Goal: Transaction & Acquisition: Book appointment/travel/reservation

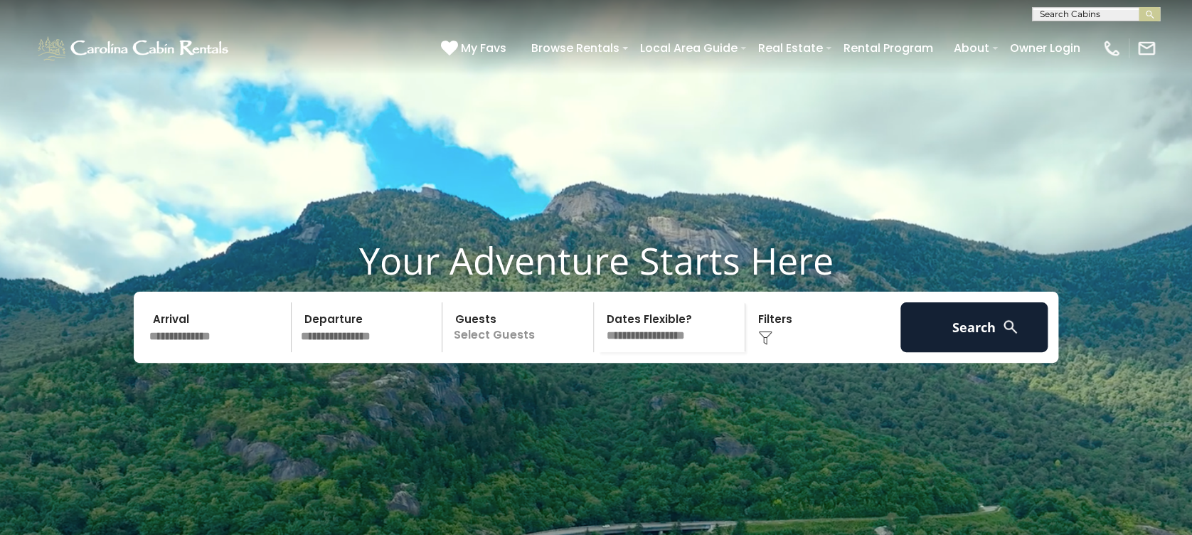
click at [233, 352] on input "text" at bounding box center [217, 327] width 147 height 50
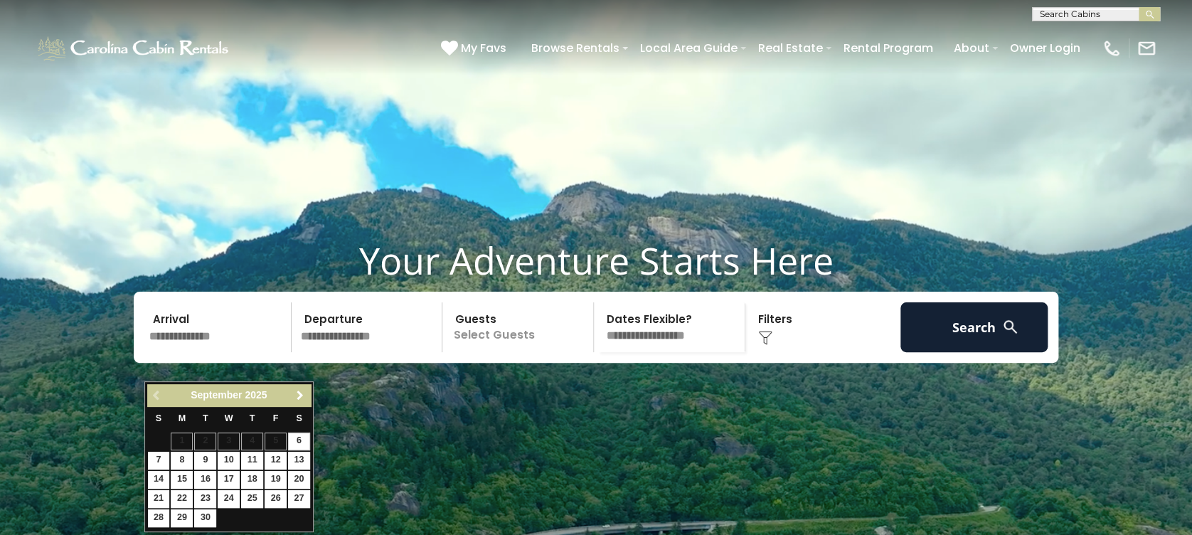
click at [295, 394] on span "Next" at bounding box center [299, 395] width 11 height 11
click at [296, 496] on link "22" at bounding box center [299, 499] width 22 height 18
type input "********"
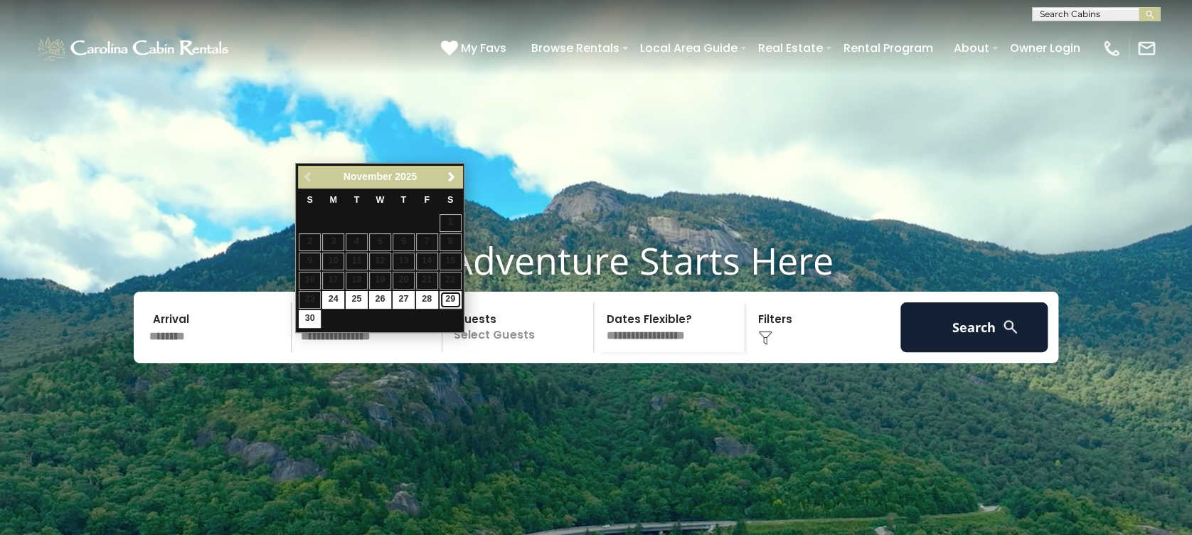
click at [450, 301] on link "29" at bounding box center [450, 300] width 22 height 18
type input "********"
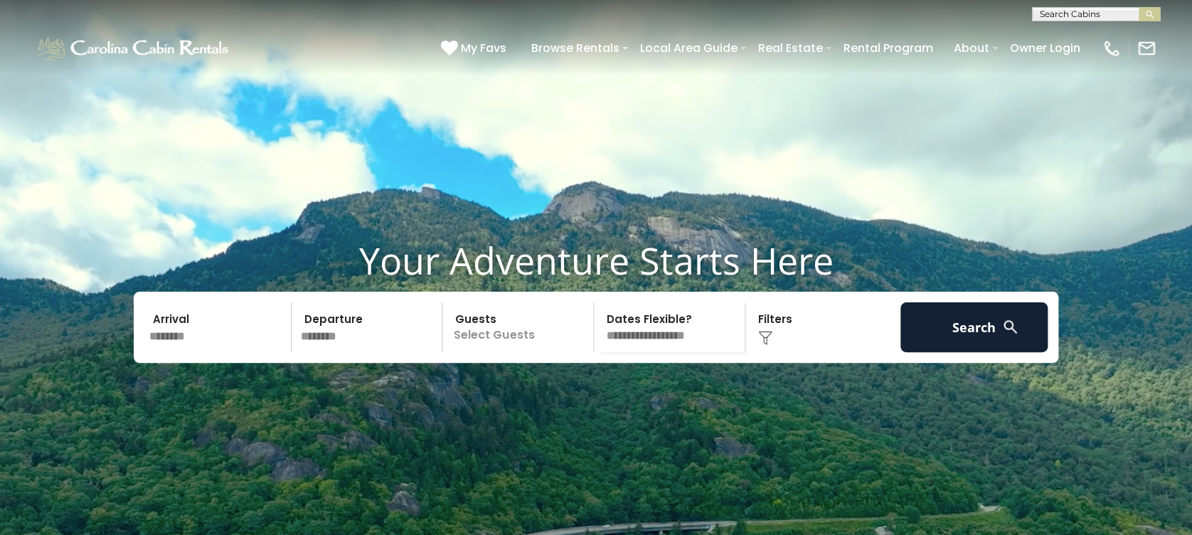
click at [542, 352] on p "Select Guests" at bounding box center [519, 327] width 146 height 50
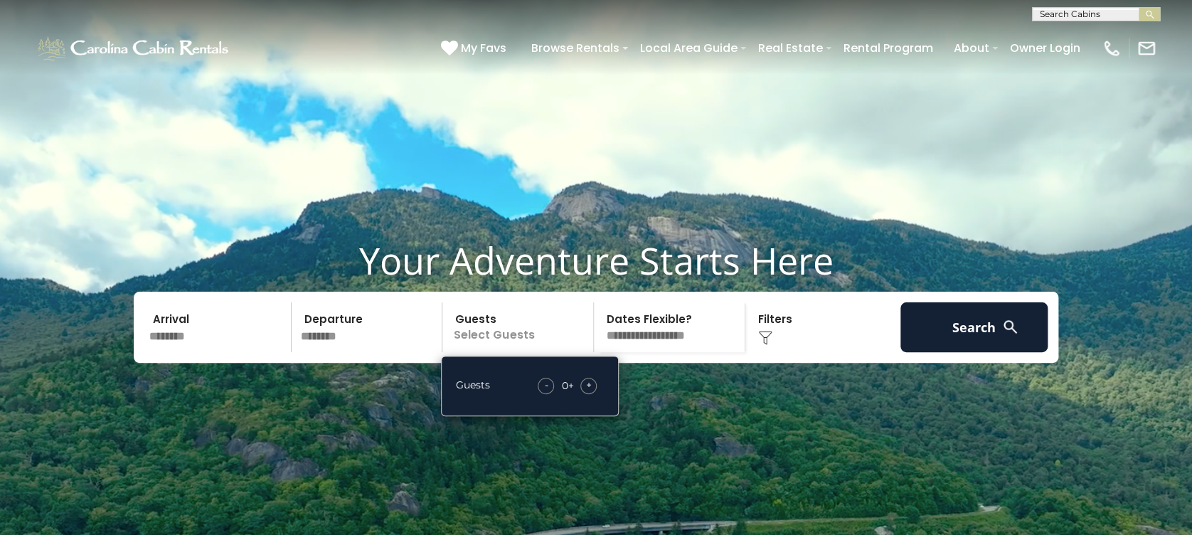
click at [588, 392] on span "+" at bounding box center [589, 385] width 6 height 14
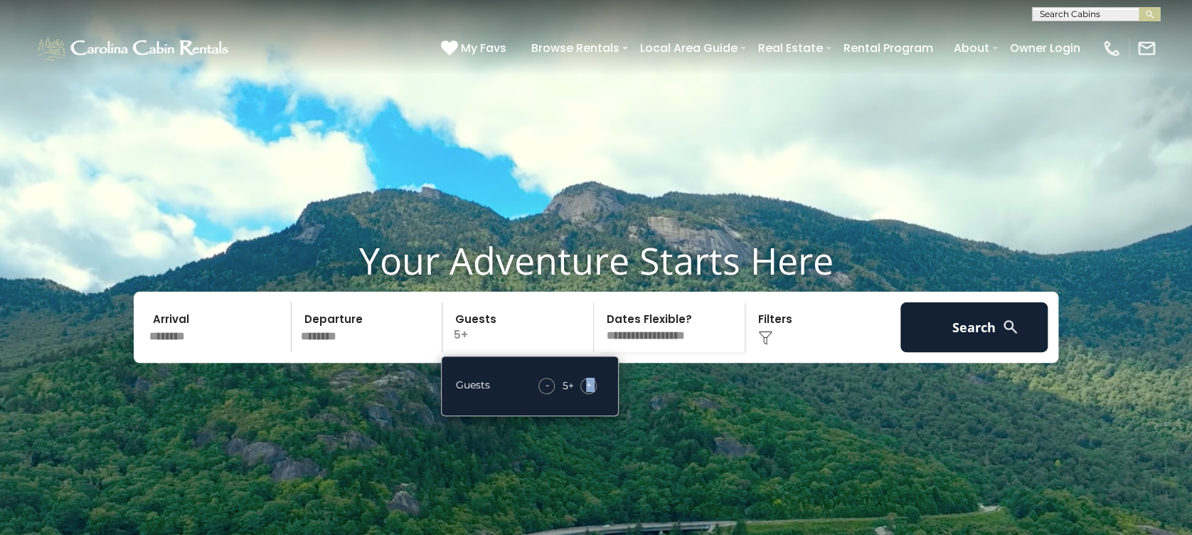
click at [588, 392] on span "+" at bounding box center [589, 385] width 6 height 14
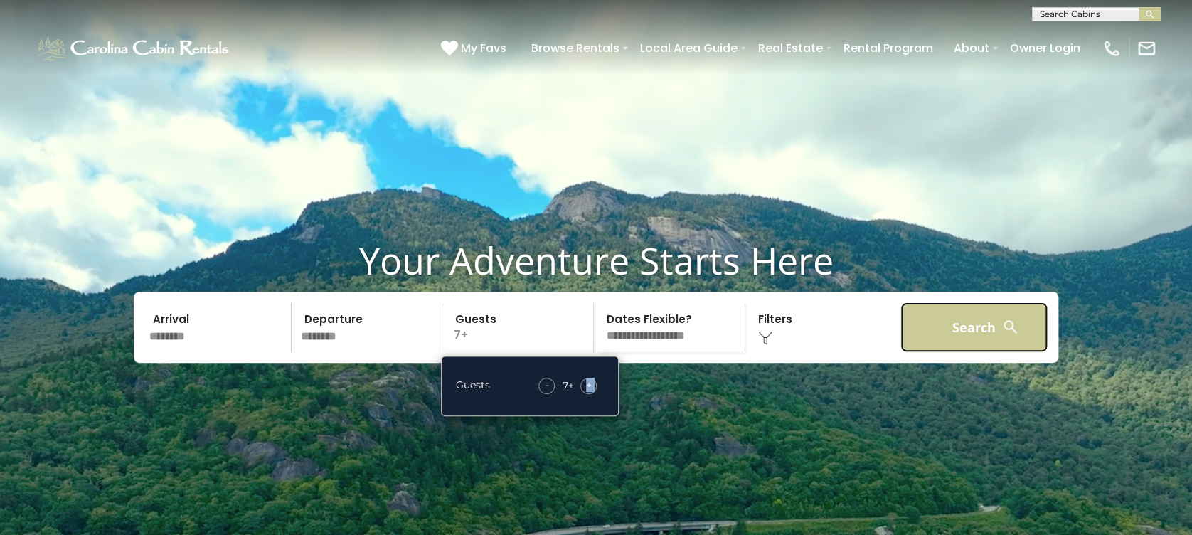
click at [925, 350] on button "Search" at bounding box center [973, 327] width 147 height 50
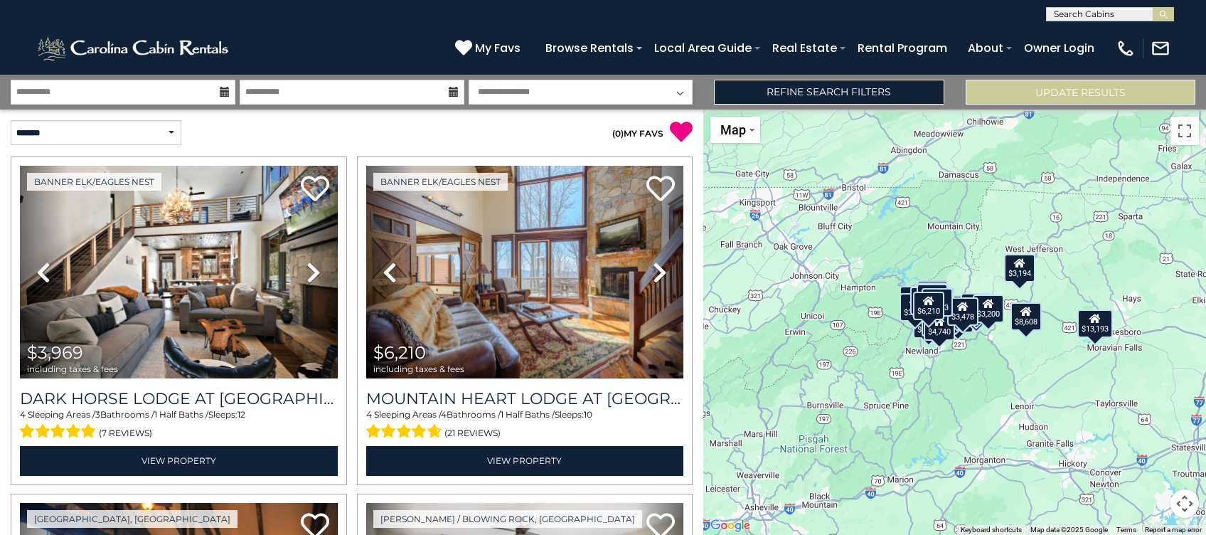
click at [562, 88] on select "**********" at bounding box center [581, 92] width 225 height 25
select select "*"
click at [469, 80] on select "**********" at bounding box center [581, 92] width 225 height 25
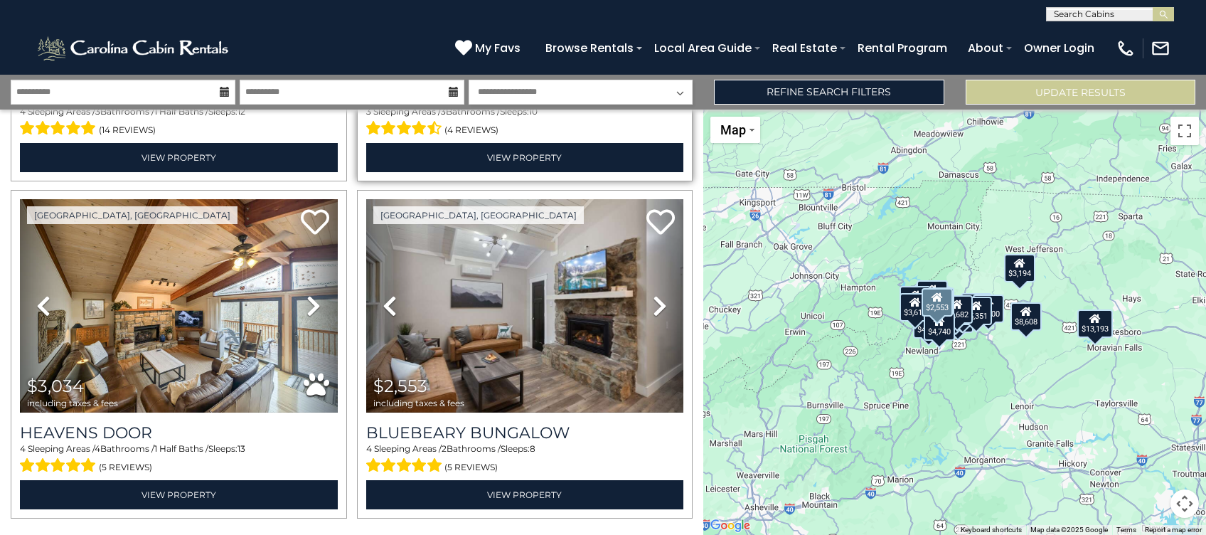
scroll to position [4698, 0]
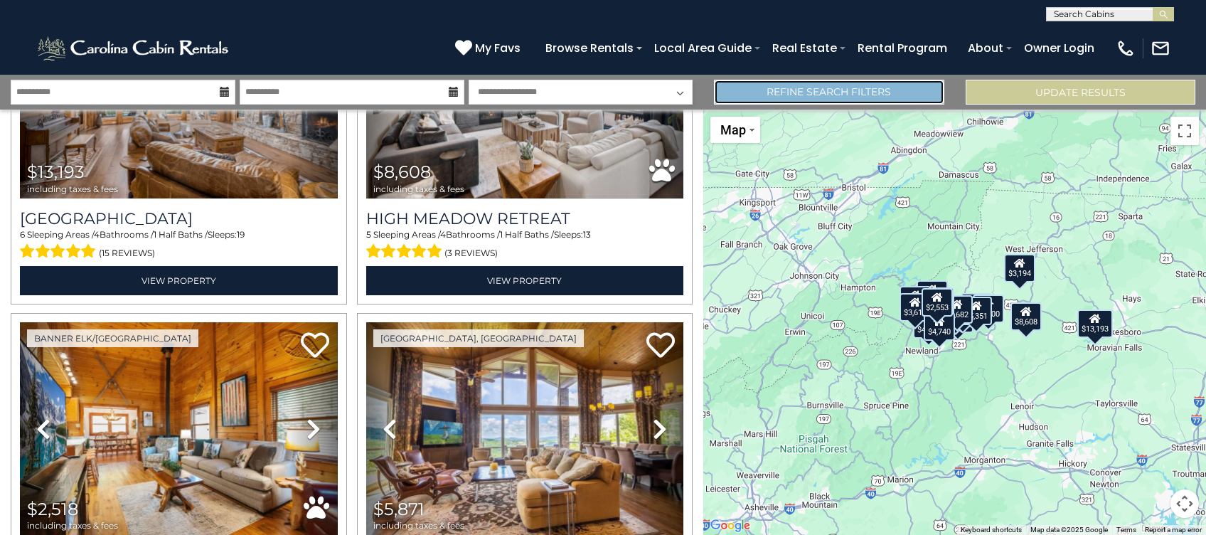
click at [825, 100] on link "Refine Search Filters" at bounding box center [829, 92] width 230 height 25
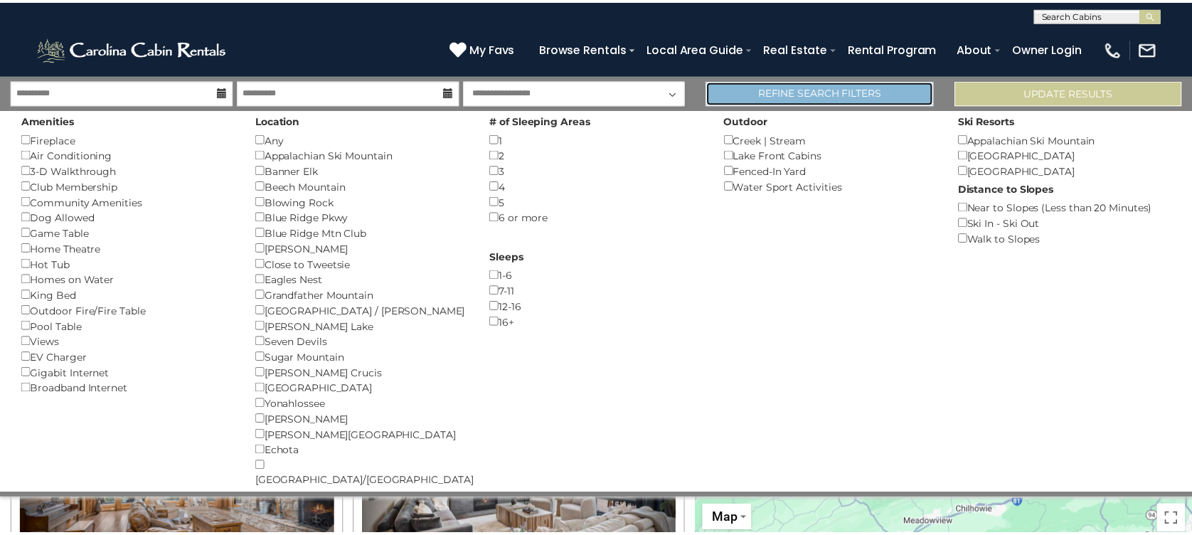
scroll to position [1182, 0]
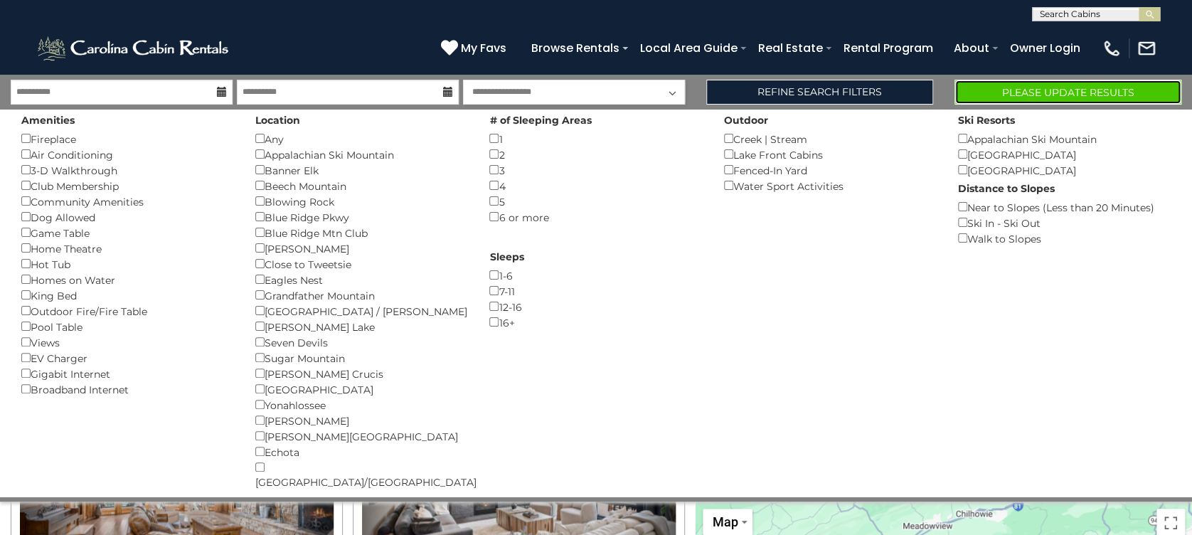
click at [1040, 86] on button "Please Update Results" at bounding box center [1067, 92] width 227 height 25
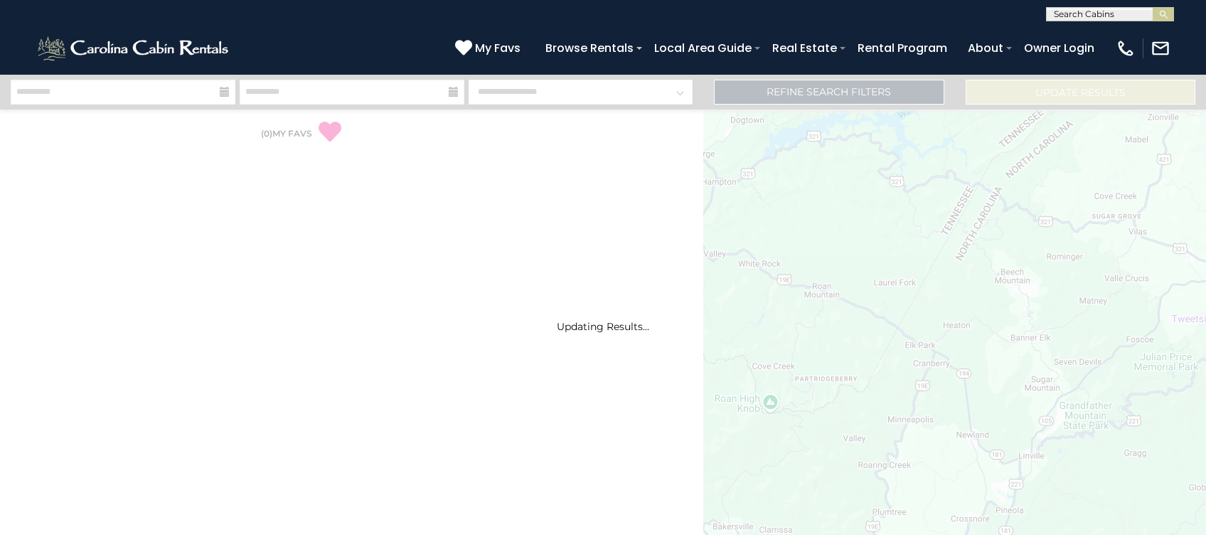
select select "*"
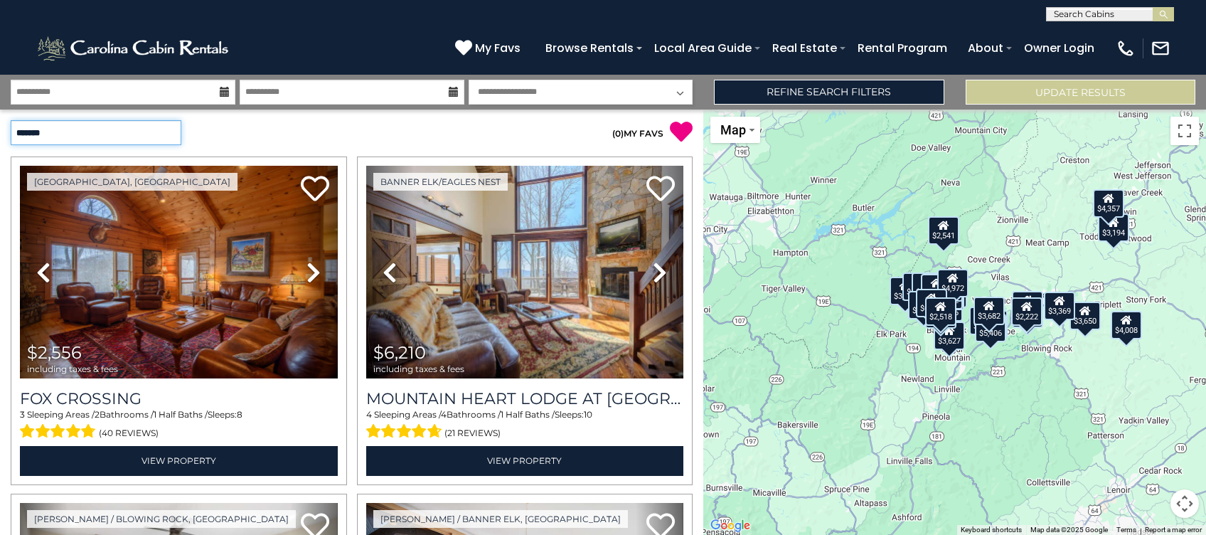
click at [171, 127] on select "**********" at bounding box center [96, 132] width 171 height 25
click at [249, 134] on div "**********" at bounding box center [176, 132] width 352 height 25
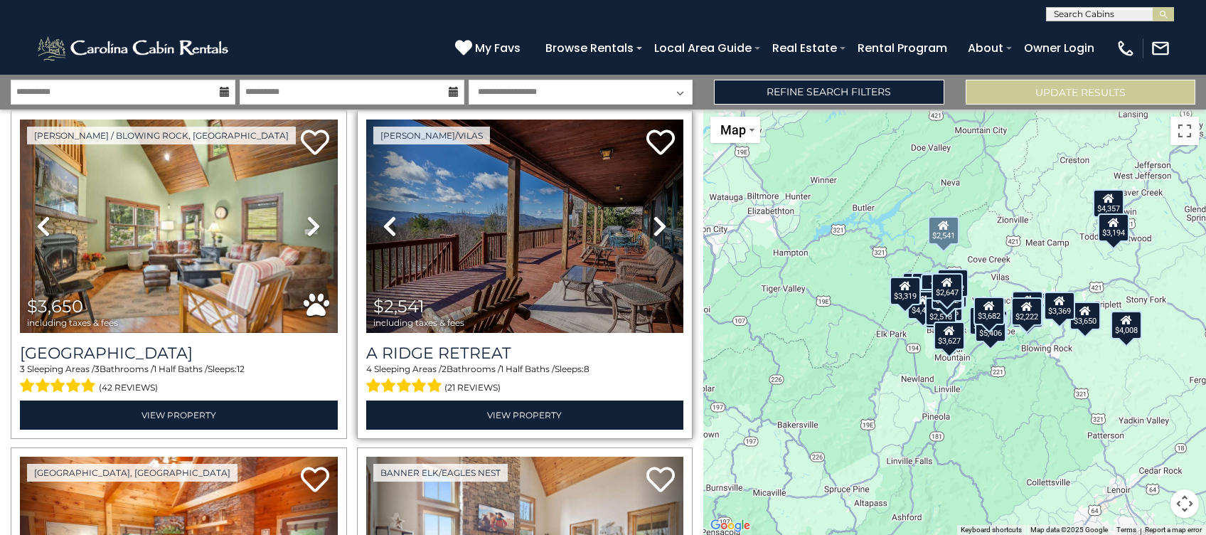
scroll to position [3317, 0]
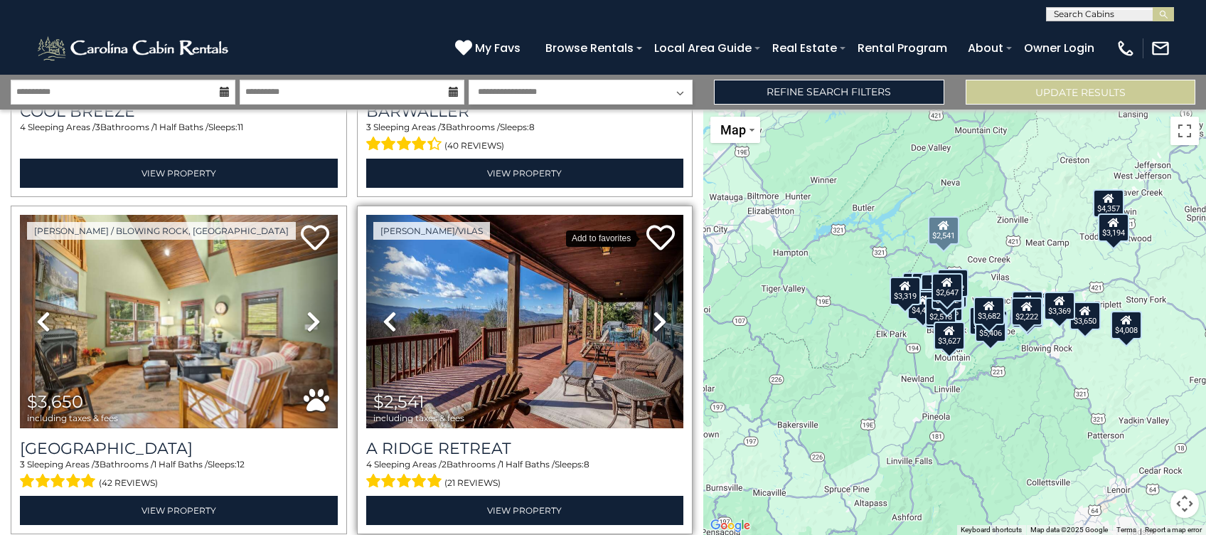
click at [652, 223] on icon at bounding box center [660, 237] width 28 height 28
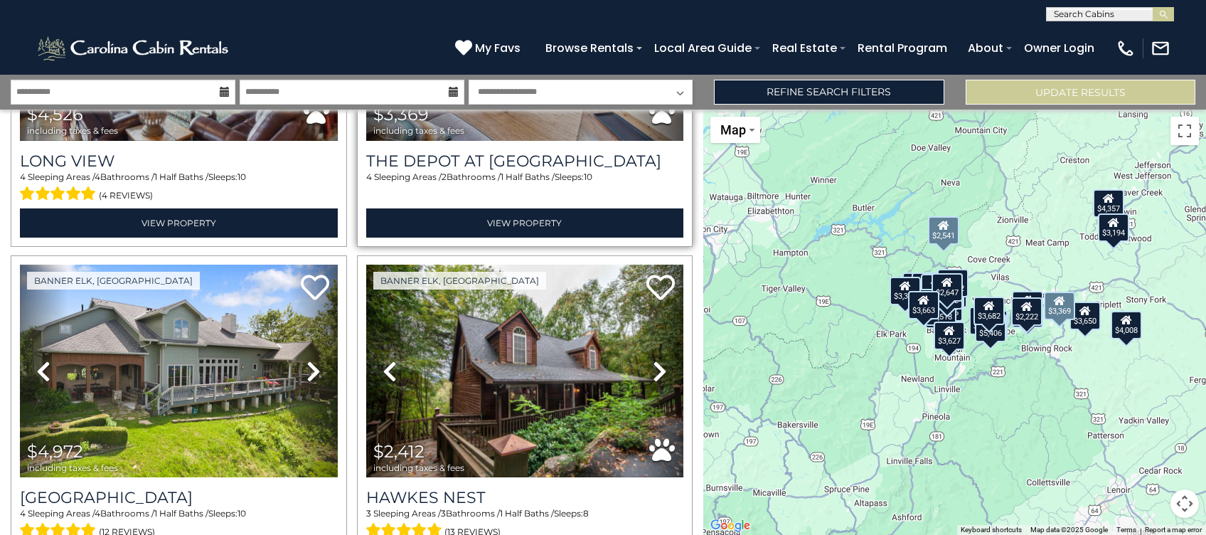
scroll to position [4360, 0]
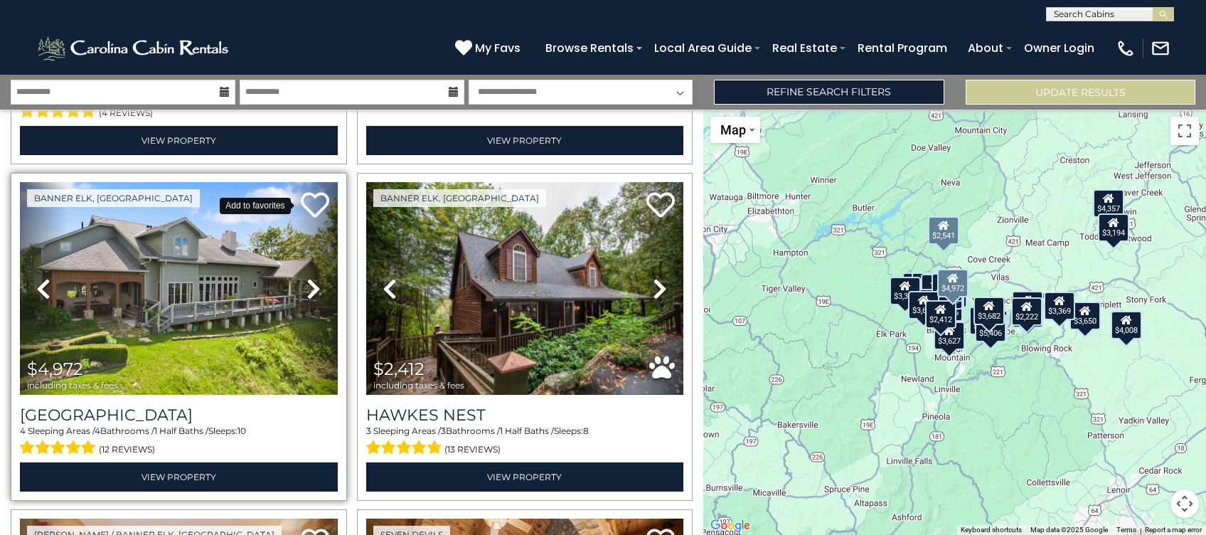
click at [316, 191] on icon at bounding box center [315, 205] width 28 height 28
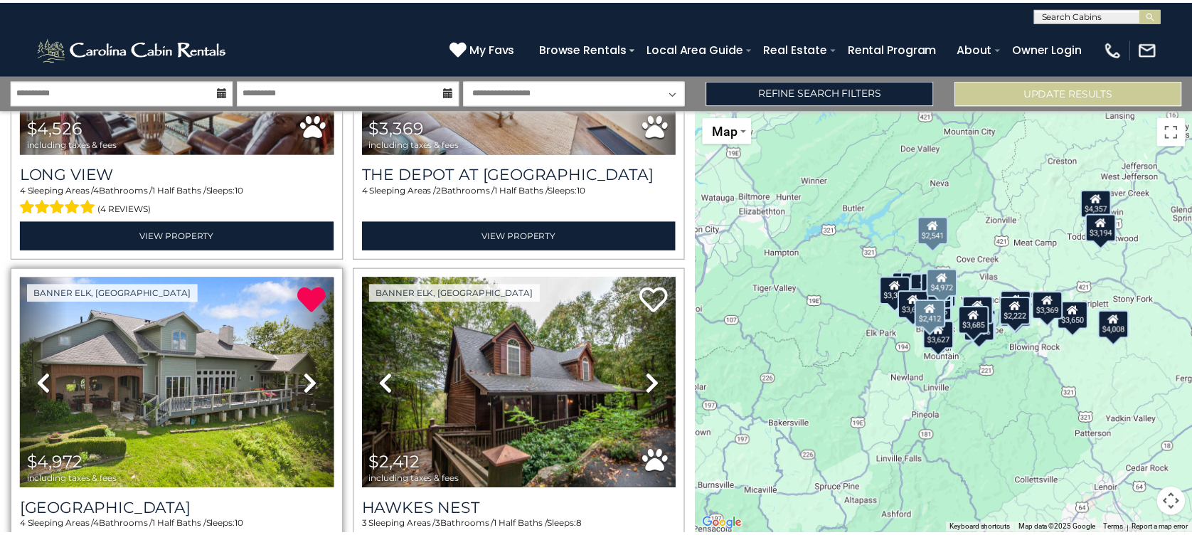
scroll to position [4129, 0]
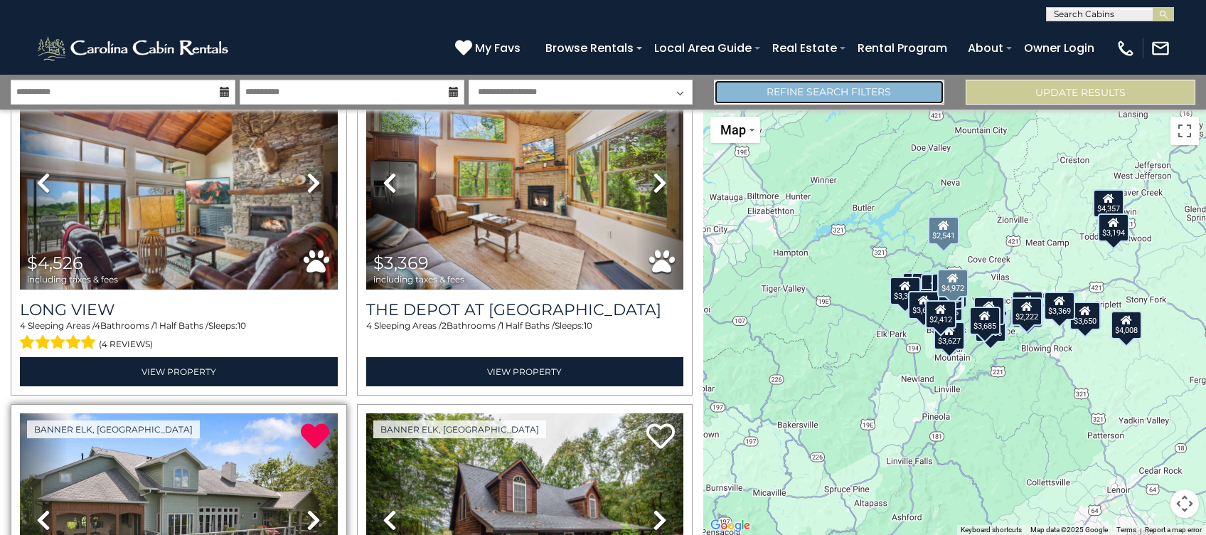
click at [825, 85] on link "Refine Search Filters" at bounding box center [829, 92] width 230 height 25
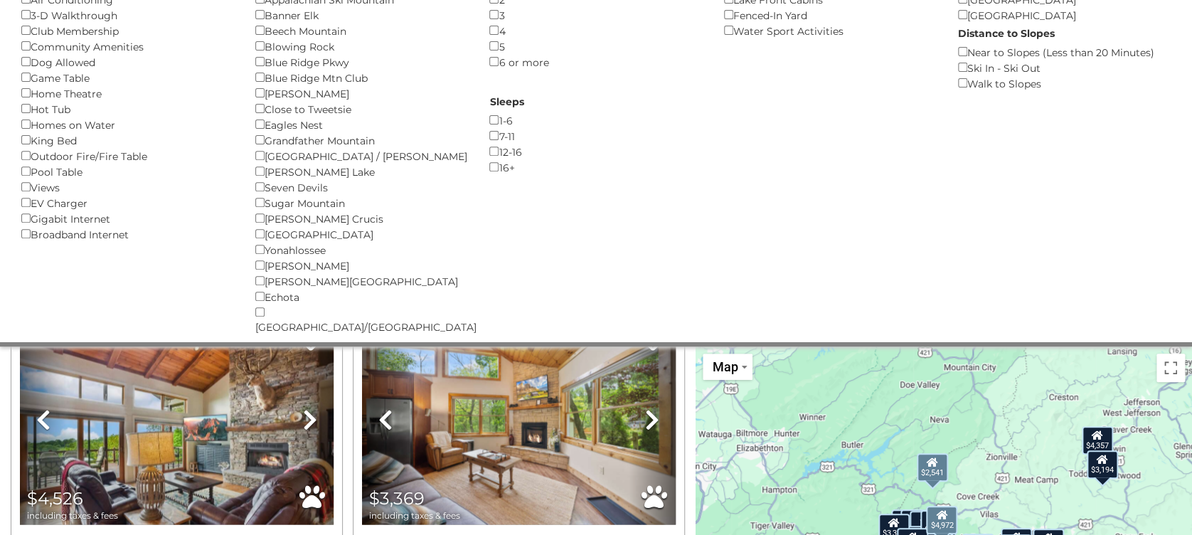
scroll to position [95, 0]
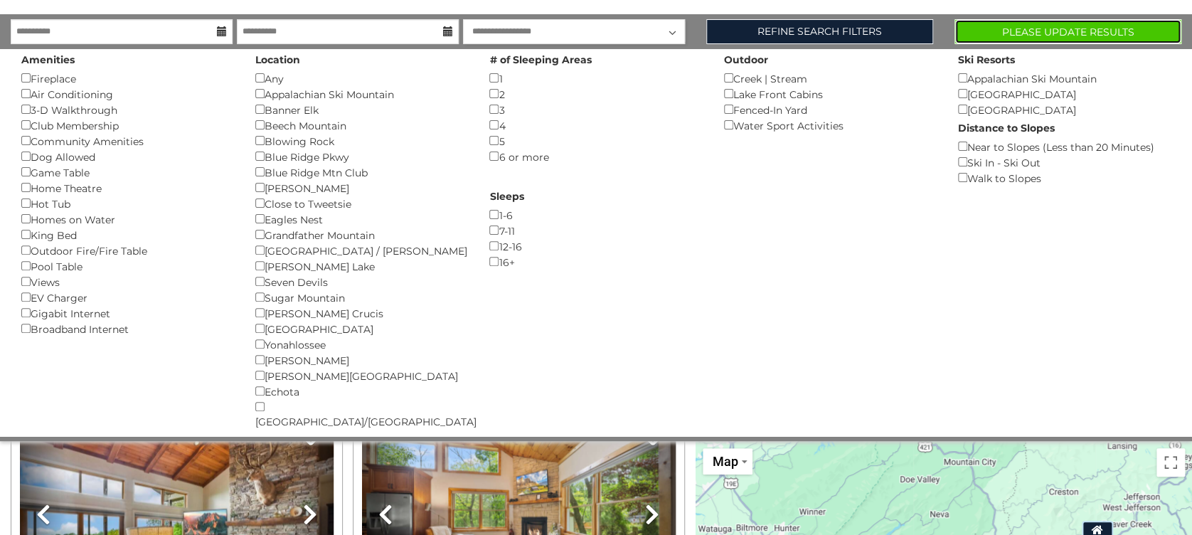
click at [1024, 24] on button "Please Update Results" at bounding box center [1067, 31] width 227 height 25
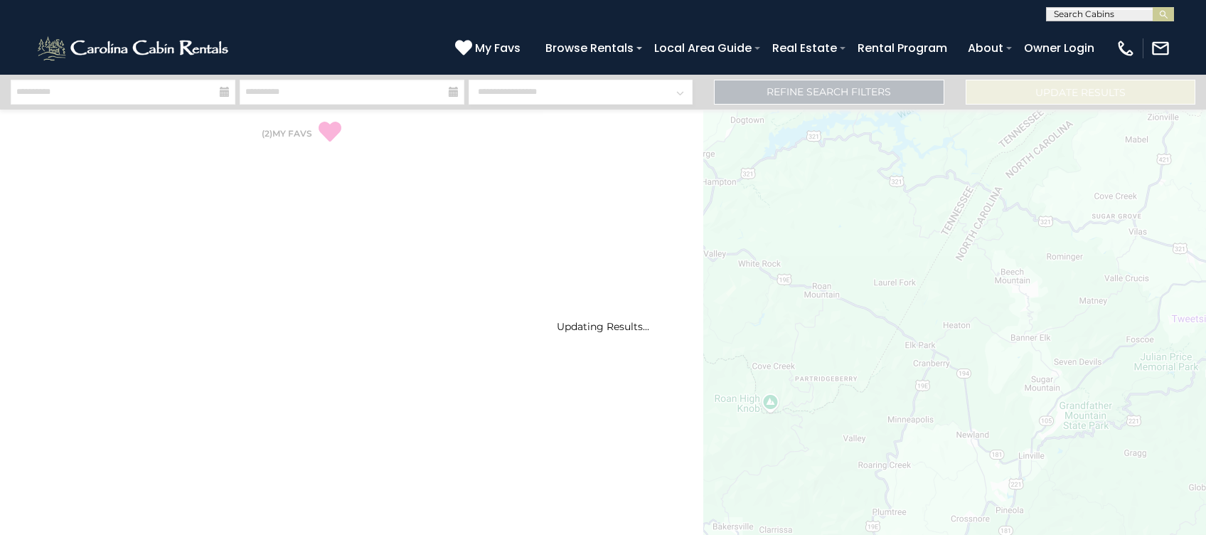
select select "*"
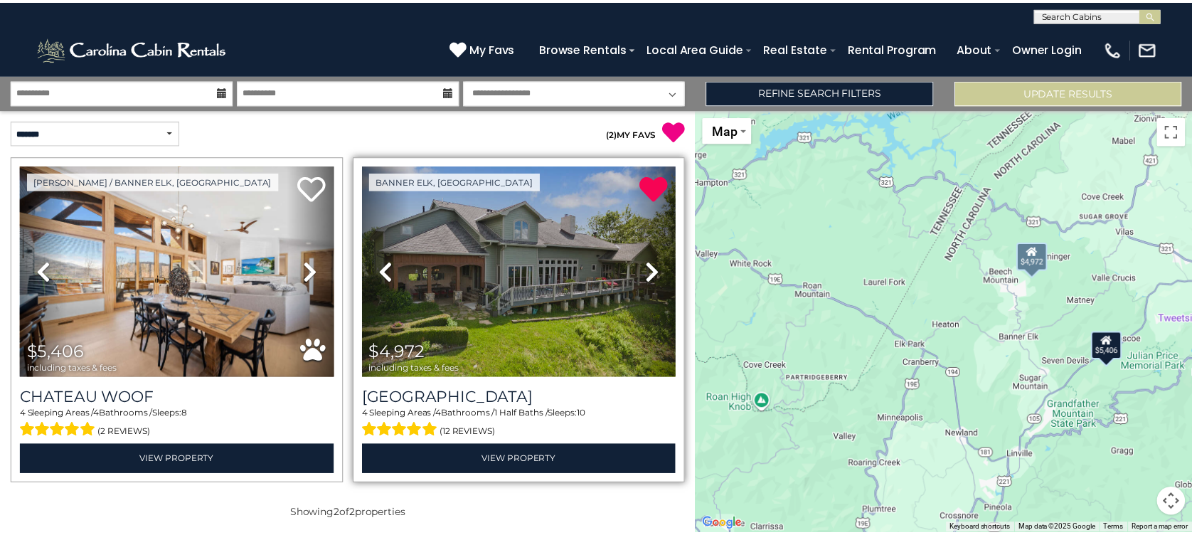
scroll to position [4, 0]
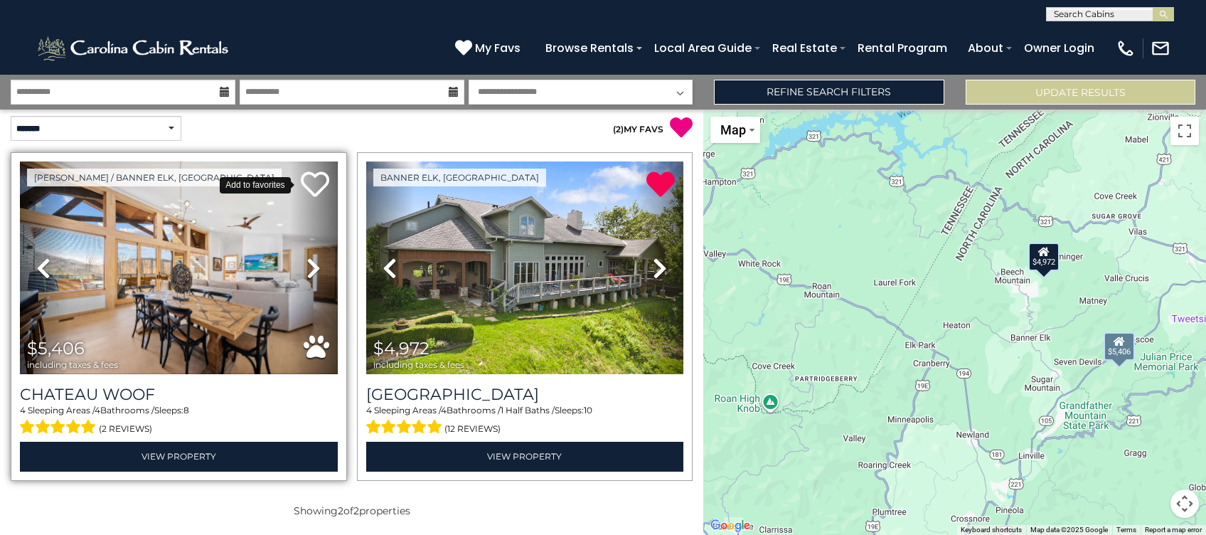
click at [311, 185] on icon at bounding box center [315, 184] width 28 height 28
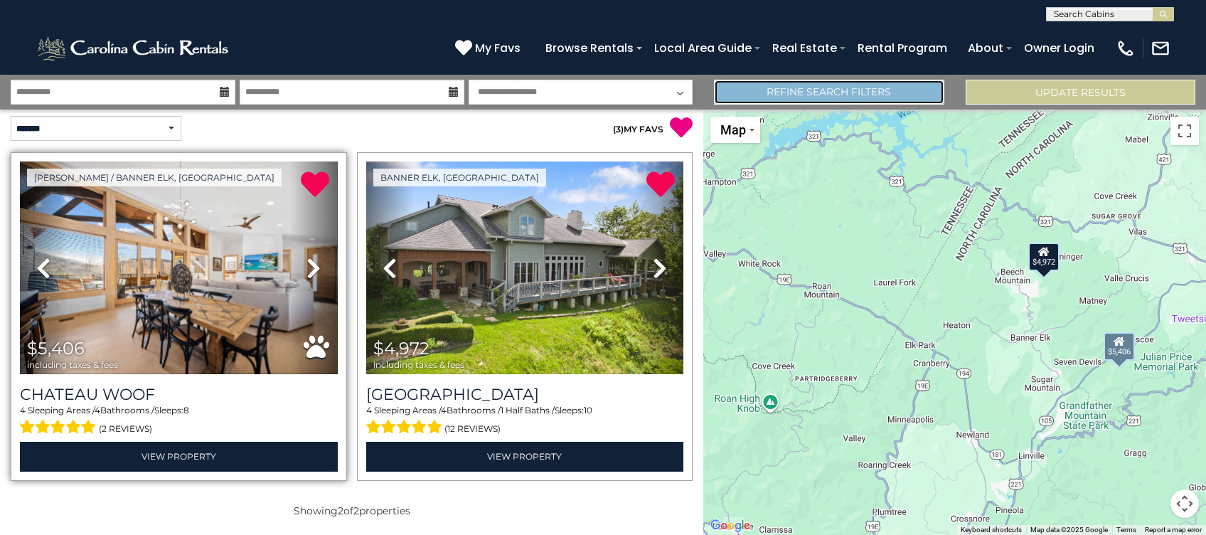
click at [898, 95] on link "Refine Search Filters" at bounding box center [829, 92] width 230 height 25
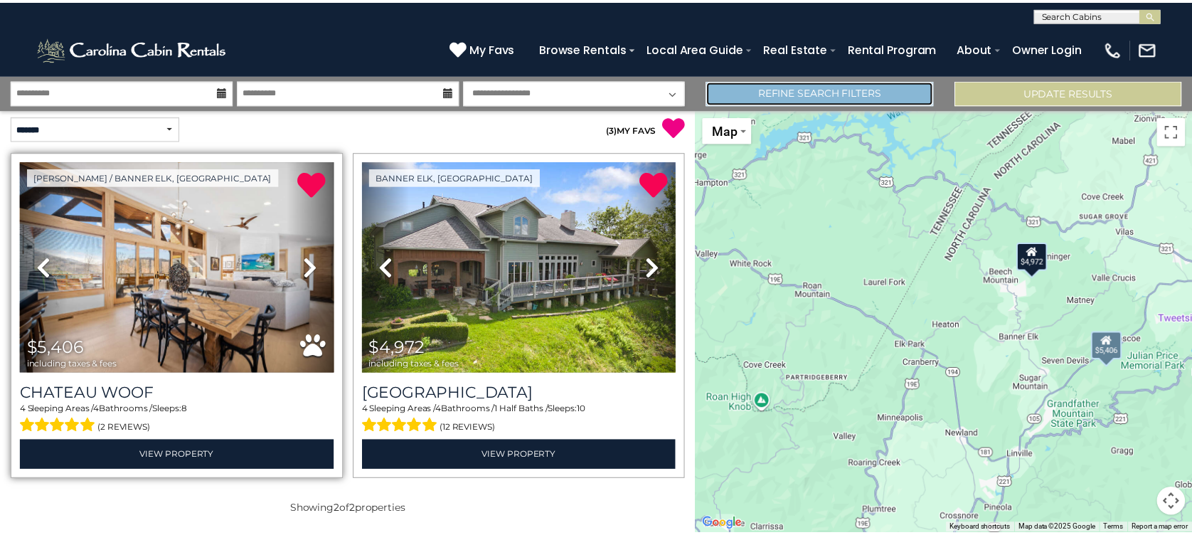
scroll to position [1, 0]
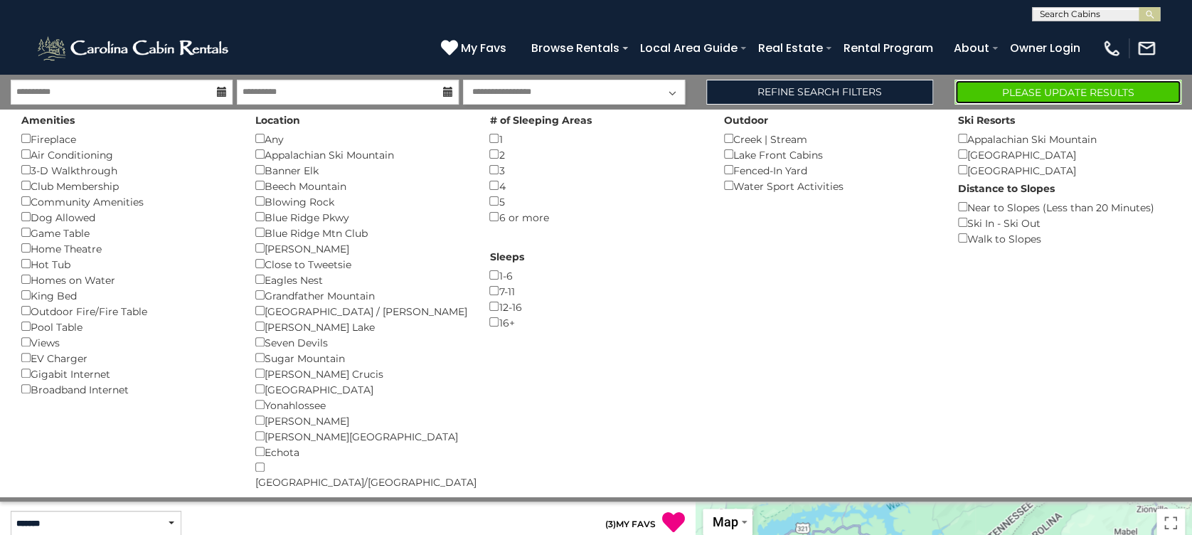
click at [1028, 90] on button "Please Update Results" at bounding box center [1067, 92] width 227 height 25
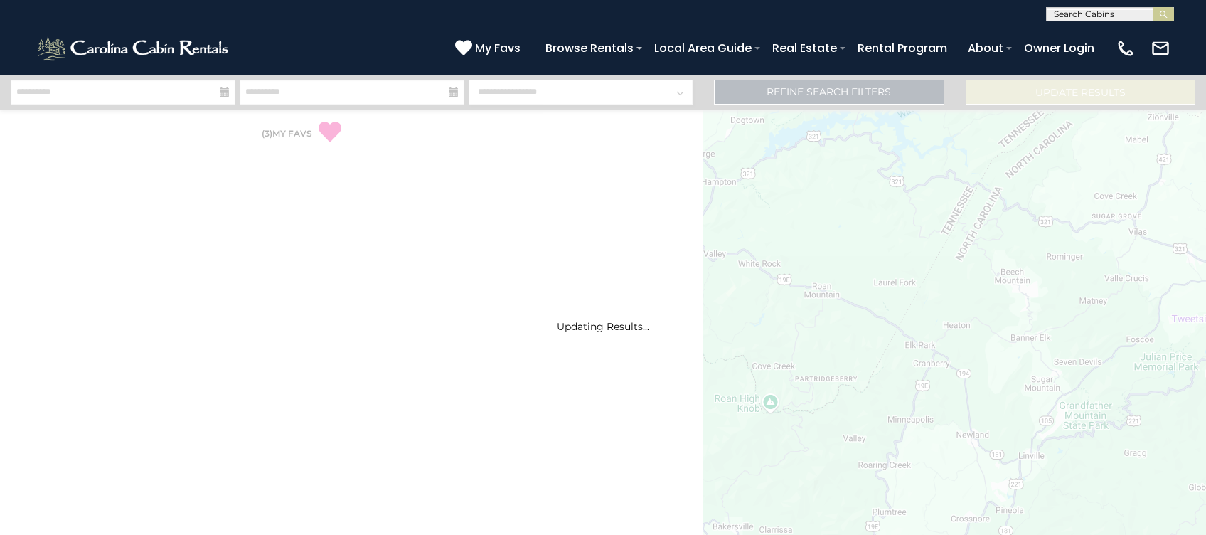
select select "*"
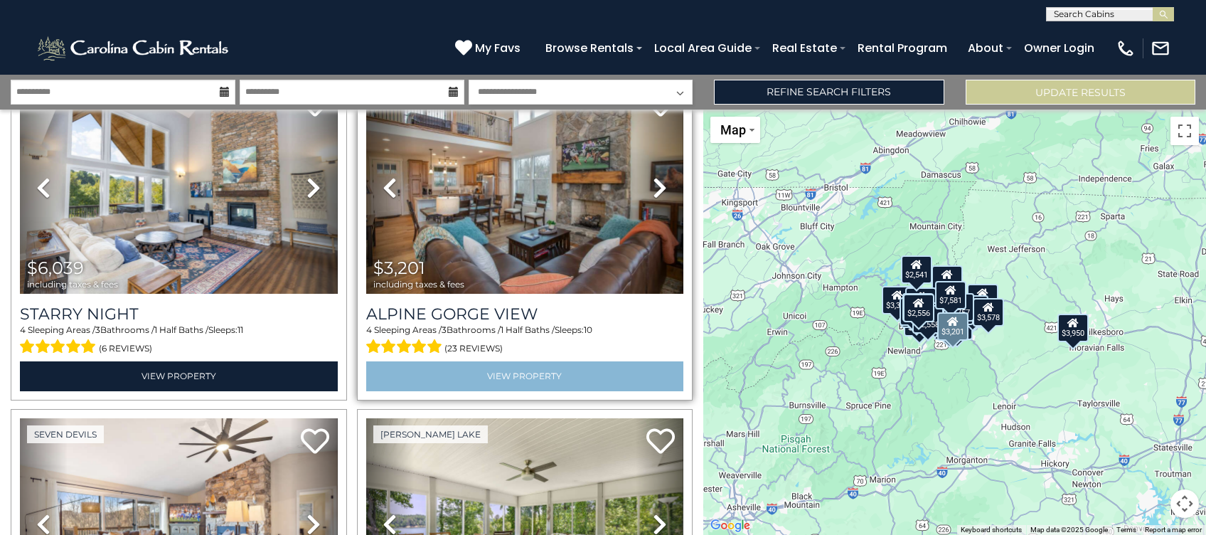
scroll to position [663, 0]
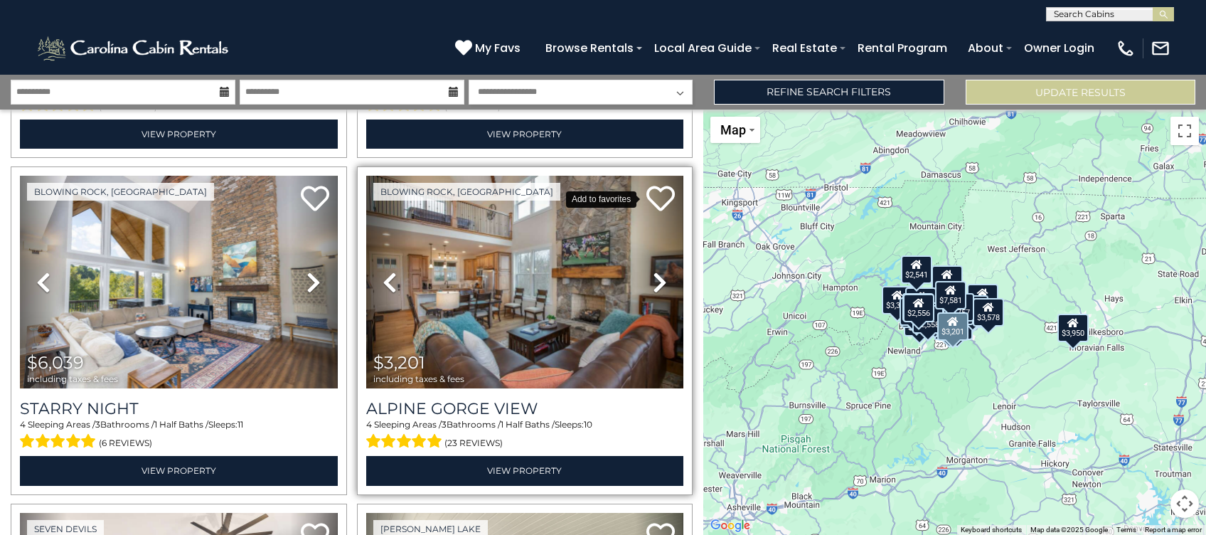
click at [655, 188] on icon at bounding box center [660, 198] width 28 height 28
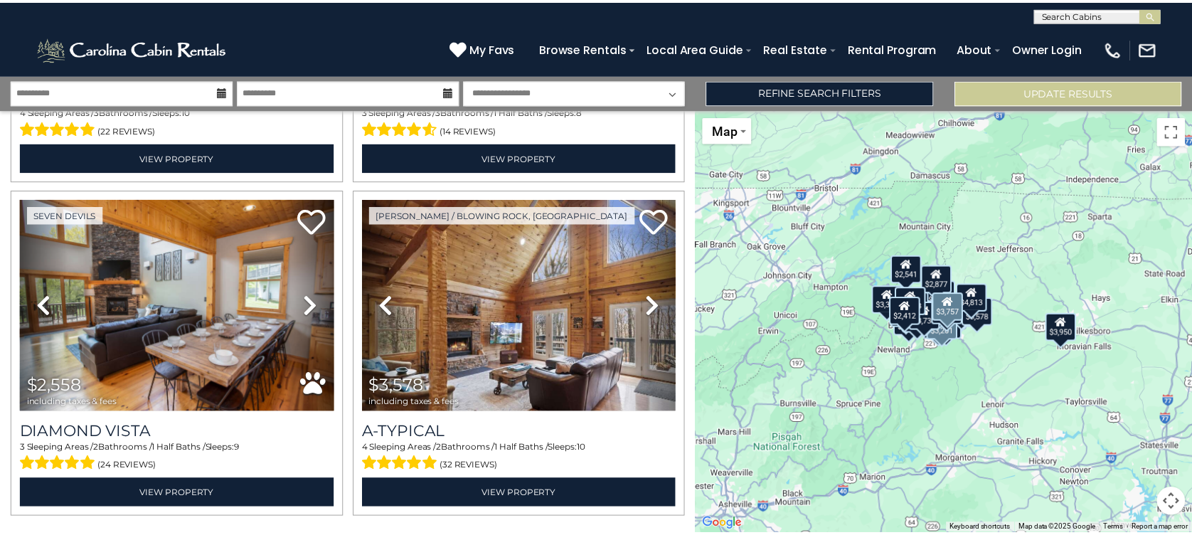
scroll to position [4698, 0]
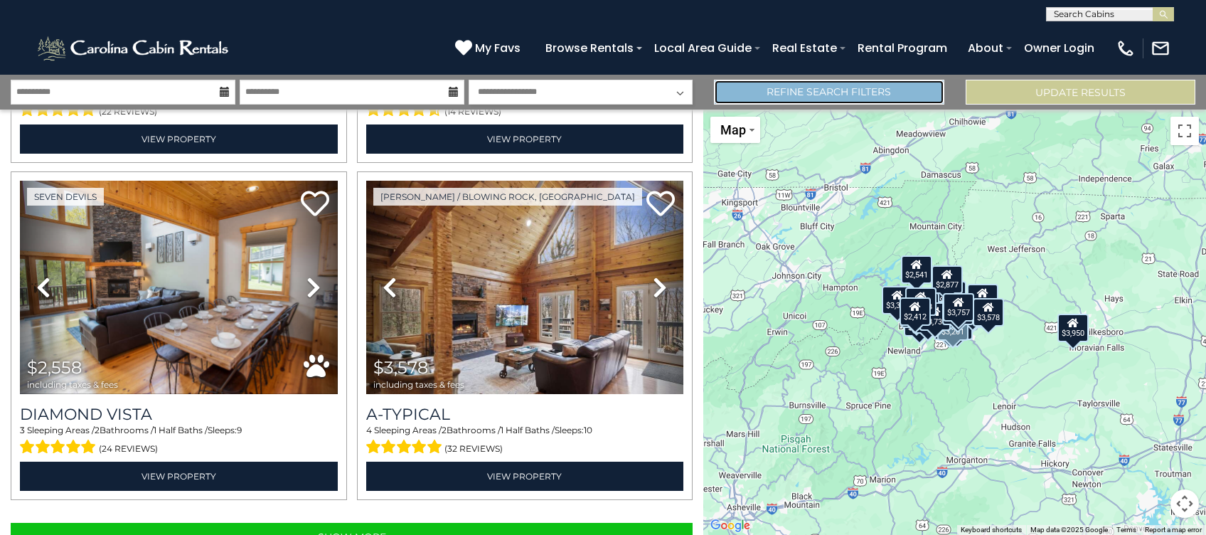
click at [894, 97] on link "Refine Search Filters" at bounding box center [829, 92] width 230 height 25
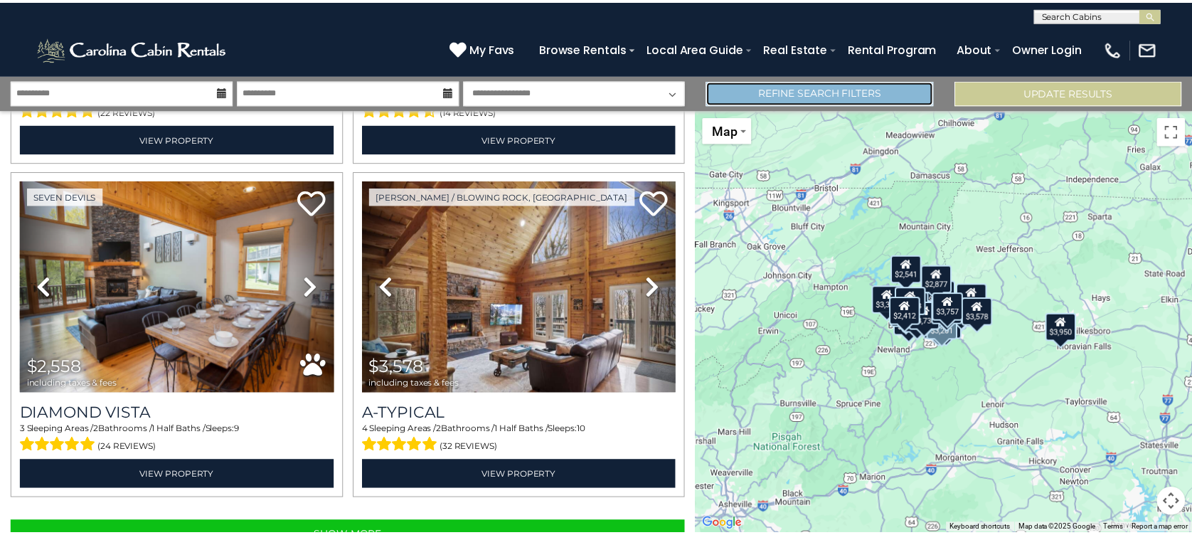
scroll to position [4655, 0]
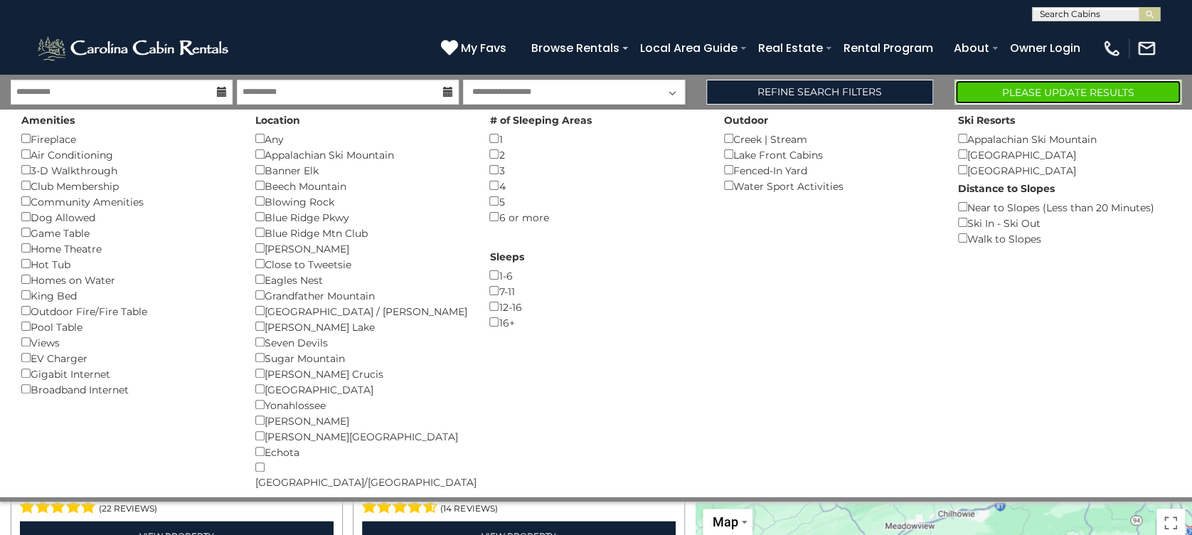
click at [1064, 85] on button "Please Update Results" at bounding box center [1067, 92] width 227 height 25
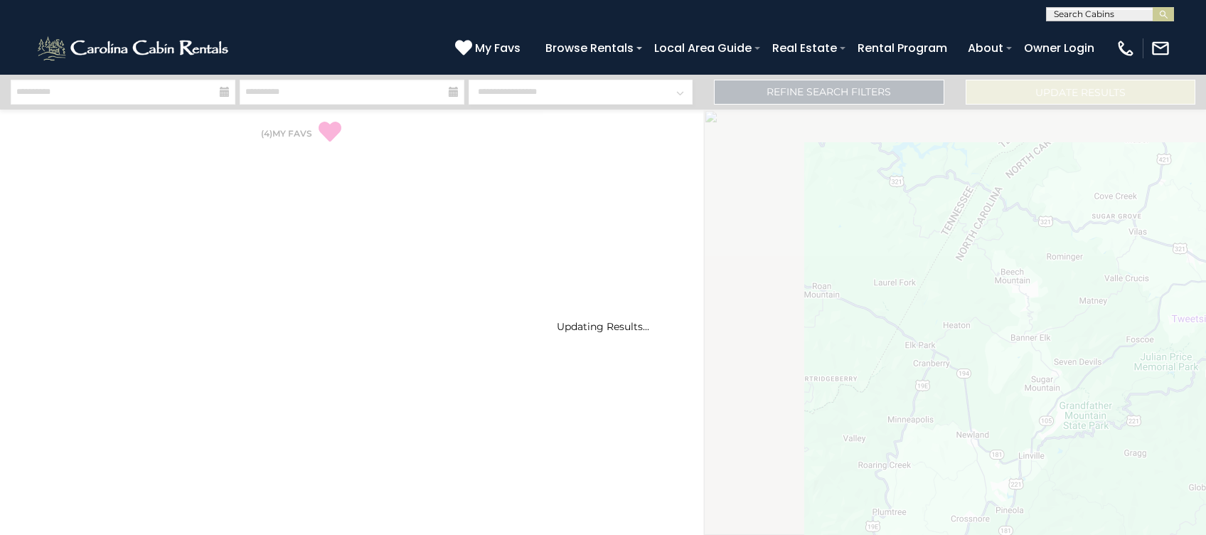
select select "*"
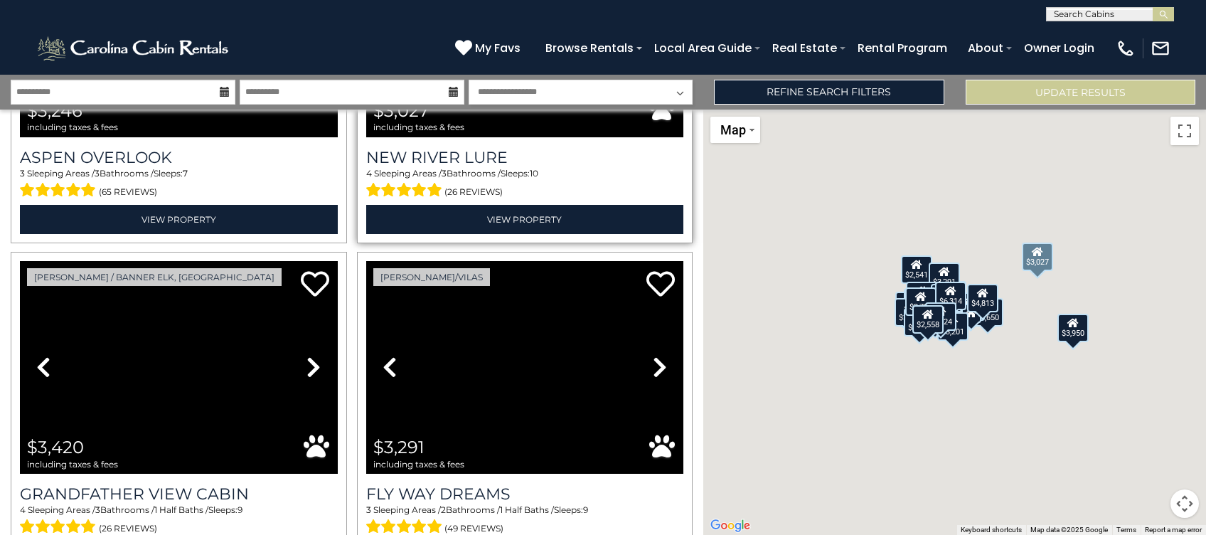
scroll to position [2938, 0]
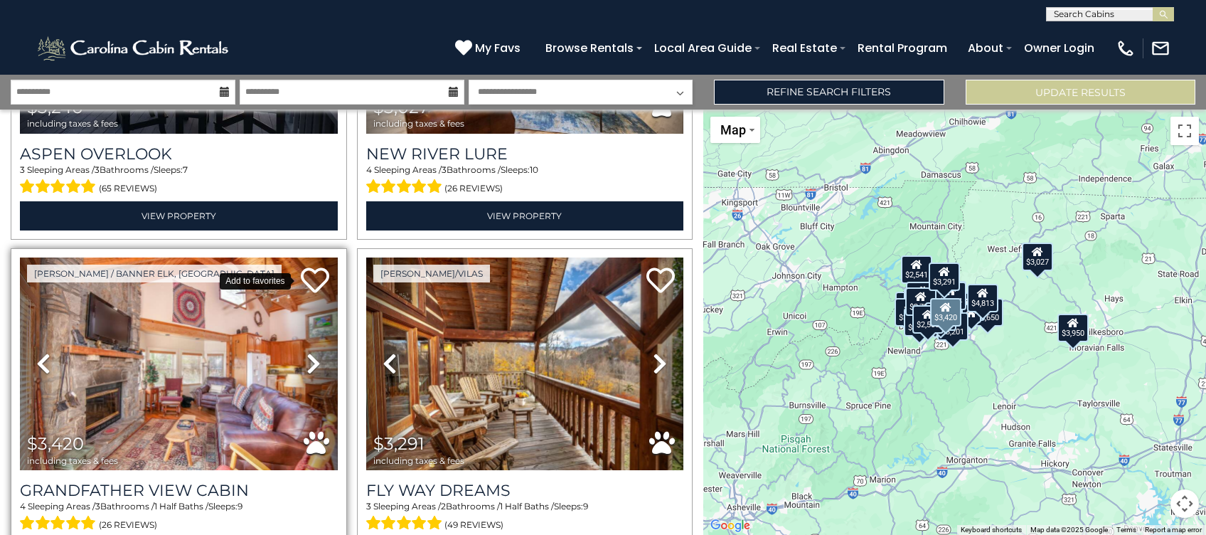
click at [313, 266] on icon at bounding box center [315, 280] width 28 height 28
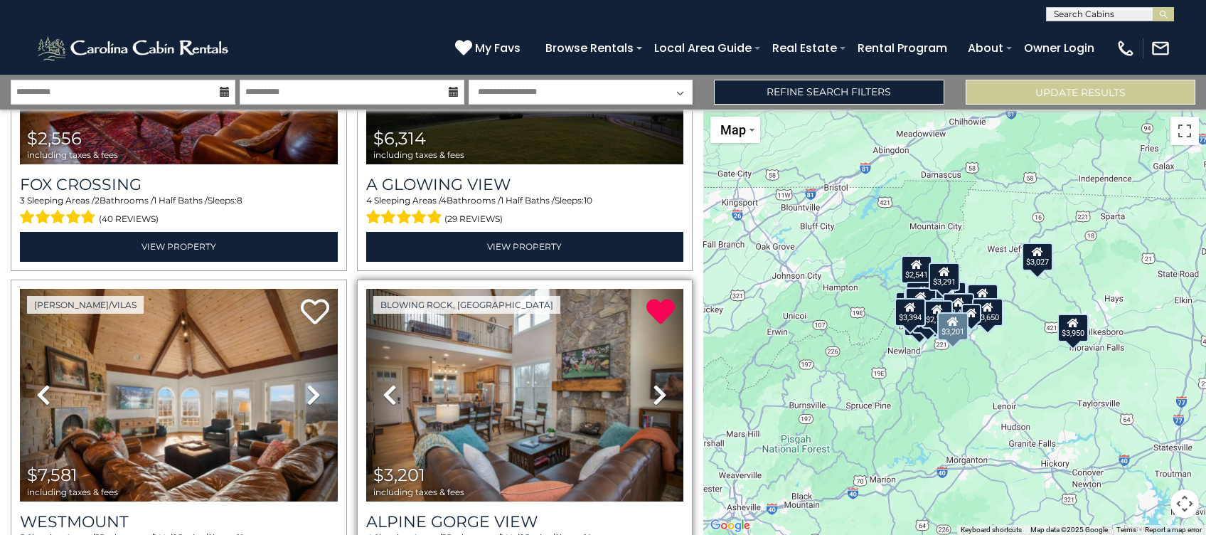
scroll to position [0, 0]
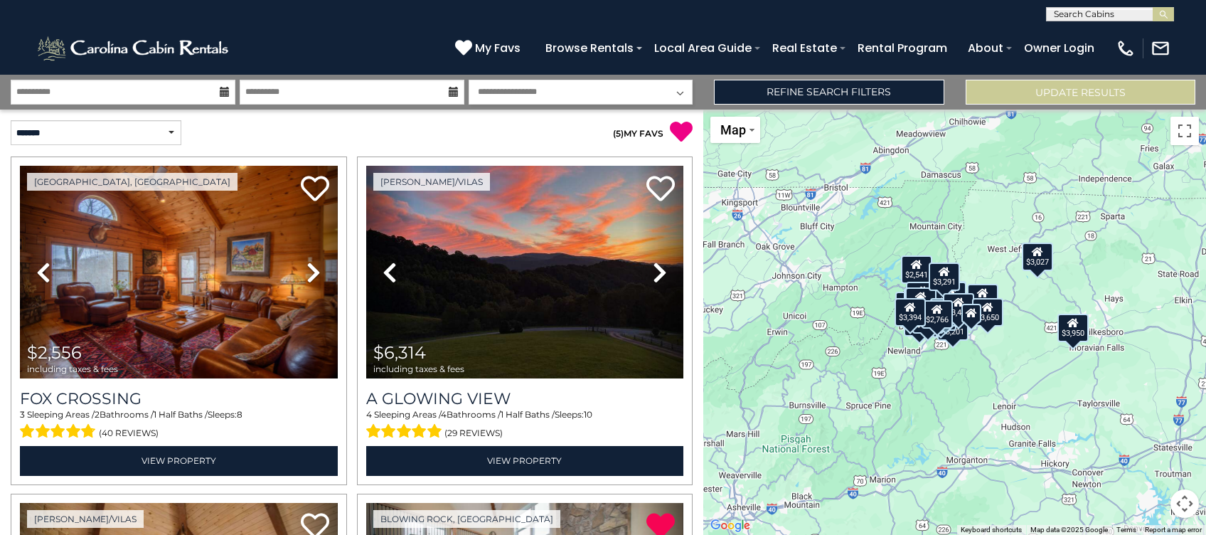
click at [630, 127] on p "( 5 ) MY FAVS" at bounding box center [522, 131] width 341 height 23
click at [630, 129] on link "( 5 ) MY FAVS" at bounding box center [638, 133] width 50 height 11
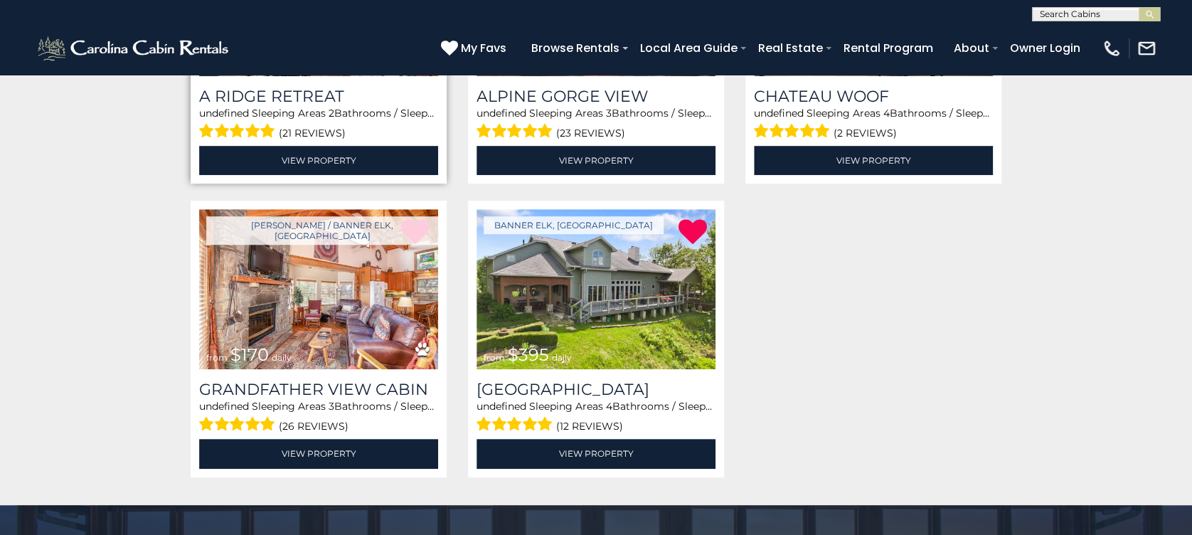
scroll to position [473, 0]
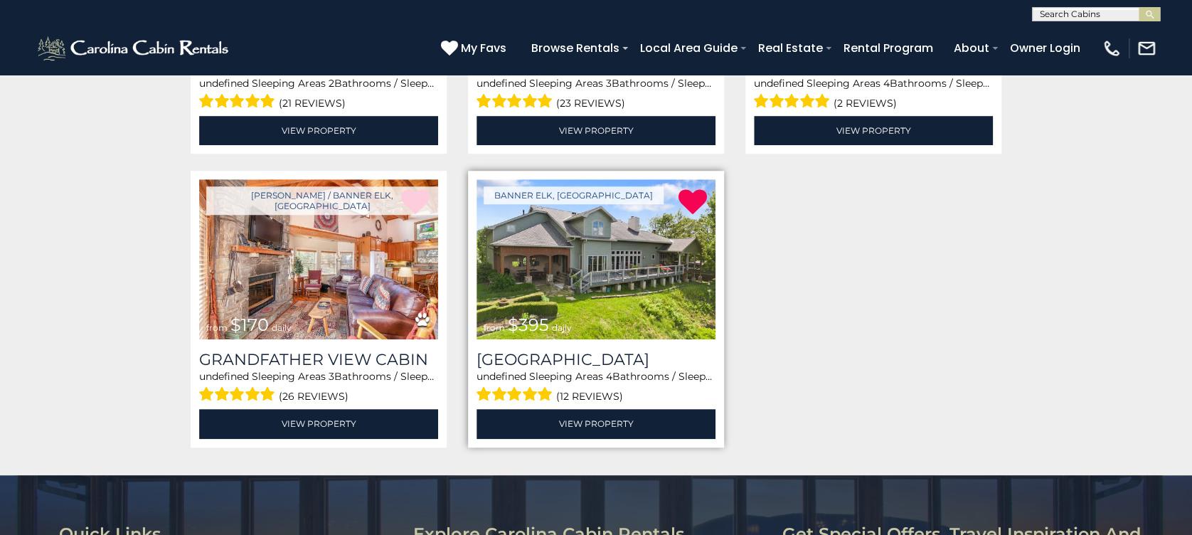
click at [571, 259] on img at bounding box center [595, 259] width 239 height 160
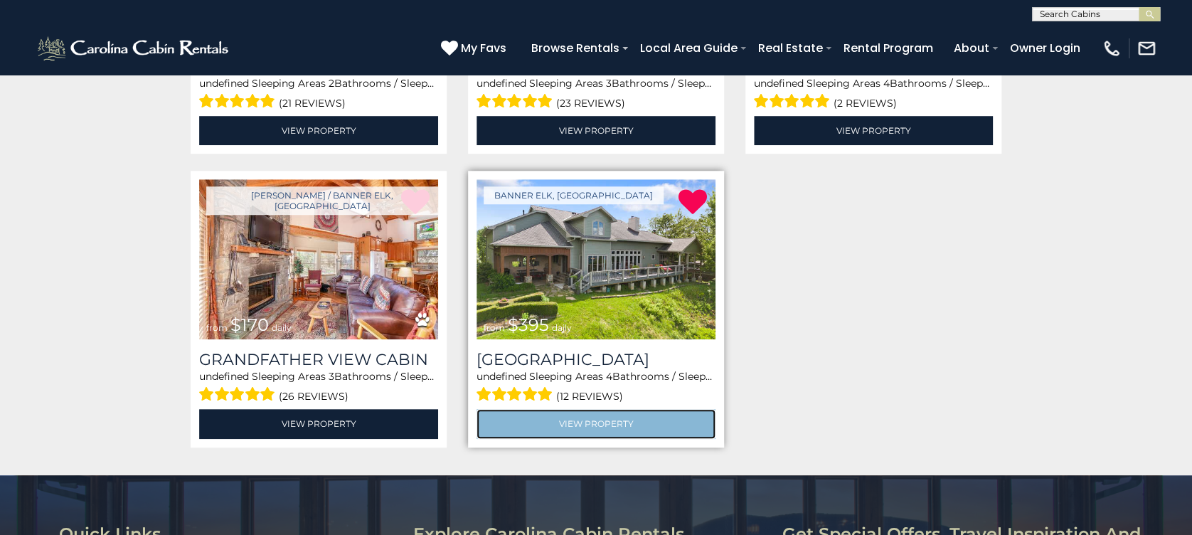
click at [577, 416] on link "View Property" at bounding box center [595, 423] width 239 height 29
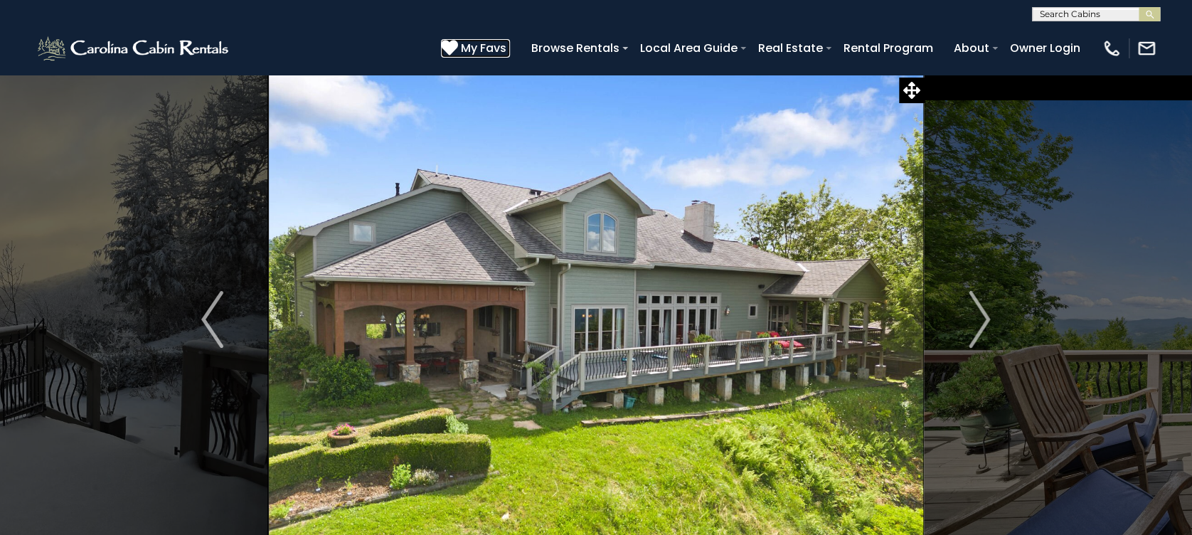
click at [488, 51] on span "My Favs" at bounding box center [484, 48] width 46 height 18
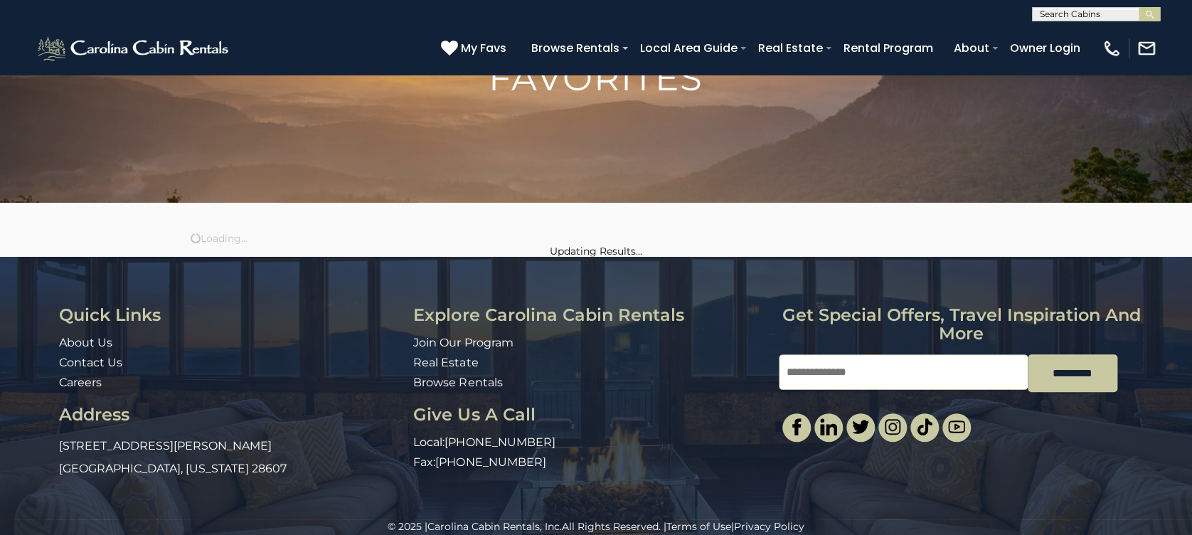
scroll to position [140, 0]
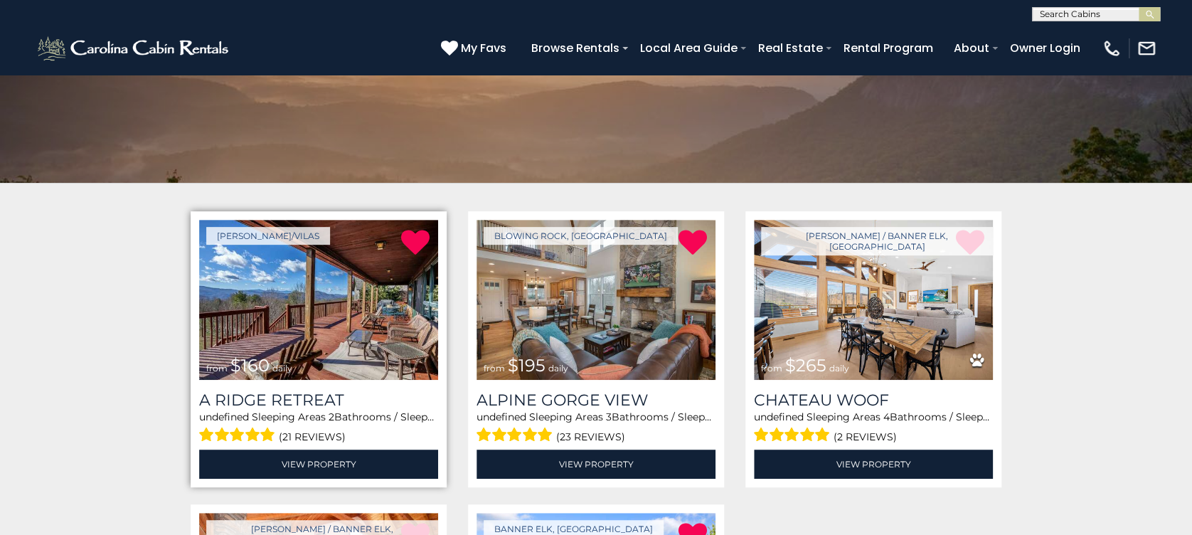
click at [343, 299] on img at bounding box center [318, 300] width 239 height 160
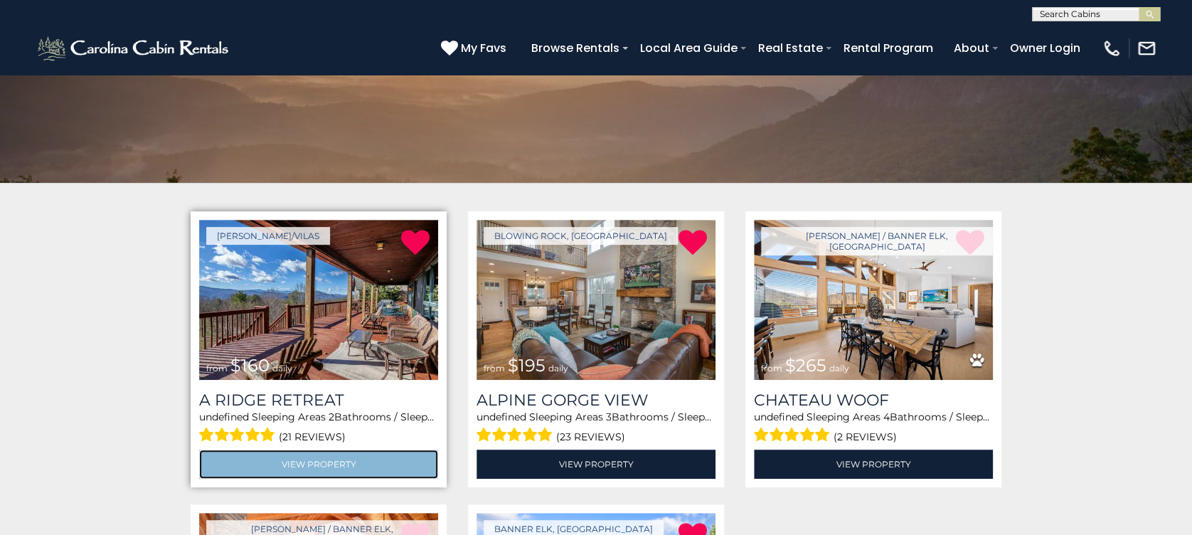
click at [360, 463] on link "View Property" at bounding box center [318, 463] width 239 height 29
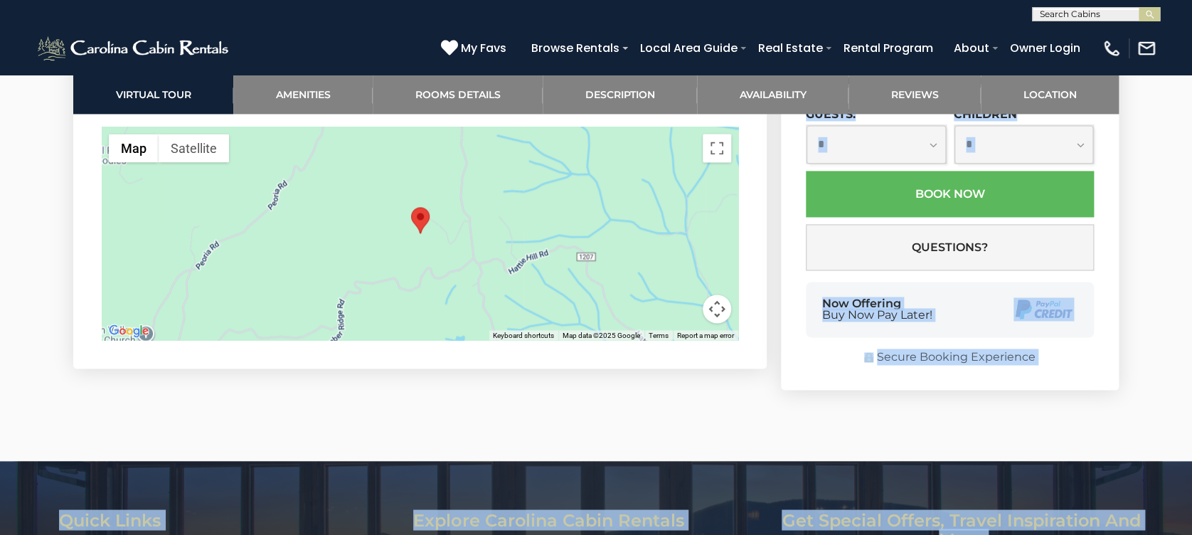
scroll to position [3908, 0]
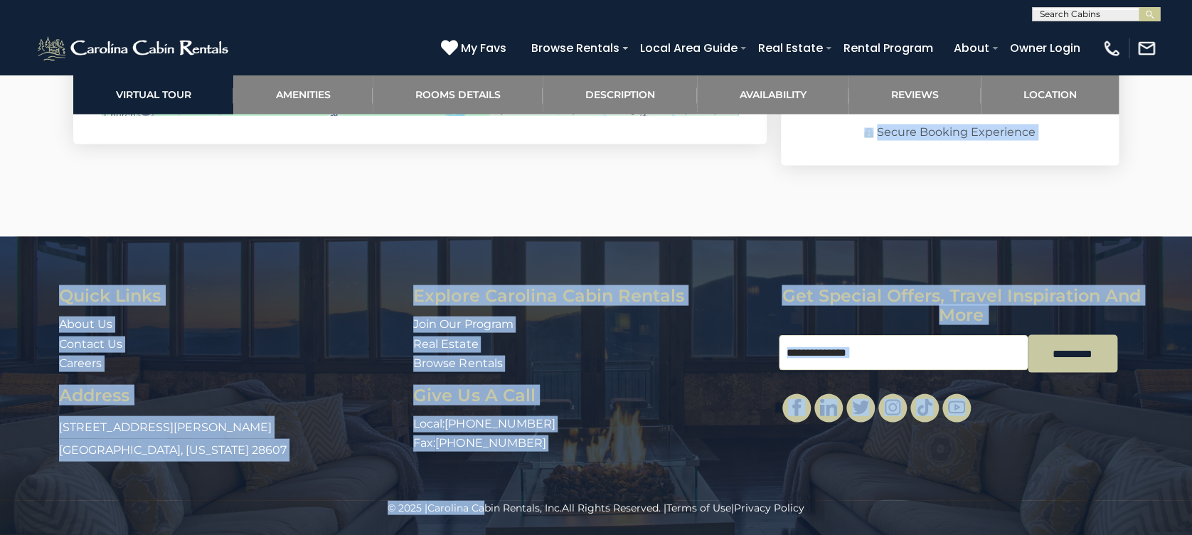
drag, startPoint x: 542, startPoint y: 481, endPoint x: 483, endPoint y: 583, distance: 117.8
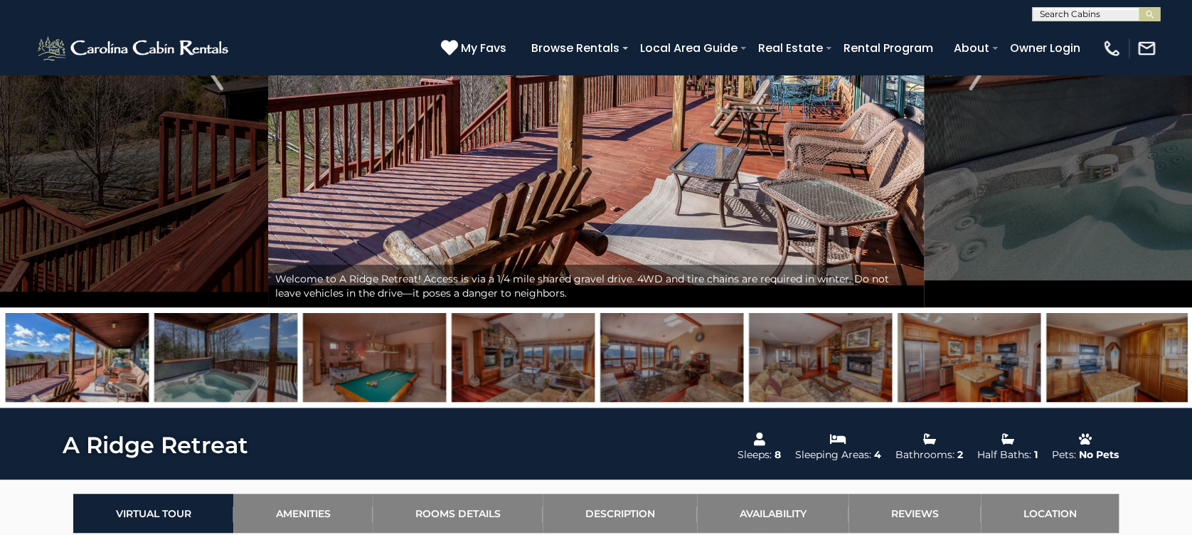
scroll to position [189, 0]
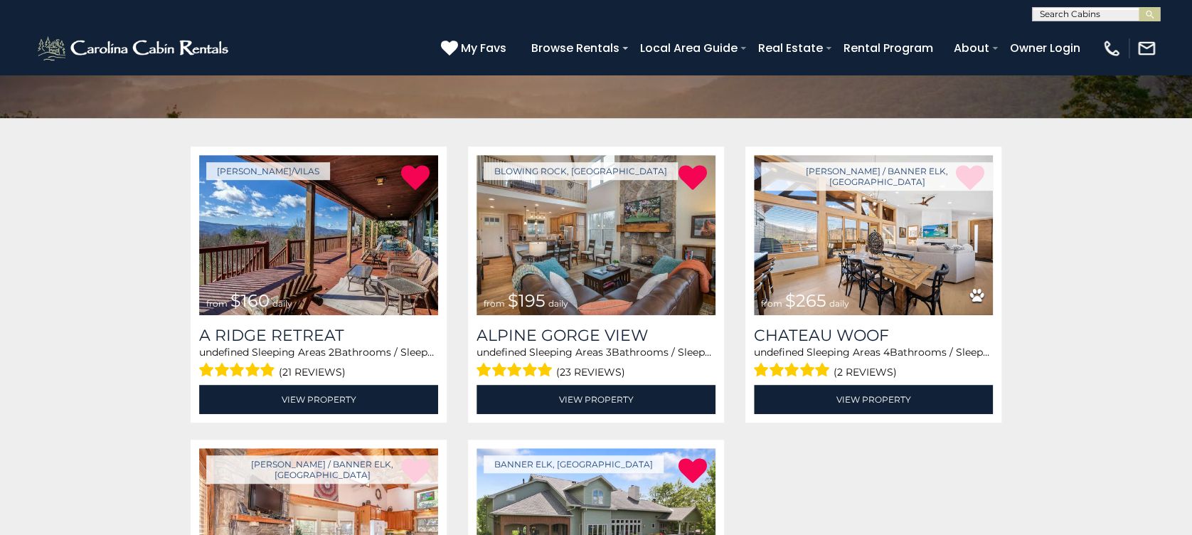
scroll to position [235, 0]
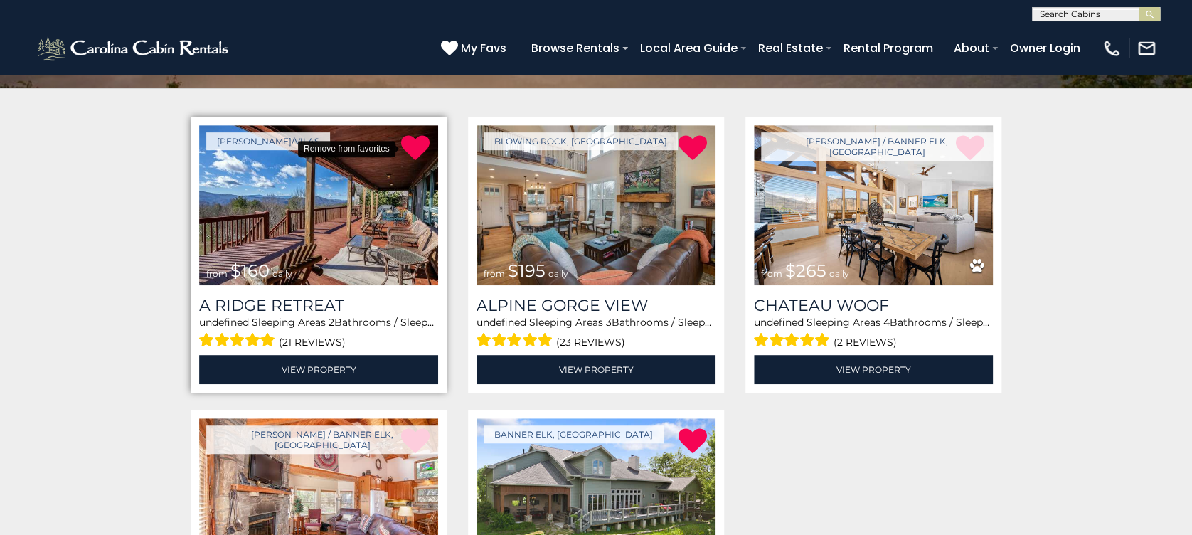
click at [412, 147] on icon at bounding box center [415, 148] width 28 height 28
drag, startPoint x: 414, startPoint y: 142, endPoint x: 707, endPoint y: 52, distance: 307.2
click at [414, 142] on icon at bounding box center [415, 148] width 28 height 28
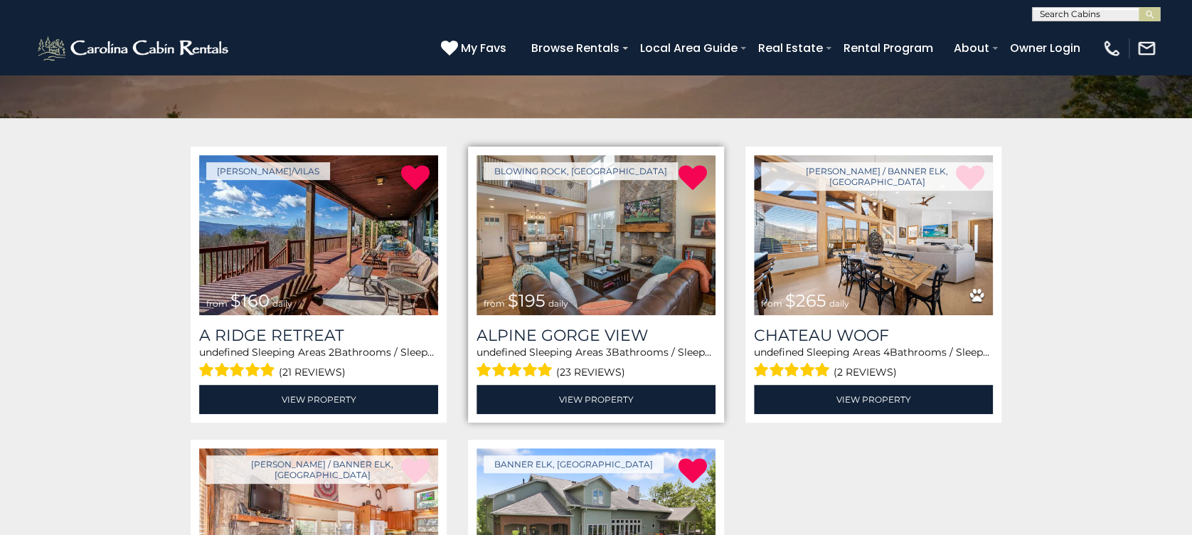
scroll to position [235, 0]
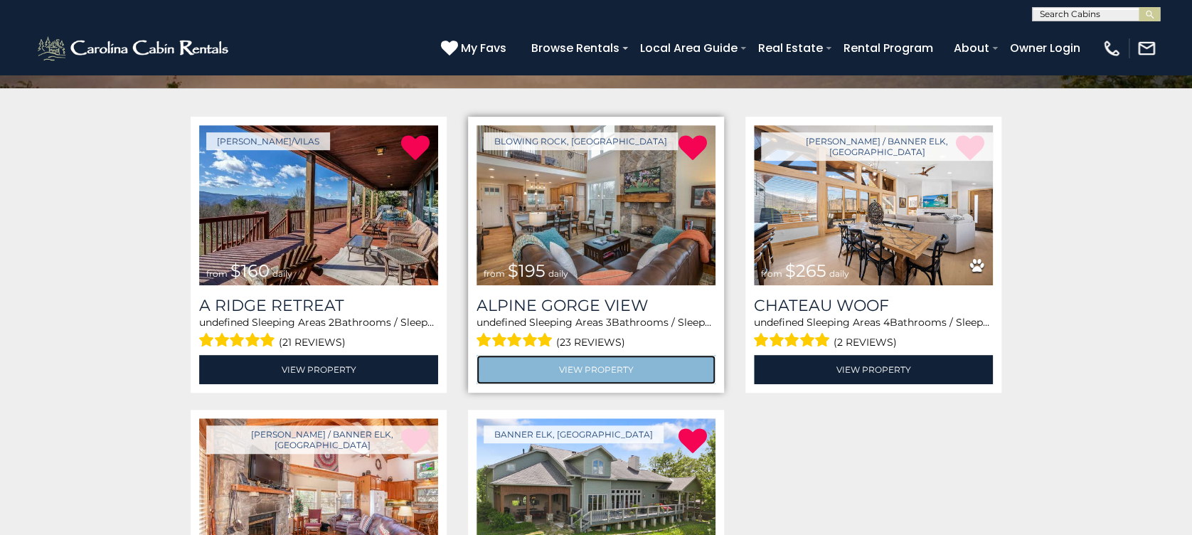
click at [631, 370] on link "View Property" at bounding box center [595, 369] width 239 height 29
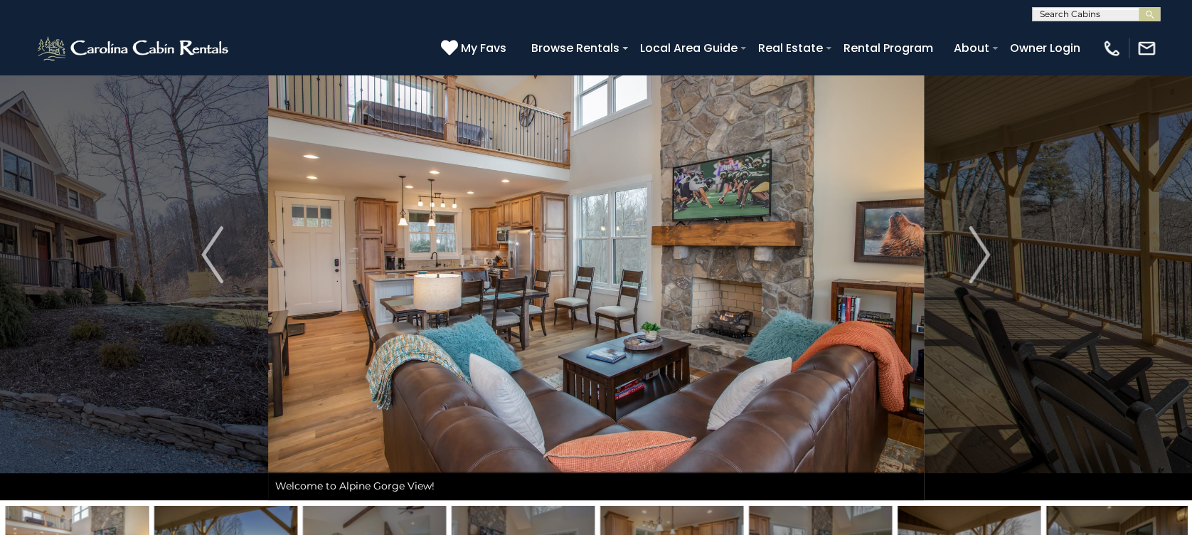
scroll to position [95, 0]
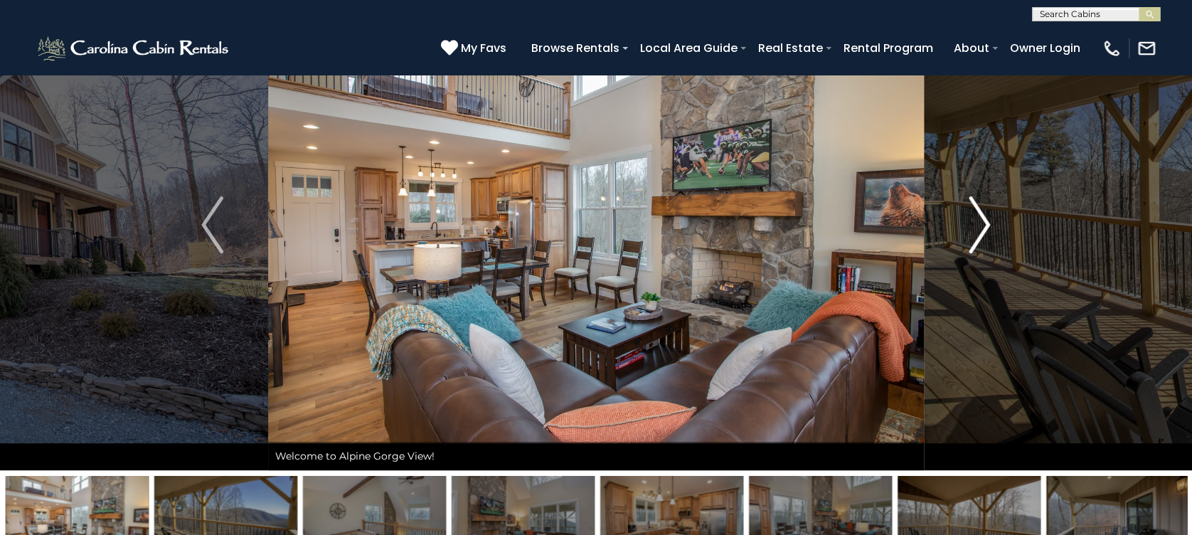
click at [984, 231] on img "Next" at bounding box center [978, 224] width 21 height 57
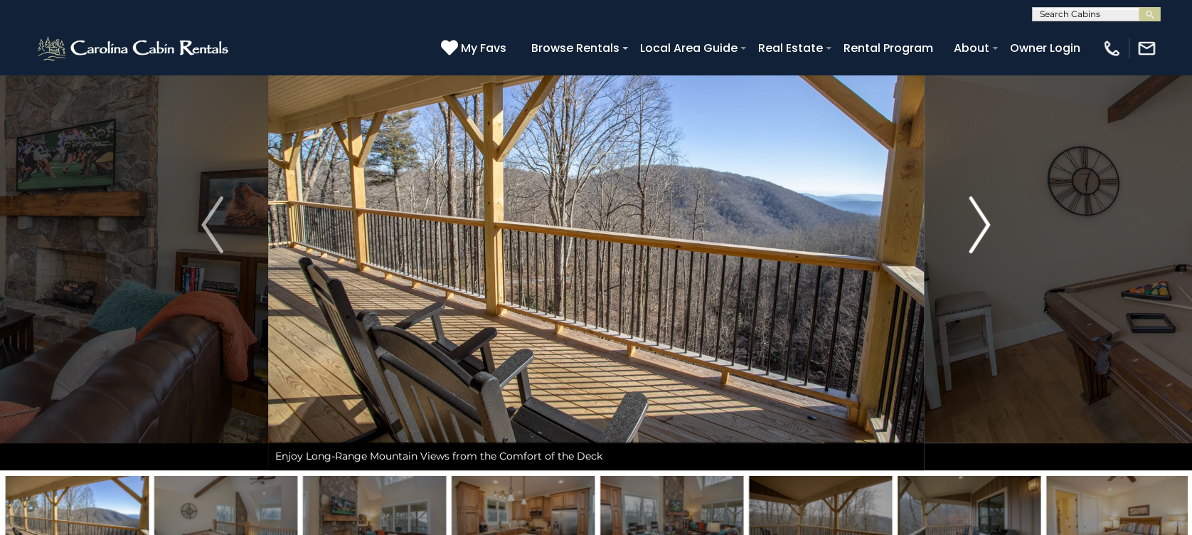
click at [979, 225] on img "Next" at bounding box center [978, 224] width 21 height 57
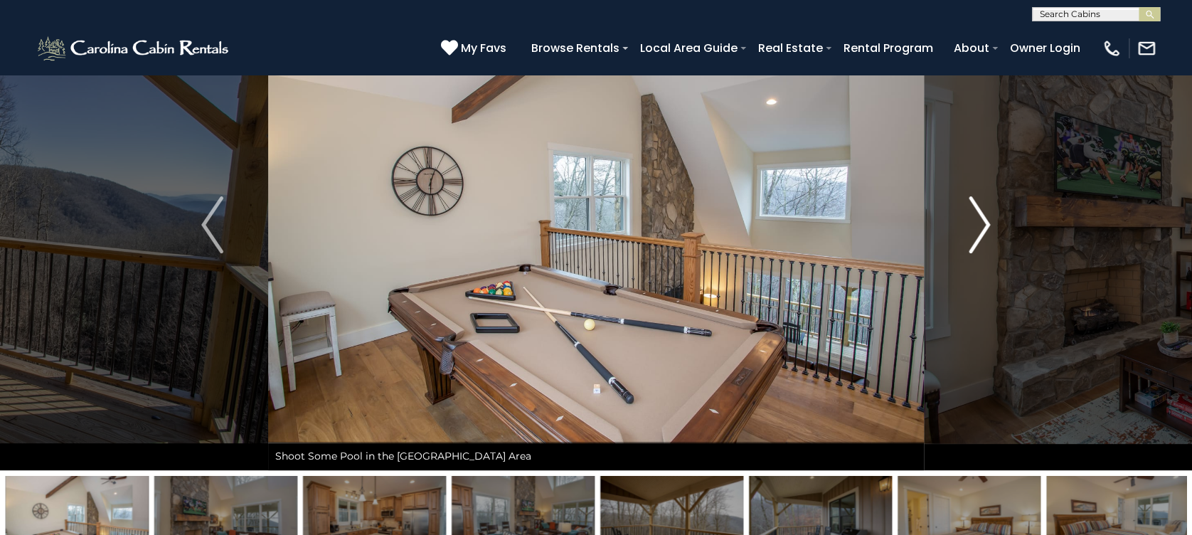
click at [979, 225] on img "Next" at bounding box center [978, 224] width 21 height 57
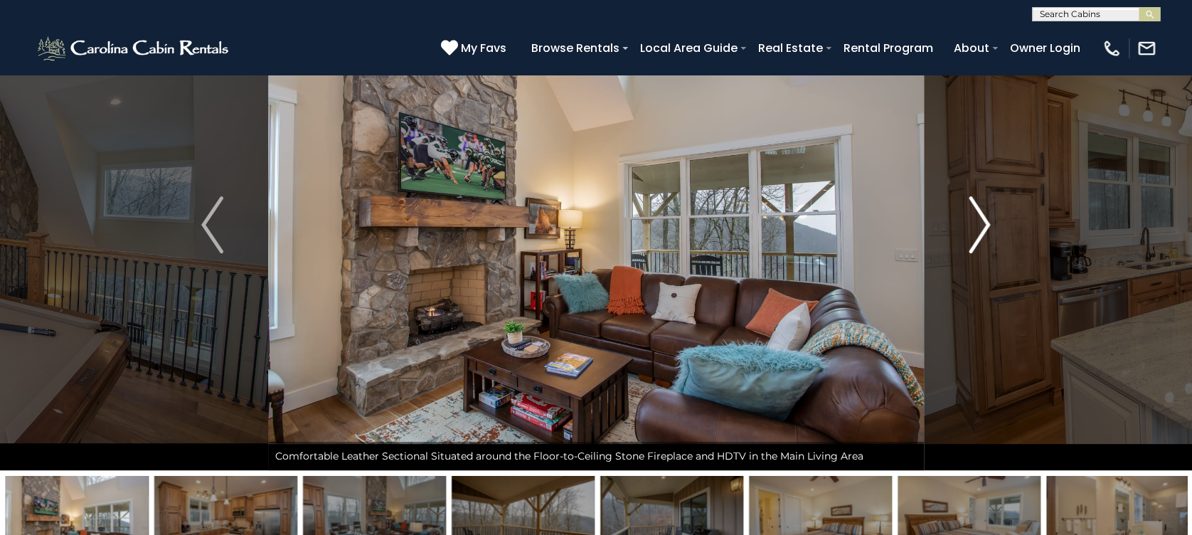
click at [979, 225] on img "Next" at bounding box center [978, 224] width 21 height 57
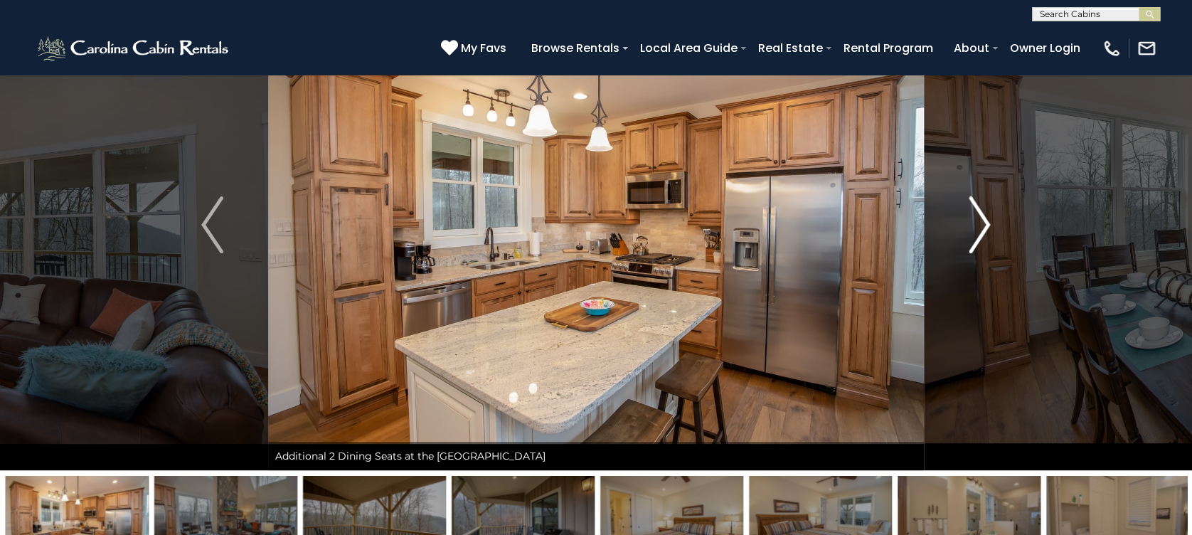
click at [979, 225] on img "Next" at bounding box center [978, 224] width 21 height 57
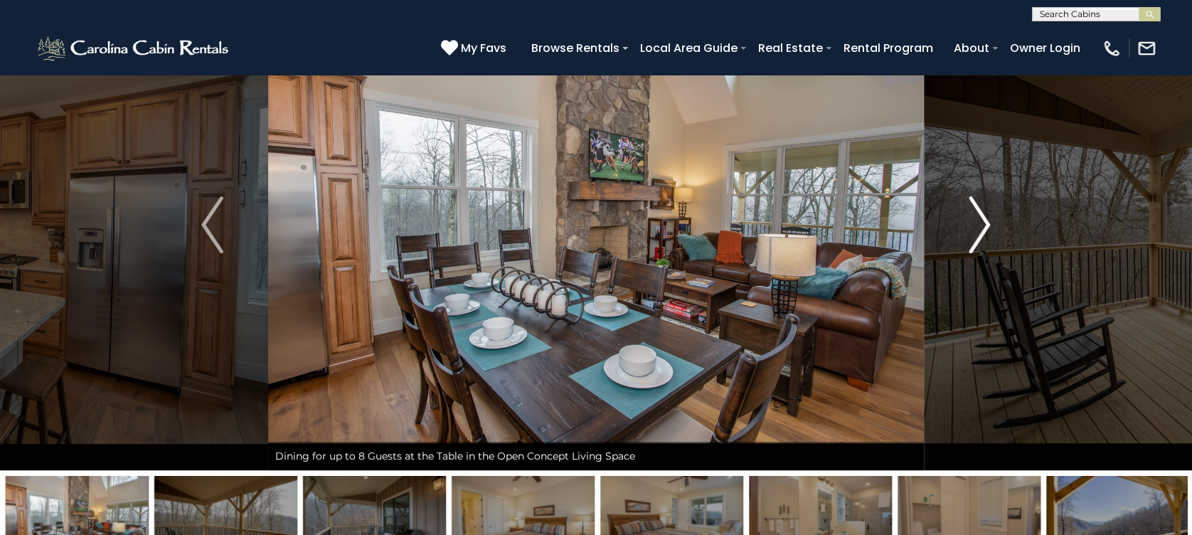
click at [980, 225] on img "Next" at bounding box center [978, 224] width 21 height 57
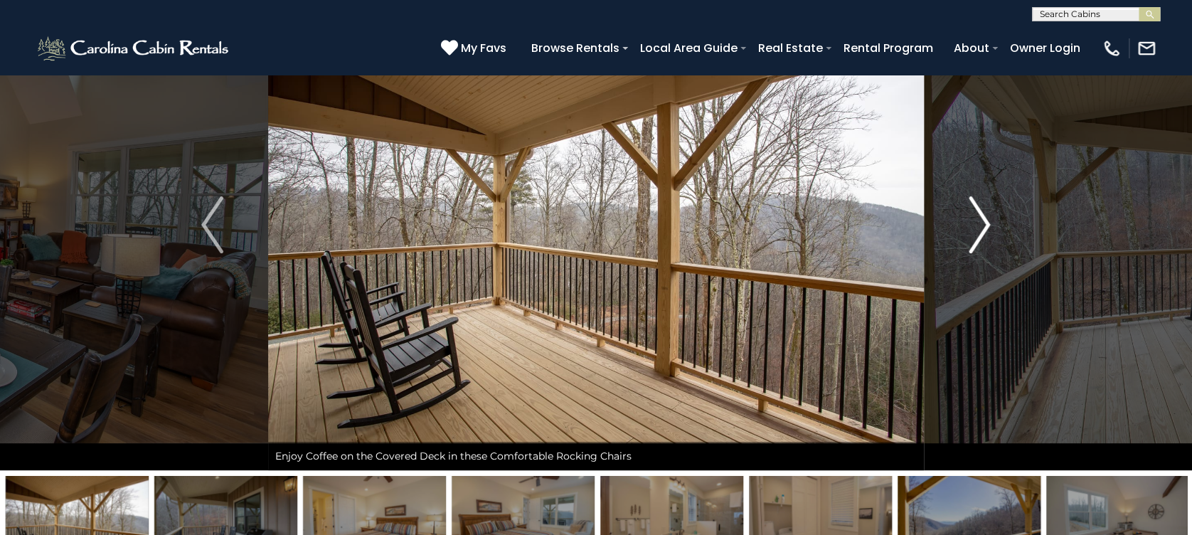
click at [980, 225] on img "Next" at bounding box center [978, 224] width 21 height 57
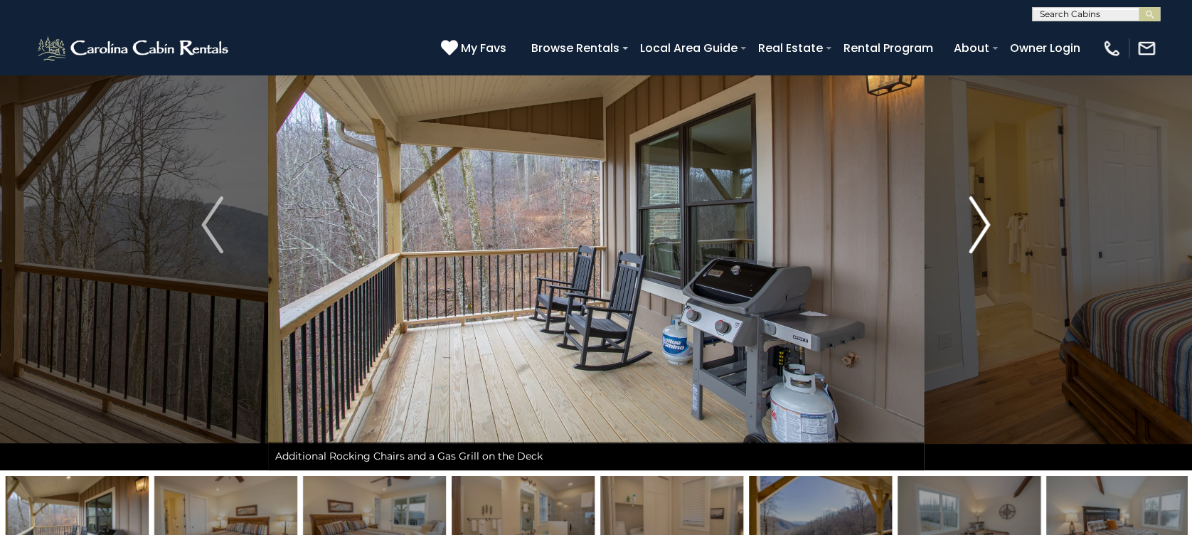
click at [980, 225] on img "Next" at bounding box center [978, 224] width 21 height 57
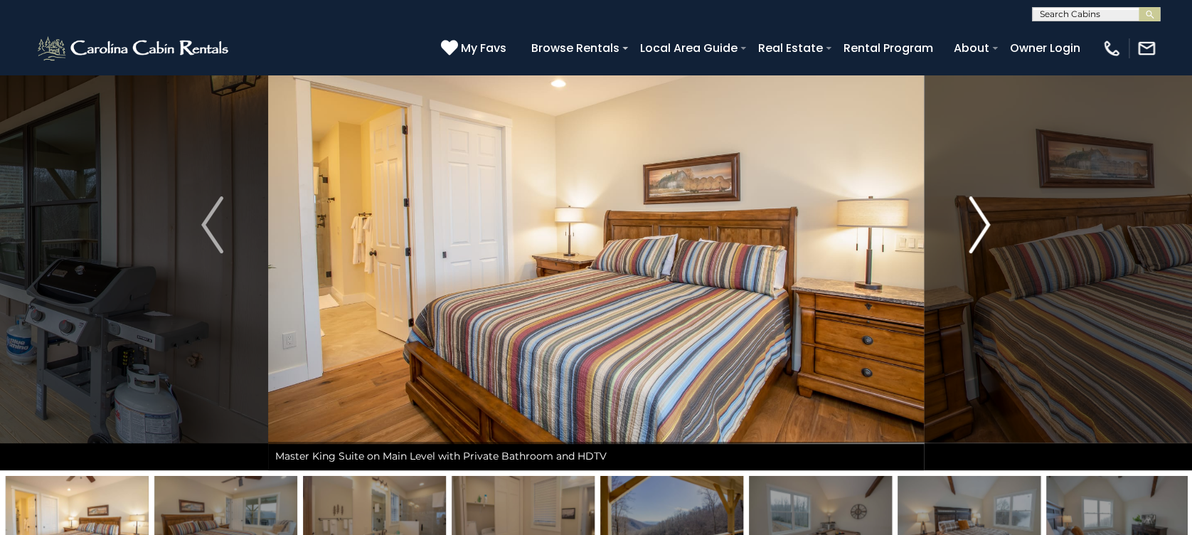
click at [980, 225] on img "Next" at bounding box center [978, 224] width 21 height 57
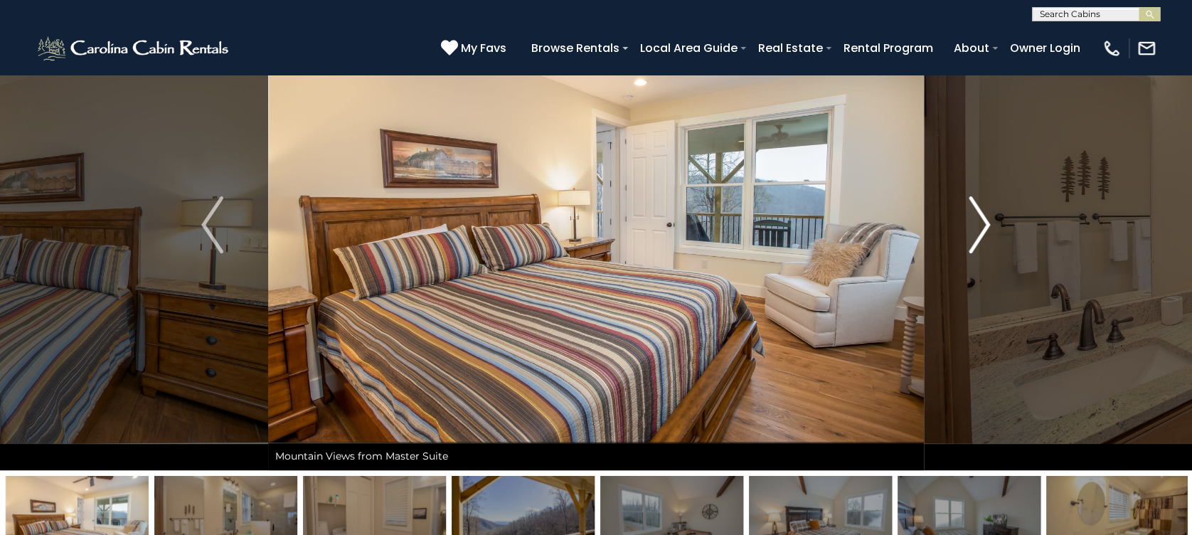
click at [980, 225] on img "Next" at bounding box center [978, 224] width 21 height 57
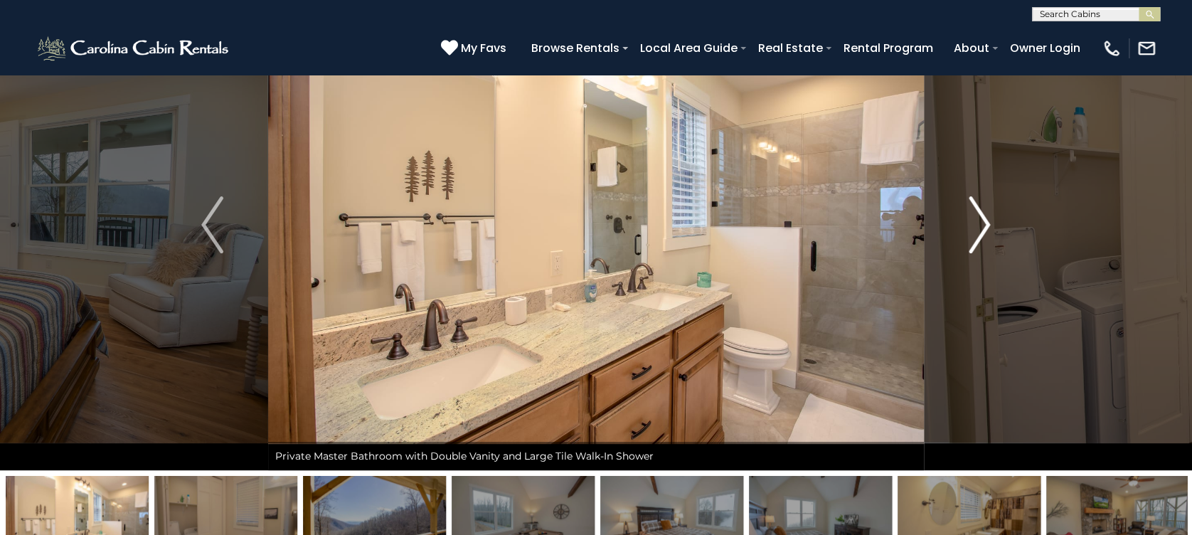
click at [980, 225] on img "Next" at bounding box center [978, 224] width 21 height 57
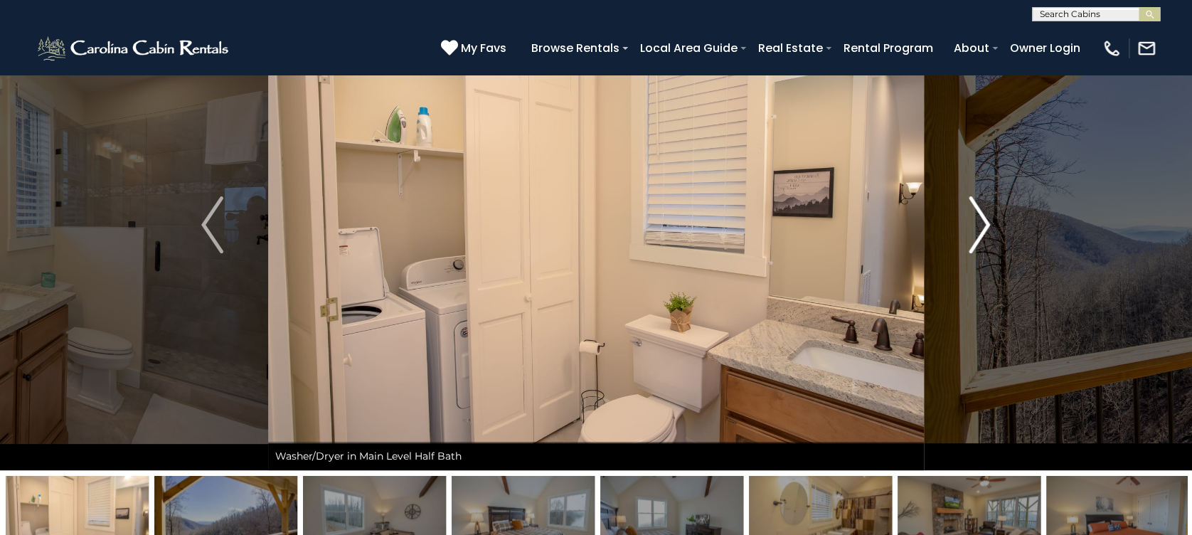
click at [980, 225] on img "Next" at bounding box center [978, 224] width 21 height 57
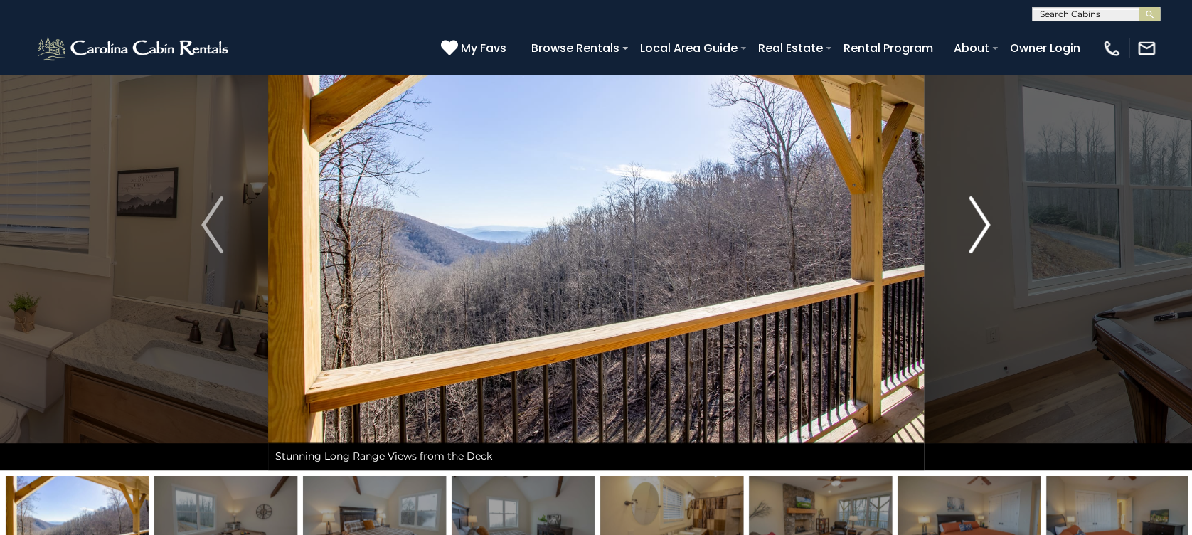
click at [980, 225] on img "Next" at bounding box center [978, 224] width 21 height 57
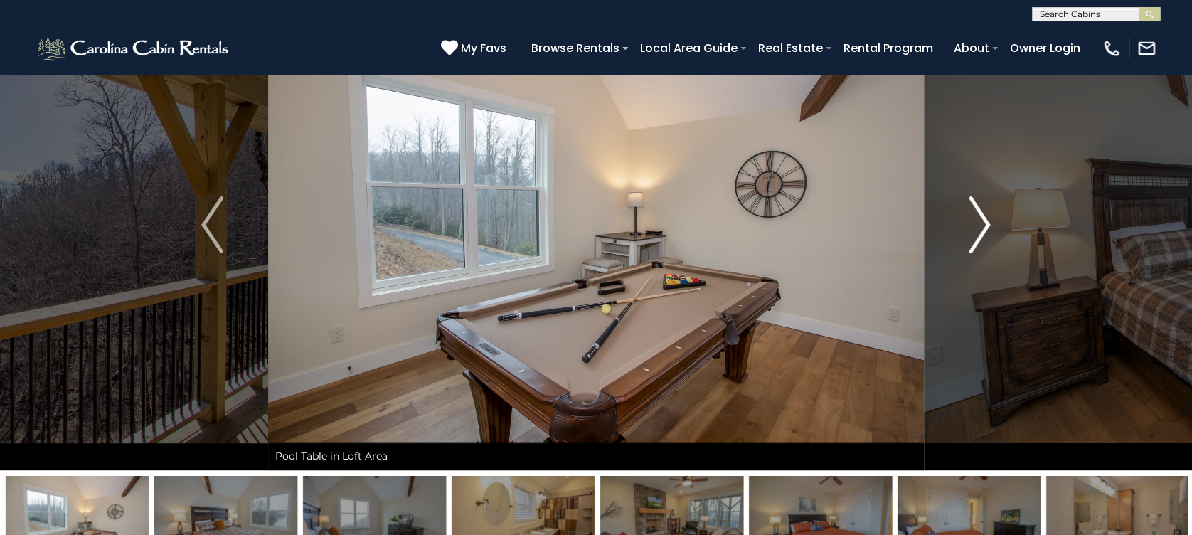
click at [980, 225] on img "Next" at bounding box center [978, 224] width 21 height 57
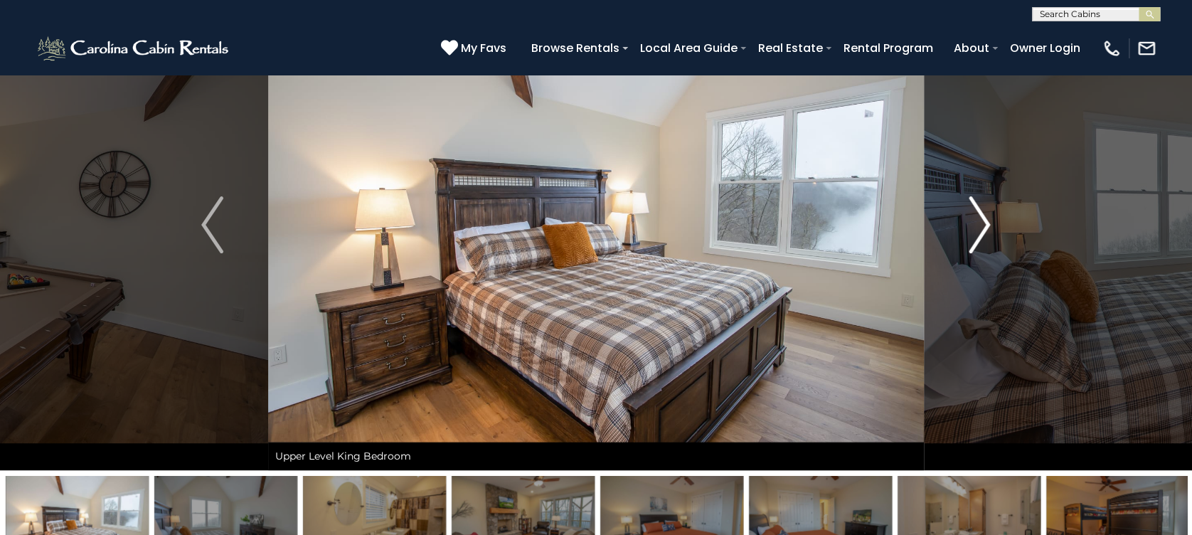
click at [982, 226] on img "Next" at bounding box center [978, 224] width 21 height 57
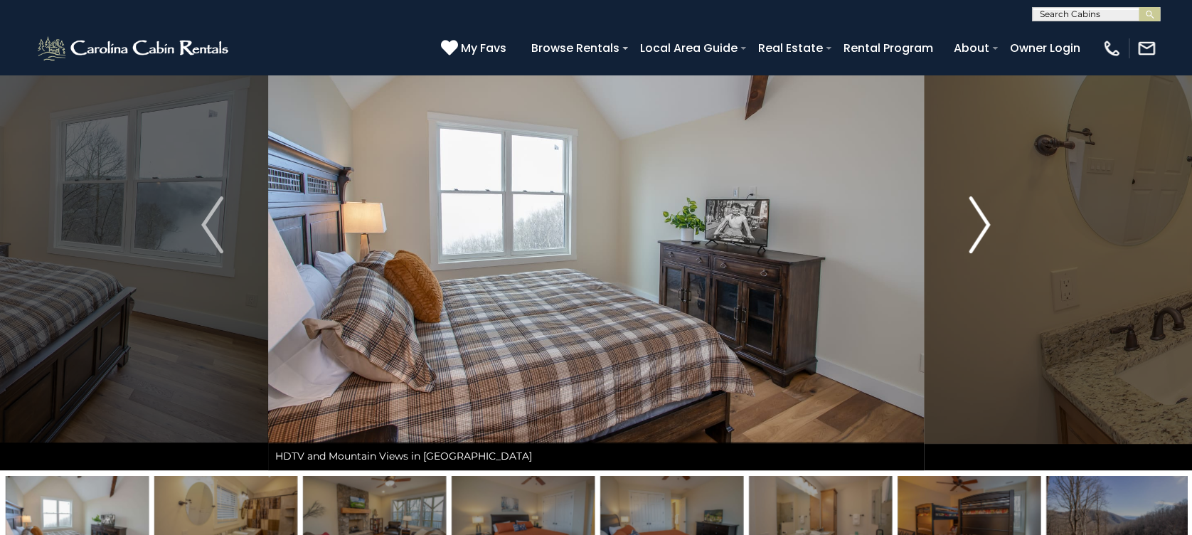
click at [982, 226] on img "Next" at bounding box center [978, 224] width 21 height 57
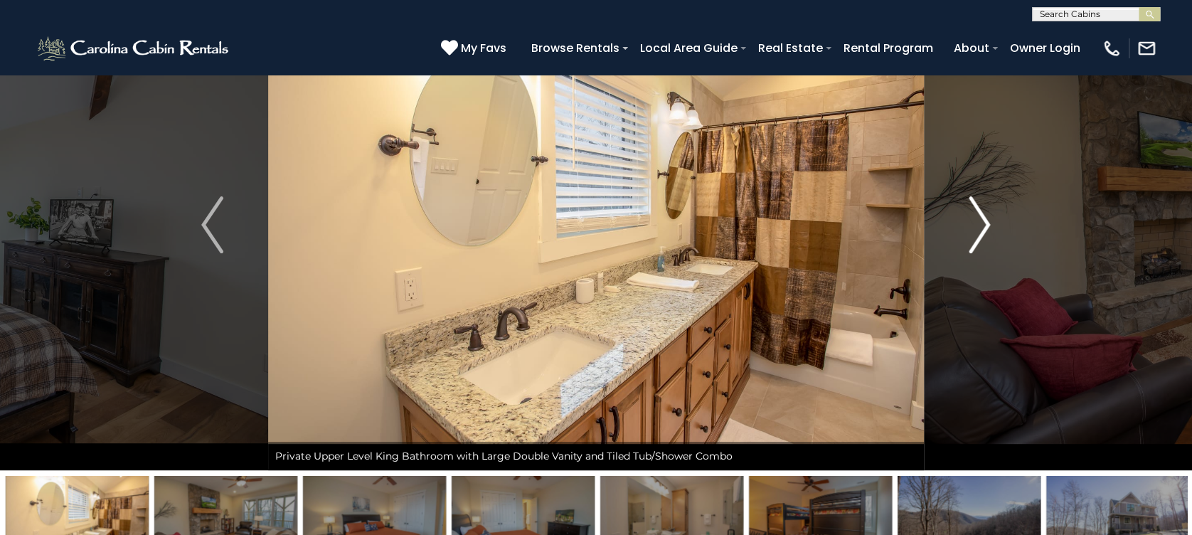
click at [982, 226] on img "Next" at bounding box center [978, 224] width 21 height 57
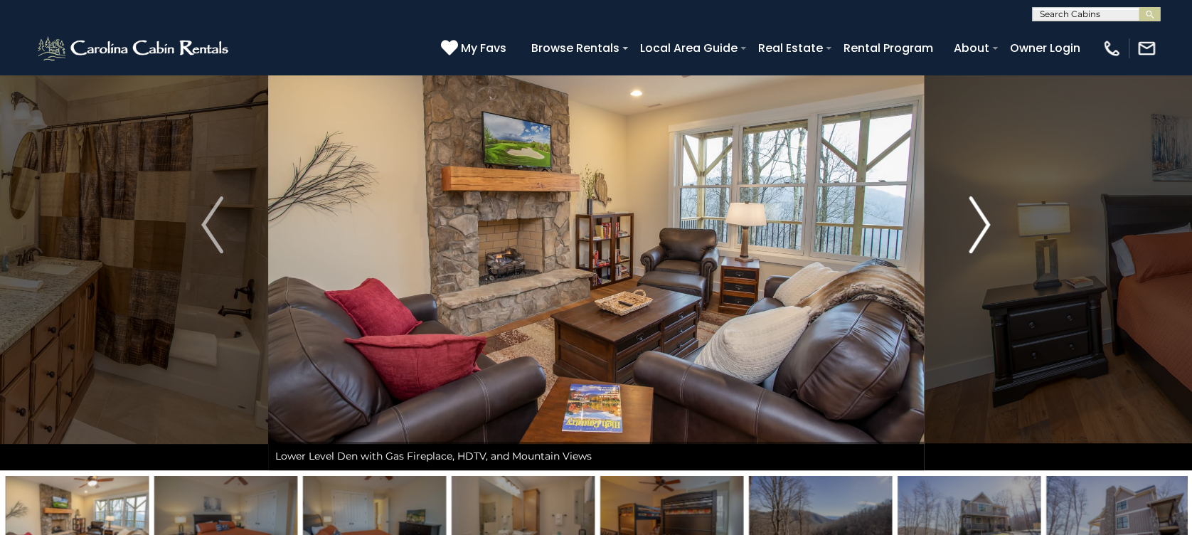
click at [983, 228] on img "Next" at bounding box center [978, 224] width 21 height 57
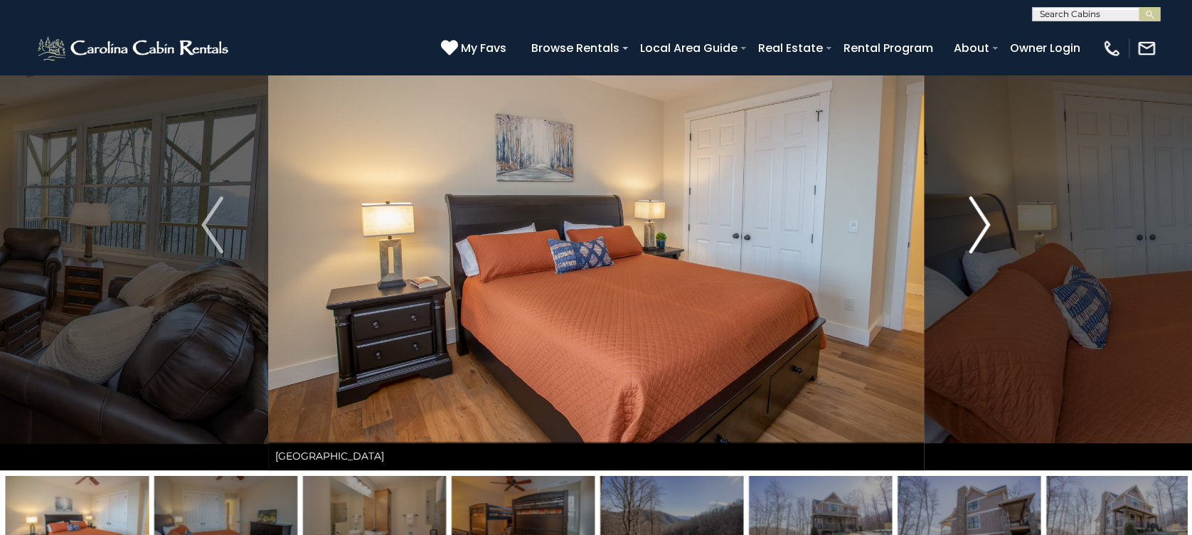
click at [983, 228] on img "Next" at bounding box center [978, 224] width 21 height 57
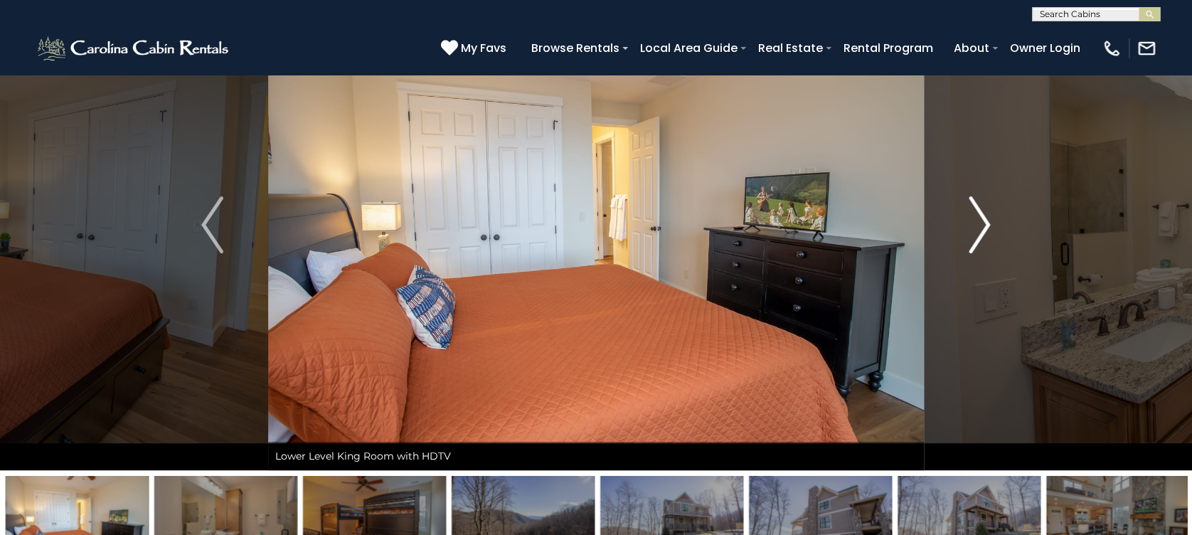
click at [983, 228] on img "Next" at bounding box center [978, 224] width 21 height 57
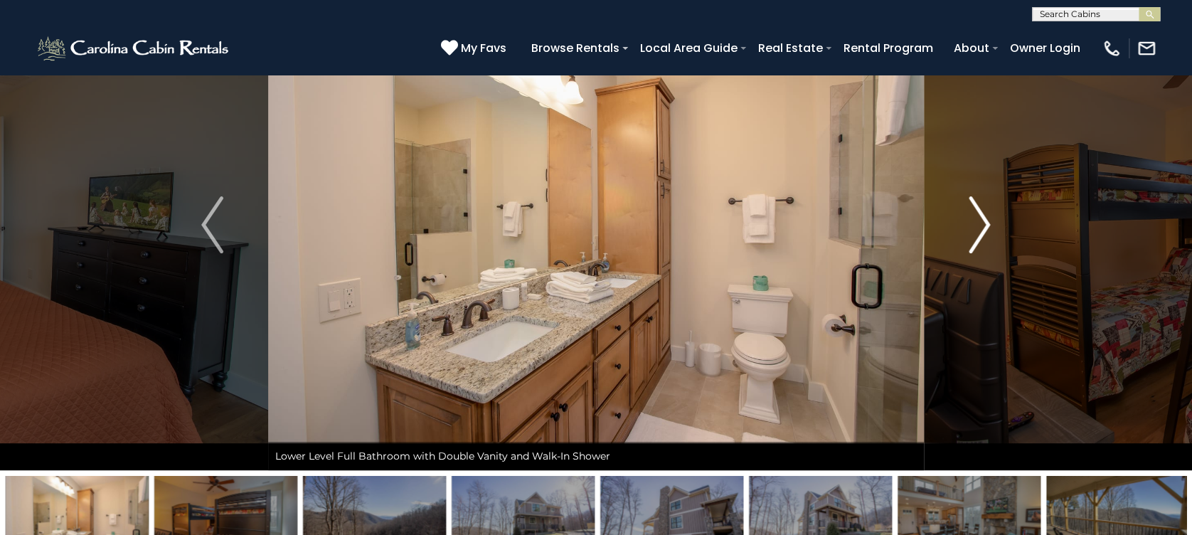
click at [983, 228] on img "Next" at bounding box center [978, 224] width 21 height 57
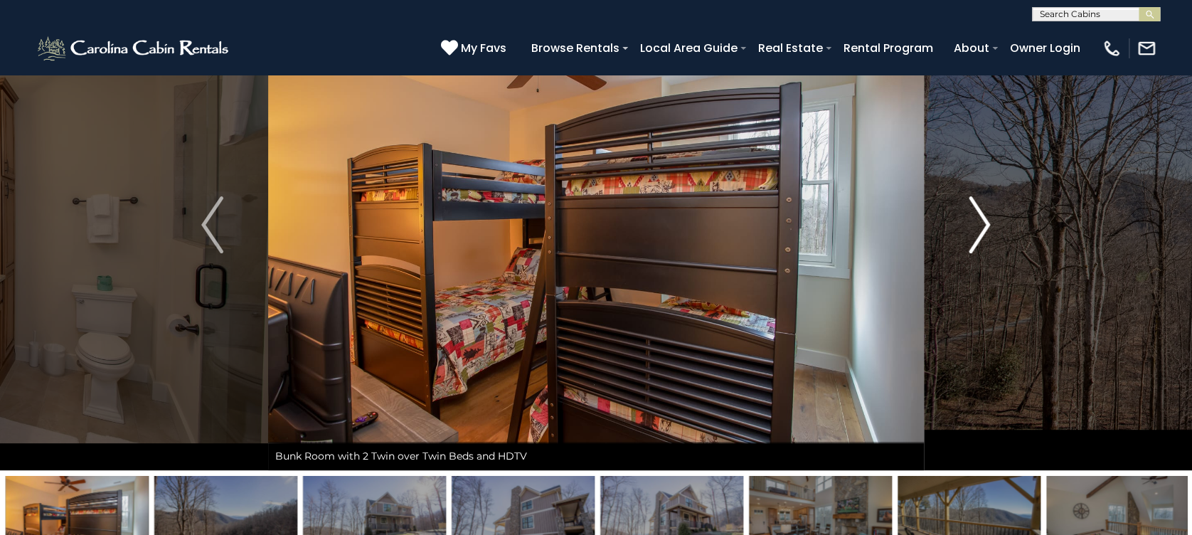
click at [983, 228] on img "Next" at bounding box center [978, 224] width 21 height 57
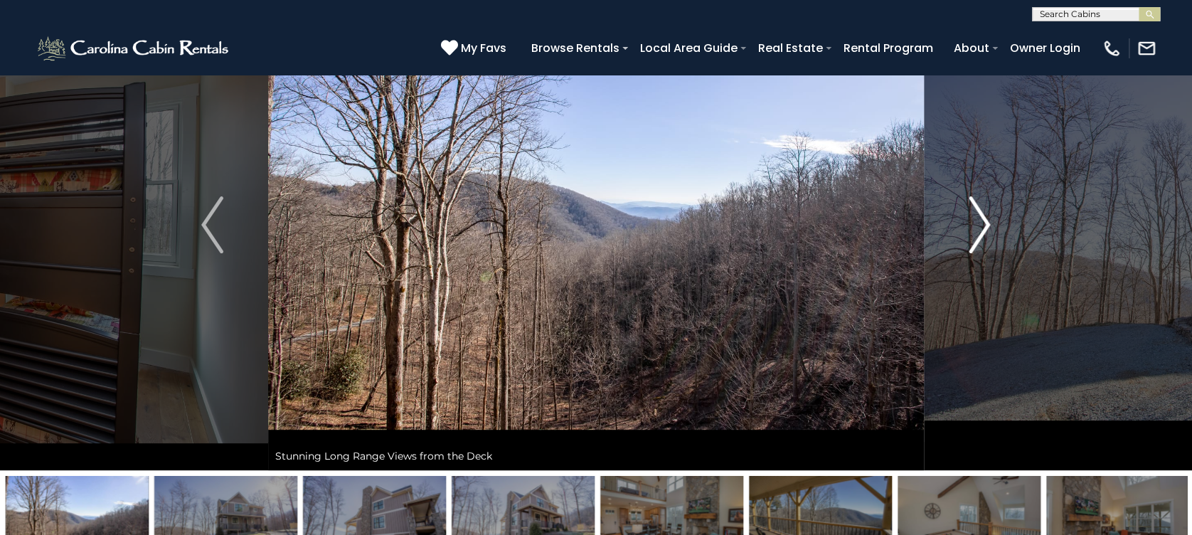
click at [984, 229] on img "Next" at bounding box center [978, 224] width 21 height 57
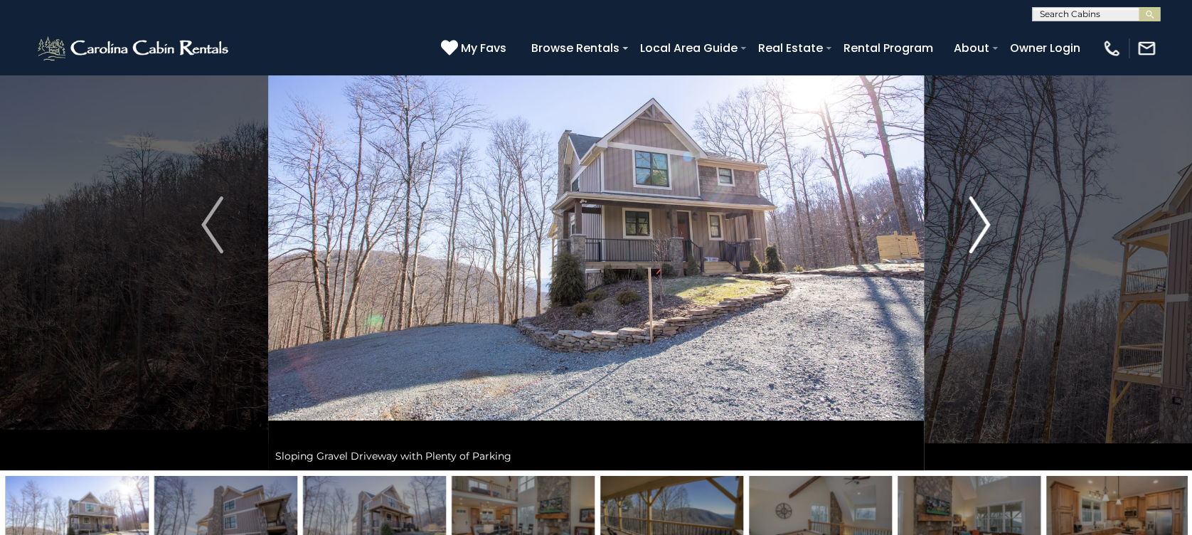
click at [984, 229] on img "Next" at bounding box center [978, 224] width 21 height 57
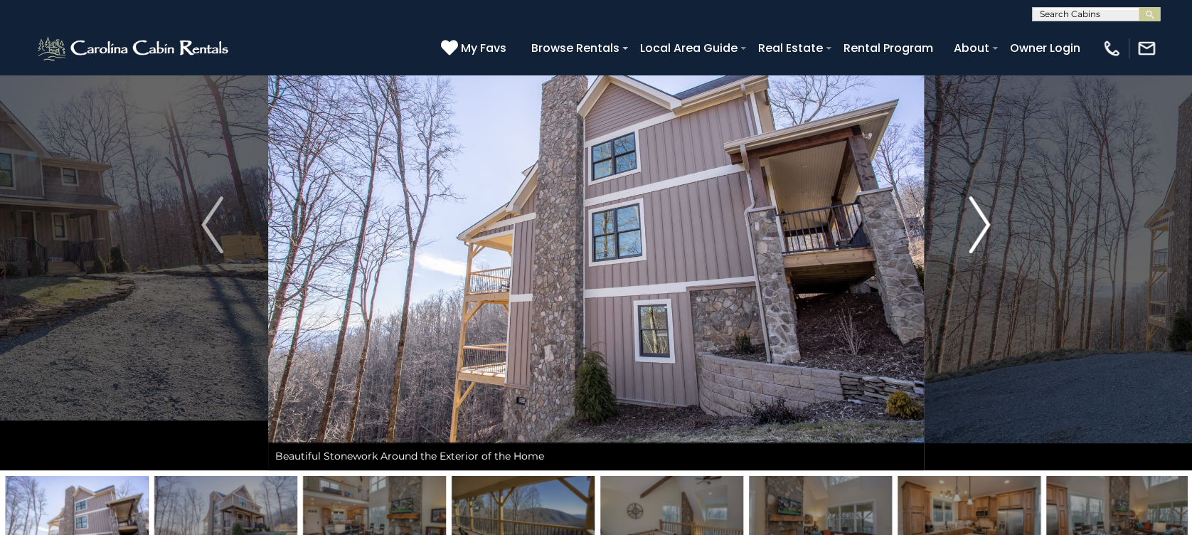
click at [984, 229] on img "Next" at bounding box center [978, 224] width 21 height 57
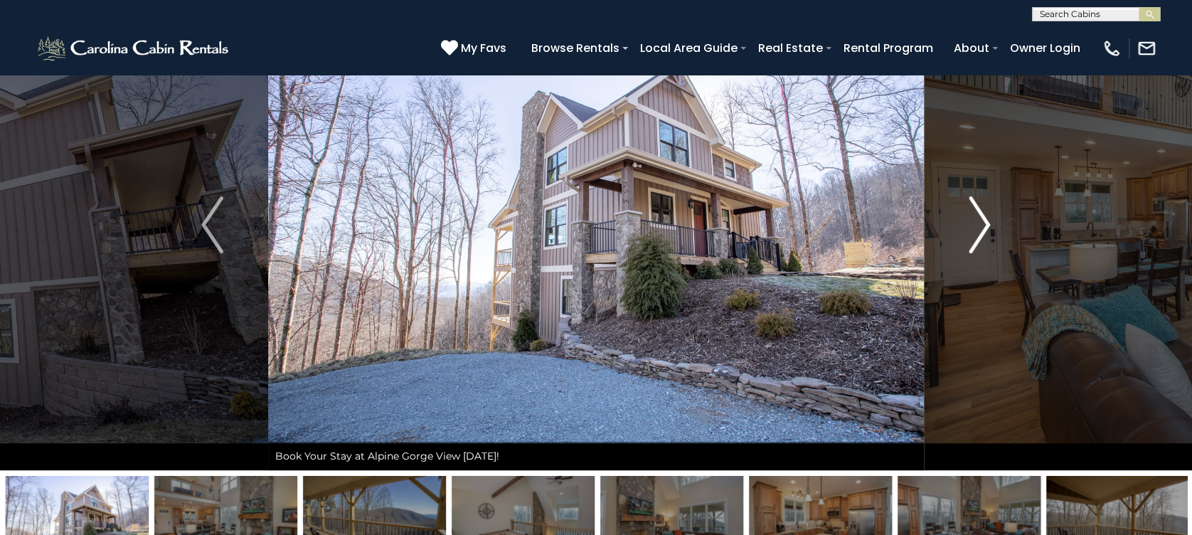
click at [984, 229] on img "Next" at bounding box center [978, 224] width 21 height 57
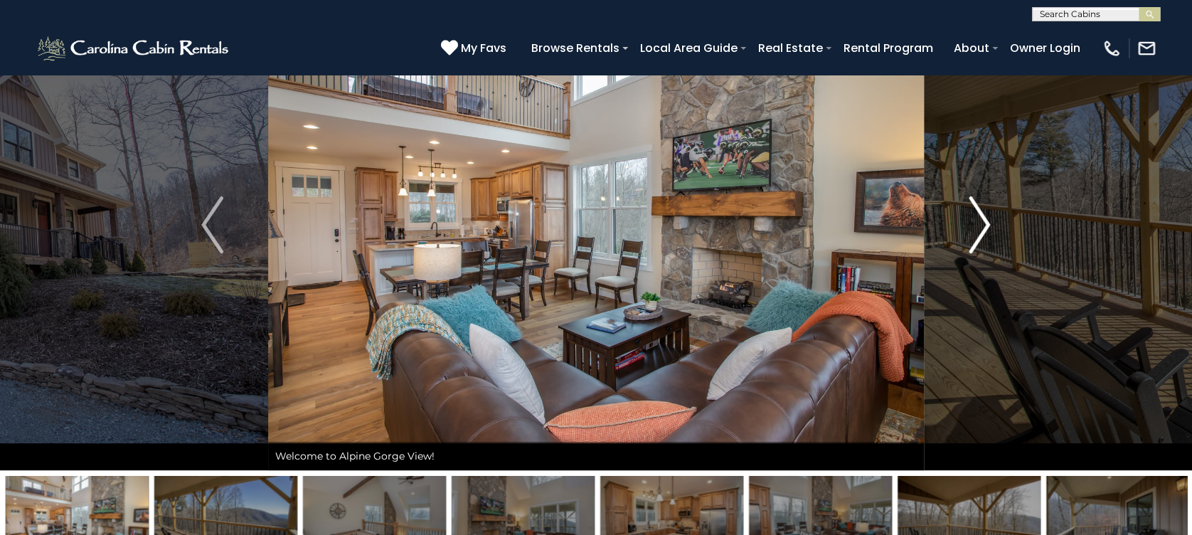
click at [984, 229] on img "Next" at bounding box center [978, 224] width 21 height 57
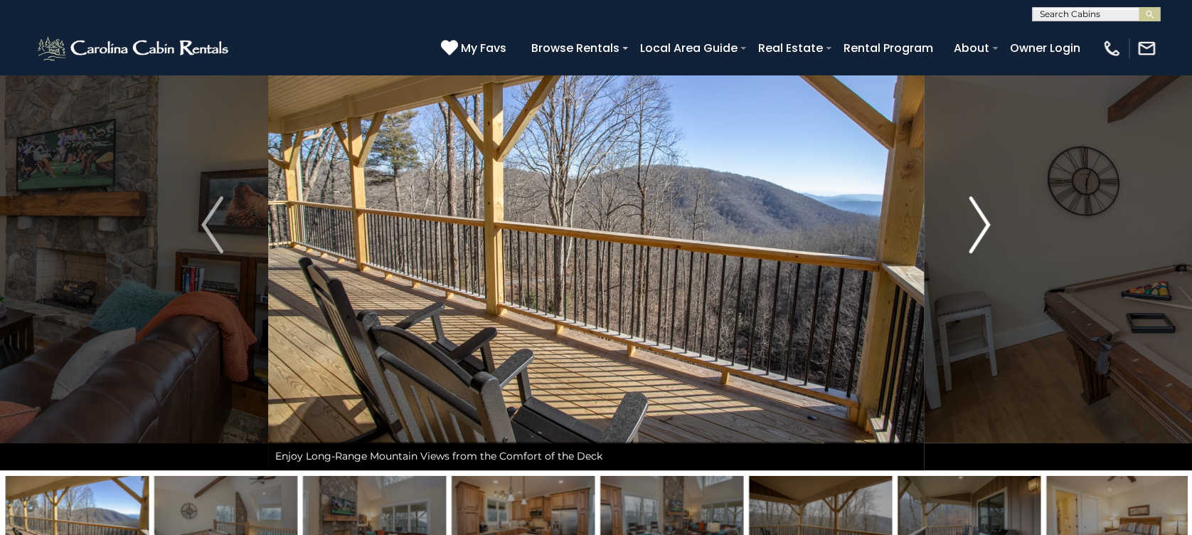
click at [984, 229] on img "Next" at bounding box center [978, 224] width 21 height 57
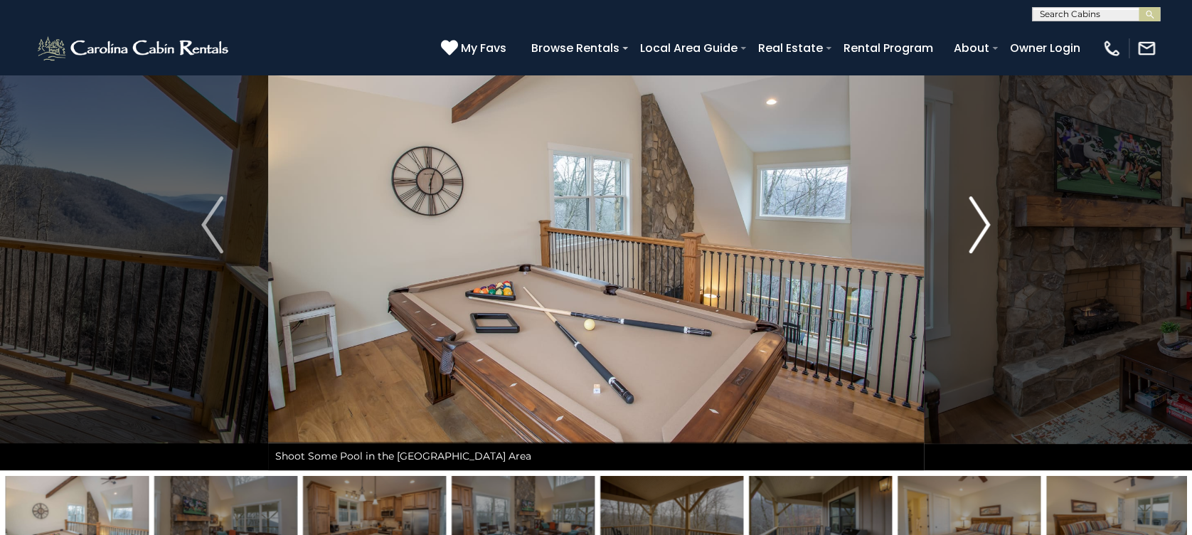
click at [984, 229] on img "Next" at bounding box center [978, 224] width 21 height 57
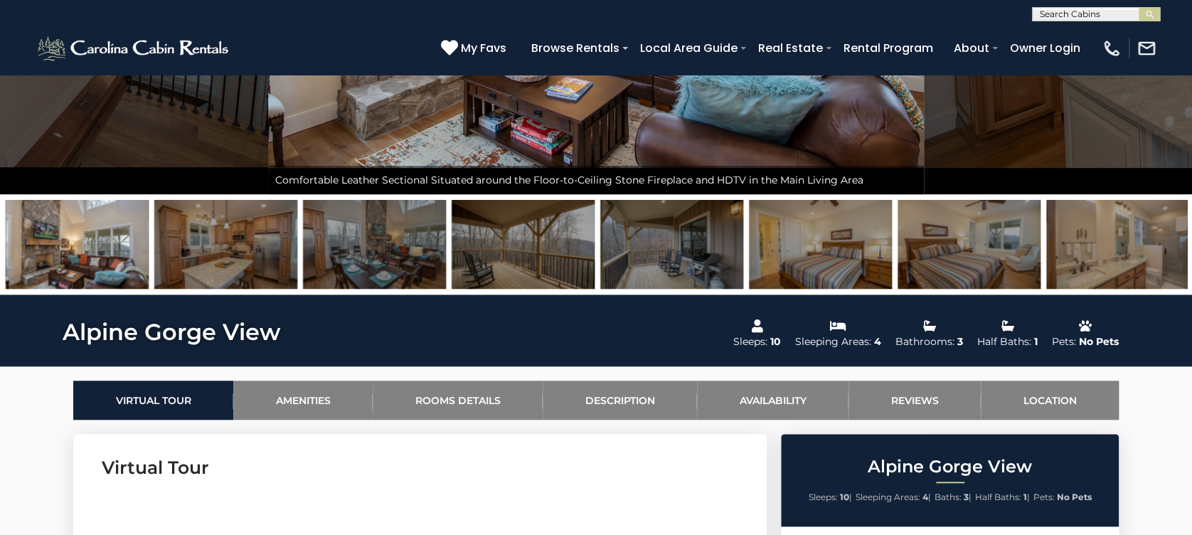
scroll to position [379, 0]
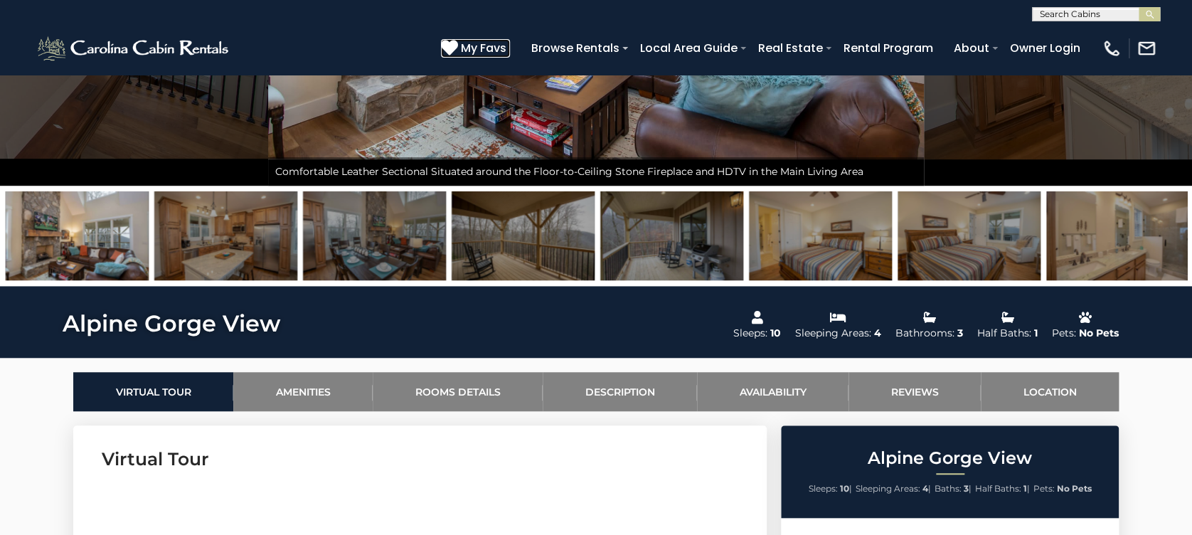
click at [496, 45] on span "My Favs" at bounding box center [484, 48] width 46 height 18
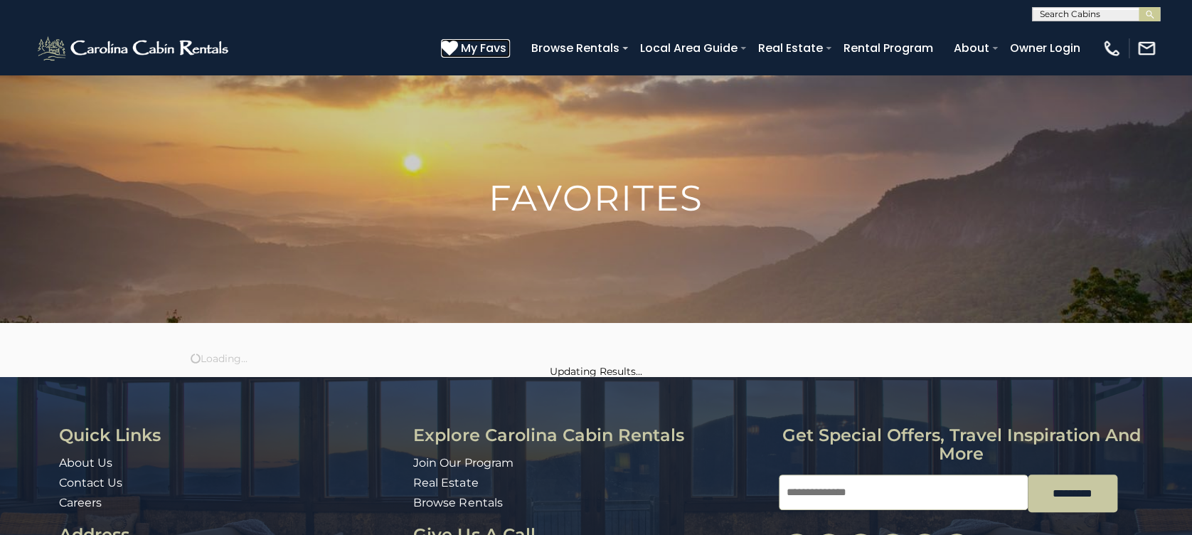
click at [495, 48] on span "My Favs" at bounding box center [484, 48] width 46 height 18
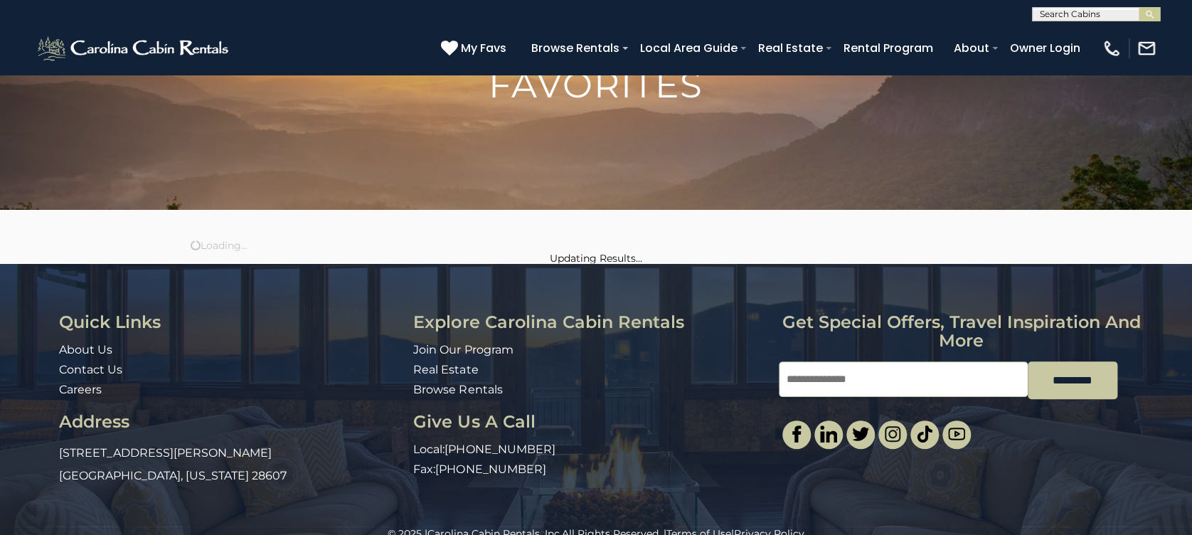
scroll to position [140, 0]
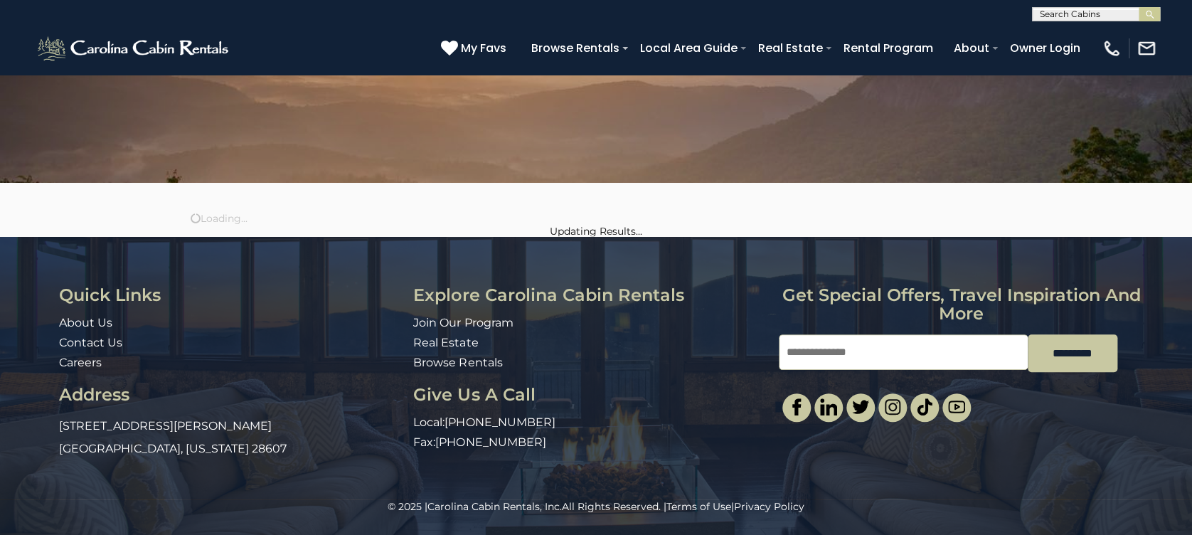
click at [1082, 10] on input "text" at bounding box center [1094, 17] width 124 height 14
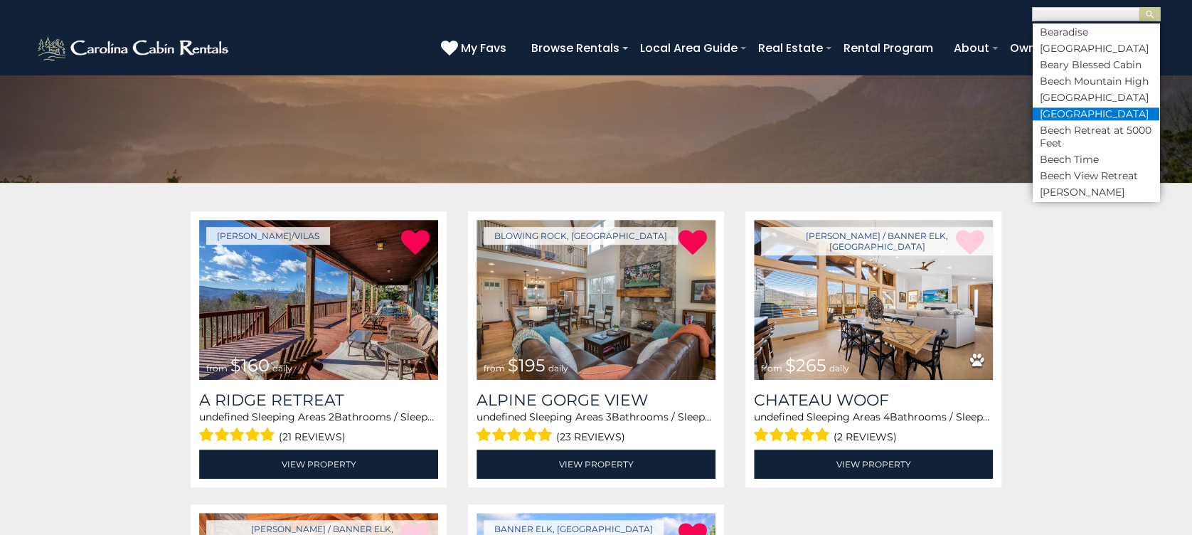
scroll to position [948, 0]
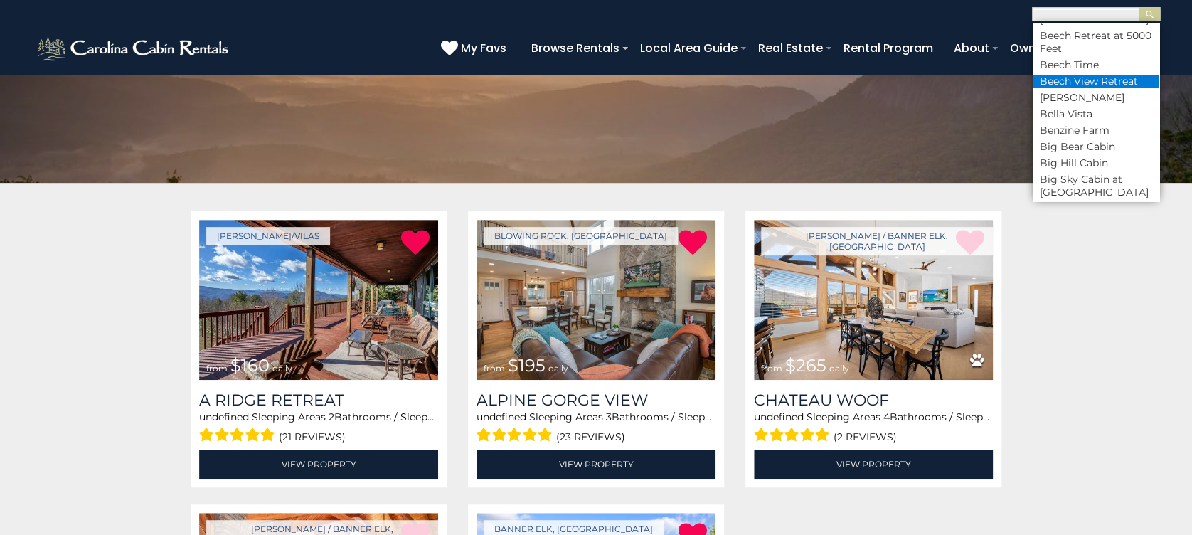
click at [1079, 87] on li "Beech View Retreat" at bounding box center [1095, 81] width 127 height 13
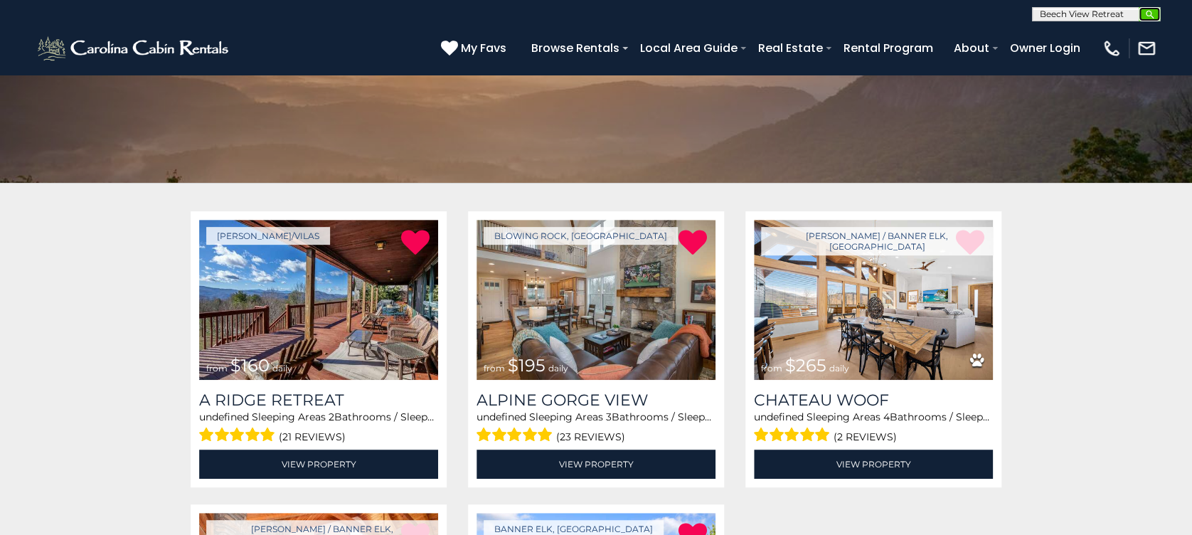
click at [1152, 12] on img "submit" at bounding box center [1149, 14] width 11 height 11
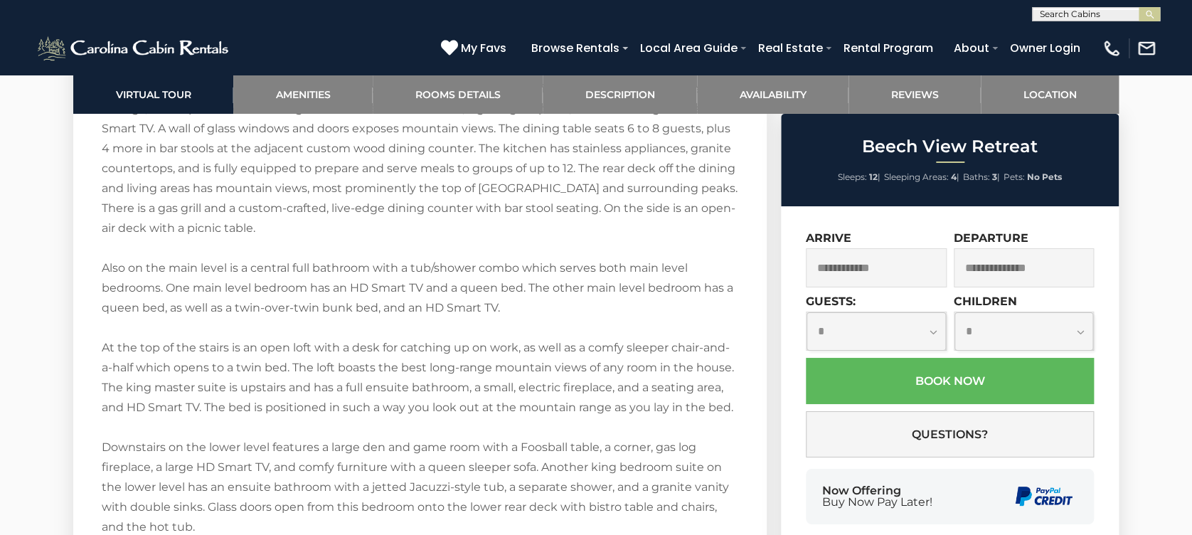
scroll to position [2377, 0]
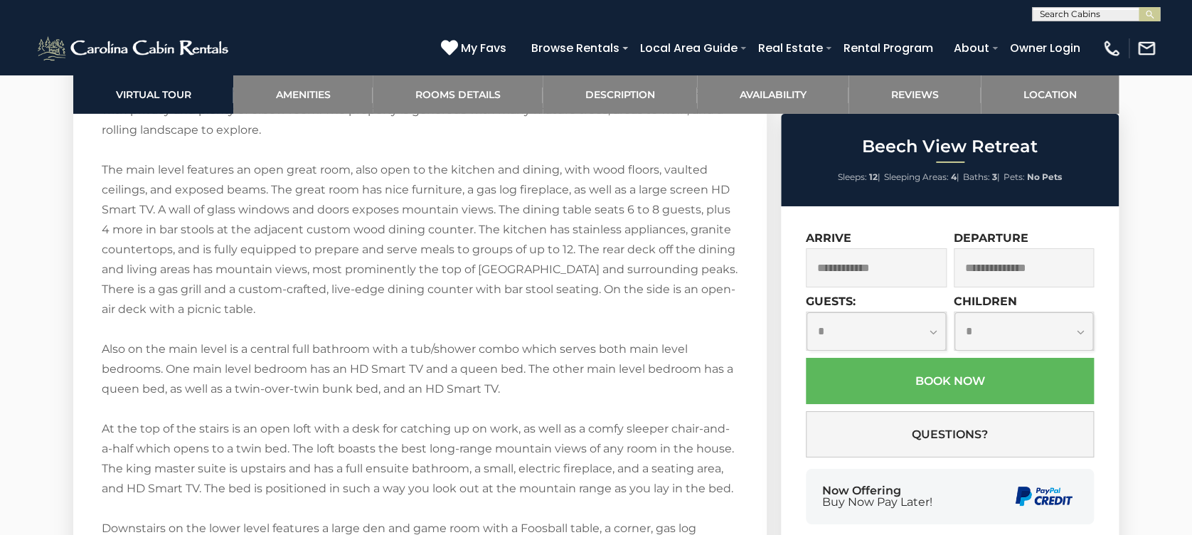
click at [1134, 17] on input "text" at bounding box center [1094, 17] width 124 height 14
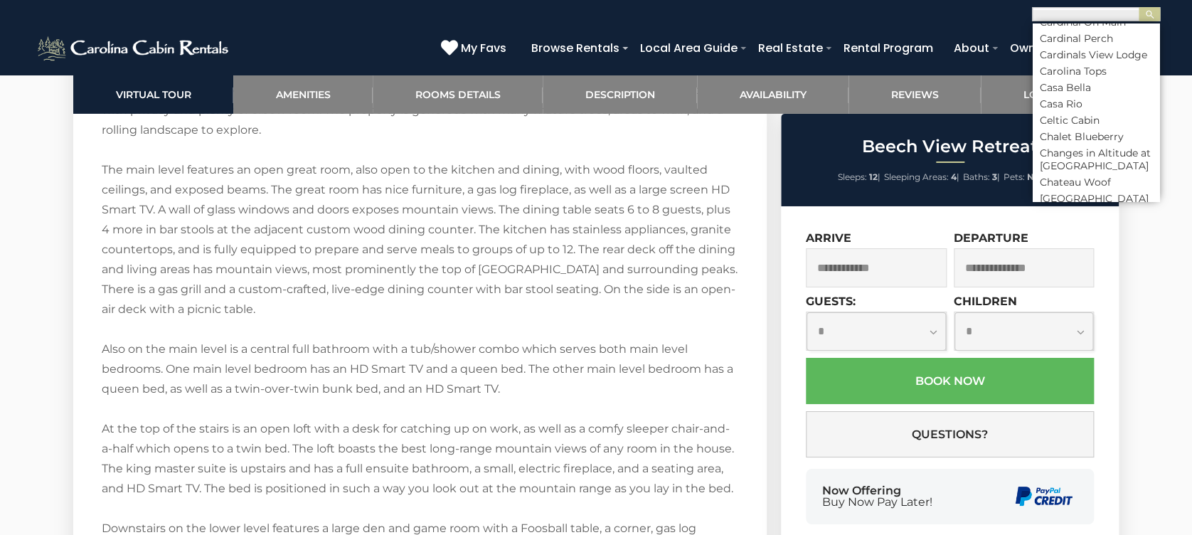
scroll to position [1991, 0]
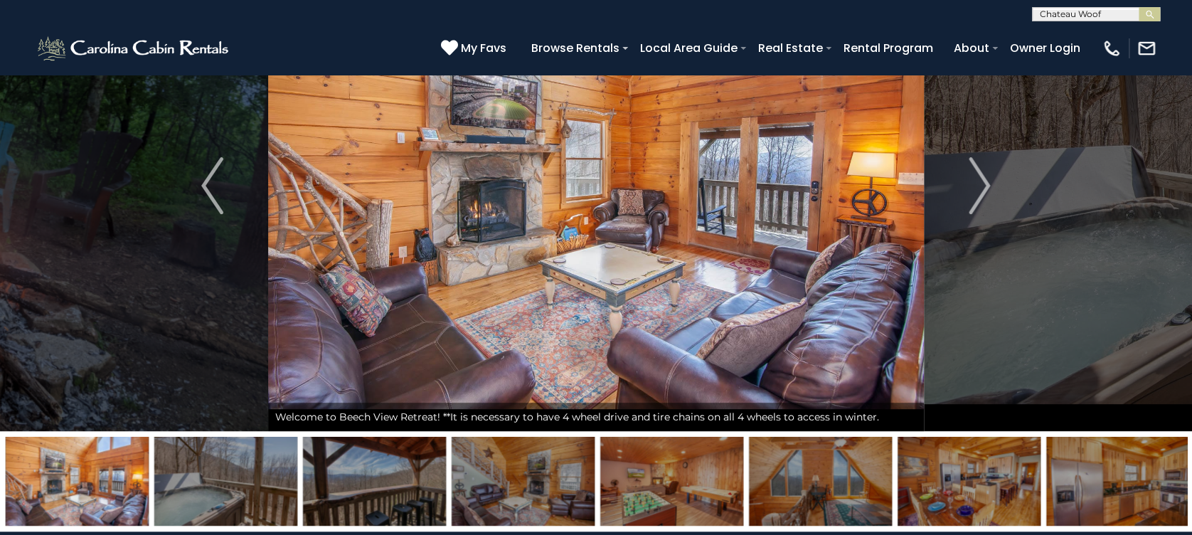
scroll to position [0, 0]
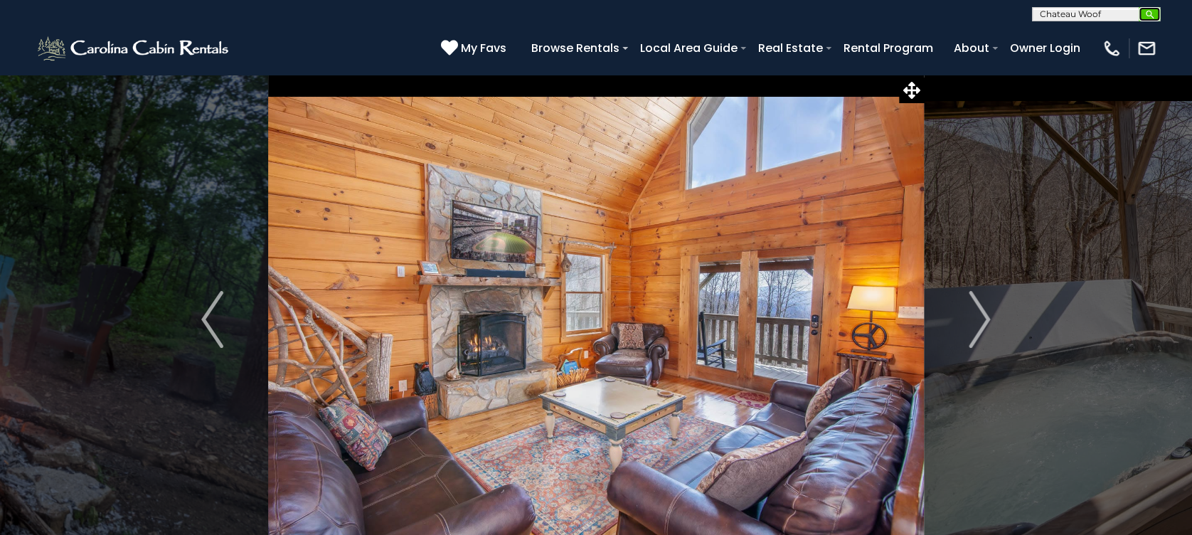
click at [1148, 19] on button "submit" at bounding box center [1148, 14] width 21 height 14
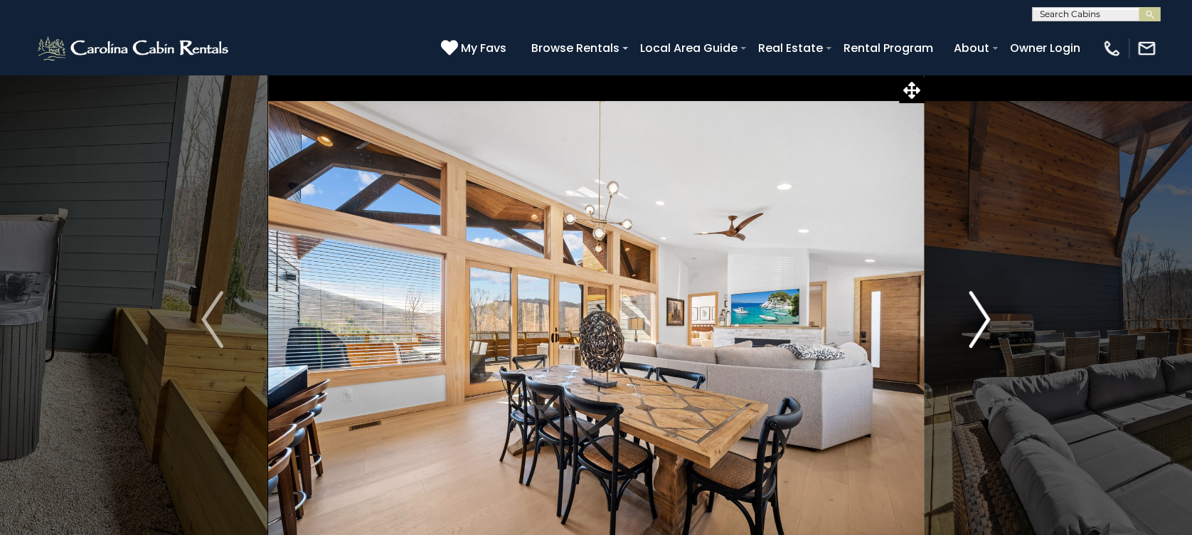
click at [978, 325] on img "Next" at bounding box center [978, 319] width 21 height 57
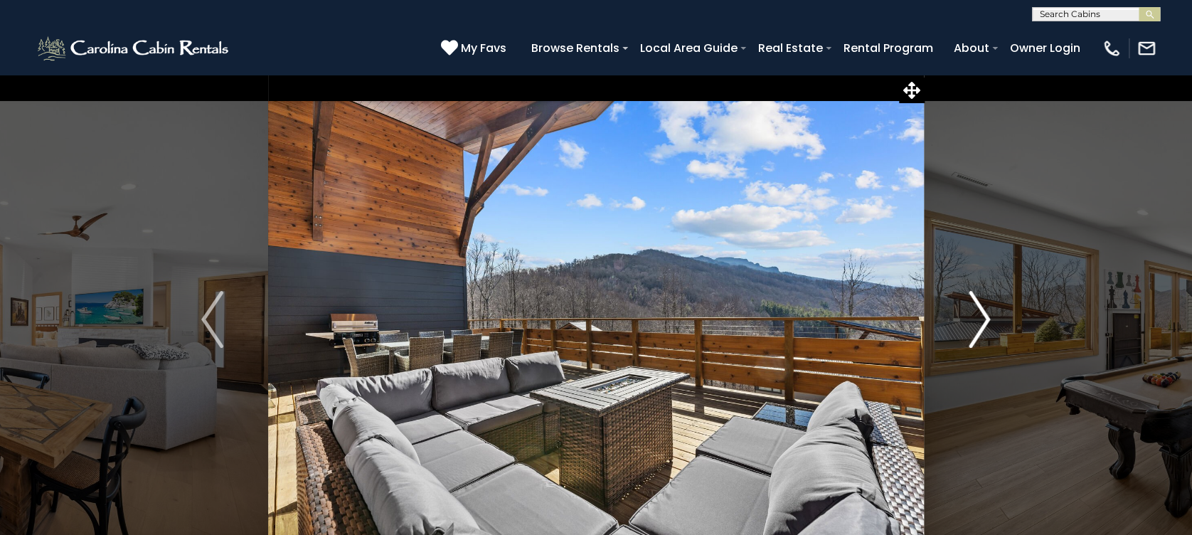
click at [978, 323] on img "Next" at bounding box center [978, 319] width 21 height 57
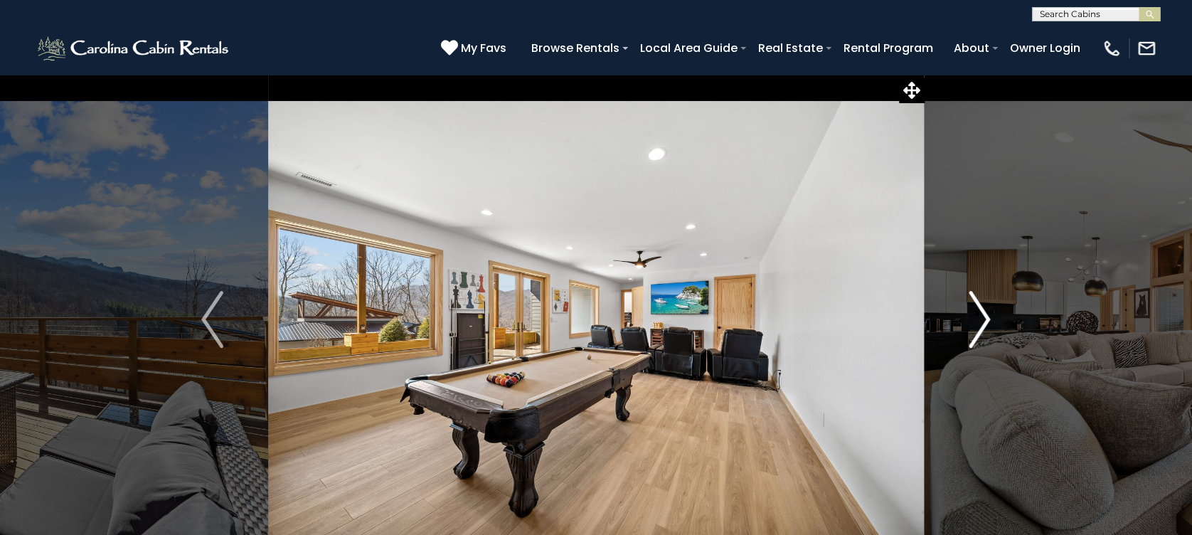
click at [980, 323] on img "Next" at bounding box center [978, 319] width 21 height 57
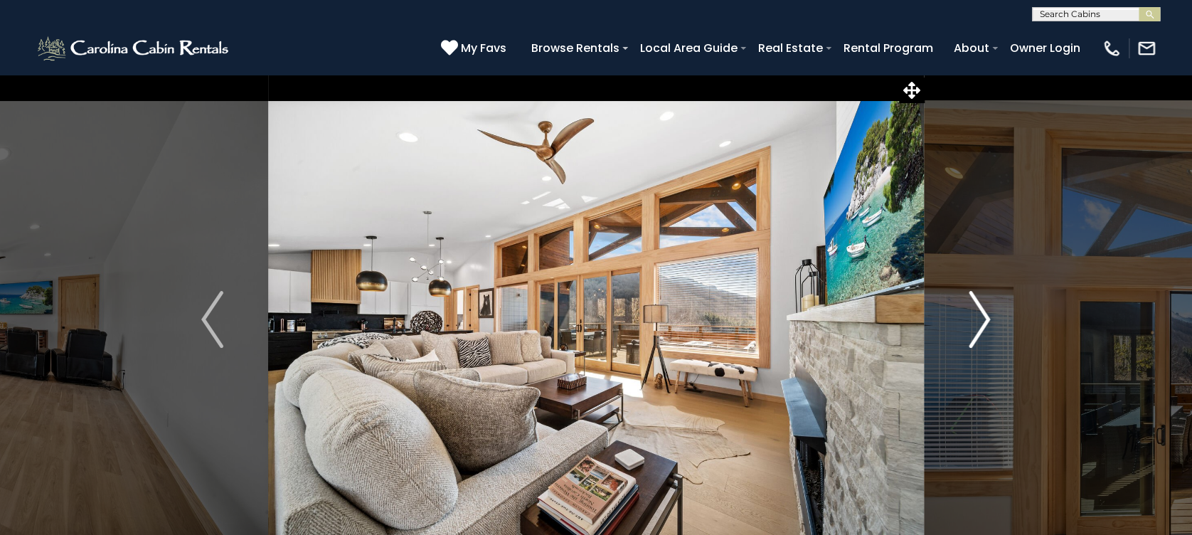
click at [980, 323] on img "Next" at bounding box center [978, 319] width 21 height 57
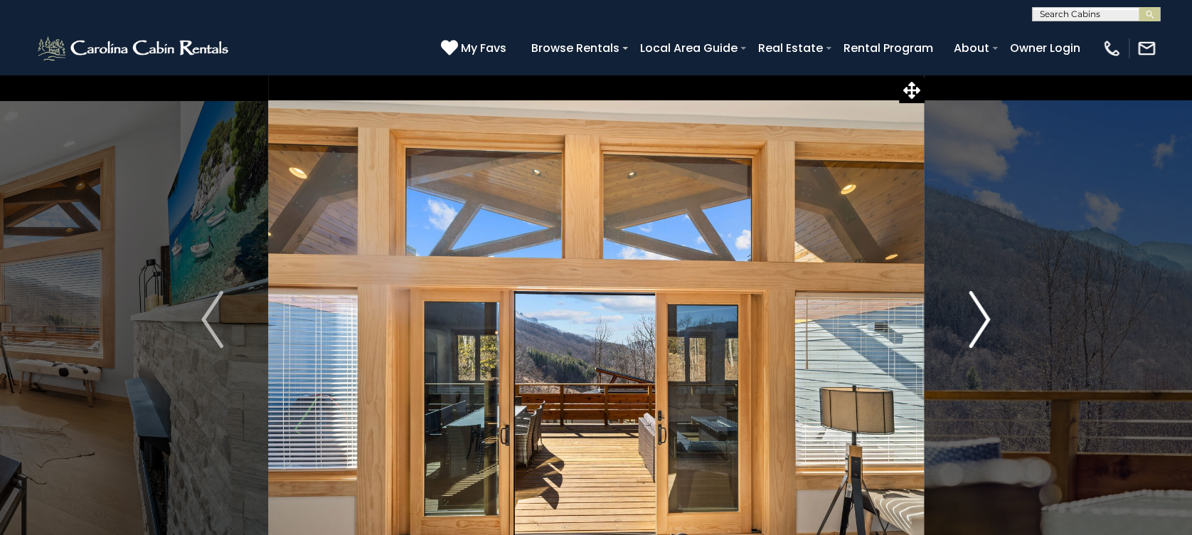
click at [980, 323] on img "Next" at bounding box center [978, 319] width 21 height 57
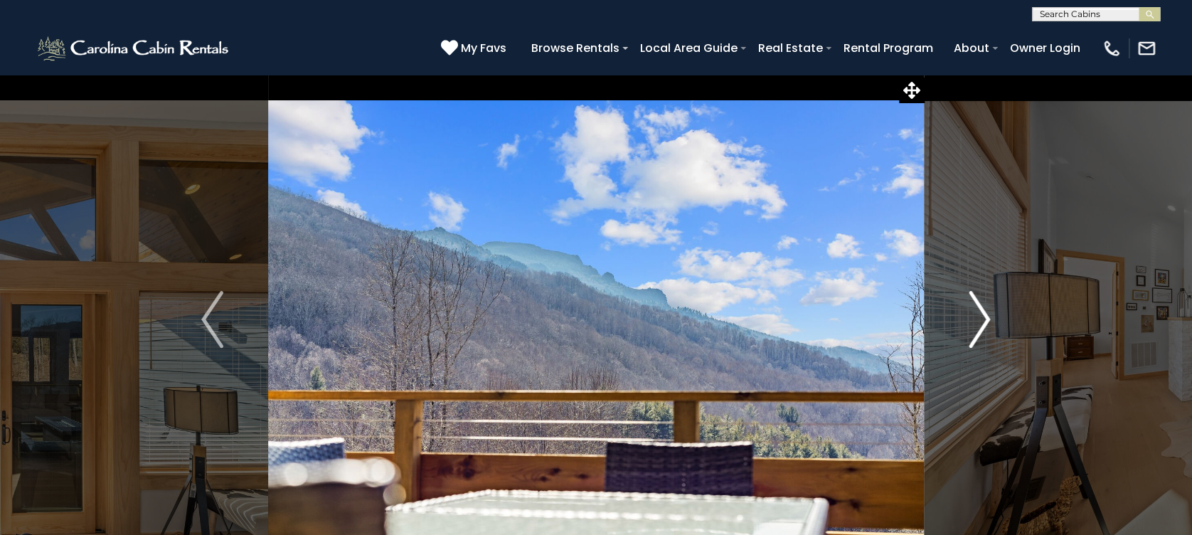
click at [980, 323] on img "Next" at bounding box center [978, 319] width 21 height 57
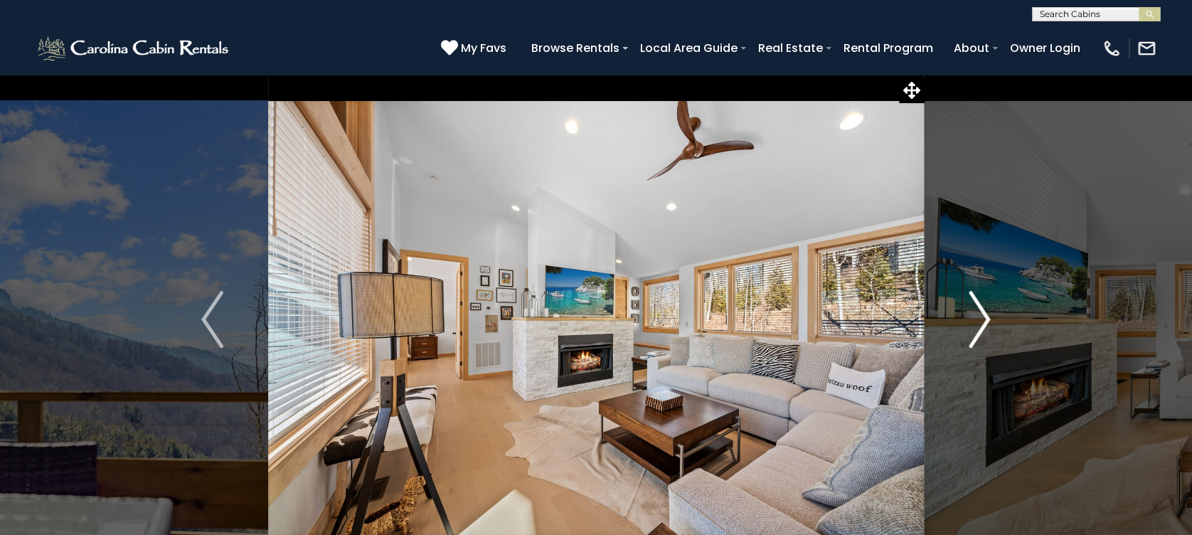
click at [981, 323] on img "Next" at bounding box center [978, 319] width 21 height 57
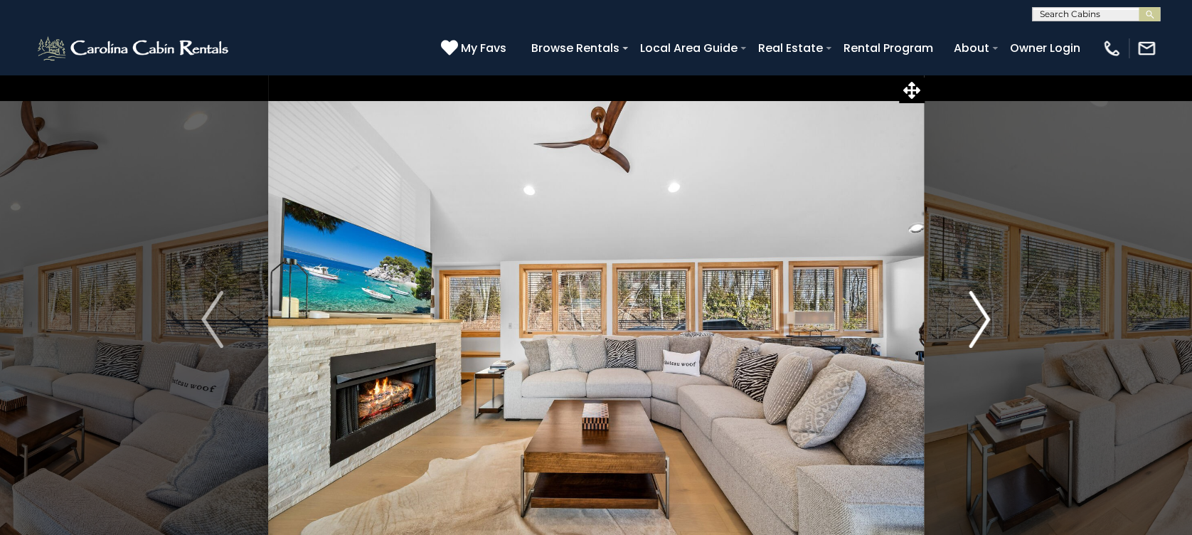
click at [981, 323] on img "Next" at bounding box center [978, 319] width 21 height 57
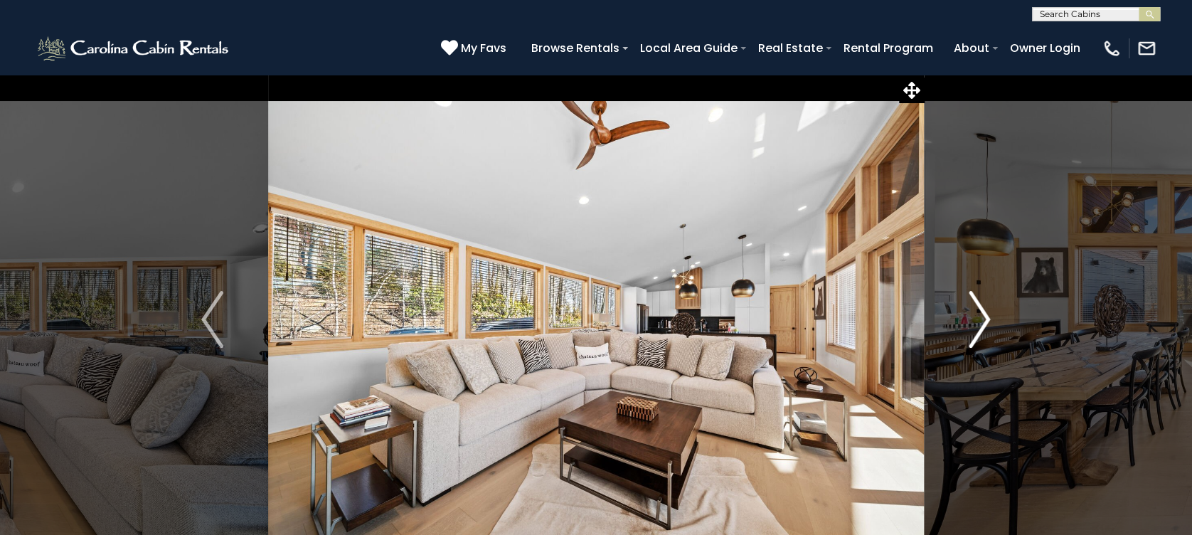
click at [981, 323] on img "Next" at bounding box center [978, 319] width 21 height 57
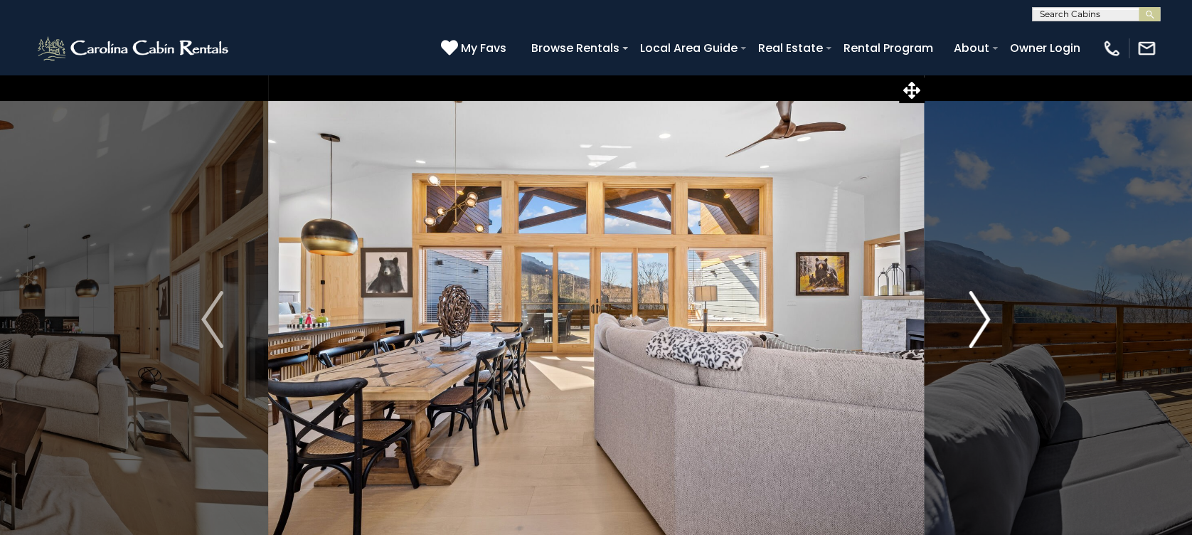
click at [981, 323] on img "Next" at bounding box center [978, 319] width 21 height 57
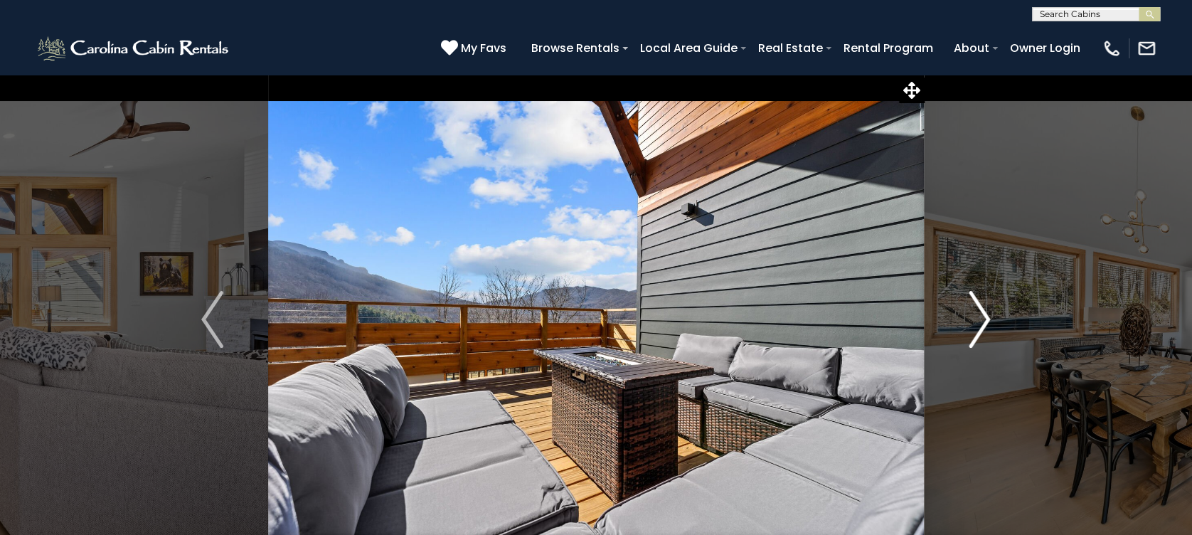
click at [981, 323] on img "Next" at bounding box center [978, 319] width 21 height 57
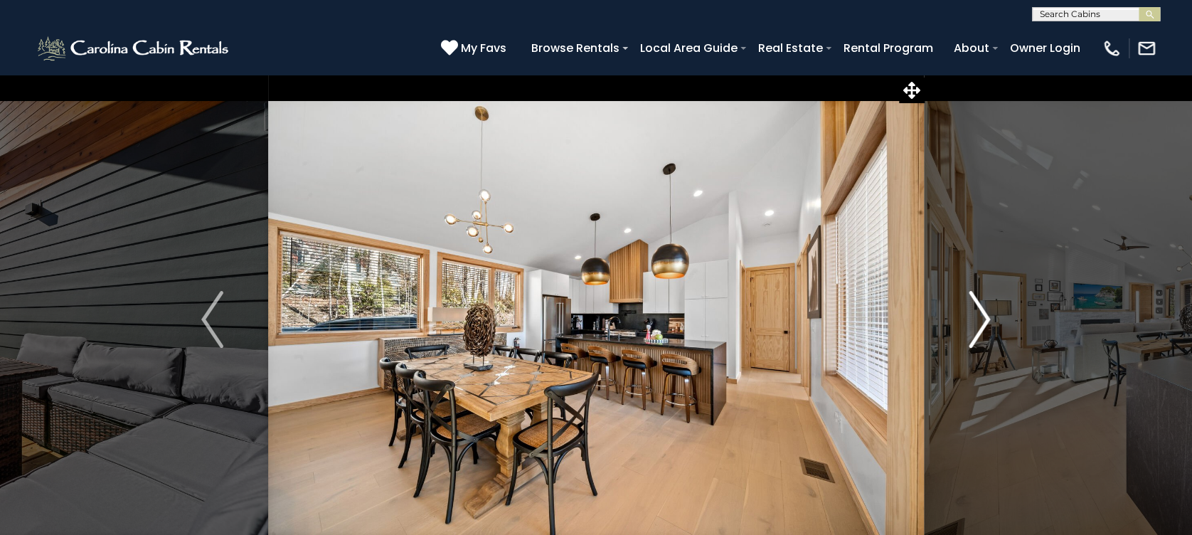
click at [981, 323] on img "Next" at bounding box center [978, 319] width 21 height 57
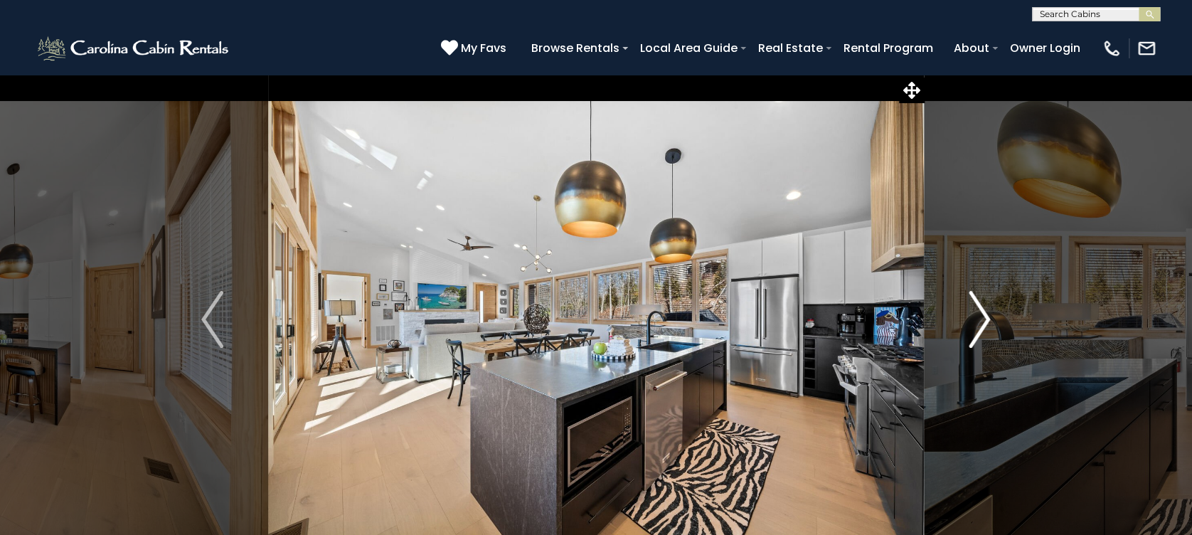
click at [981, 323] on img "Next" at bounding box center [978, 319] width 21 height 57
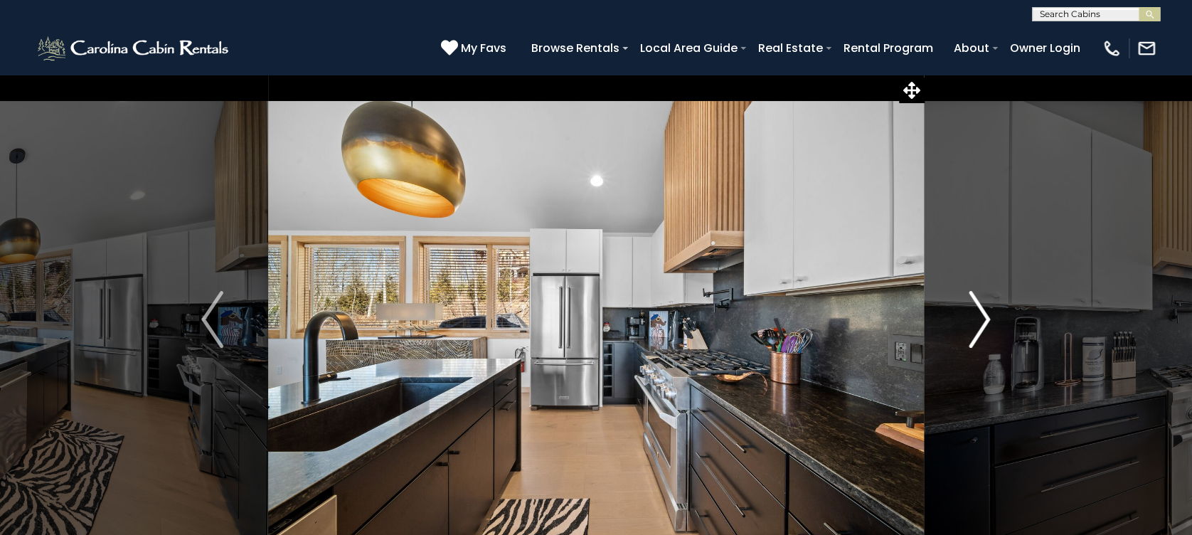
click at [981, 323] on img "Next" at bounding box center [978, 319] width 21 height 57
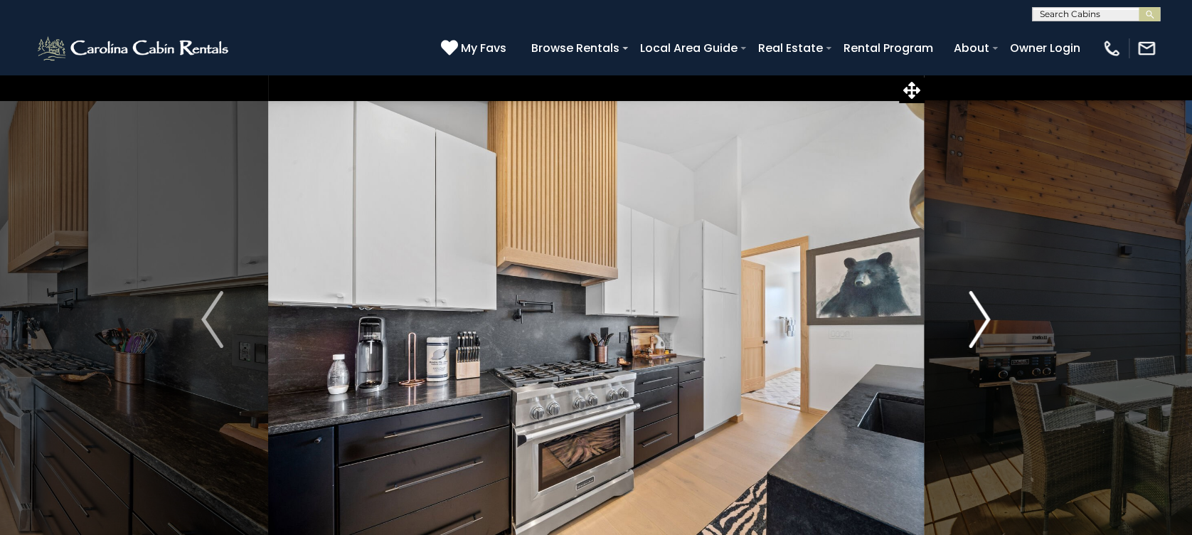
click at [982, 323] on img "Next" at bounding box center [978, 319] width 21 height 57
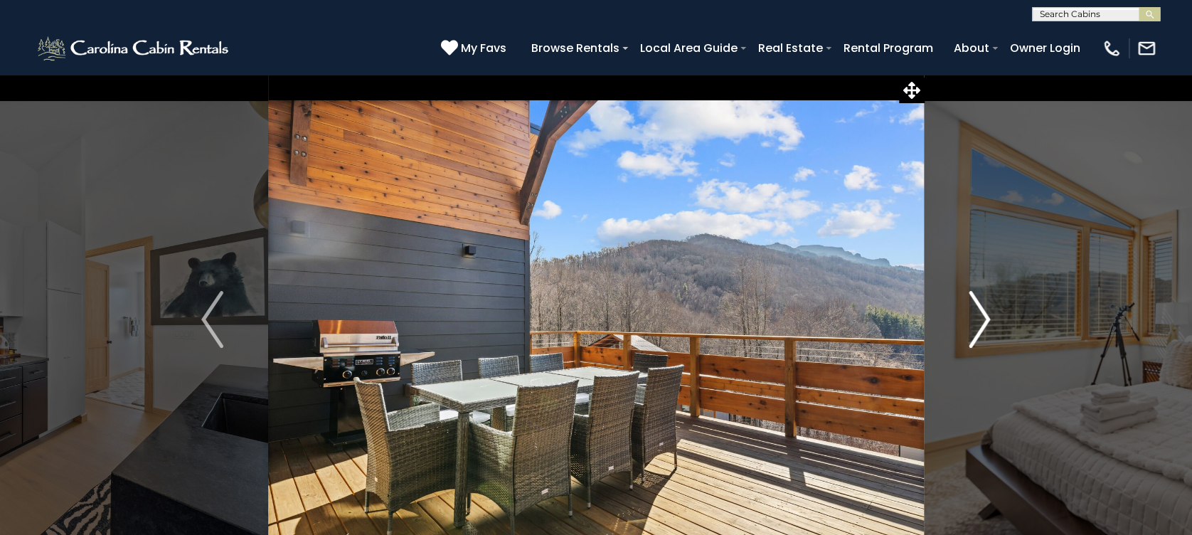
click at [982, 323] on img "Next" at bounding box center [978, 319] width 21 height 57
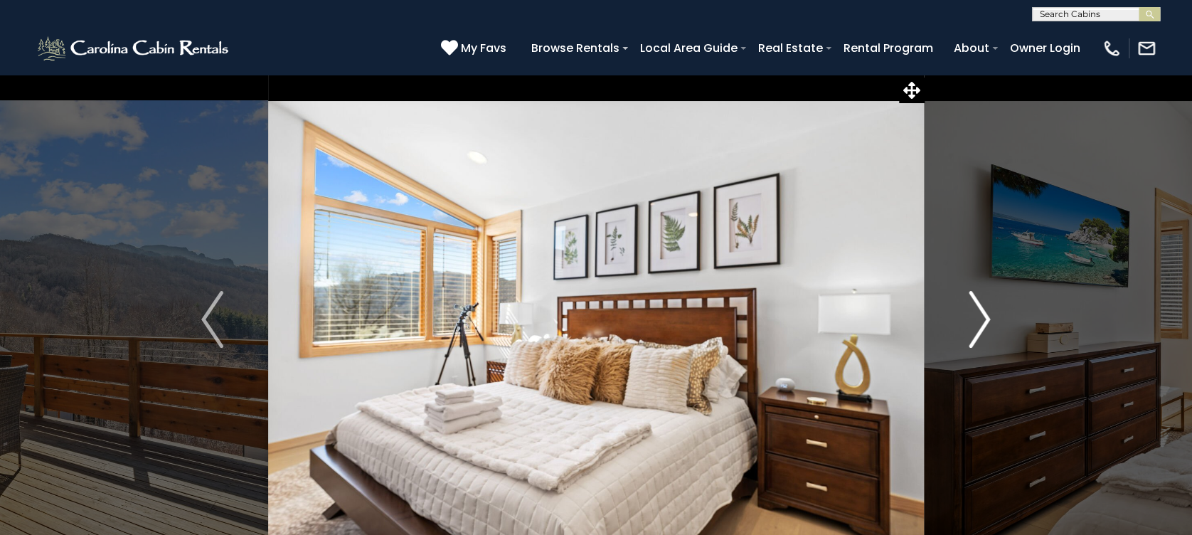
click at [982, 323] on img "Next" at bounding box center [978, 319] width 21 height 57
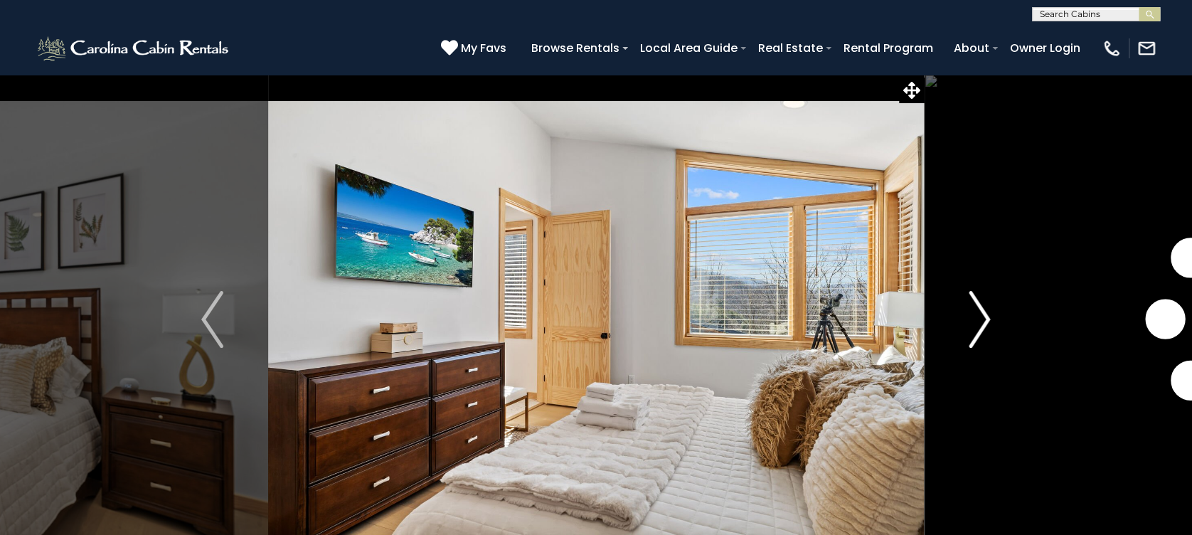
click at [982, 323] on img "Next" at bounding box center [978, 319] width 21 height 57
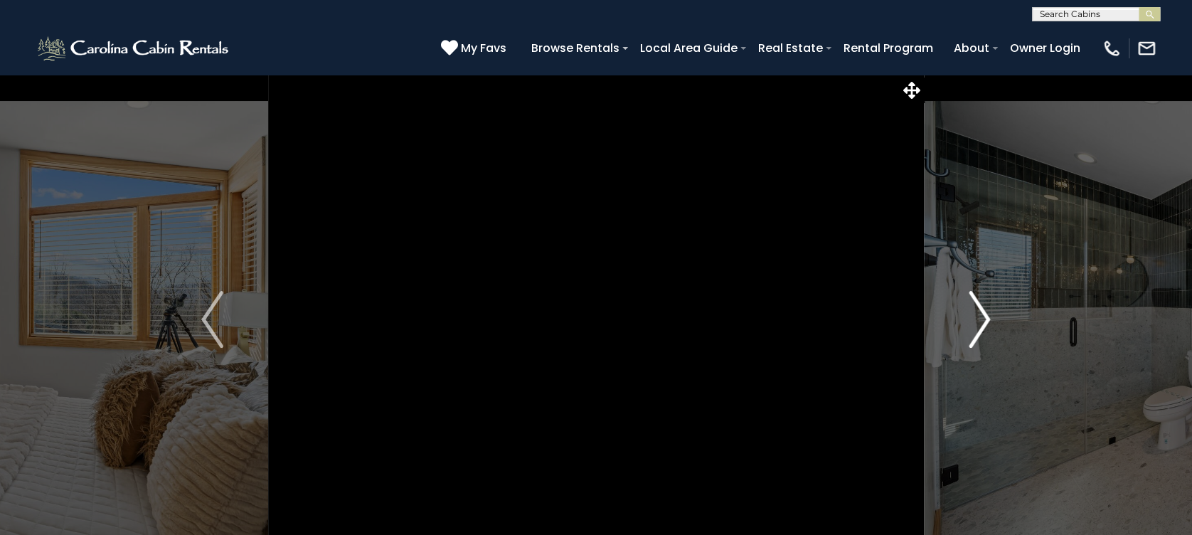
click at [982, 323] on img "Next" at bounding box center [978, 319] width 21 height 57
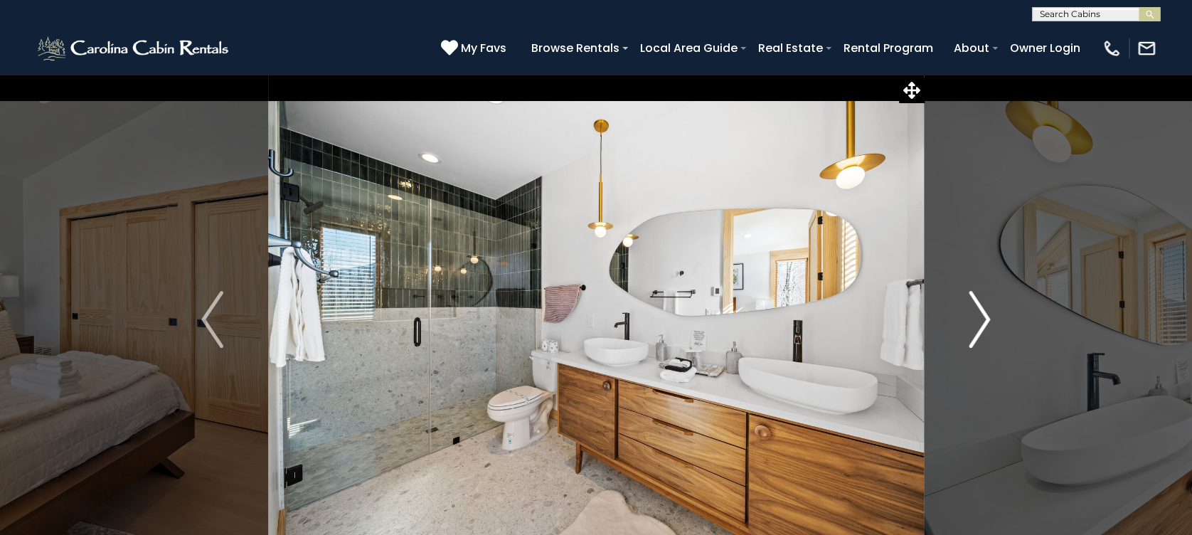
click at [982, 323] on img "Next" at bounding box center [978, 319] width 21 height 57
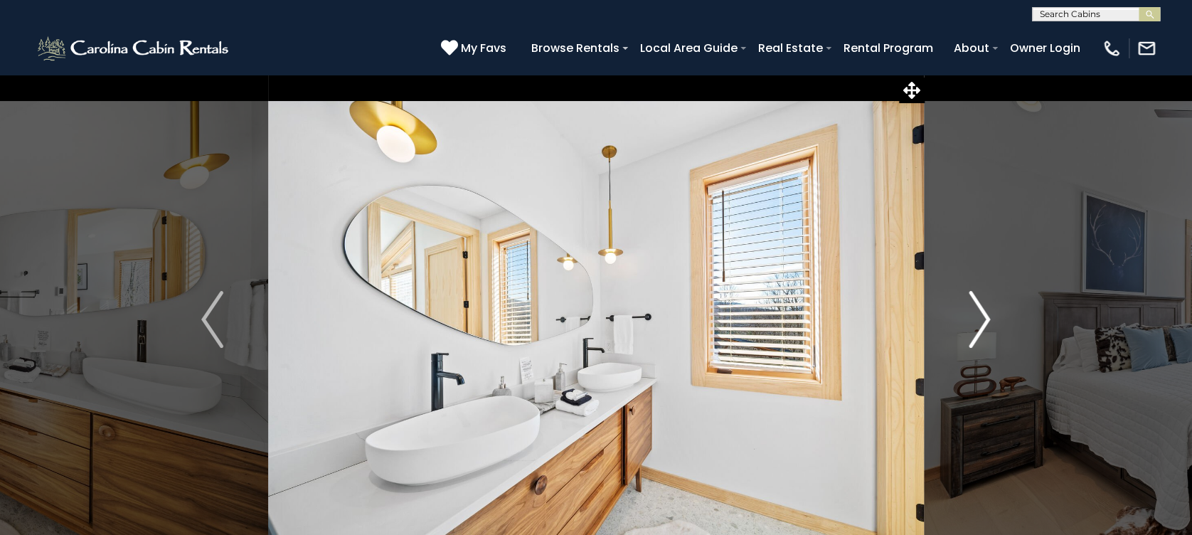
click at [982, 323] on img "Next" at bounding box center [978, 319] width 21 height 57
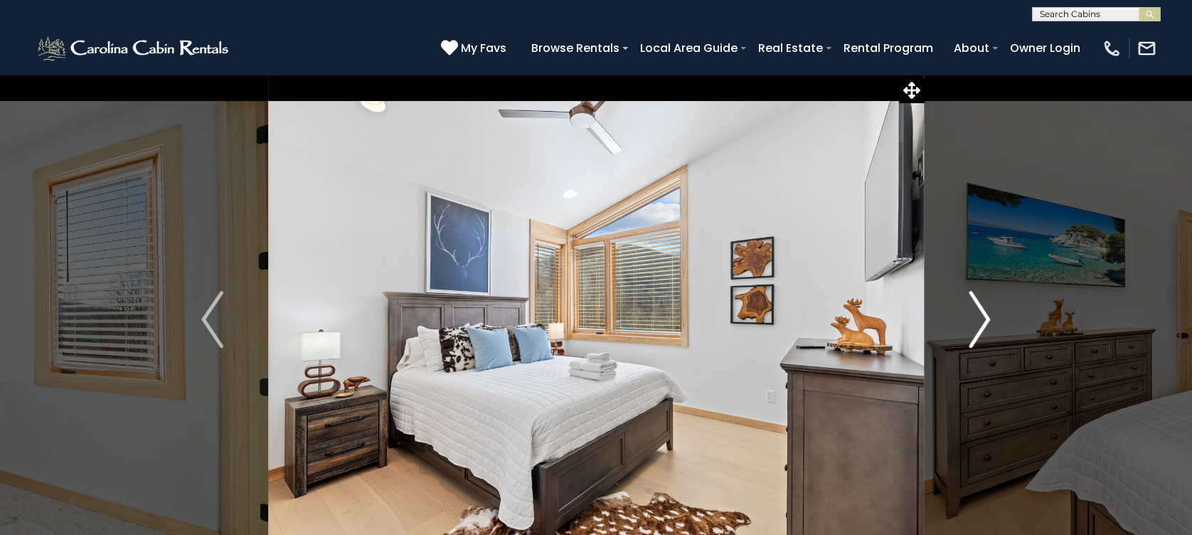
click at [982, 323] on img "Next" at bounding box center [978, 319] width 21 height 57
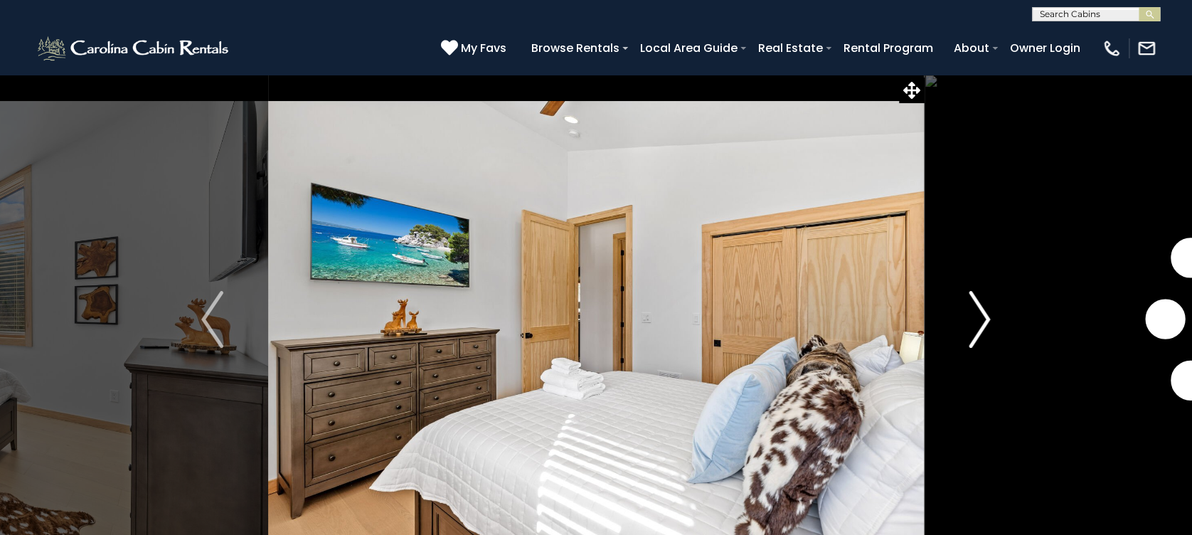
click at [982, 323] on img "Next" at bounding box center [978, 319] width 21 height 57
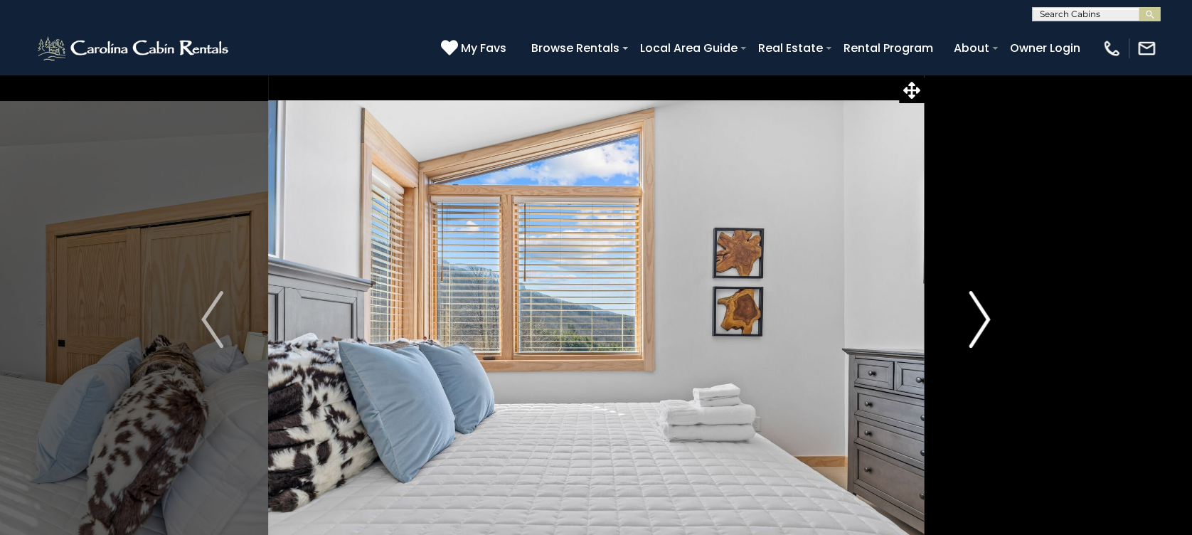
click at [982, 323] on img "Next" at bounding box center [978, 319] width 21 height 57
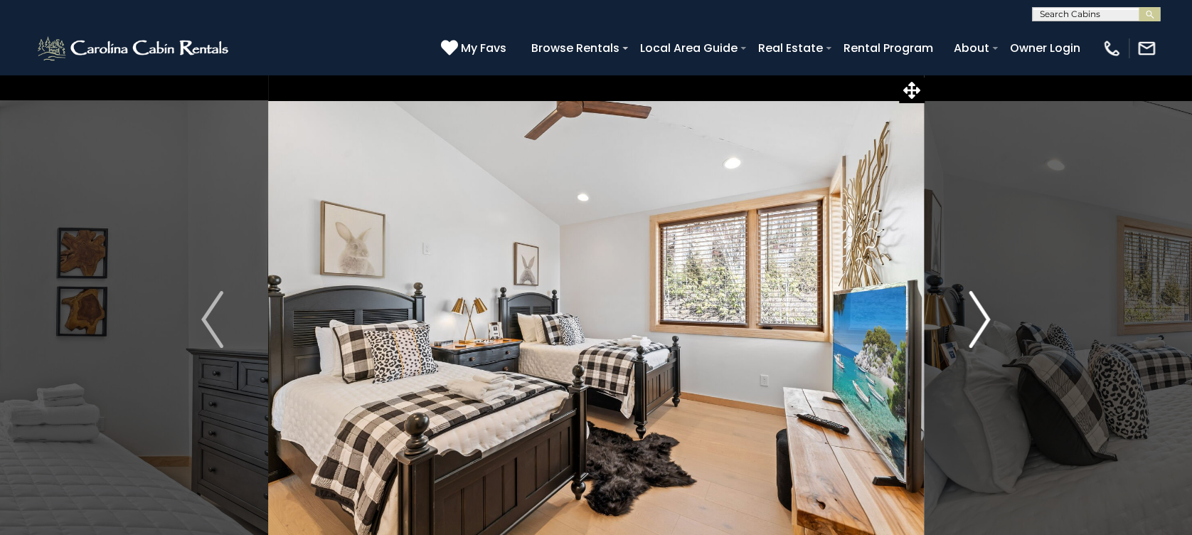
click at [982, 323] on img "Next" at bounding box center [978, 319] width 21 height 57
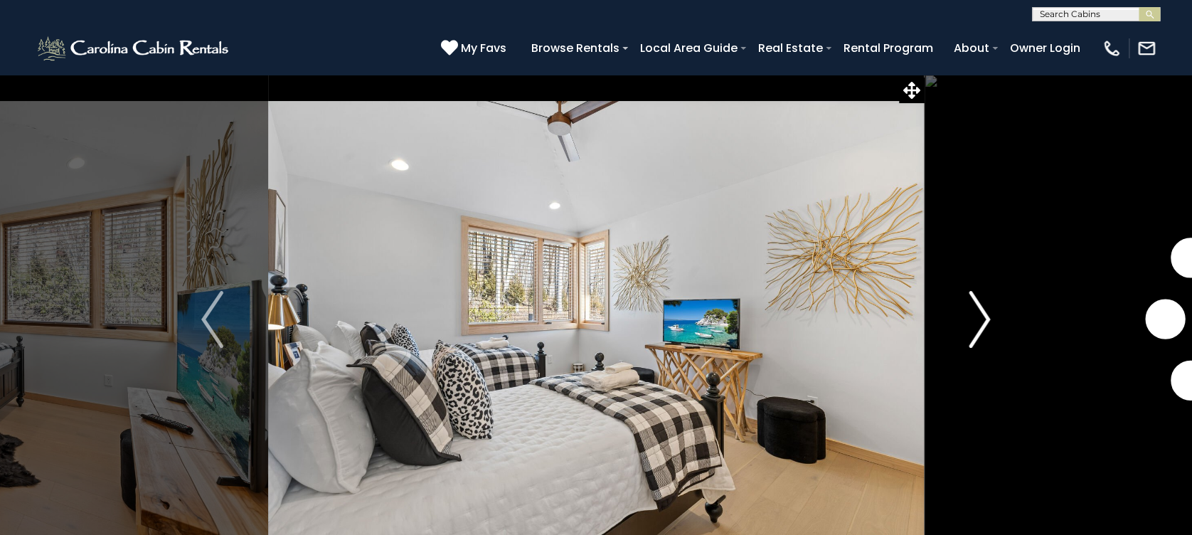
click at [982, 323] on img "Next" at bounding box center [978, 319] width 21 height 57
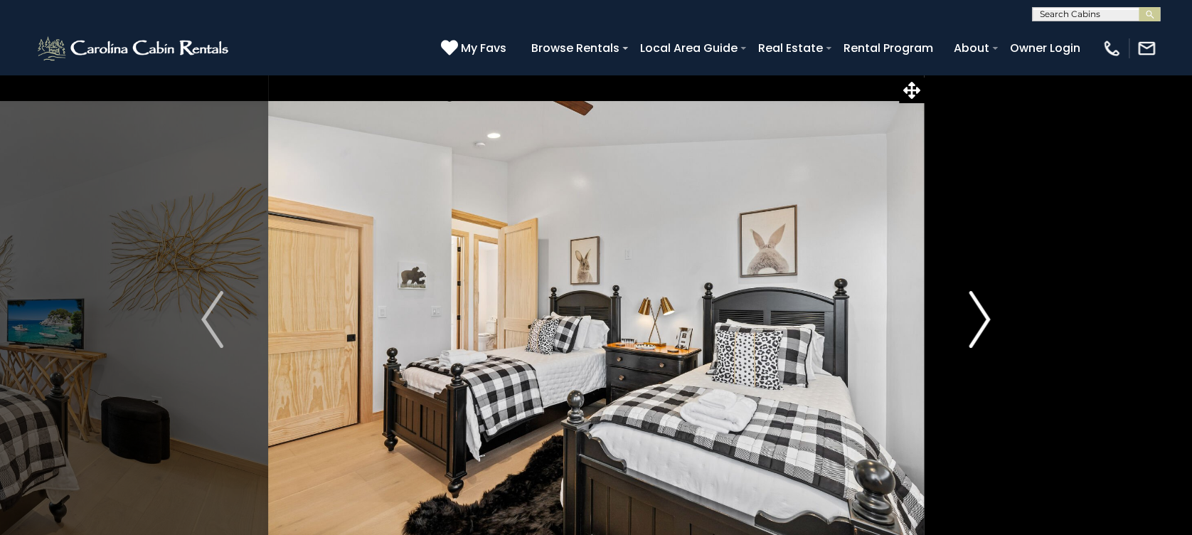
click at [982, 323] on img "Next" at bounding box center [978, 319] width 21 height 57
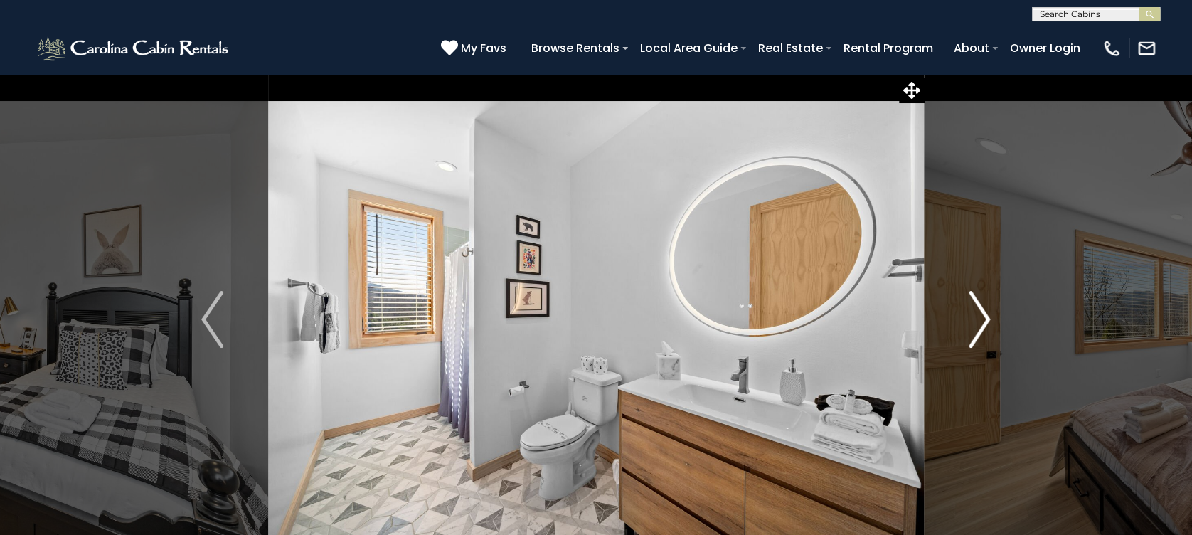
click at [982, 323] on img "Next" at bounding box center [978, 319] width 21 height 57
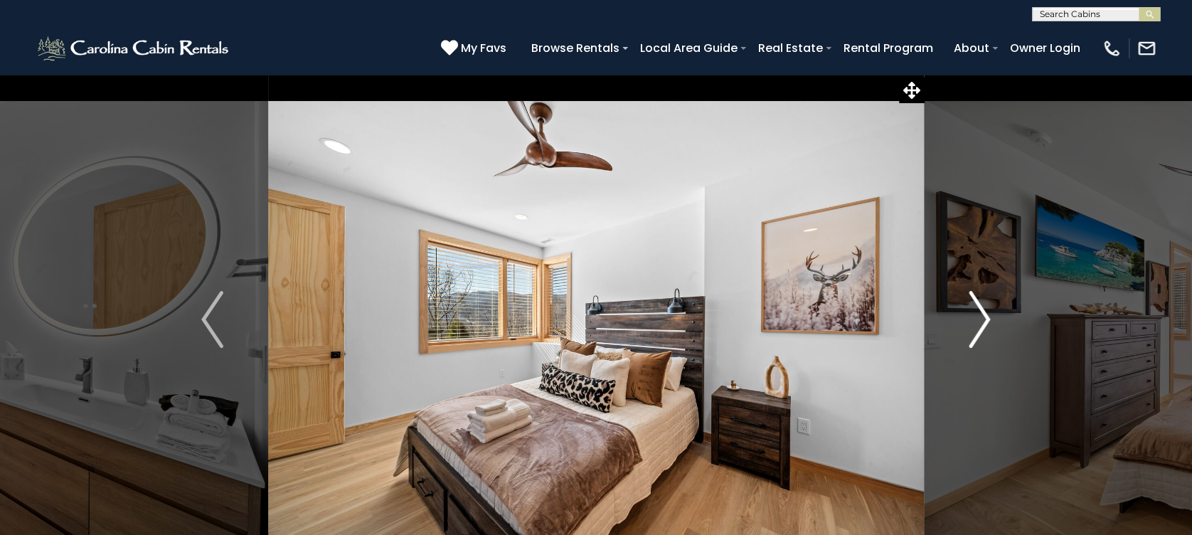
click at [982, 323] on img "Next" at bounding box center [978, 319] width 21 height 57
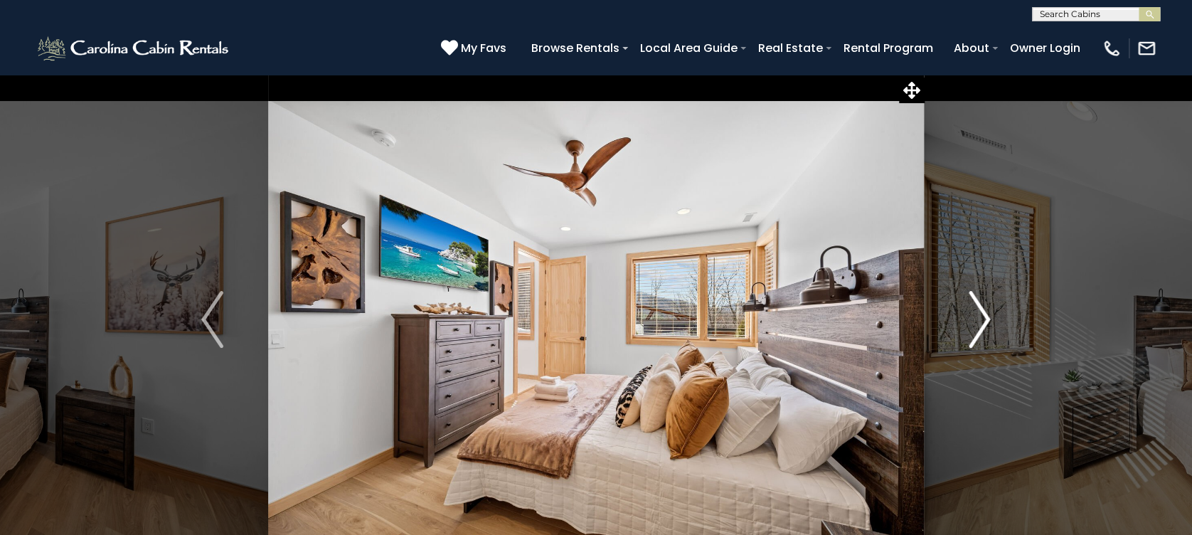
click at [982, 323] on img "Next" at bounding box center [978, 319] width 21 height 57
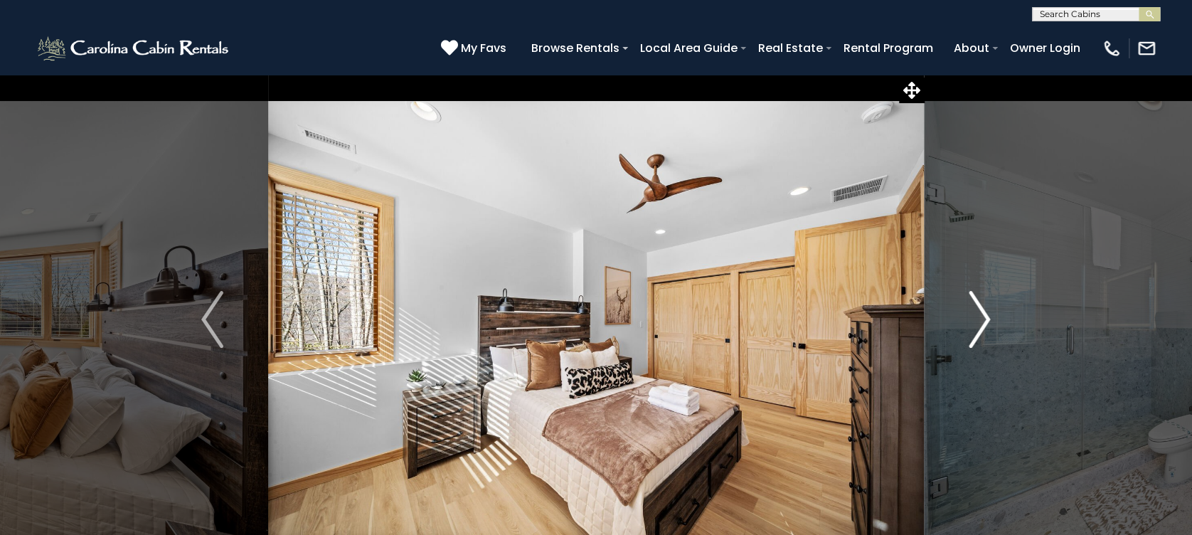
click at [982, 323] on img "Next" at bounding box center [978, 319] width 21 height 57
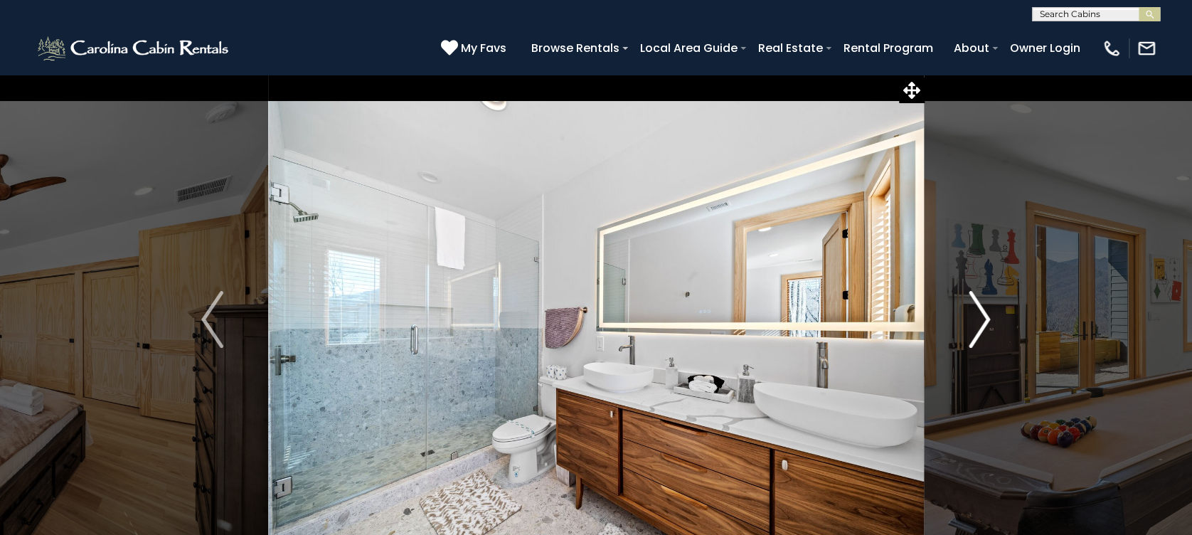
click at [982, 323] on img "Next" at bounding box center [978, 319] width 21 height 57
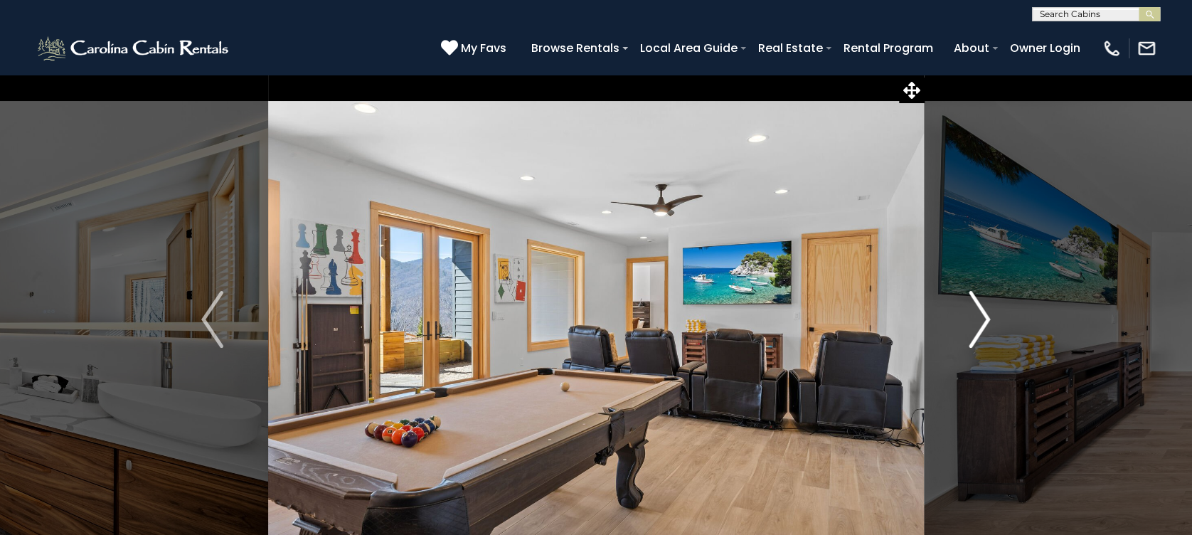
click at [982, 323] on img "Next" at bounding box center [978, 319] width 21 height 57
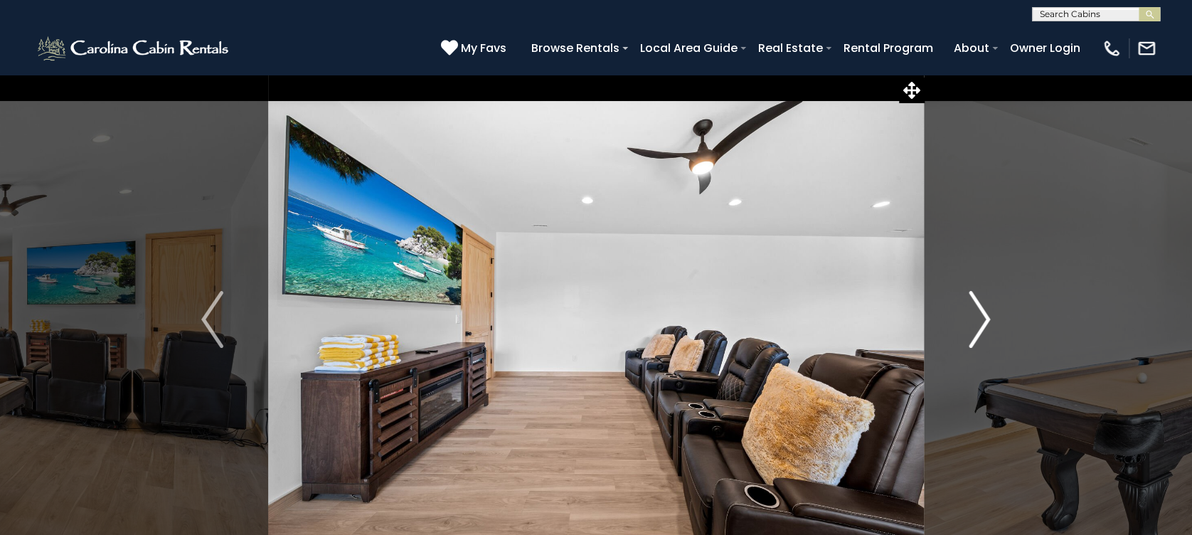
click at [982, 323] on img "Next" at bounding box center [978, 319] width 21 height 57
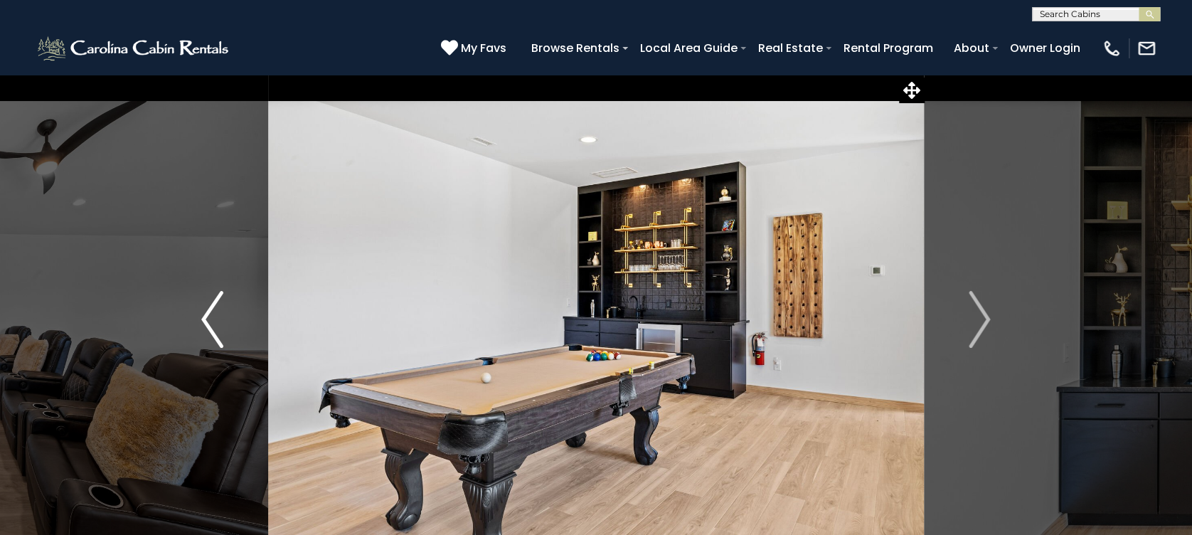
click at [208, 317] on img "Previous" at bounding box center [211, 319] width 21 height 57
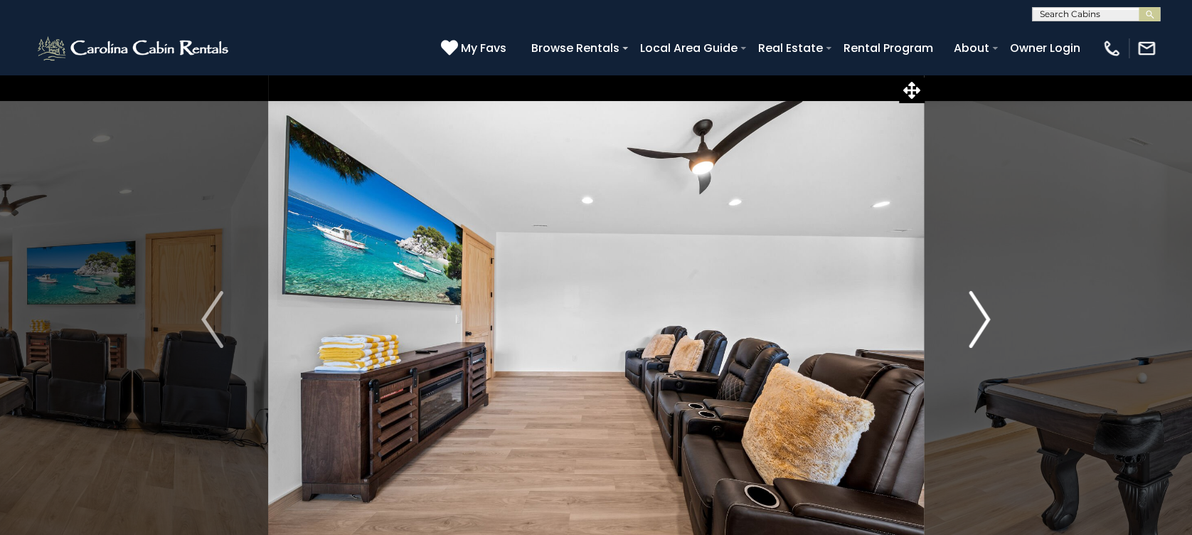
click at [983, 314] on img "Next" at bounding box center [978, 319] width 21 height 57
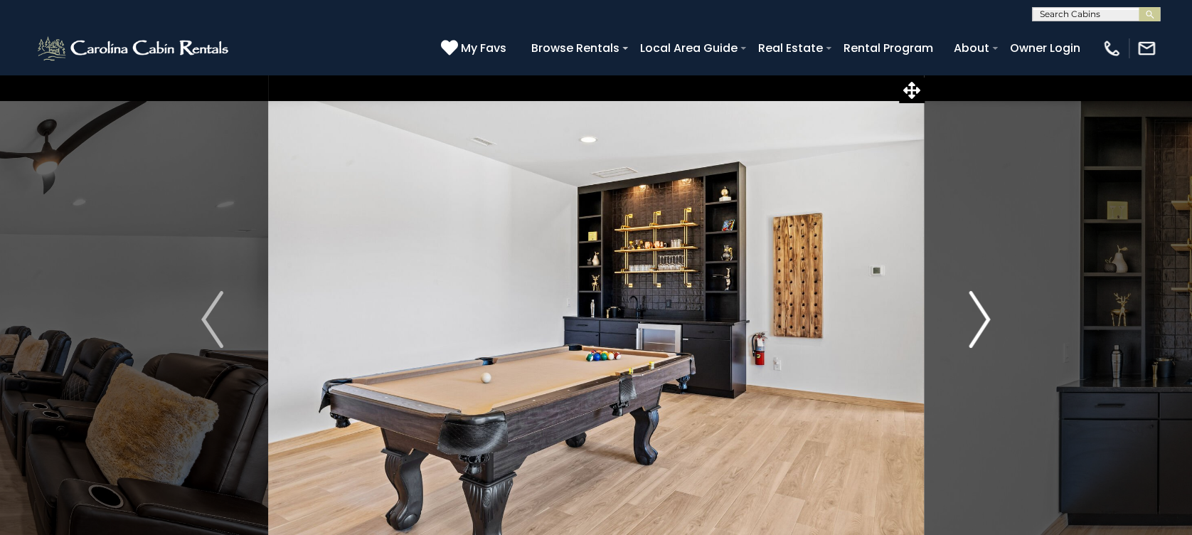
click at [983, 314] on img "Next" at bounding box center [978, 319] width 21 height 57
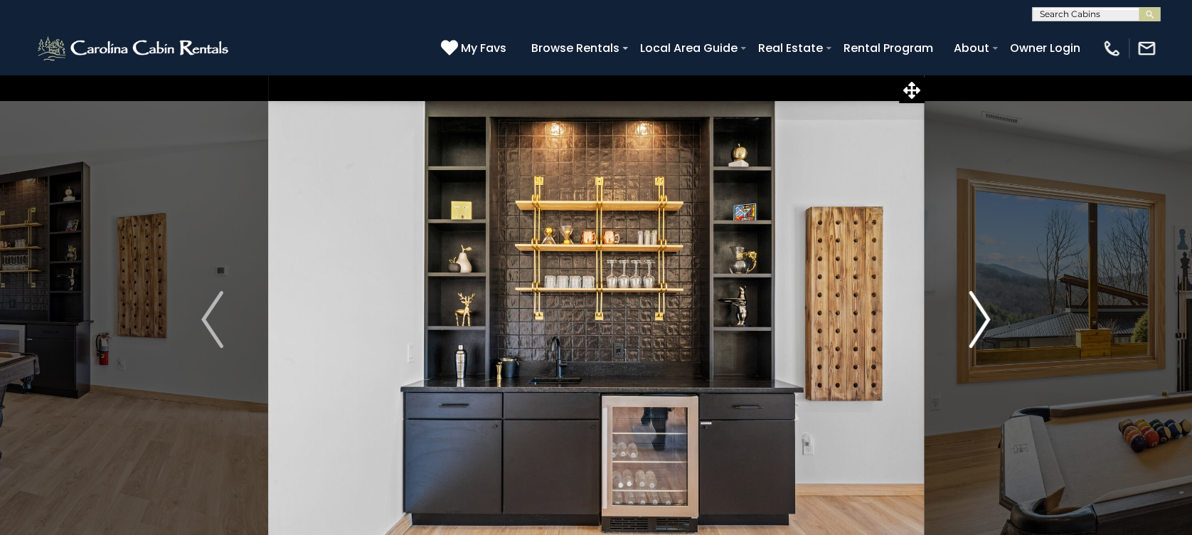
click at [983, 314] on img "Next" at bounding box center [978, 319] width 21 height 57
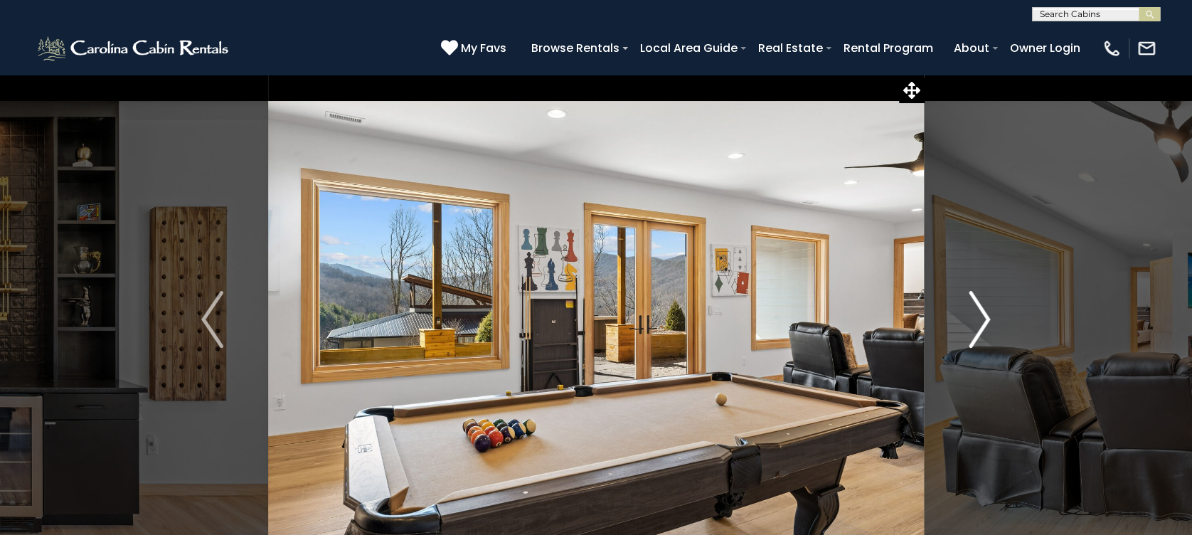
click at [984, 314] on img "Next" at bounding box center [978, 319] width 21 height 57
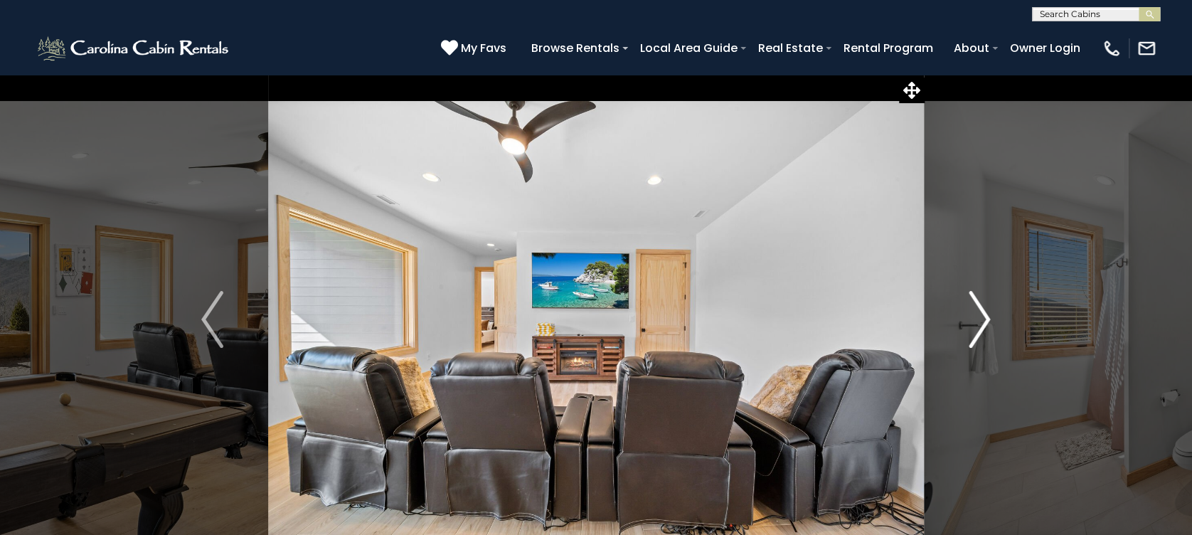
click at [984, 314] on img "Next" at bounding box center [978, 319] width 21 height 57
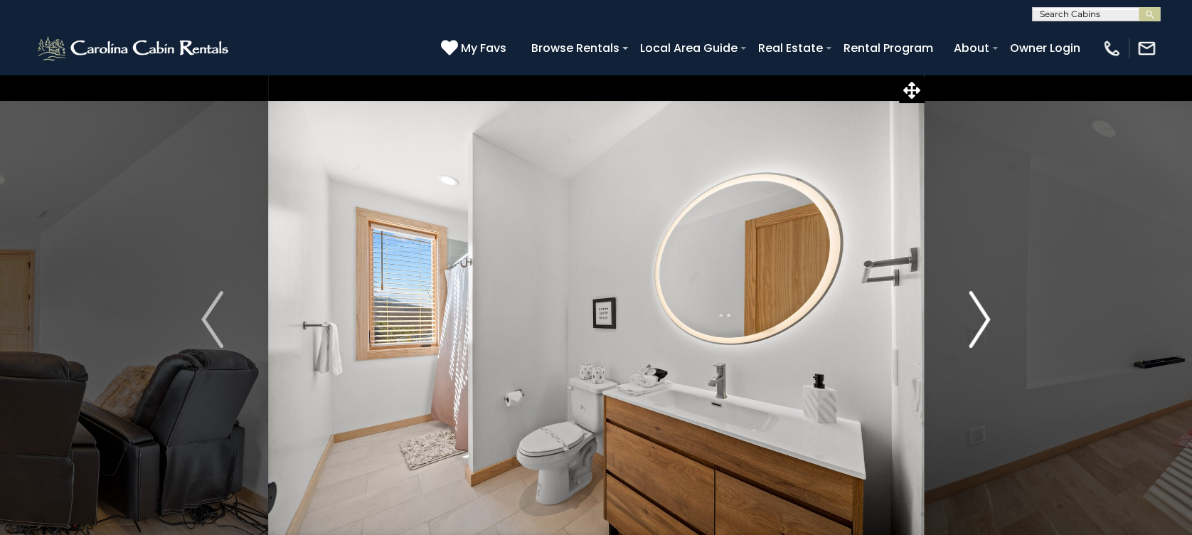
click at [984, 314] on img "Next" at bounding box center [978, 319] width 21 height 57
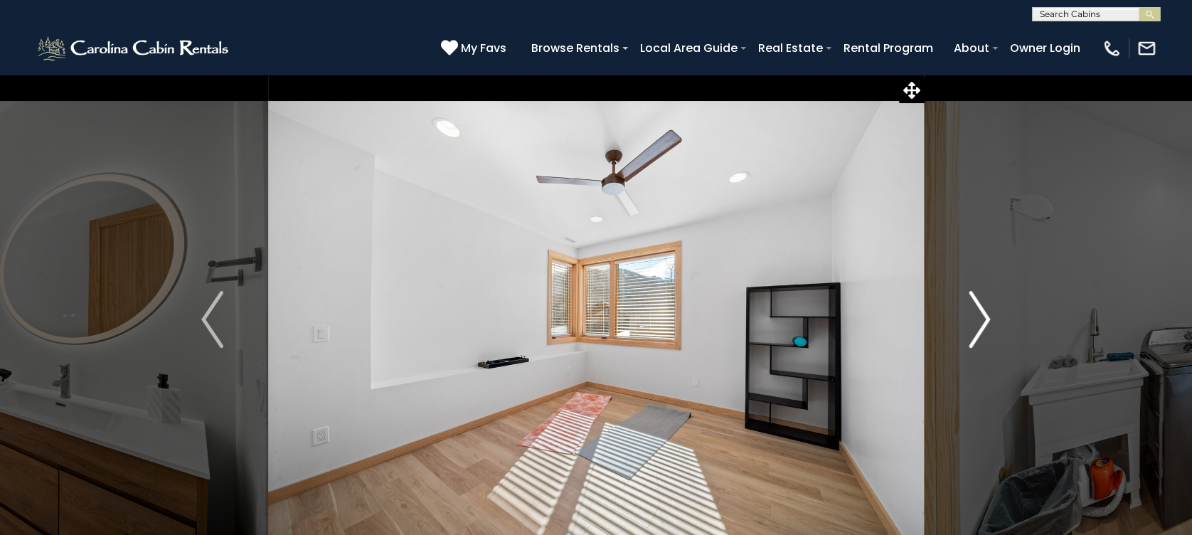
click at [984, 314] on img "Next" at bounding box center [978, 319] width 21 height 57
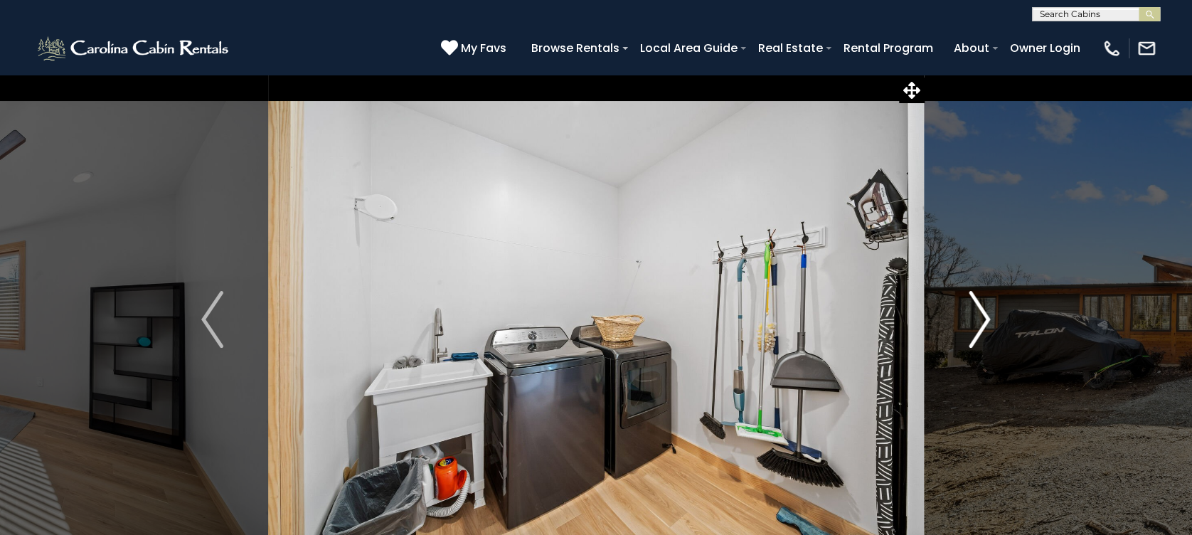
click at [984, 314] on img "Next" at bounding box center [978, 319] width 21 height 57
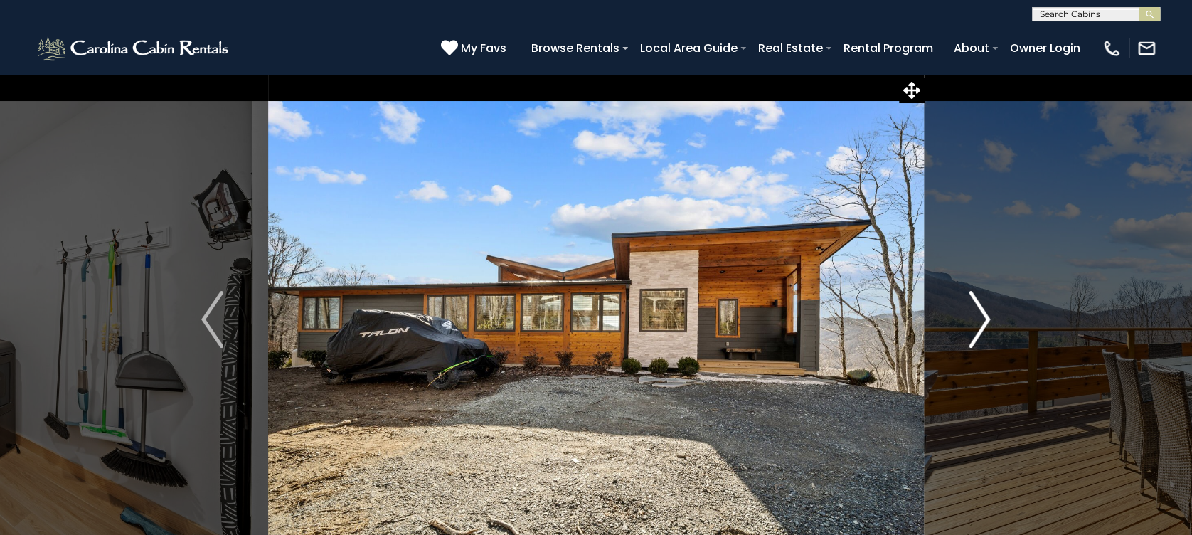
click at [984, 314] on img "Next" at bounding box center [978, 319] width 21 height 57
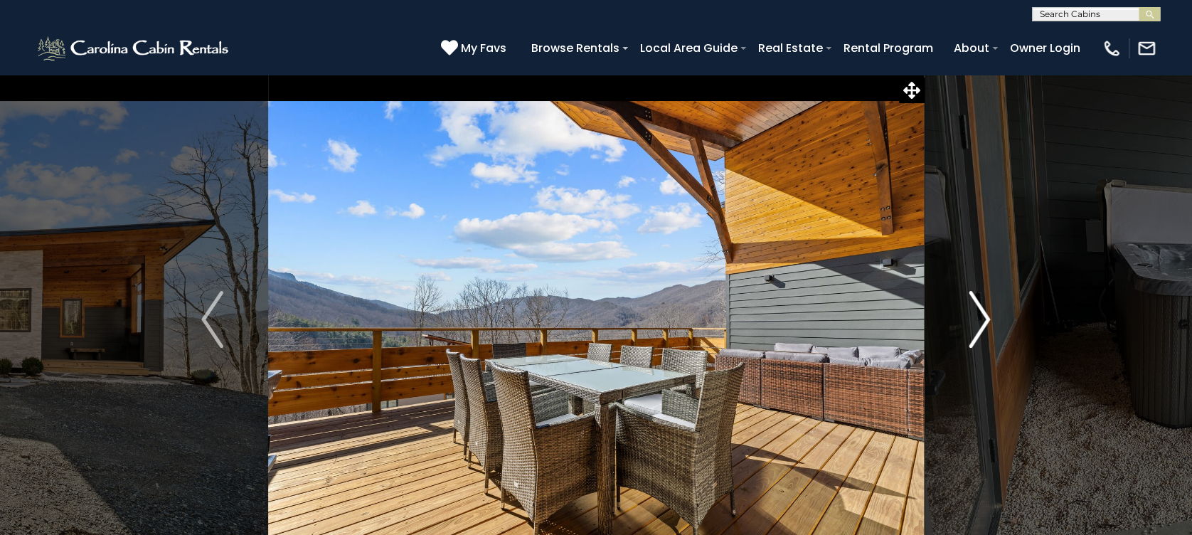
click at [984, 314] on img "Next" at bounding box center [978, 319] width 21 height 57
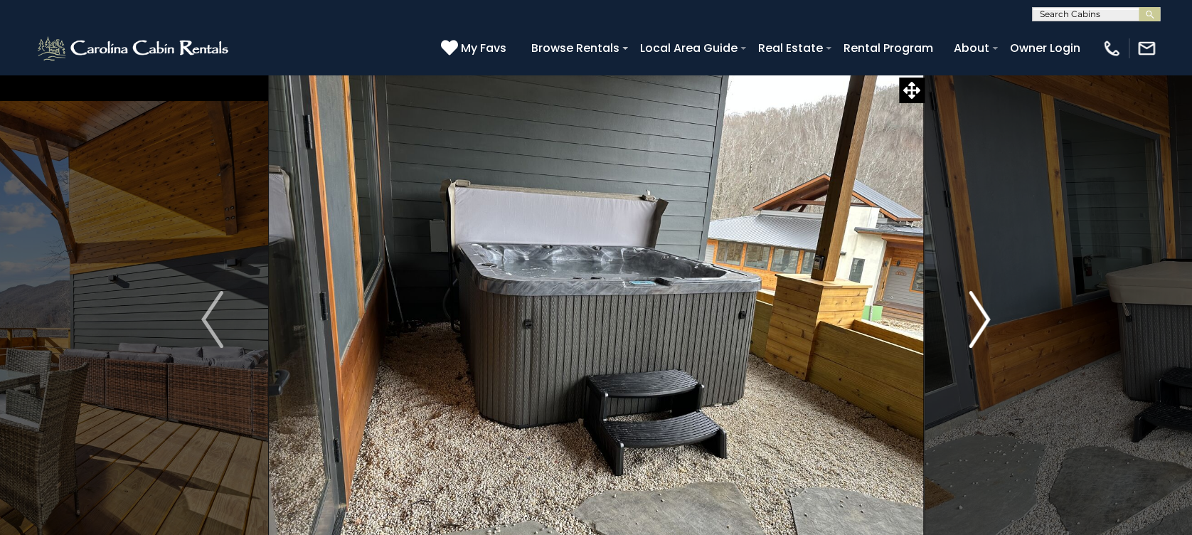
click at [984, 314] on img "Next" at bounding box center [978, 319] width 21 height 57
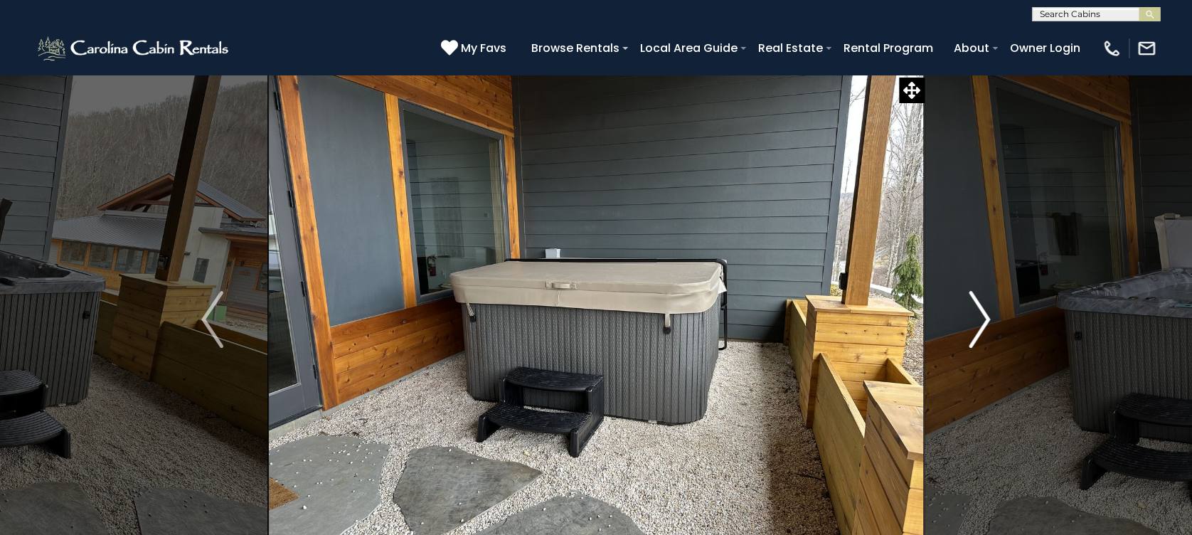
click at [984, 314] on img "Next" at bounding box center [978, 319] width 21 height 57
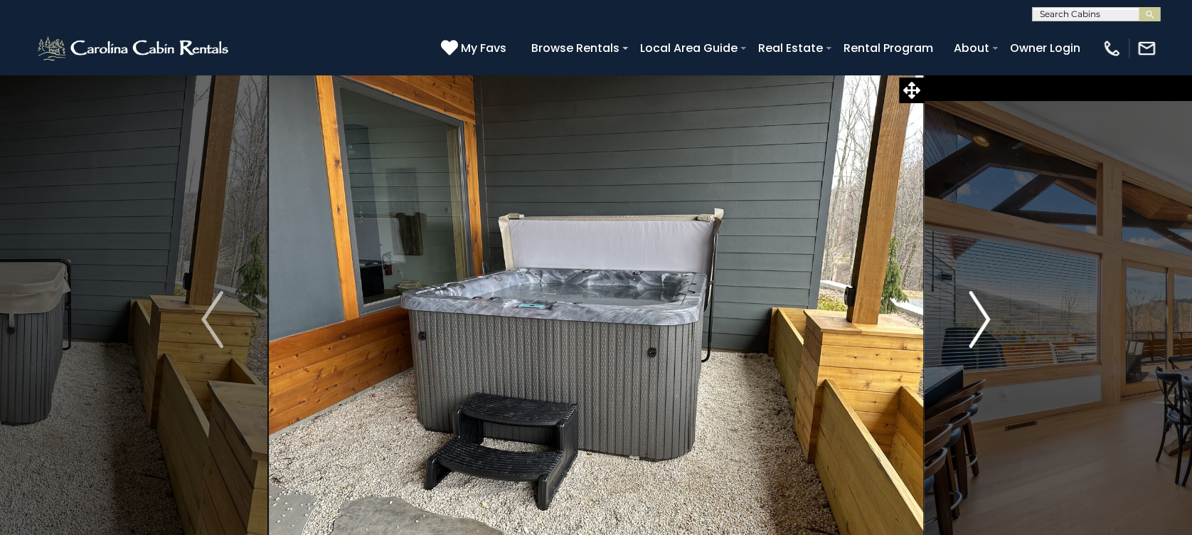
click at [984, 314] on img "Next" at bounding box center [978, 319] width 21 height 57
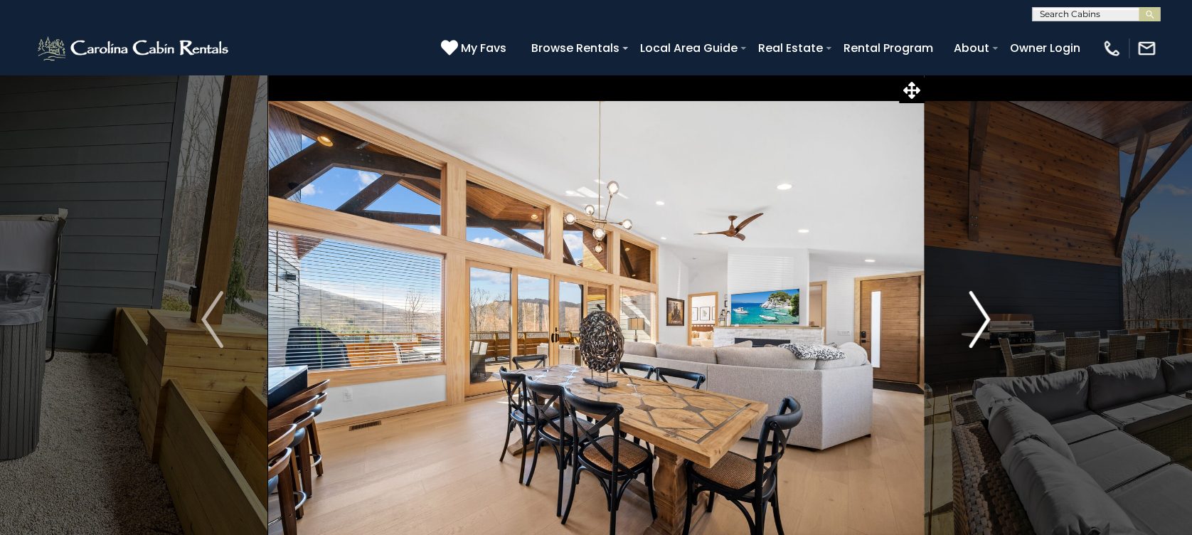
click at [984, 314] on img "Next" at bounding box center [978, 319] width 21 height 57
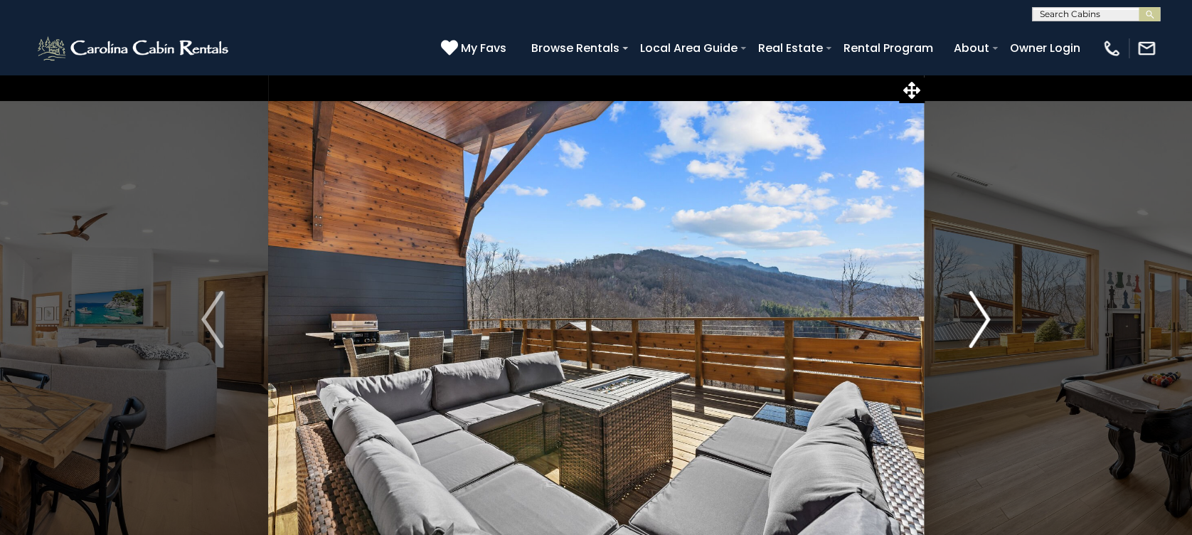
click at [984, 314] on img "Next" at bounding box center [978, 319] width 21 height 57
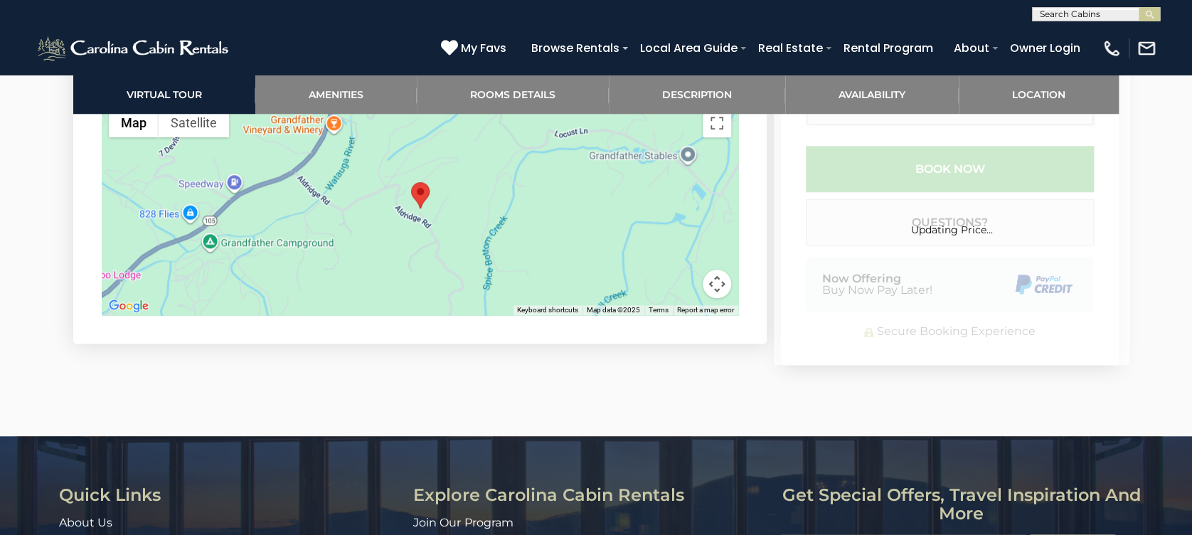
scroll to position [3084, 0]
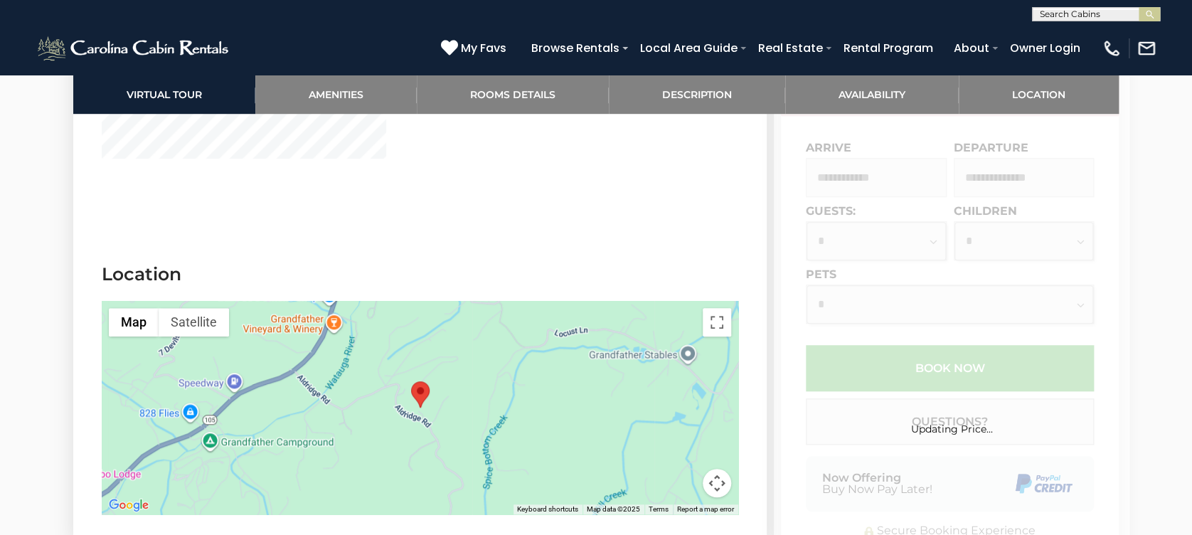
click at [1098, 16] on input "text" at bounding box center [1094, 17] width 124 height 14
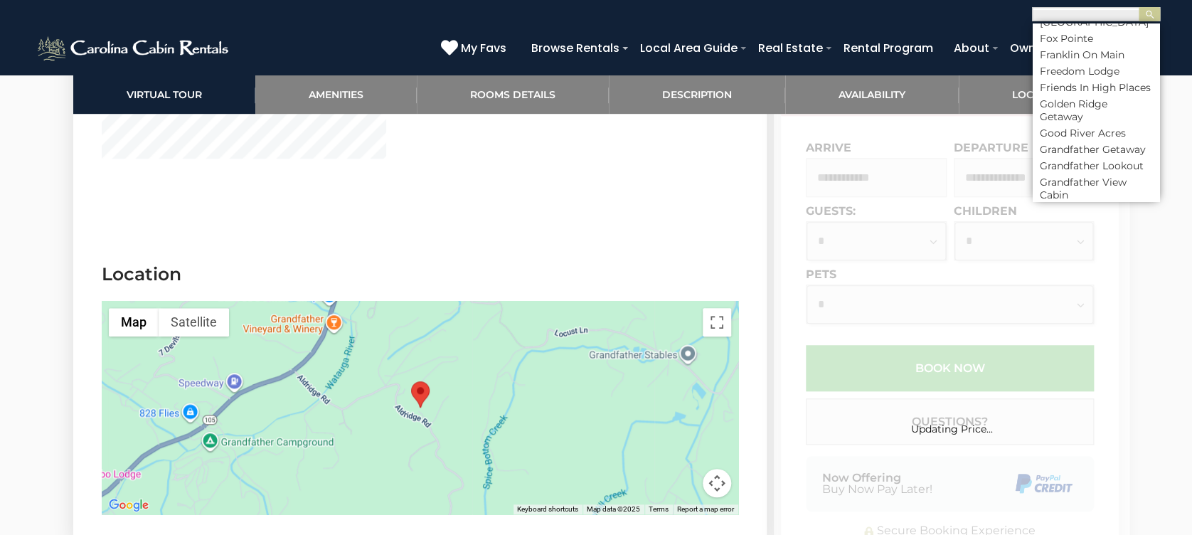
scroll to position [3223, 0]
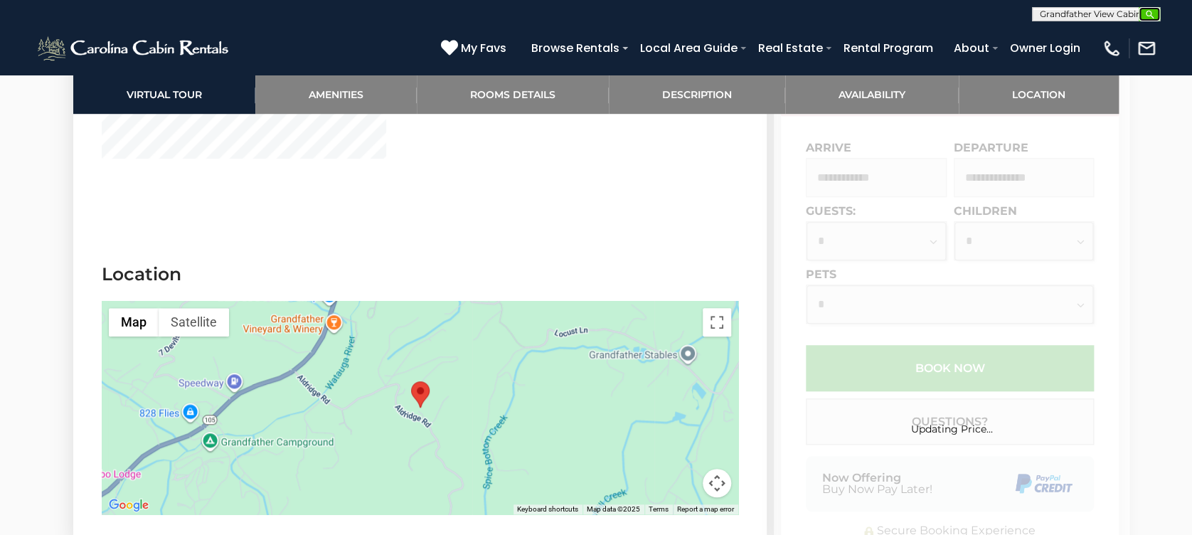
click at [1149, 11] on img "submit" at bounding box center [1149, 14] width 11 height 11
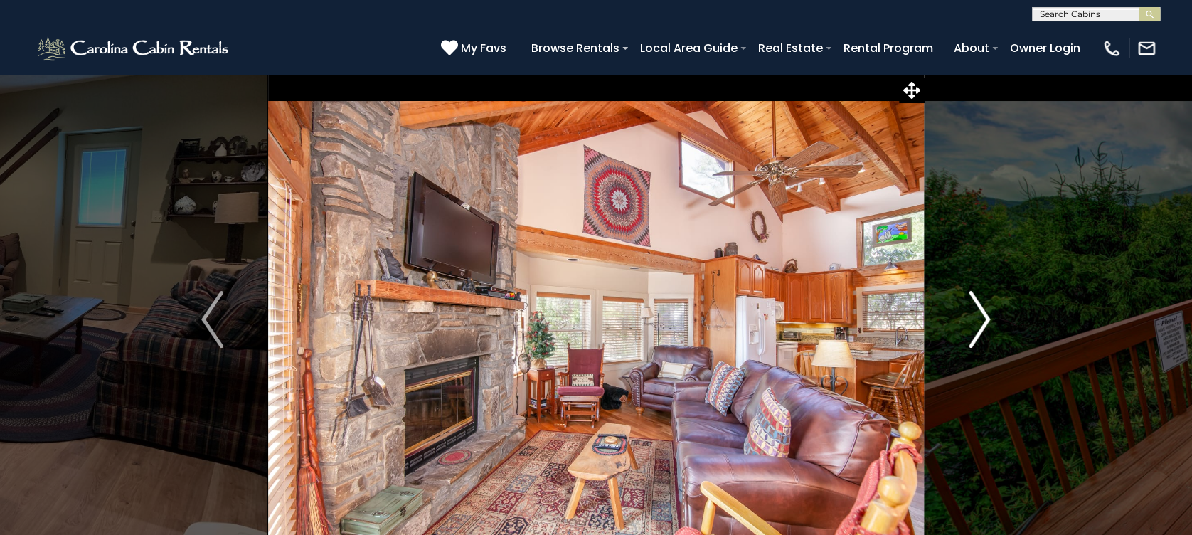
click at [989, 324] on img "Next" at bounding box center [978, 319] width 21 height 57
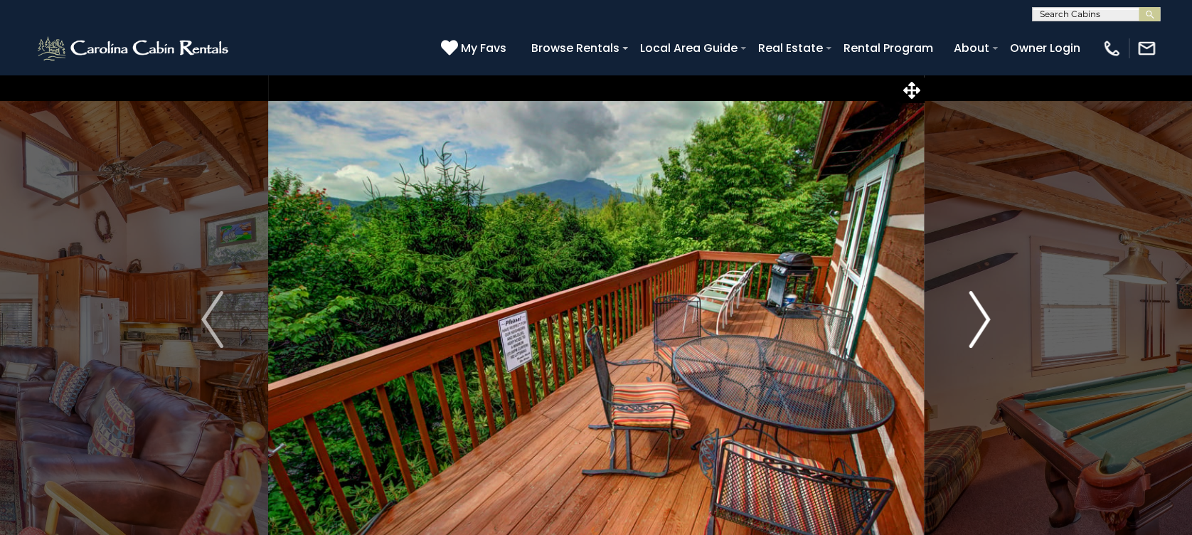
click at [986, 323] on img "Next" at bounding box center [978, 319] width 21 height 57
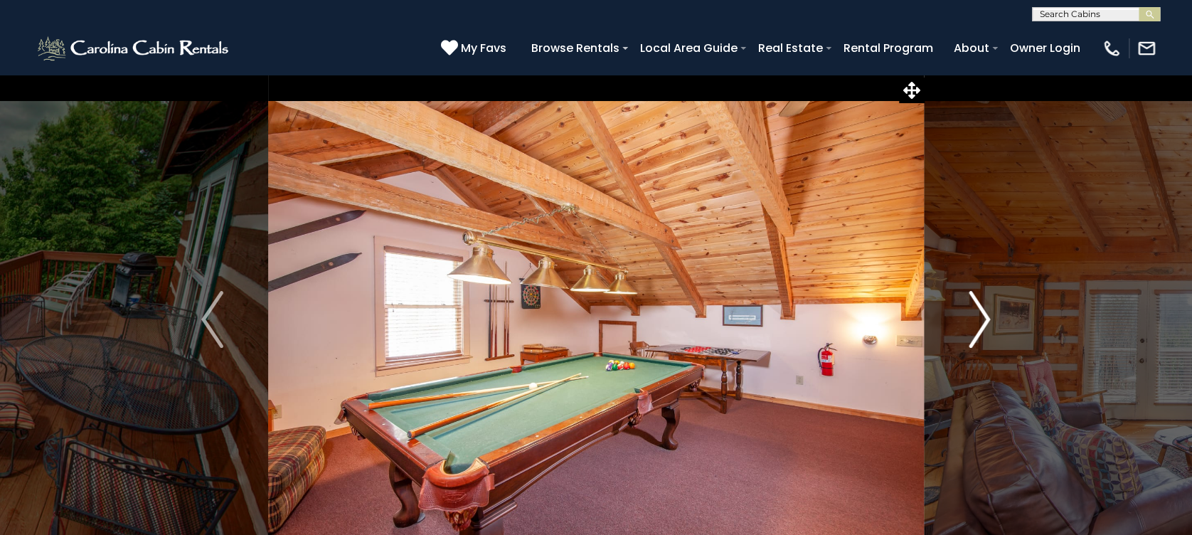
click at [986, 323] on img "Next" at bounding box center [978, 319] width 21 height 57
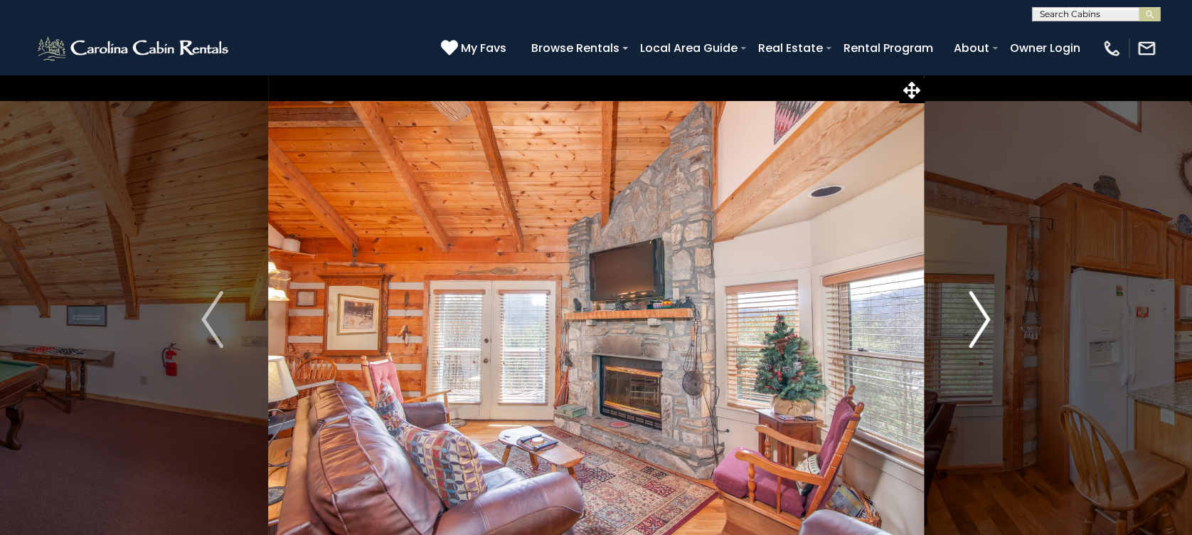
click at [985, 323] on img "Next" at bounding box center [978, 319] width 21 height 57
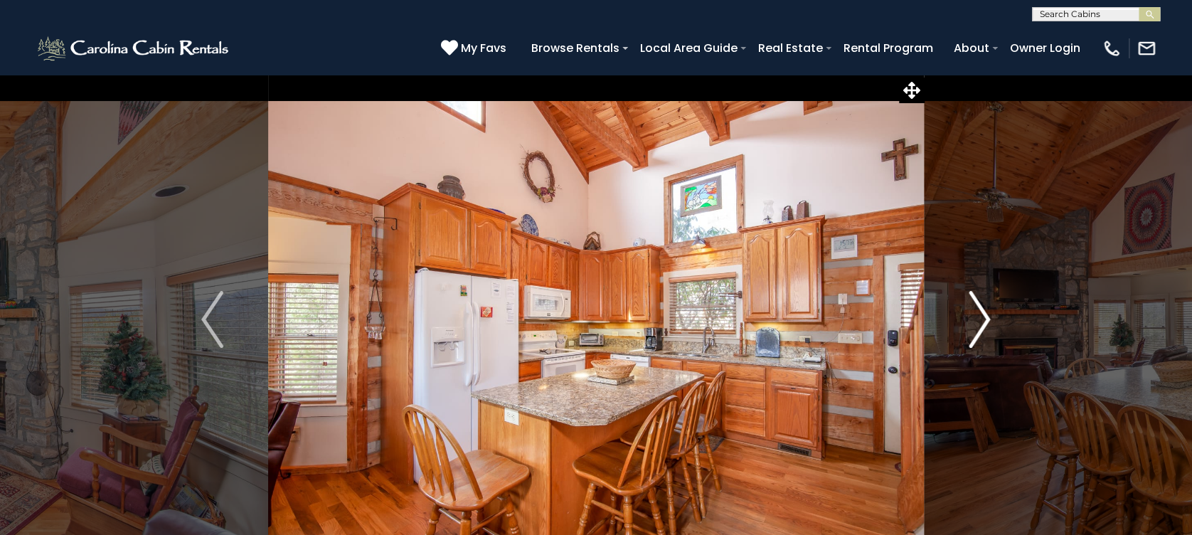
click at [985, 323] on img "Next" at bounding box center [978, 319] width 21 height 57
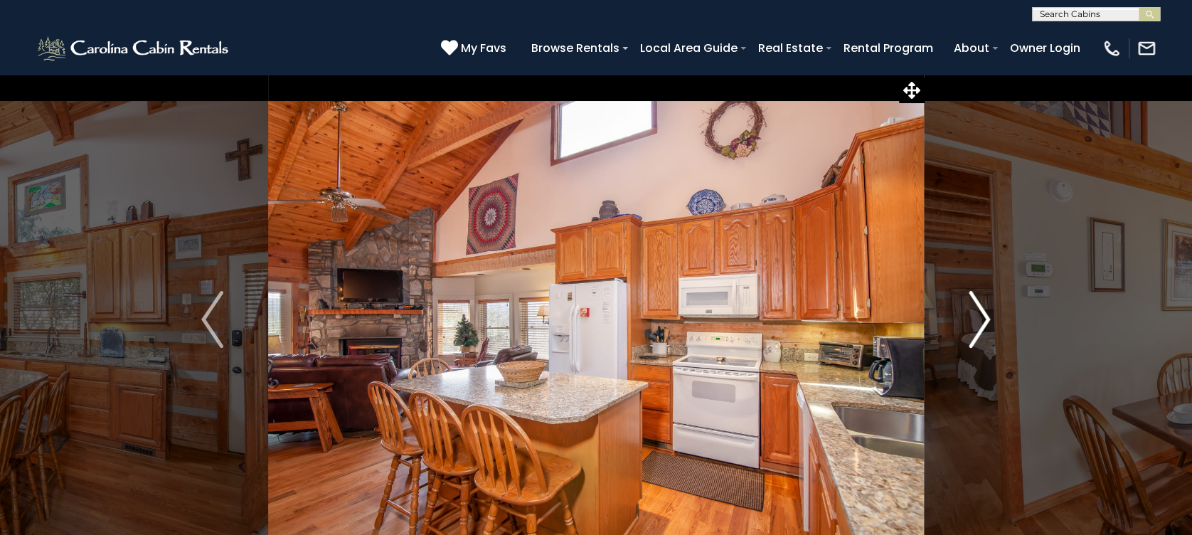
click at [985, 323] on img "Next" at bounding box center [978, 319] width 21 height 57
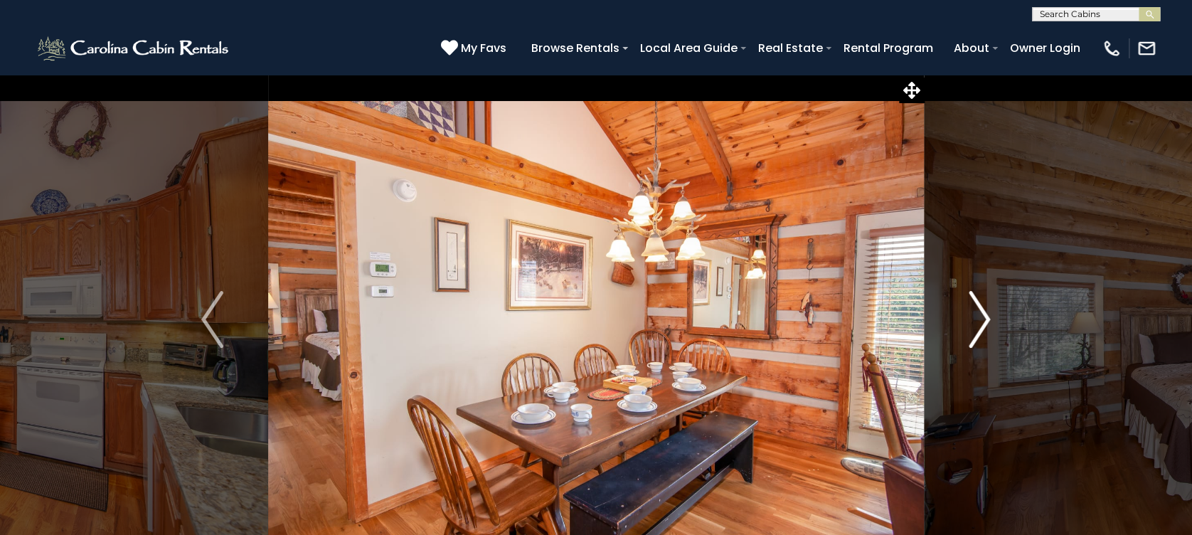
click at [985, 323] on img "Next" at bounding box center [978, 319] width 21 height 57
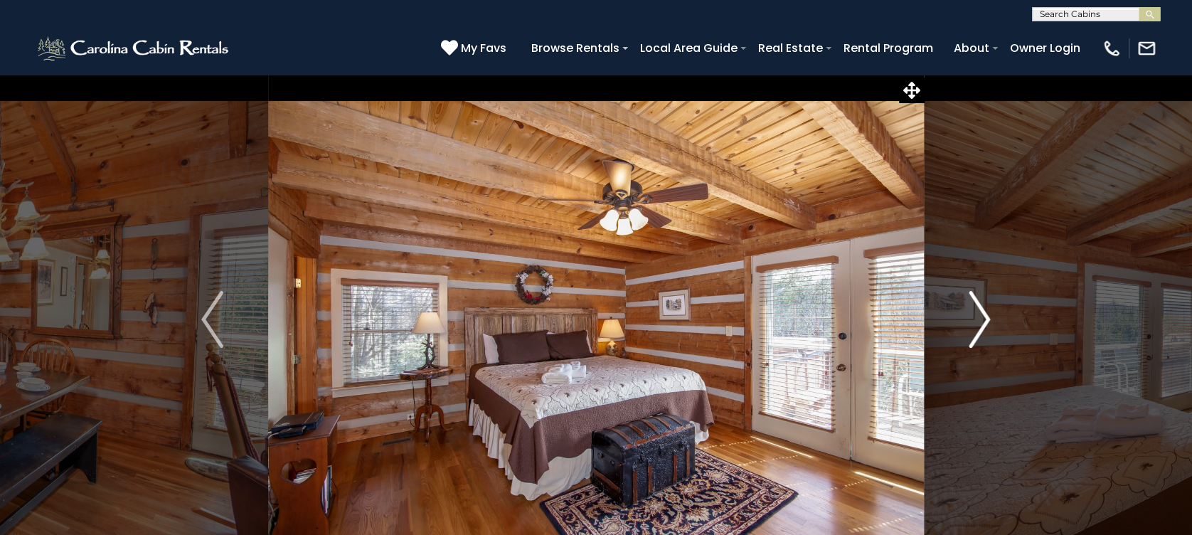
click at [985, 323] on img "Next" at bounding box center [978, 319] width 21 height 57
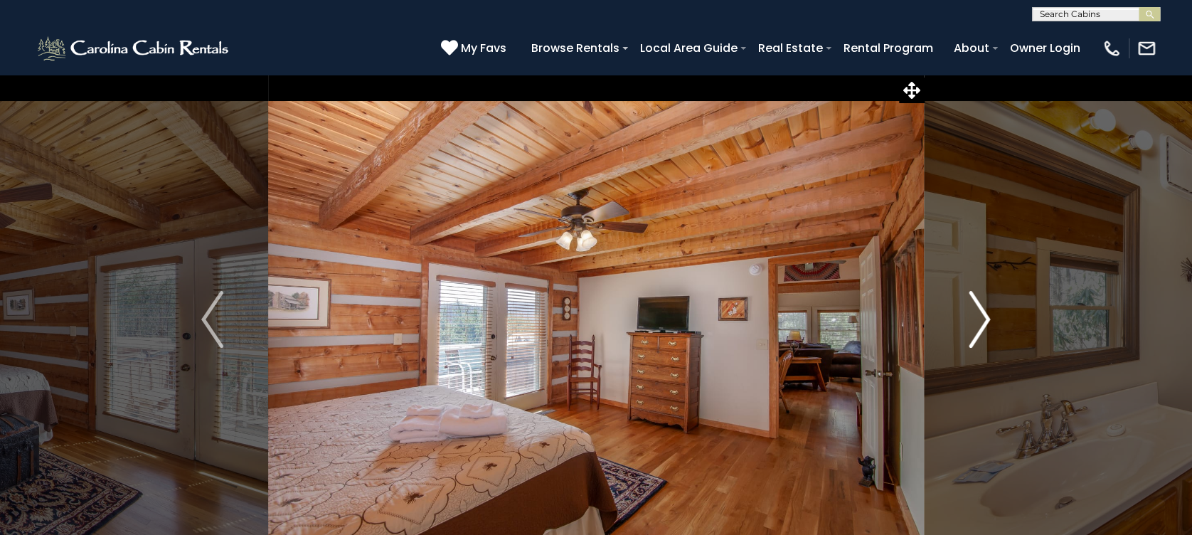
click at [985, 323] on img "Next" at bounding box center [978, 319] width 21 height 57
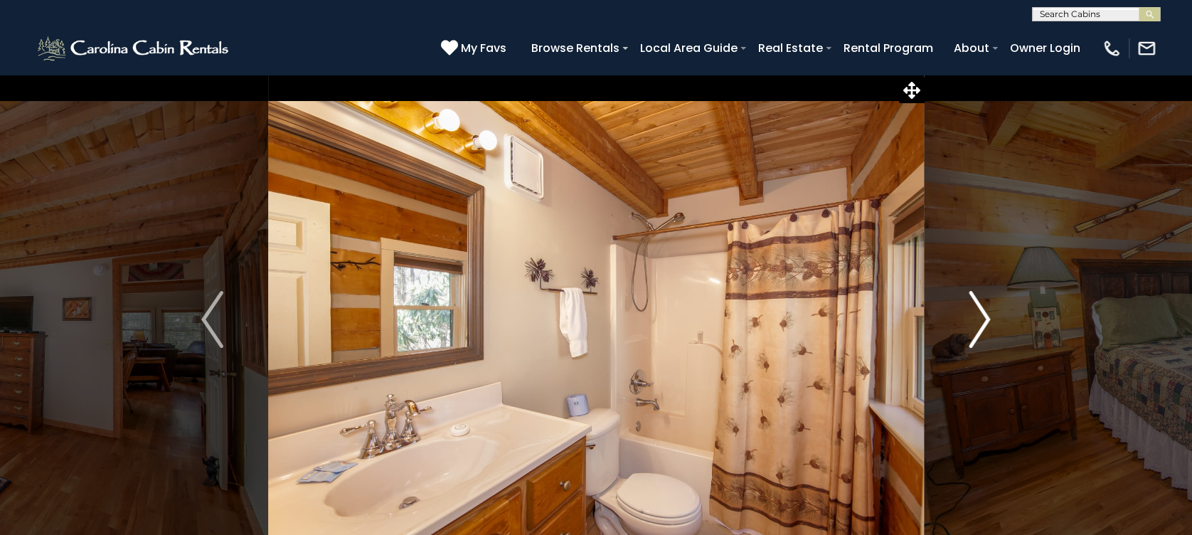
click at [980, 329] on img "Next" at bounding box center [978, 319] width 21 height 57
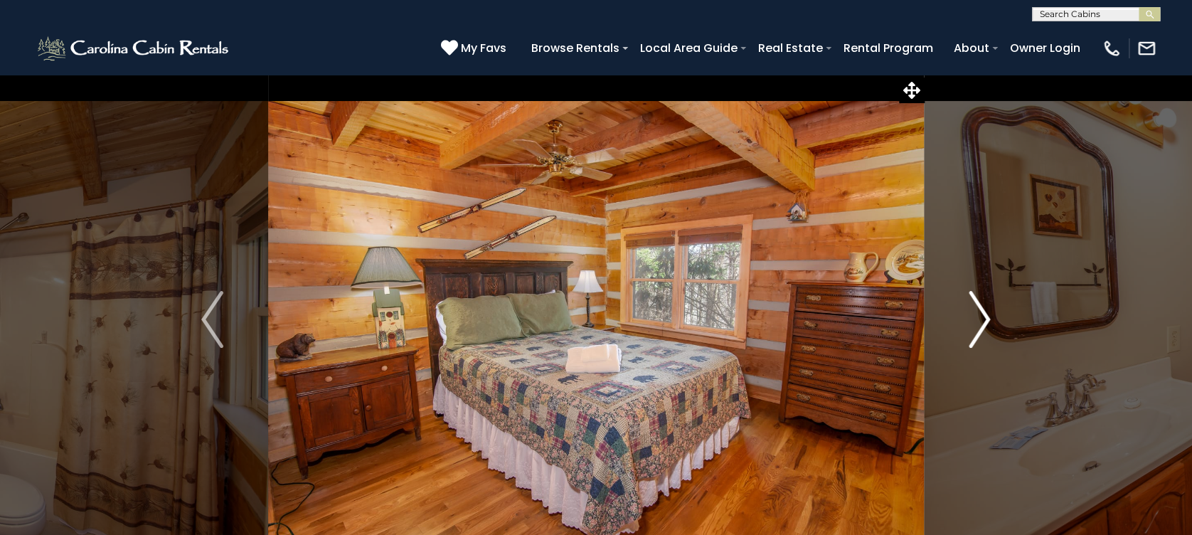
click at [980, 330] on img "Next" at bounding box center [978, 319] width 21 height 57
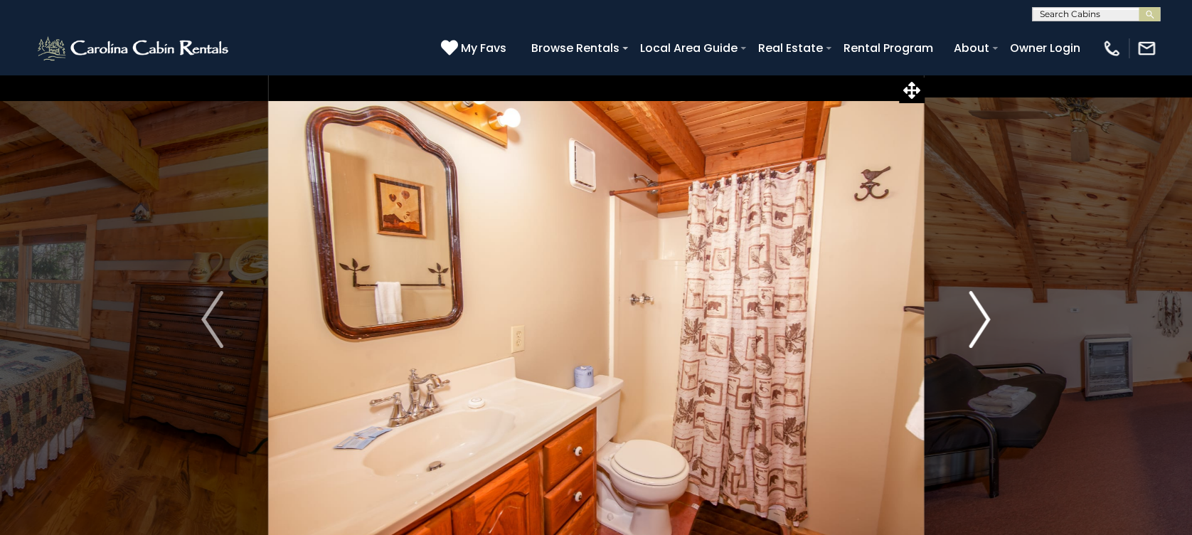
click at [980, 330] on img "Next" at bounding box center [978, 319] width 21 height 57
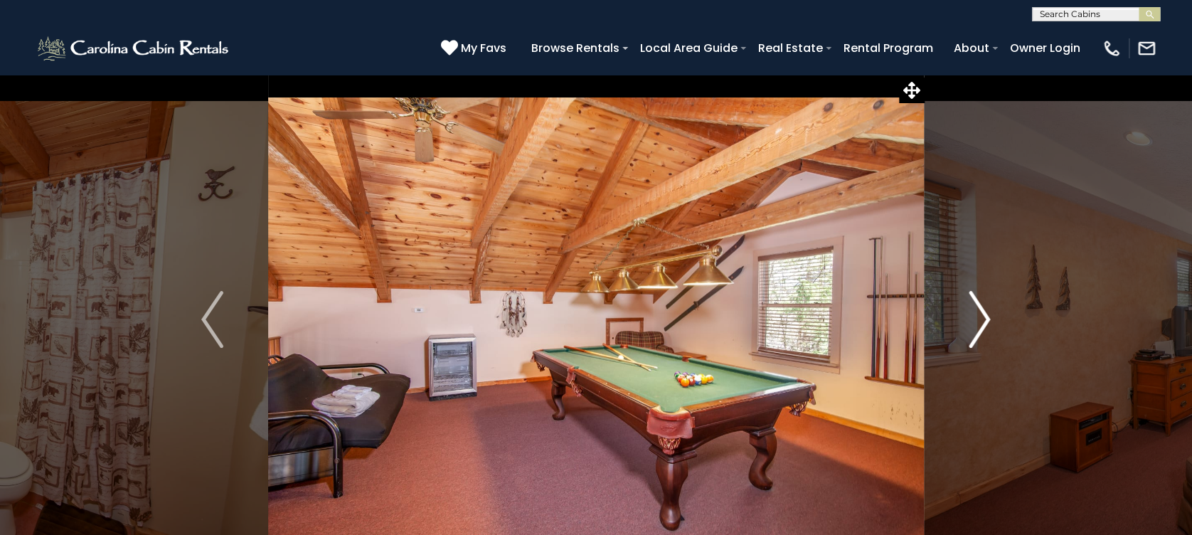
click at [980, 330] on img "Next" at bounding box center [978, 319] width 21 height 57
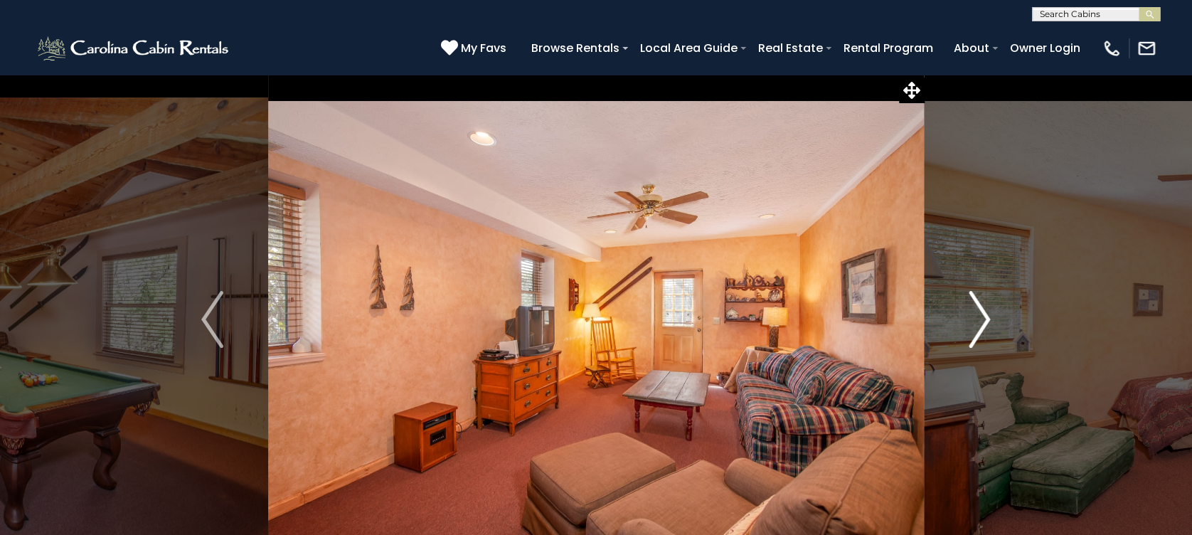
click at [980, 330] on img "Next" at bounding box center [978, 319] width 21 height 57
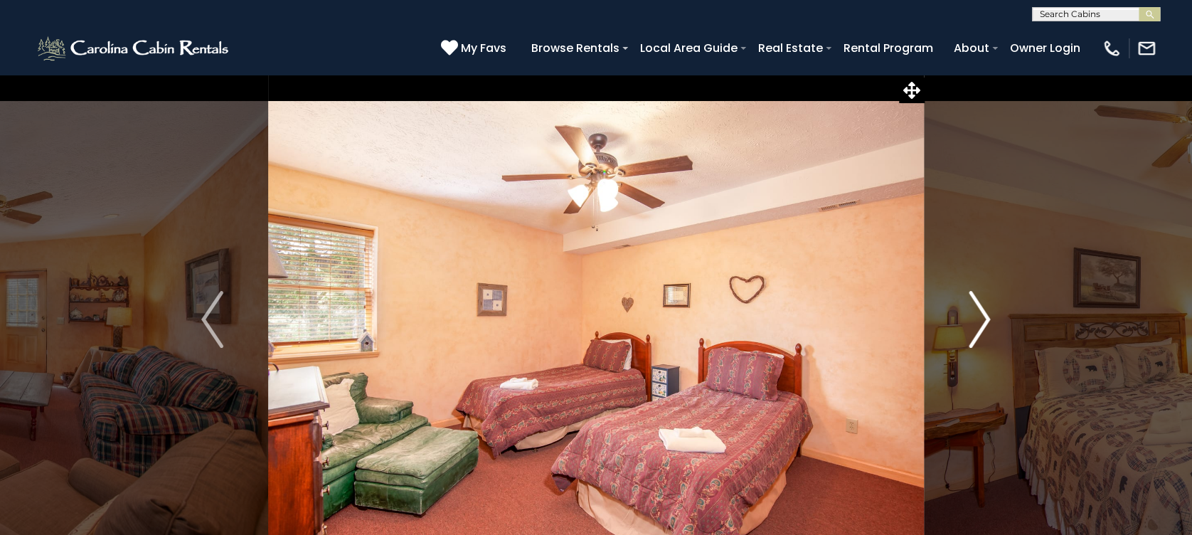
click at [980, 330] on img "Next" at bounding box center [978, 319] width 21 height 57
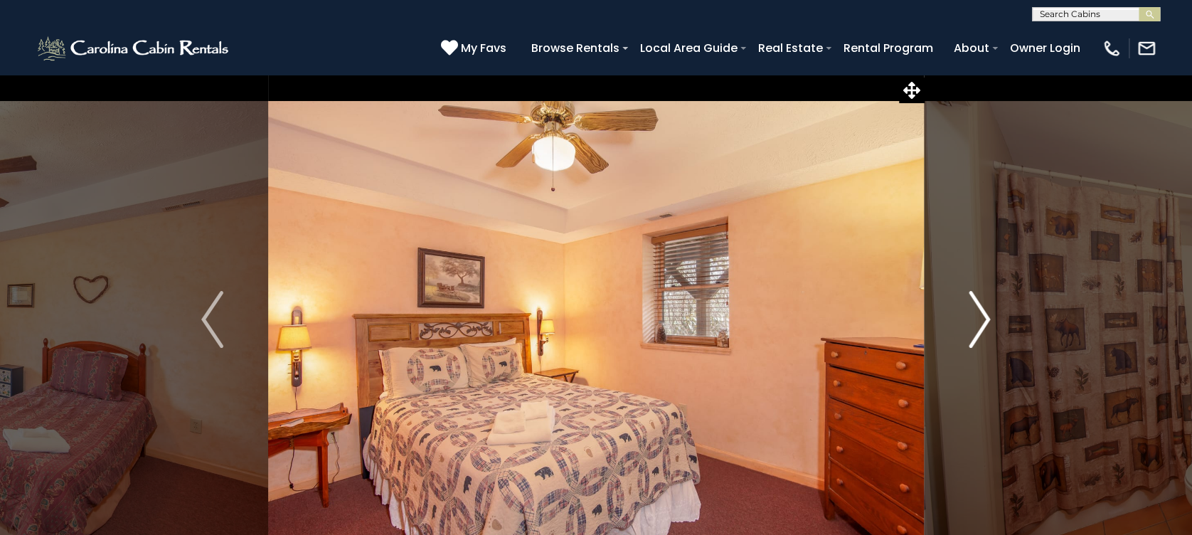
click at [980, 330] on img "Next" at bounding box center [978, 319] width 21 height 57
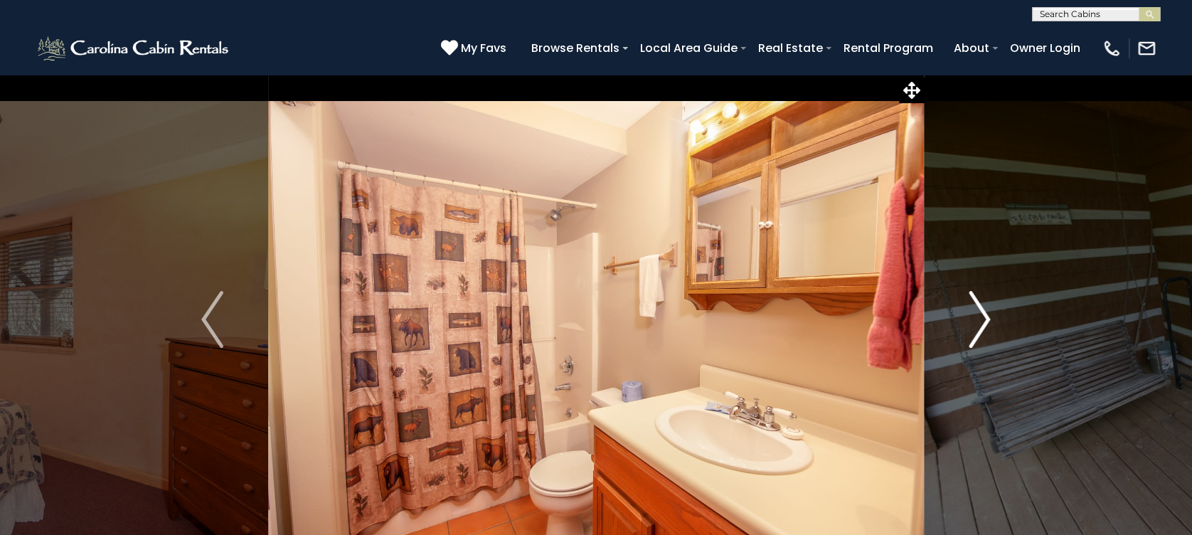
click at [980, 330] on img "Next" at bounding box center [978, 319] width 21 height 57
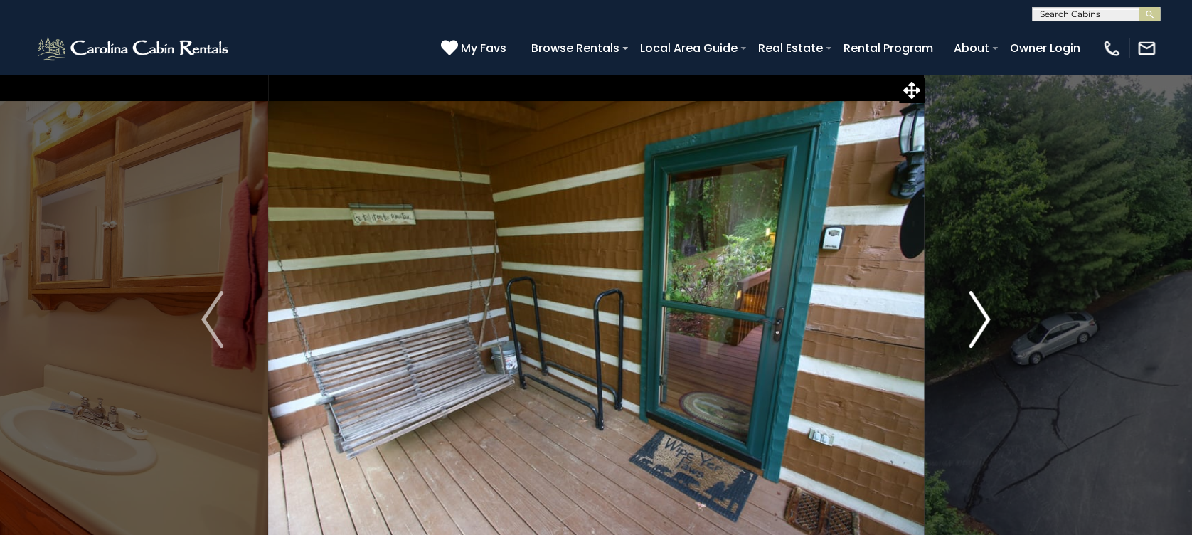
click at [980, 330] on img "Next" at bounding box center [978, 319] width 21 height 57
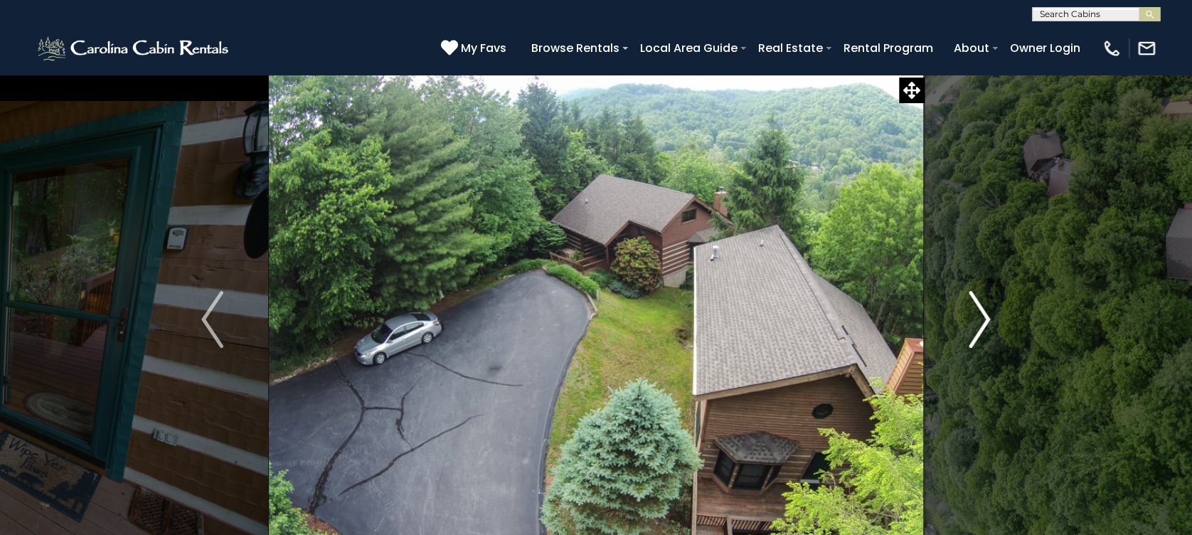
click at [980, 330] on img "Next" at bounding box center [978, 319] width 21 height 57
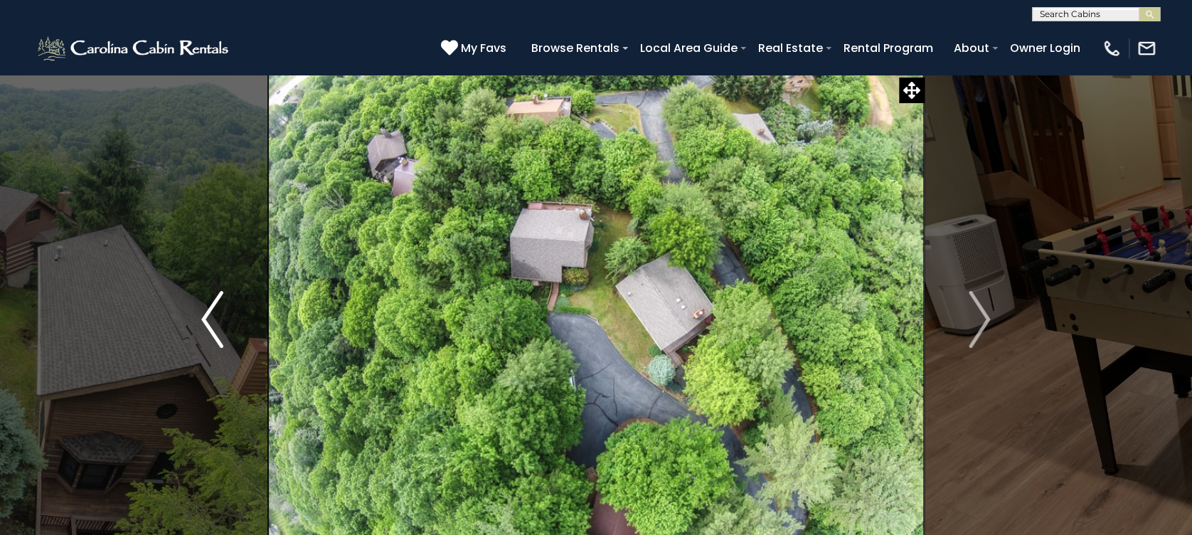
click at [211, 323] on img "Previous" at bounding box center [211, 319] width 21 height 57
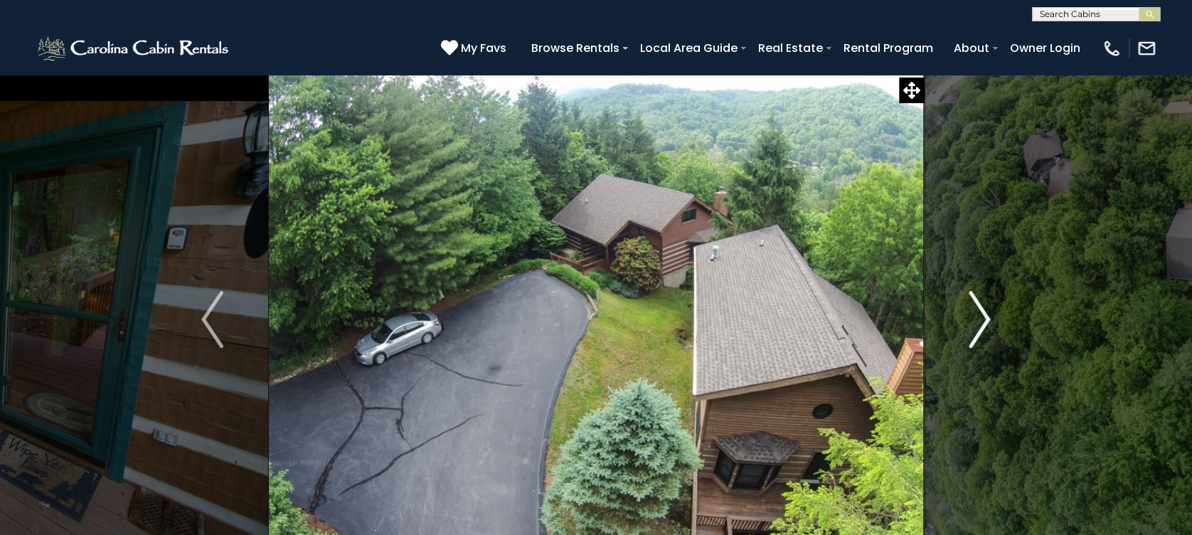
click at [984, 320] on img "Next" at bounding box center [978, 319] width 21 height 57
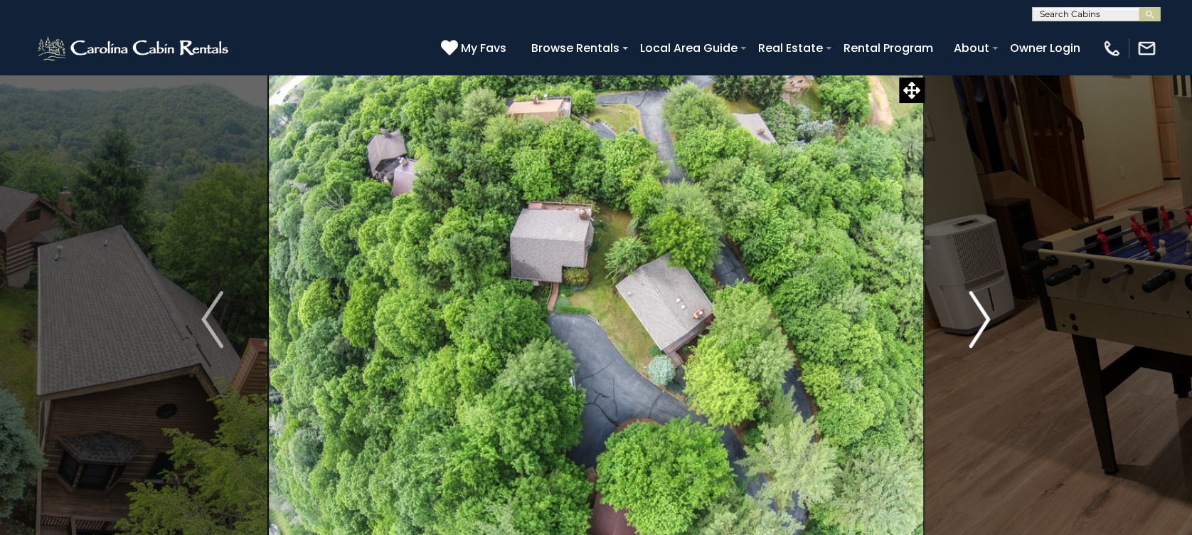
click at [984, 320] on img "Next" at bounding box center [978, 319] width 21 height 57
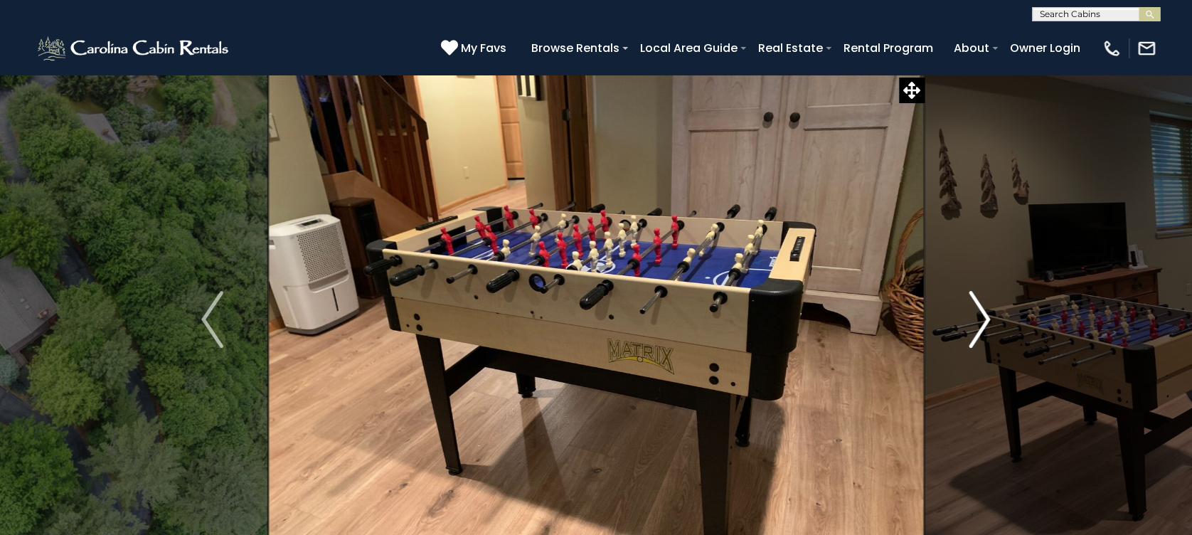
click at [984, 320] on img "Next" at bounding box center [978, 319] width 21 height 57
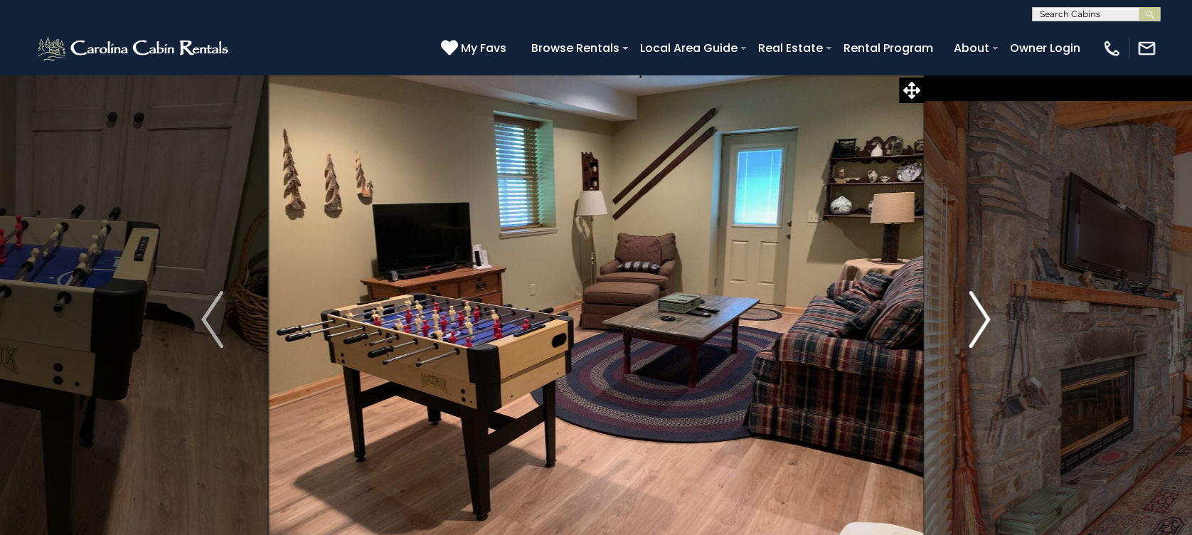
click at [984, 320] on img "Next" at bounding box center [978, 319] width 21 height 57
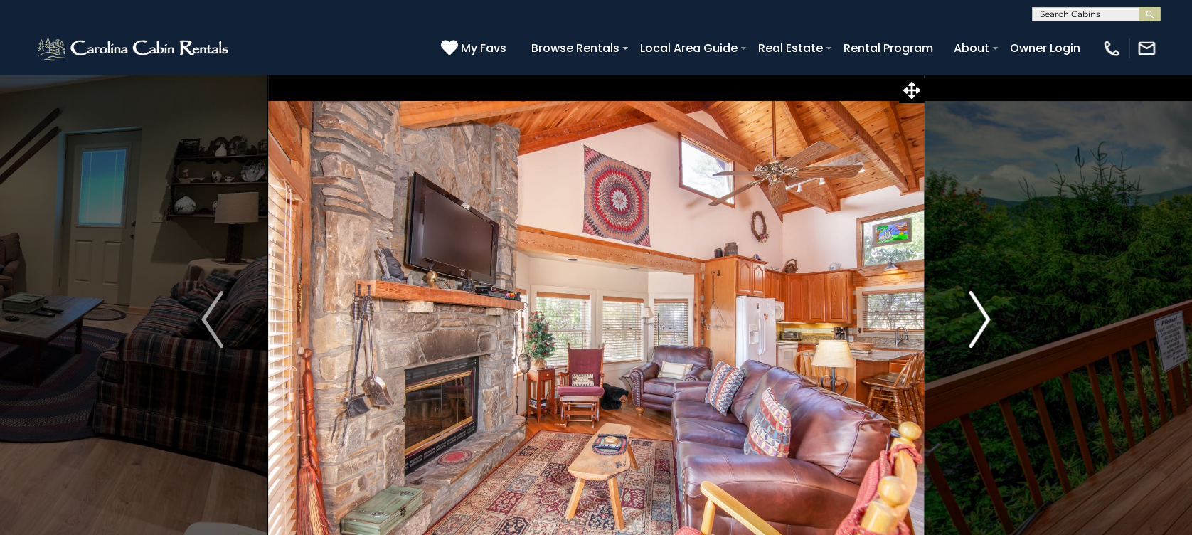
click at [984, 320] on img "Next" at bounding box center [978, 319] width 21 height 57
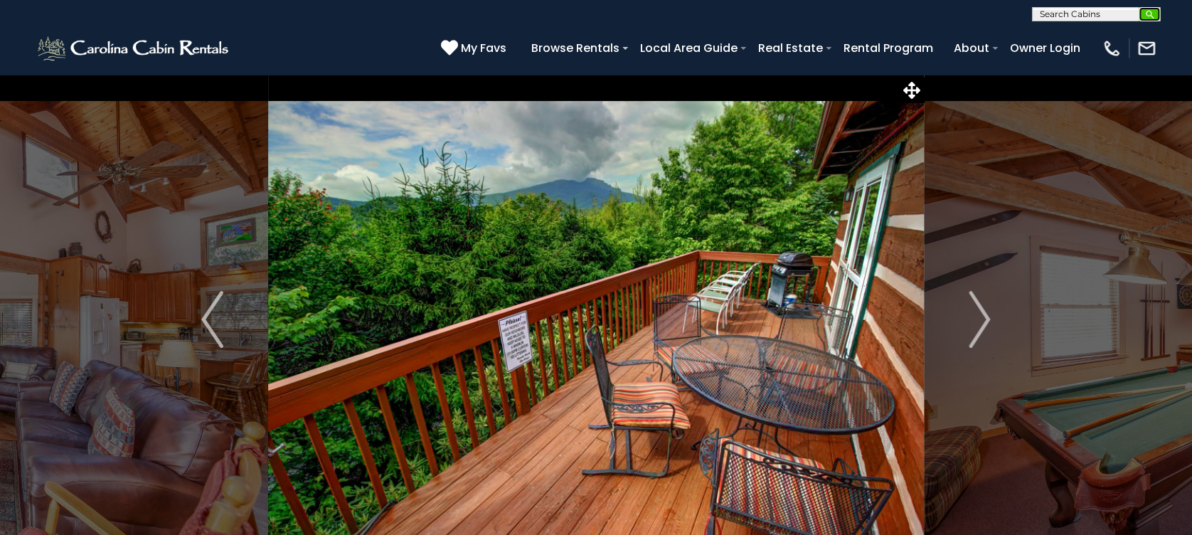
click at [1155, 13] on button "submit" at bounding box center [1148, 14] width 21 height 14
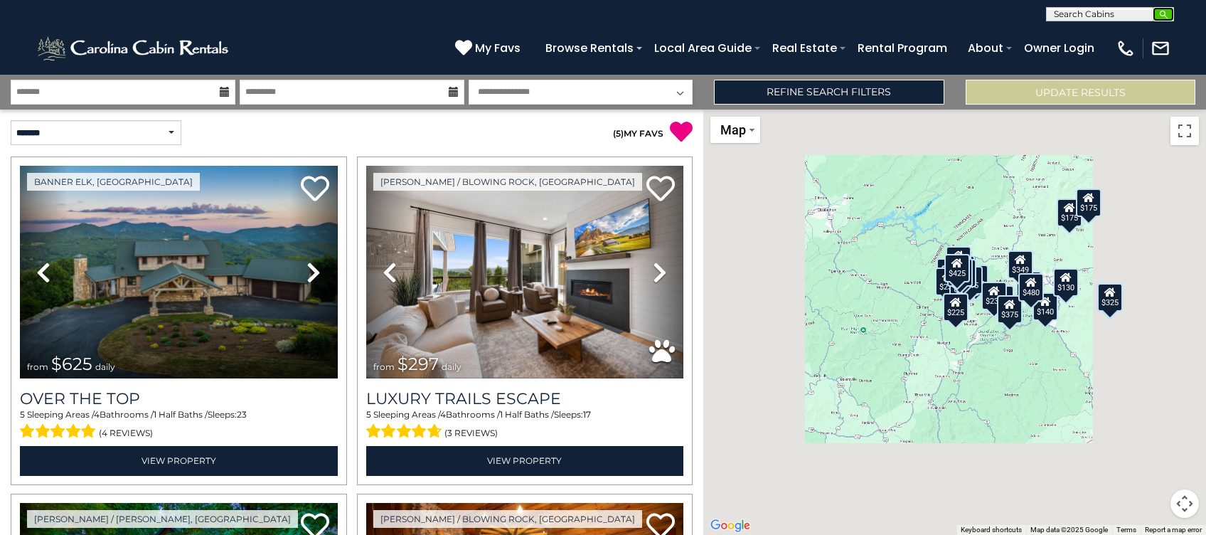
click at [1162, 11] on img "submit" at bounding box center [1163, 14] width 11 height 11
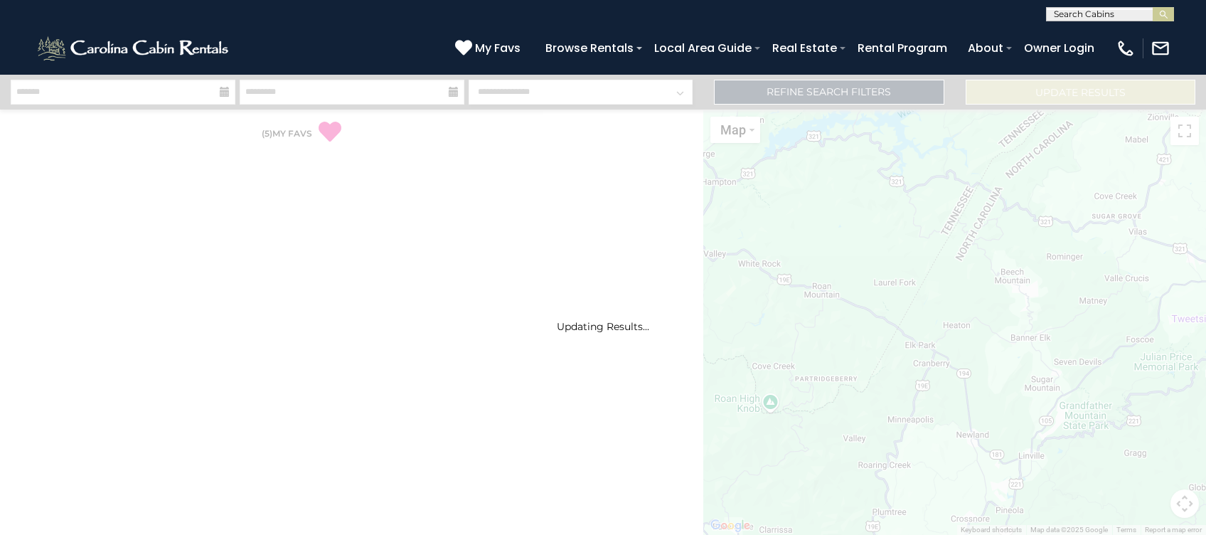
click at [1110, 14] on input "text" at bounding box center [1109, 17] width 124 height 14
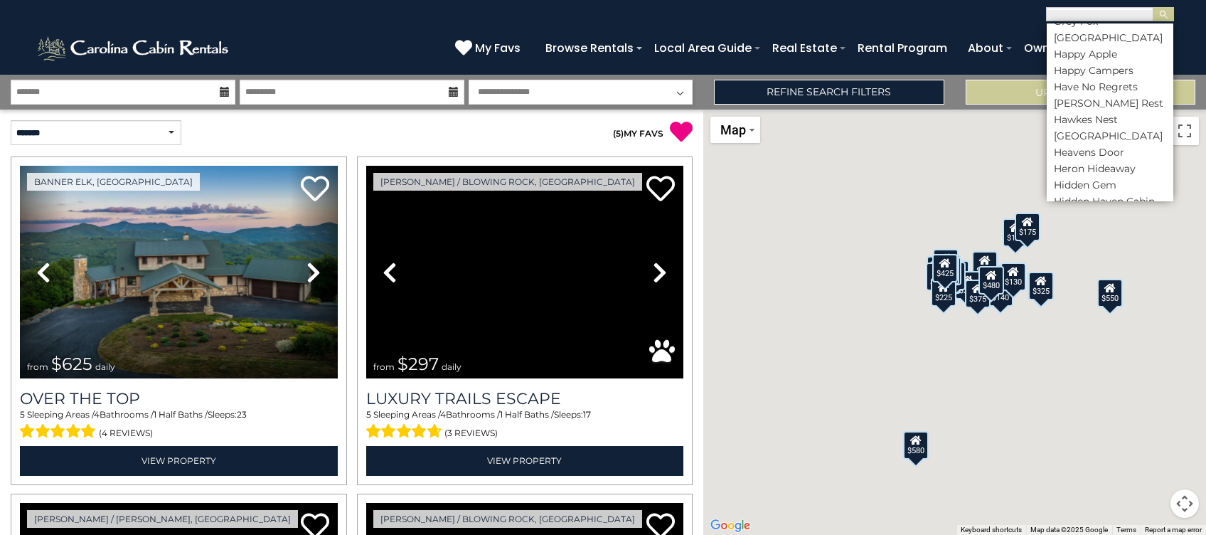
scroll to position [3507, 0]
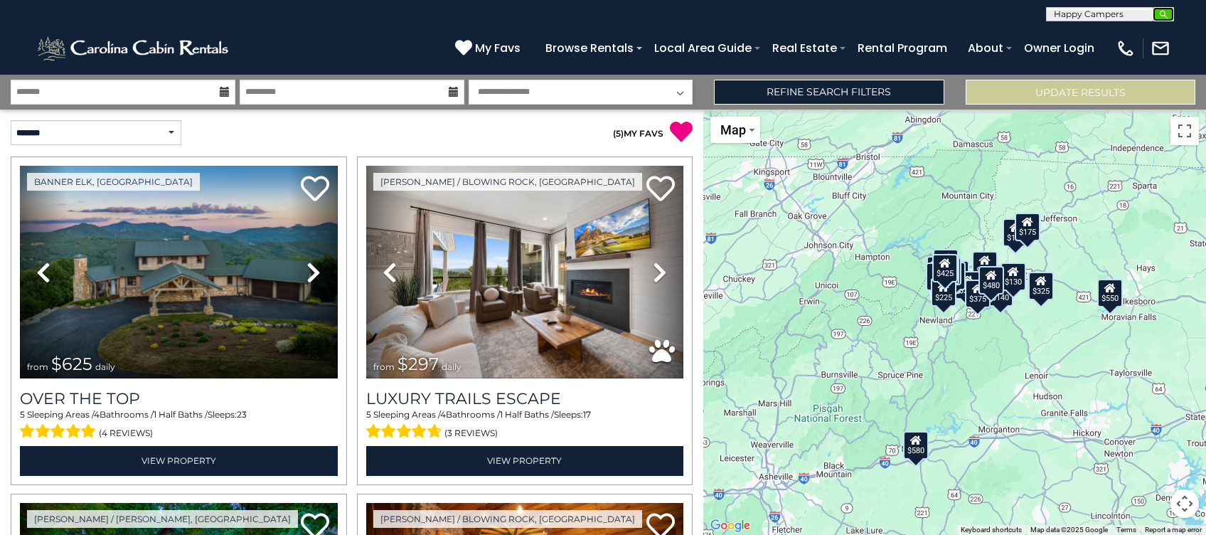
click at [1165, 18] on img "submit" at bounding box center [1163, 14] width 11 height 11
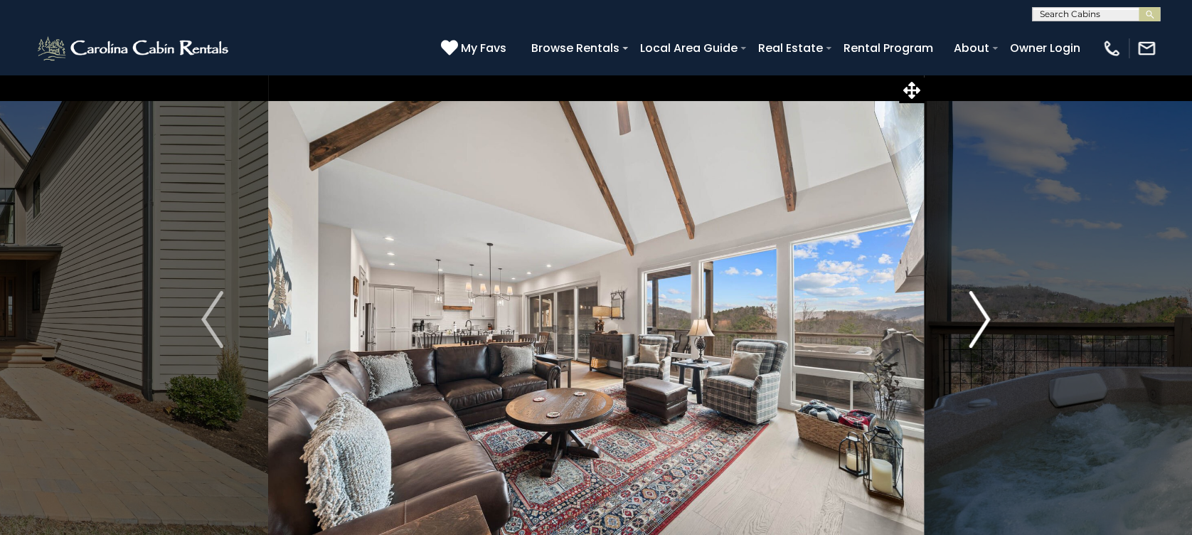
click at [975, 324] on img "Next" at bounding box center [978, 319] width 21 height 57
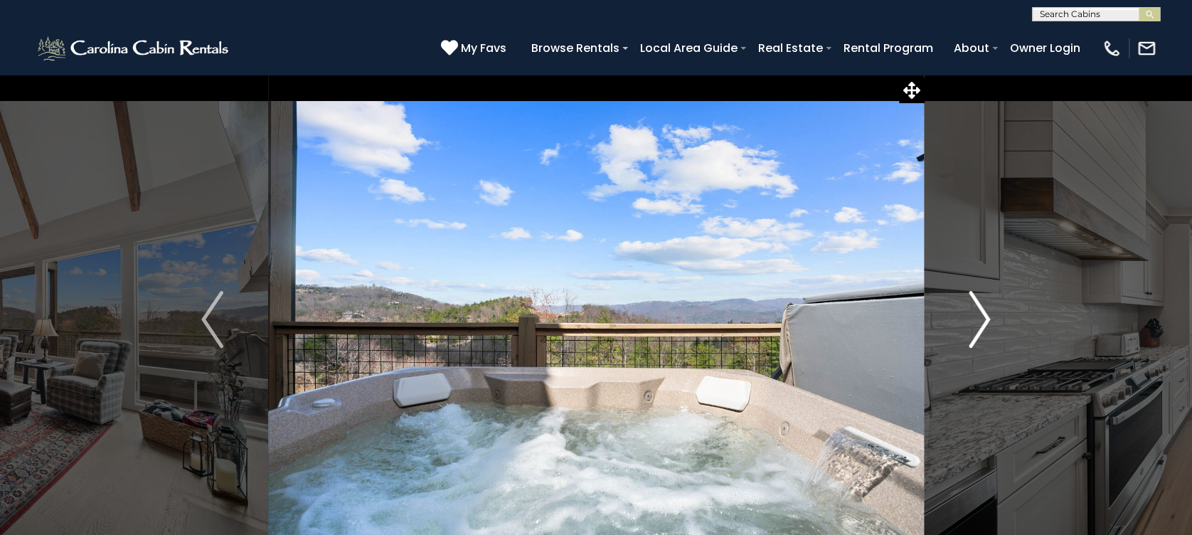
click at [976, 323] on img "Next" at bounding box center [978, 319] width 21 height 57
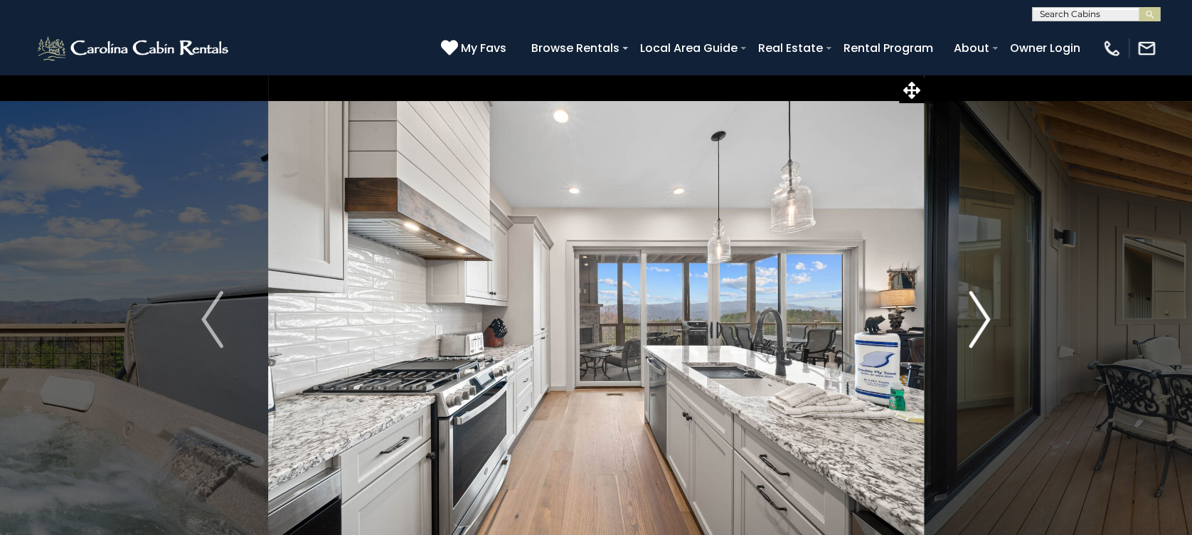
drag, startPoint x: 976, startPoint y: 323, endPoint x: 977, endPoint y: 353, distance: 29.2
click at [977, 353] on button "Next" at bounding box center [980, 319] width 112 height 491
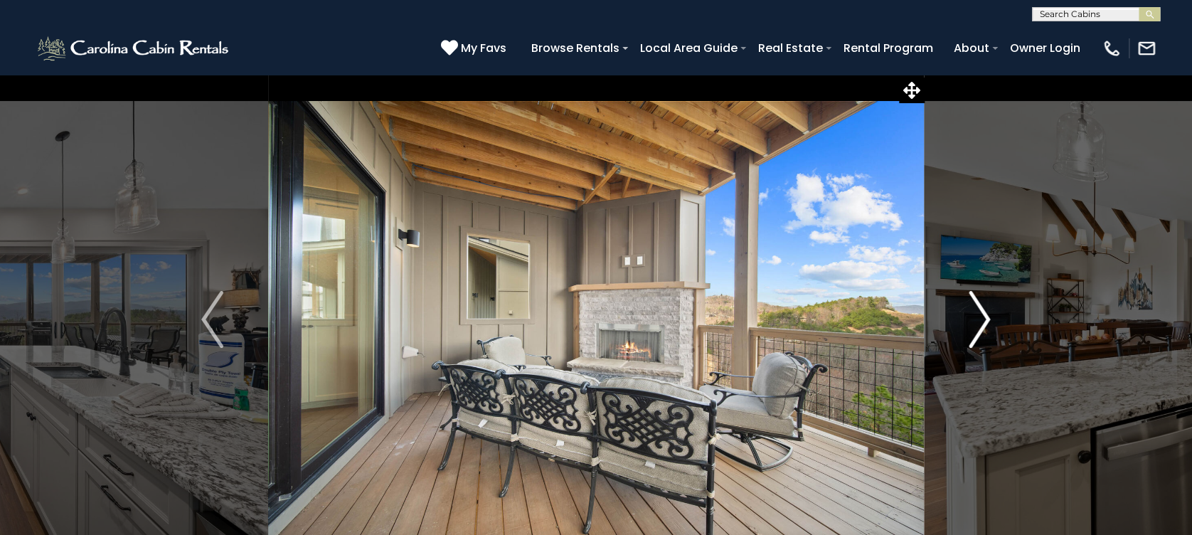
click at [978, 335] on img "Next" at bounding box center [978, 319] width 21 height 57
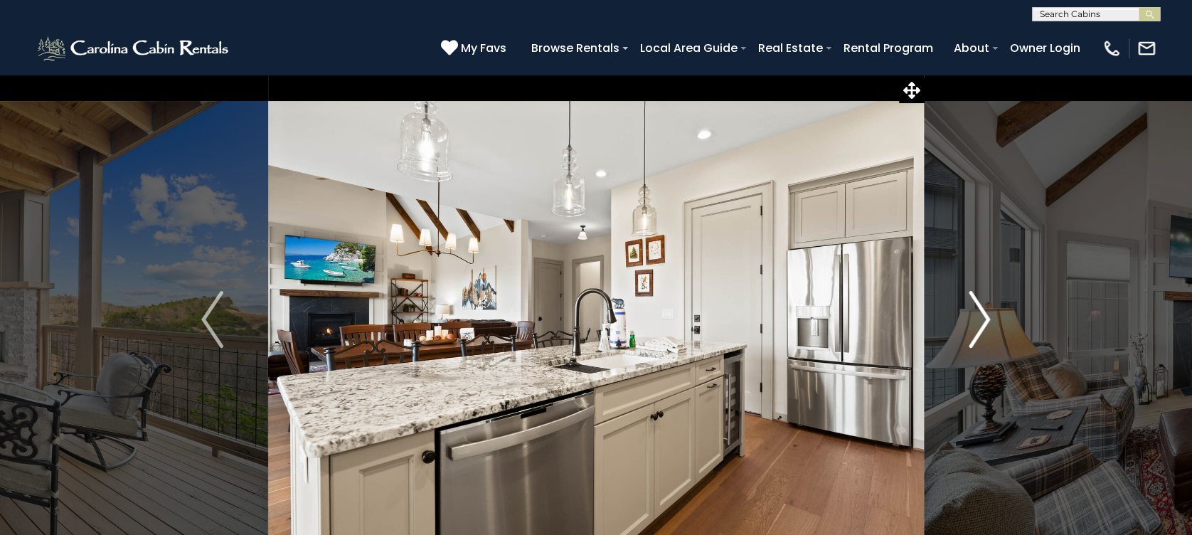
click at [978, 335] on img "Next" at bounding box center [978, 319] width 21 height 57
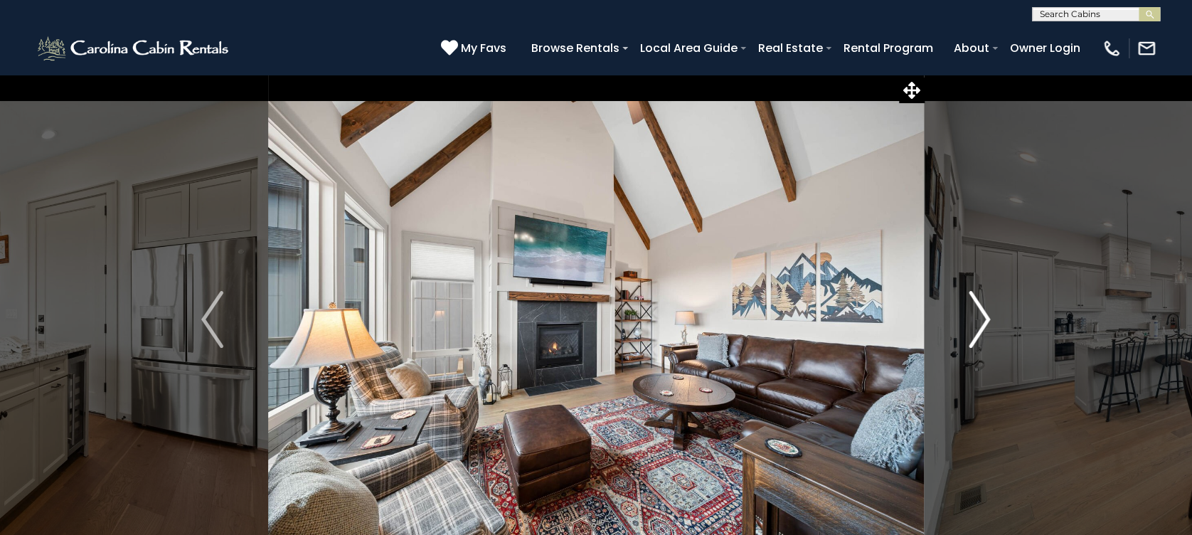
click at [978, 335] on img "Next" at bounding box center [978, 319] width 21 height 57
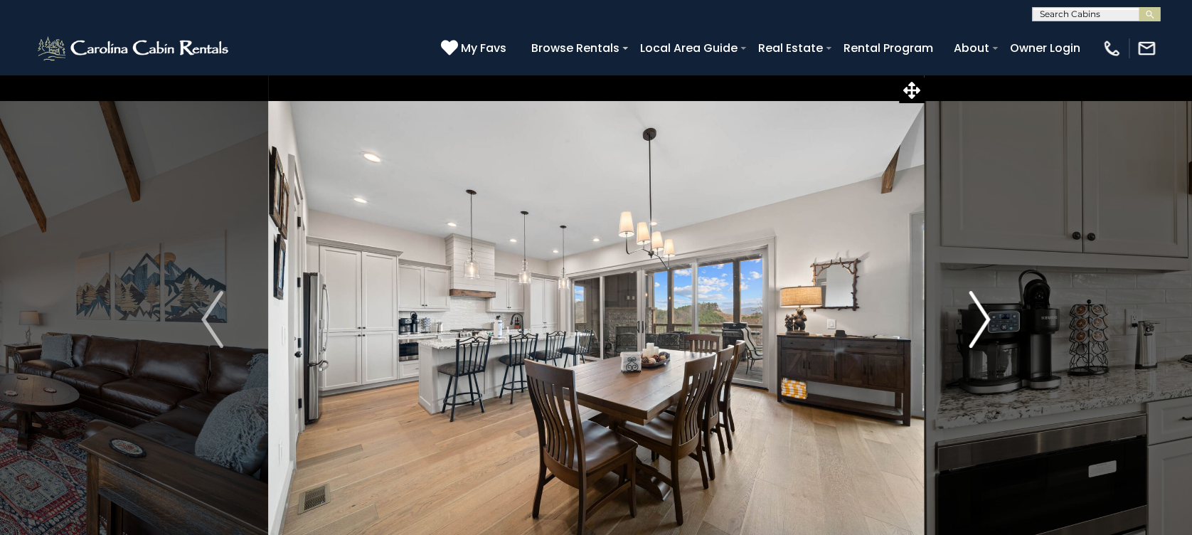
click at [978, 335] on img "Next" at bounding box center [978, 319] width 21 height 57
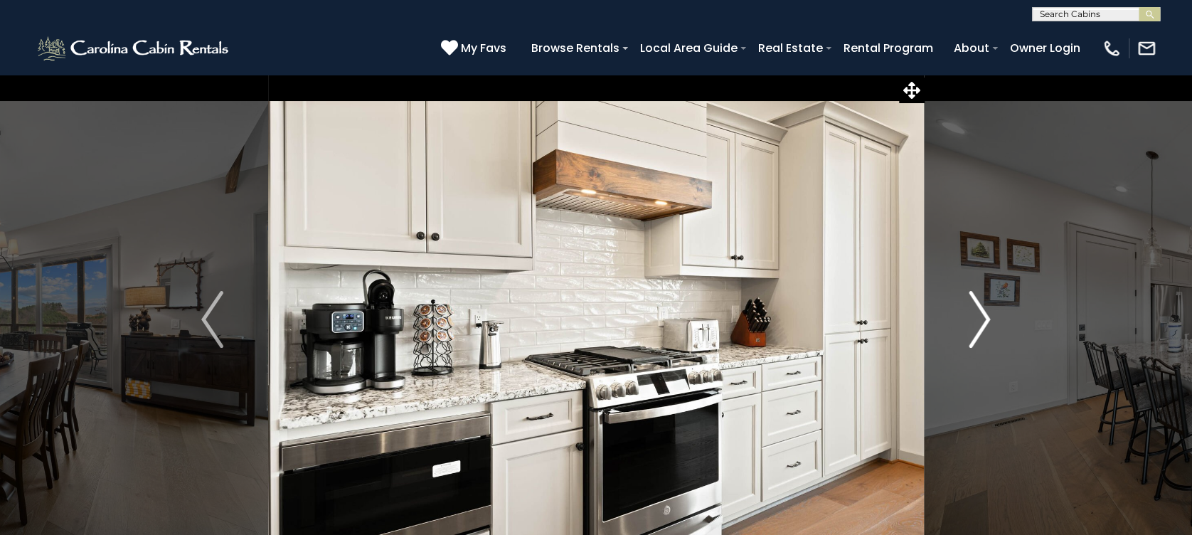
click at [978, 335] on img "Next" at bounding box center [978, 319] width 21 height 57
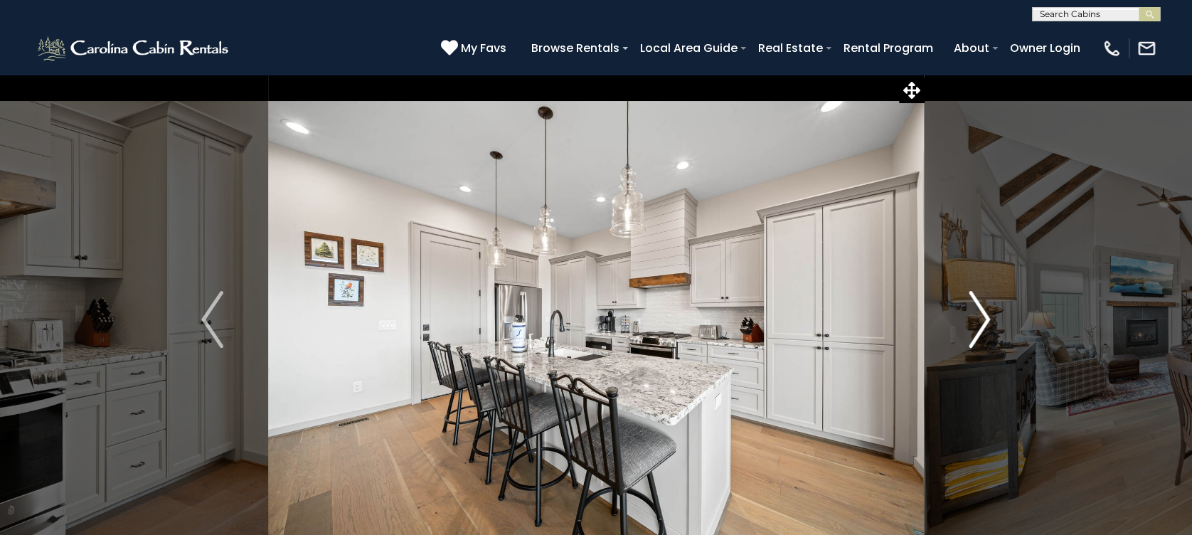
click at [978, 335] on img "Next" at bounding box center [978, 319] width 21 height 57
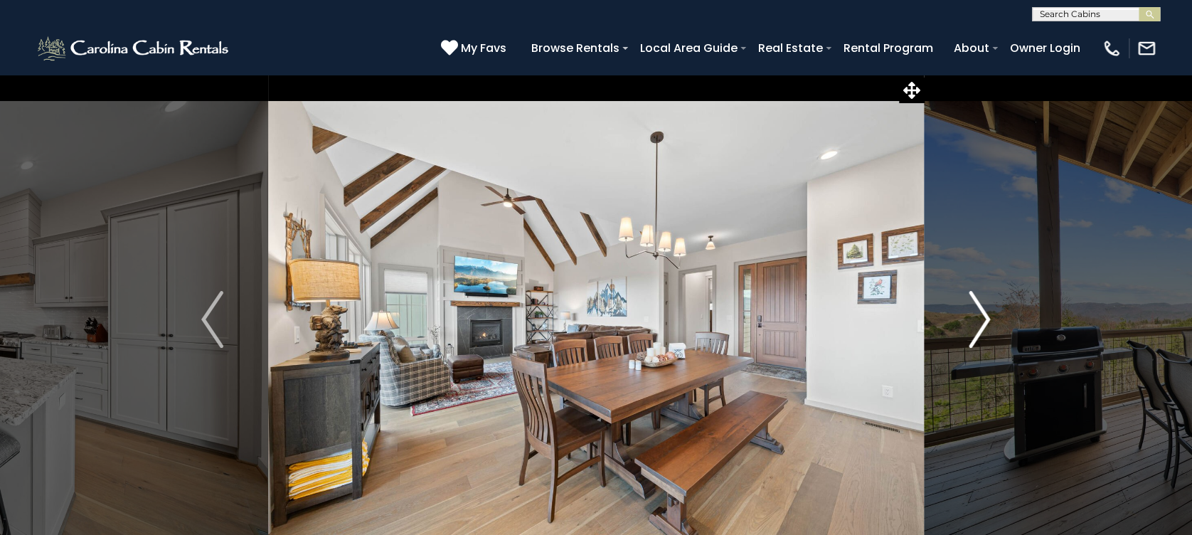
click at [978, 335] on img "Next" at bounding box center [978, 319] width 21 height 57
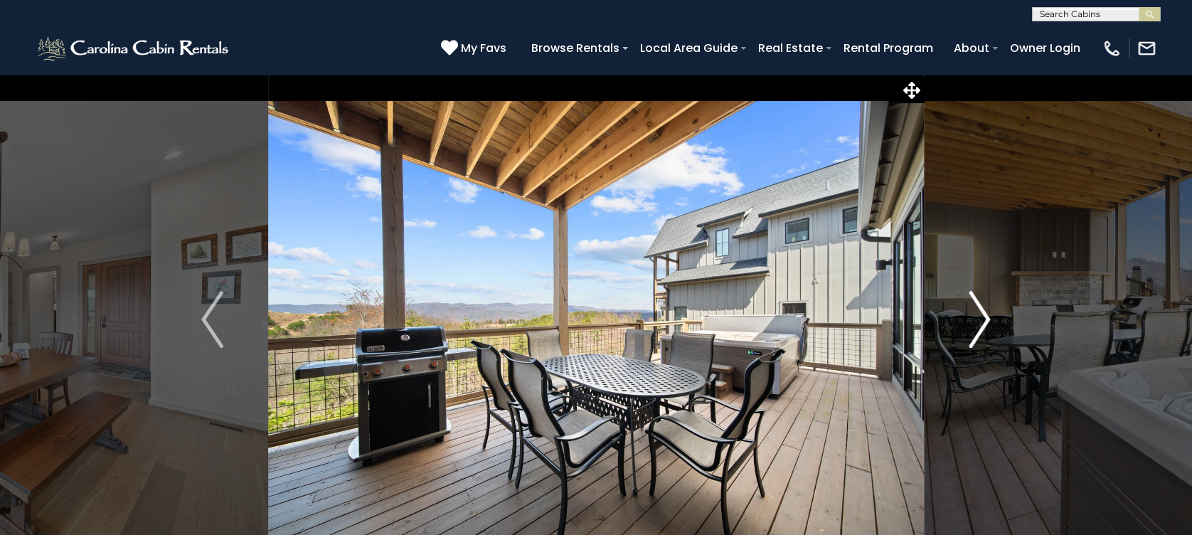
click at [978, 335] on img "Next" at bounding box center [978, 319] width 21 height 57
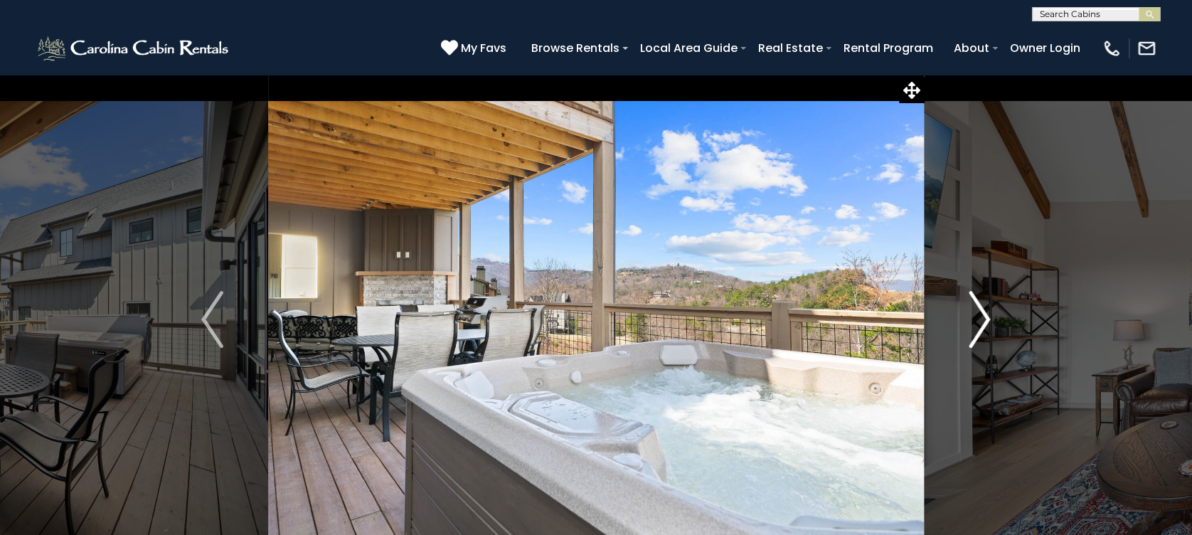
click at [978, 335] on img "Next" at bounding box center [978, 319] width 21 height 57
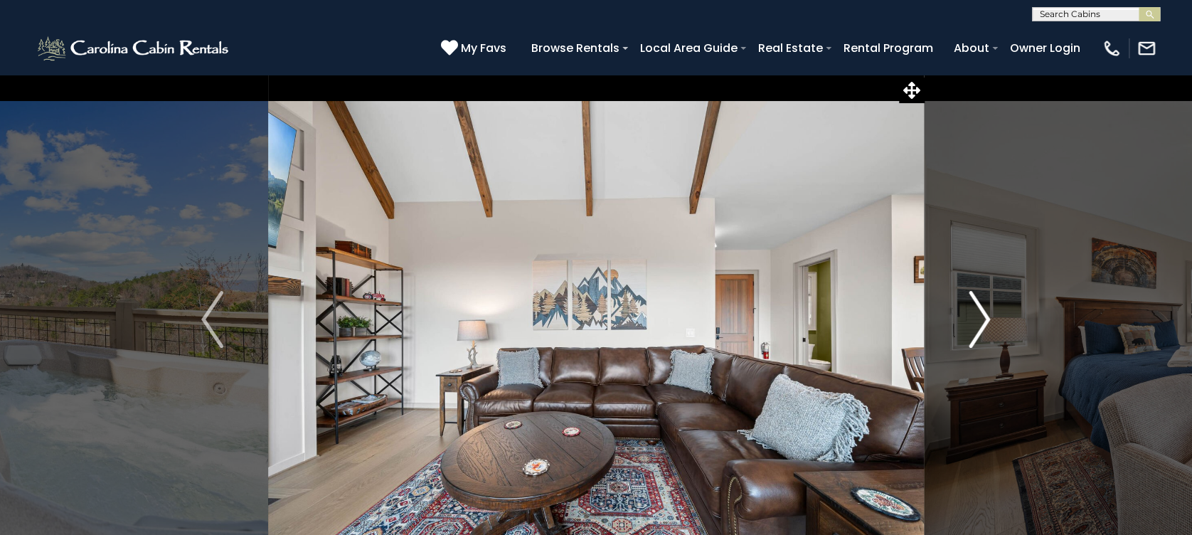
click at [978, 335] on img "Next" at bounding box center [978, 319] width 21 height 57
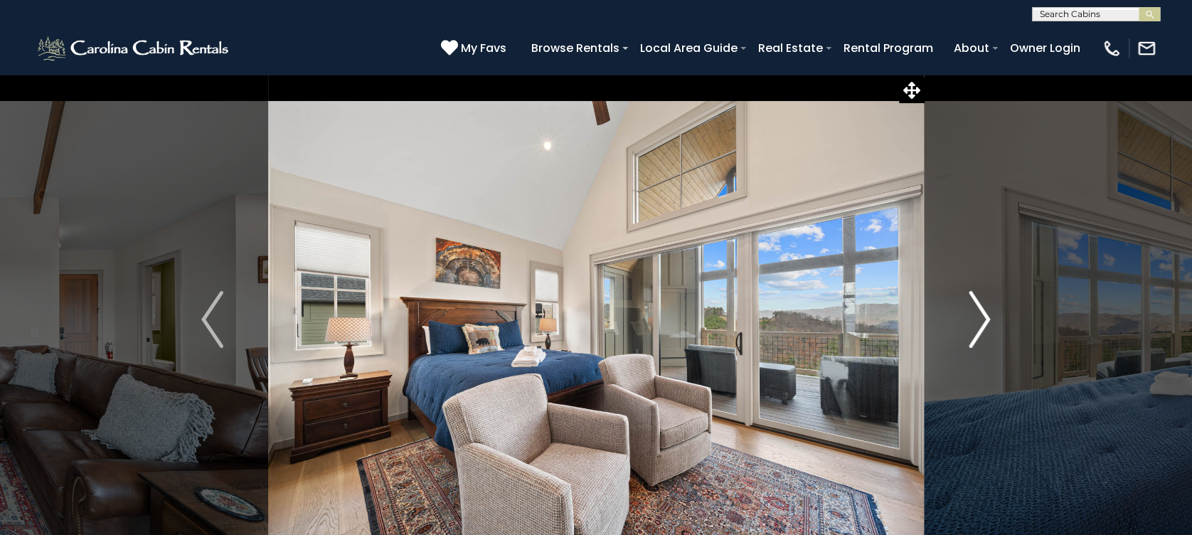
click at [978, 335] on img "Next" at bounding box center [978, 319] width 21 height 57
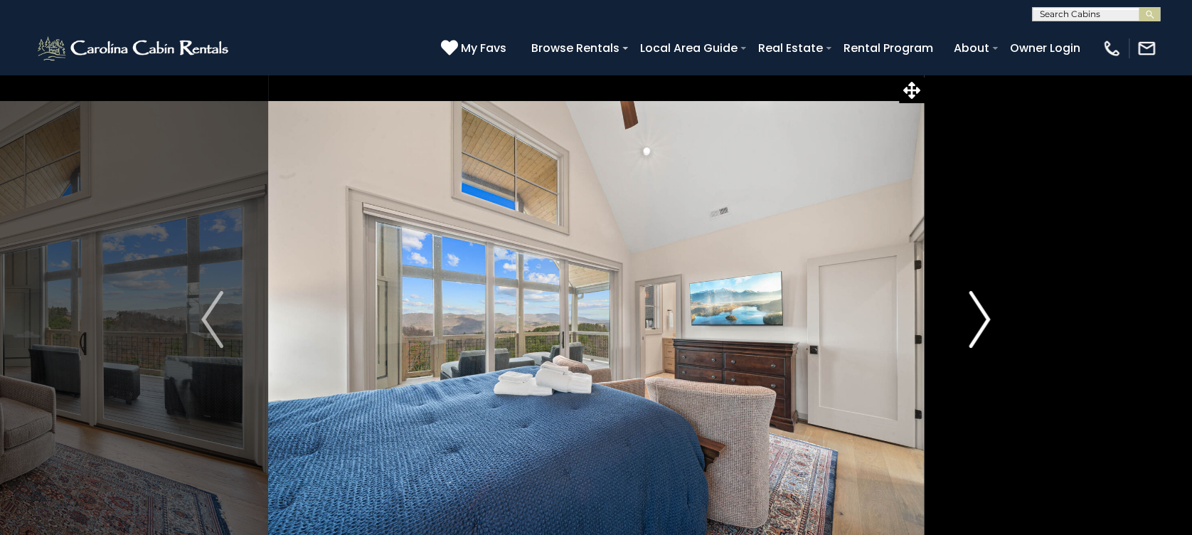
click at [978, 335] on img "Next" at bounding box center [978, 319] width 21 height 57
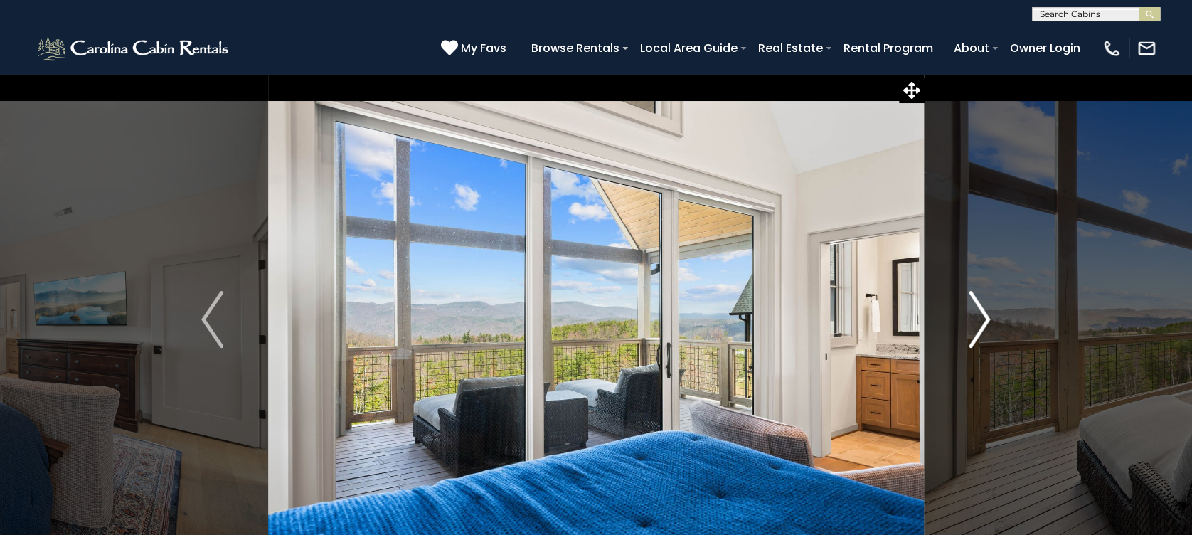
click at [978, 335] on img "Next" at bounding box center [978, 319] width 21 height 57
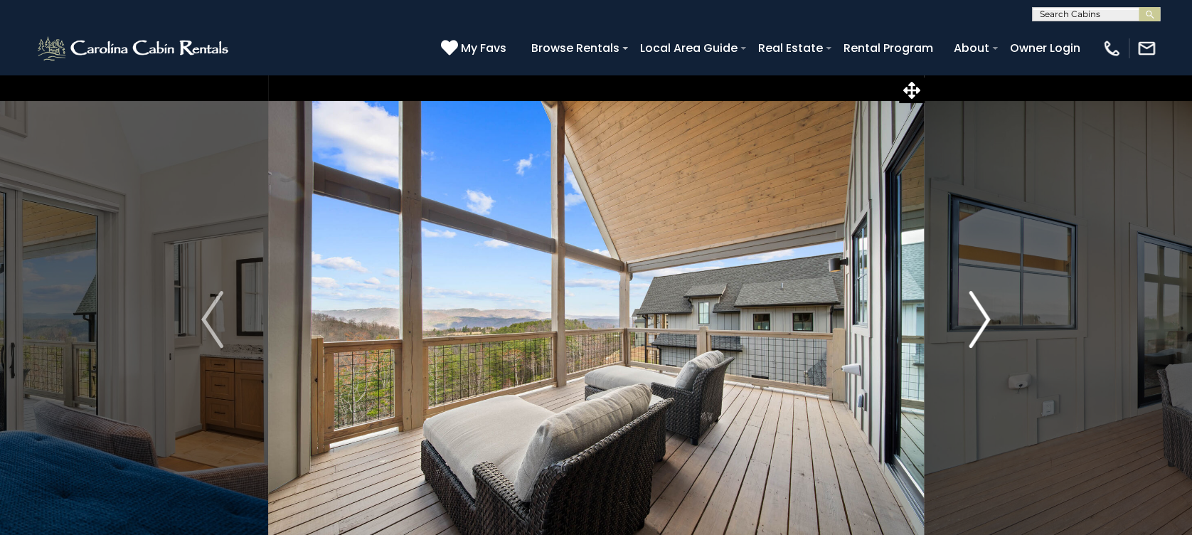
click at [978, 335] on img "Next" at bounding box center [978, 319] width 21 height 57
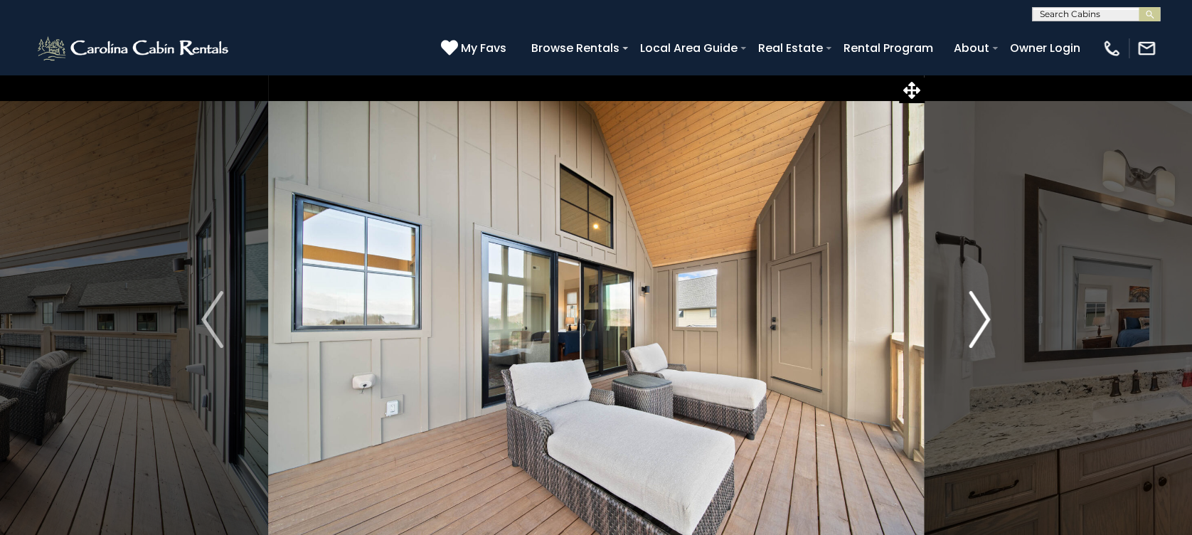
click at [978, 335] on img "Next" at bounding box center [978, 319] width 21 height 57
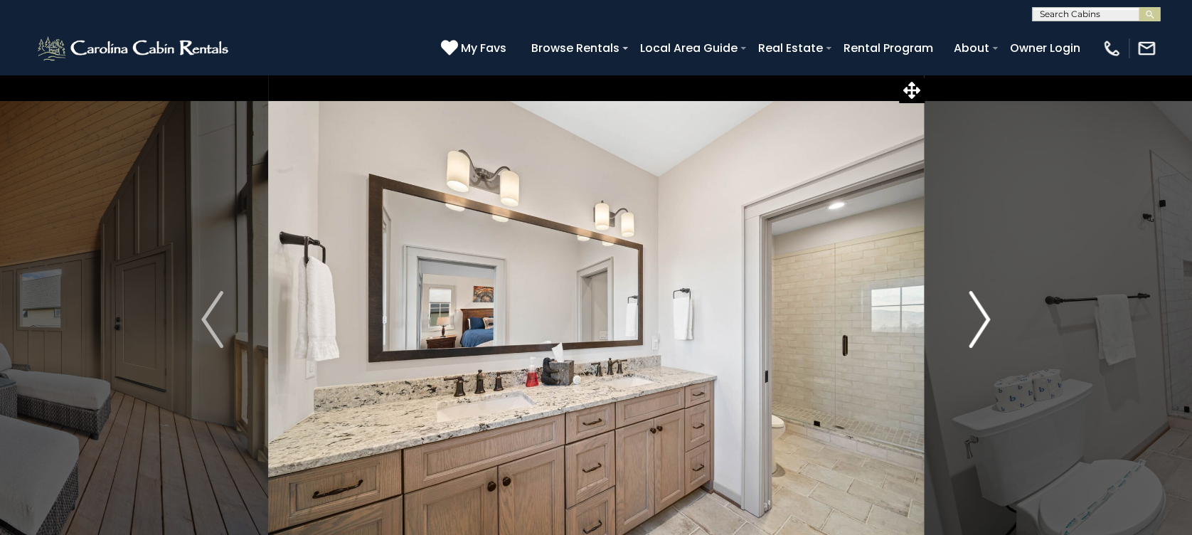
click at [978, 335] on img "Next" at bounding box center [978, 319] width 21 height 57
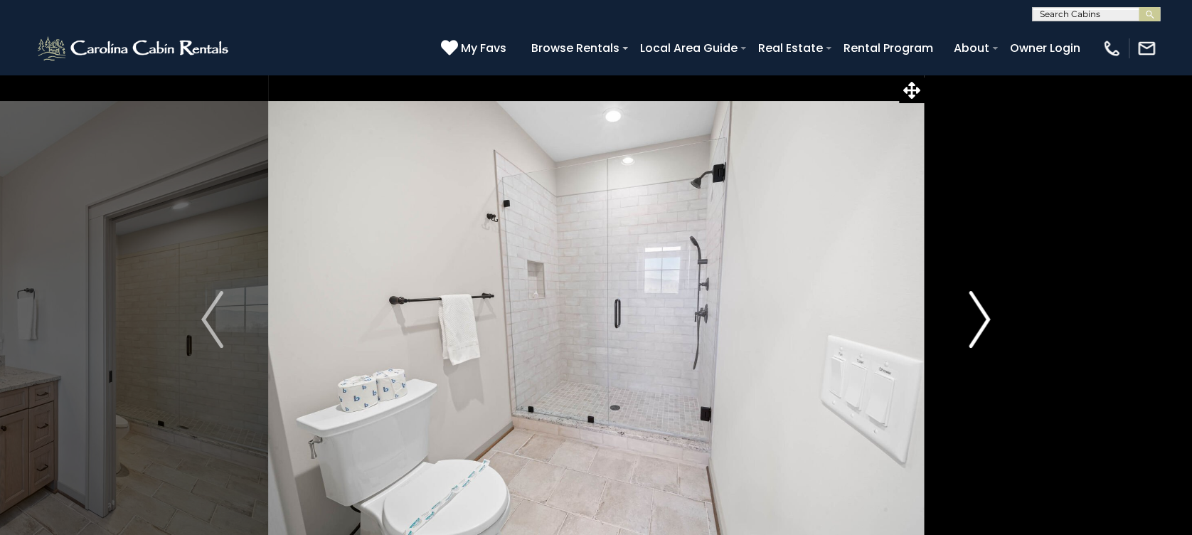
click at [978, 335] on img "Next" at bounding box center [978, 319] width 21 height 57
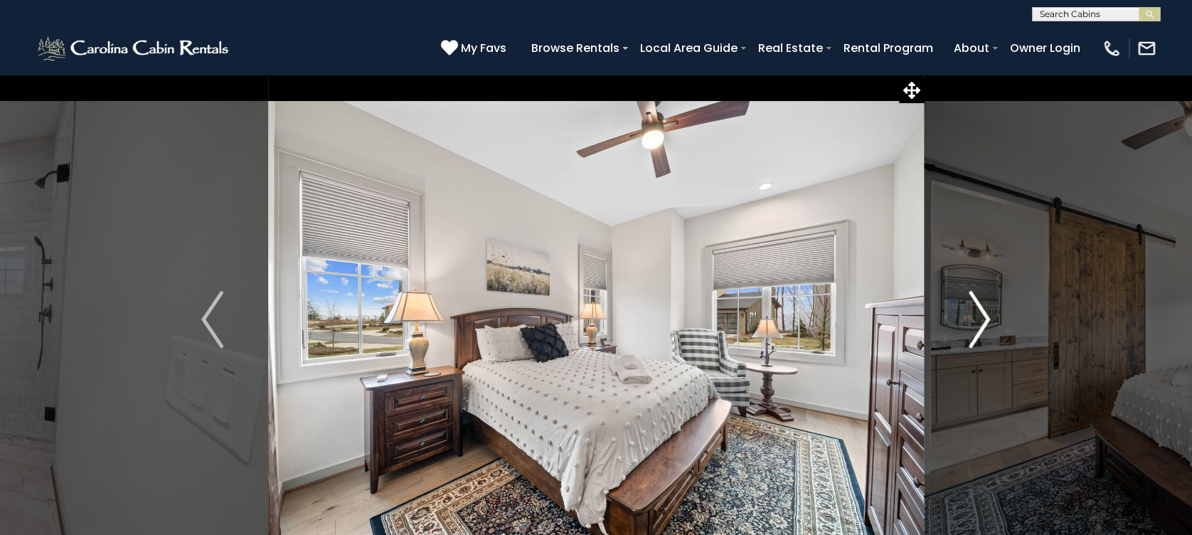
click at [978, 335] on img "Next" at bounding box center [978, 319] width 21 height 57
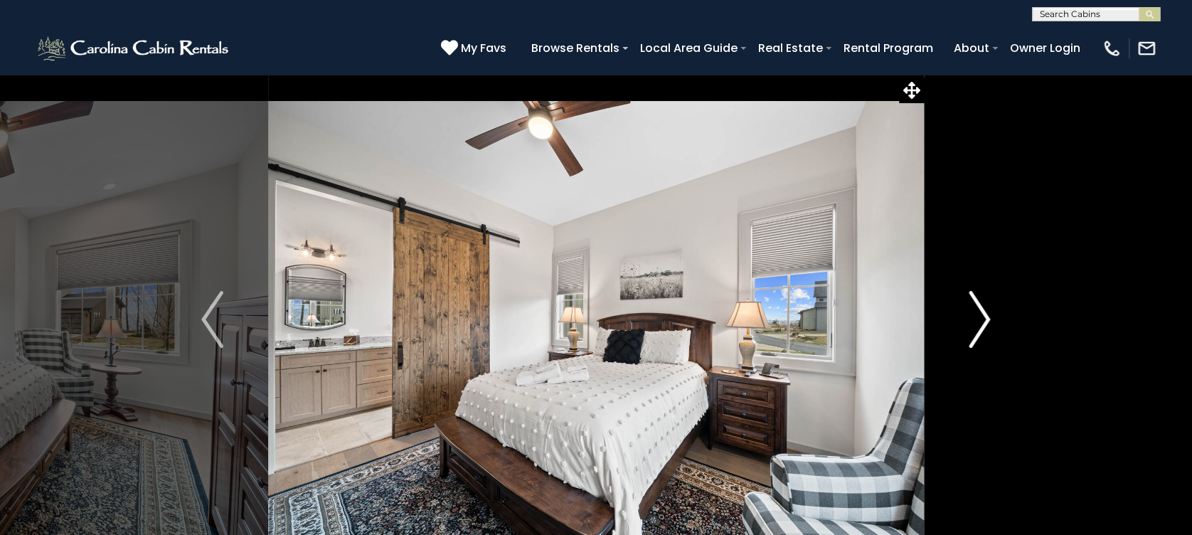
click at [978, 335] on img "Next" at bounding box center [978, 319] width 21 height 57
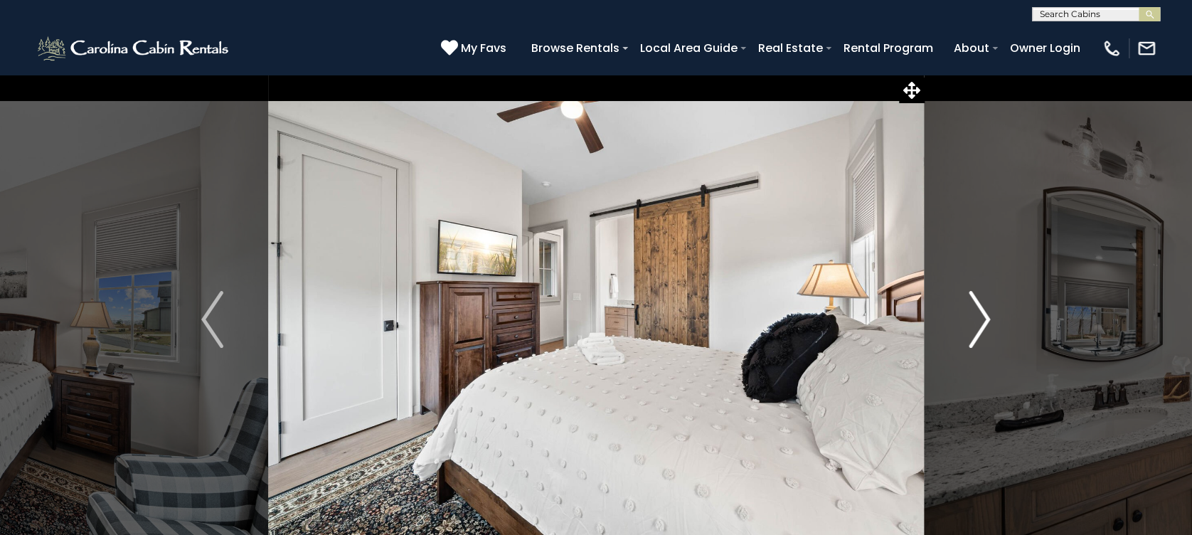
click at [978, 335] on img "Next" at bounding box center [978, 319] width 21 height 57
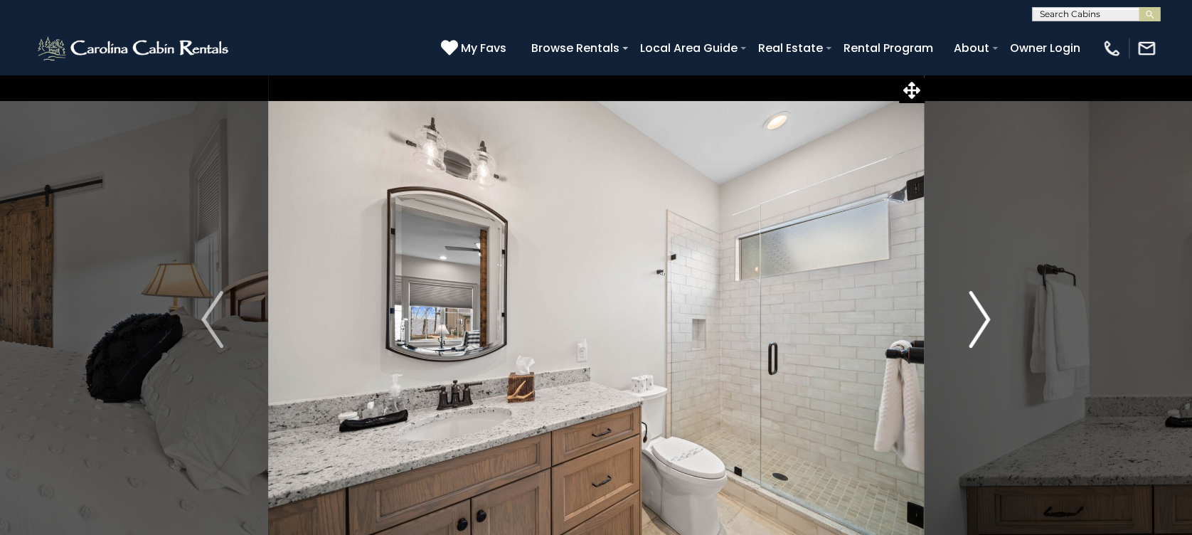
click at [978, 335] on img "Next" at bounding box center [978, 319] width 21 height 57
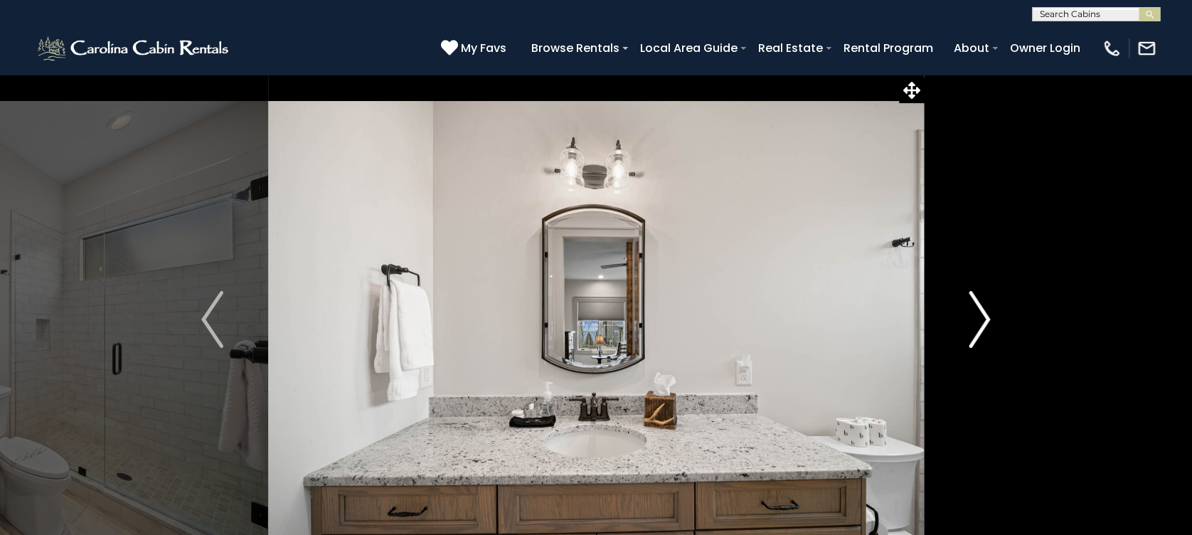
click at [978, 335] on img "Next" at bounding box center [978, 319] width 21 height 57
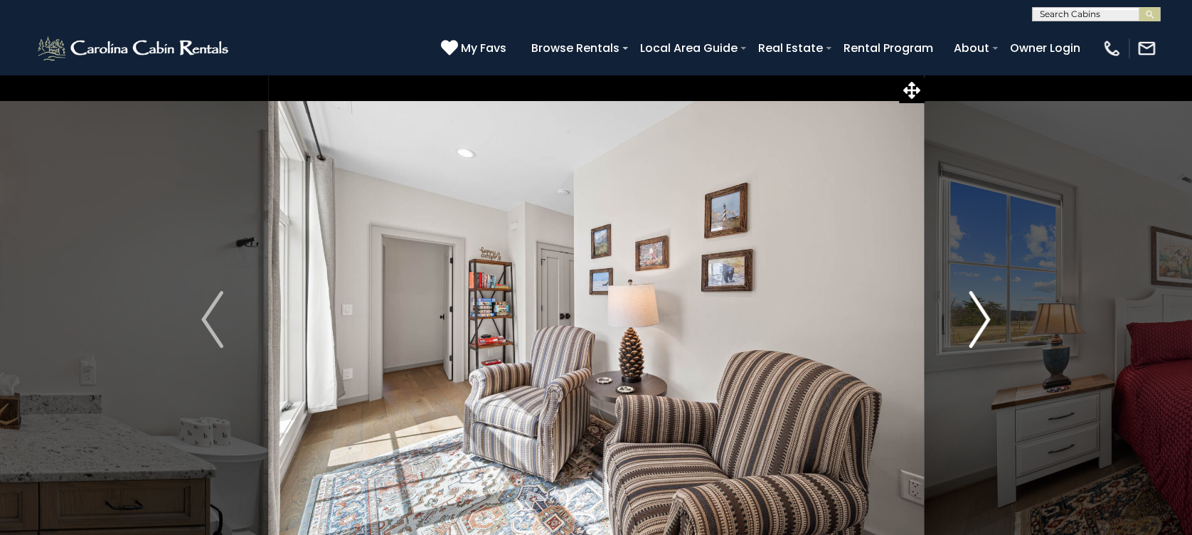
click at [978, 335] on img "Next" at bounding box center [978, 319] width 21 height 57
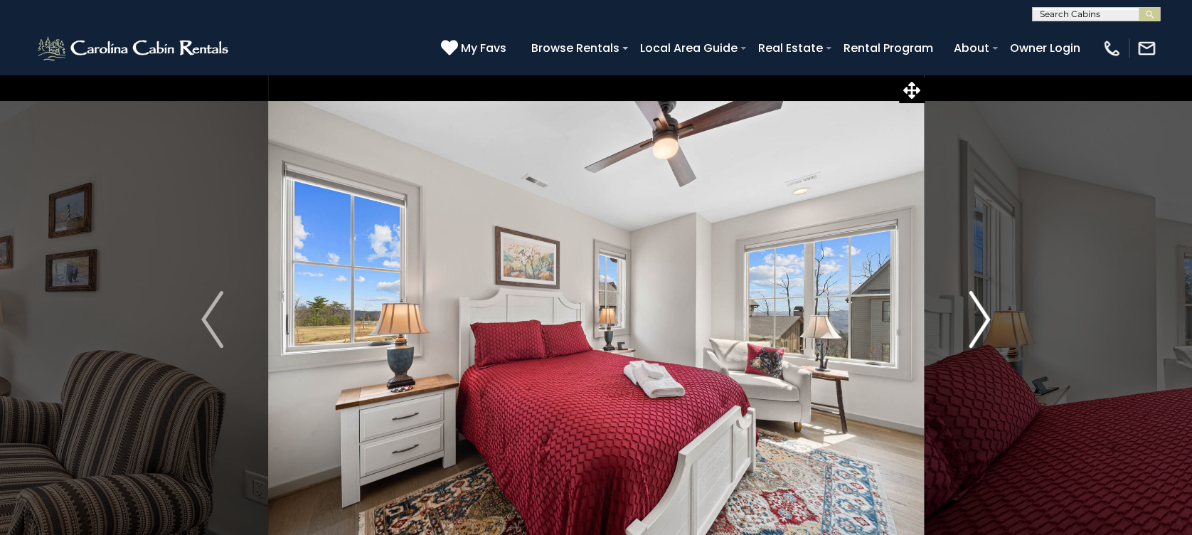
click at [978, 335] on img "Next" at bounding box center [978, 319] width 21 height 57
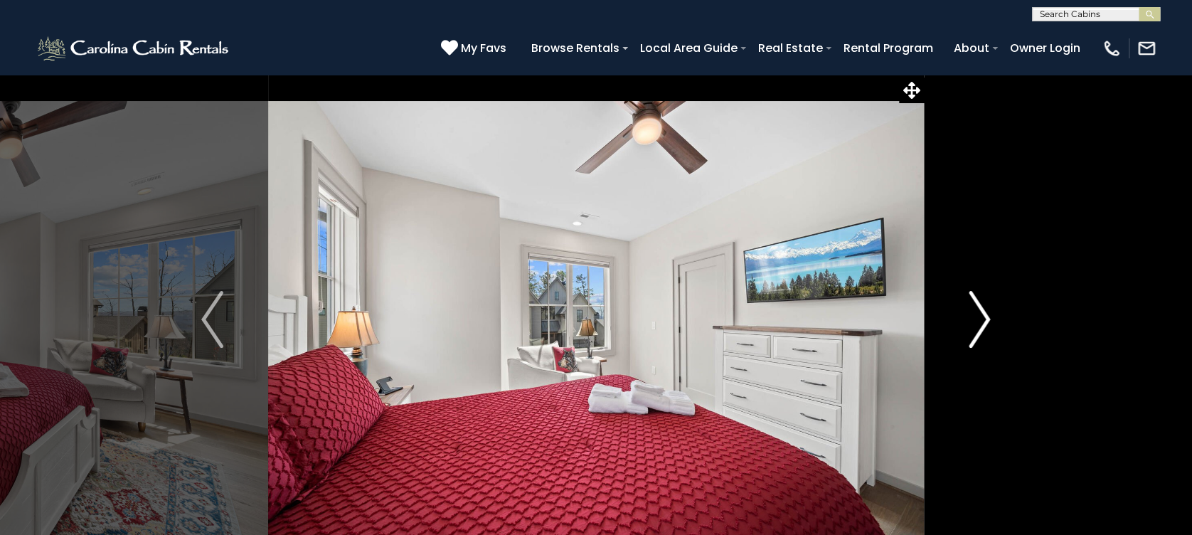
click at [978, 335] on img "Next" at bounding box center [978, 319] width 21 height 57
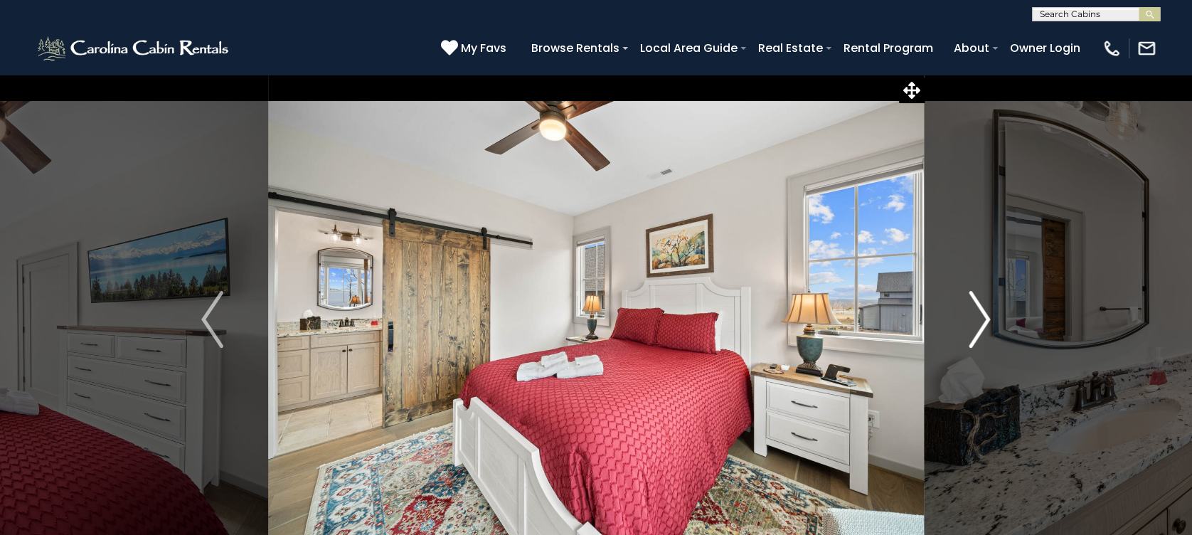
click at [978, 335] on img "Next" at bounding box center [978, 319] width 21 height 57
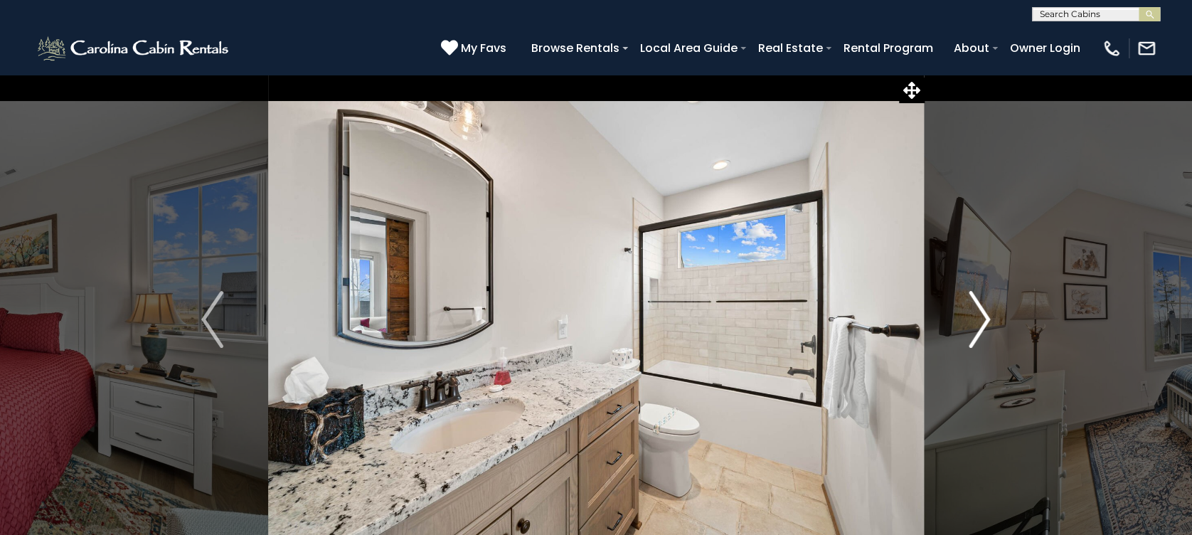
click at [978, 335] on img "Next" at bounding box center [978, 319] width 21 height 57
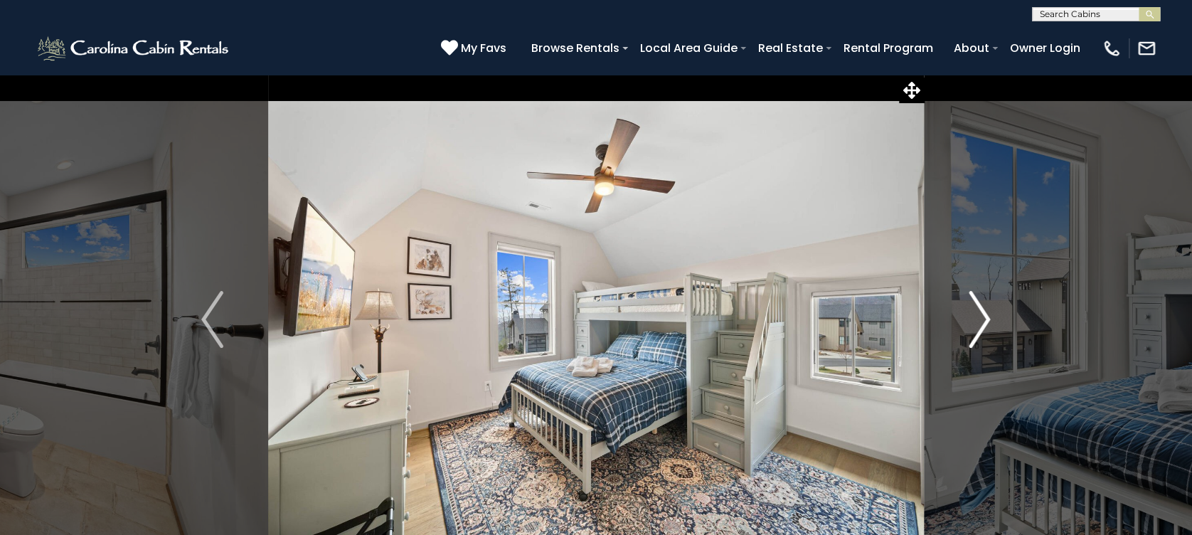
click at [978, 335] on img "Next" at bounding box center [978, 319] width 21 height 57
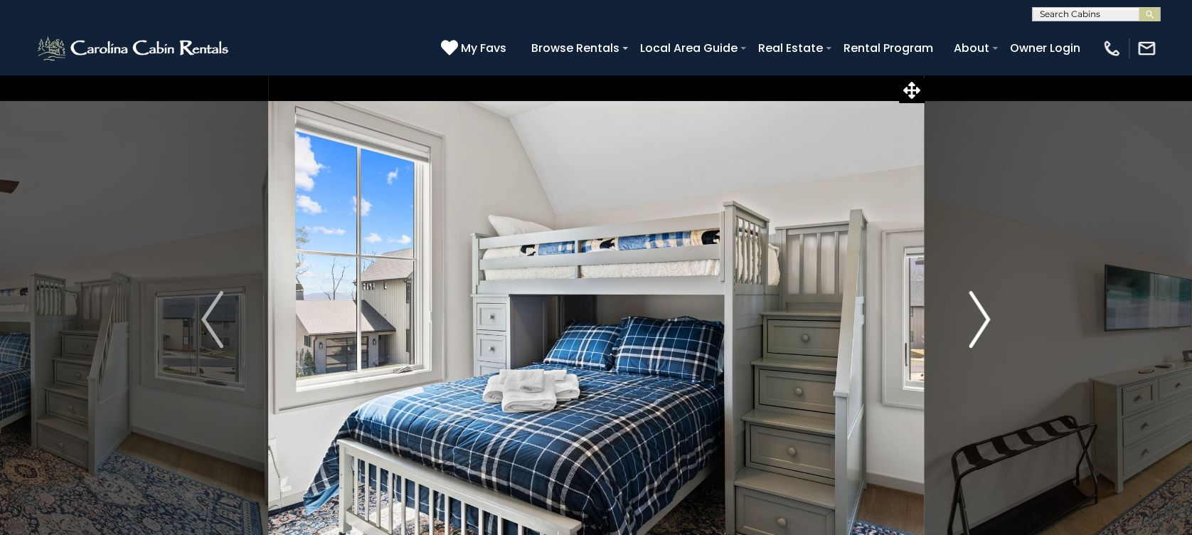
click at [978, 335] on img "Next" at bounding box center [978, 319] width 21 height 57
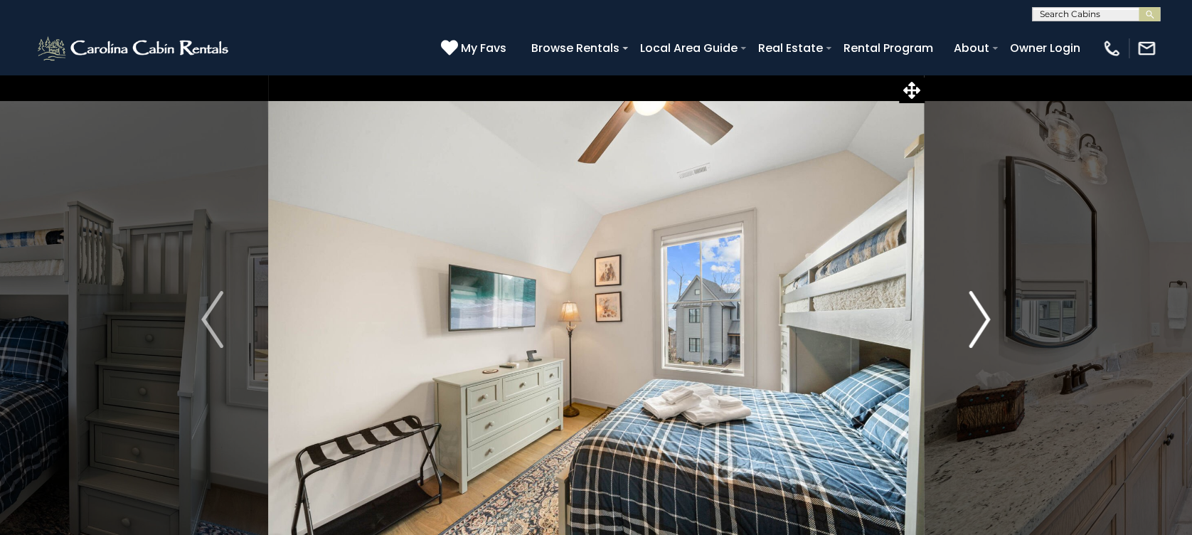
click at [978, 335] on img "Next" at bounding box center [978, 319] width 21 height 57
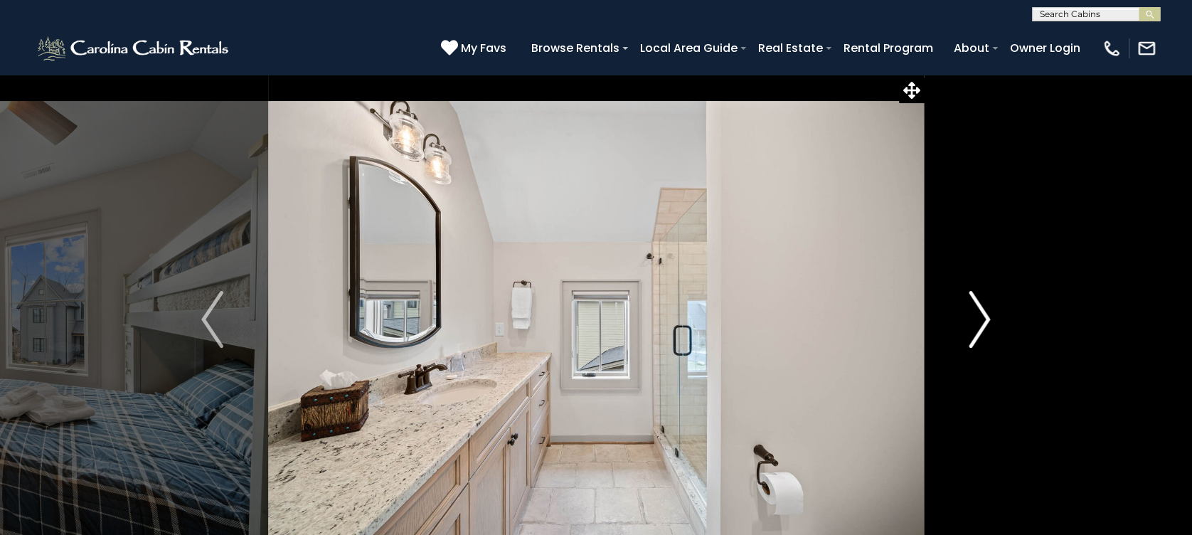
click at [978, 335] on img "Next" at bounding box center [978, 319] width 21 height 57
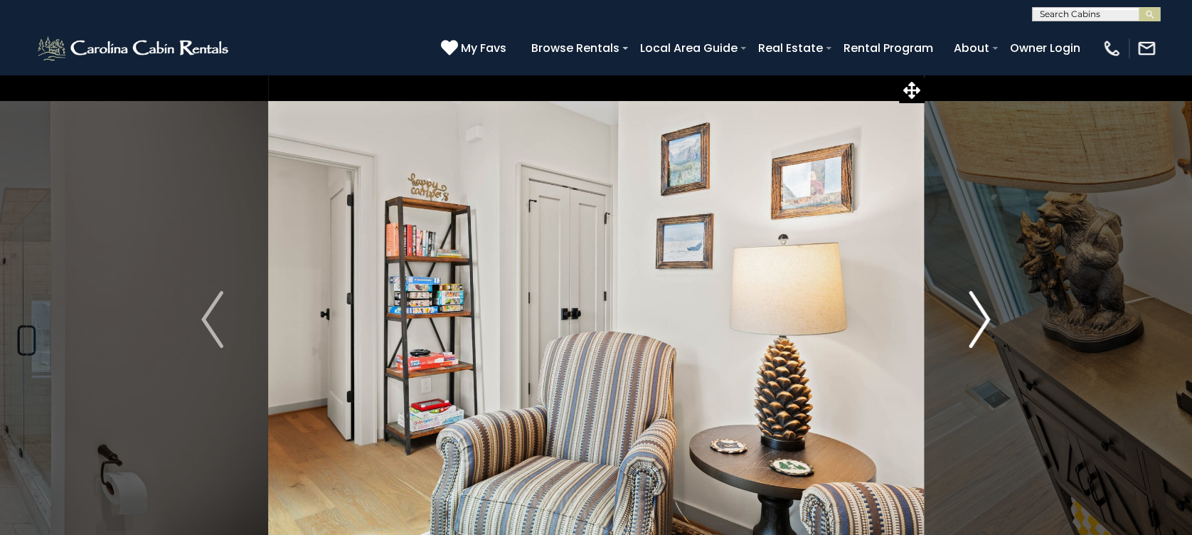
click at [978, 335] on img "Next" at bounding box center [978, 319] width 21 height 57
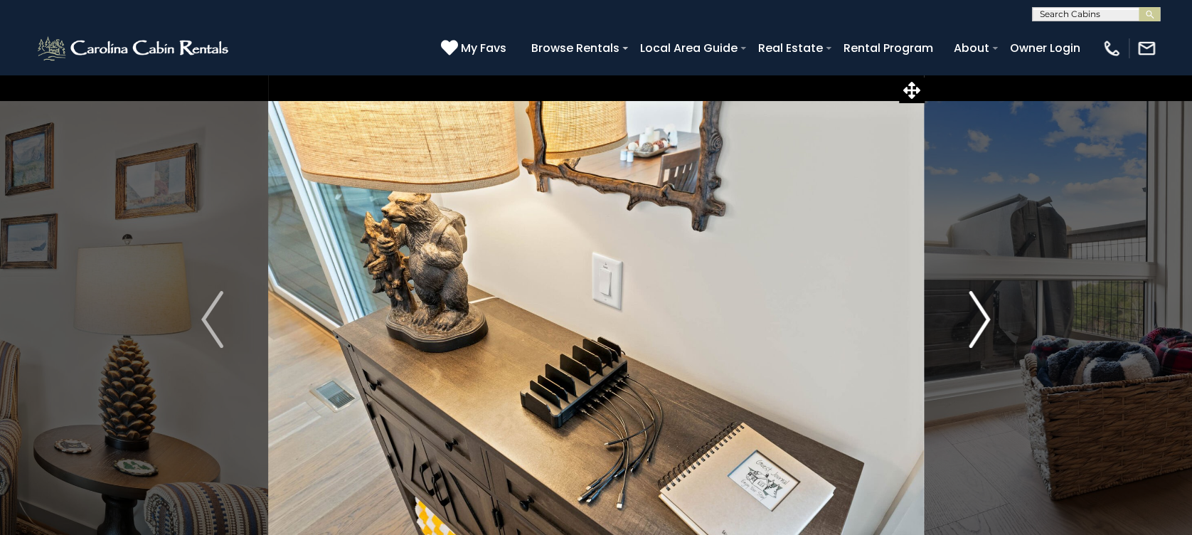
click at [978, 335] on img "Next" at bounding box center [978, 319] width 21 height 57
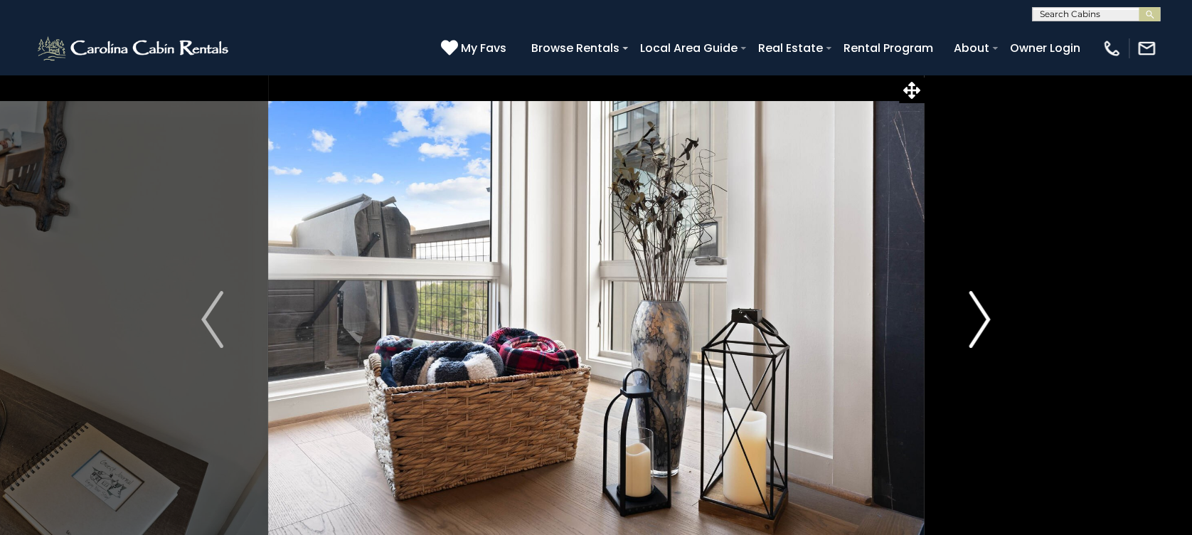
click at [978, 335] on img "Next" at bounding box center [978, 319] width 21 height 57
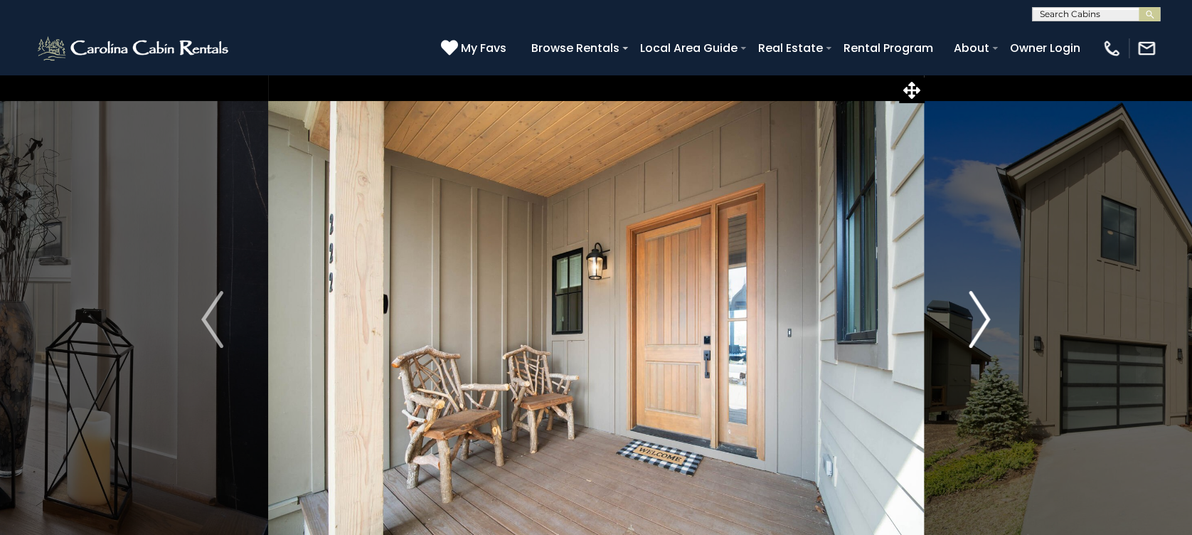
click at [978, 335] on img "Next" at bounding box center [978, 319] width 21 height 57
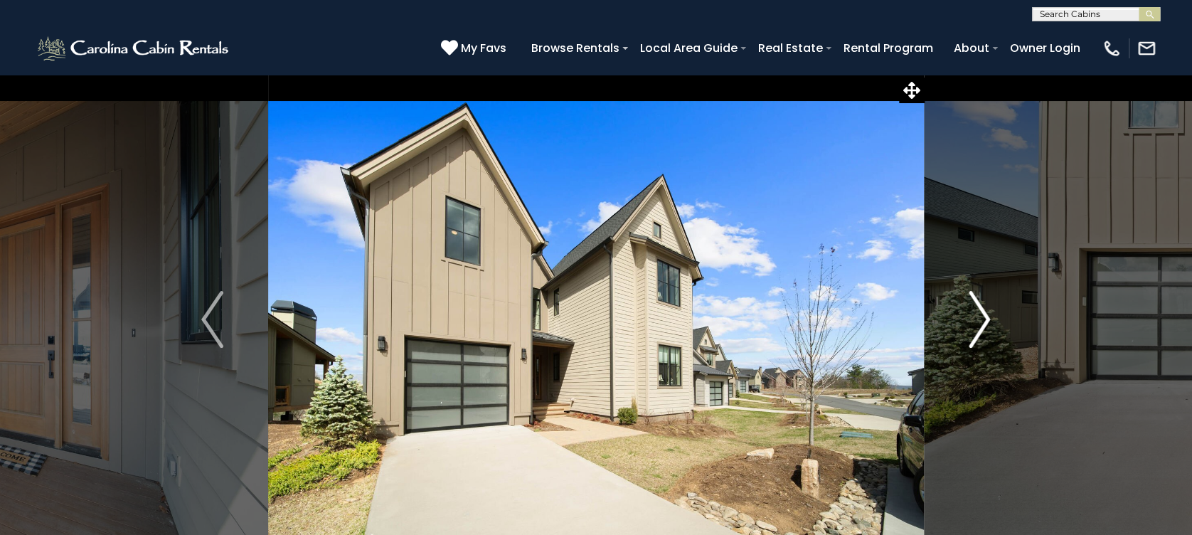
click at [978, 335] on img "Next" at bounding box center [978, 319] width 21 height 57
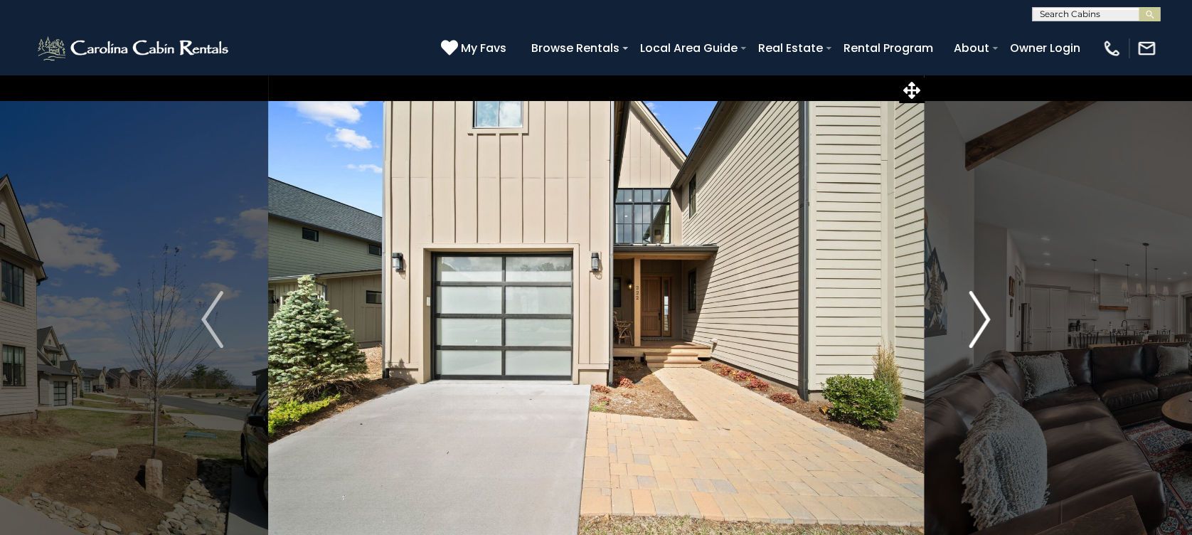
click at [978, 335] on img "Next" at bounding box center [978, 319] width 21 height 57
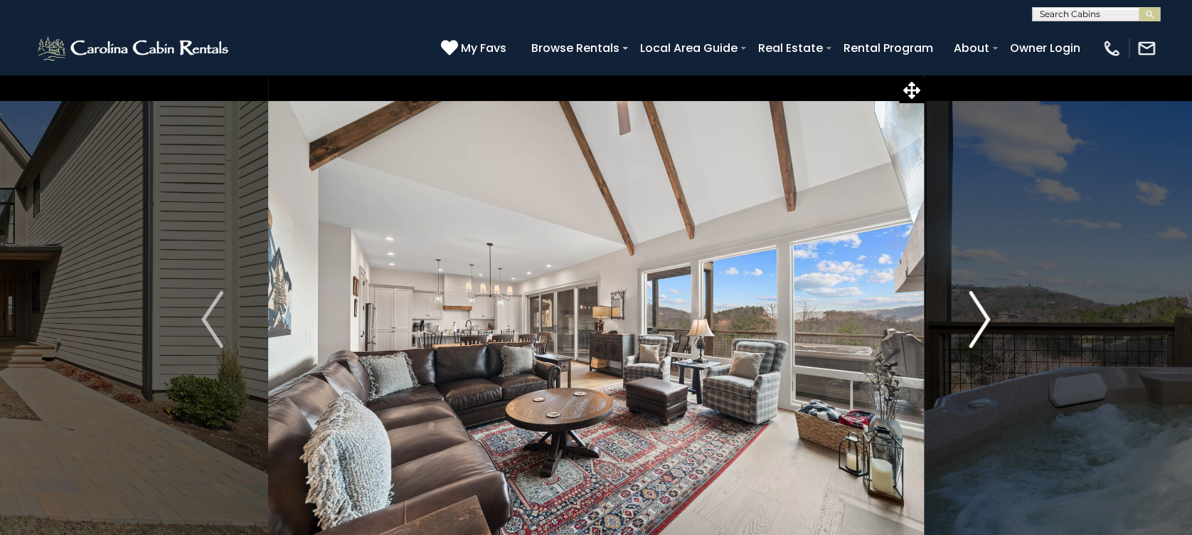
click at [978, 335] on img "Next" at bounding box center [978, 319] width 21 height 57
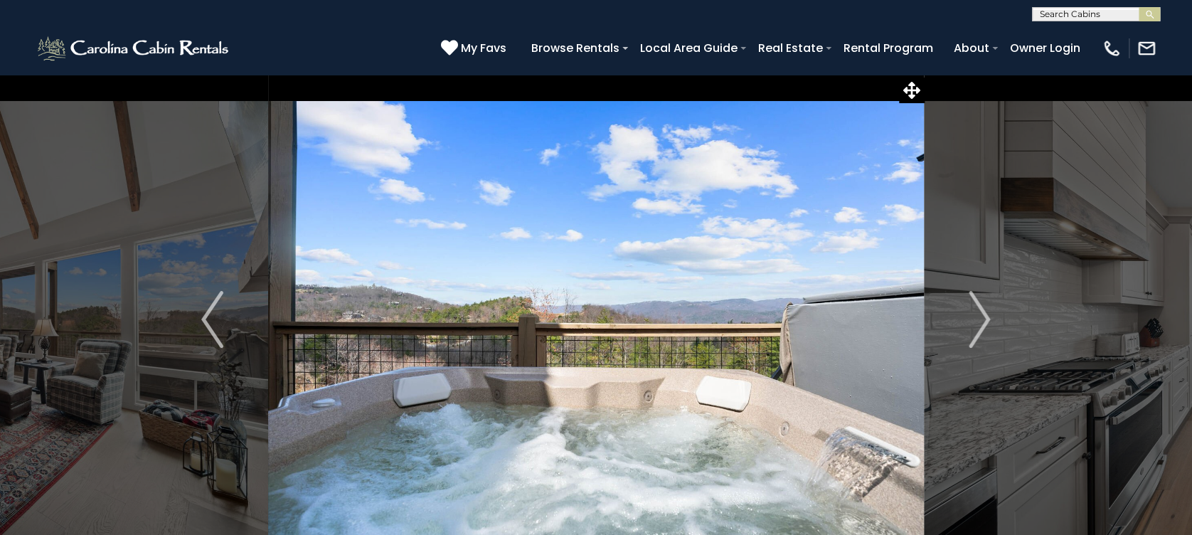
click at [1064, 10] on input "text" at bounding box center [1094, 17] width 124 height 14
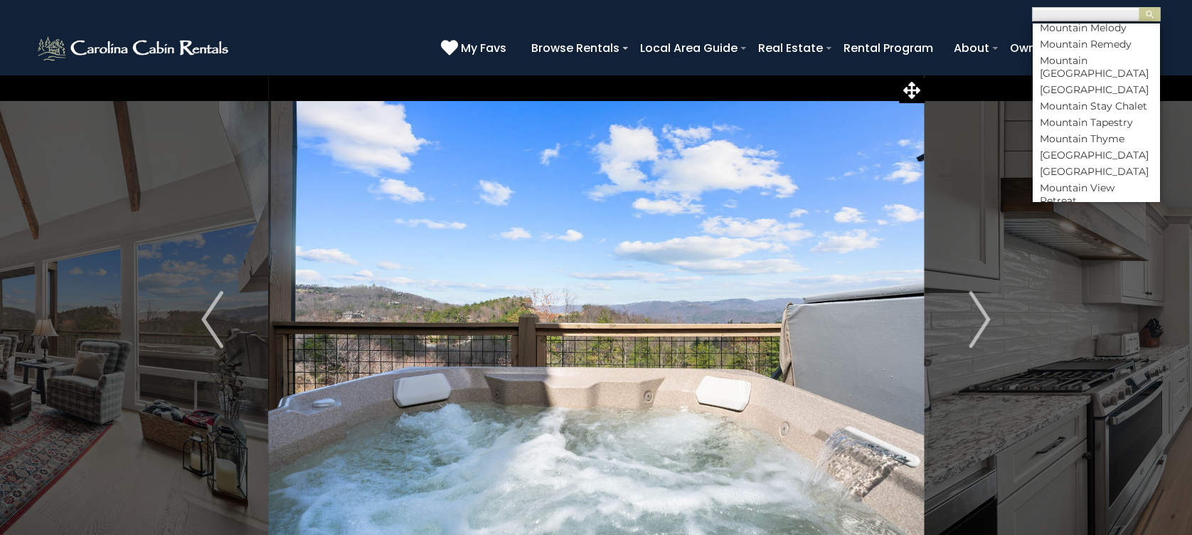
scroll to position [4645, 0]
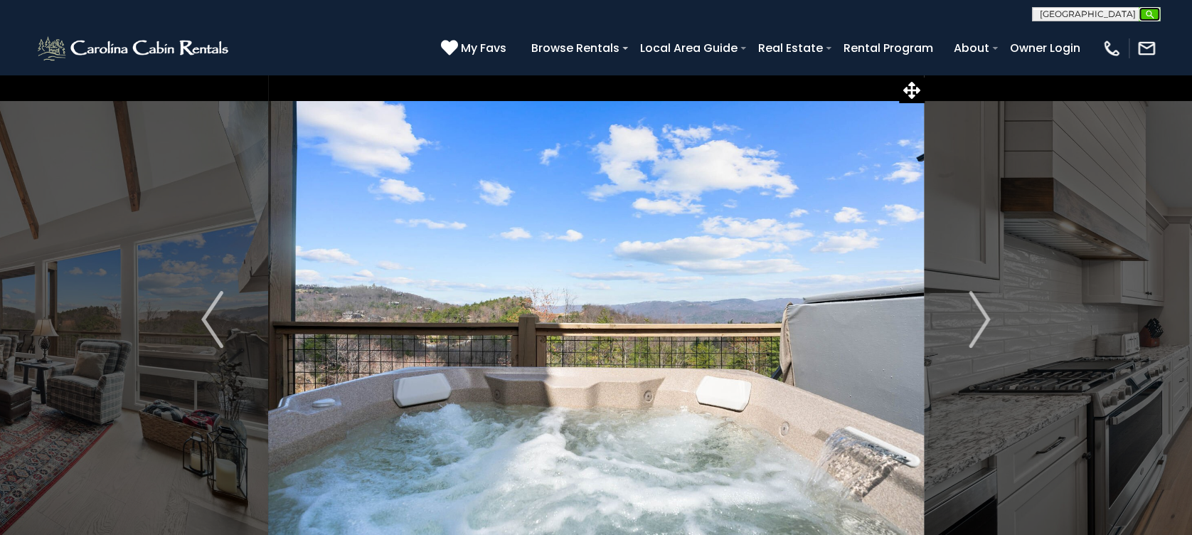
click at [1149, 11] on img "submit" at bounding box center [1149, 14] width 11 height 11
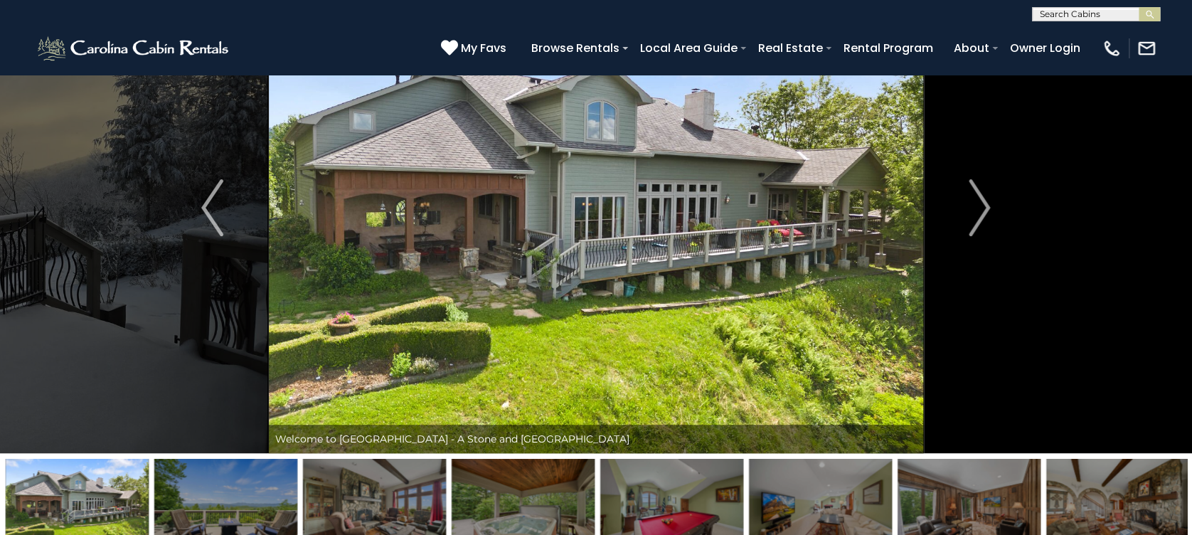
scroll to position [95, 0]
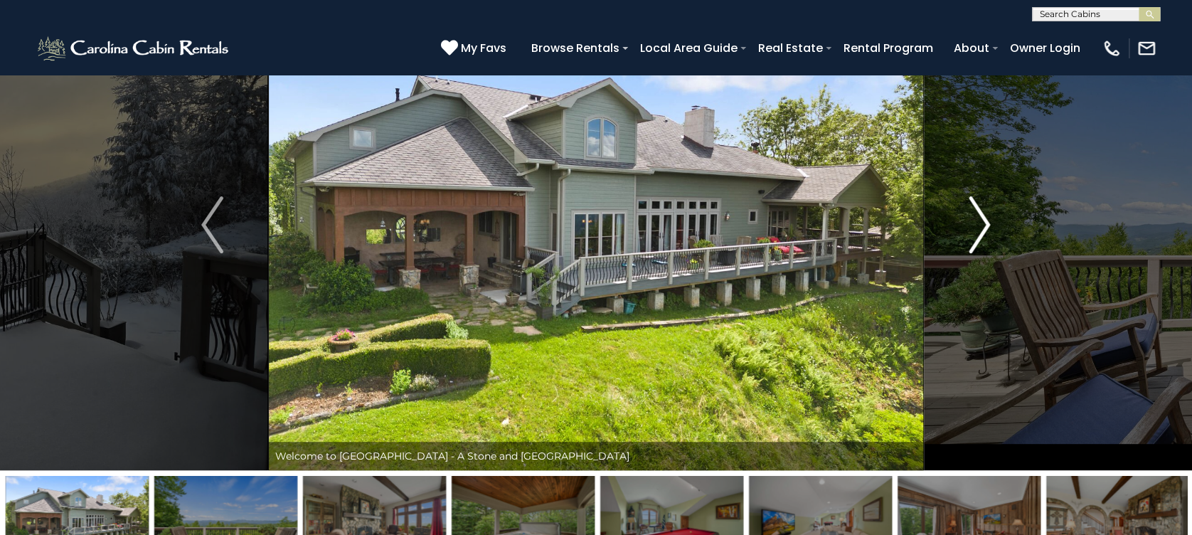
click at [987, 226] on img "Next" at bounding box center [978, 224] width 21 height 57
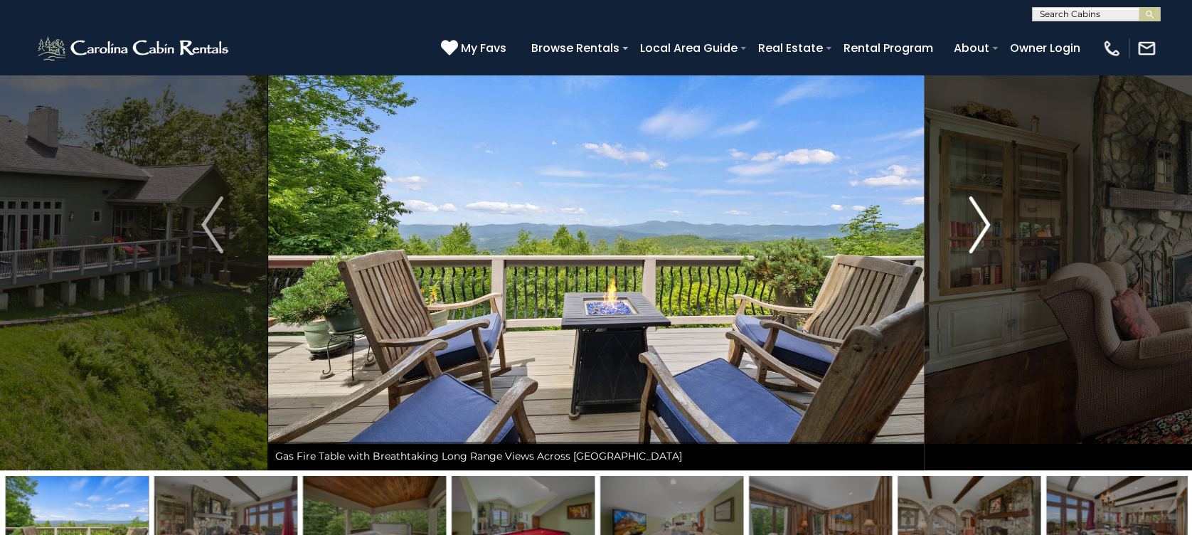
click at [987, 226] on img "Next" at bounding box center [978, 224] width 21 height 57
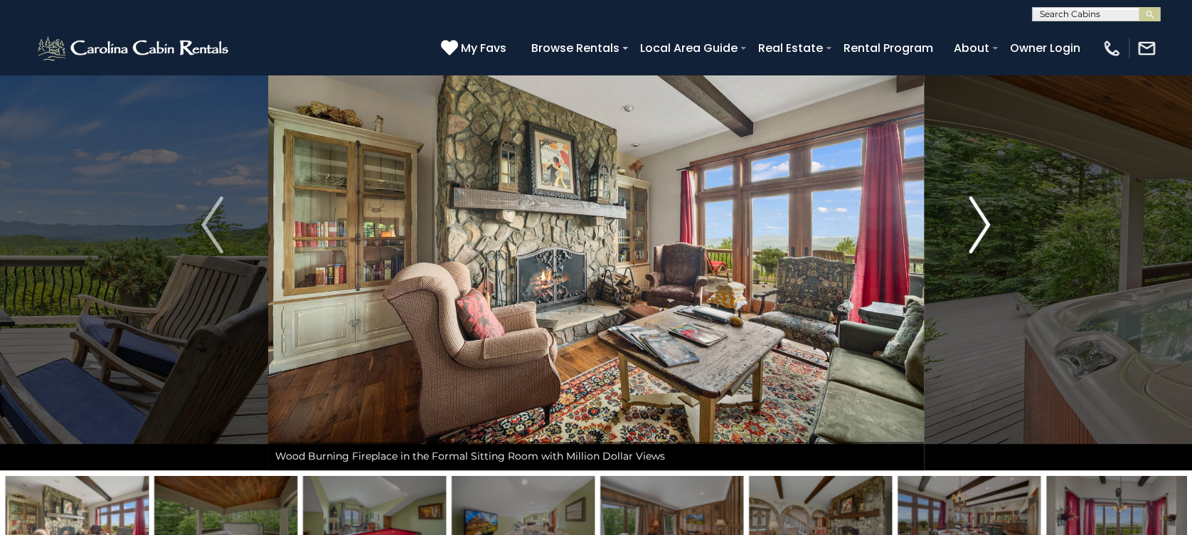
click at [987, 226] on img "Next" at bounding box center [978, 224] width 21 height 57
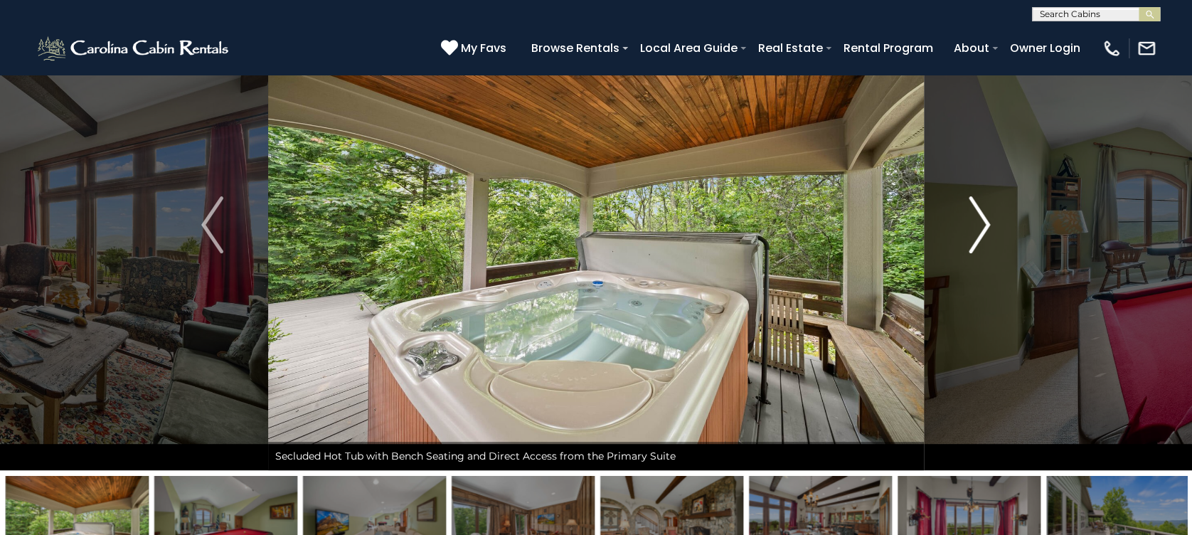
click at [987, 226] on img "Next" at bounding box center [978, 224] width 21 height 57
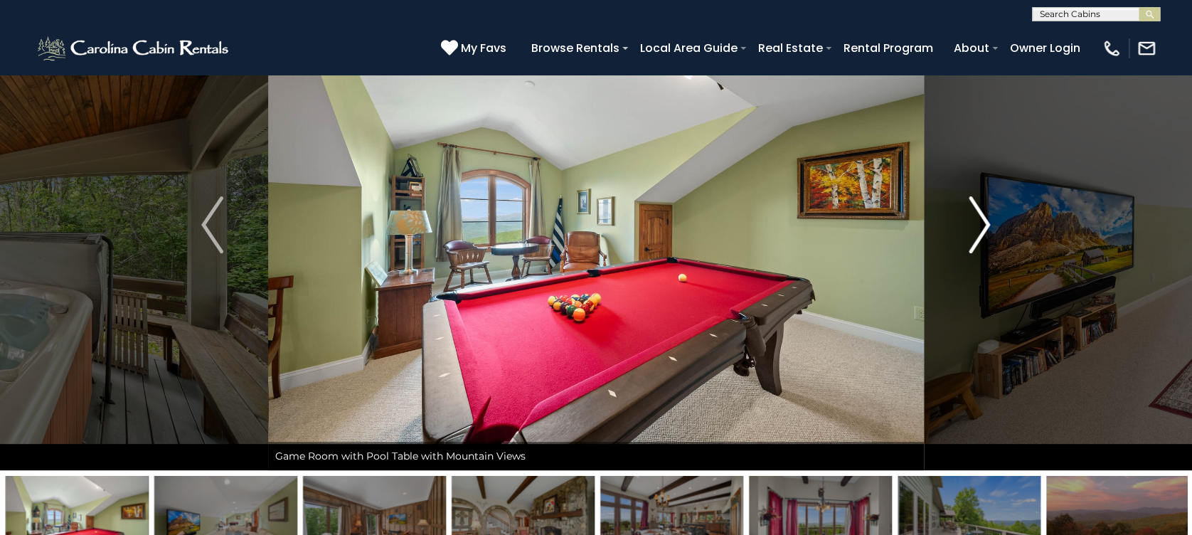
click at [987, 226] on img "Next" at bounding box center [978, 224] width 21 height 57
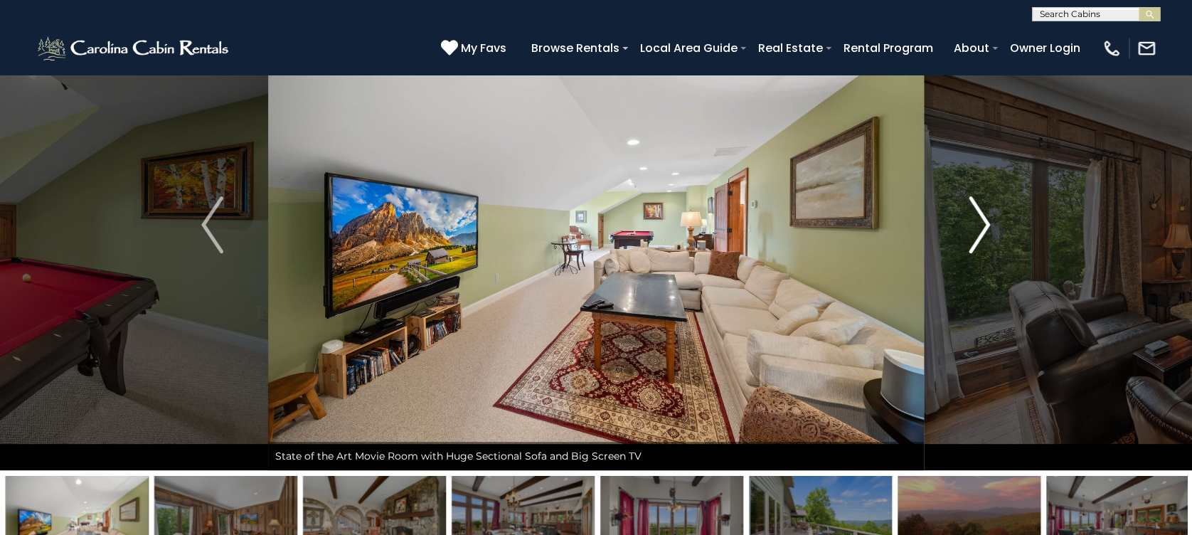
click at [985, 226] on img "Next" at bounding box center [978, 224] width 21 height 57
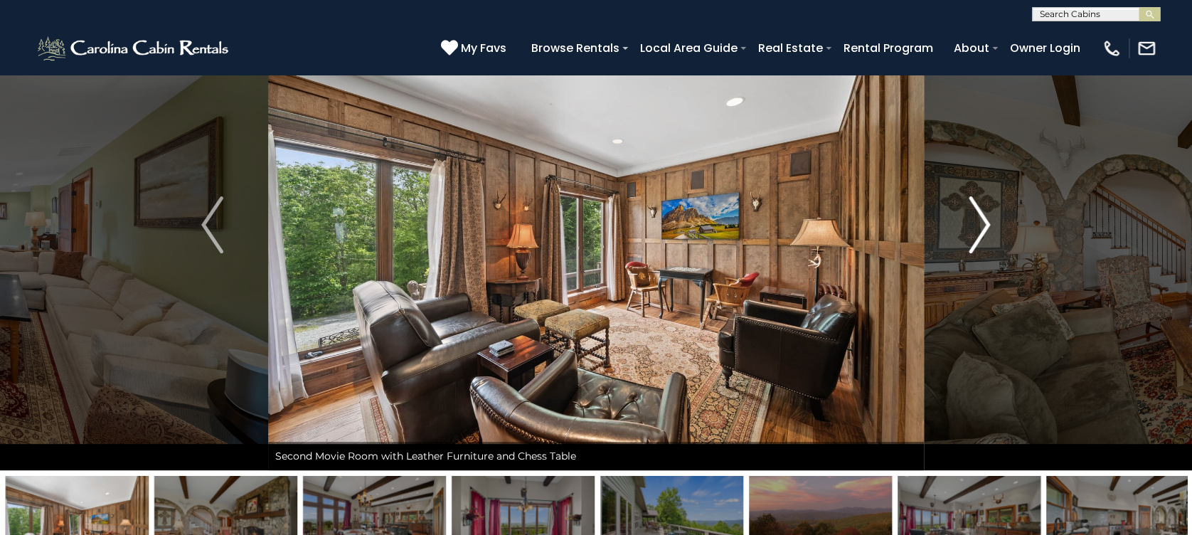
click at [985, 226] on img "Next" at bounding box center [978, 224] width 21 height 57
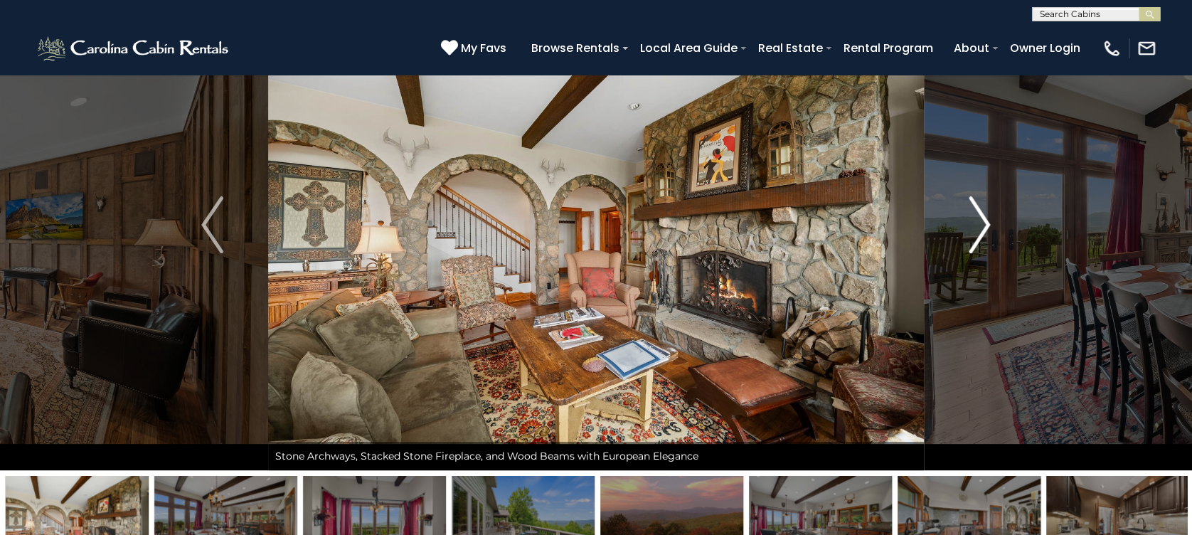
click at [985, 226] on img "Next" at bounding box center [978, 224] width 21 height 57
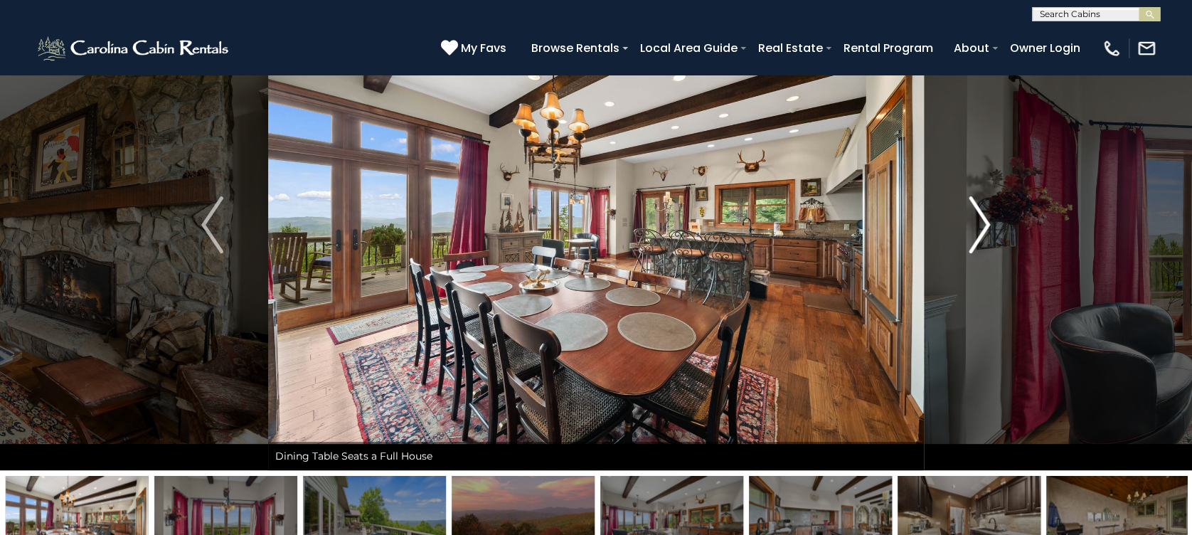
click at [985, 226] on img "Next" at bounding box center [978, 224] width 21 height 57
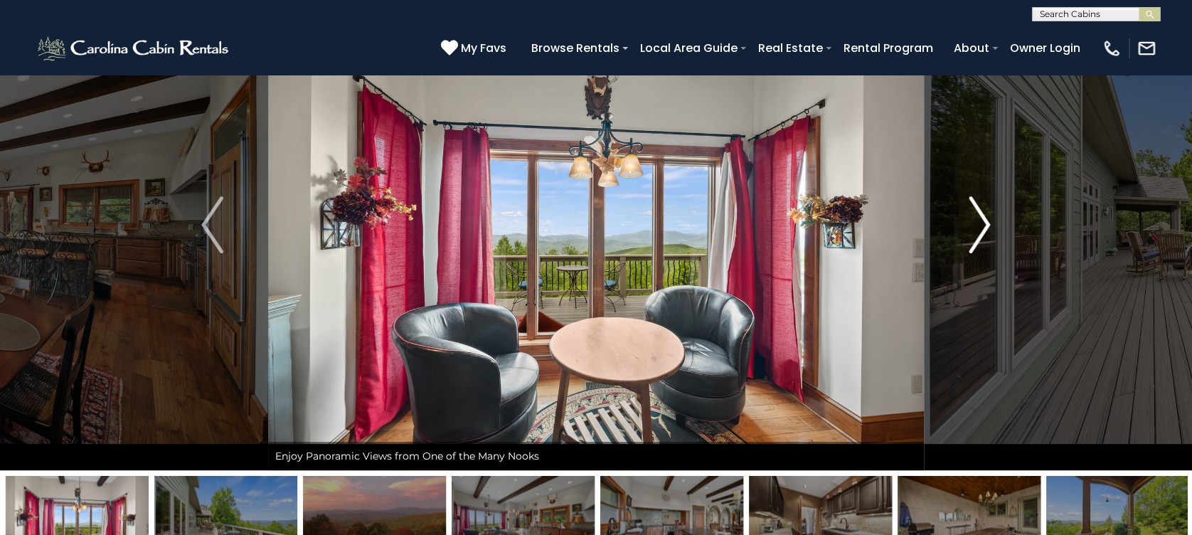
click at [985, 226] on img "Next" at bounding box center [978, 224] width 21 height 57
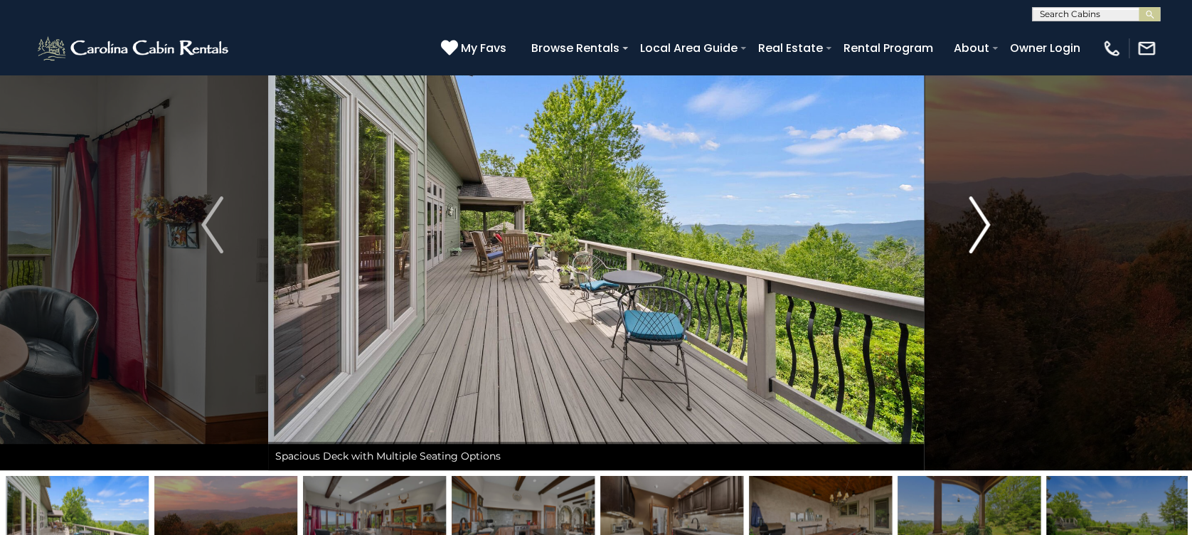
click at [985, 226] on img "Next" at bounding box center [978, 224] width 21 height 57
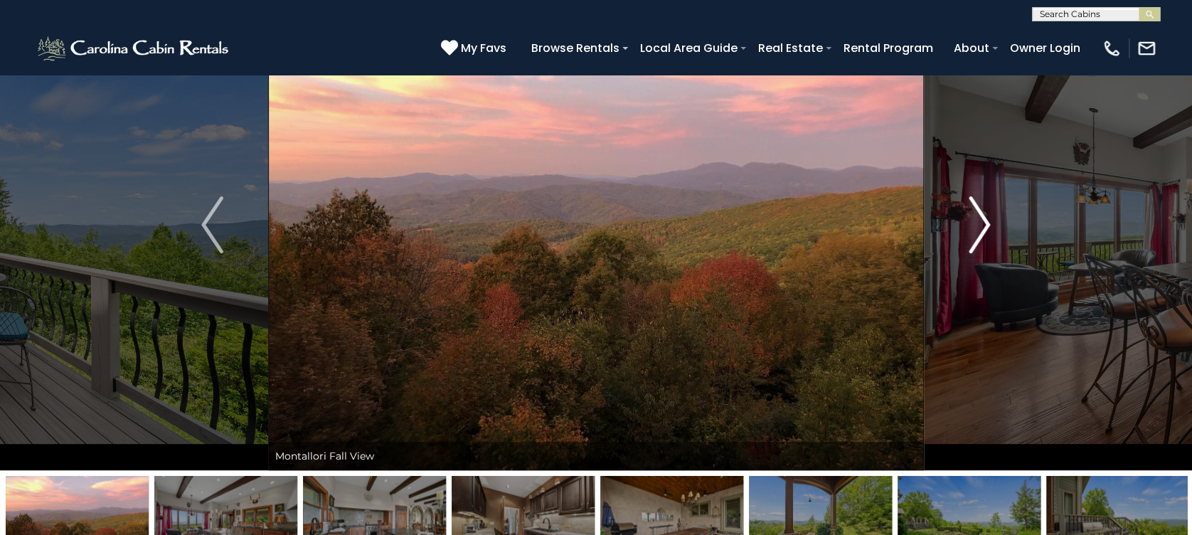
click at [985, 226] on img "Next" at bounding box center [978, 224] width 21 height 57
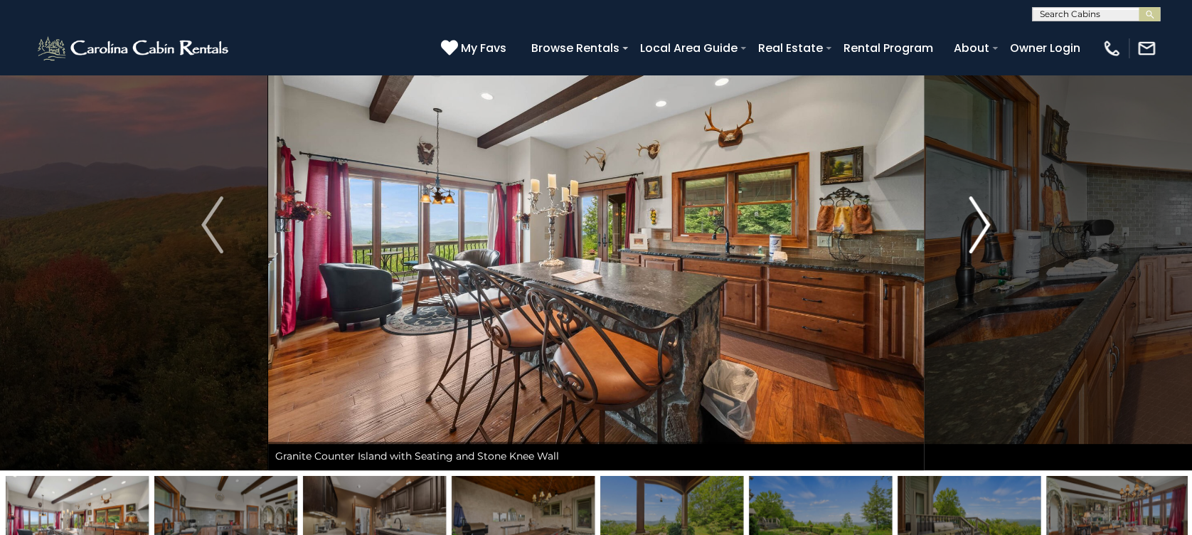
click at [985, 226] on img "Next" at bounding box center [978, 224] width 21 height 57
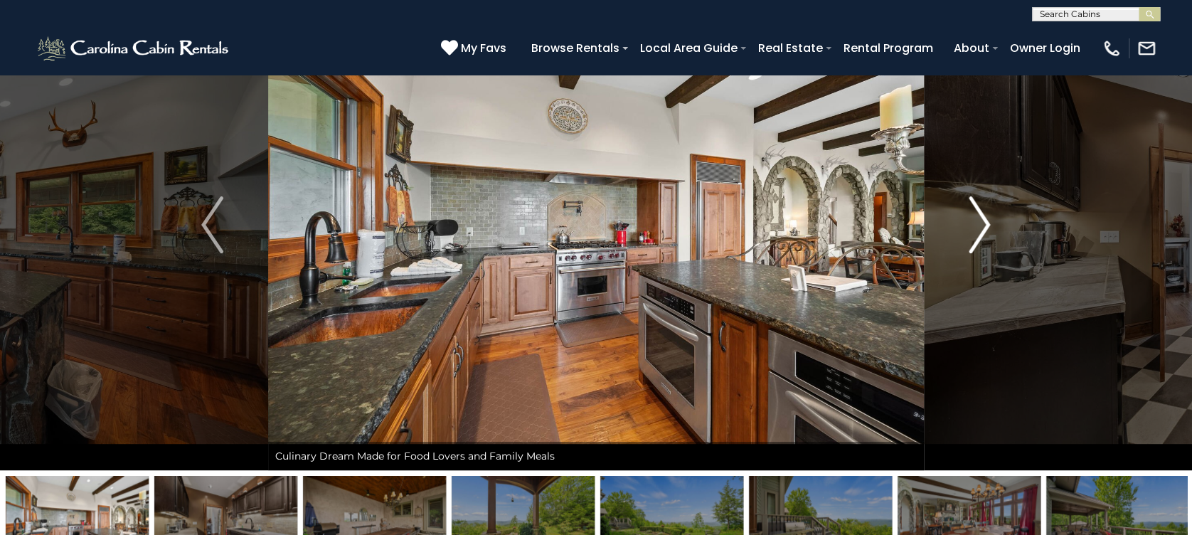
click at [985, 226] on img "Next" at bounding box center [978, 224] width 21 height 57
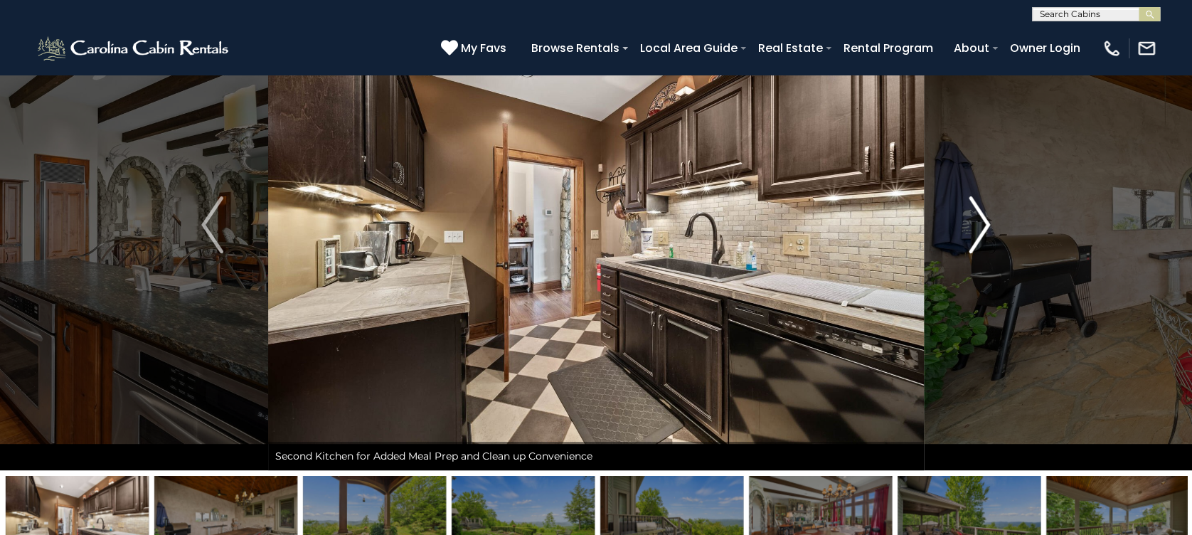
click at [985, 226] on img "Next" at bounding box center [978, 224] width 21 height 57
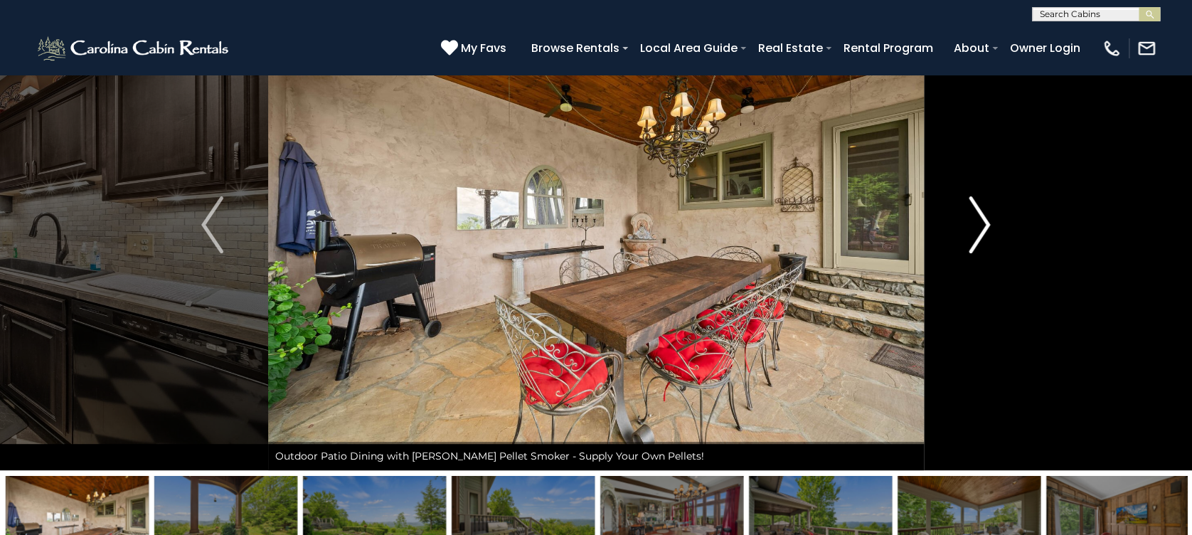
click at [985, 226] on img "Next" at bounding box center [978, 224] width 21 height 57
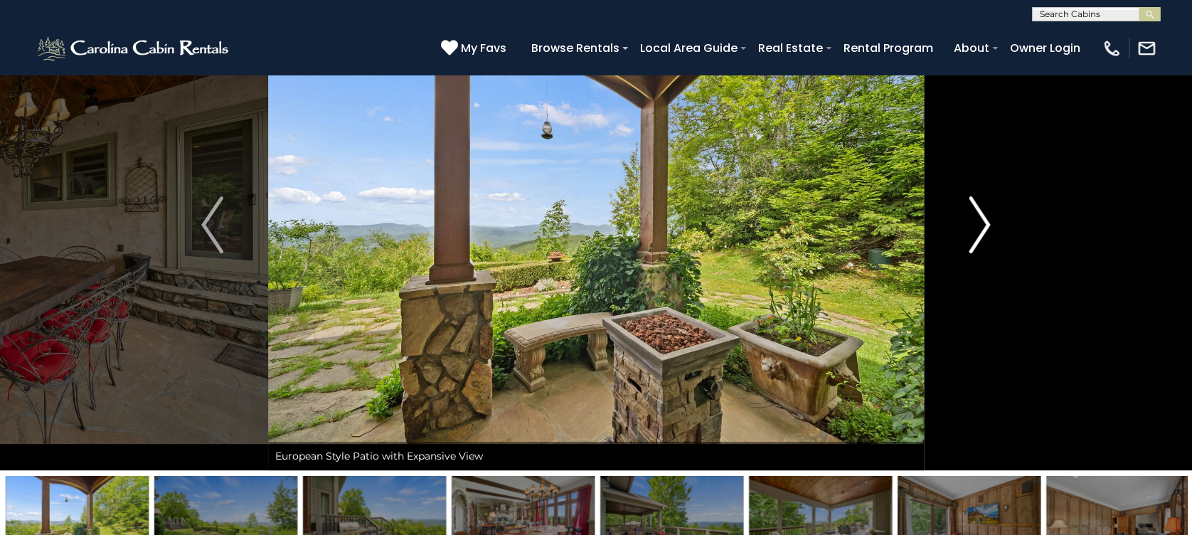
click at [985, 226] on img "Next" at bounding box center [978, 224] width 21 height 57
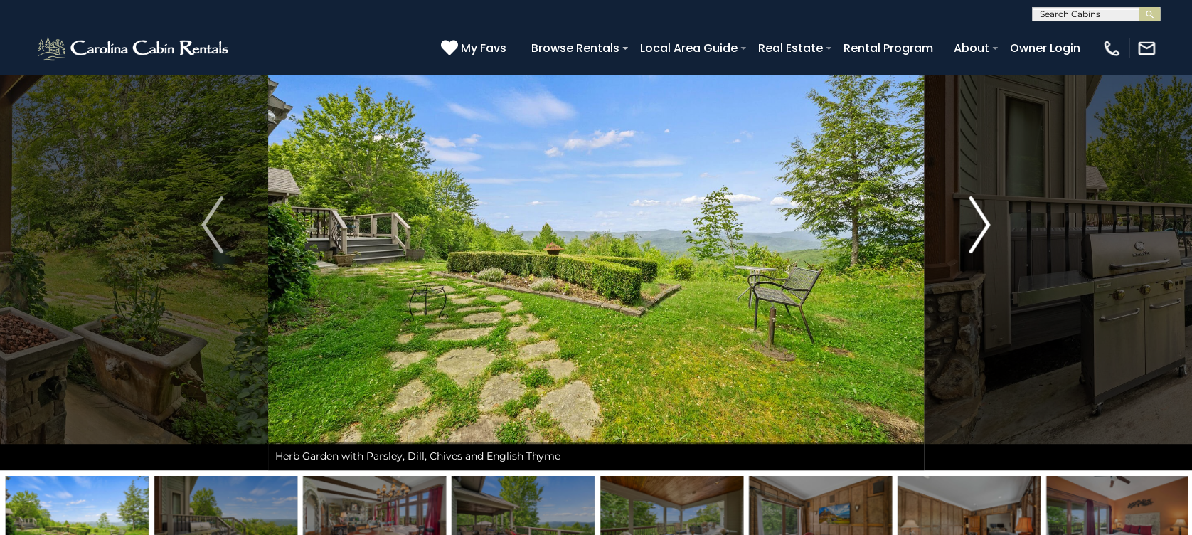
click at [985, 226] on img "Next" at bounding box center [978, 224] width 21 height 57
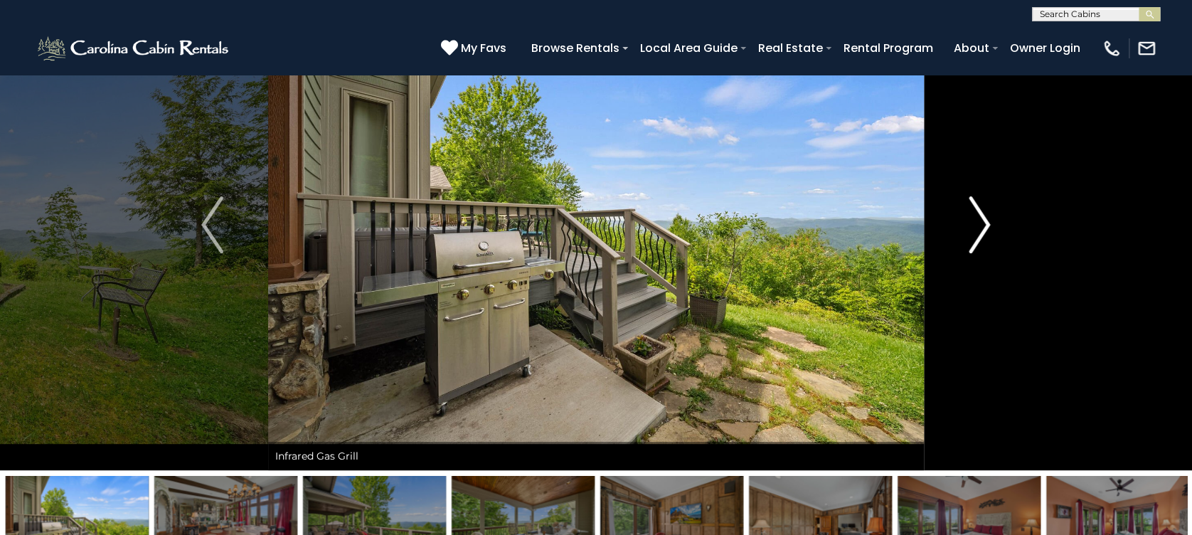
click at [985, 226] on img "Next" at bounding box center [978, 224] width 21 height 57
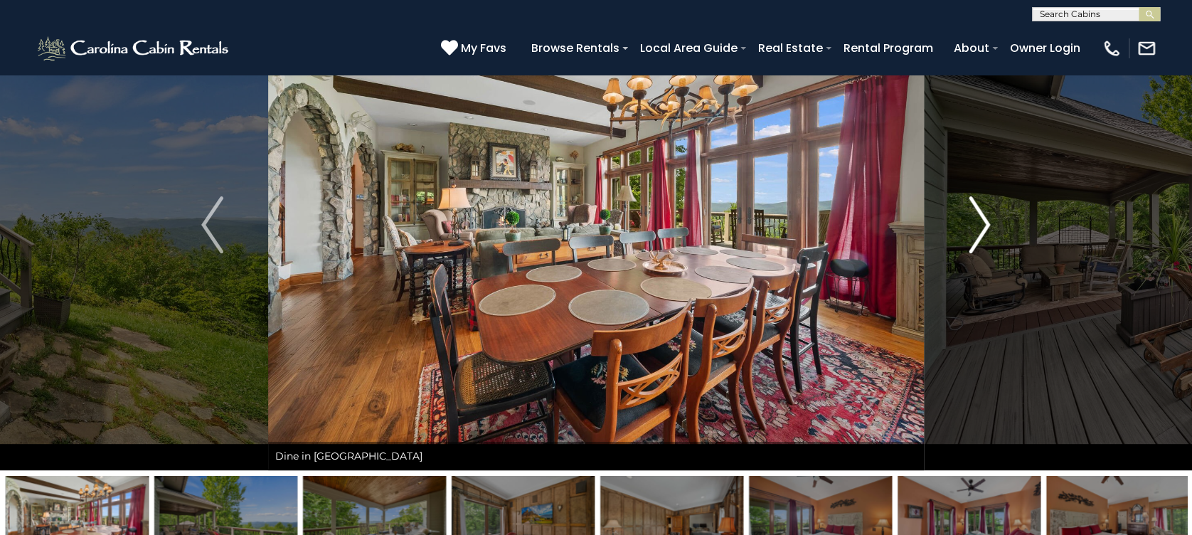
click at [985, 226] on img "Next" at bounding box center [978, 224] width 21 height 57
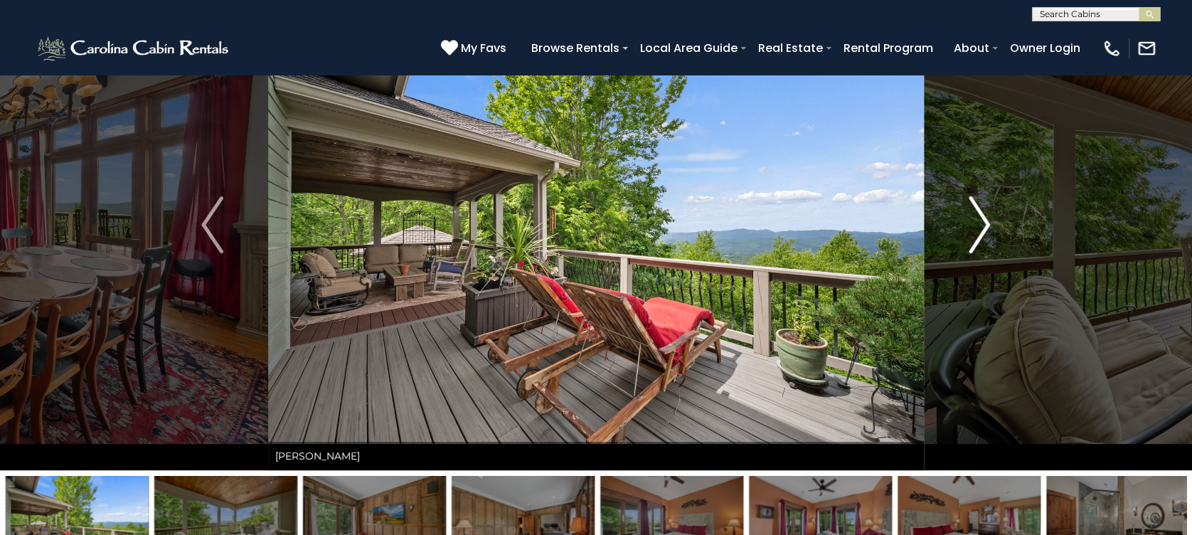
click at [985, 226] on img "Next" at bounding box center [978, 224] width 21 height 57
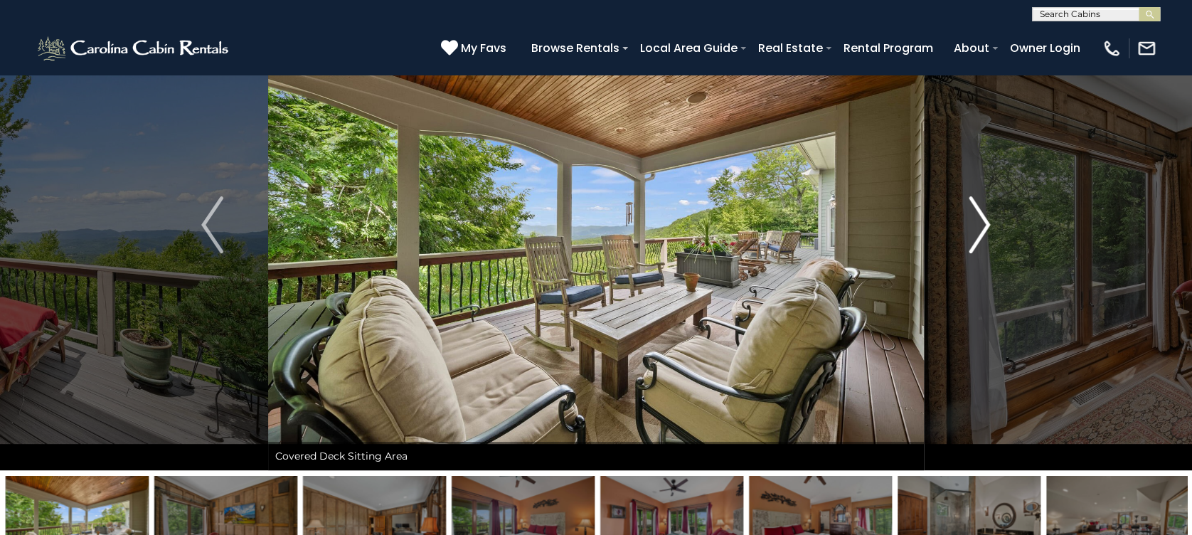
click at [985, 226] on img "Next" at bounding box center [978, 224] width 21 height 57
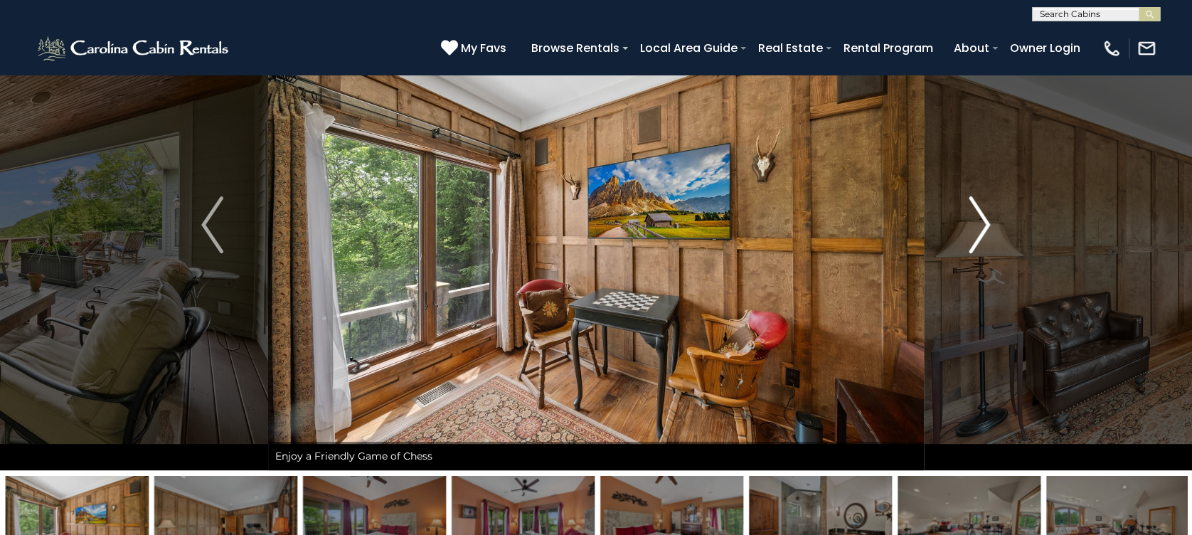
click at [985, 226] on img "Next" at bounding box center [978, 224] width 21 height 57
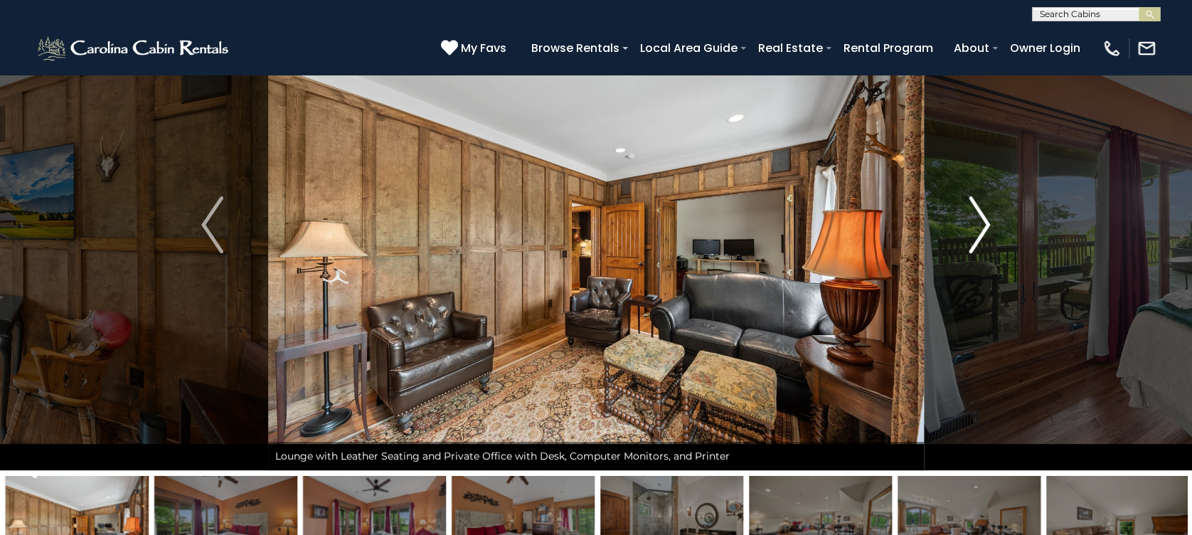
click at [985, 226] on img "Next" at bounding box center [978, 224] width 21 height 57
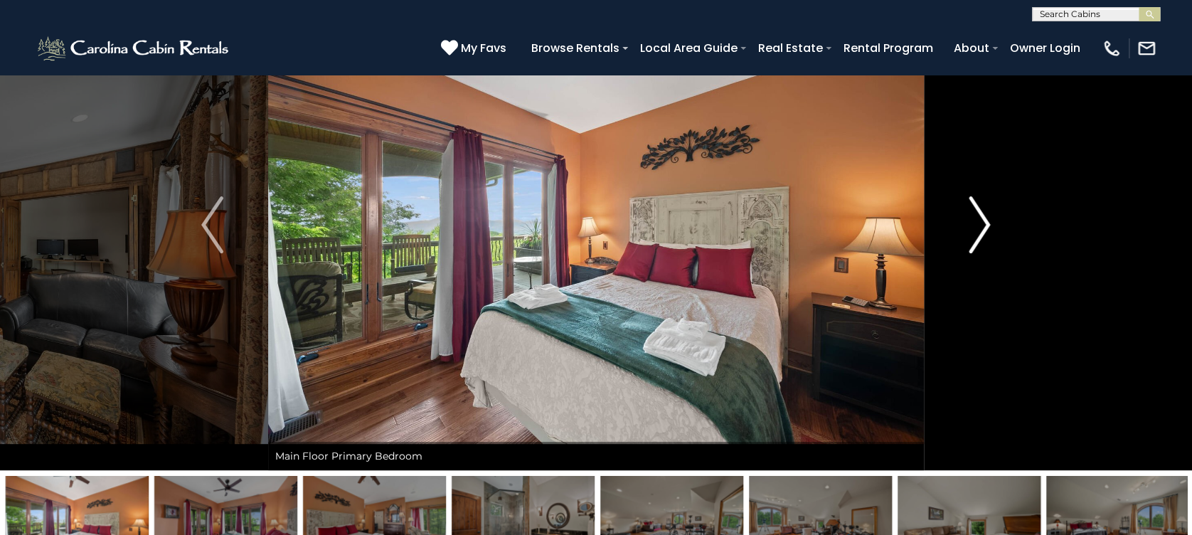
click at [985, 226] on img "Next" at bounding box center [978, 224] width 21 height 57
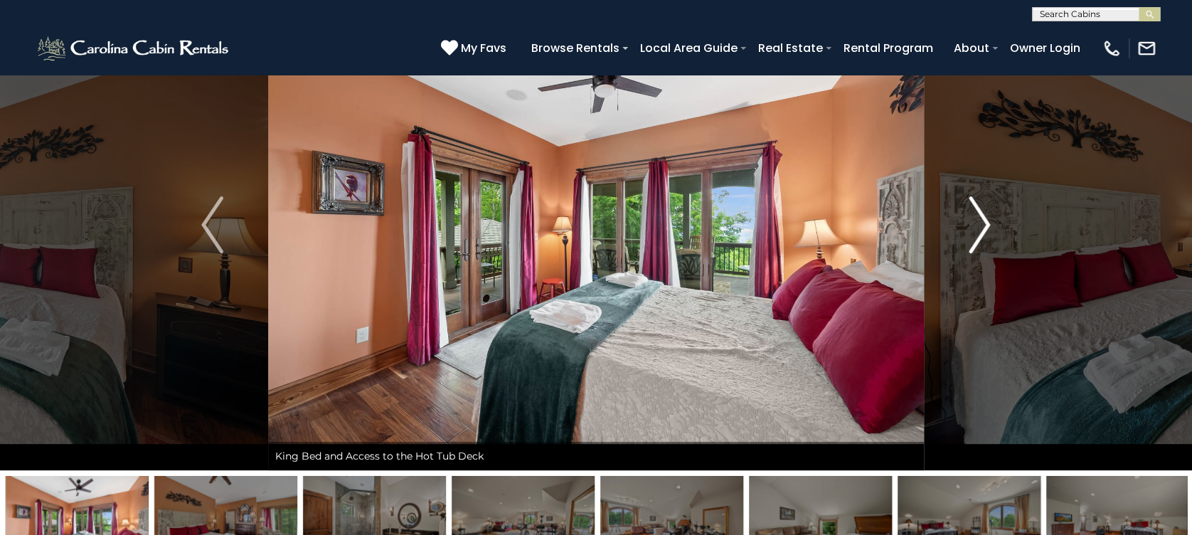
click at [985, 226] on img "Next" at bounding box center [978, 224] width 21 height 57
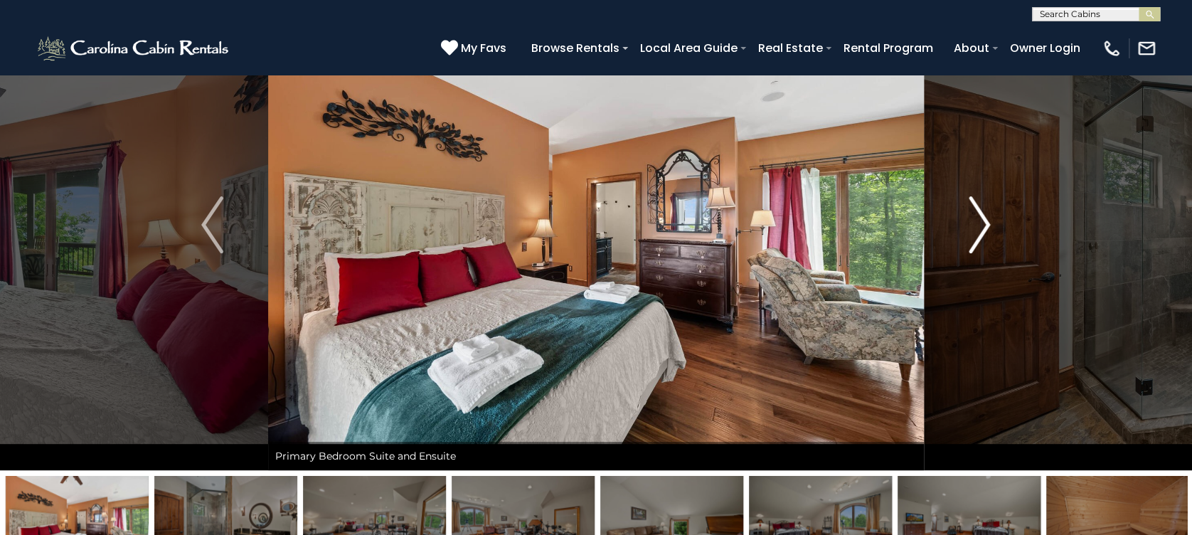
click at [985, 226] on img "Next" at bounding box center [978, 224] width 21 height 57
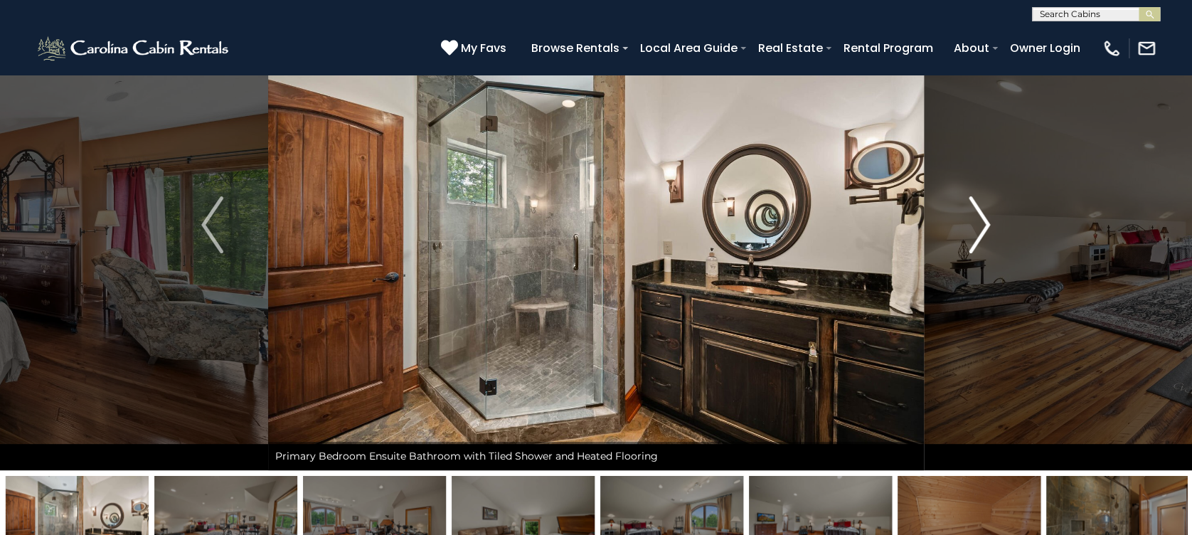
click at [985, 226] on img "Next" at bounding box center [978, 224] width 21 height 57
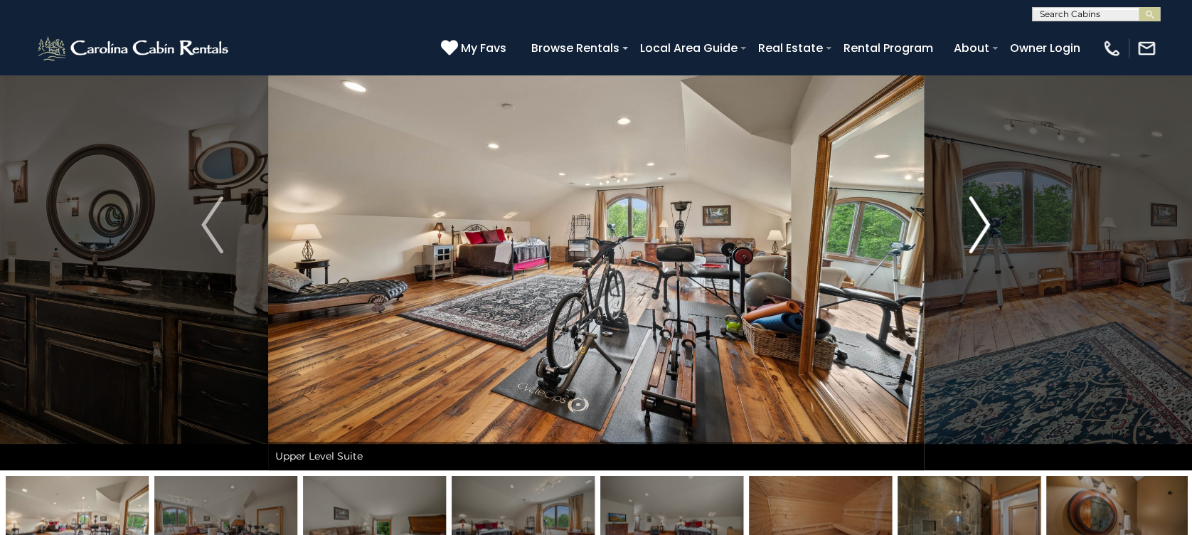
click at [985, 226] on img "Next" at bounding box center [978, 224] width 21 height 57
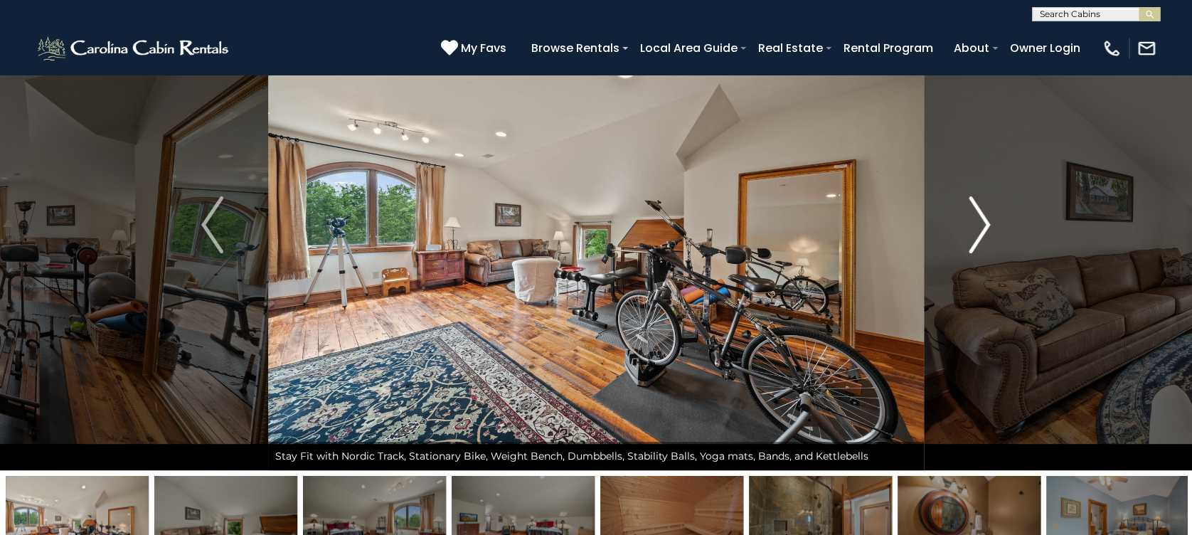
click at [985, 226] on img "Next" at bounding box center [978, 224] width 21 height 57
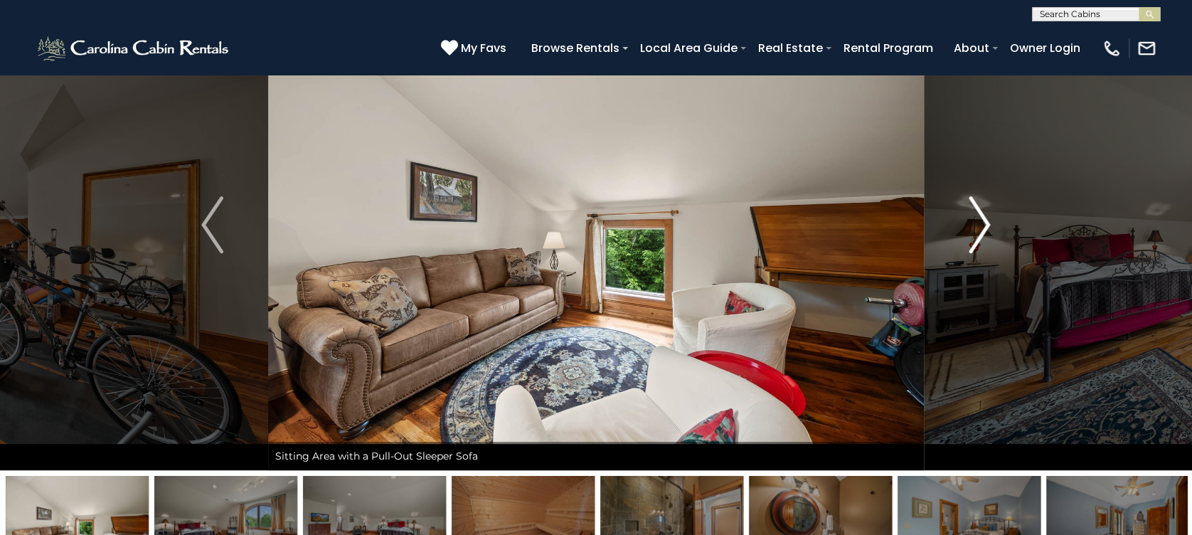
click at [985, 226] on img "Next" at bounding box center [978, 224] width 21 height 57
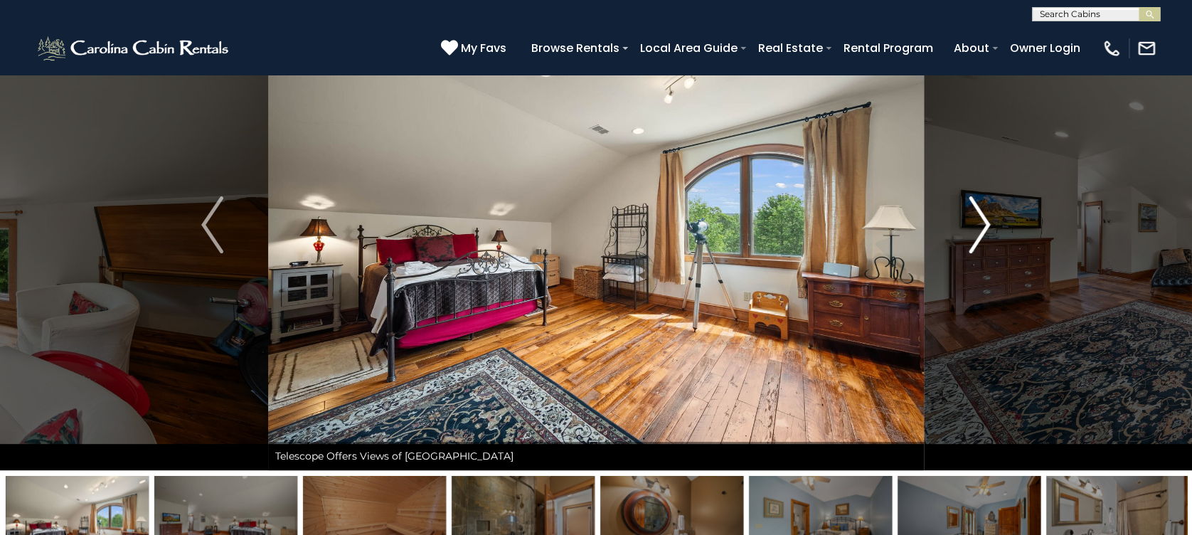
click at [985, 226] on img "Next" at bounding box center [978, 224] width 21 height 57
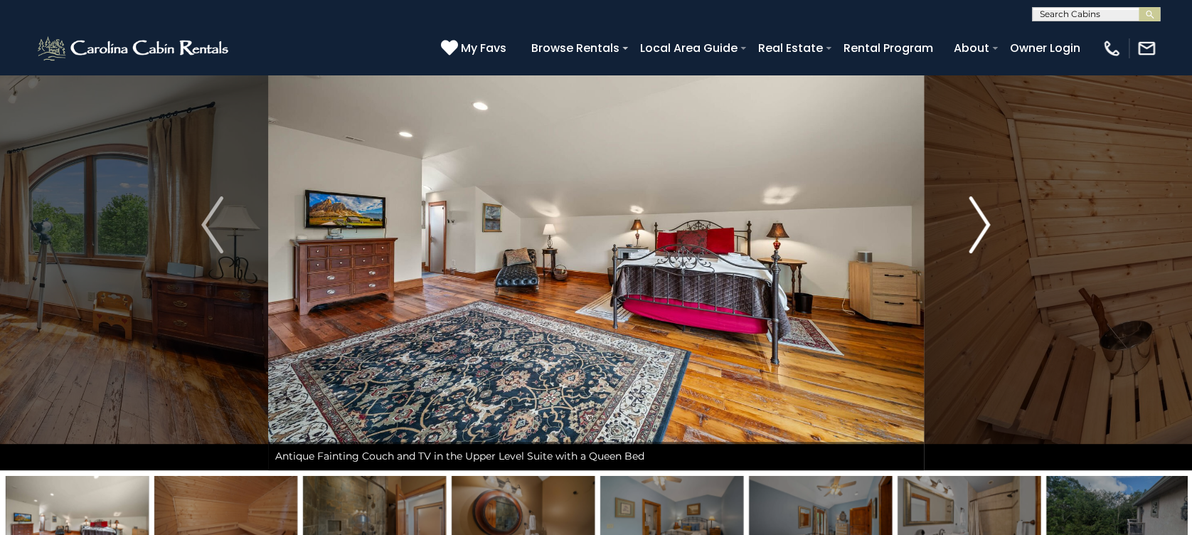
click at [985, 226] on img "Next" at bounding box center [978, 224] width 21 height 57
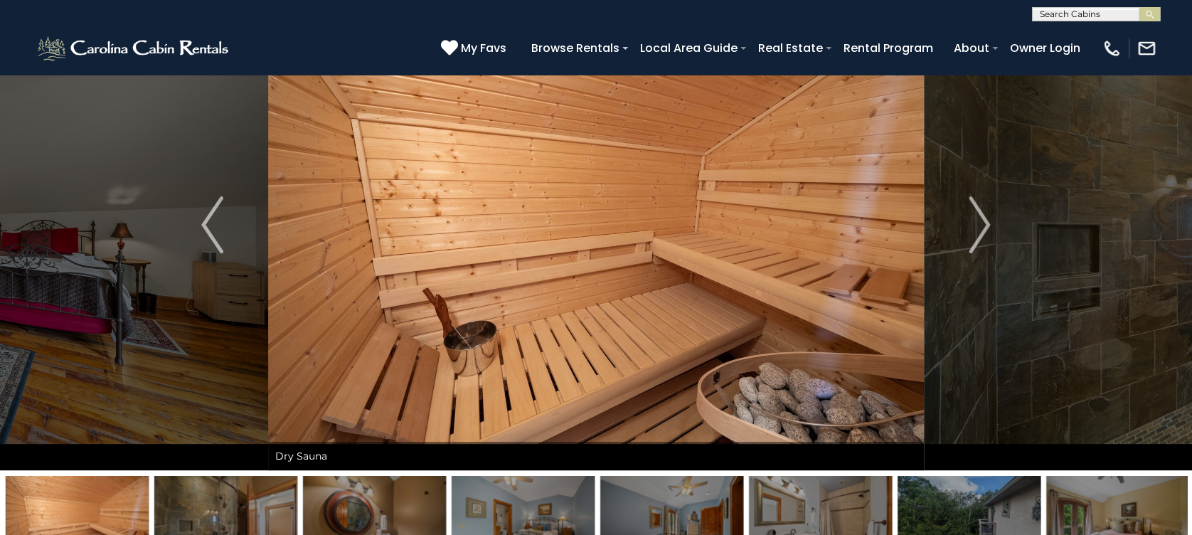
click at [1064, 11] on input "text" at bounding box center [1094, 17] width 124 height 14
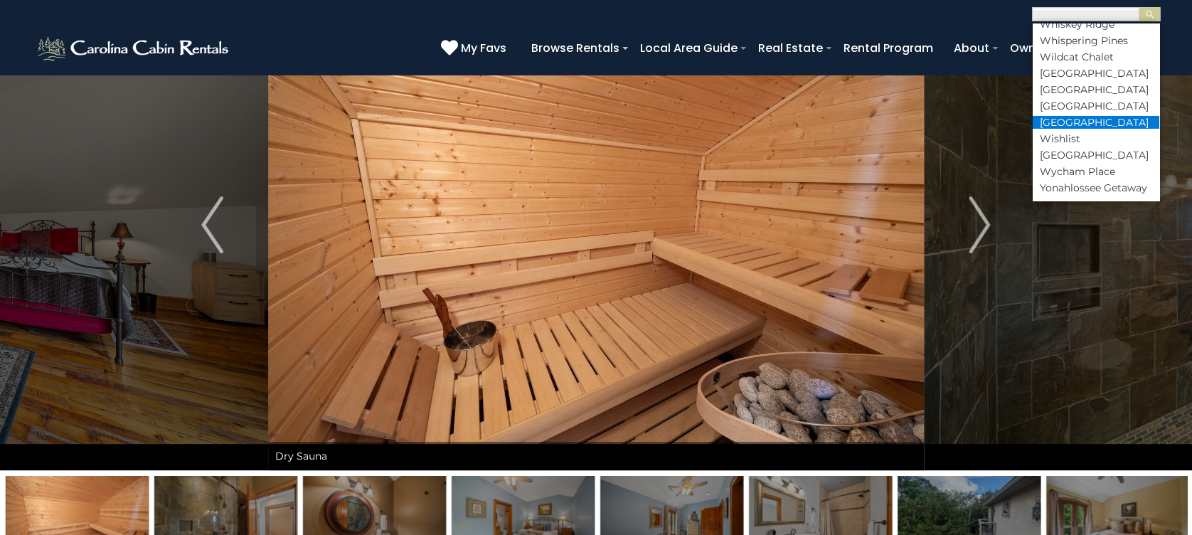
scroll to position [7958, 0]
click at [1065, 112] on li "Willow Valley View" at bounding box center [1095, 106] width 127 height 13
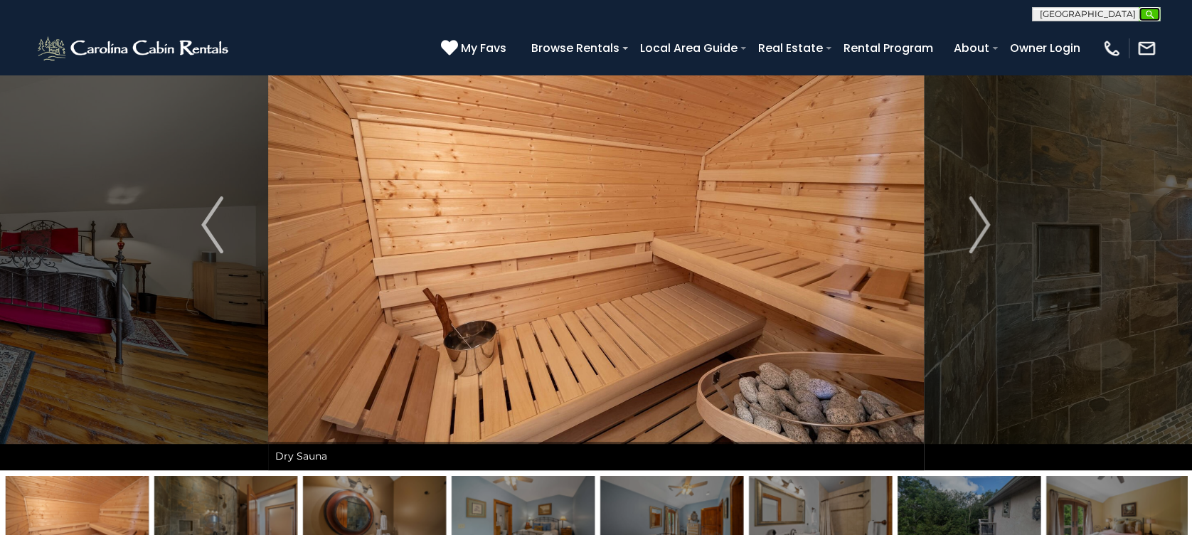
click at [1150, 14] on img "submit" at bounding box center [1149, 14] width 11 height 11
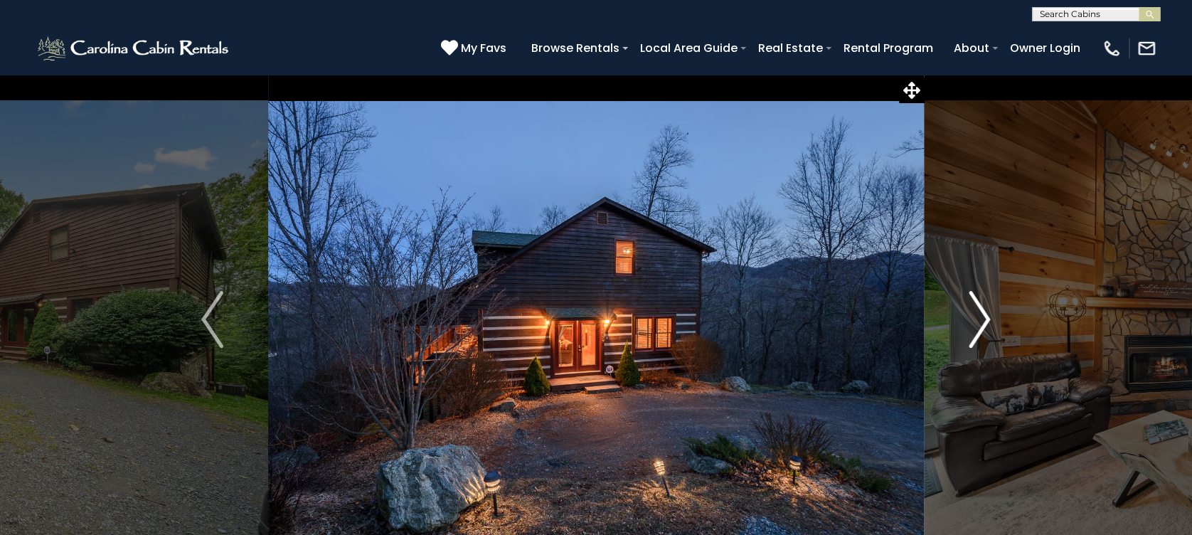
click at [986, 333] on img "Next" at bounding box center [978, 319] width 21 height 57
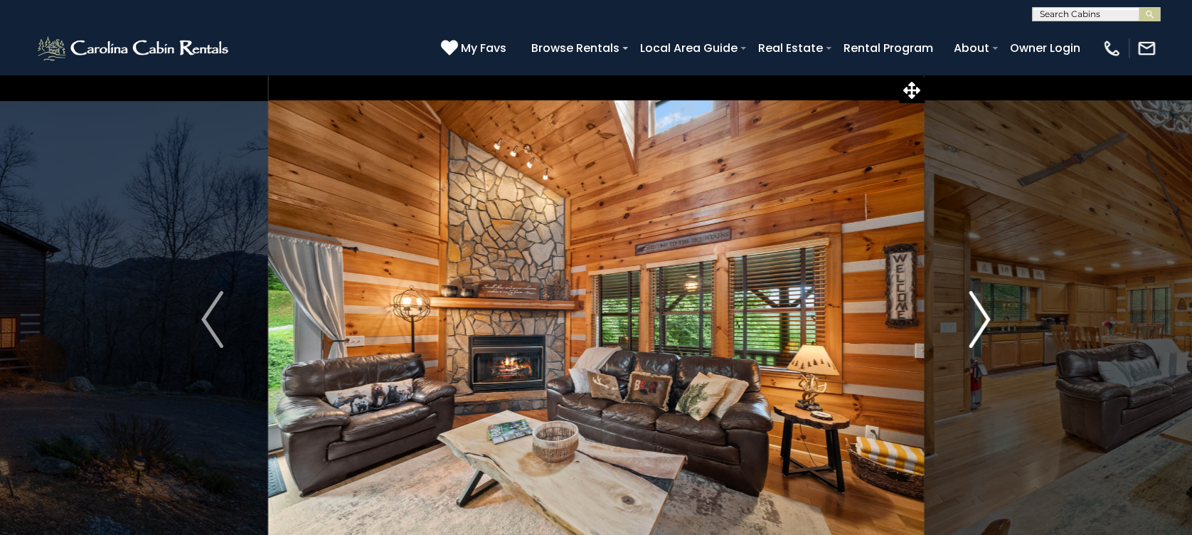
click at [985, 333] on img "Next" at bounding box center [978, 319] width 21 height 57
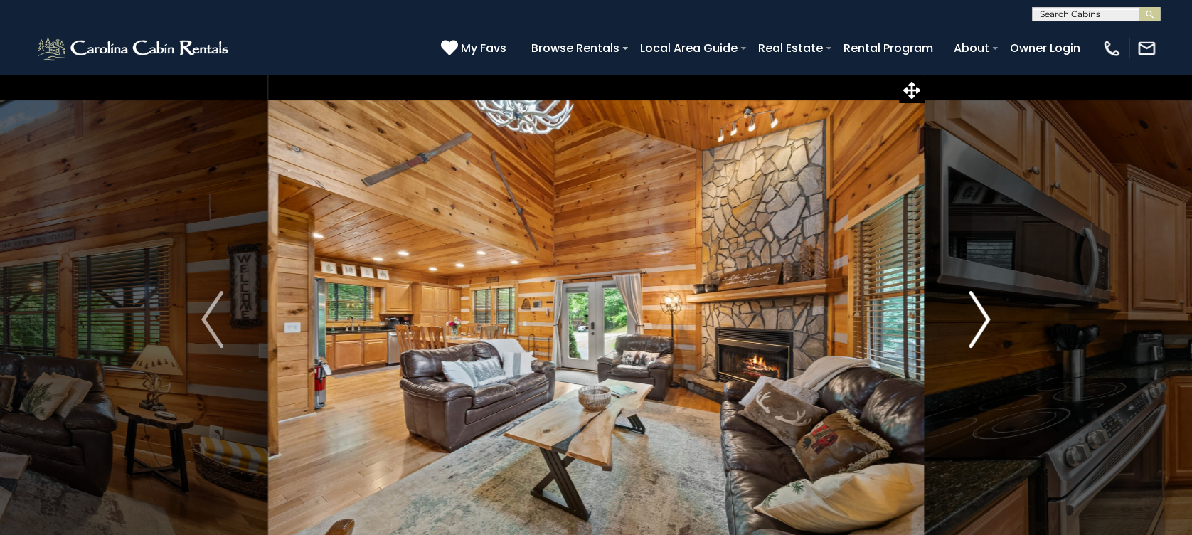
click at [985, 333] on img "Next" at bounding box center [978, 319] width 21 height 57
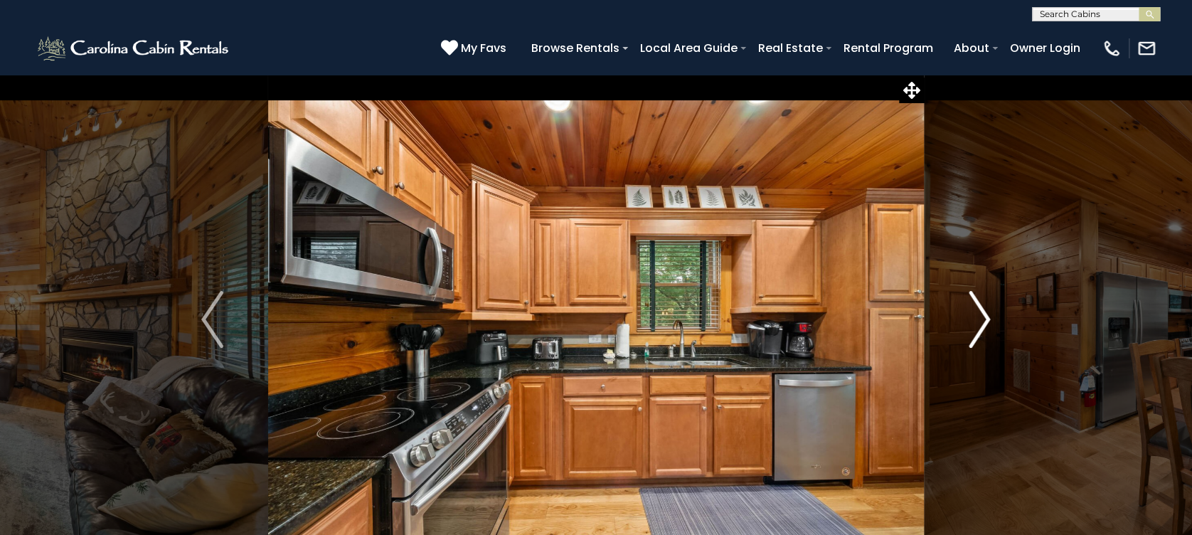
click at [985, 333] on img "Next" at bounding box center [978, 319] width 21 height 57
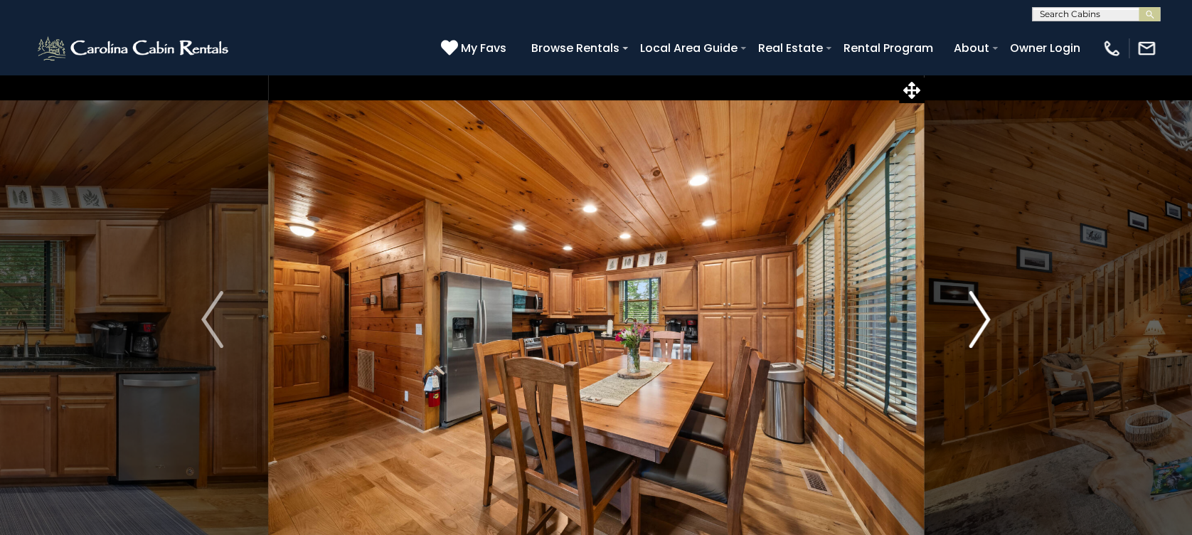
click at [985, 333] on img "Next" at bounding box center [978, 319] width 21 height 57
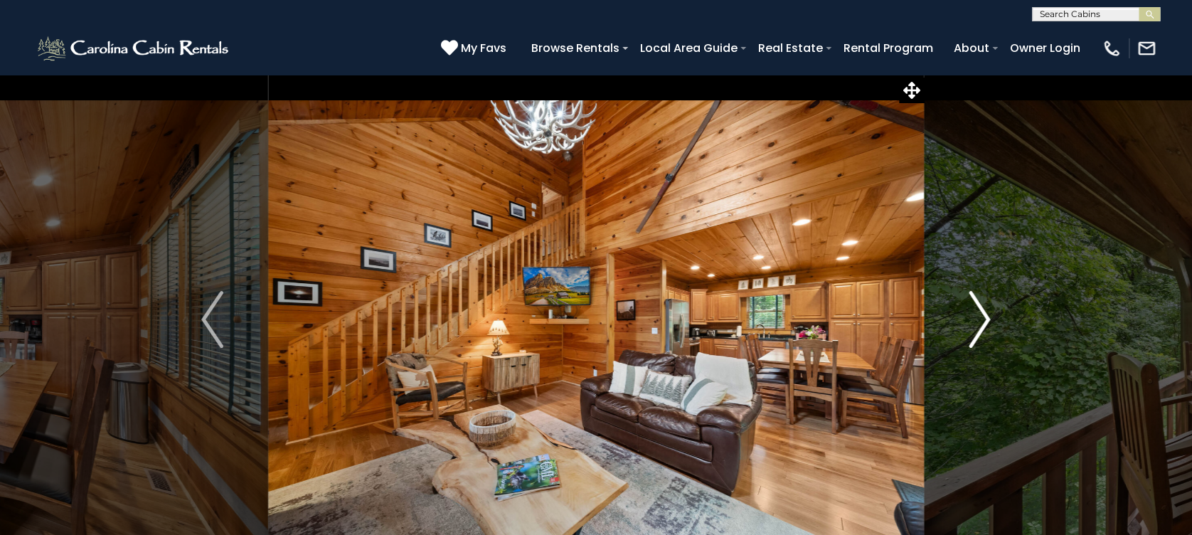
click at [985, 333] on img "Next" at bounding box center [978, 319] width 21 height 57
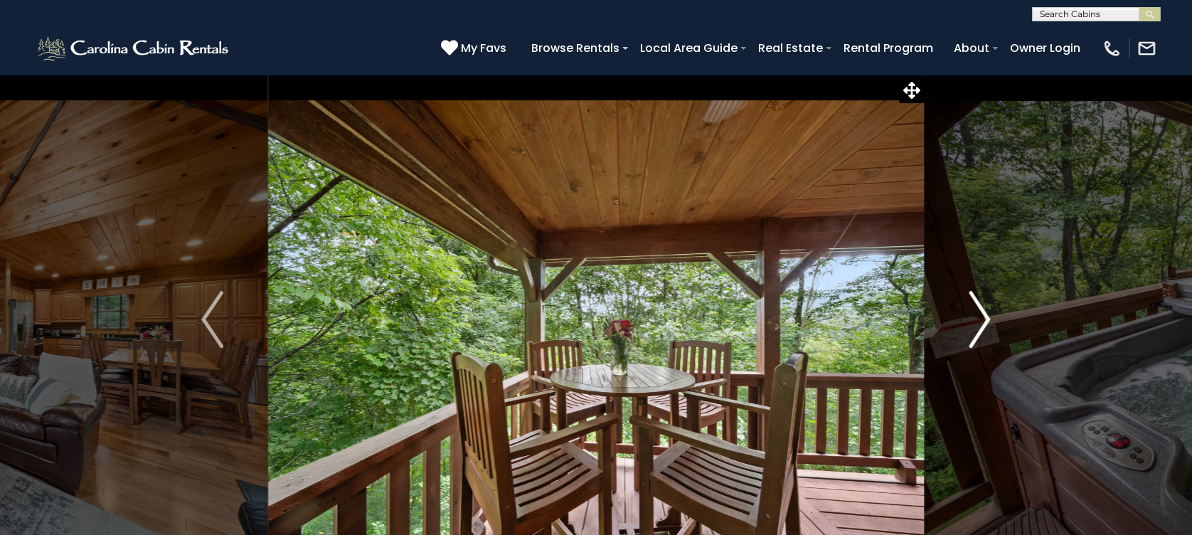
click at [985, 333] on img "Next" at bounding box center [978, 319] width 21 height 57
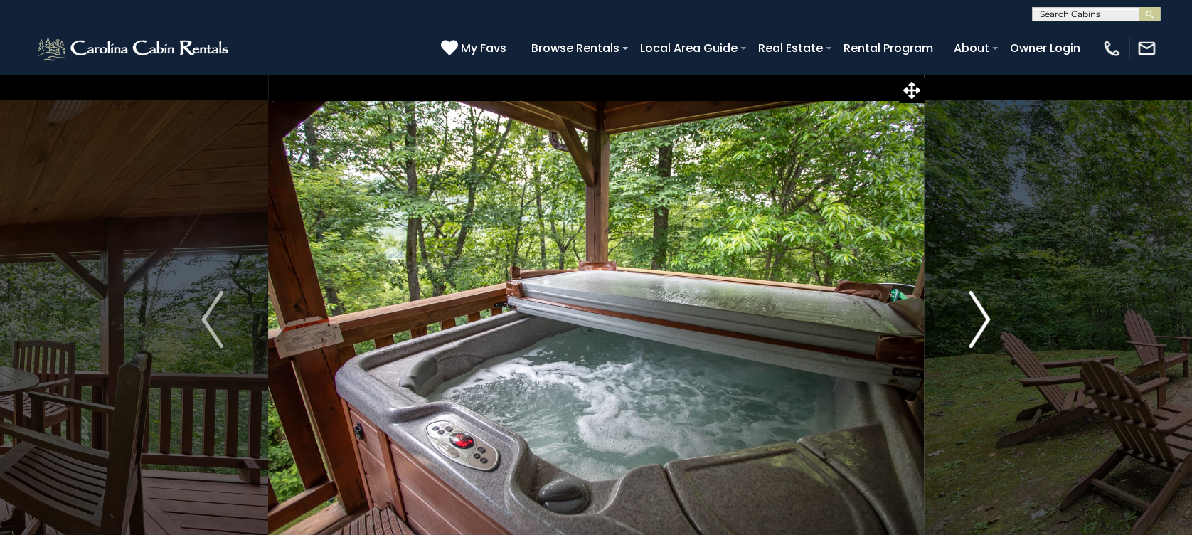
click at [985, 333] on img "Next" at bounding box center [978, 319] width 21 height 57
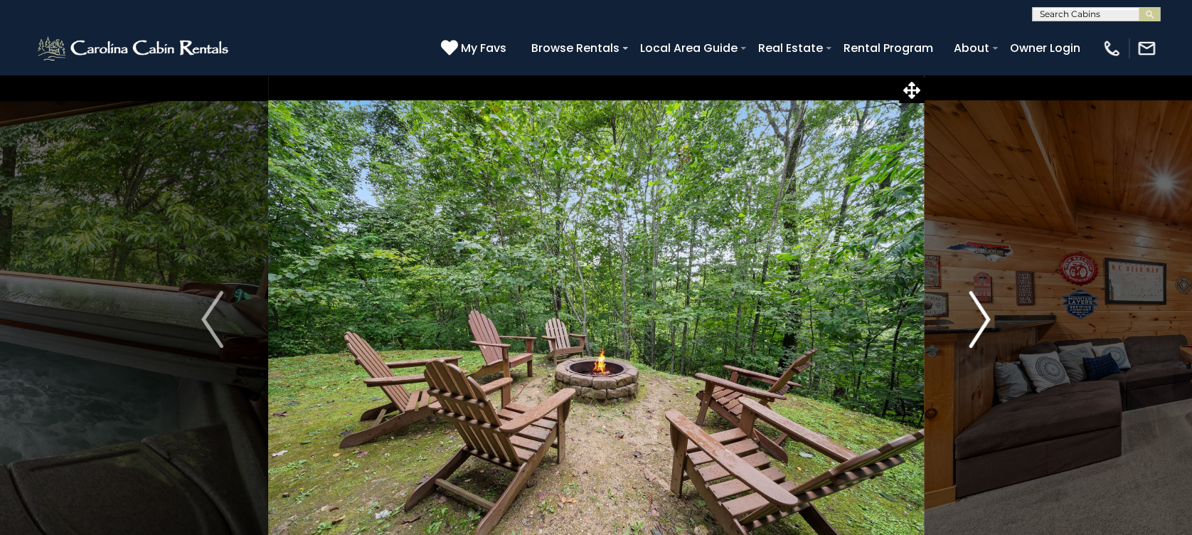
click at [985, 333] on img "Next" at bounding box center [978, 319] width 21 height 57
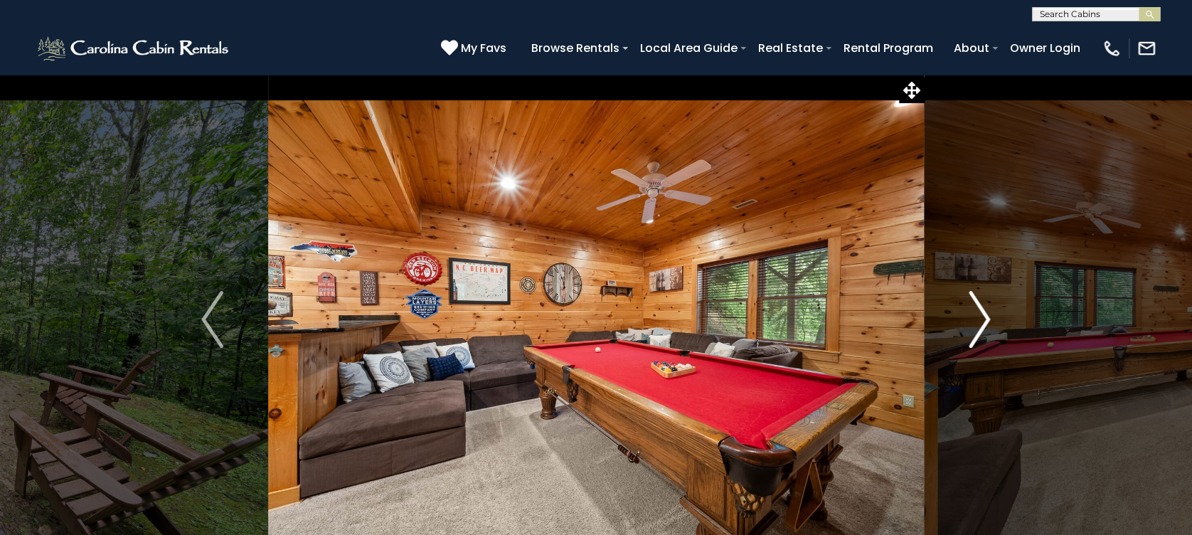
click at [984, 331] on img "Next" at bounding box center [978, 319] width 21 height 57
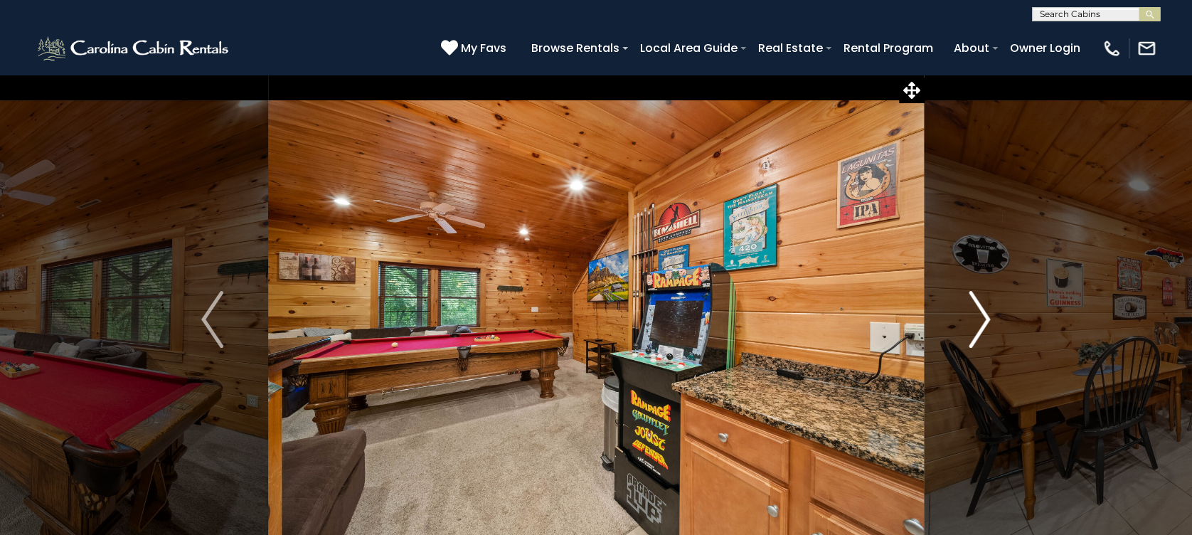
click at [984, 331] on img "Next" at bounding box center [978, 319] width 21 height 57
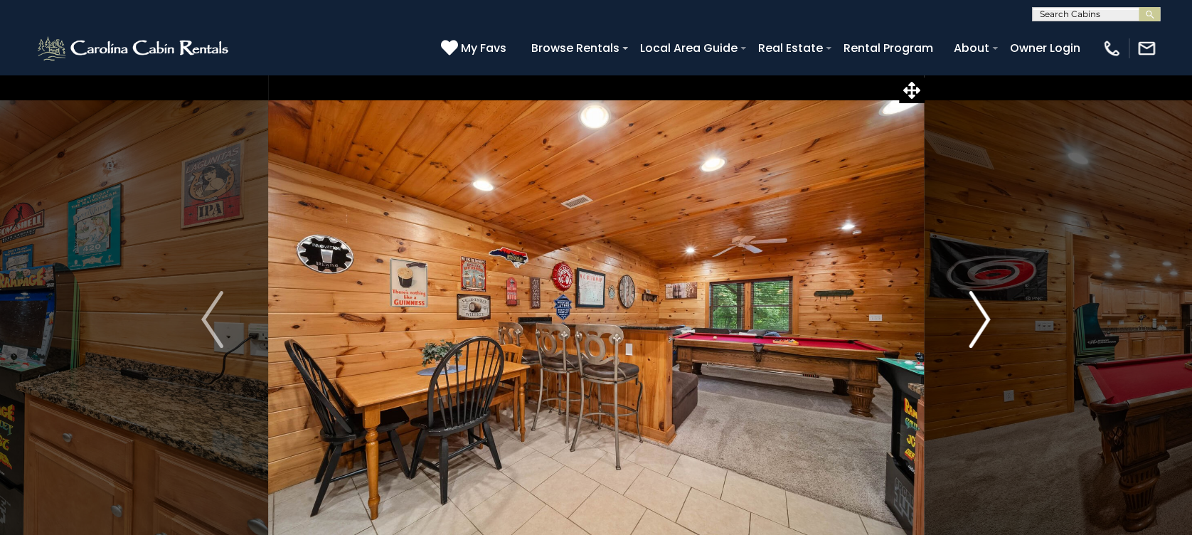
click at [984, 331] on img "Next" at bounding box center [978, 319] width 21 height 57
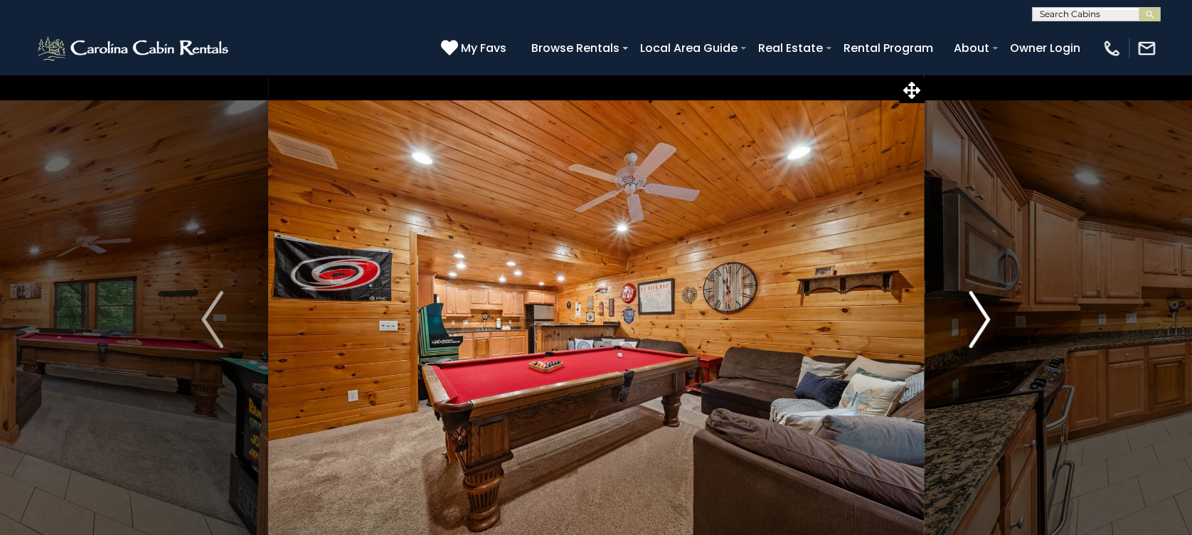
click at [984, 332] on img "Next" at bounding box center [978, 319] width 21 height 57
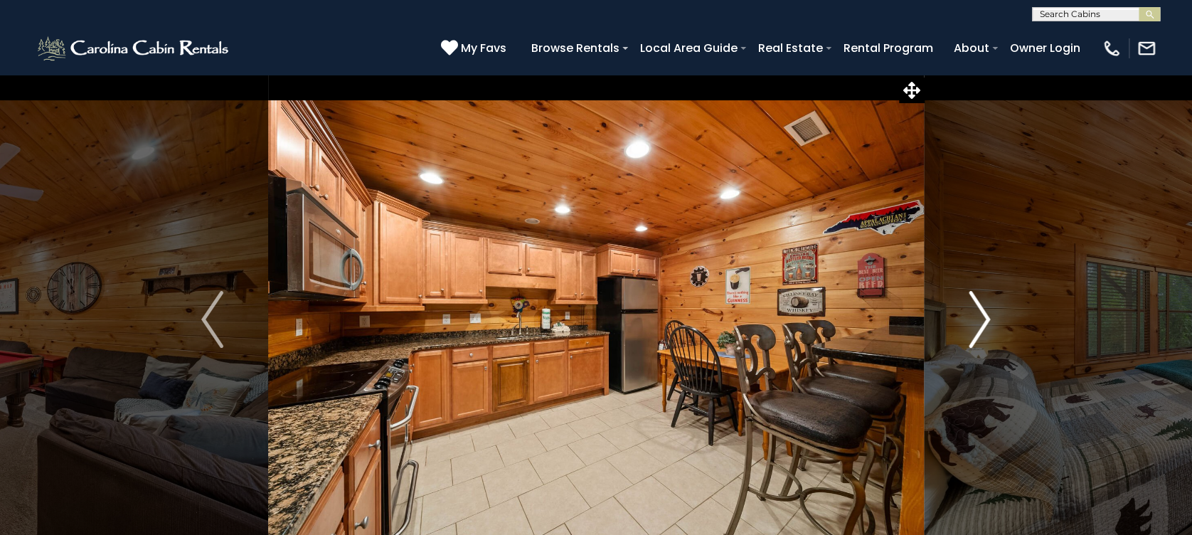
click at [984, 331] on img "Next" at bounding box center [978, 319] width 21 height 57
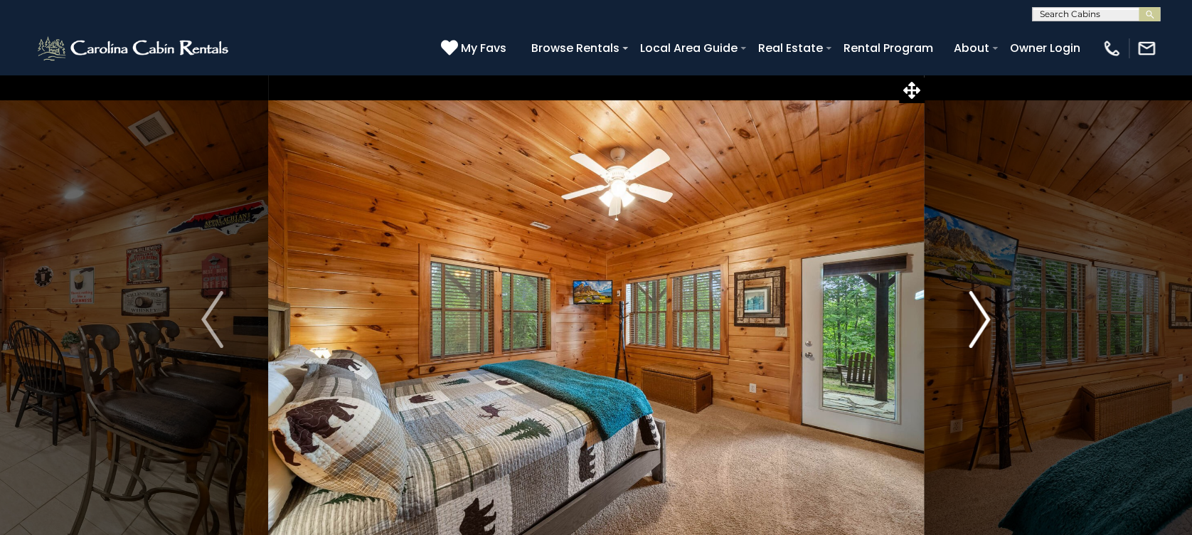
click at [984, 332] on img "Next" at bounding box center [978, 319] width 21 height 57
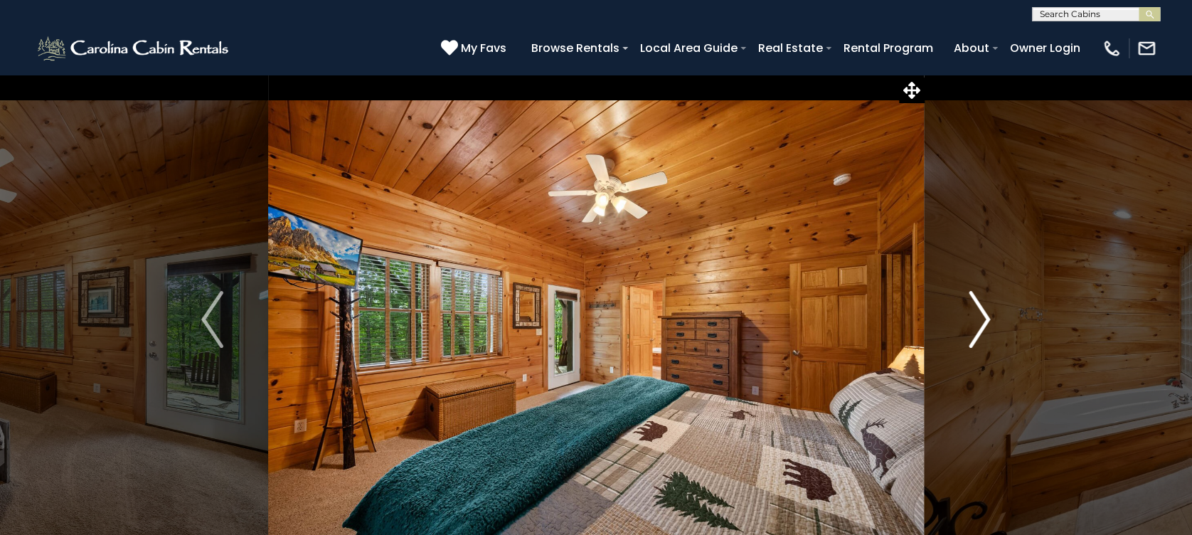
click at [982, 336] on img "Next" at bounding box center [978, 319] width 21 height 57
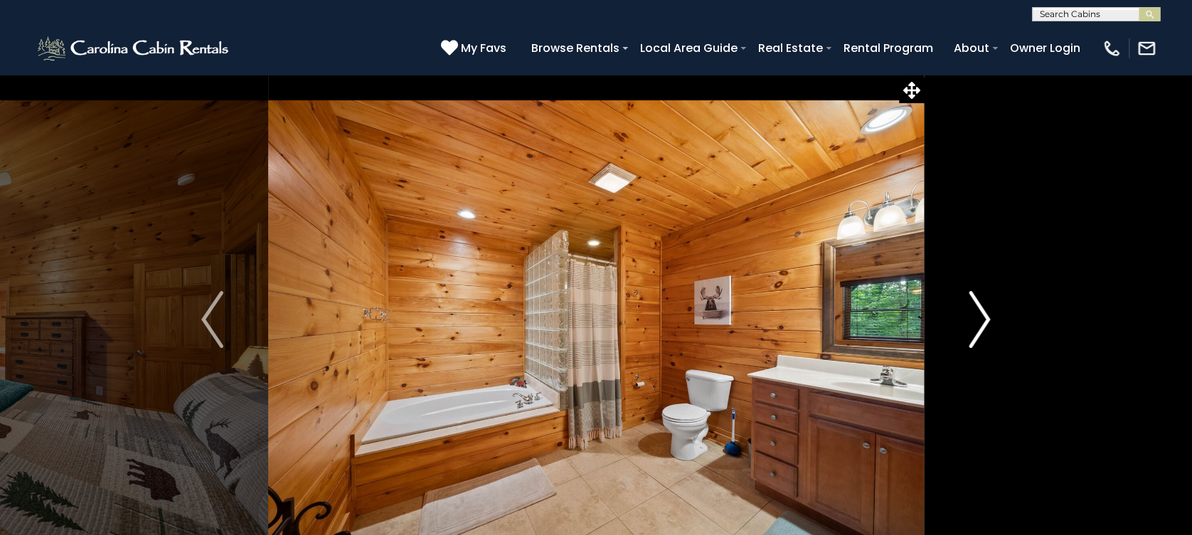
click at [981, 335] on img "Next" at bounding box center [978, 319] width 21 height 57
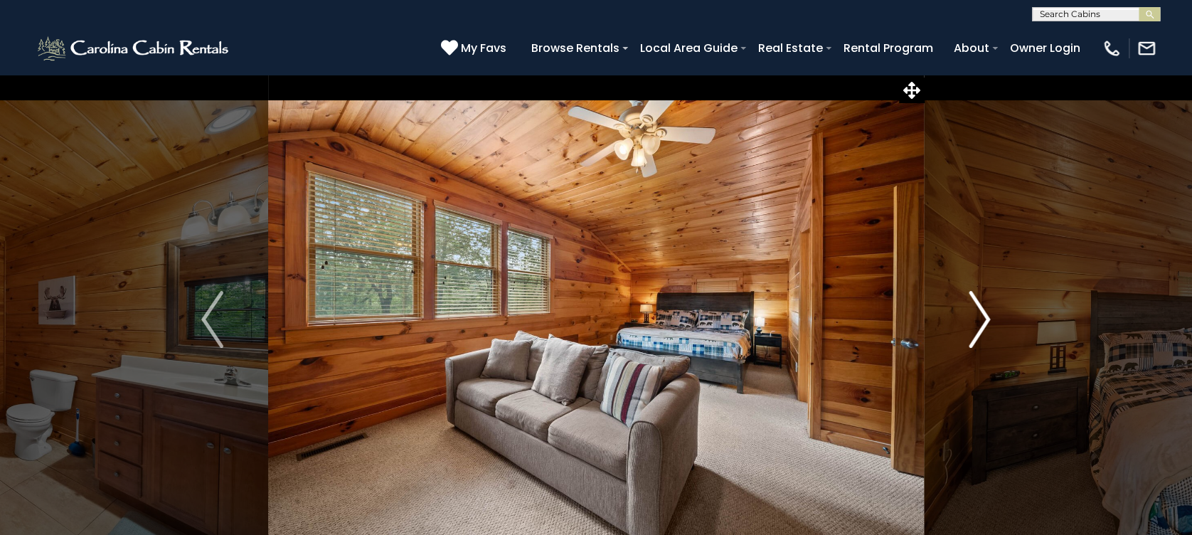
click at [978, 333] on img "Next" at bounding box center [978, 319] width 21 height 57
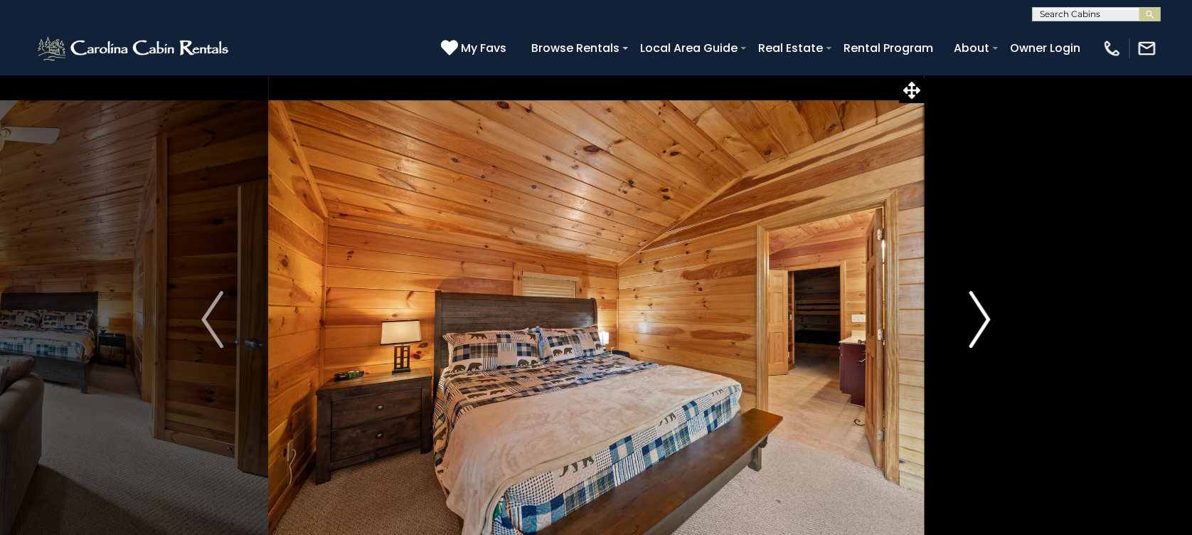
click at [975, 332] on img "Next" at bounding box center [978, 319] width 21 height 57
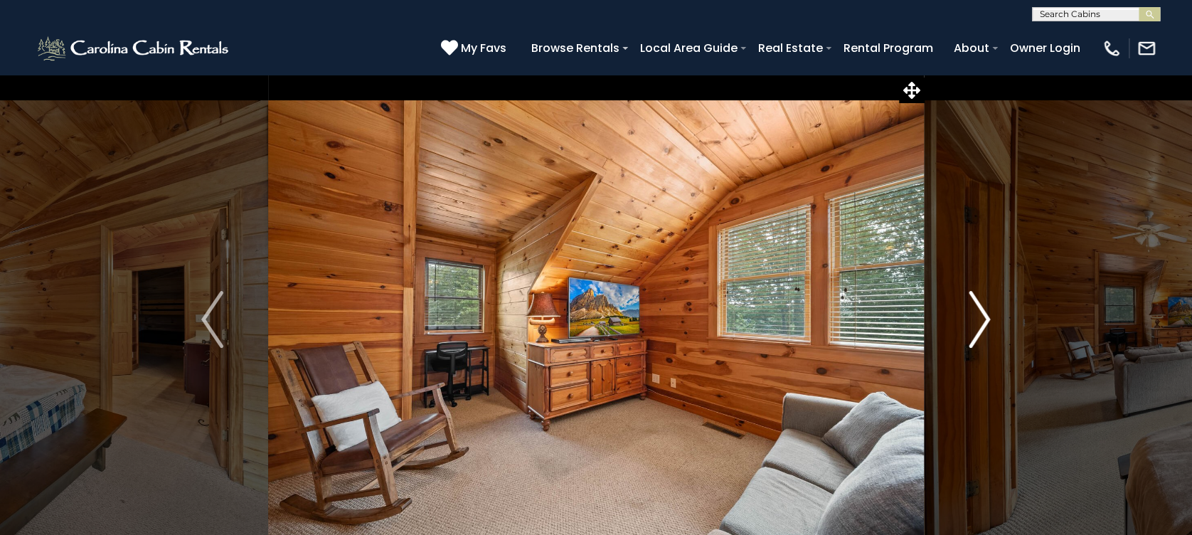
click at [975, 332] on img "Next" at bounding box center [978, 319] width 21 height 57
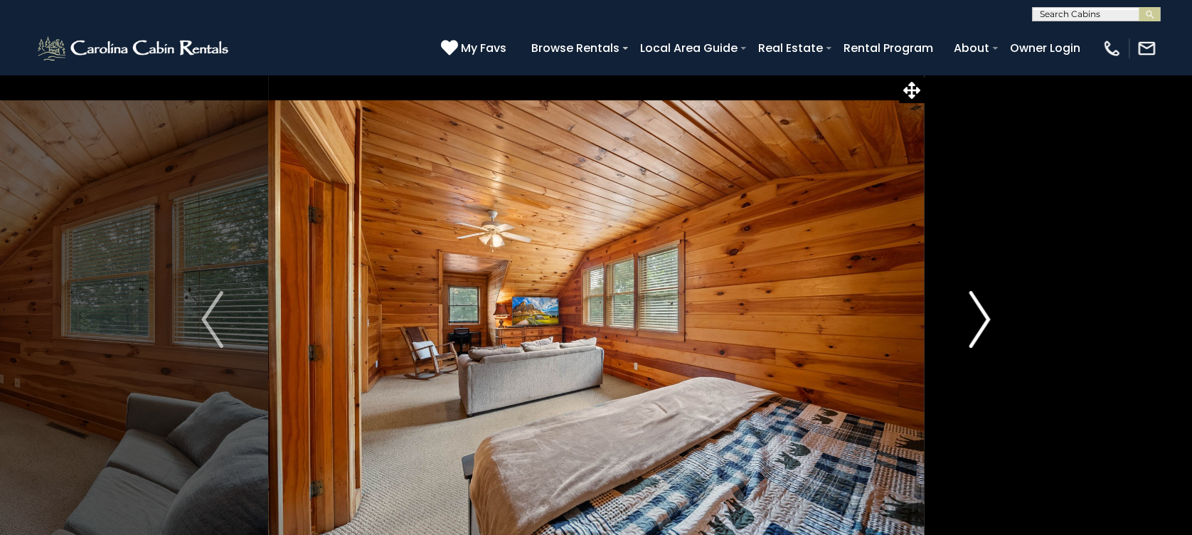
click at [975, 332] on img "Next" at bounding box center [978, 319] width 21 height 57
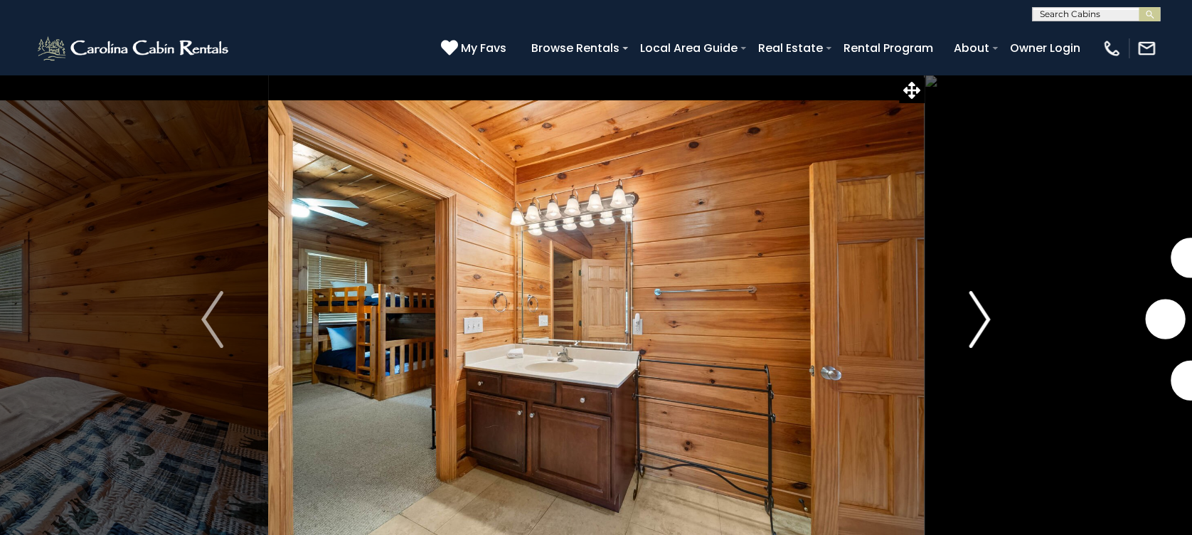
click at [975, 332] on img "Next" at bounding box center [978, 319] width 21 height 57
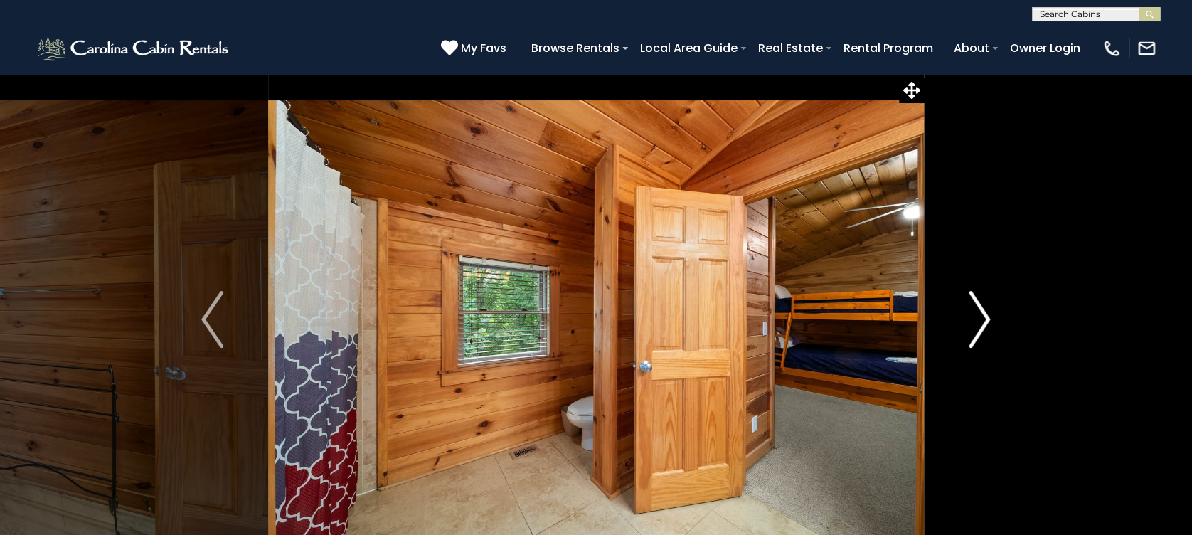
click at [975, 332] on img "Next" at bounding box center [978, 319] width 21 height 57
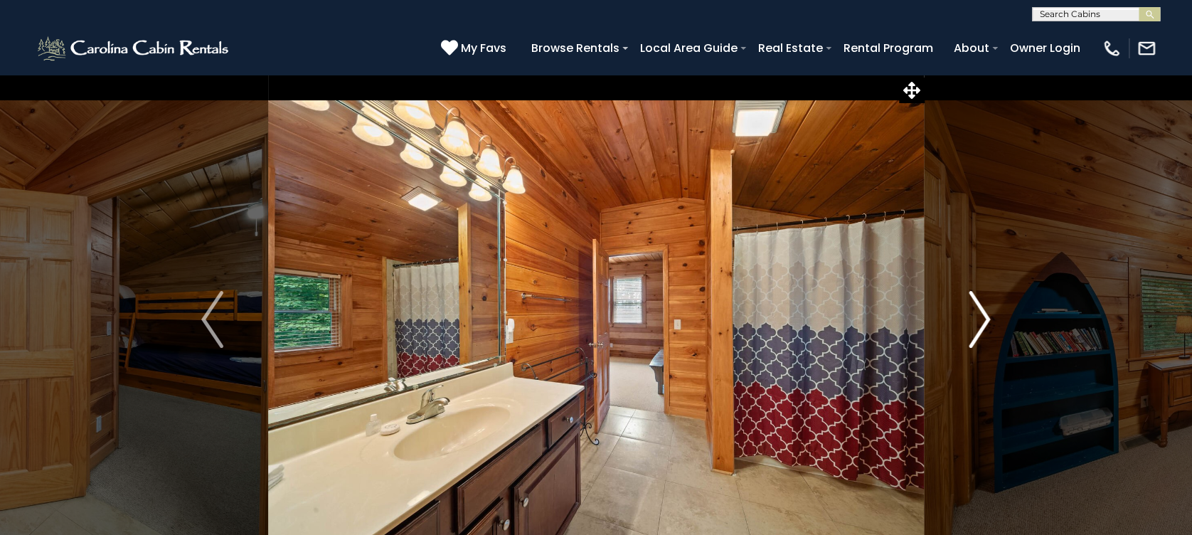
click at [975, 332] on img "Next" at bounding box center [978, 319] width 21 height 57
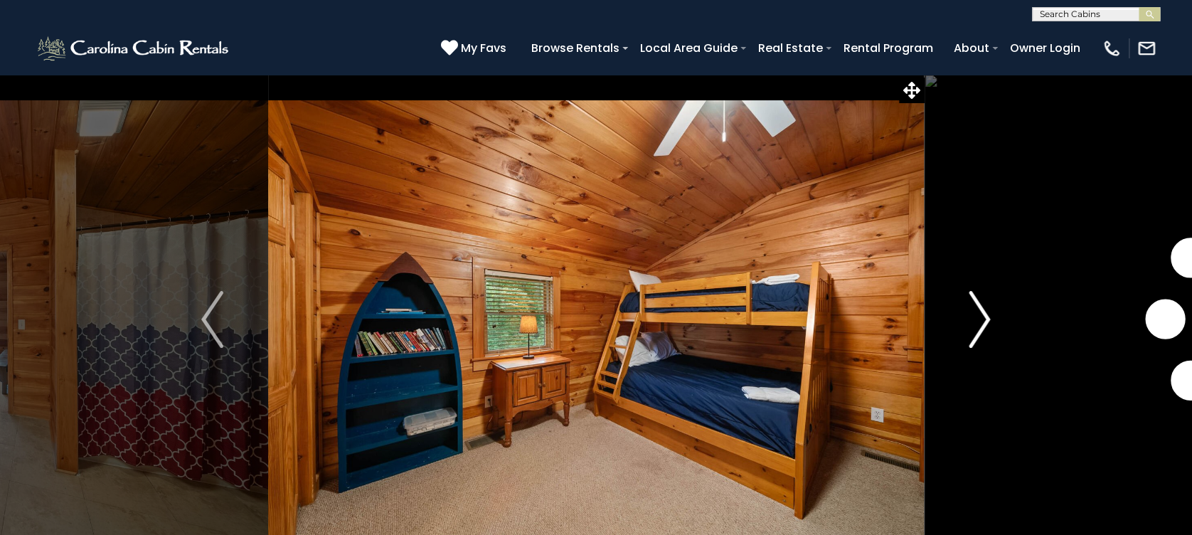
click at [975, 332] on img "Next" at bounding box center [978, 319] width 21 height 57
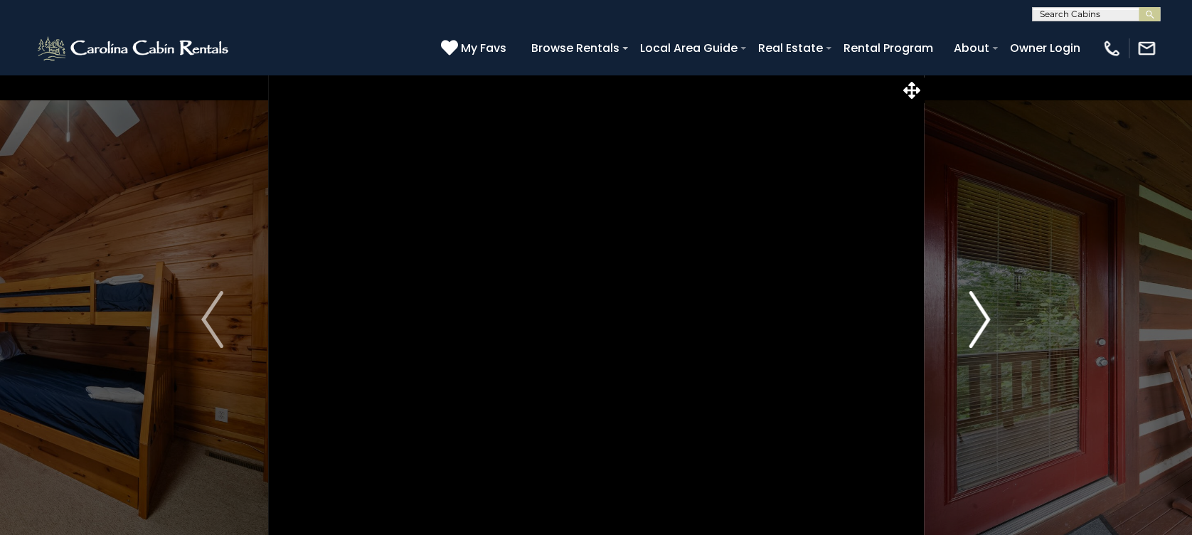
click at [975, 332] on img "Next" at bounding box center [978, 319] width 21 height 57
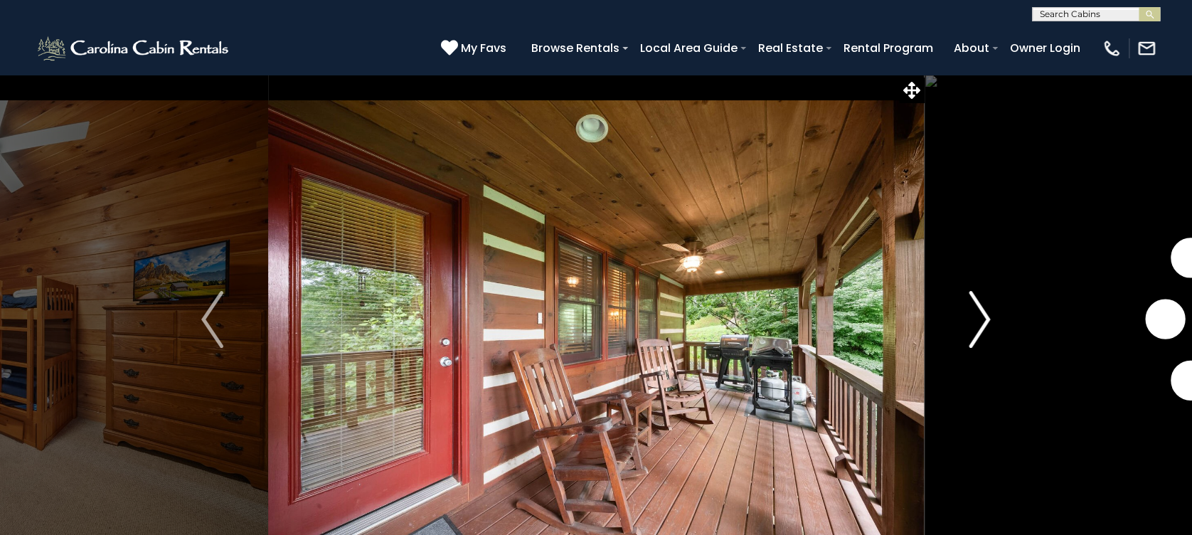
click at [975, 332] on img "Next" at bounding box center [978, 319] width 21 height 57
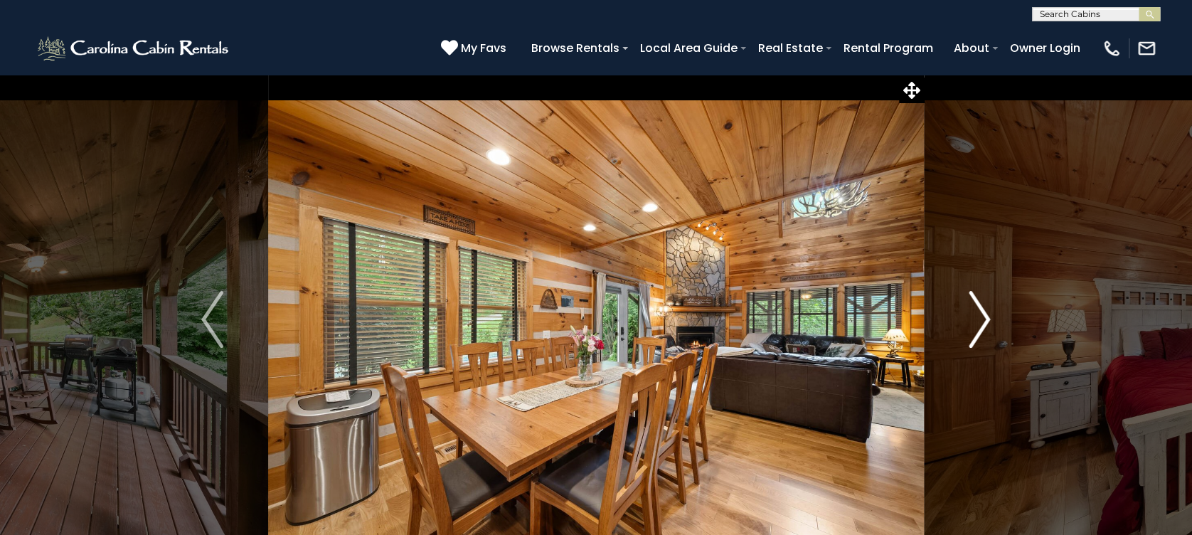
click at [975, 332] on img "Next" at bounding box center [978, 319] width 21 height 57
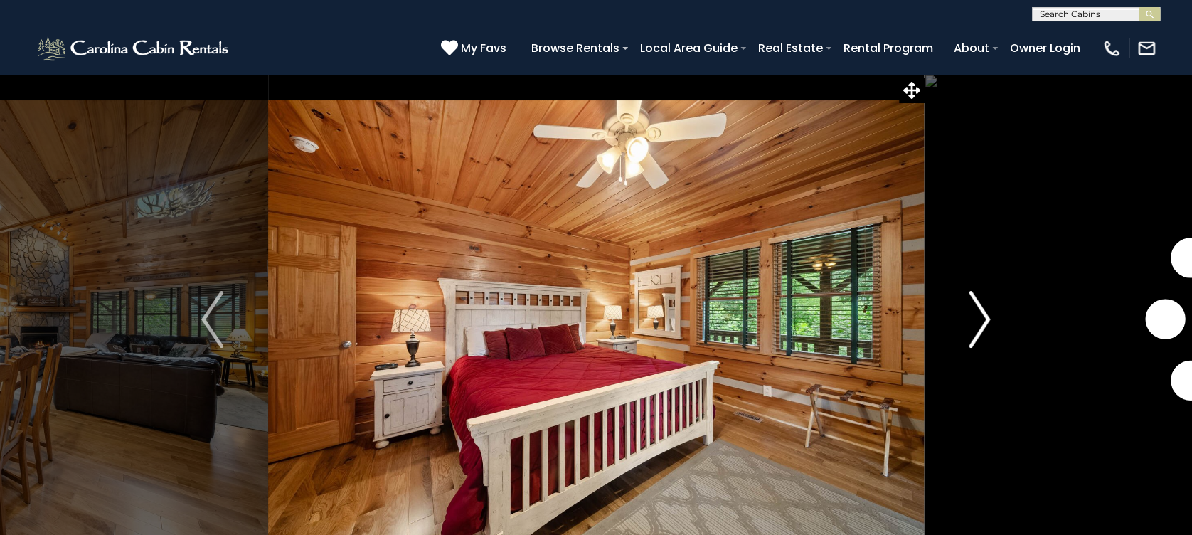
click at [975, 332] on img "Next" at bounding box center [978, 319] width 21 height 57
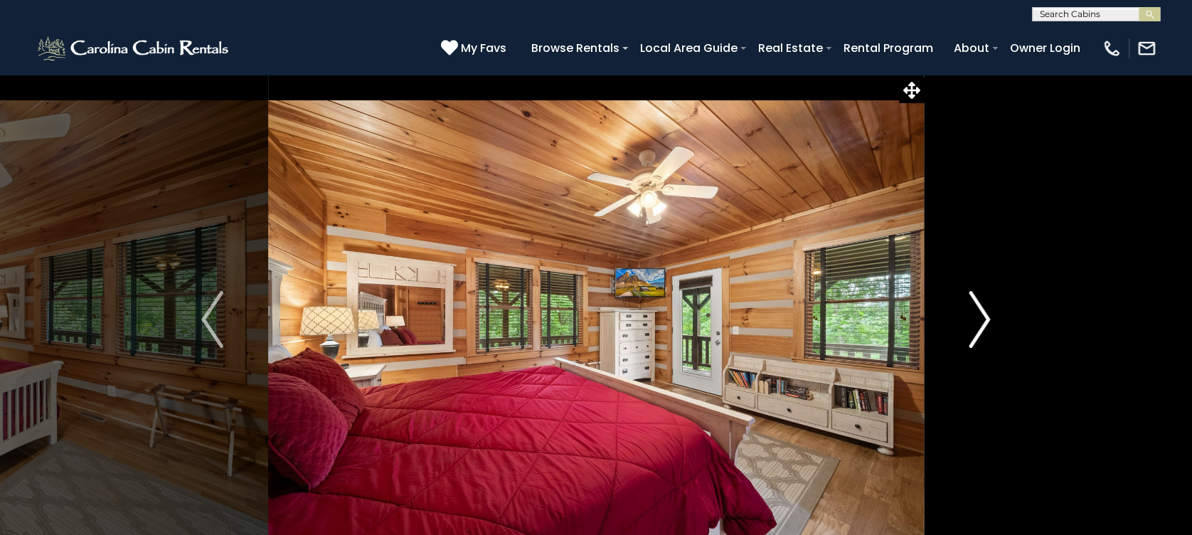
click at [975, 332] on img "Next" at bounding box center [978, 319] width 21 height 57
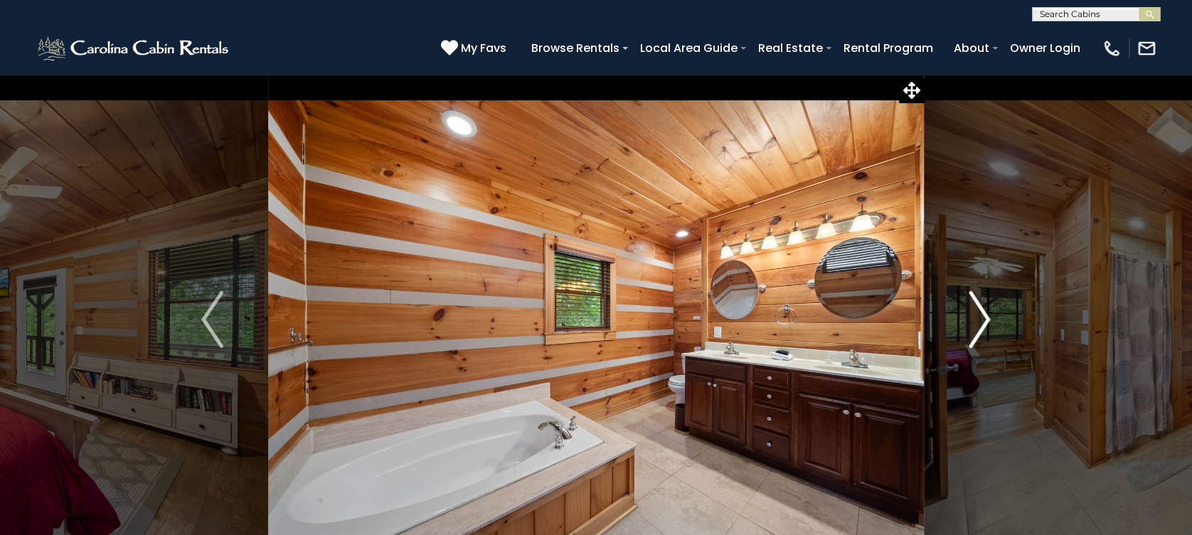
click at [975, 332] on img "Next" at bounding box center [978, 319] width 21 height 57
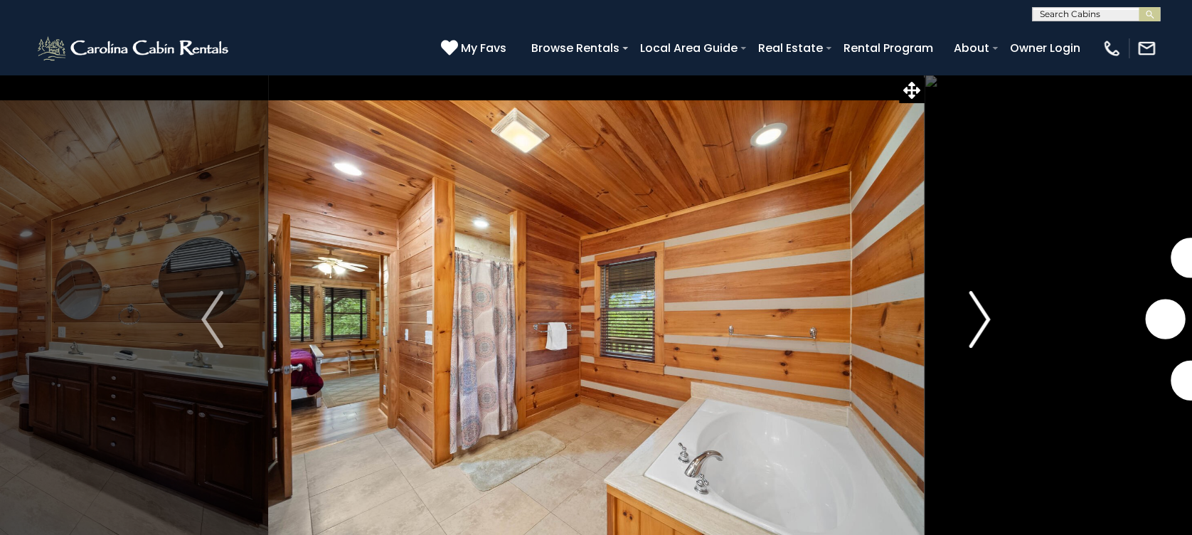
click at [975, 332] on img "Next" at bounding box center [978, 319] width 21 height 57
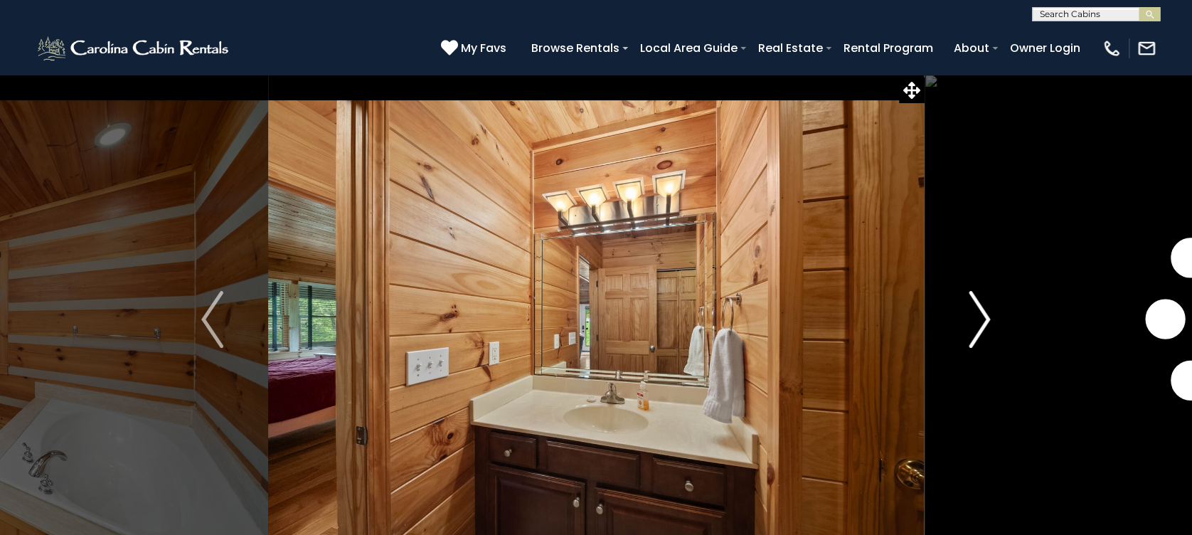
click at [975, 332] on img "Next" at bounding box center [978, 319] width 21 height 57
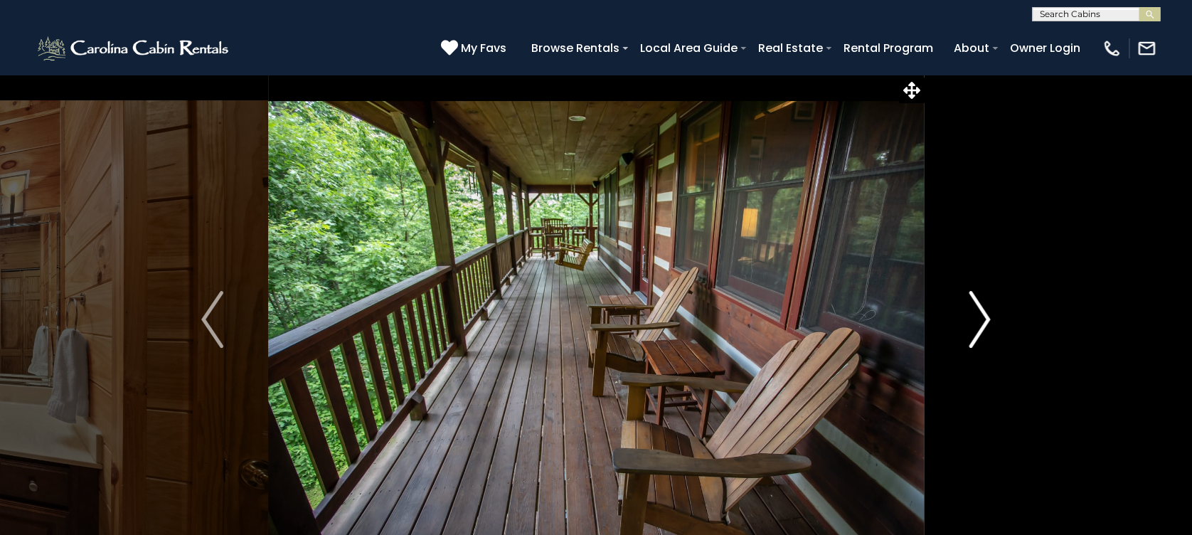
click at [975, 332] on img "Next" at bounding box center [978, 319] width 21 height 57
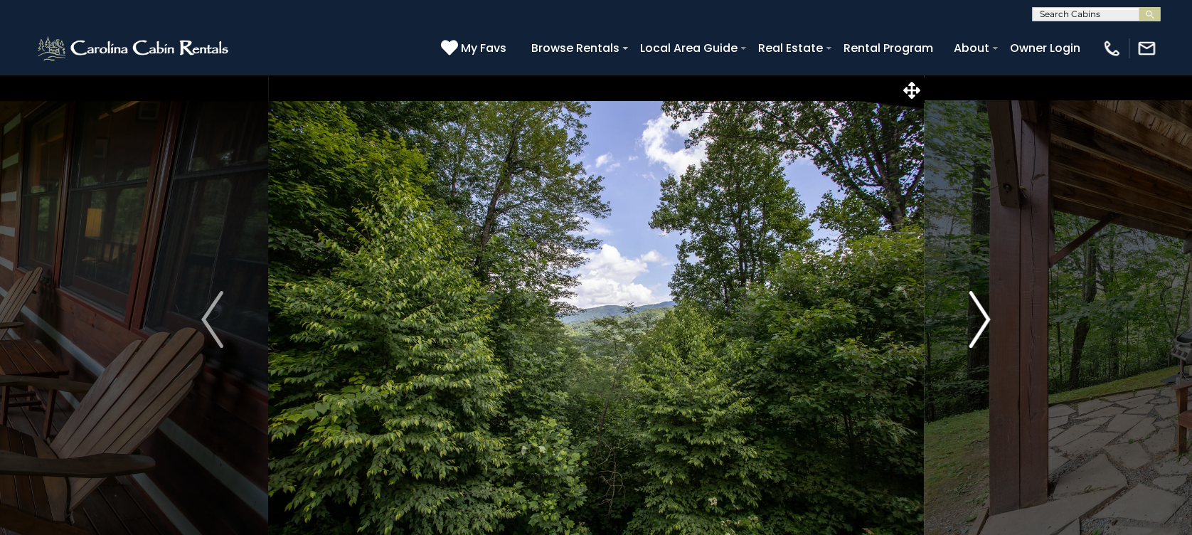
click at [975, 332] on img "Next" at bounding box center [978, 319] width 21 height 57
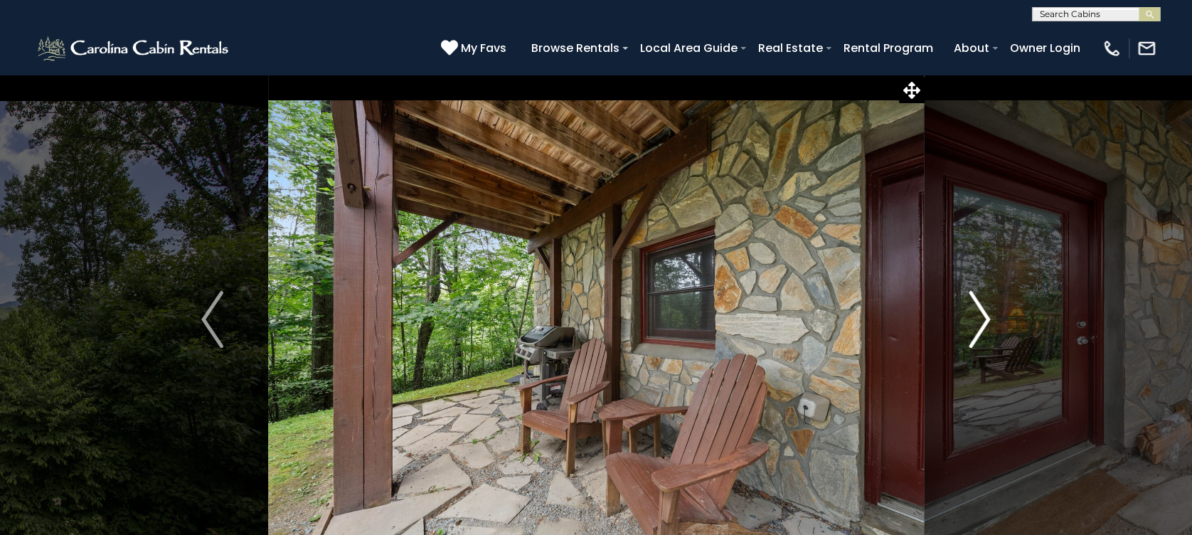
click at [975, 332] on img "Next" at bounding box center [978, 319] width 21 height 57
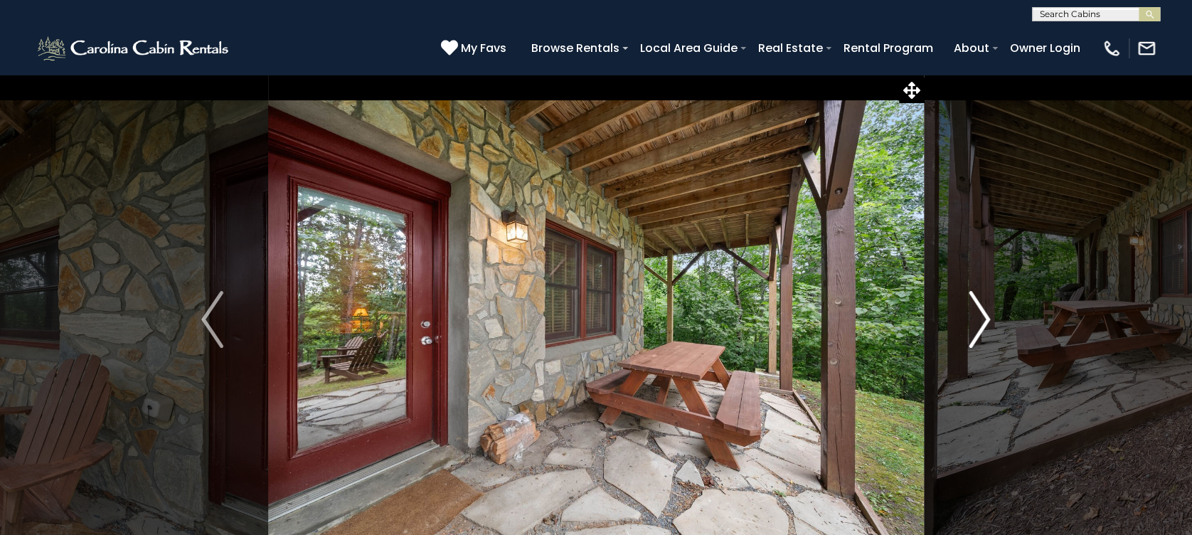
click at [975, 332] on img "Next" at bounding box center [978, 319] width 21 height 57
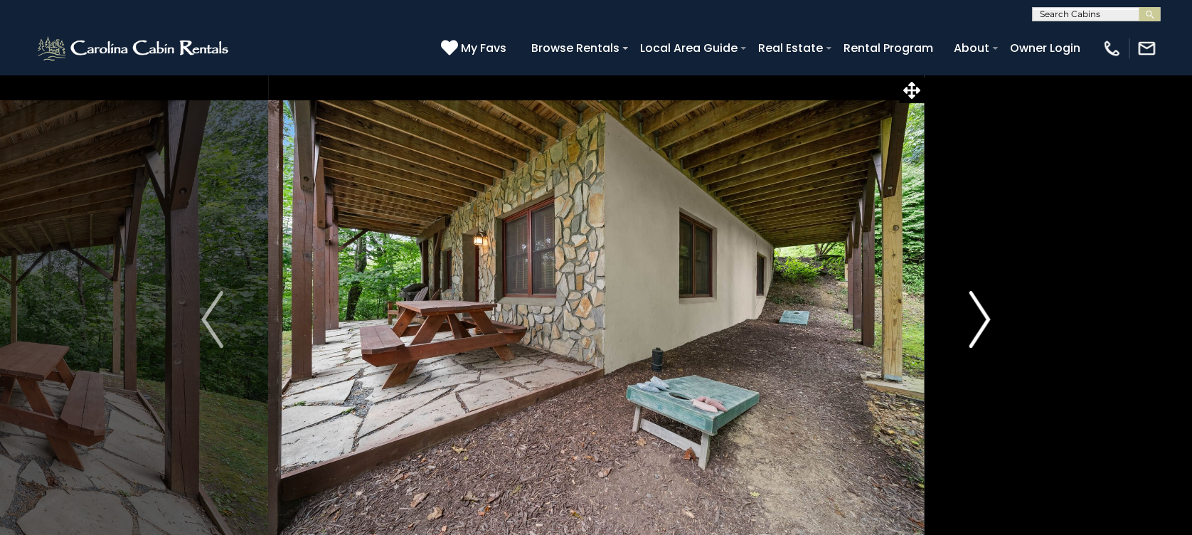
click at [975, 332] on img "Next" at bounding box center [978, 319] width 21 height 57
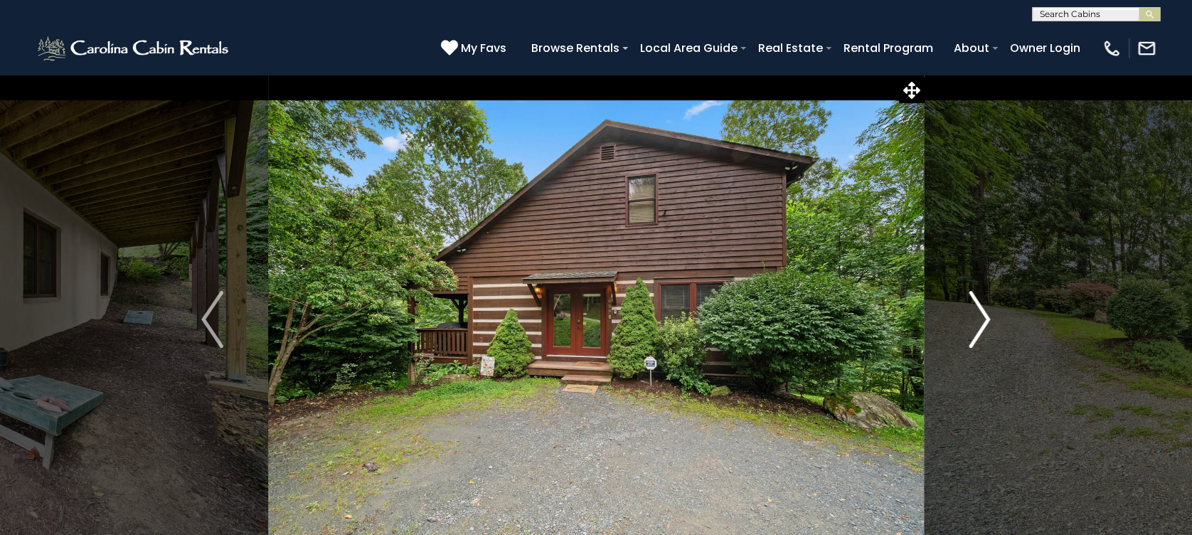
click at [975, 332] on img "Next" at bounding box center [978, 319] width 21 height 57
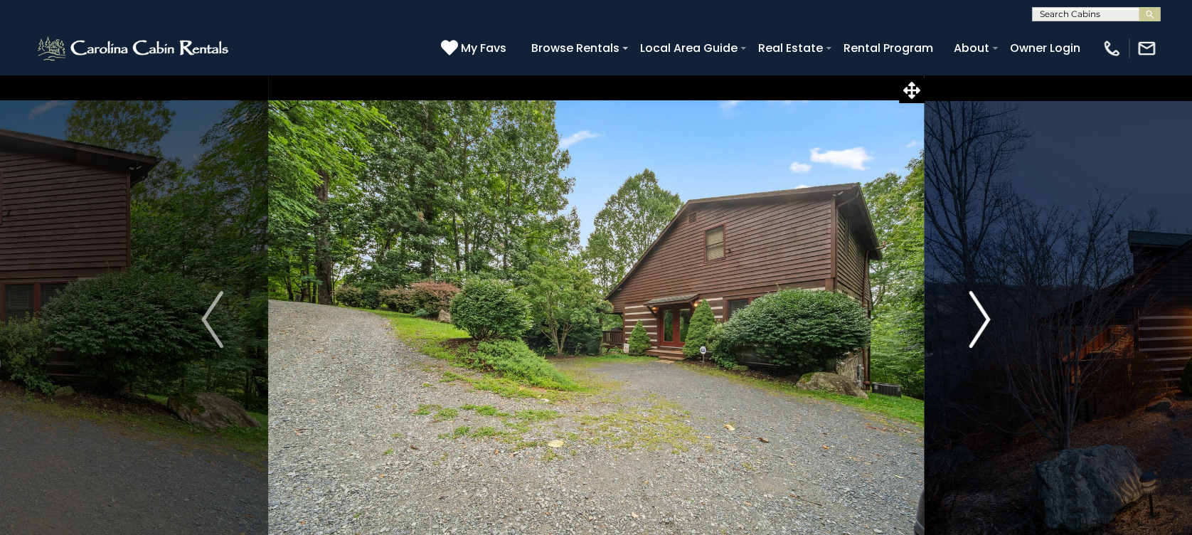
click at [975, 332] on img "Next" at bounding box center [978, 319] width 21 height 57
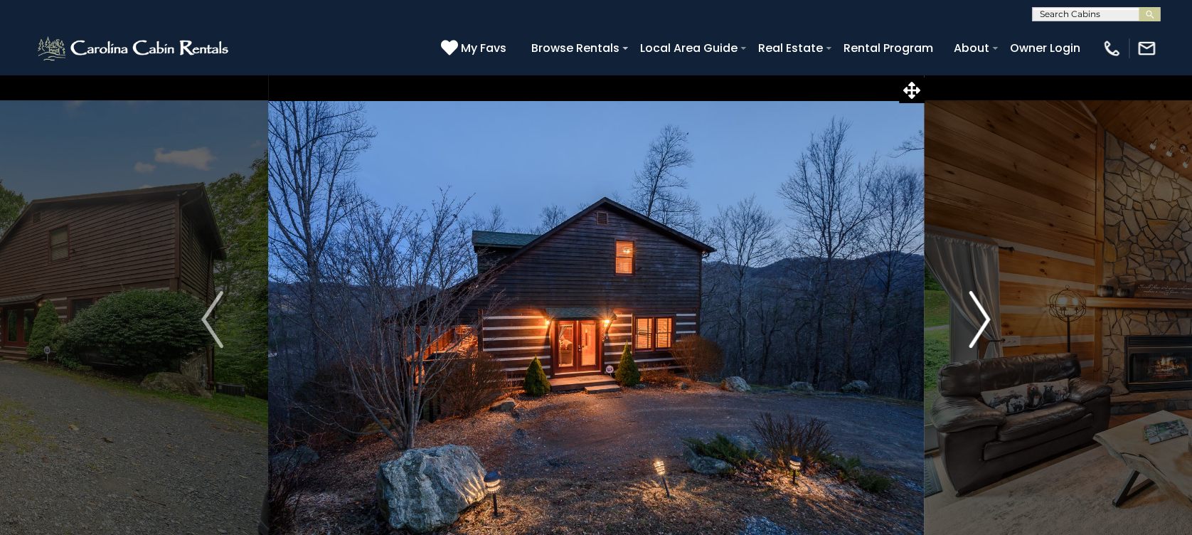
click at [975, 332] on img "Next" at bounding box center [978, 319] width 21 height 57
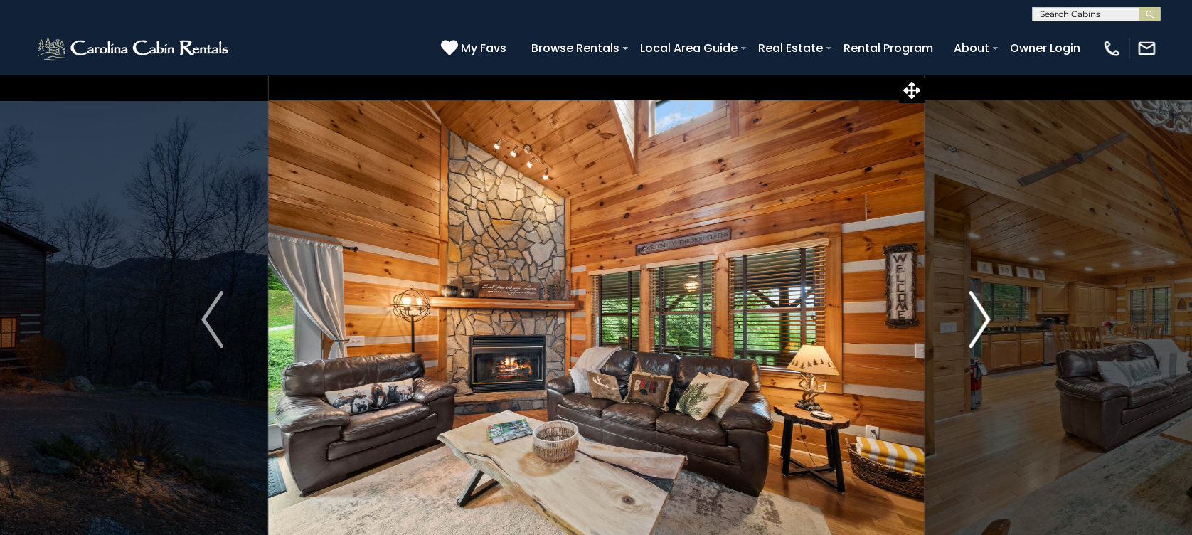
click at [975, 332] on img "Next" at bounding box center [978, 319] width 21 height 57
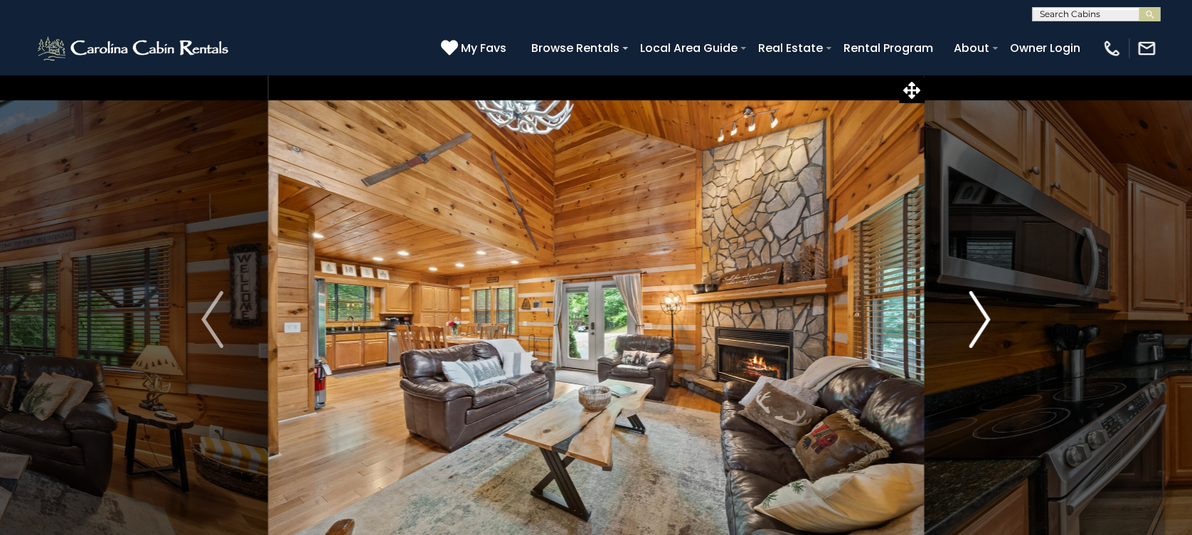
click at [975, 332] on img "Next" at bounding box center [978, 319] width 21 height 57
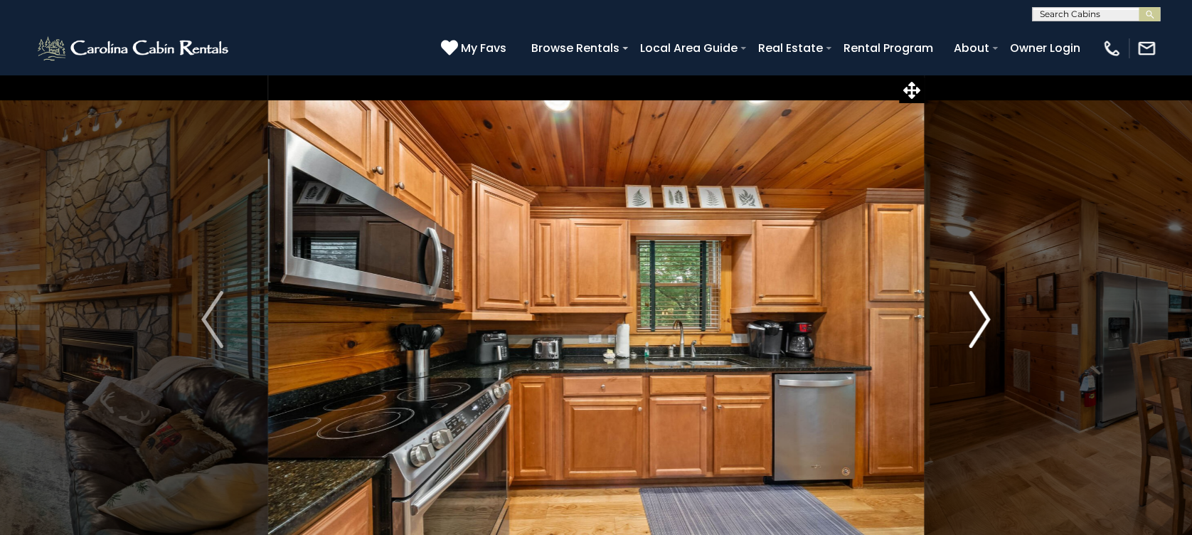
click at [975, 332] on img "Next" at bounding box center [978, 319] width 21 height 57
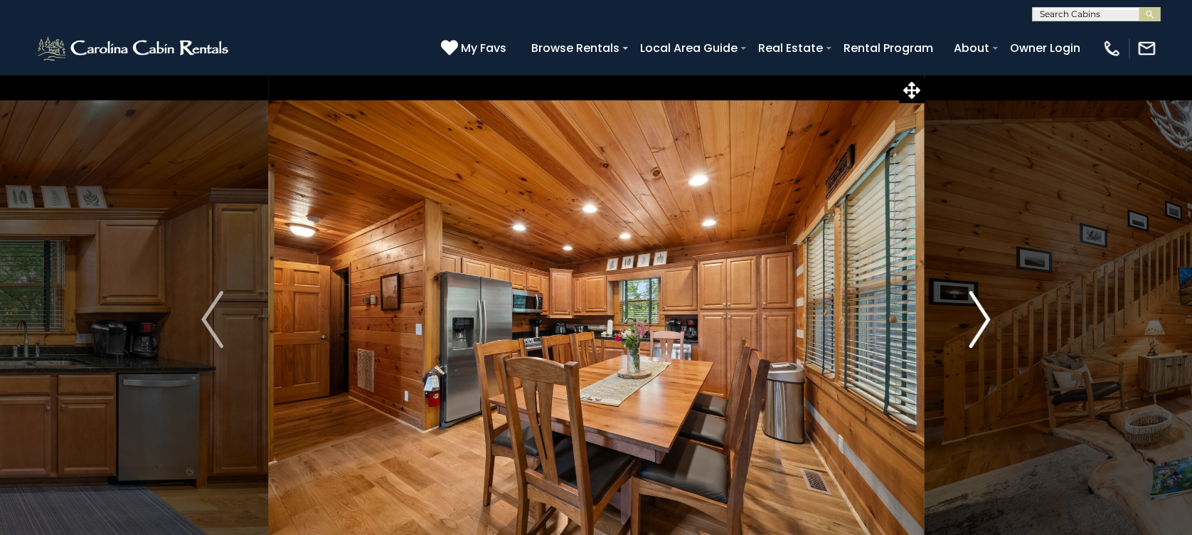
click at [975, 332] on img "Next" at bounding box center [978, 319] width 21 height 57
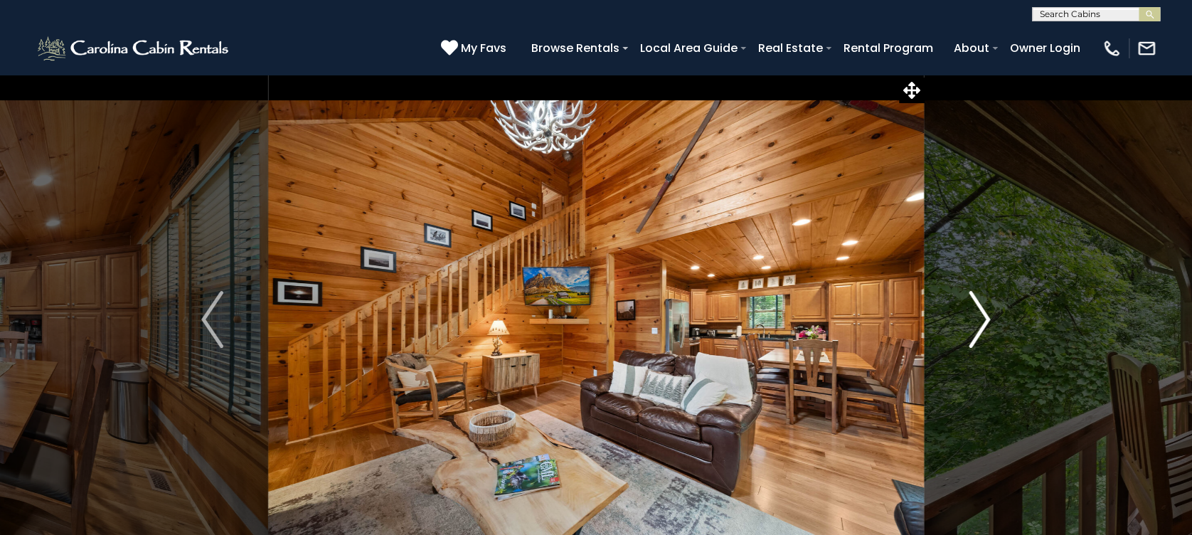
click at [975, 332] on img "Next" at bounding box center [978, 319] width 21 height 57
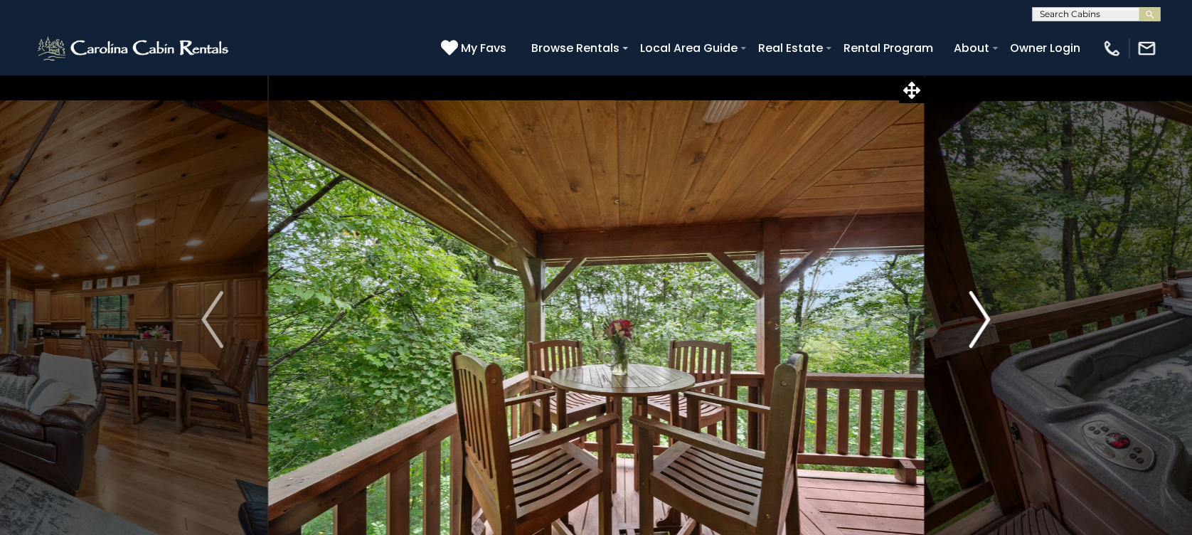
click at [975, 332] on img "Next" at bounding box center [978, 319] width 21 height 57
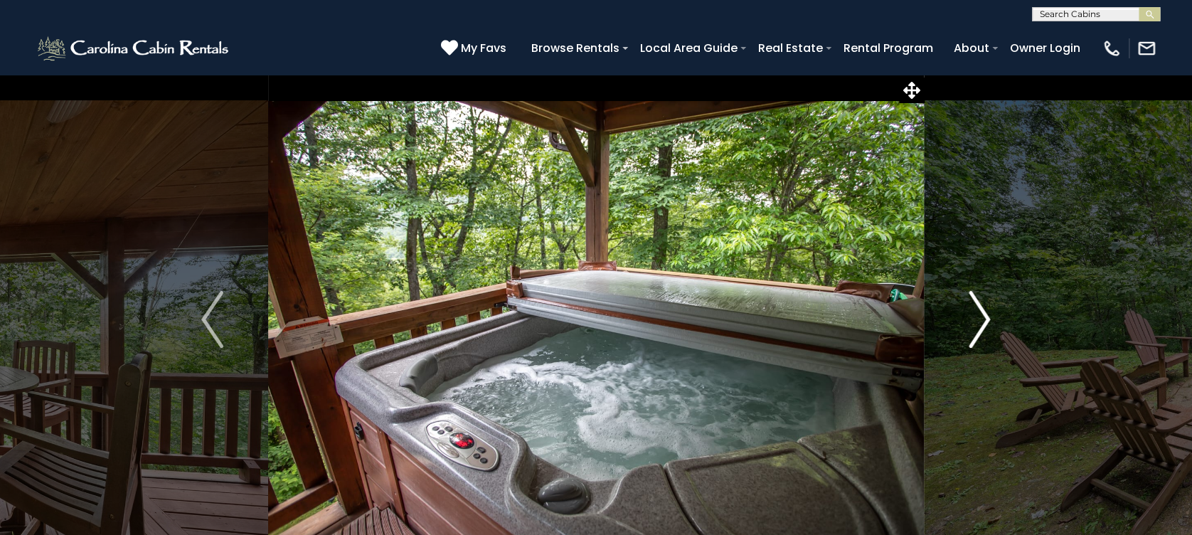
click at [975, 332] on img "Next" at bounding box center [978, 319] width 21 height 57
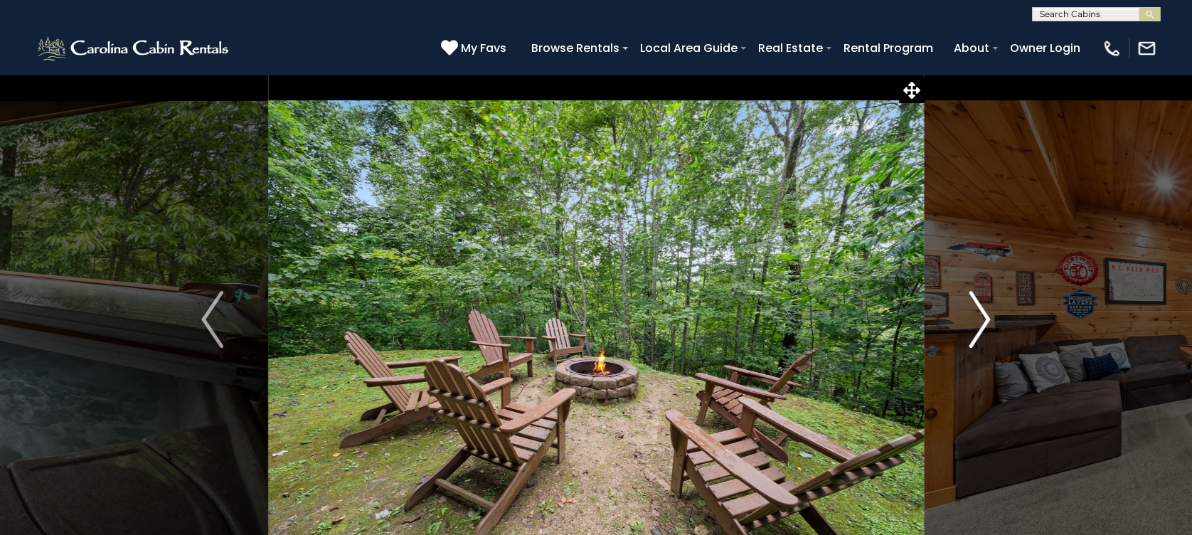
click at [975, 332] on img "Next" at bounding box center [978, 319] width 21 height 57
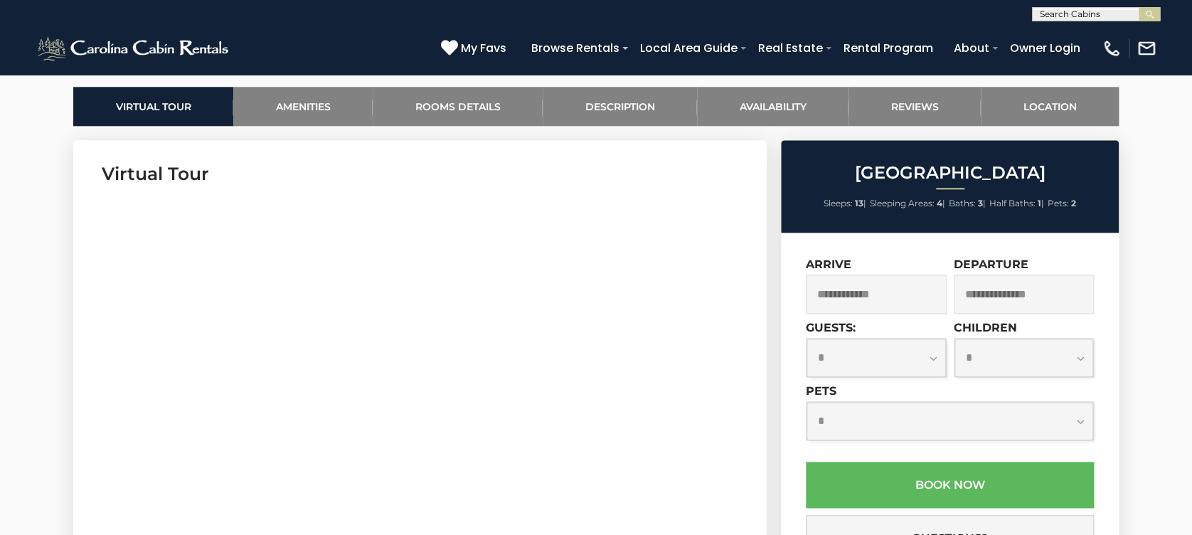
scroll to position [663, 0]
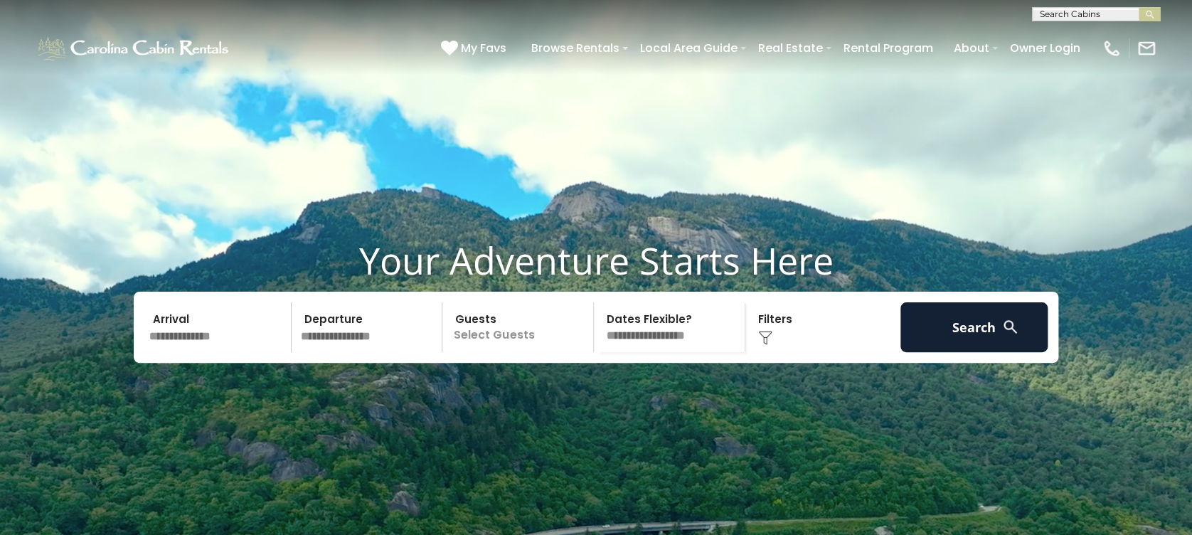
click at [260, 352] on input "text" at bounding box center [217, 327] width 147 height 50
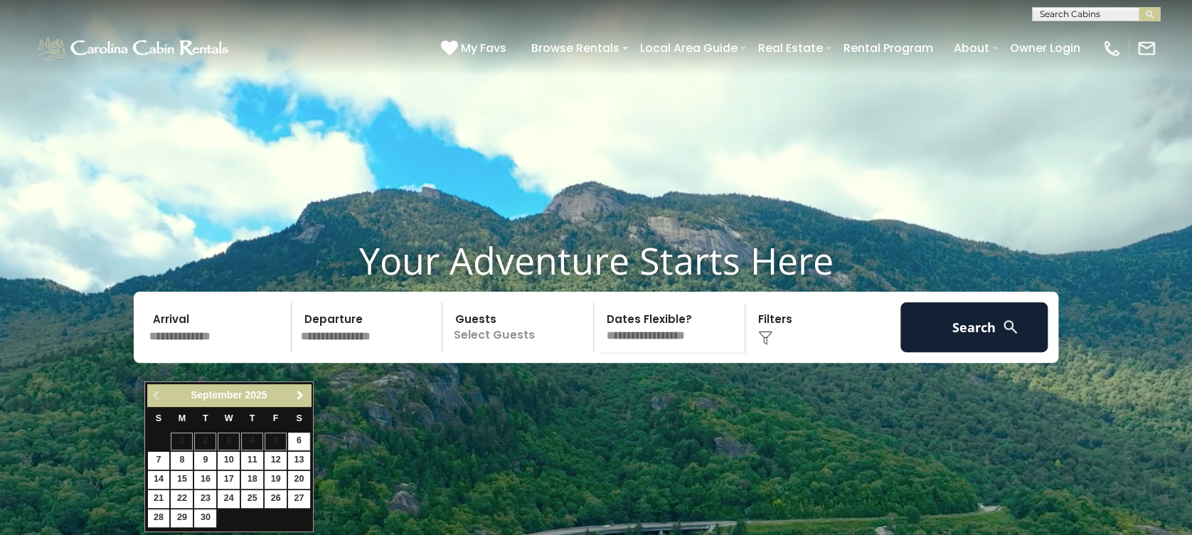
click at [304, 390] on span "Next" at bounding box center [299, 395] width 11 height 11
click at [303, 390] on span "Next" at bounding box center [299, 395] width 11 height 11
click at [295, 498] on link "22" at bounding box center [299, 499] width 22 height 18
type input "********"
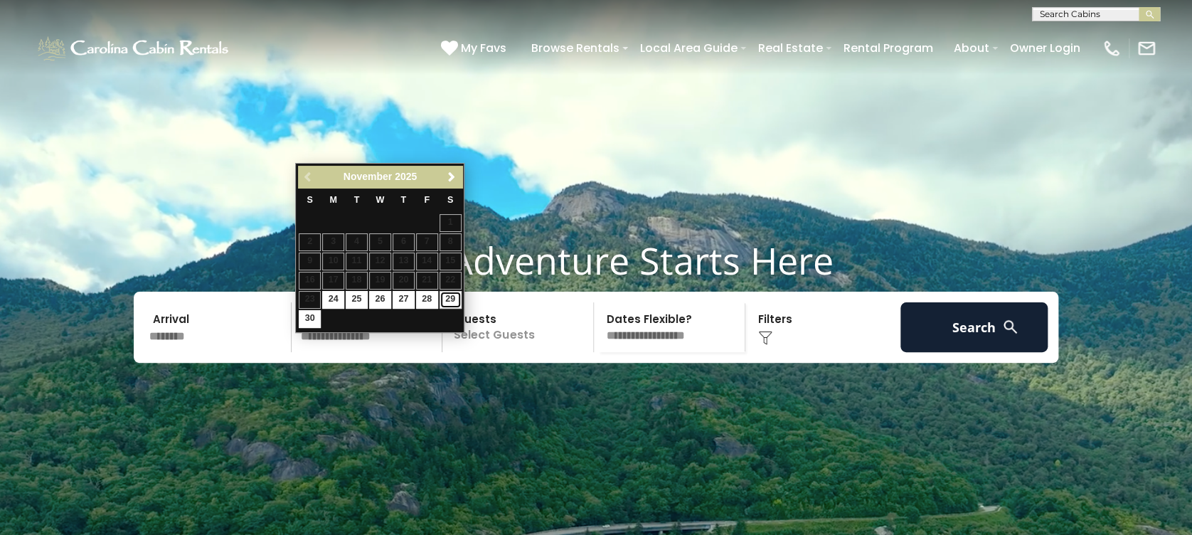
click at [453, 303] on link "29" at bounding box center [450, 300] width 22 height 18
type input "********"
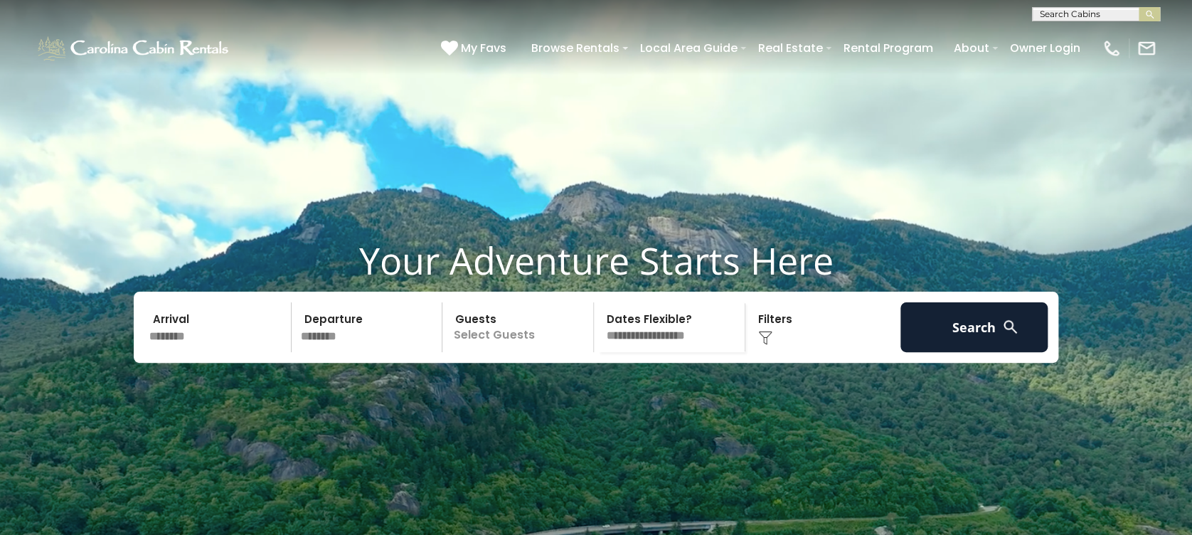
click at [652, 352] on select "**********" at bounding box center [671, 327] width 146 height 50
select select "*"
click at [598, 331] on select "**********" at bounding box center [671, 327] width 146 height 50
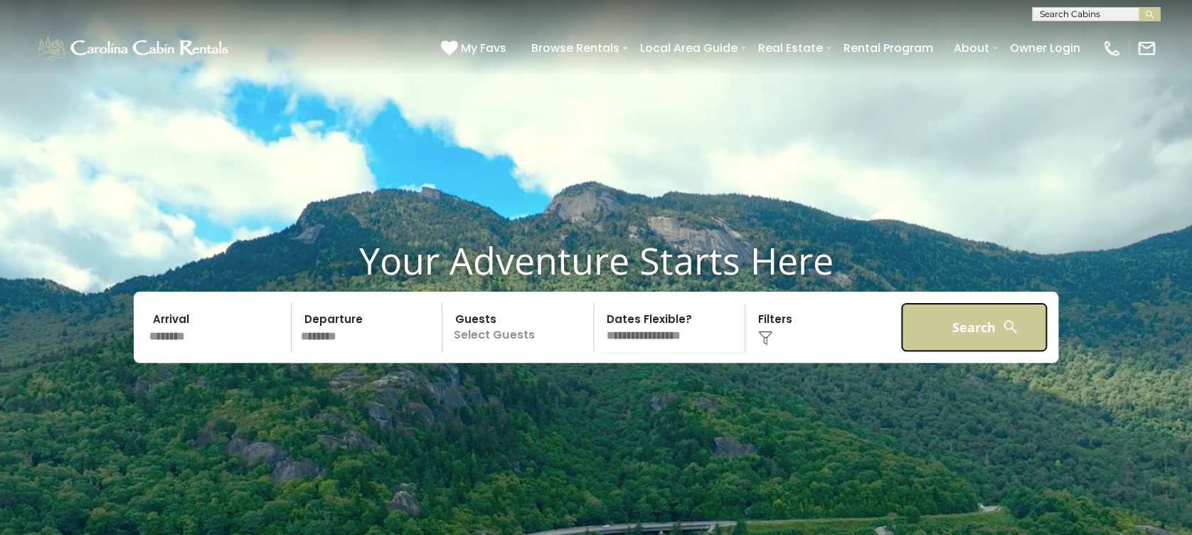
click at [944, 352] on button "Search" at bounding box center [973, 327] width 147 height 50
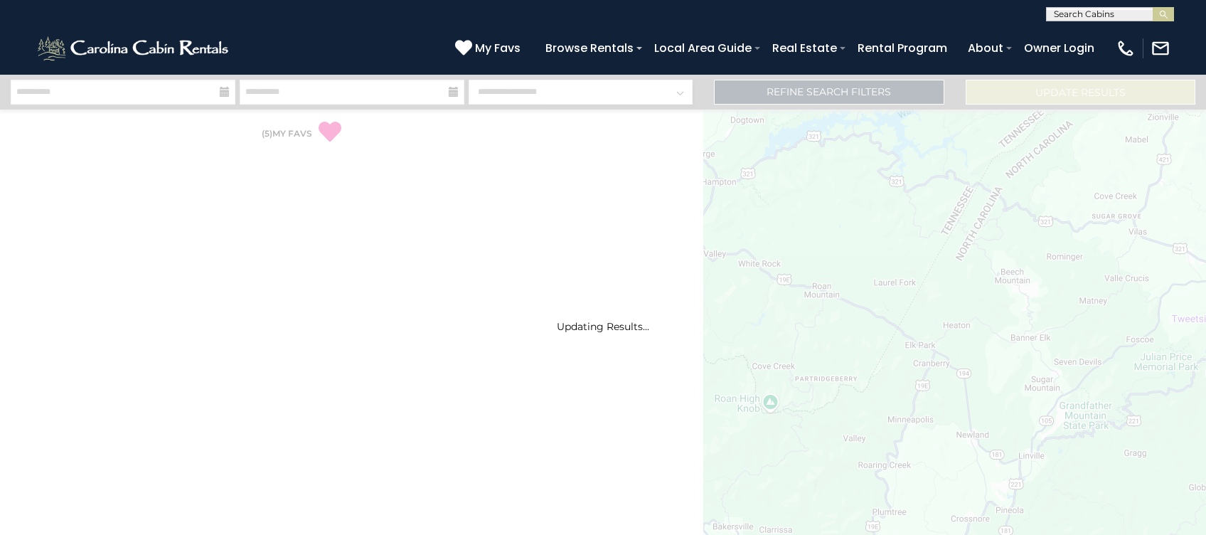
select select "*"
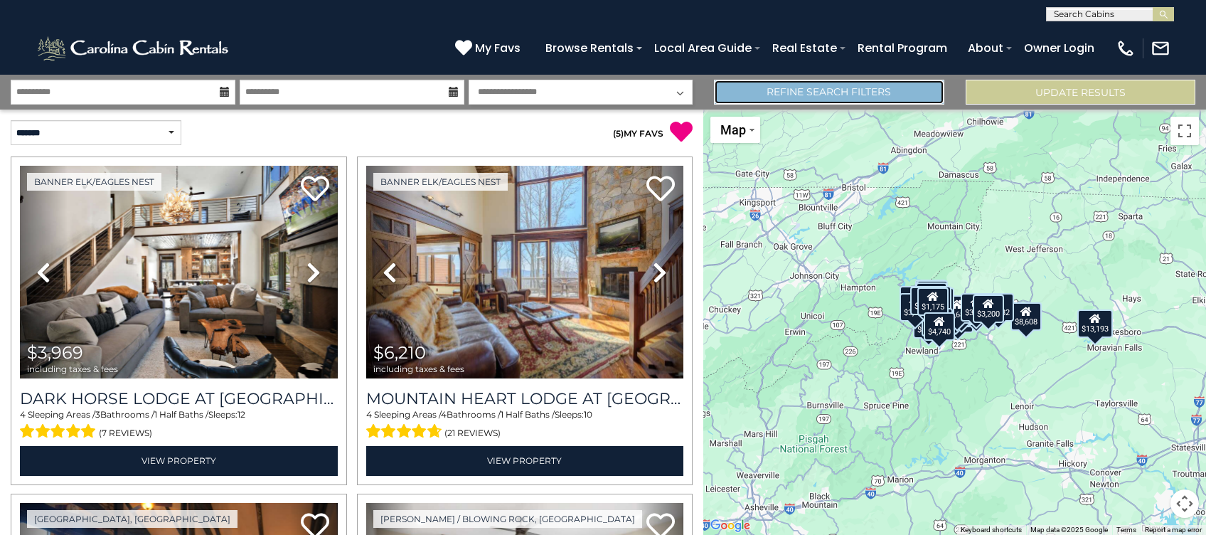
click at [867, 90] on link "Refine Search Filters" at bounding box center [829, 92] width 230 height 25
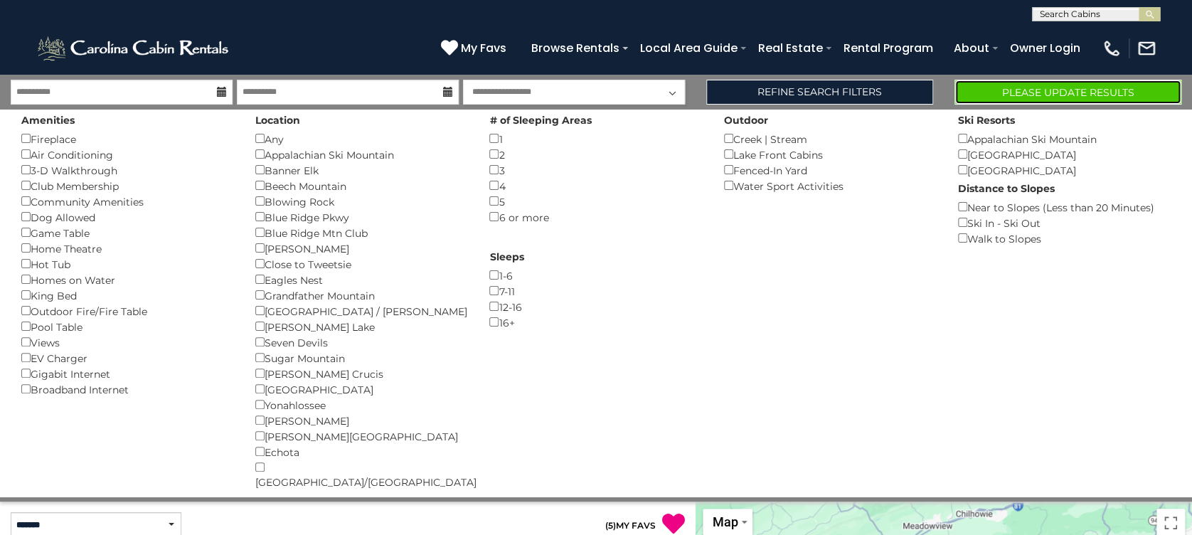
click at [1024, 91] on button "Please Update Results" at bounding box center [1067, 92] width 227 height 25
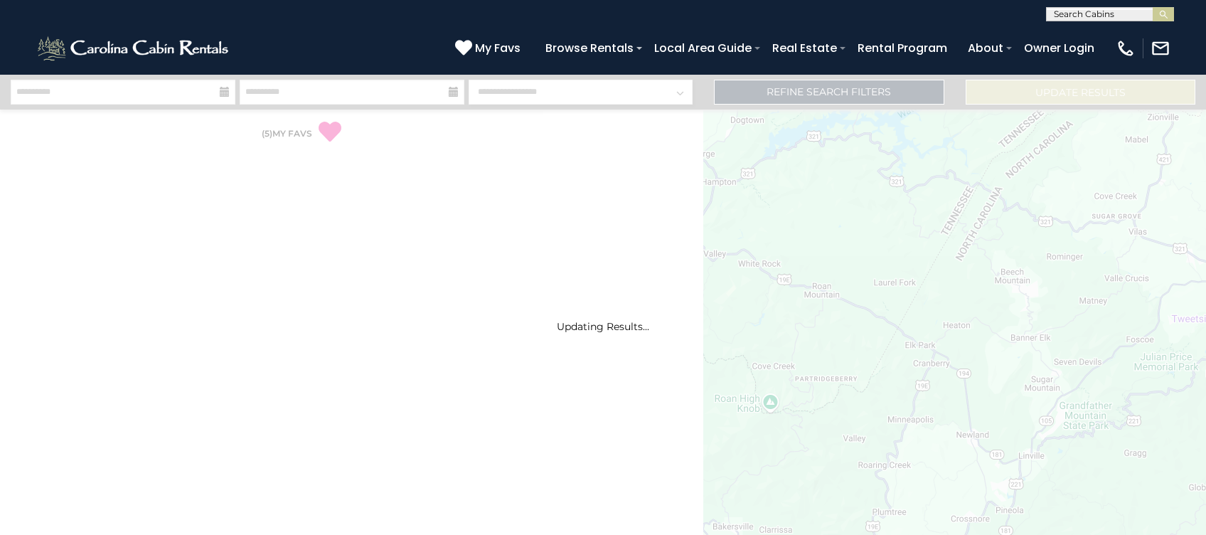
select select "*"
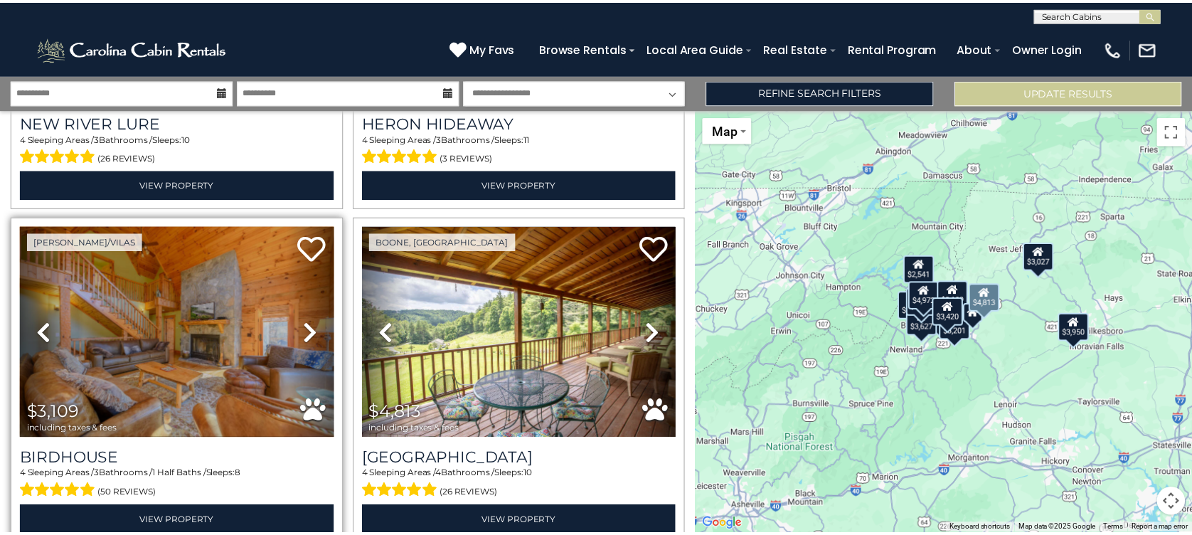
scroll to position [1957, 0]
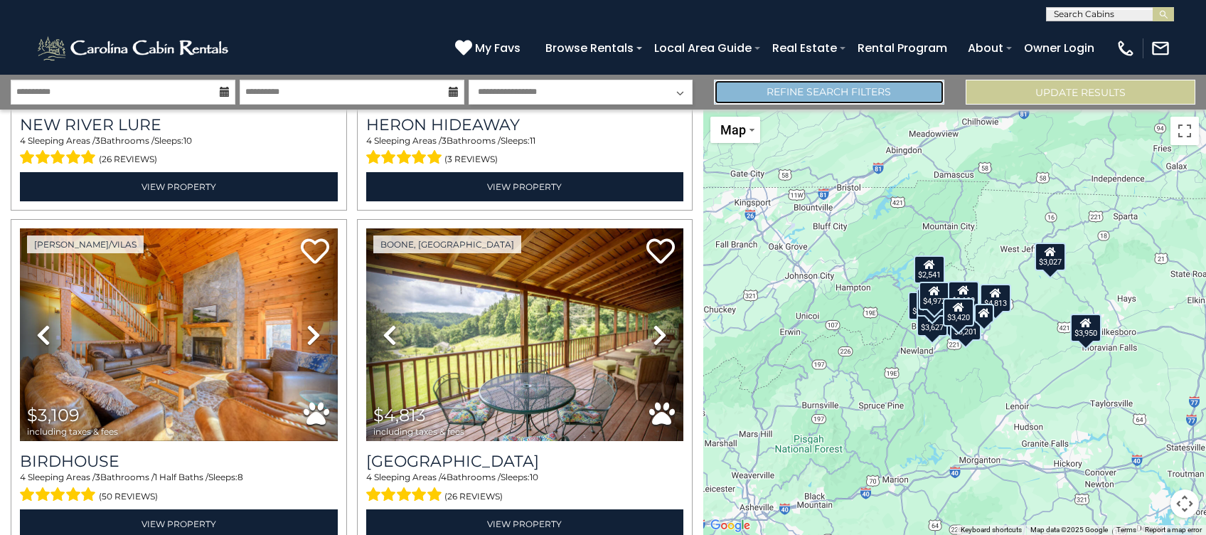
click at [882, 95] on link "Refine Search Filters" at bounding box center [829, 92] width 230 height 25
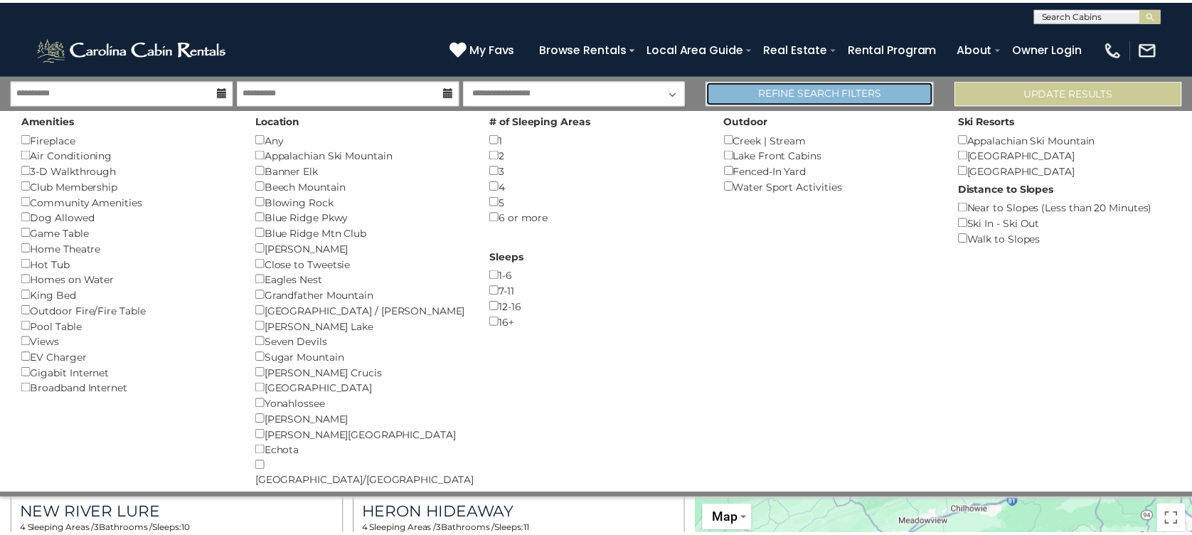
scroll to position [1940, 0]
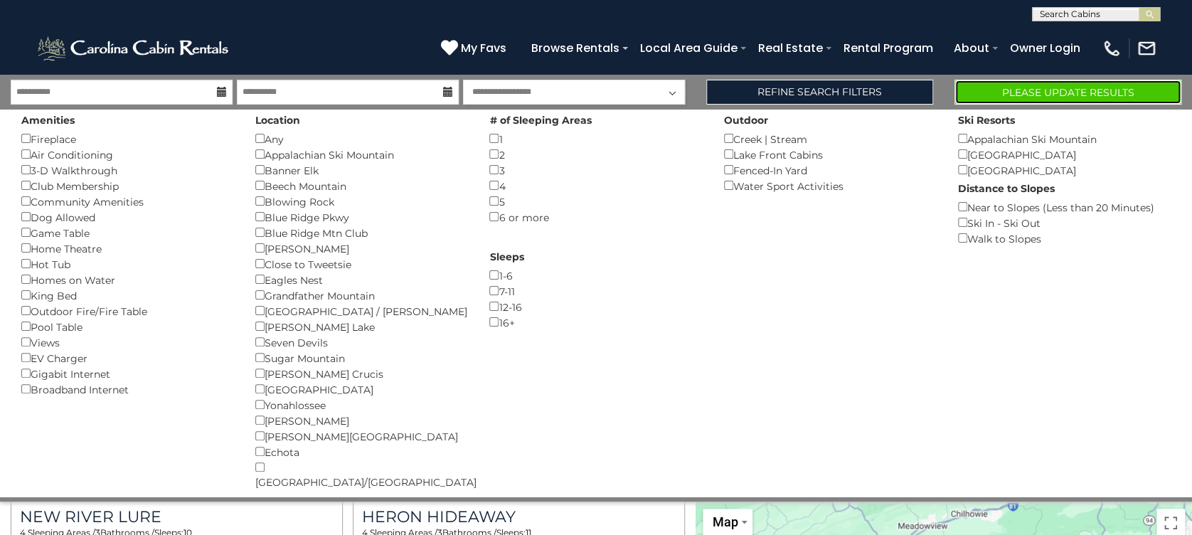
click at [1027, 92] on button "Please Update Results" at bounding box center [1067, 92] width 227 height 25
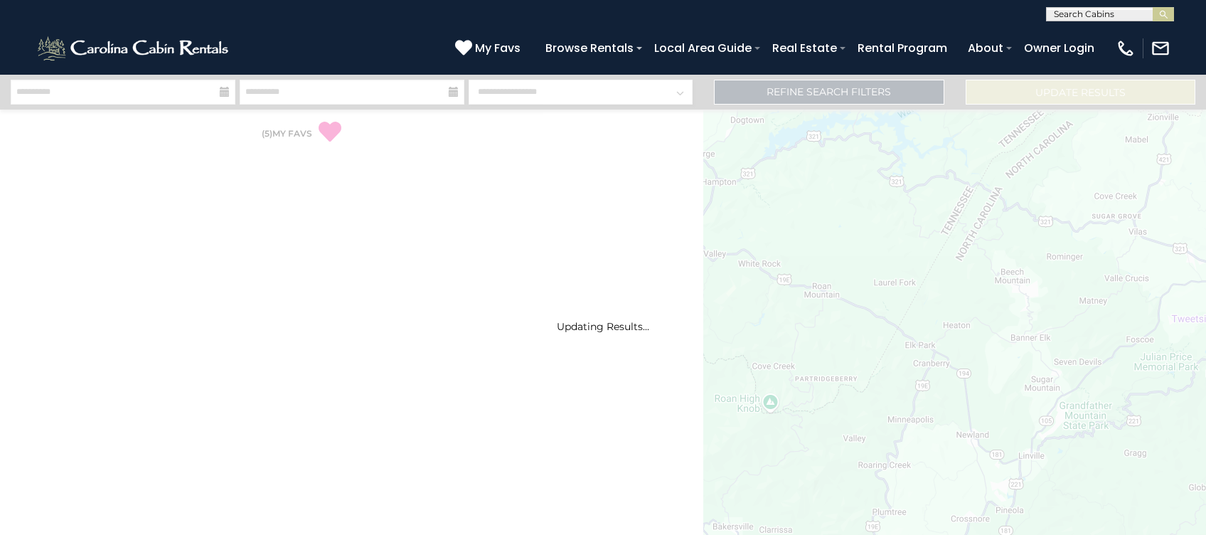
select select "*"
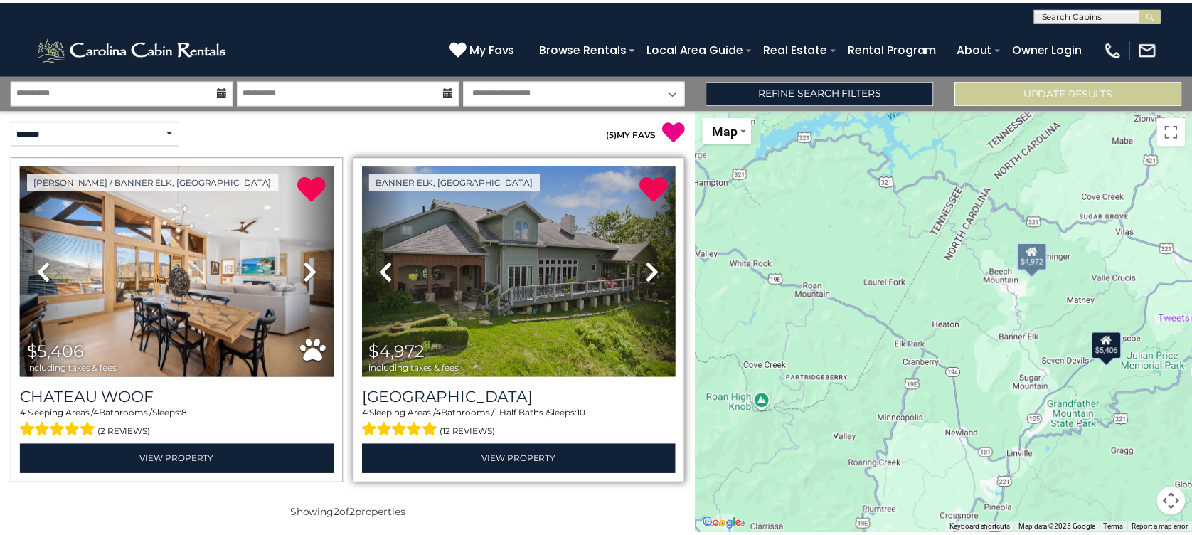
scroll to position [4, 0]
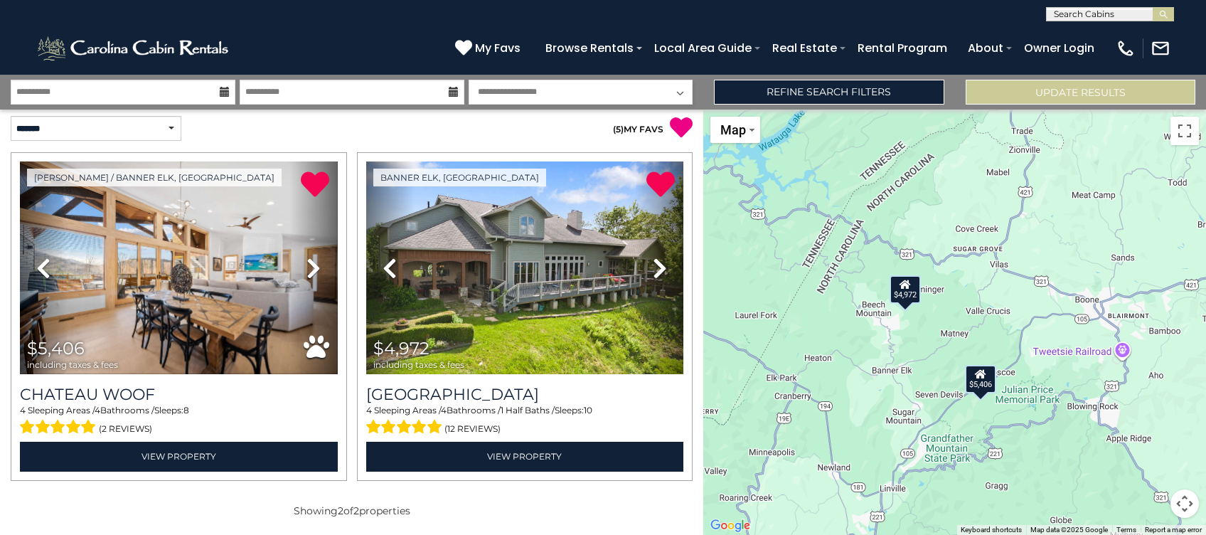
drag, startPoint x: 1017, startPoint y: 338, endPoint x: 876, endPoint y: 370, distance: 144.4
click at [876, 370] on div "$5,406 $4,972" at bounding box center [954, 321] width 503 height 425
click at [926, 92] on link "Refine Search Filters" at bounding box center [829, 92] width 230 height 25
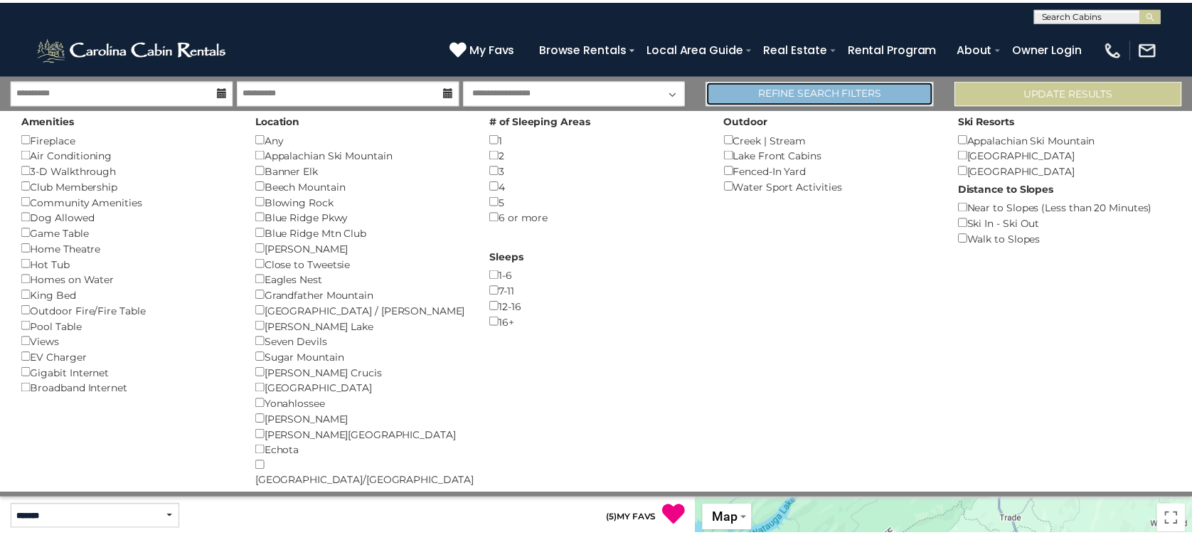
scroll to position [1, 0]
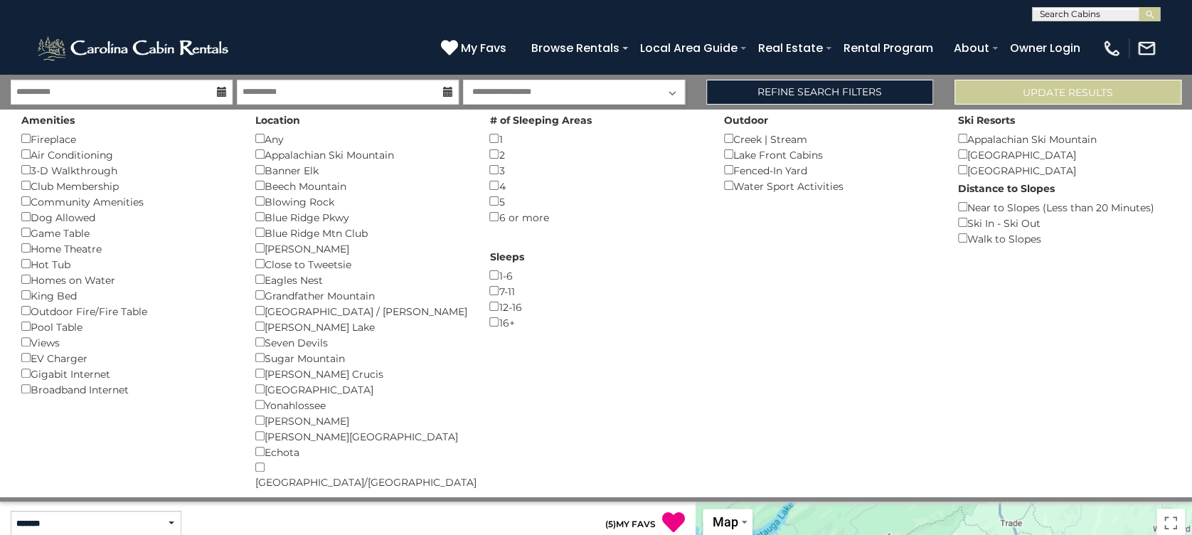
click at [28, 245] on div "Home Theatre ()" at bounding box center [127, 248] width 213 height 16
click at [1141, 93] on button "Please Update Results" at bounding box center [1067, 92] width 227 height 25
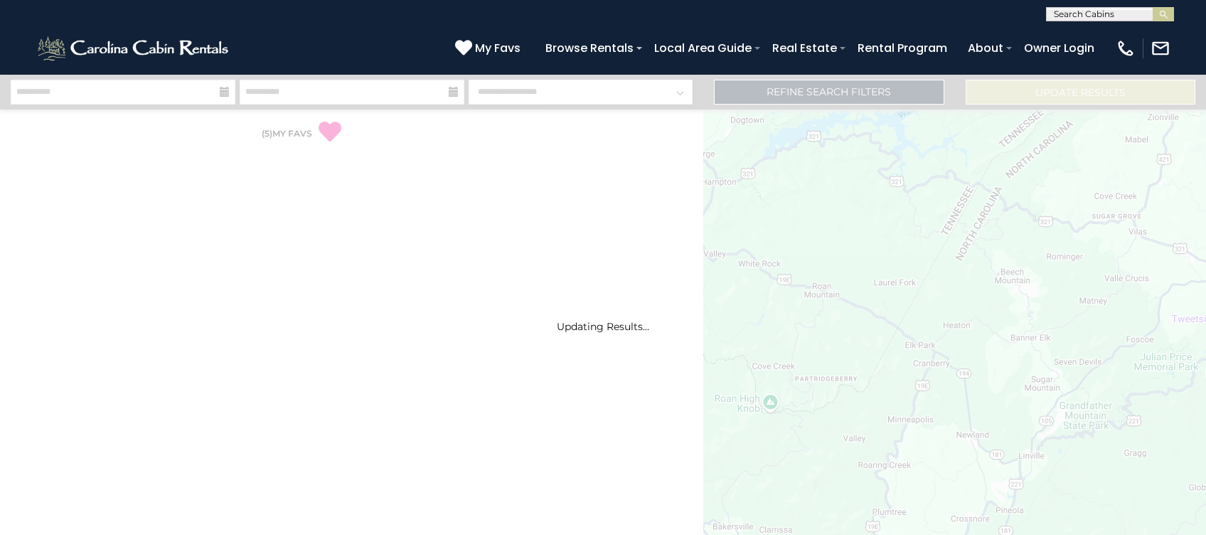
select select "*"
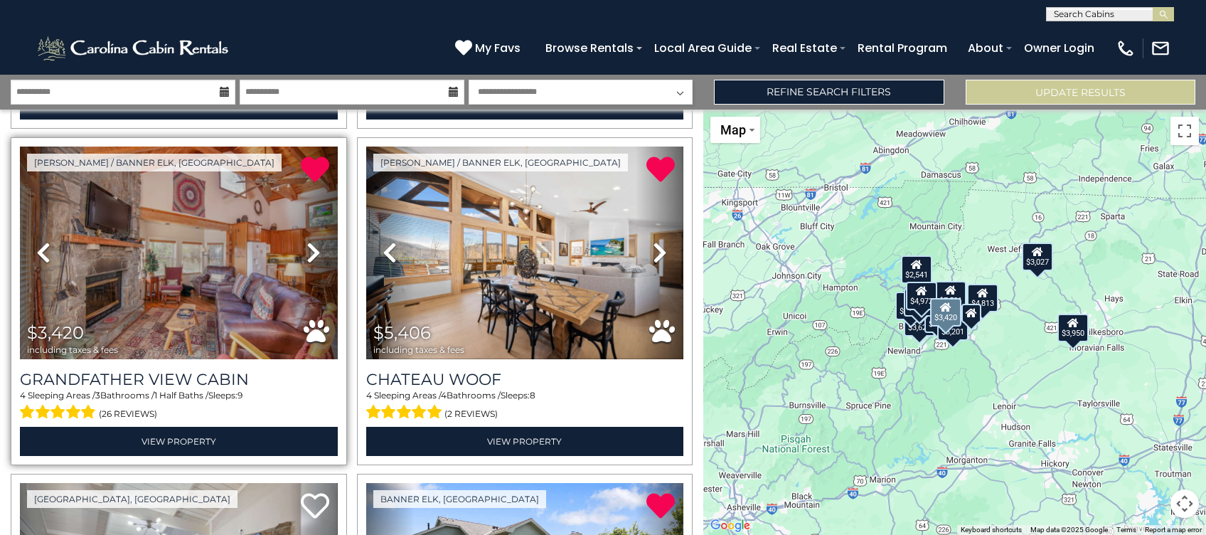
scroll to position [1673, 0]
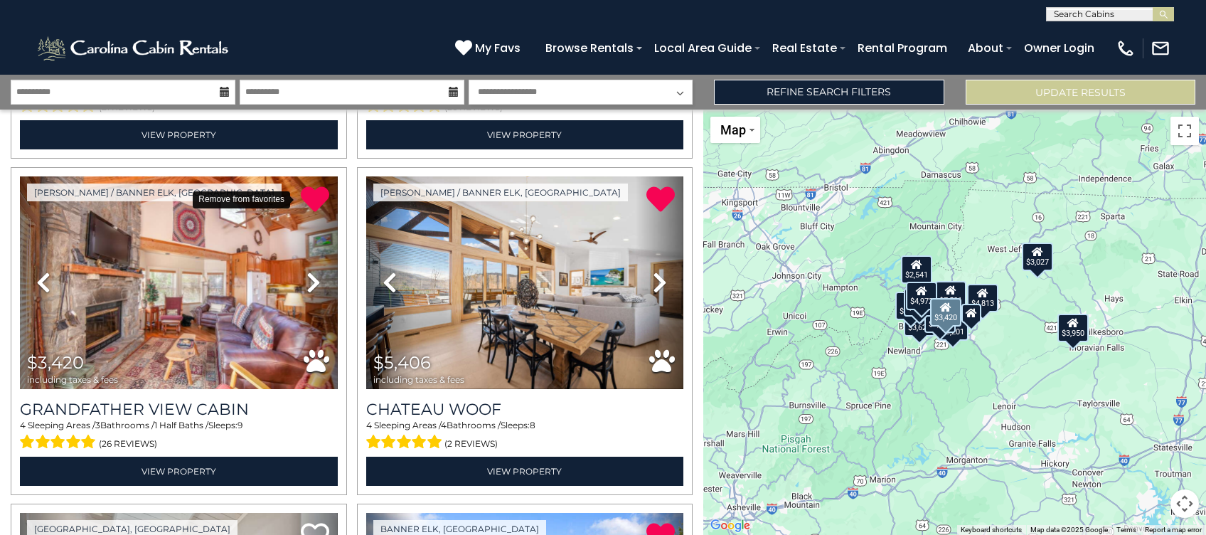
drag, startPoint x: 310, startPoint y: 178, endPoint x: 705, endPoint y: 62, distance: 412.1
click at [310, 185] on icon at bounding box center [315, 199] width 28 height 28
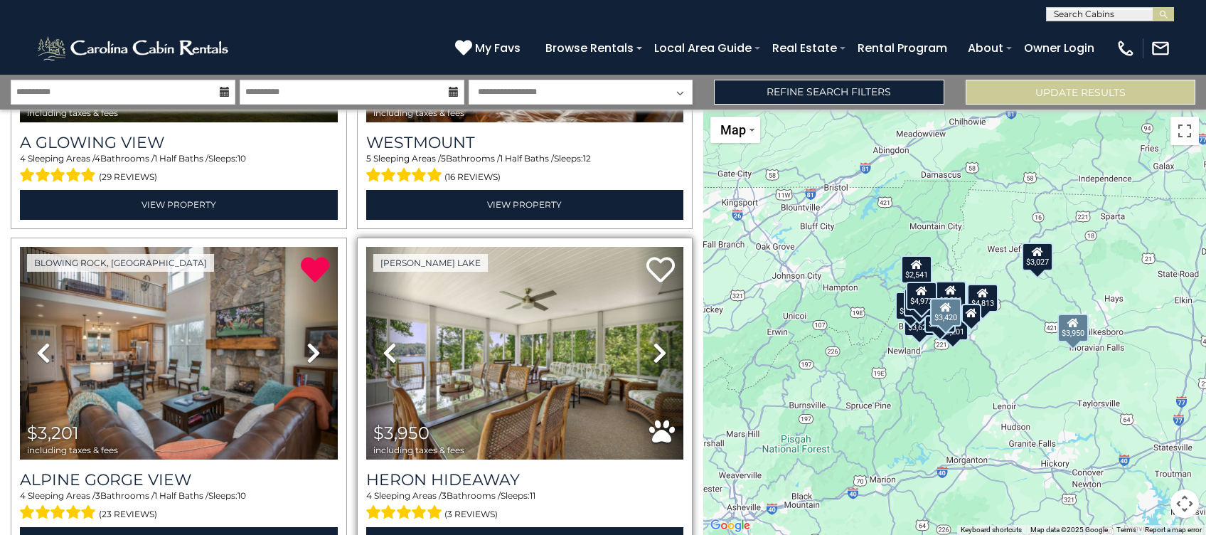
scroll to position [284, 0]
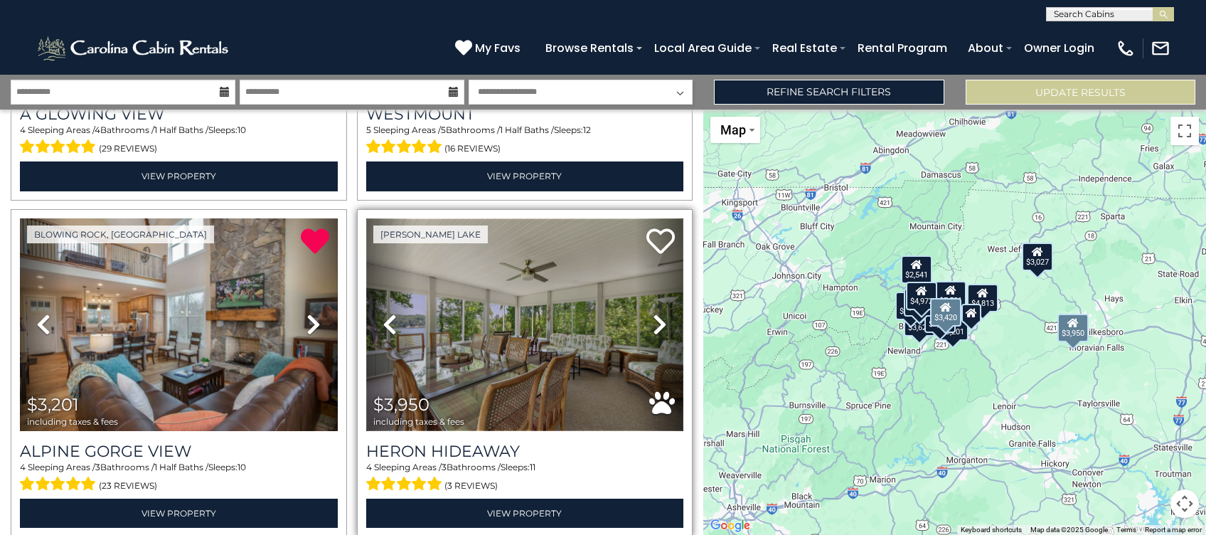
click at [498, 322] on img at bounding box center [525, 324] width 318 height 213
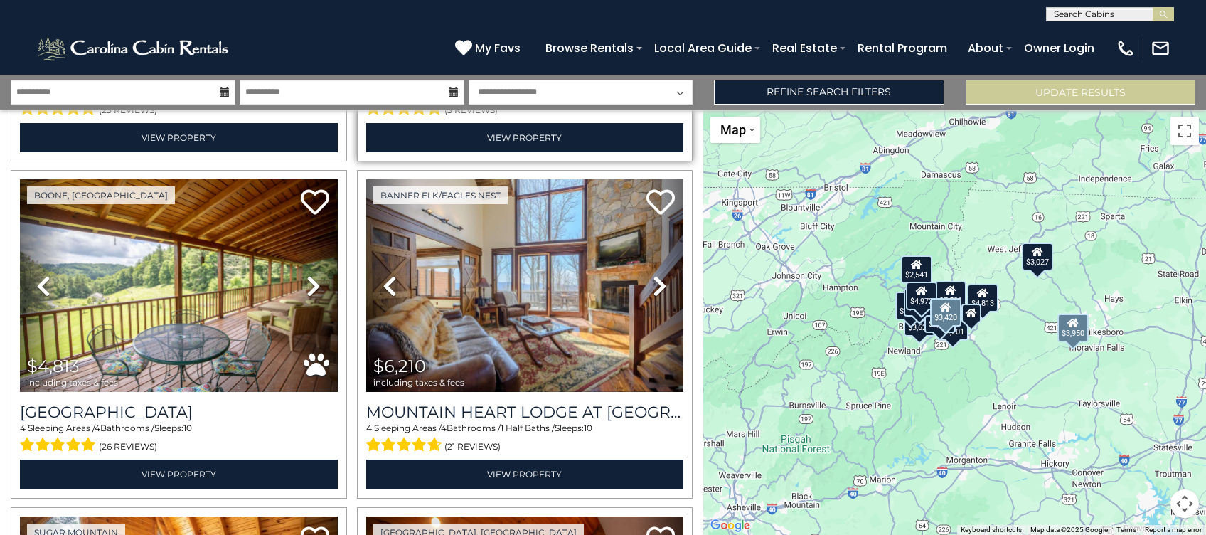
scroll to position [663, 0]
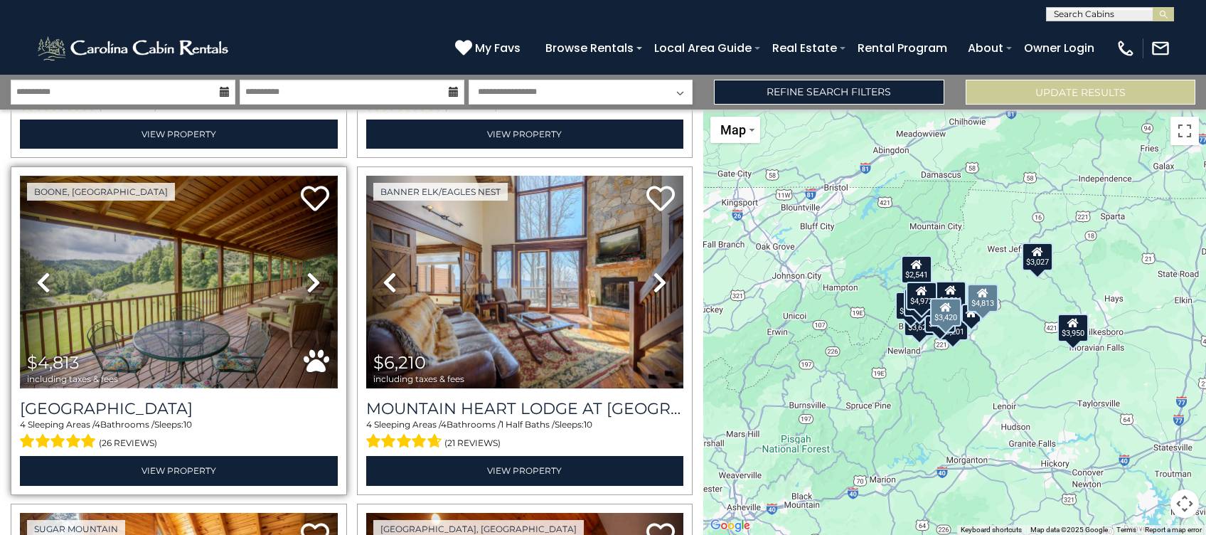
click at [230, 263] on img at bounding box center [179, 282] width 318 height 213
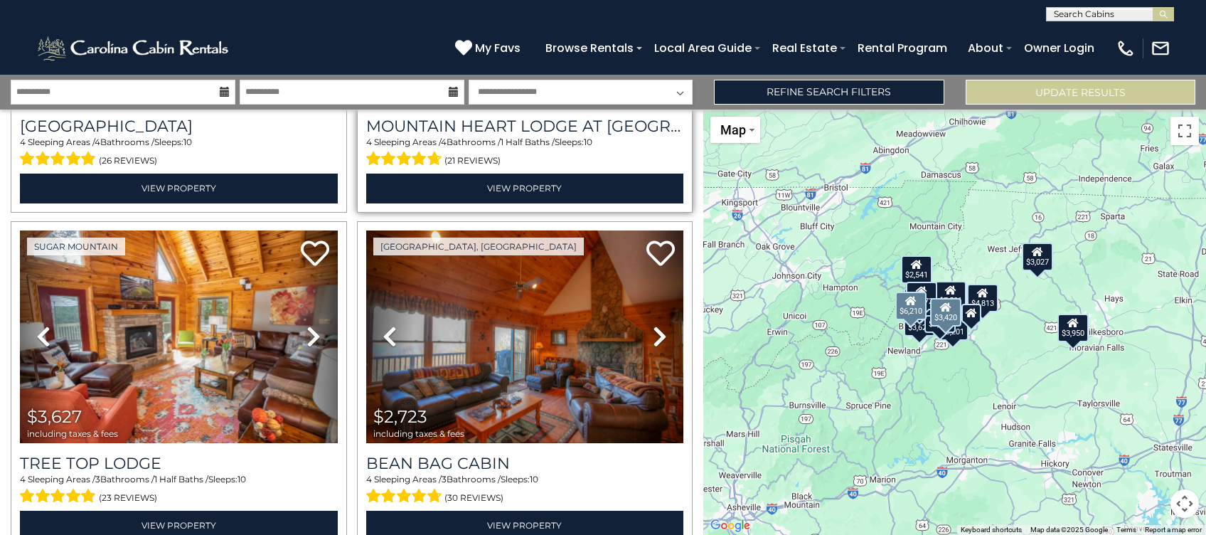
scroll to position [948, 0]
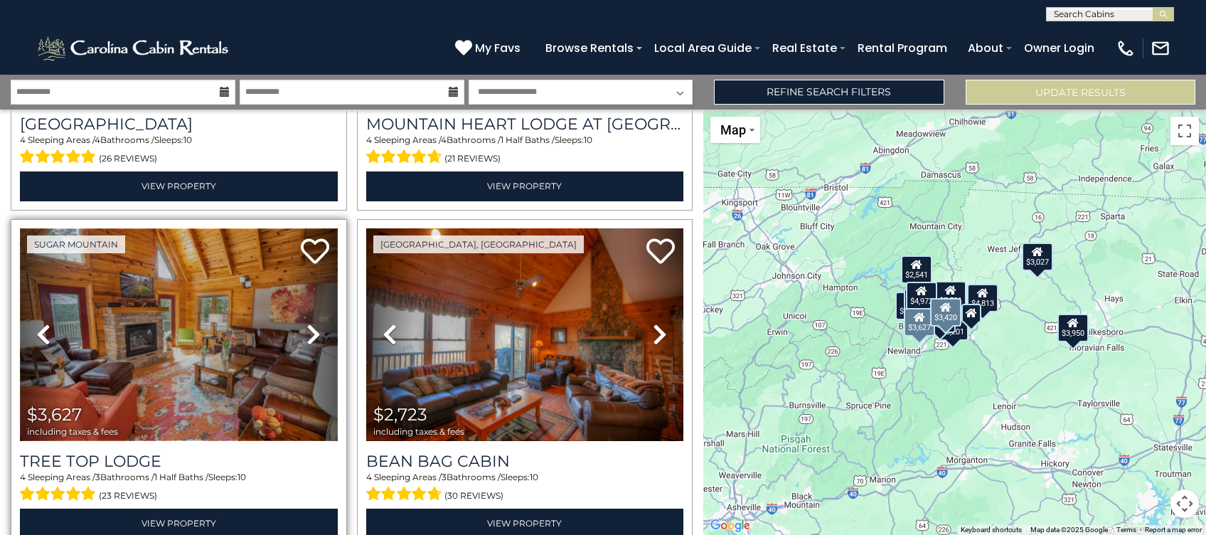
click at [233, 319] on img at bounding box center [179, 334] width 318 height 213
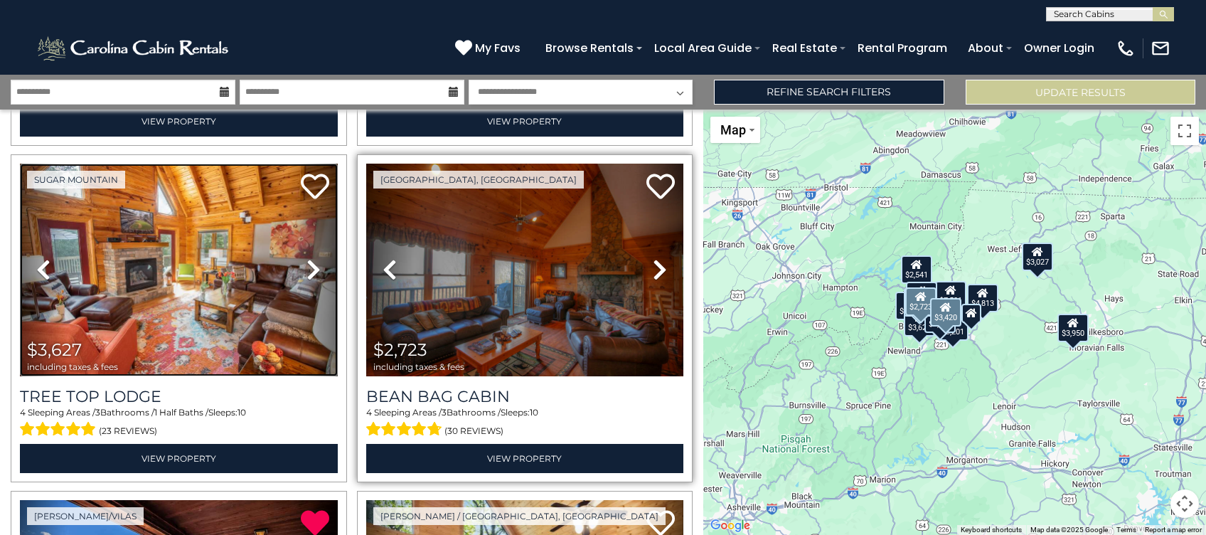
scroll to position [1042, 0]
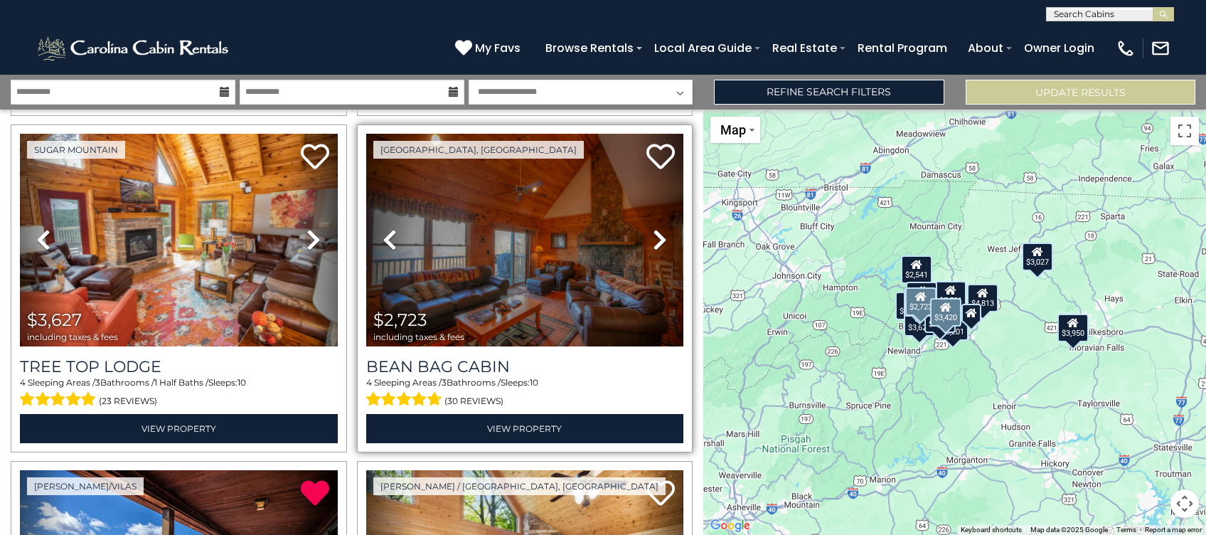
click at [653, 228] on icon at bounding box center [660, 239] width 14 height 23
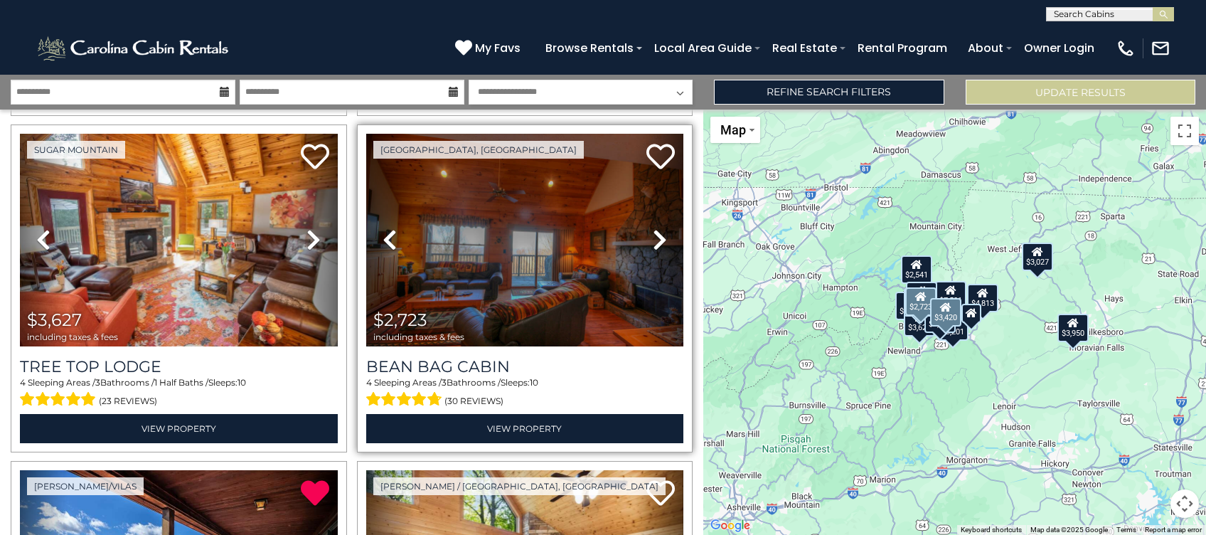
click at [653, 228] on icon at bounding box center [660, 239] width 14 height 23
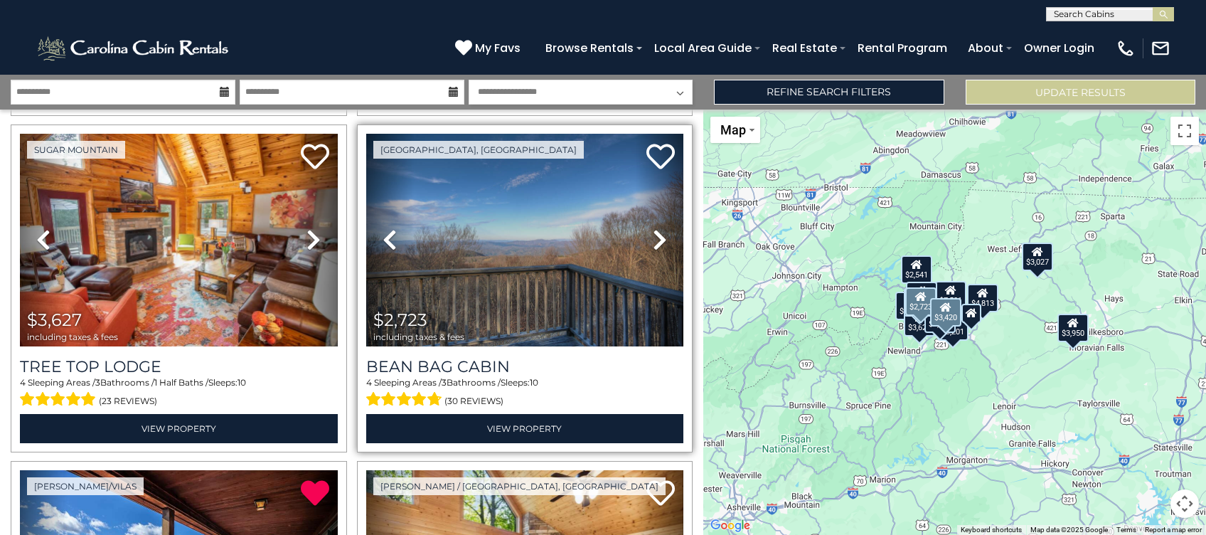
click at [653, 228] on icon at bounding box center [660, 239] width 14 height 23
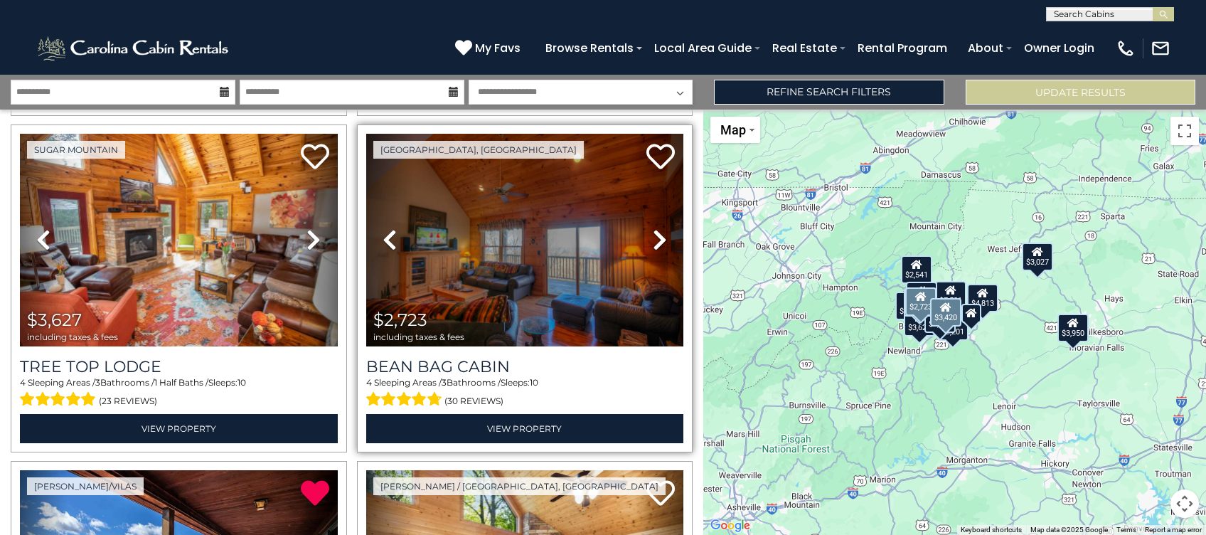
click at [653, 228] on icon at bounding box center [660, 239] width 14 height 23
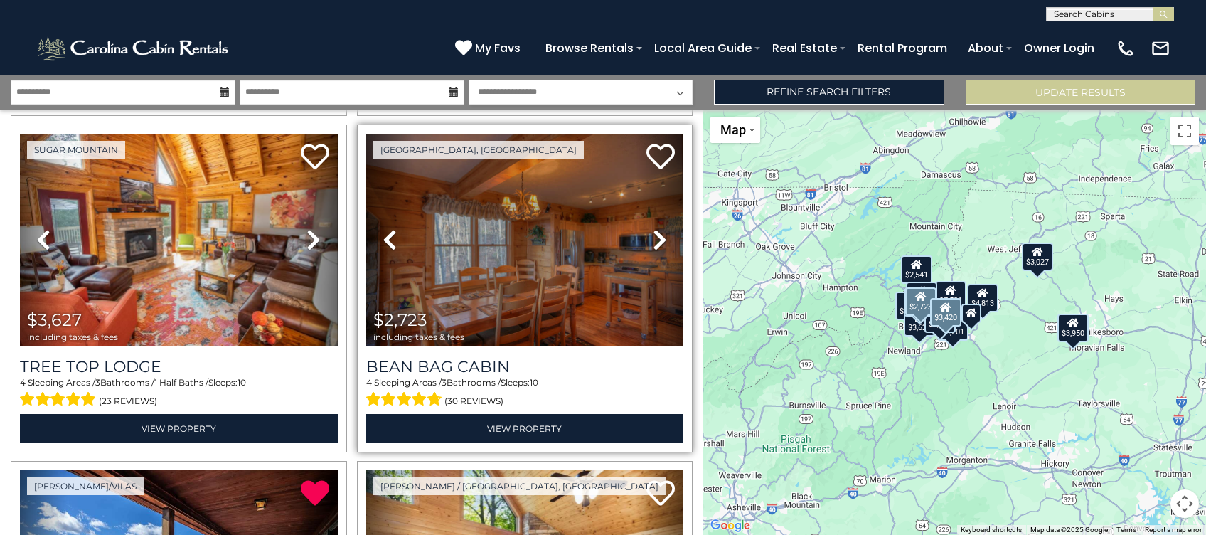
click at [653, 228] on icon at bounding box center [660, 239] width 14 height 23
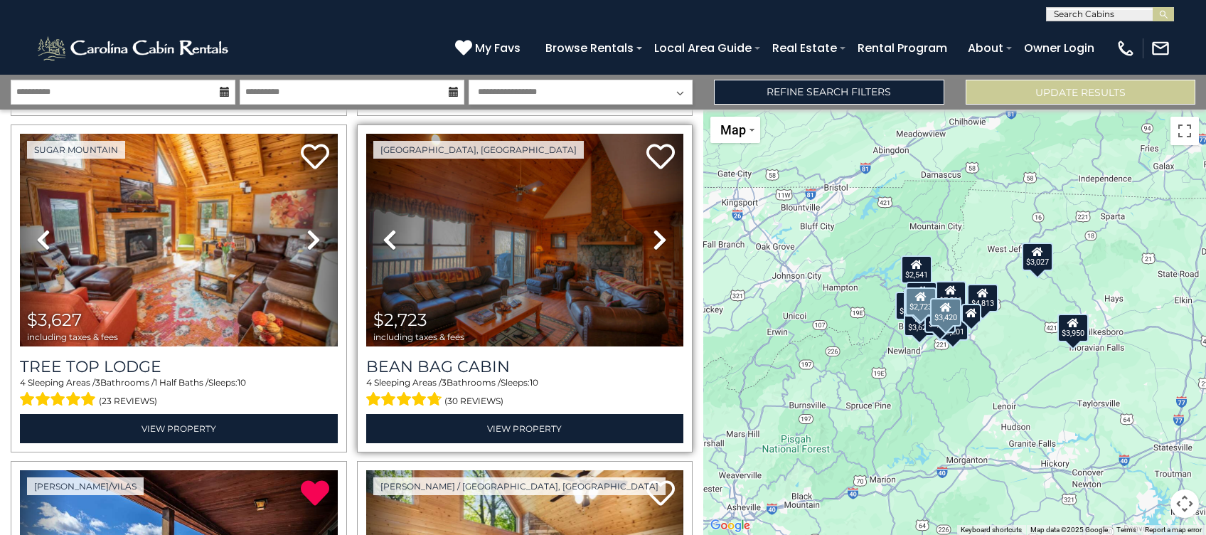
click at [653, 228] on icon at bounding box center [660, 239] width 14 height 23
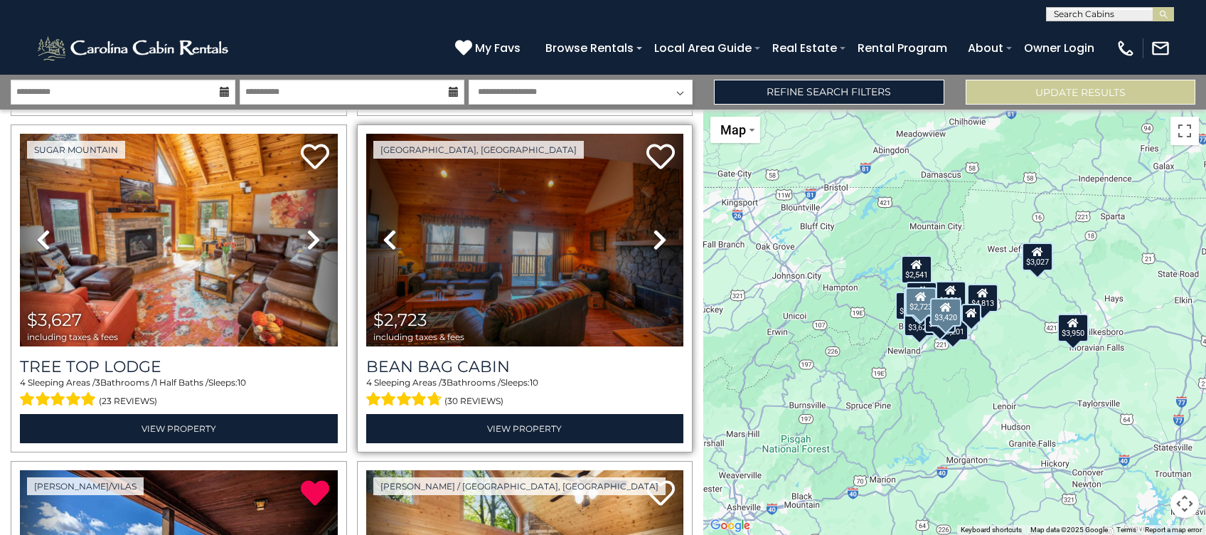
click at [653, 228] on icon at bounding box center [660, 239] width 14 height 23
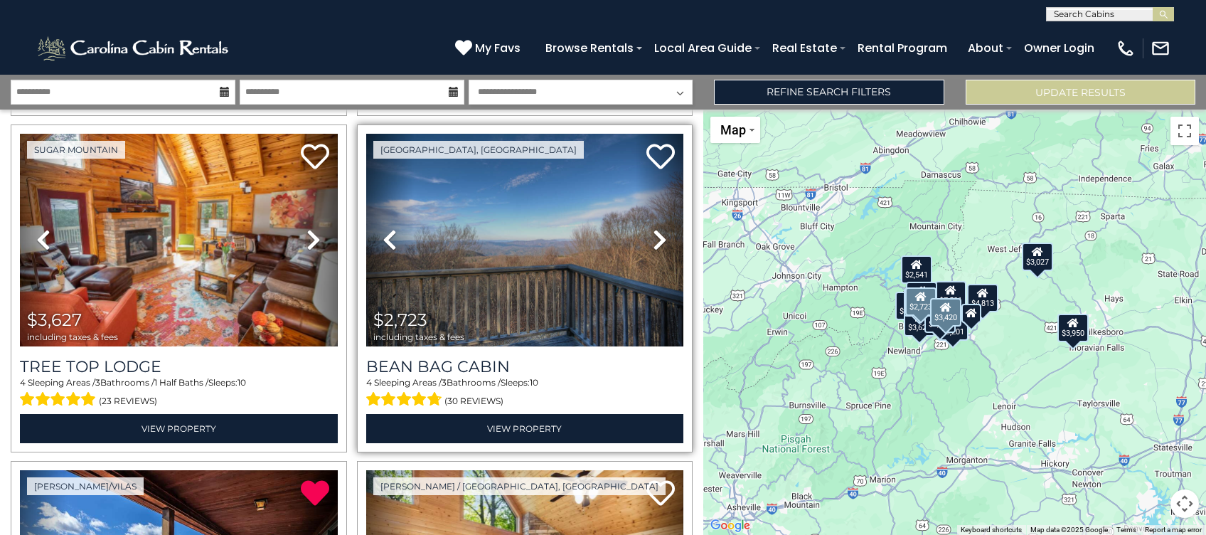
click at [653, 228] on icon at bounding box center [660, 239] width 14 height 23
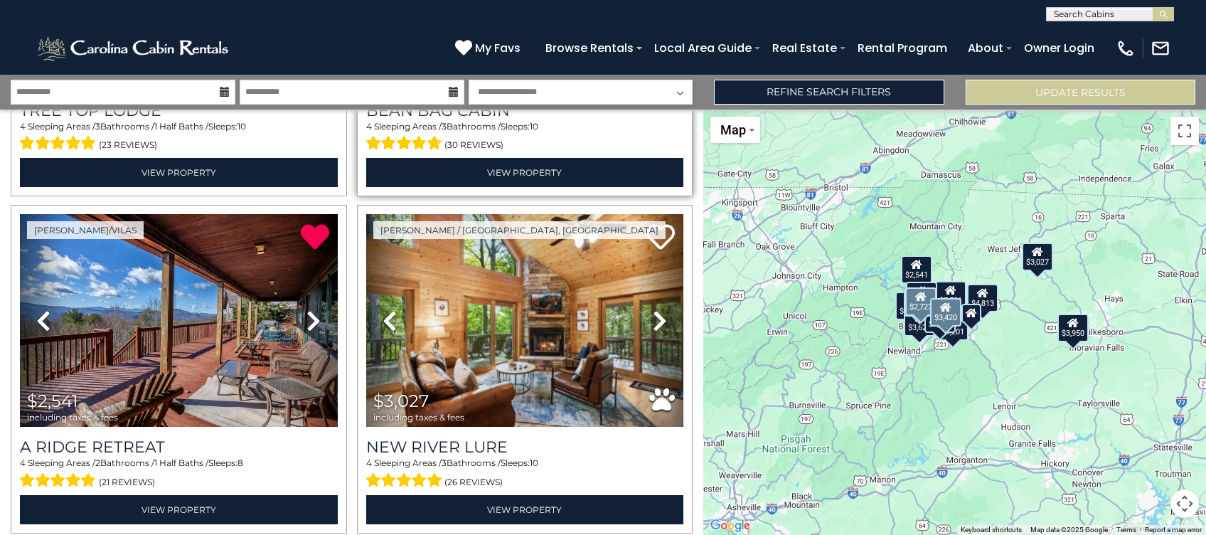
scroll to position [1327, 0]
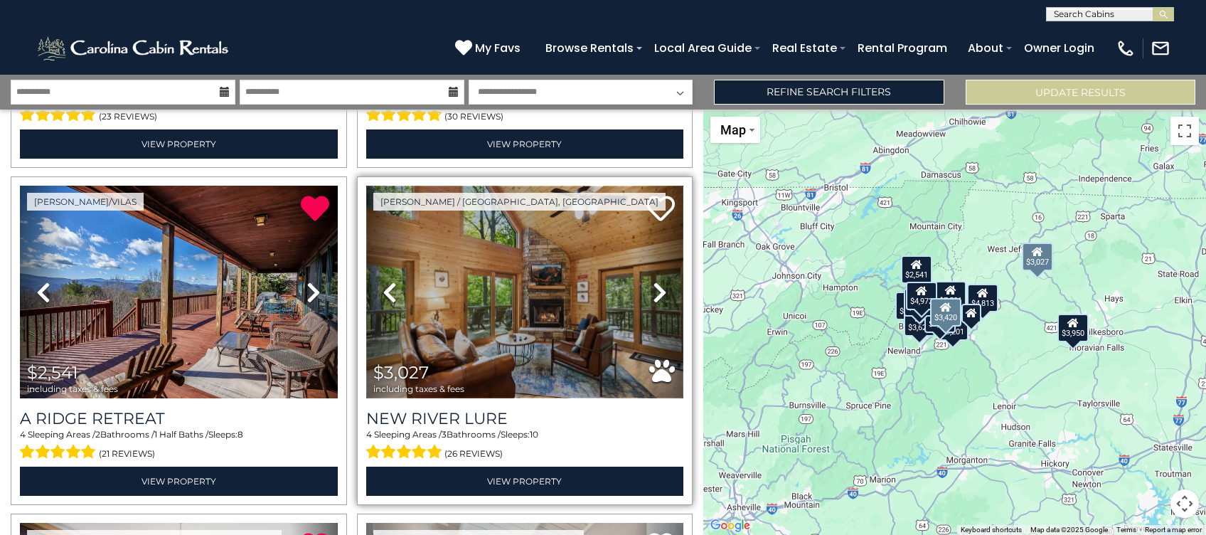
click at [546, 289] on img at bounding box center [525, 292] width 318 height 213
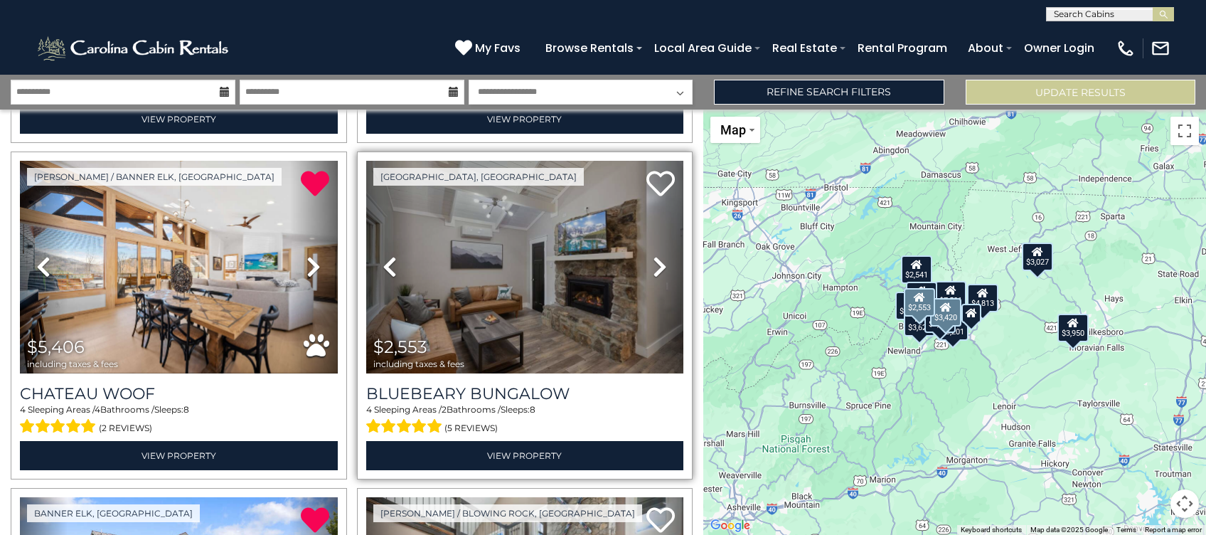
scroll to position [1706, 0]
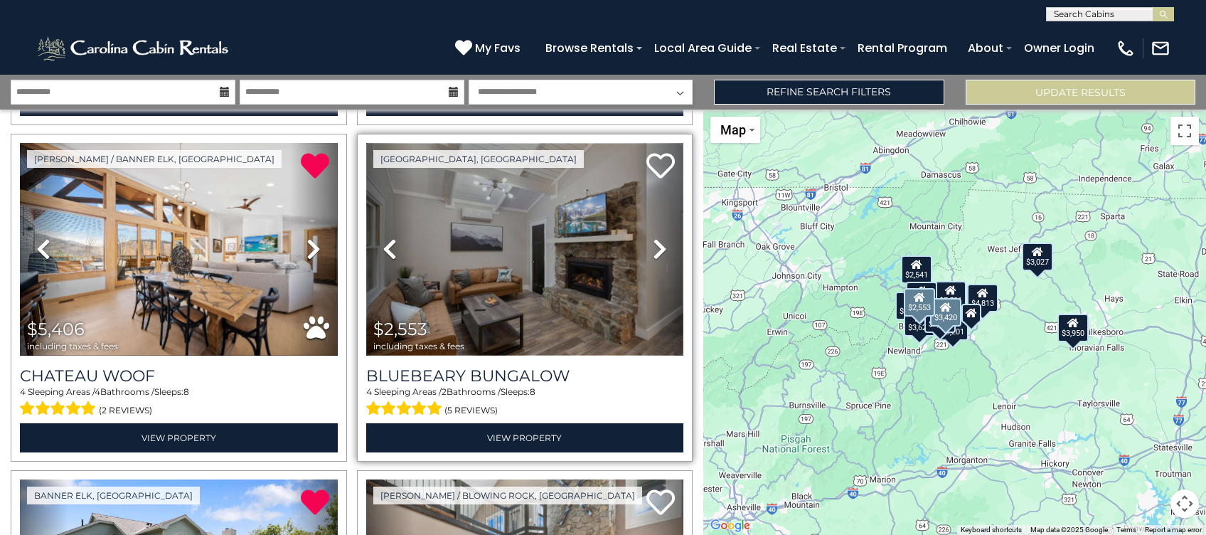
click at [565, 226] on img at bounding box center [525, 249] width 318 height 213
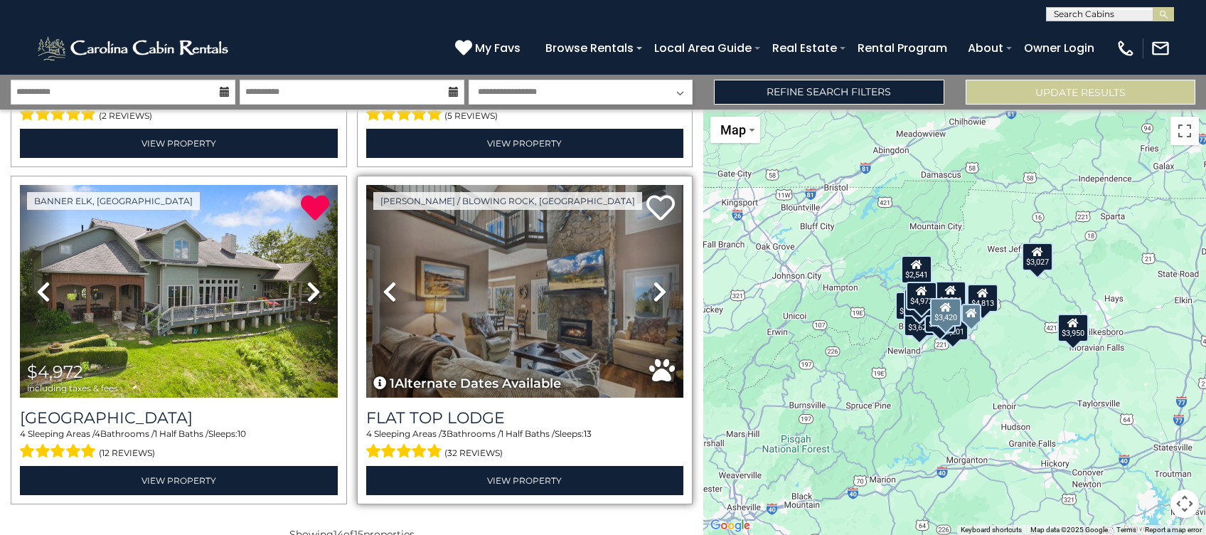
scroll to position [2003, 0]
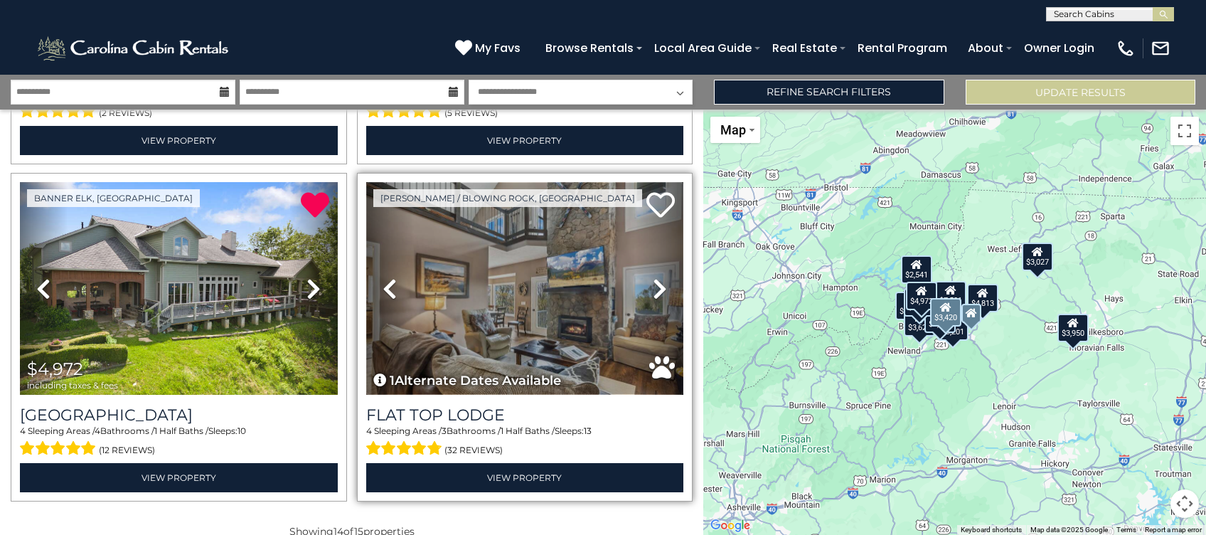
click at [552, 275] on img at bounding box center [525, 288] width 318 height 213
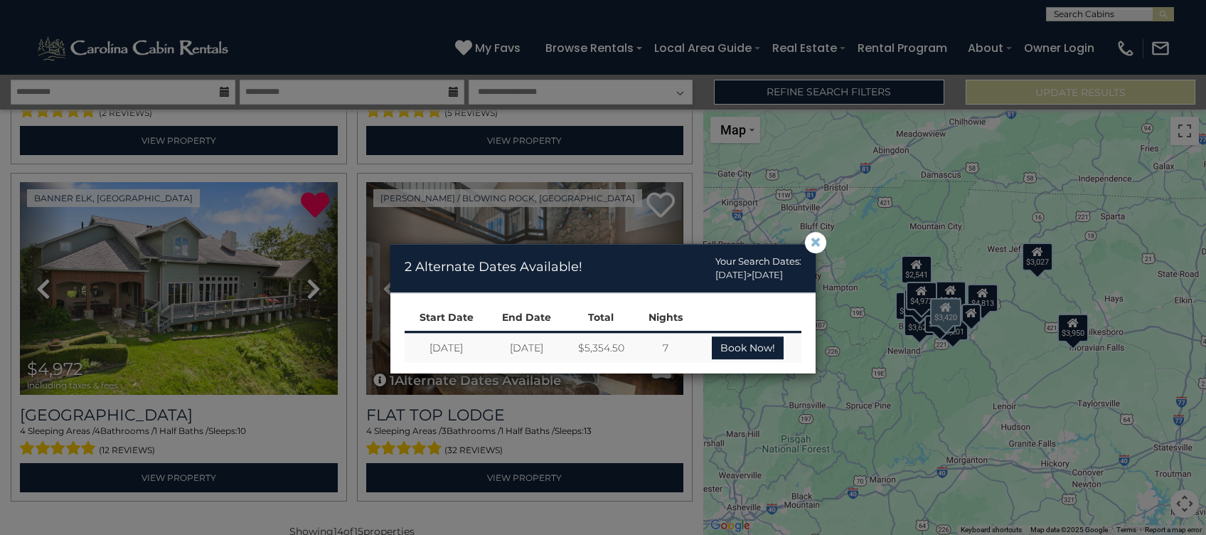
click at [814, 243] on span "×" at bounding box center [815, 243] width 13 height 0
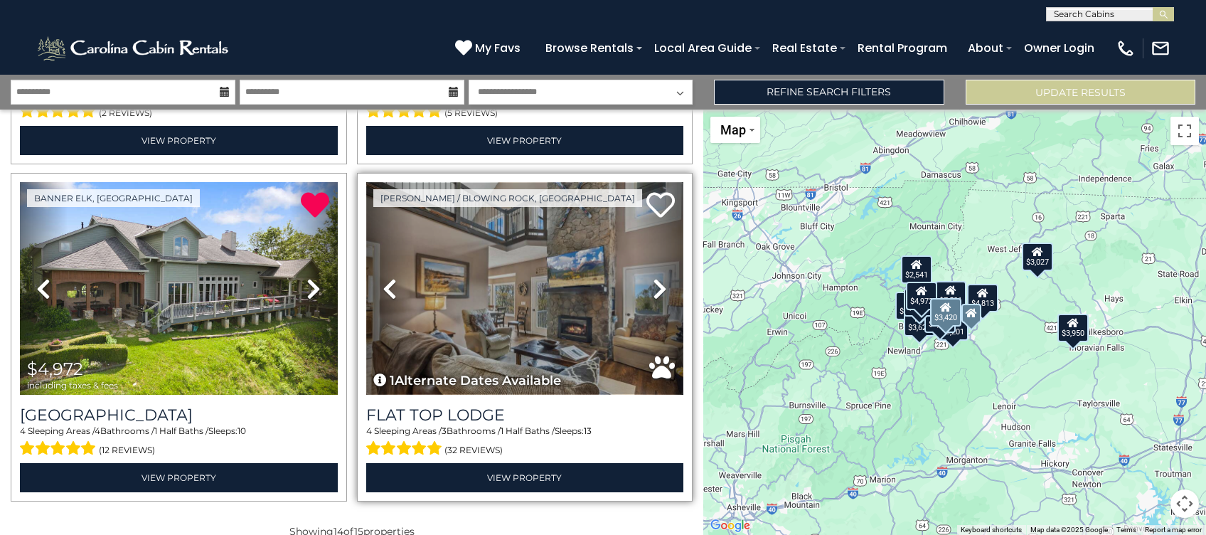
click at [569, 286] on img at bounding box center [525, 288] width 318 height 213
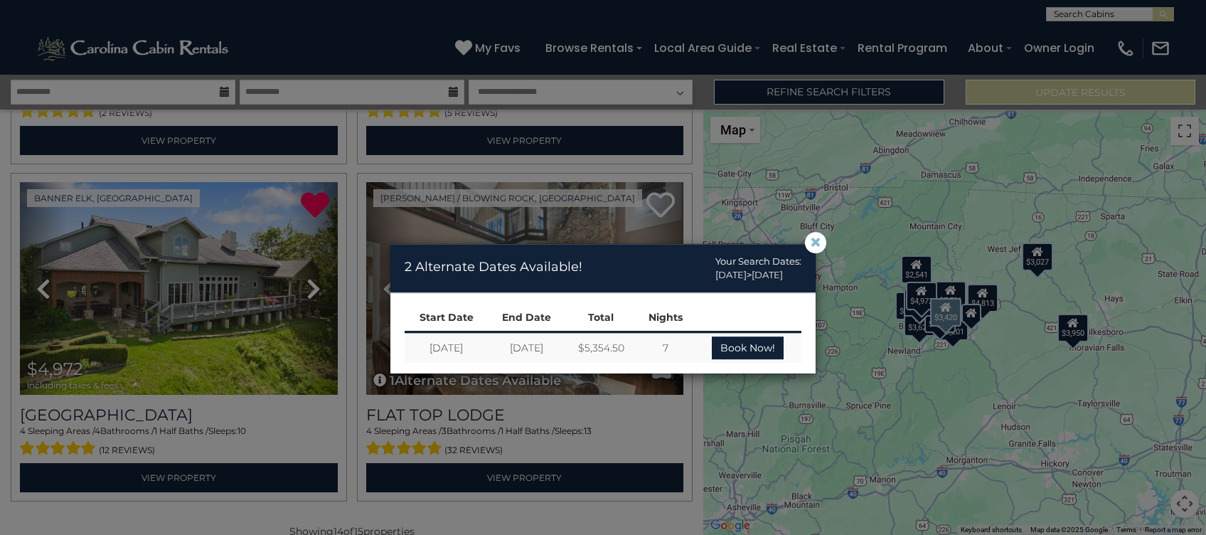
click at [818, 243] on span "×" at bounding box center [815, 243] width 13 height 0
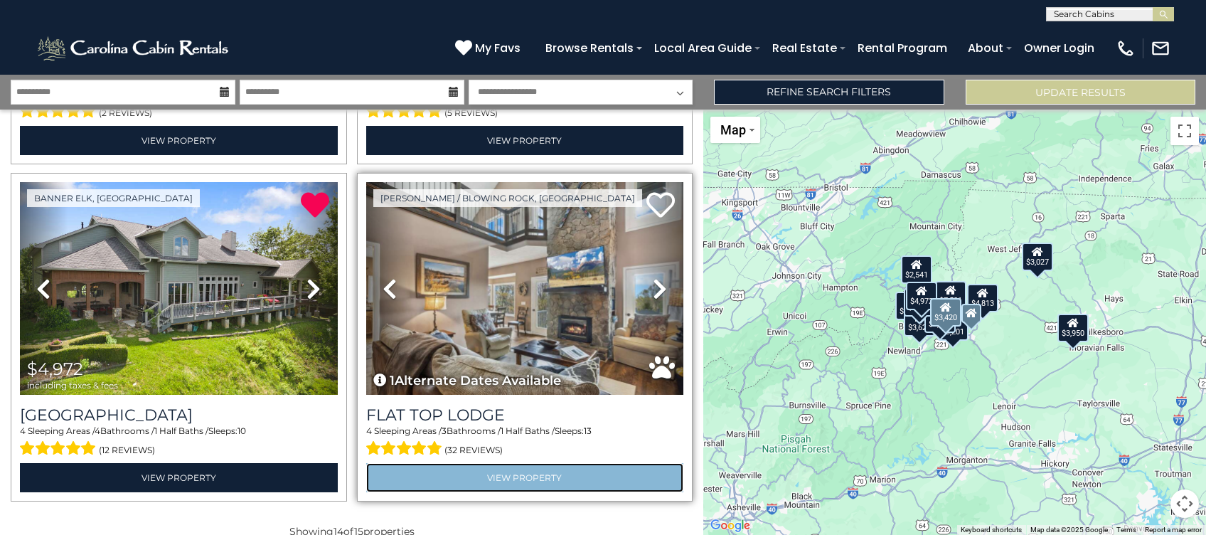
click at [557, 463] on link "View Property" at bounding box center [525, 477] width 318 height 29
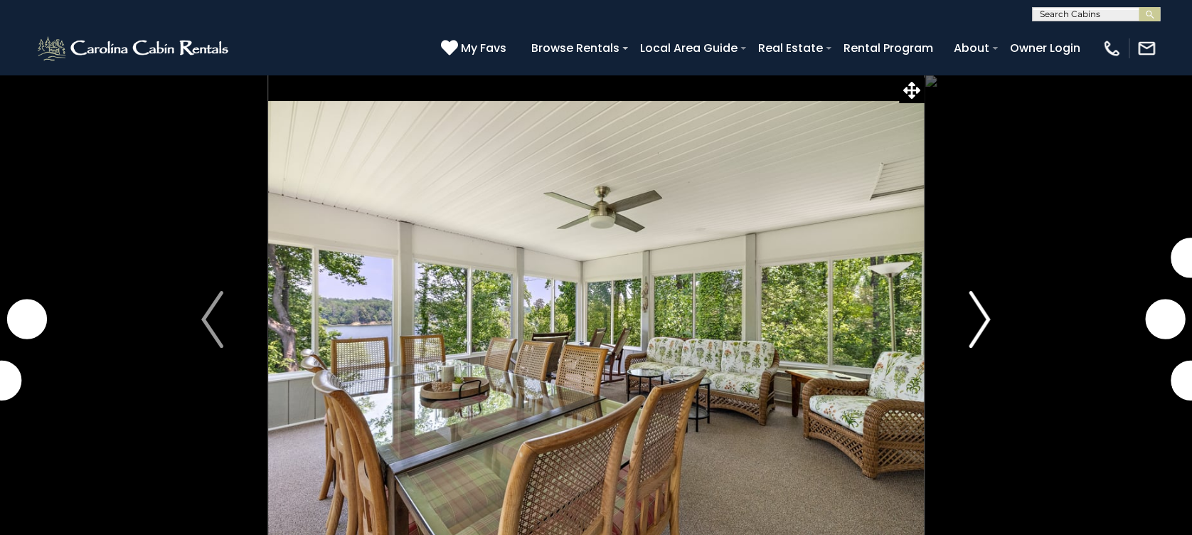
click at [971, 319] on img "Next" at bounding box center [978, 319] width 21 height 57
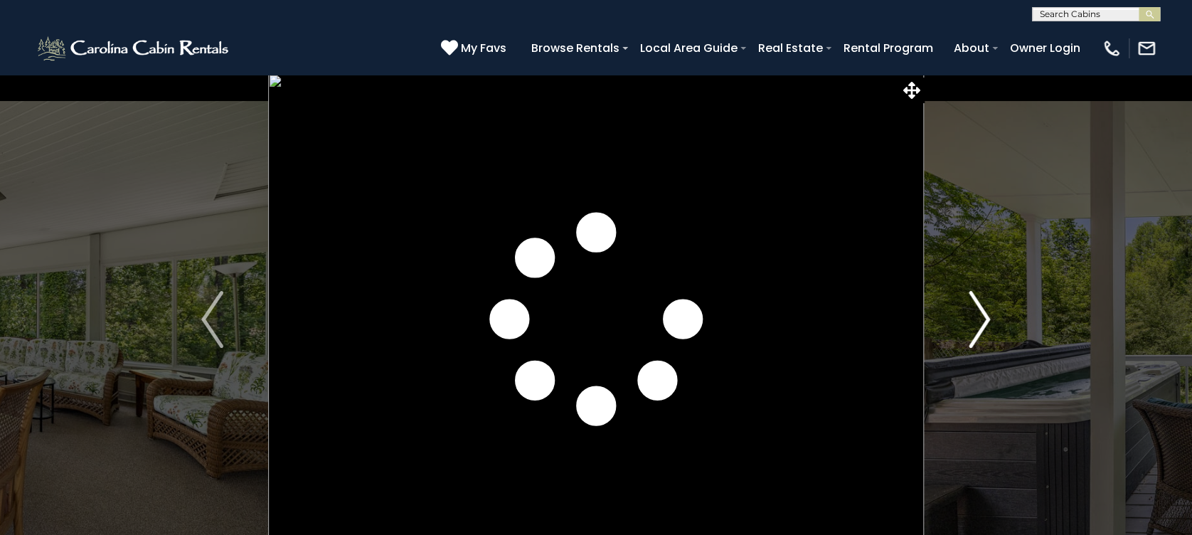
click at [973, 319] on img "Next" at bounding box center [978, 319] width 21 height 57
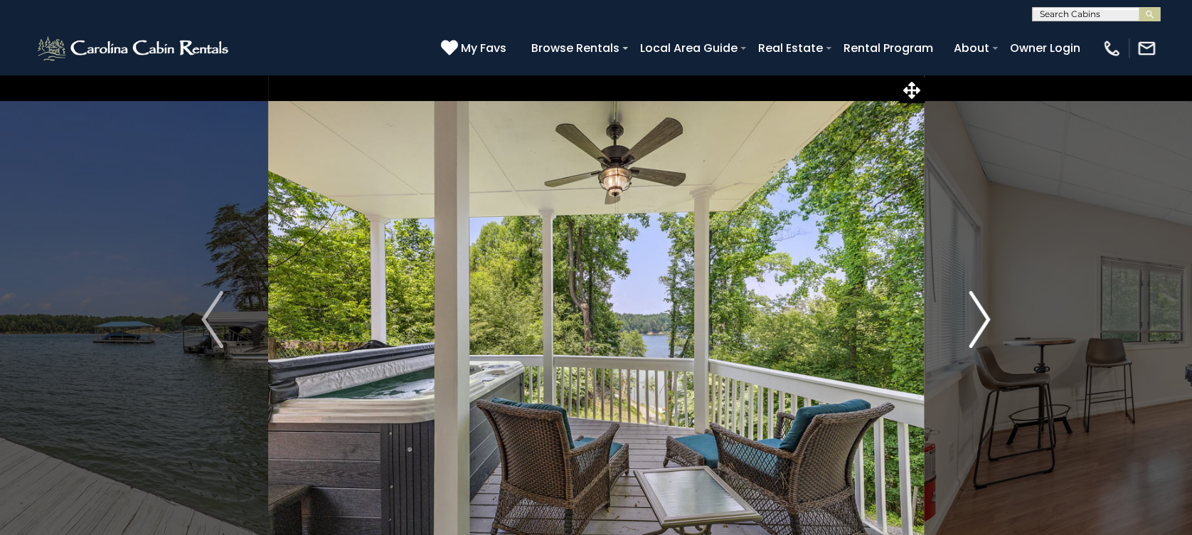
click at [973, 319] on img "Next" at bounding box center [978, 319] width 21 height 57
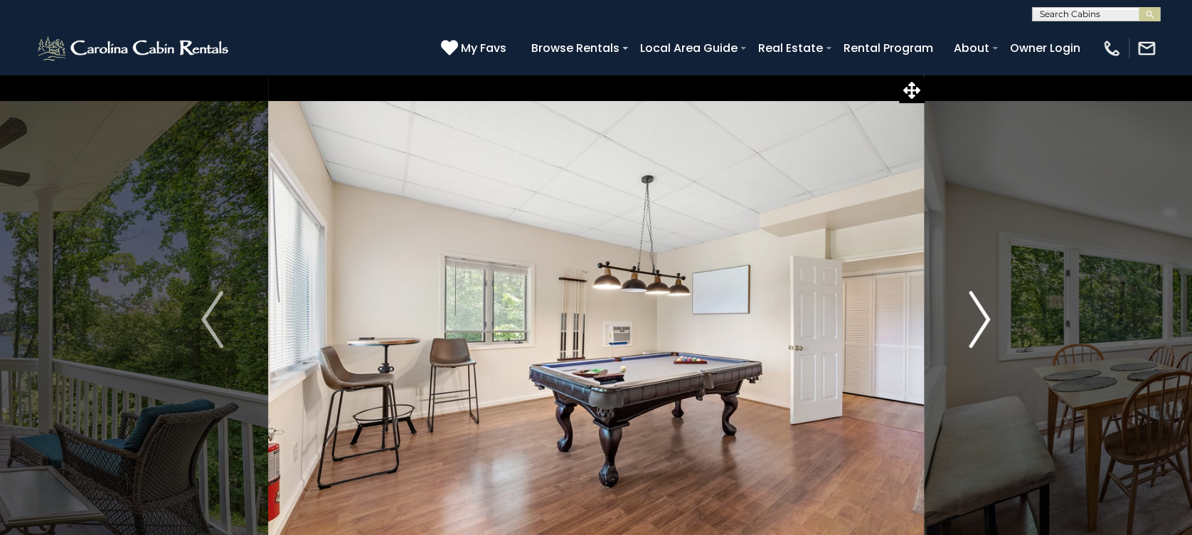
click at [973, 319] on img "Next" at bounding box center [978, 319] width 21 height 57
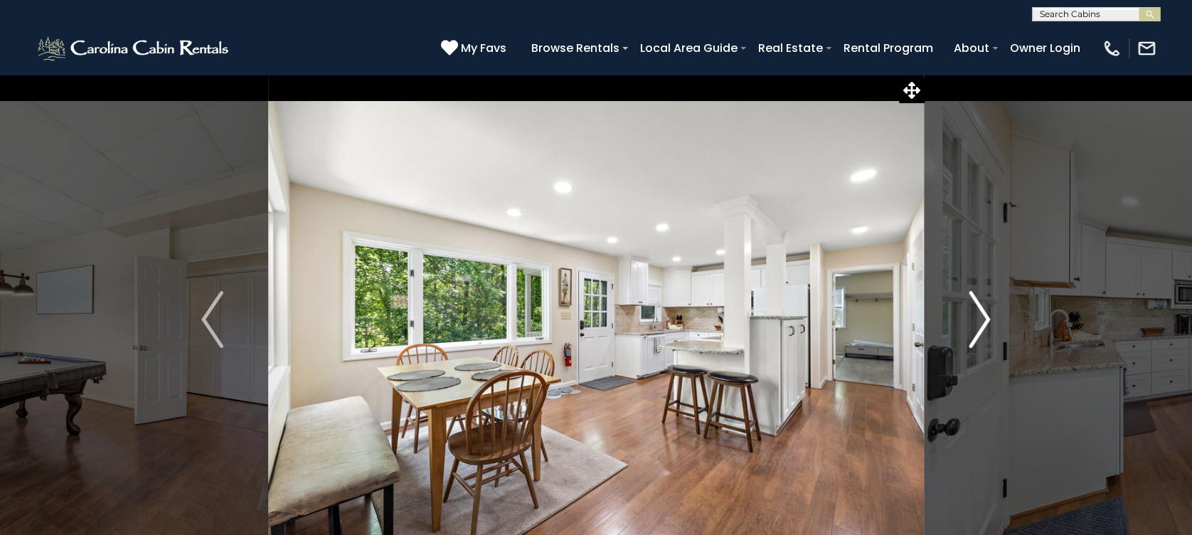
click at [973, 319] on img "Next" at bounding box center [978, 319] width 21 height 57
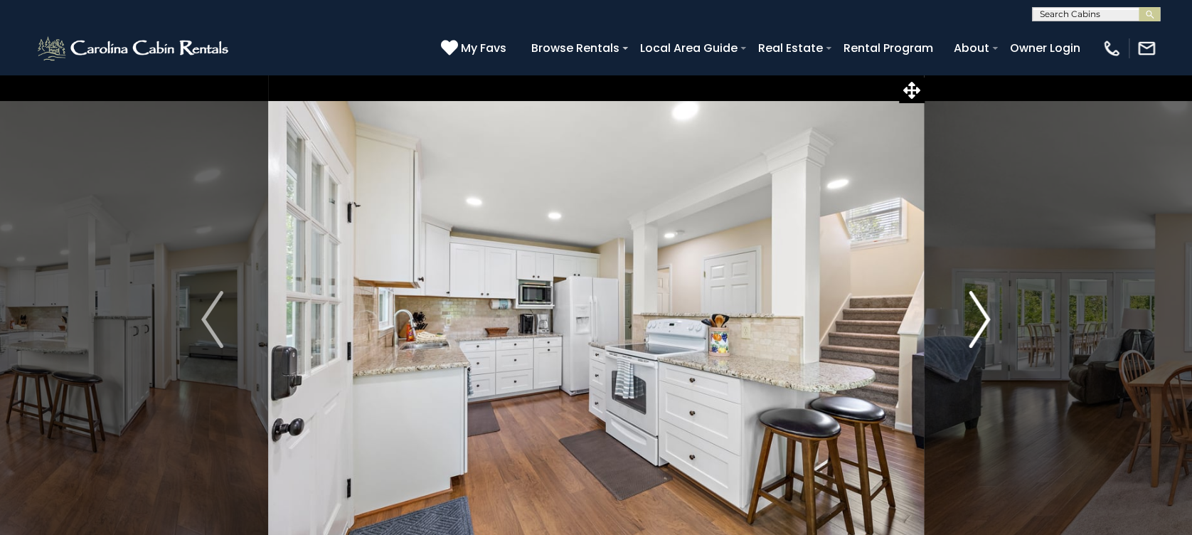
click at [973, 319] on img "Next" at bounding box center [978, 319] width 21 height 57
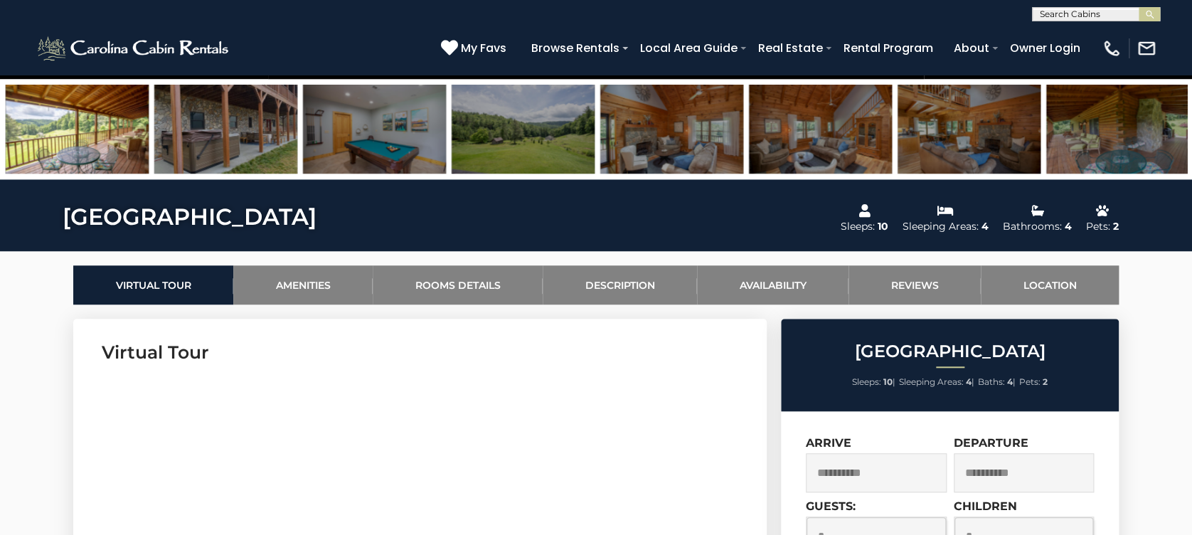
scroll to position [379, 0]
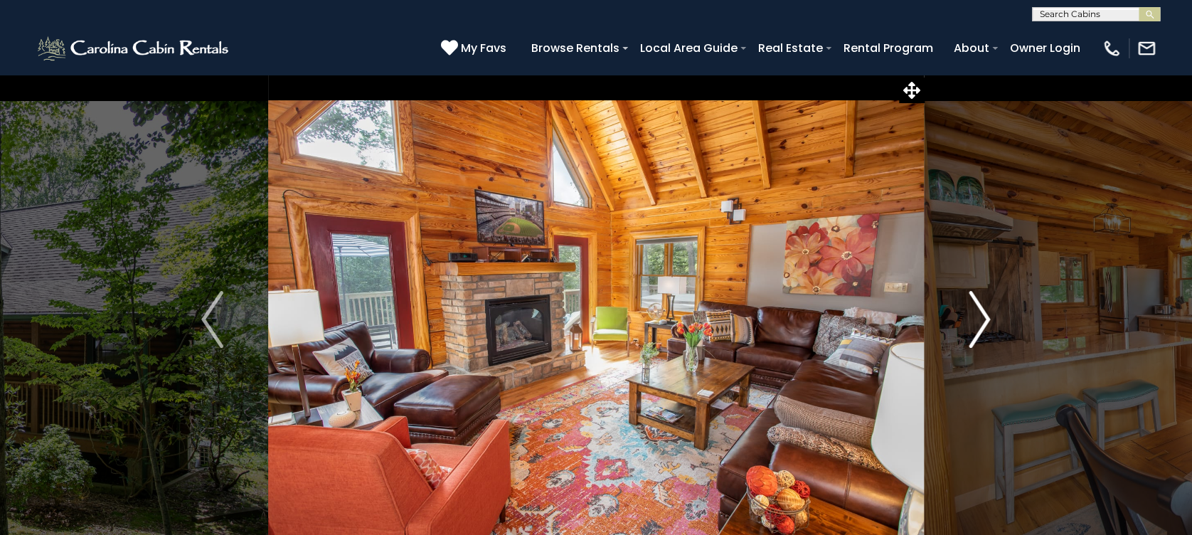
click at [980, 313] on img "Next" at bounding box center [978, 319] width 21 height 57
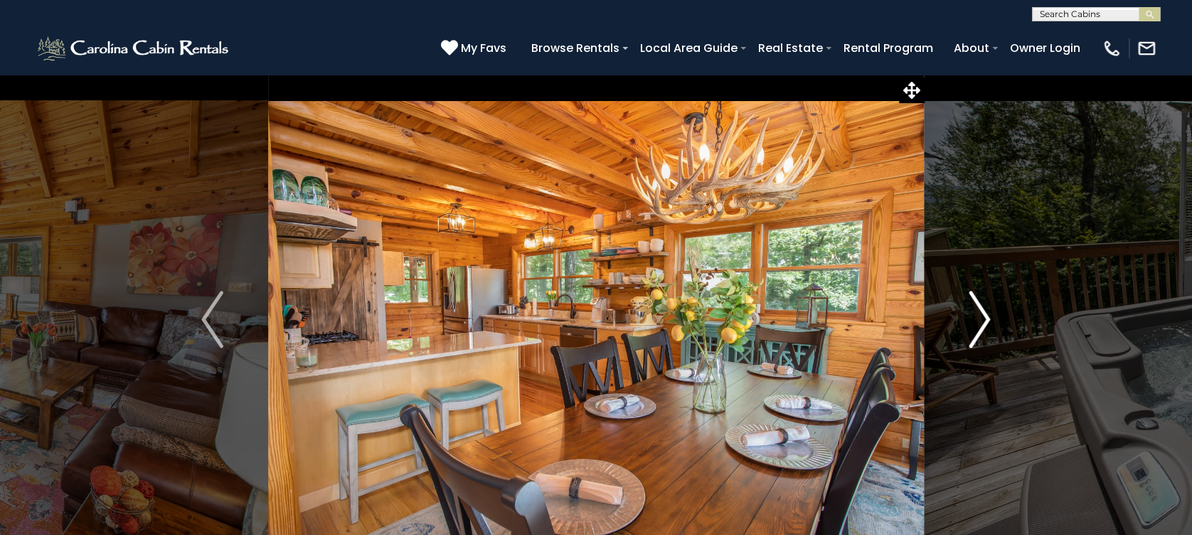
click at [980, 313] on img "Next" at bounding box center [978, 319] width 21 height 57
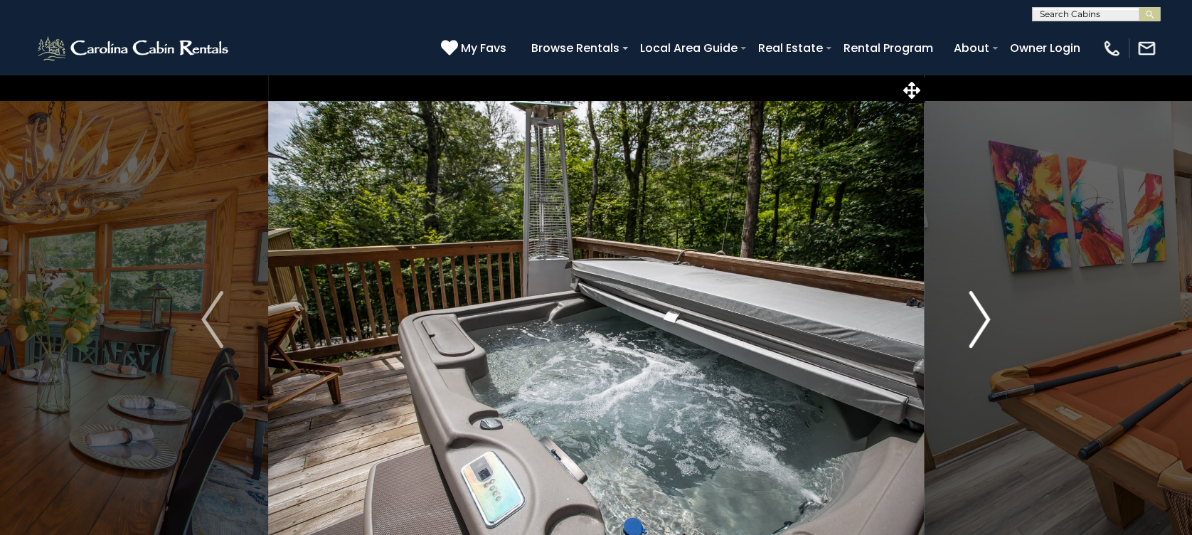
click at [980, 313] on img "Next" at bounding box center [978, 319] width 21 height 57
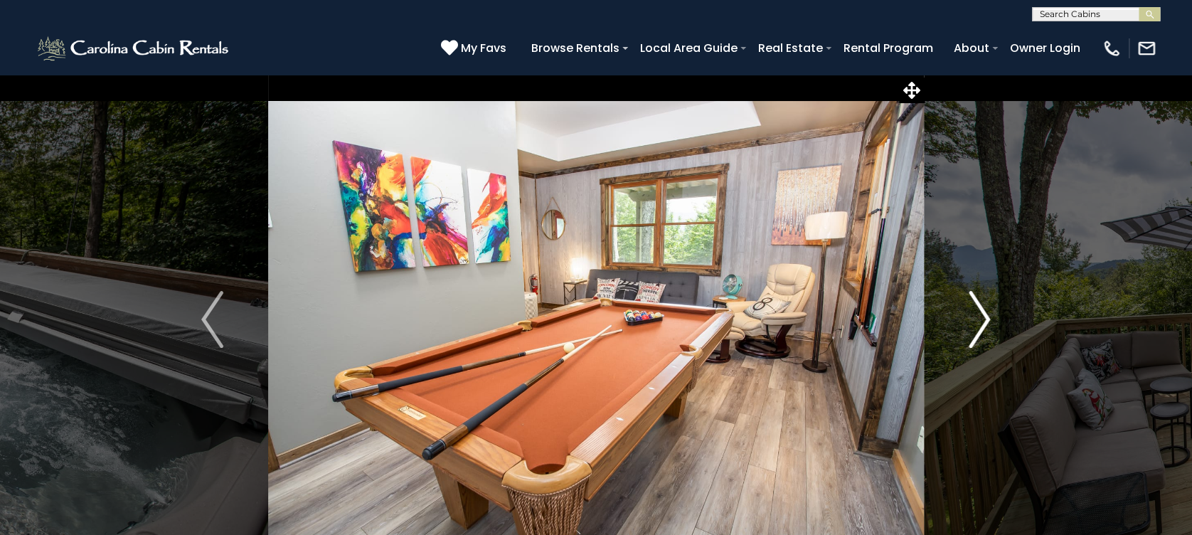
click at [980, 313] on img "Next" at bounding box center [978, 319] width 21 height 57
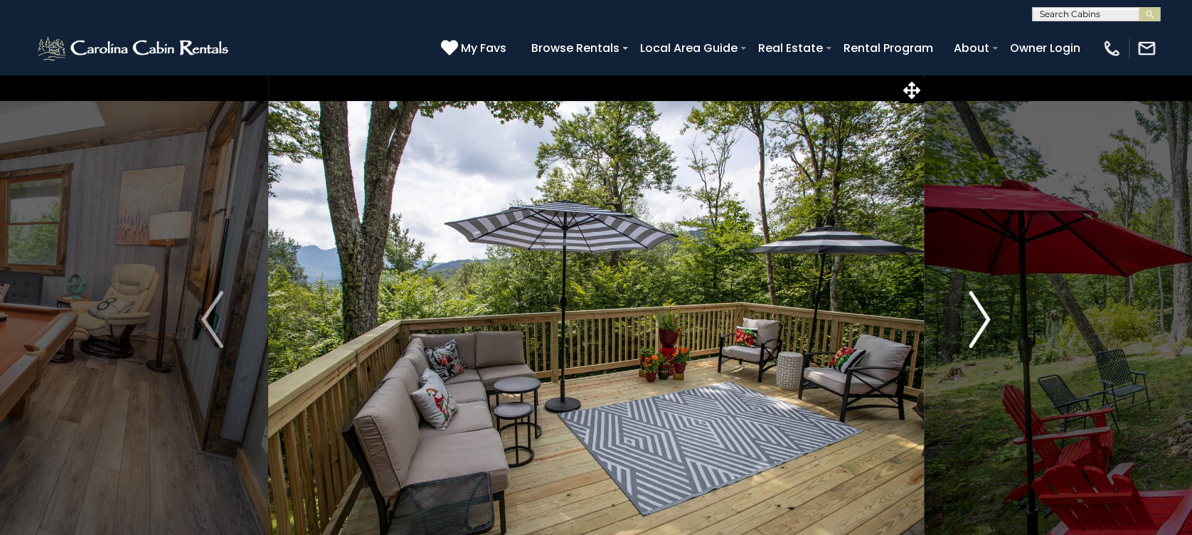
click at [980, 313] on img "Next" at bounding box center [978, 319] width 21 height 57
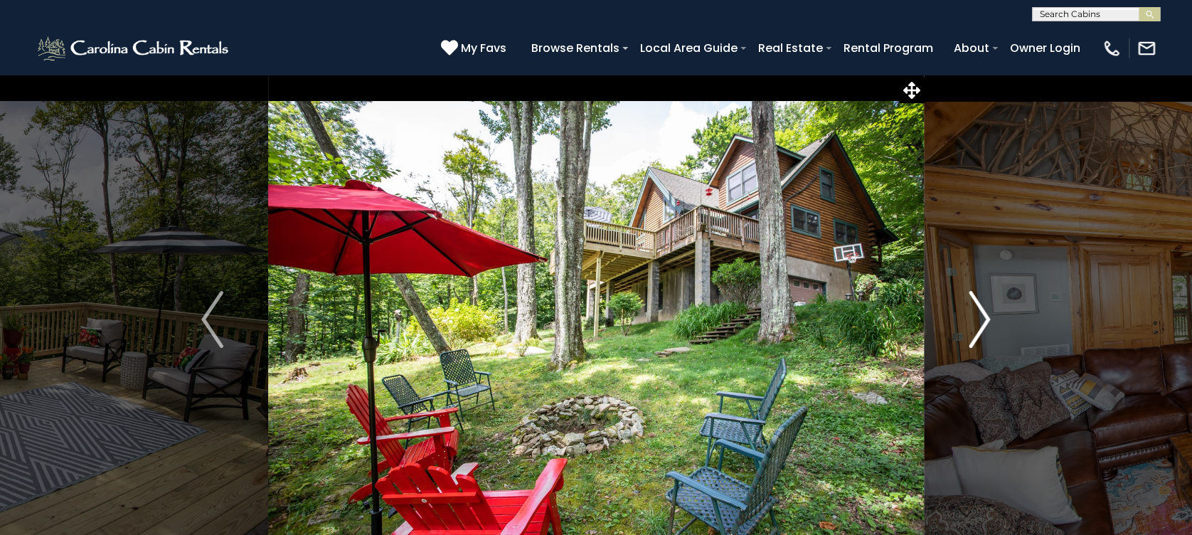
click at [980, 313] on img "Next" at bounding box center [978, 319] width 21 height 57
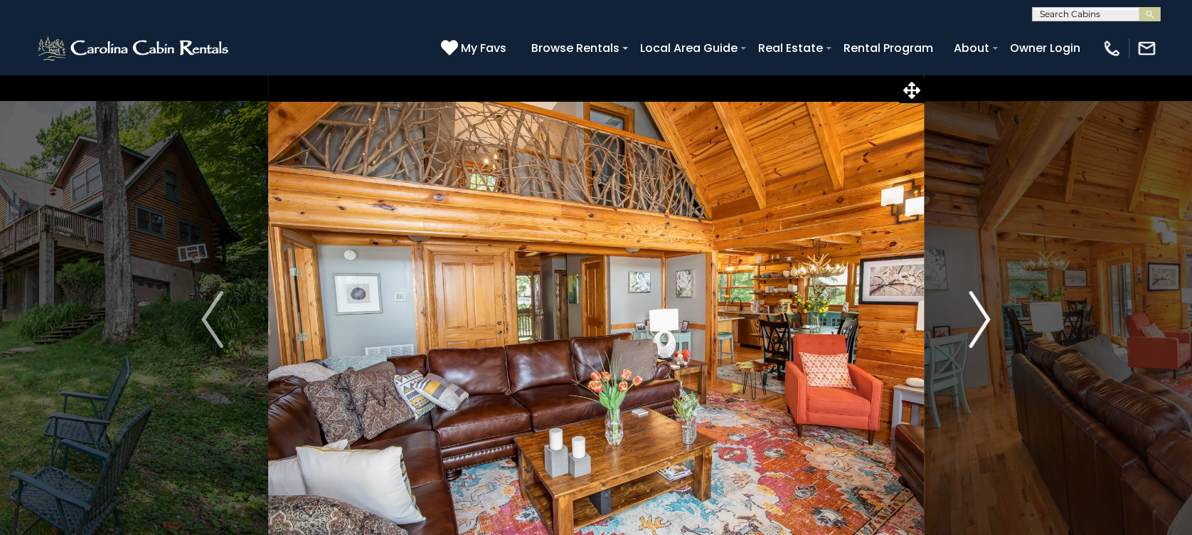
click at [980, 313] on img "Next" at bounding box center [978, 319] width 21 height 57
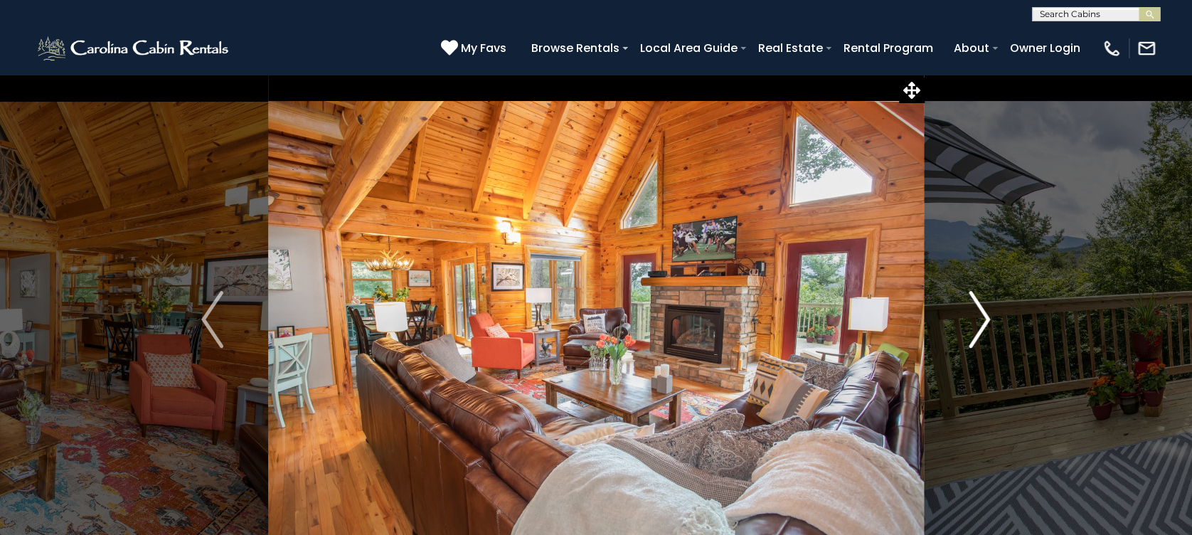
click at [980, 313] on img "Next" at bounding box center [978, 319] width 21 height 57
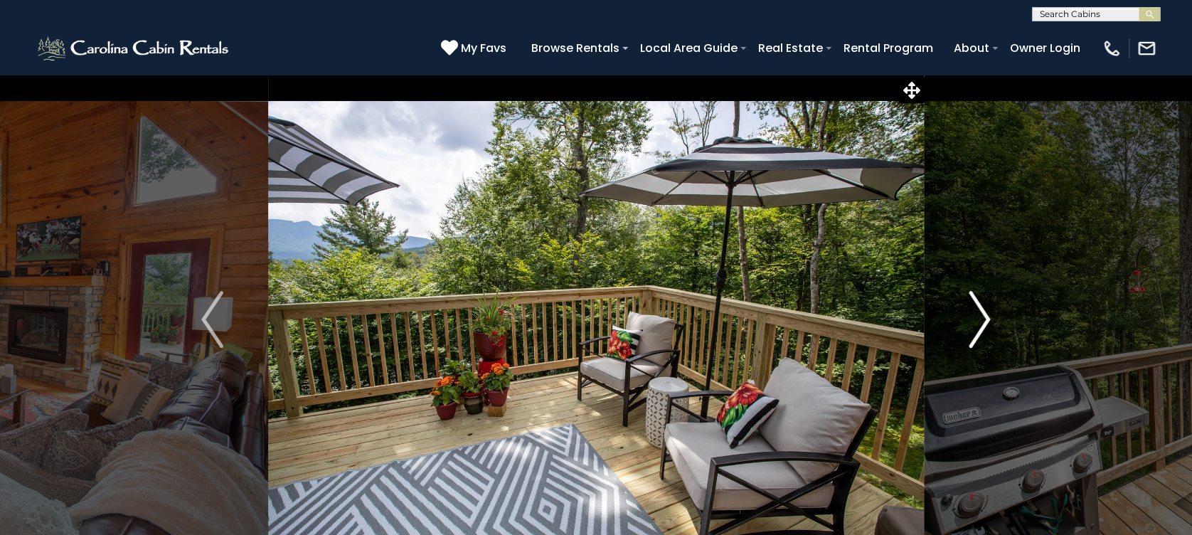
click at [980, 313] on img "Next" at bounding box center [978, 319] width 21 height 57
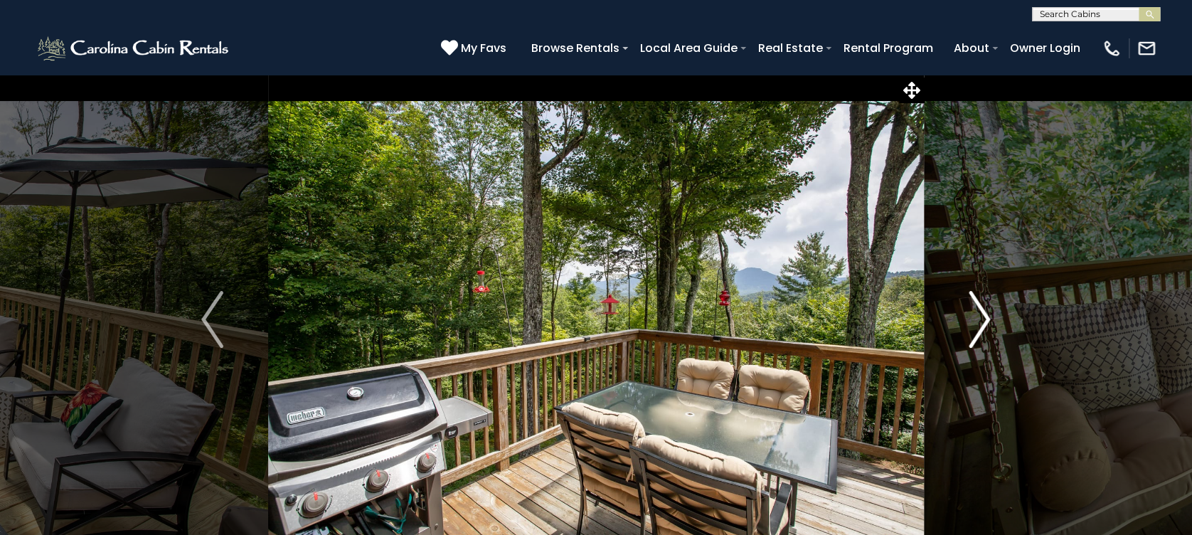
click at [980, 313] on img "Next" at bounding box center [978, 319] width 21 height 57
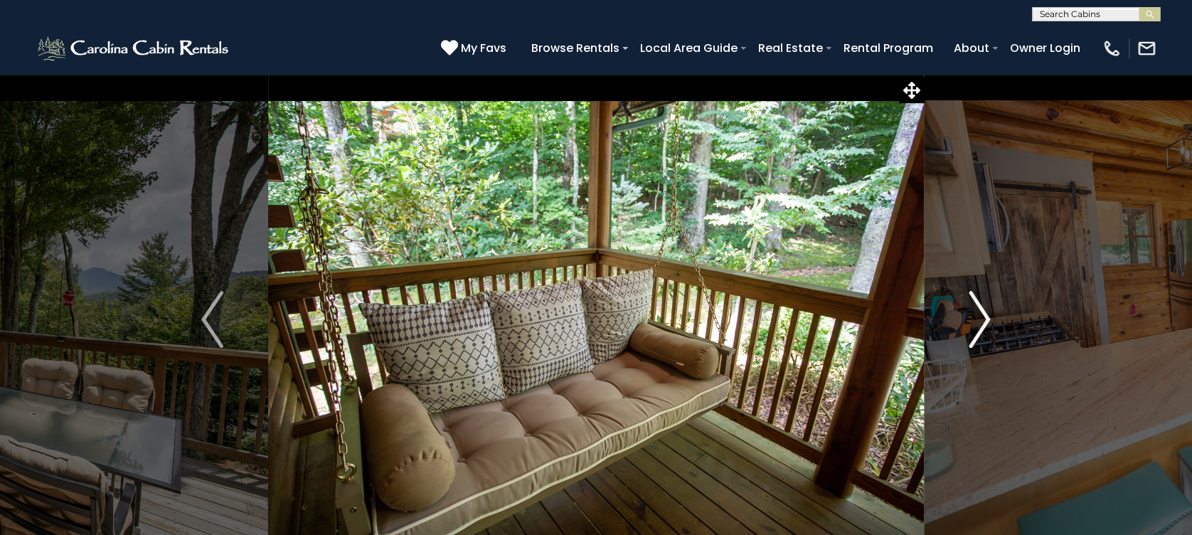
click at [980, 313] on img "Next" at bounding box center [978, 319] width 21 height 57
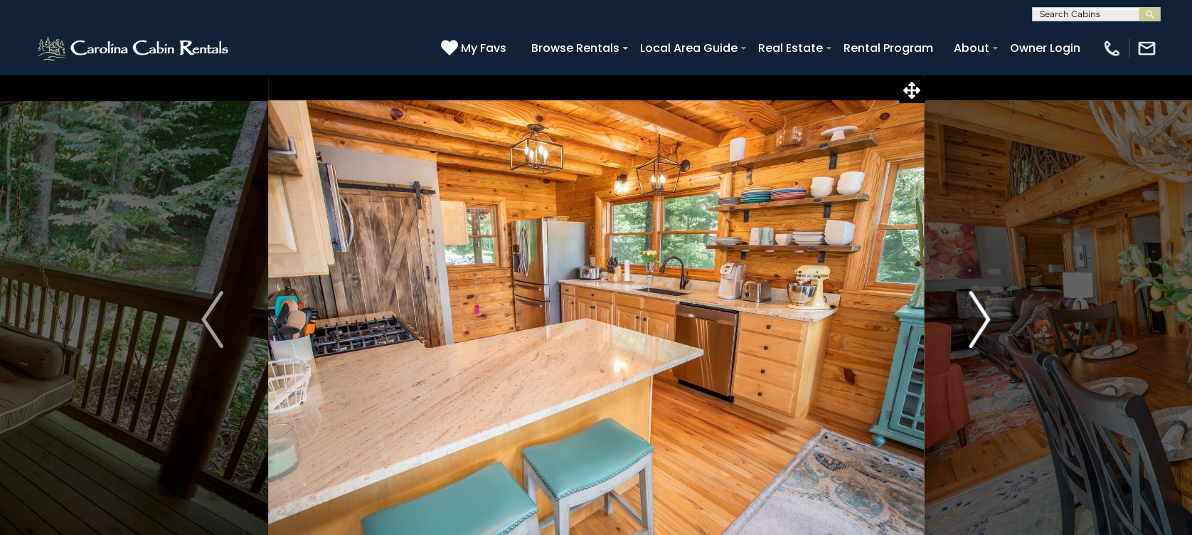
click at [980, 313] on img "Next" at bounding box center [978, 319] width 21 height 57
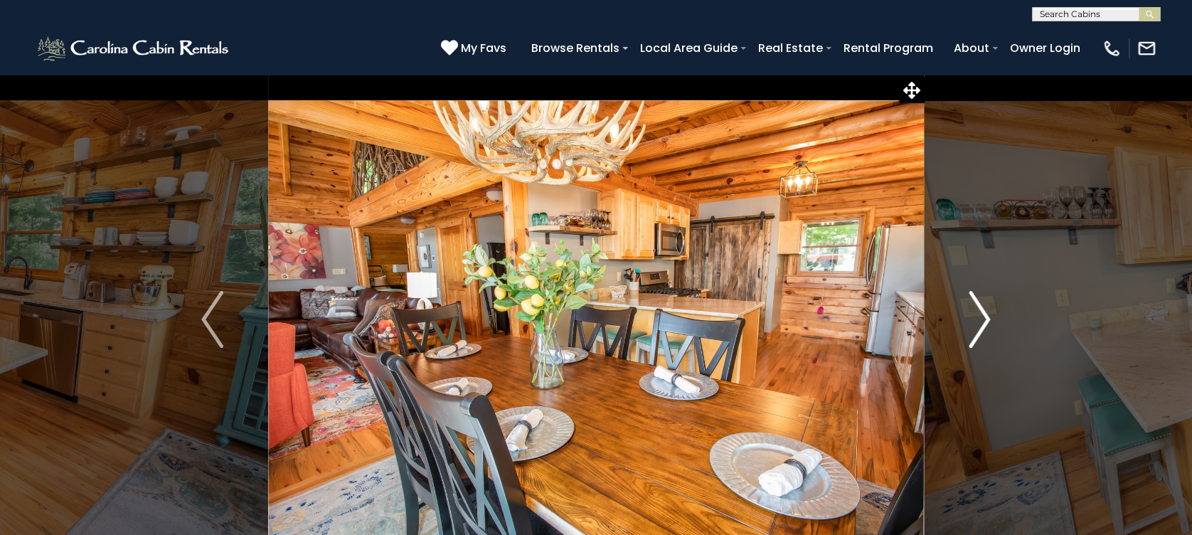
click at [980, 313] on img "Next" at bounding box center [978, 319] width 21 height 57
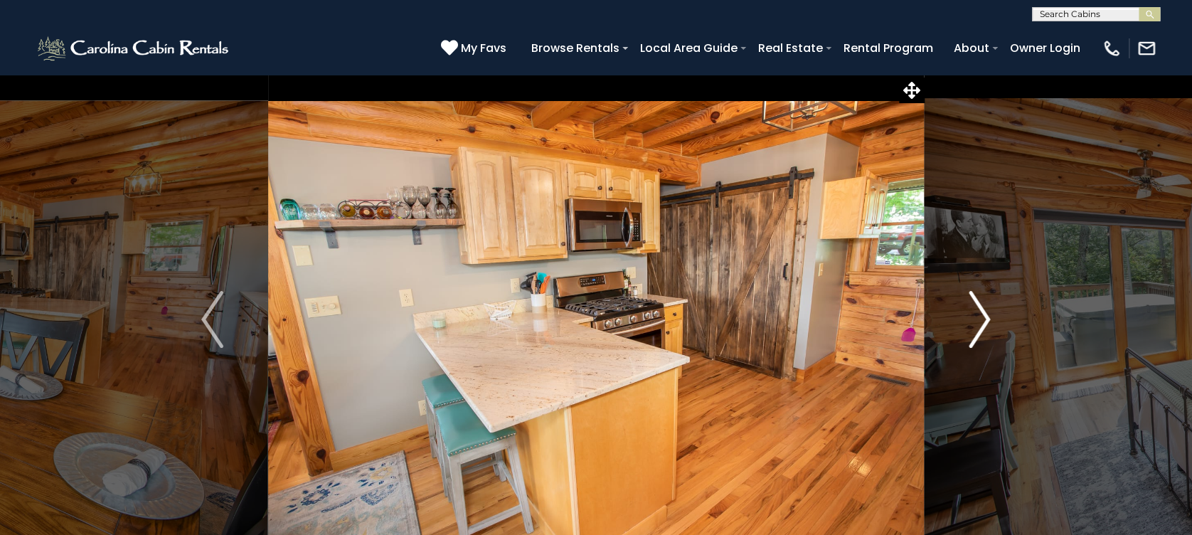
click at [980, 313] on img "Next" at bounding box center [978, 319] width 21 height 57
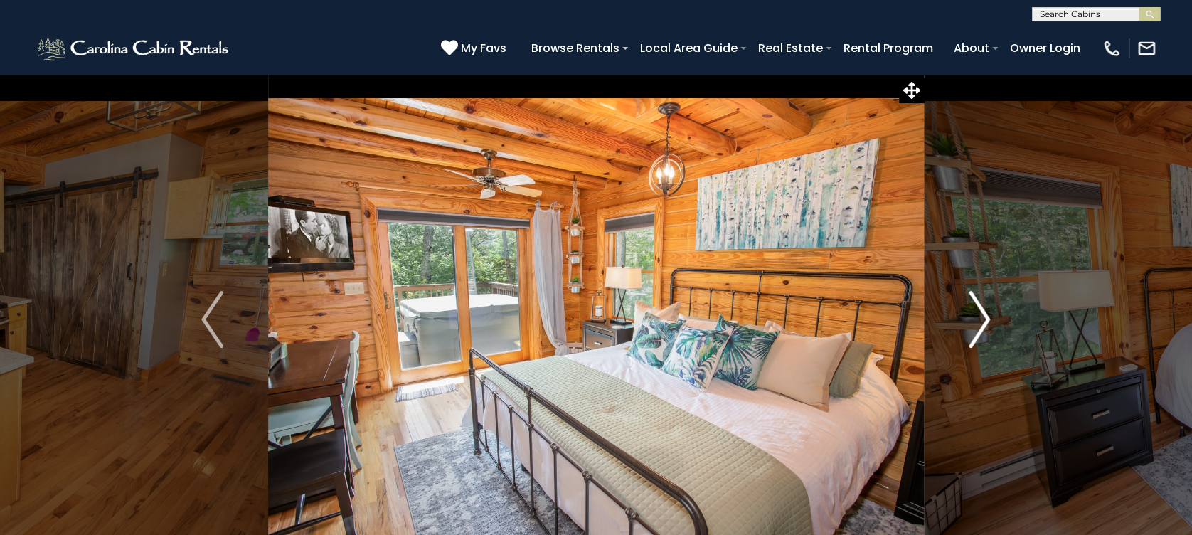
click at [980, 313] on img "Next" at bounding box center [978, 319] width 21 height 57
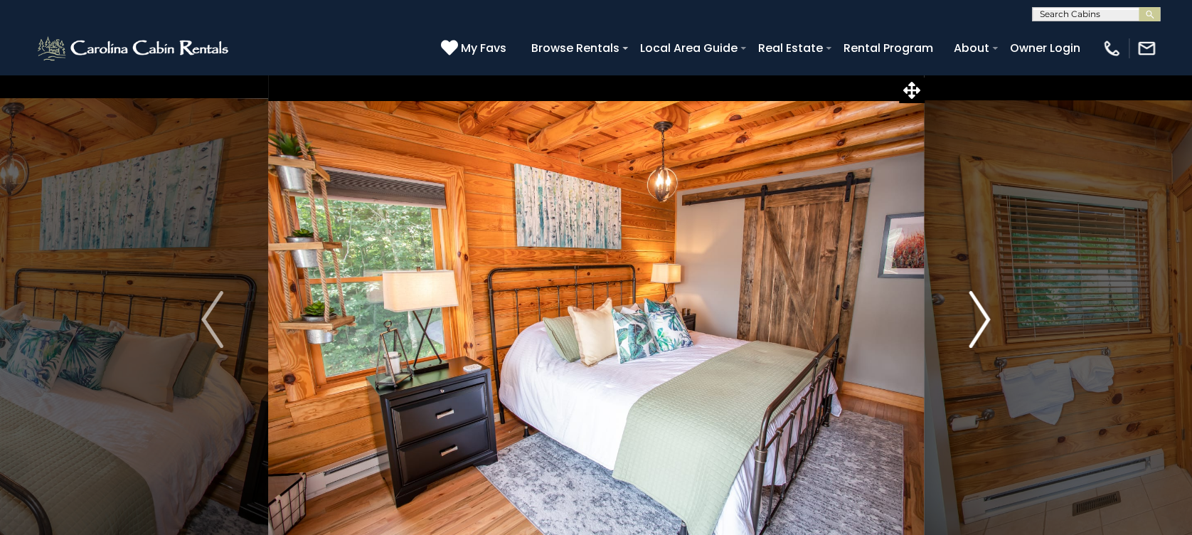
click at [980, 313] on img "Next" at bounding box center [978, 319] width 21 height 57
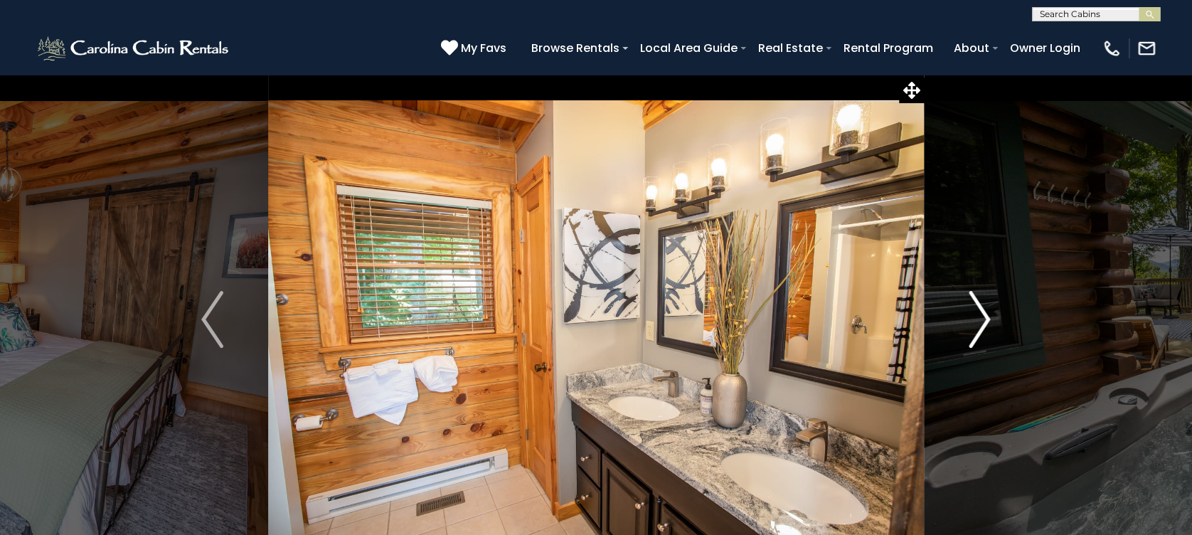
click at [980, 313] on img "Next" at bounding box center [978, 319] width 21 height 57
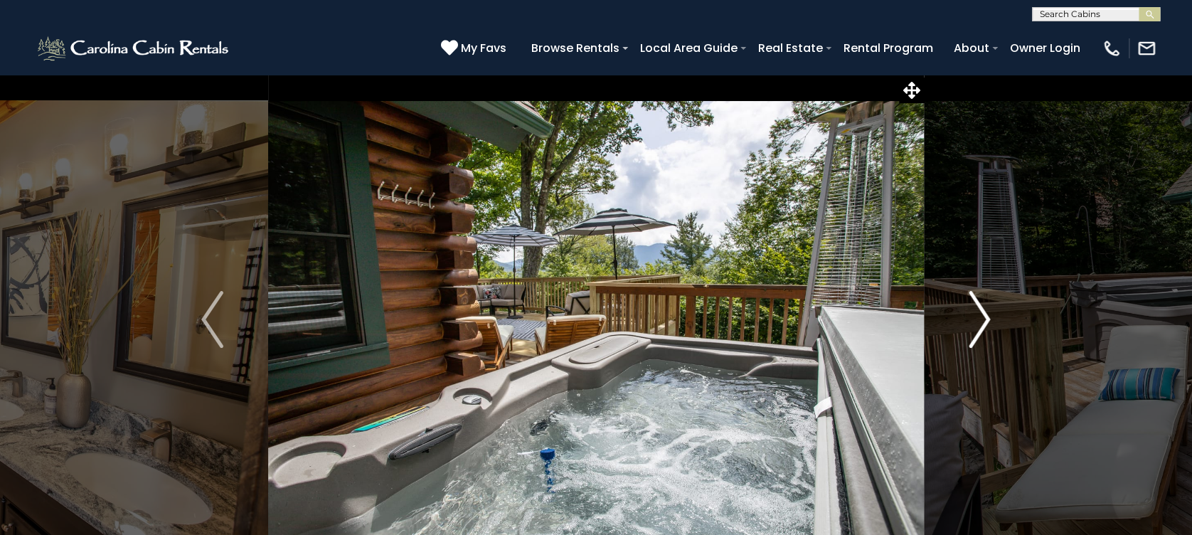
click at [980, 313] on img "Next" at bounding box center [978, 319] width 21 height 57
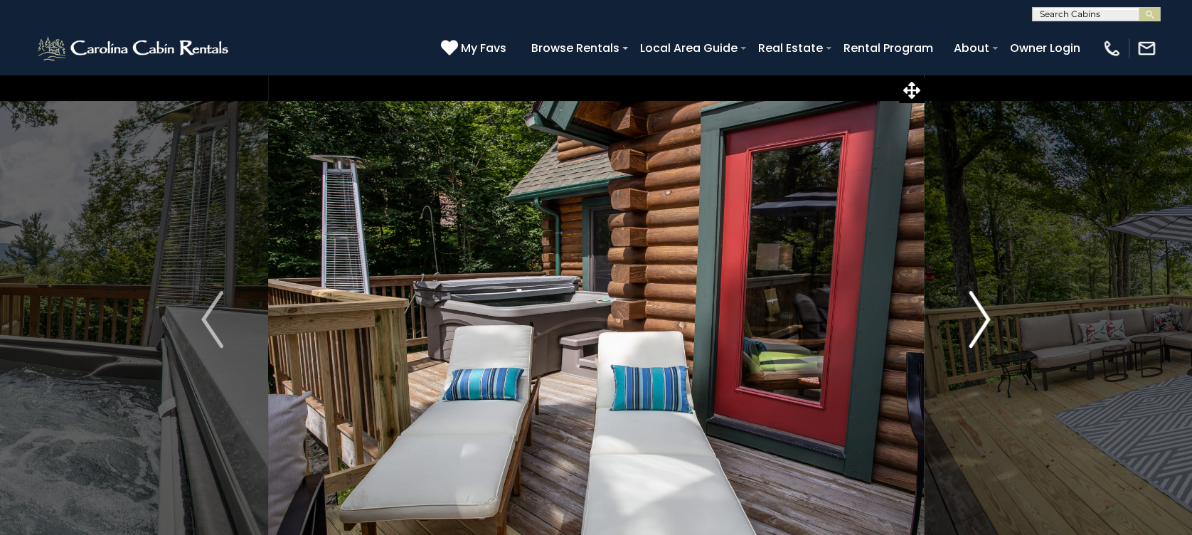
click at [980, 313] on img "Next" at bounding box center [978, 319] width 21 height 57
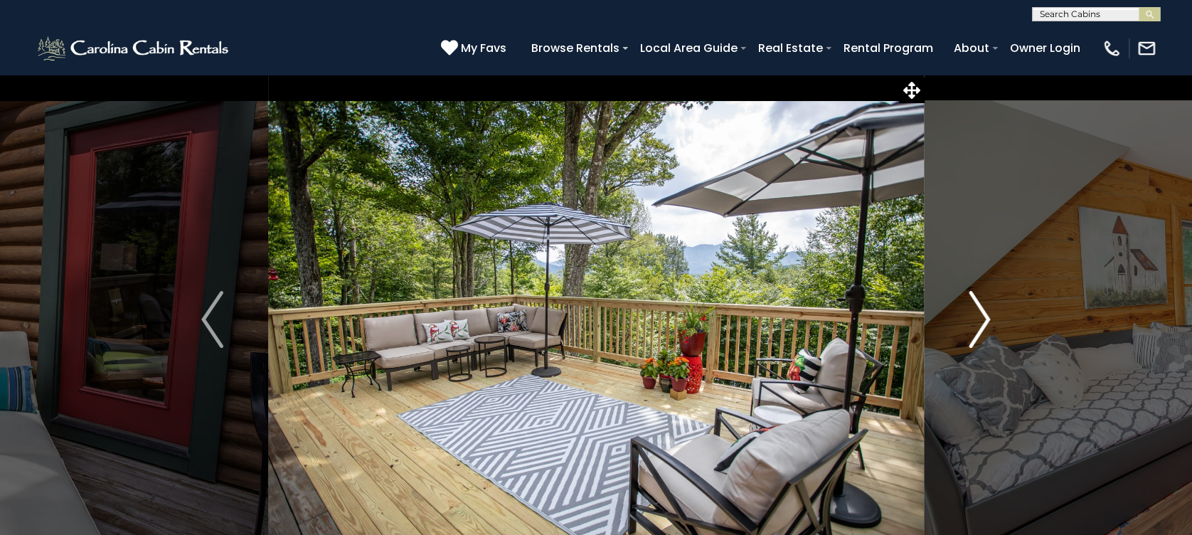
click at [980, 313] on img "Next" at bounding box center [978, 319] width 21 height 57
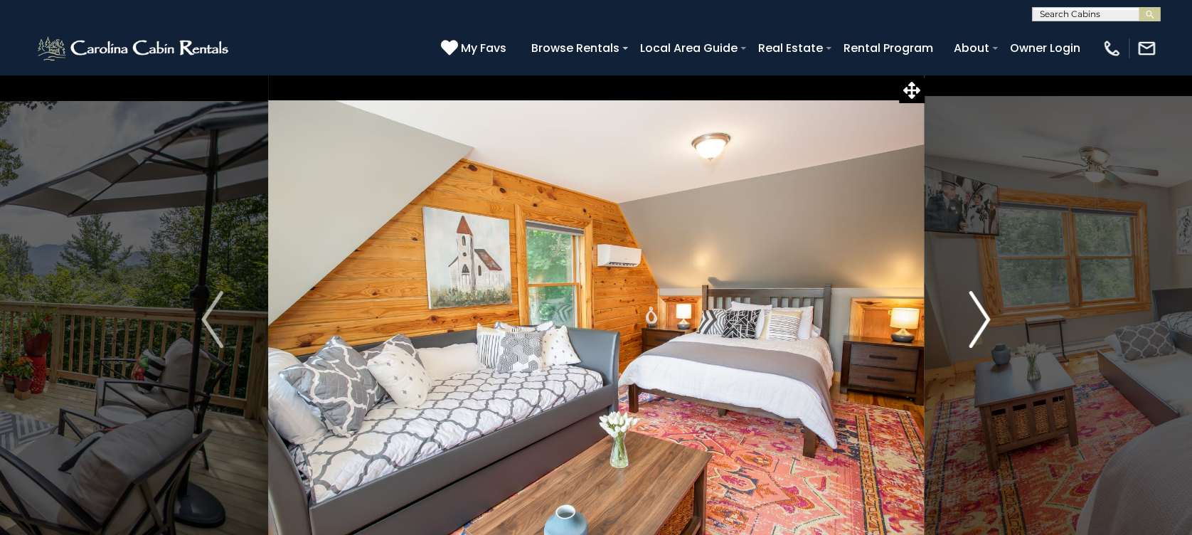
click at [980, 313] on img "Next" at bounding box center [978, 319] width 21 height 57
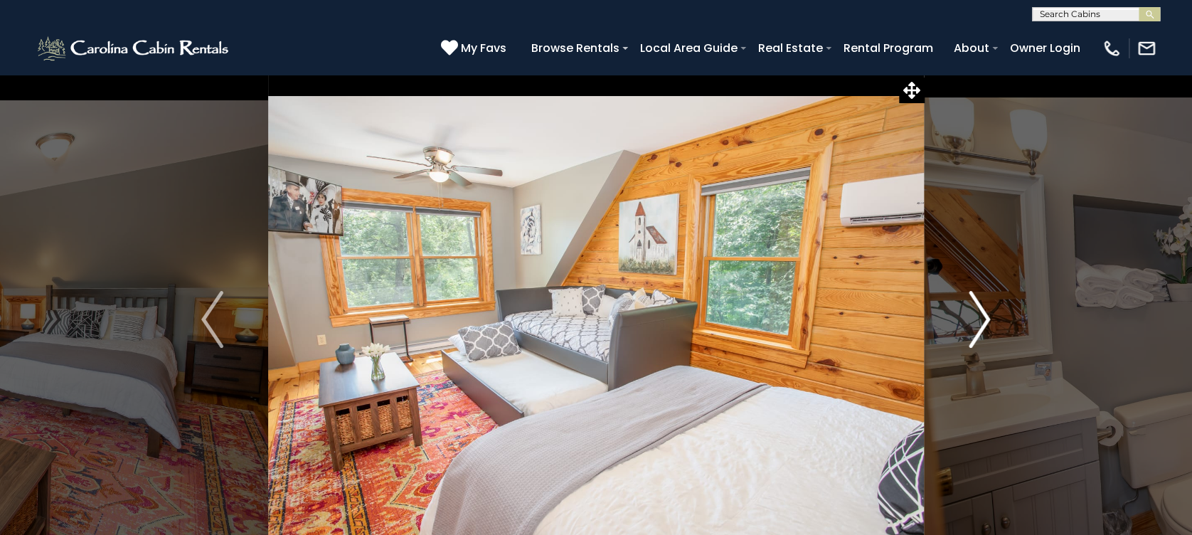
click at [980, 313] on img "Next" at bounding box center [978, 319] width 21 height 57
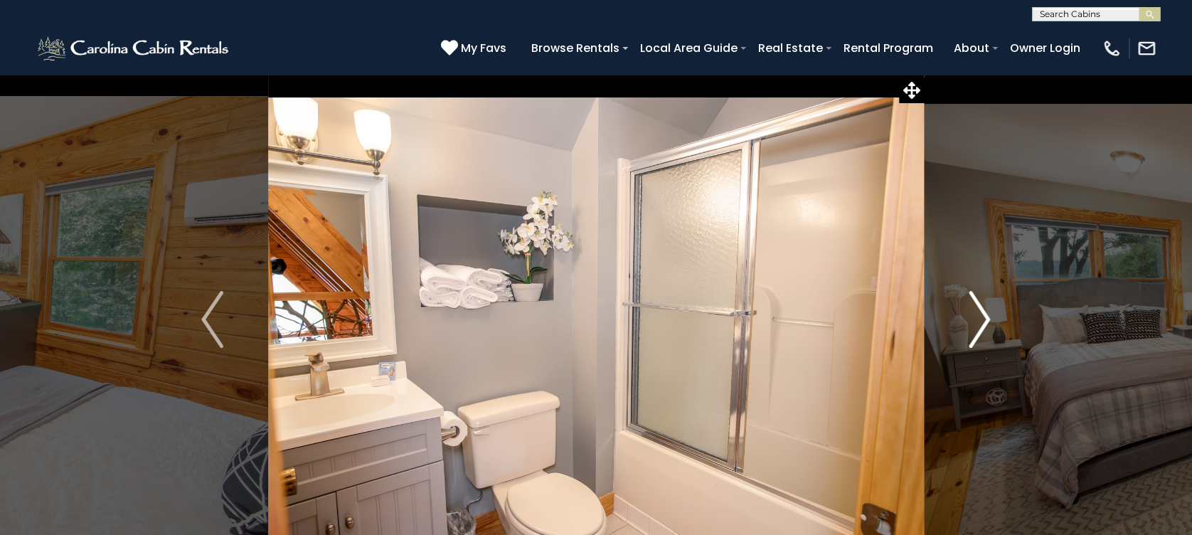
click at [980, 313] on img "Next" at bounding box center [978, 319] width 21 height 57
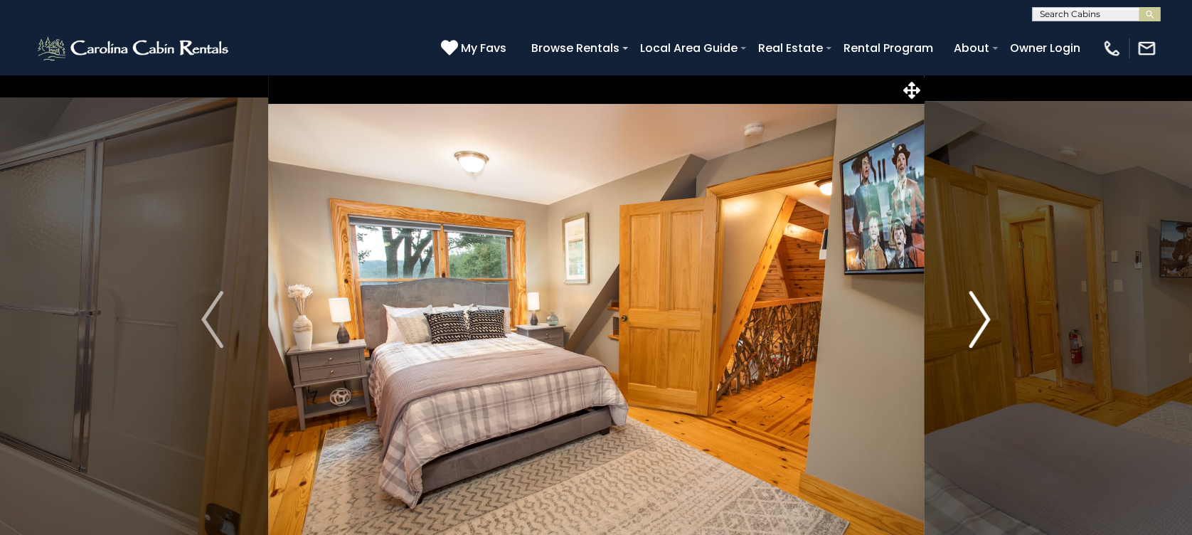
click at [980, 313] on img "Next" at bounding box center [978, 319] width 21 height 57
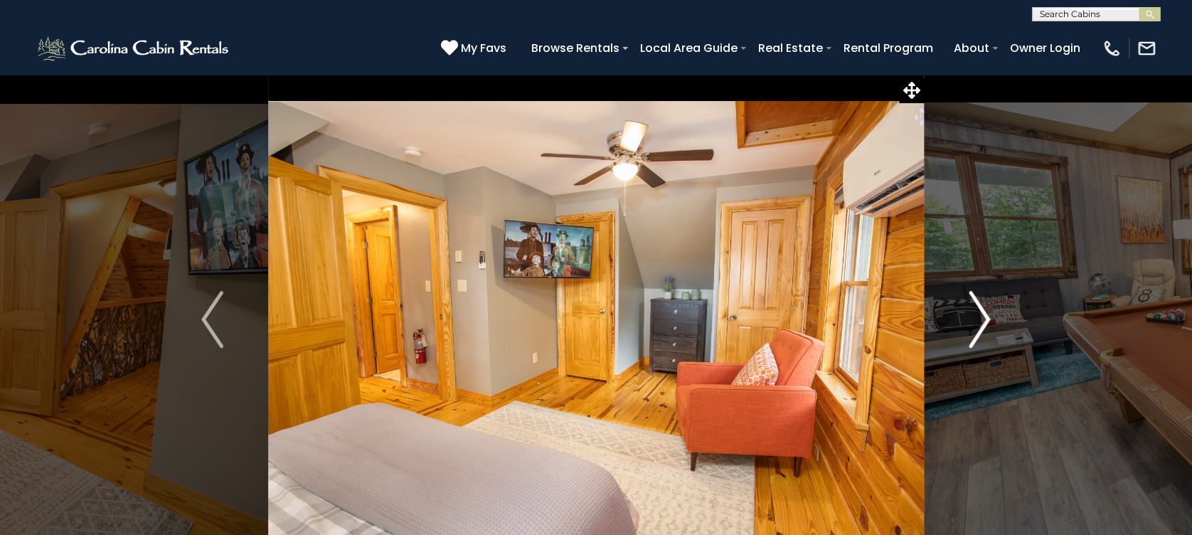
click at [980, 313] on img "Next" at bounding box center [978, 319] width 21 height 57
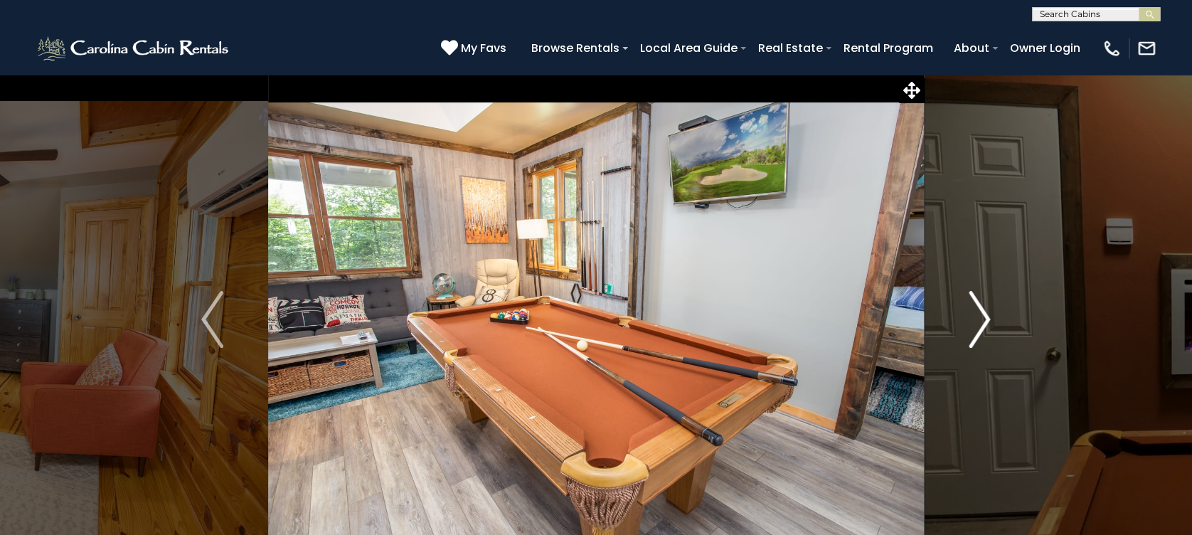
click at [980, 313] on img "Next" at bounding box center [978, 319] width 21 height 57
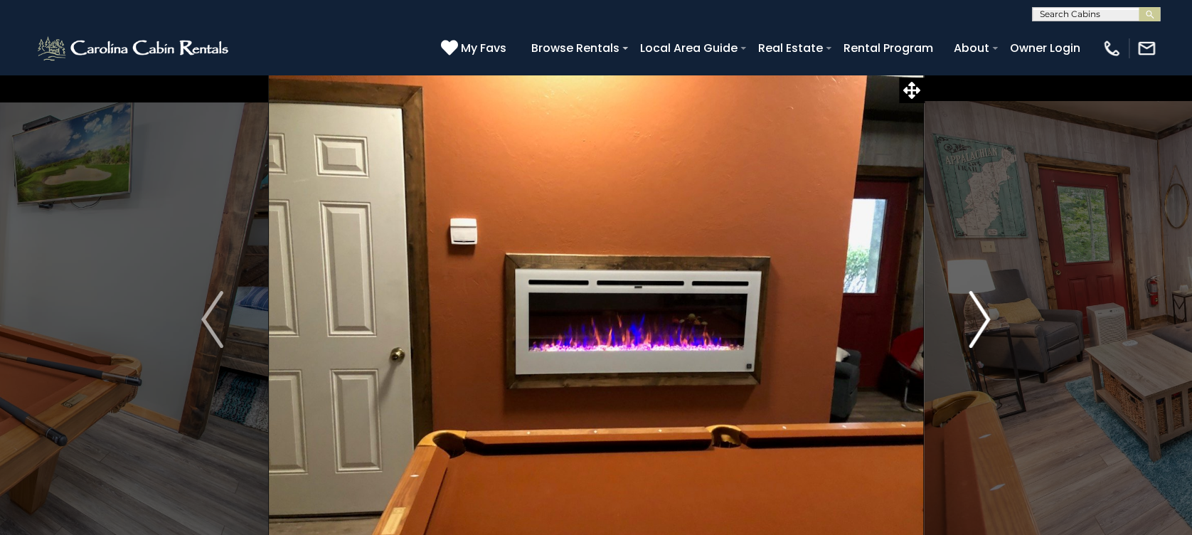
click at [980, 313] on img "Next" at bounding box center [978, 319] width 21 height 57
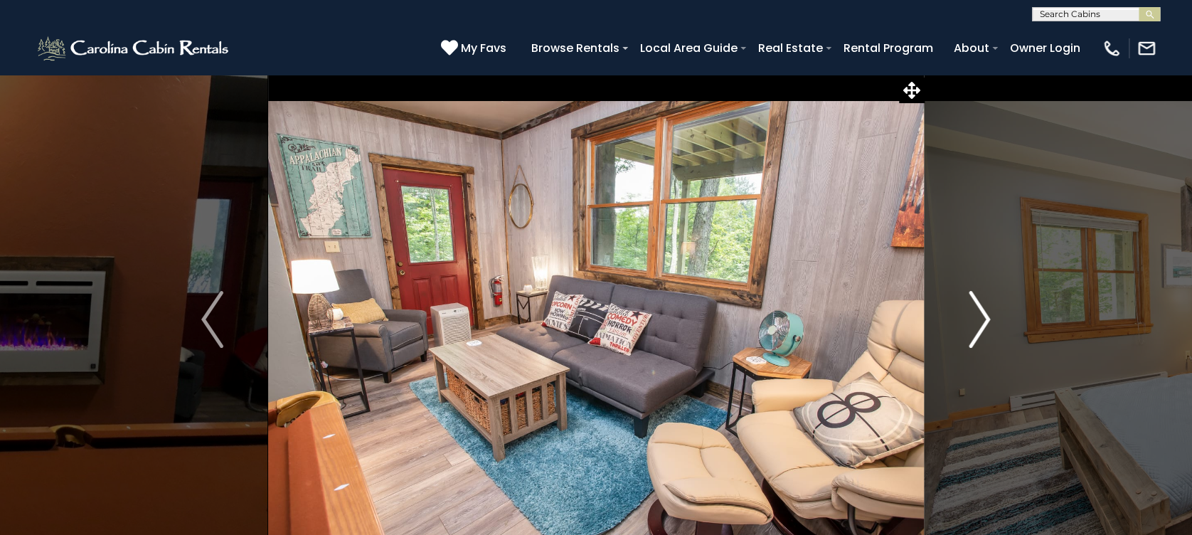
click at [980, 313] on img "Next" at bounding box center [978, 319] width 21 height 57
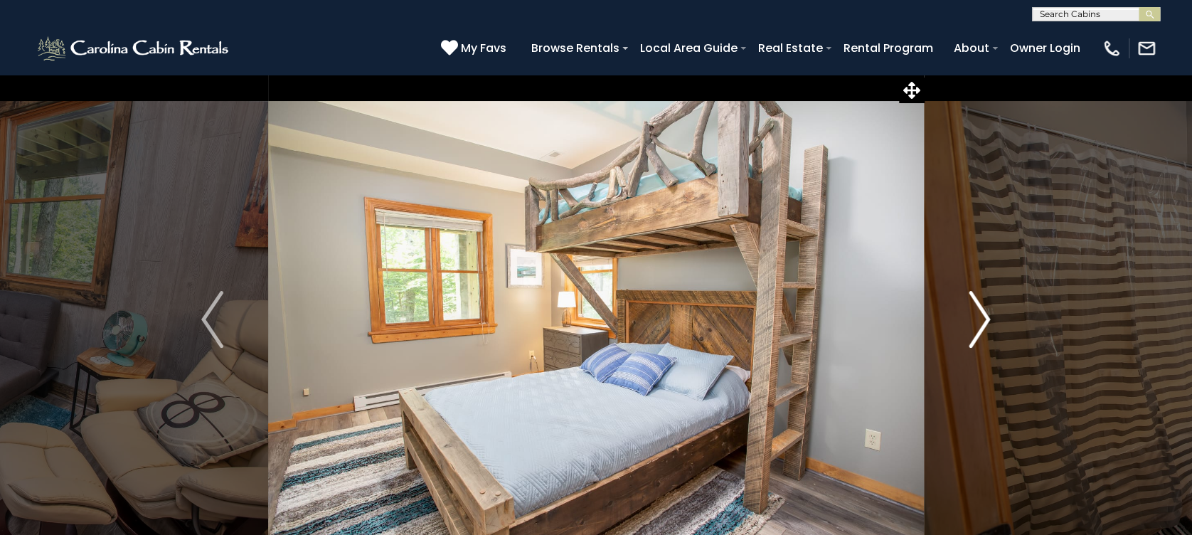
click at [980, 313] on img "Next" at bounding box center [978, 319] width 21 height 57
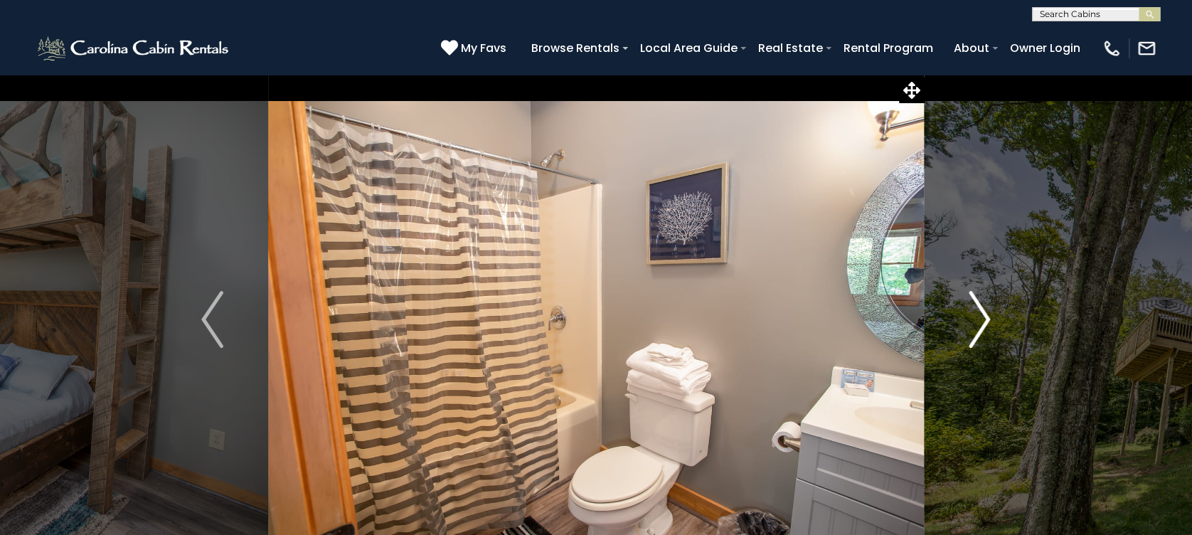
click at [980, 313] on img "Next" at bounding box center [978, 319] width 21 height 57
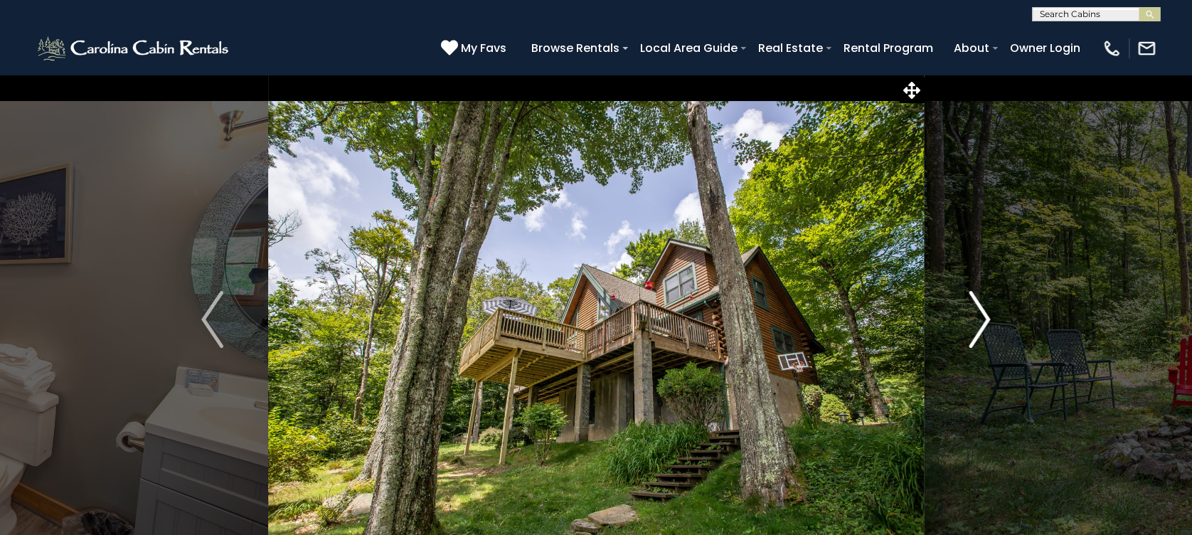
click at [980, 313] on img "Next" at bounding box center [978, 319] width 21 height 57
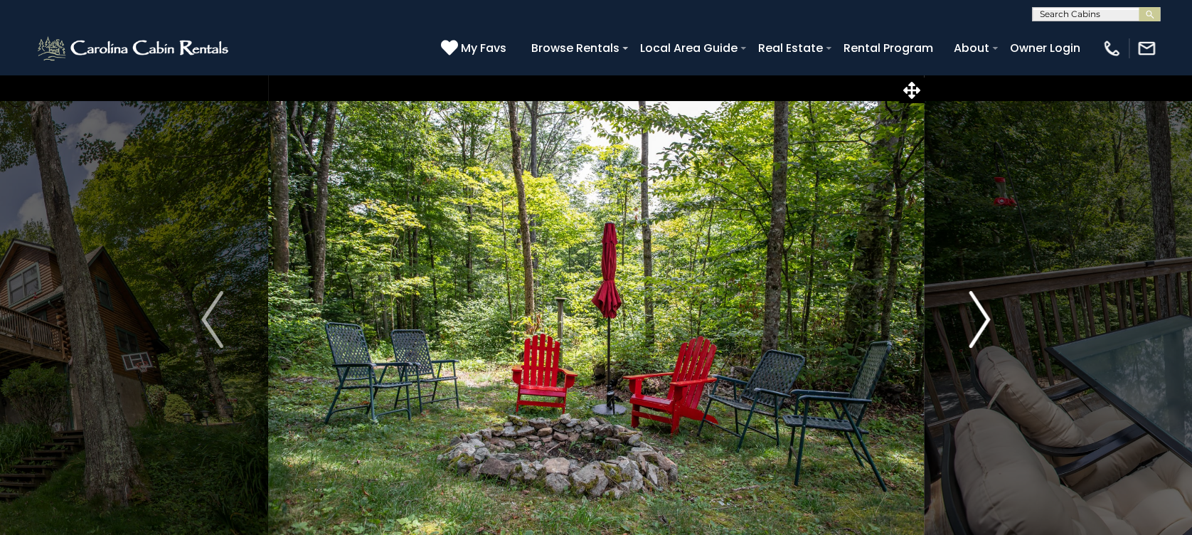
click at [980, 313] on img "Next" at bounding box center [978, 319] width 21 height 57
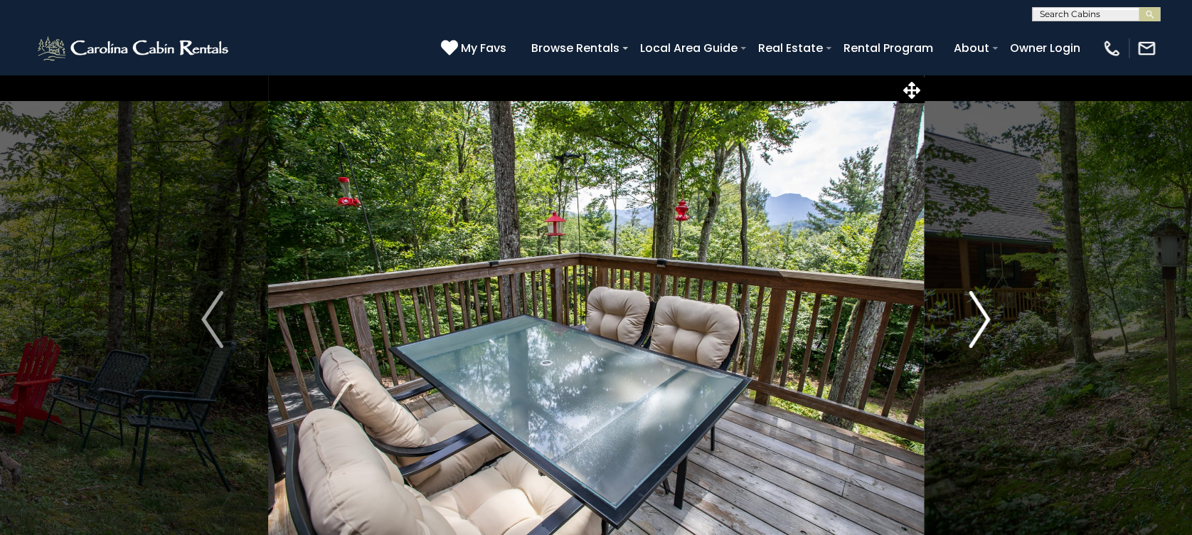
click at [980, 313] on img "Next" at bounding box center [978, 319] width 21 height 57
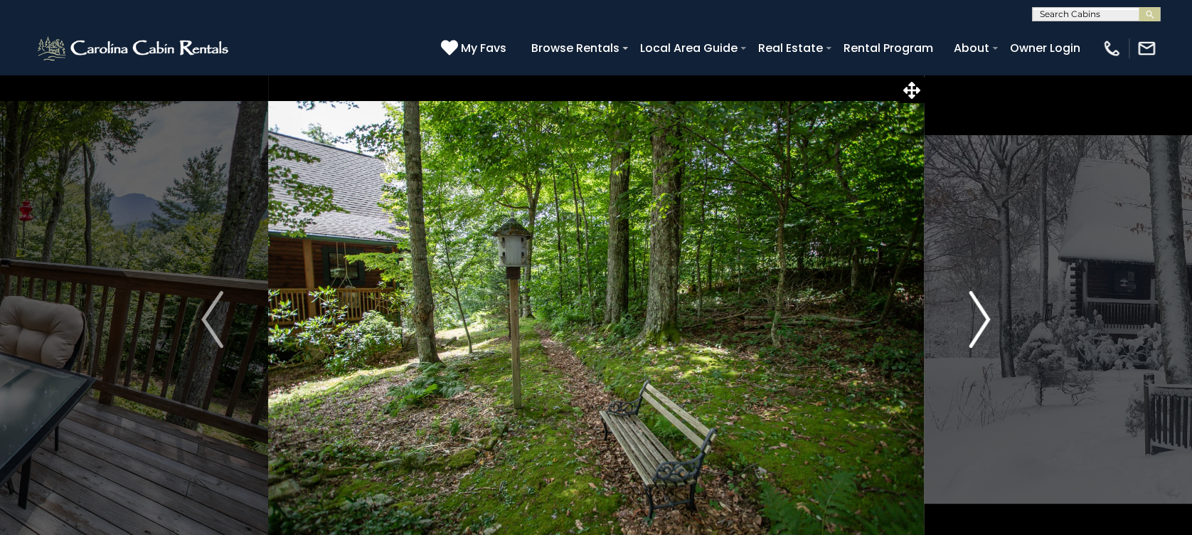
click at [980, 313] on img "Next" at bounding box center [978, 319] width 21 height 57
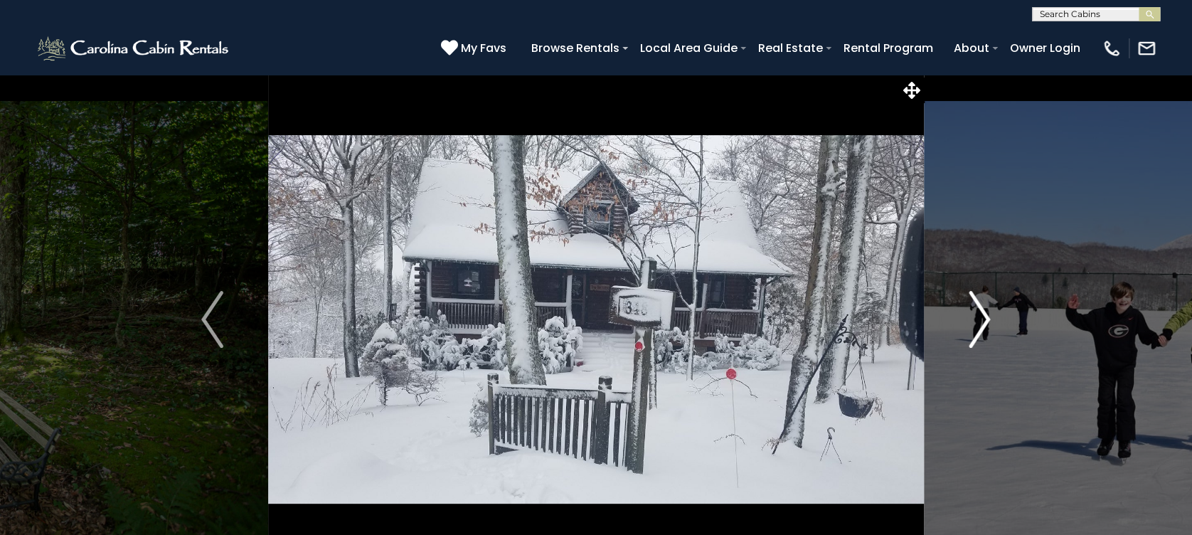
click at [980, 313] on img "Next" at bounding box center [978, 319] width 21 height 57
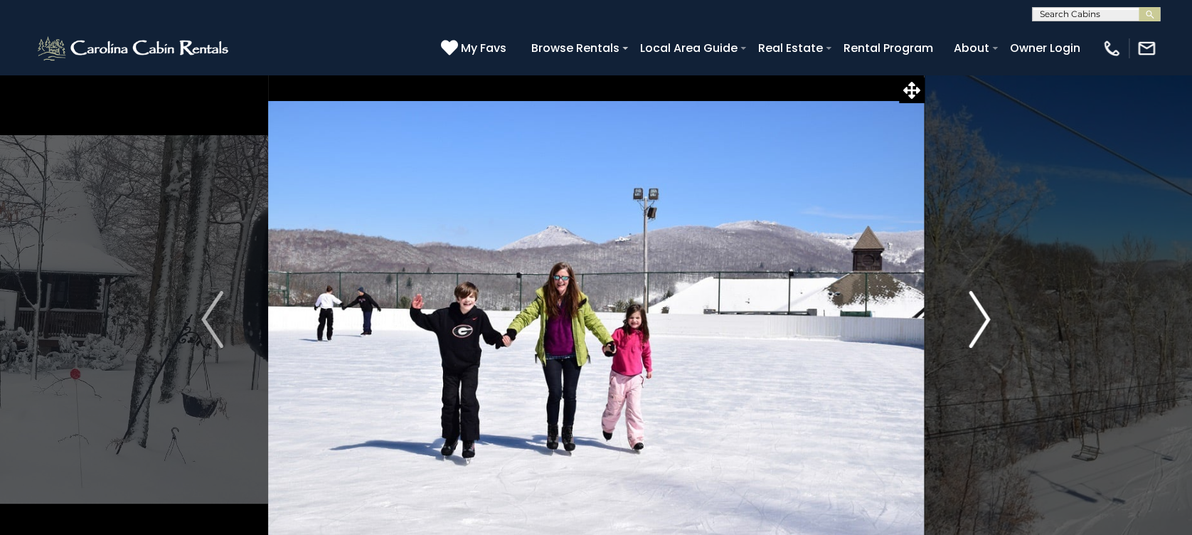
click at [980, 313] on img "Next" at bounding box center [978, 319] width 21 height 57
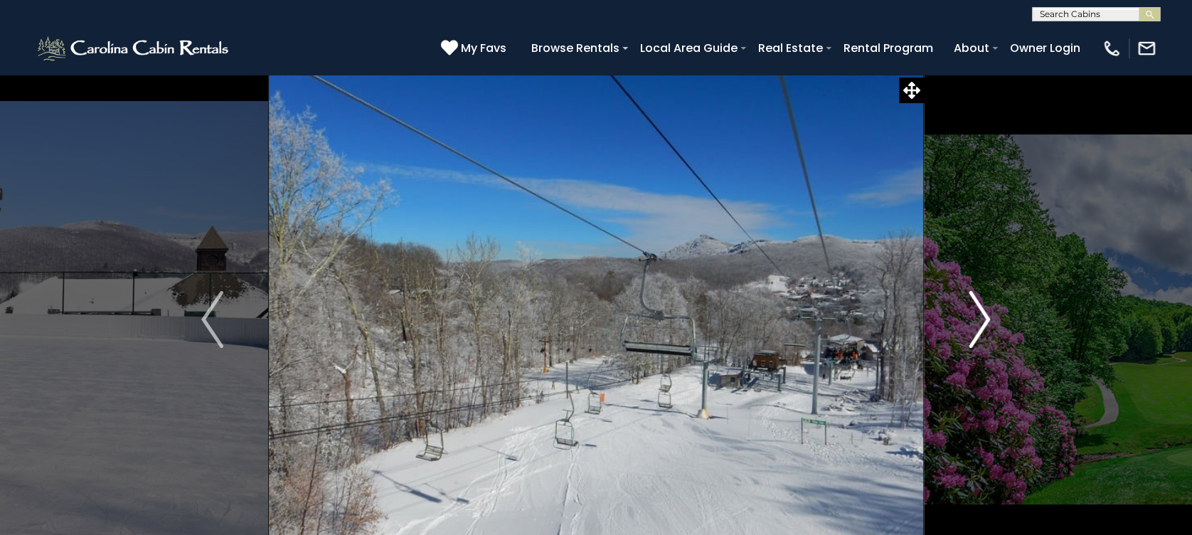
click at [980, 313] on img "Next" at bounding box center [978, 319] width 21 height 57
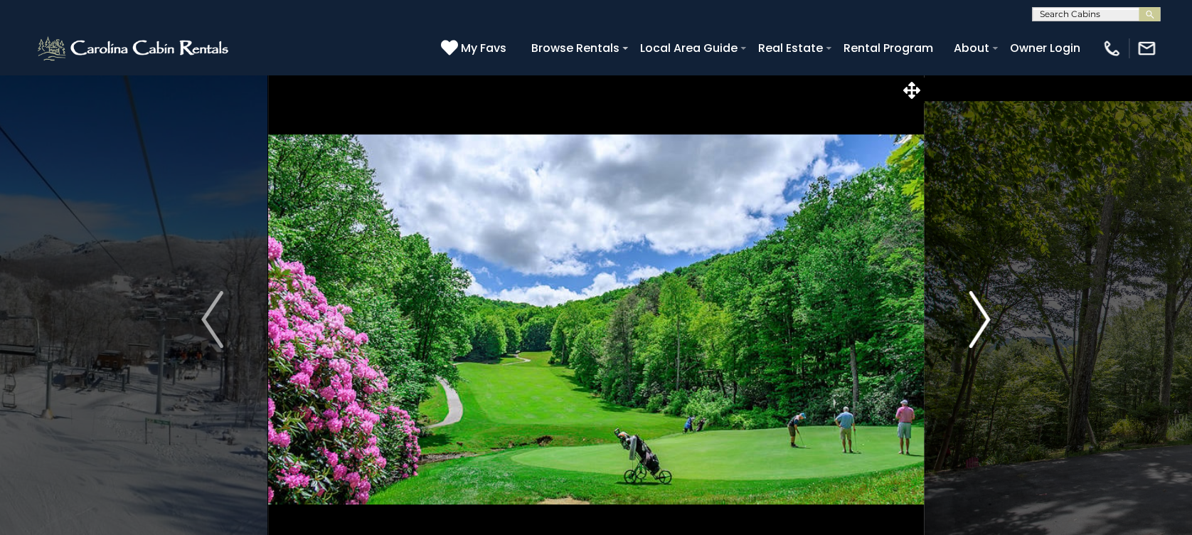
click at [980, 313] on img "Next" at bounding box center [978, 319] width 21 height 57
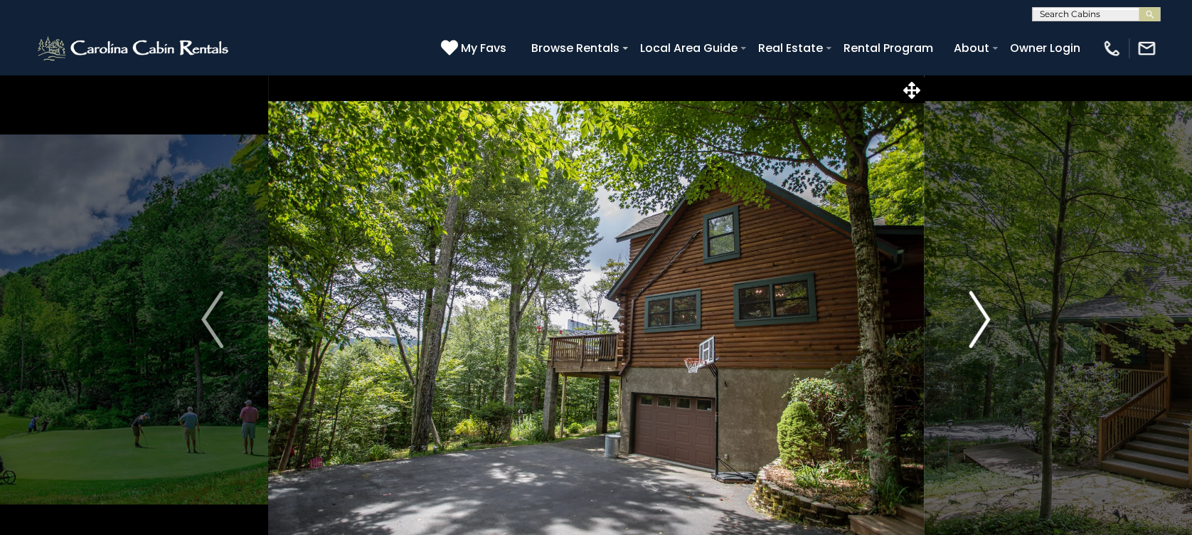
click at [980, 313] on img "Next" at bounding box center [978, 319] width 21 height 57
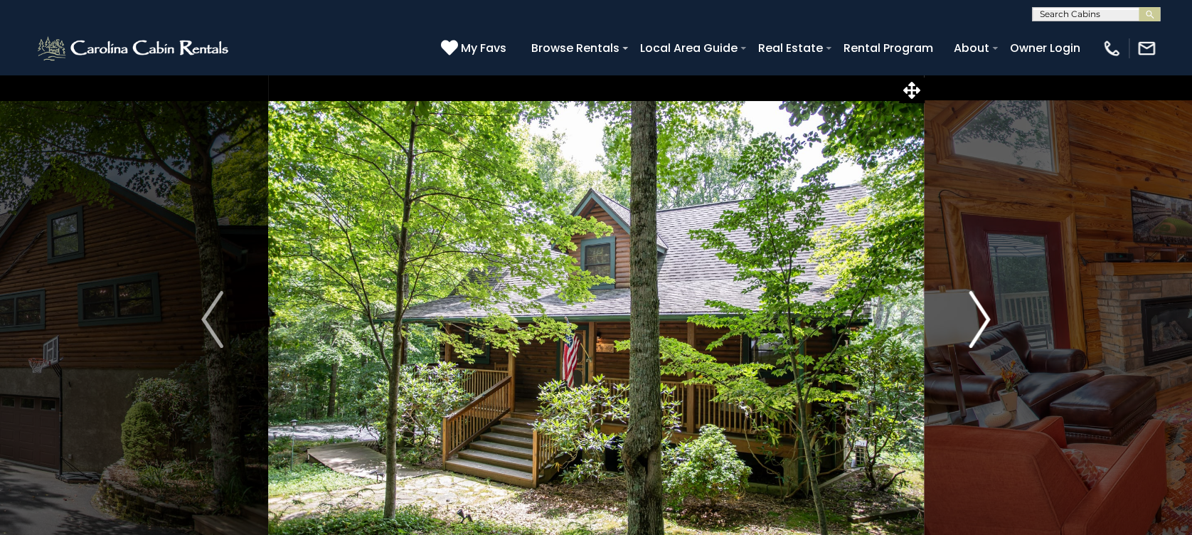
click at [980, 313] on img "Next" at bounding box center [978, 319] width 21 height 57
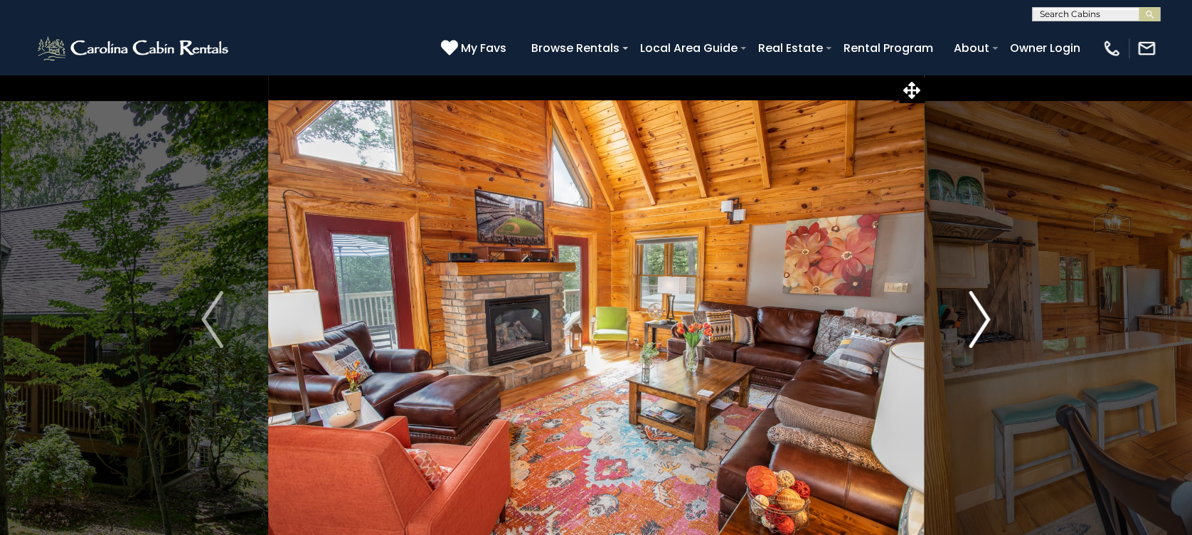
click at [980, 313] on img "Next" at bounding box center [978, 319] width 21 height 57
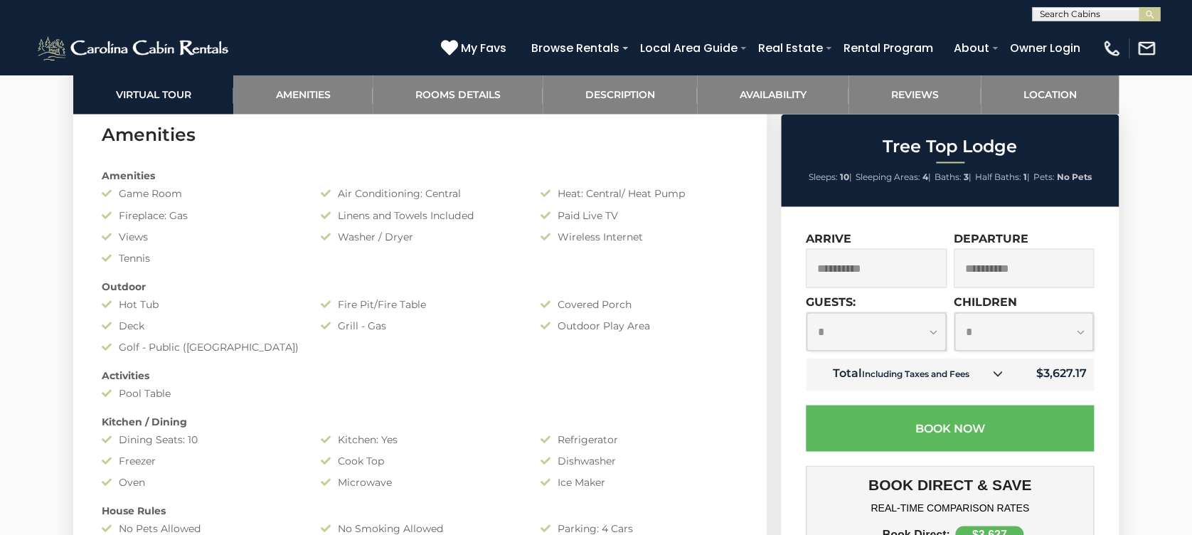
scroll to position [1138, 0]
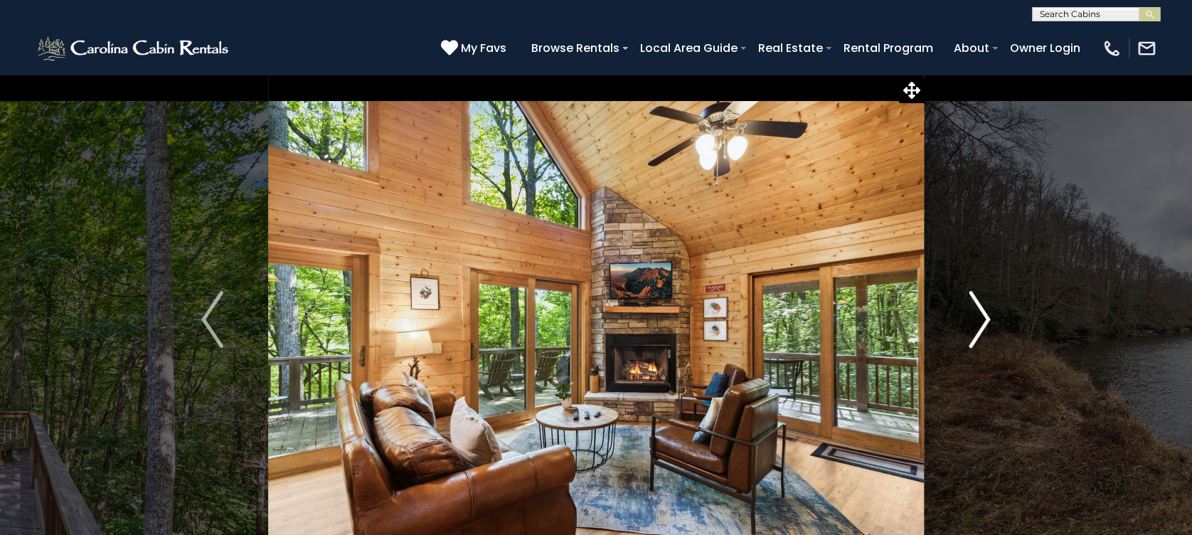
click at [994, 314] on button "Next" at bounding box center [980, 319] width 112 height 491
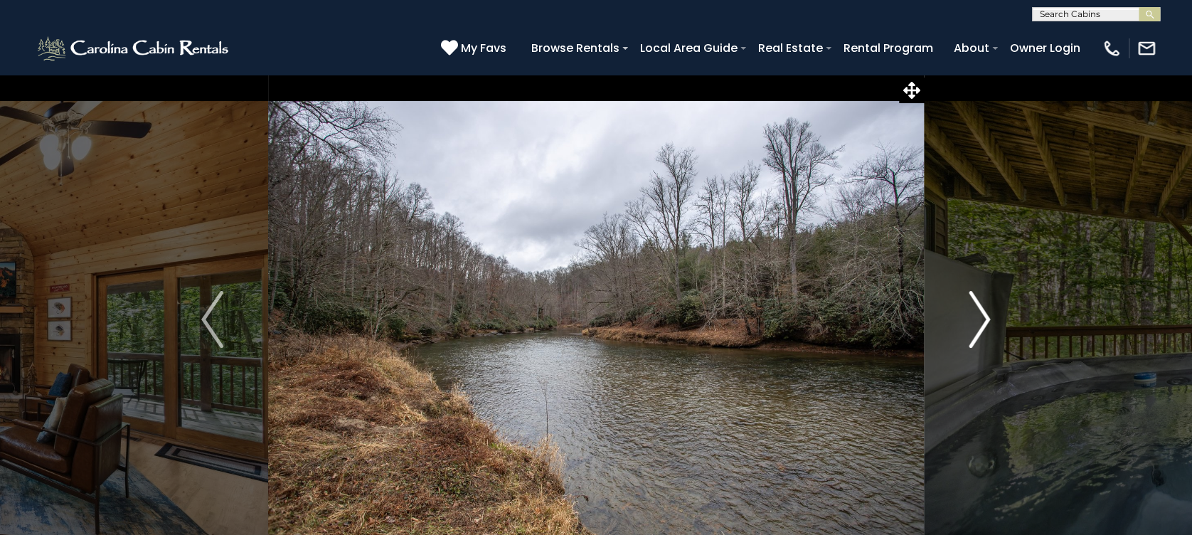
click at [985, 318] on img "Next" at bounding box center [978, 319] width 21 height 57
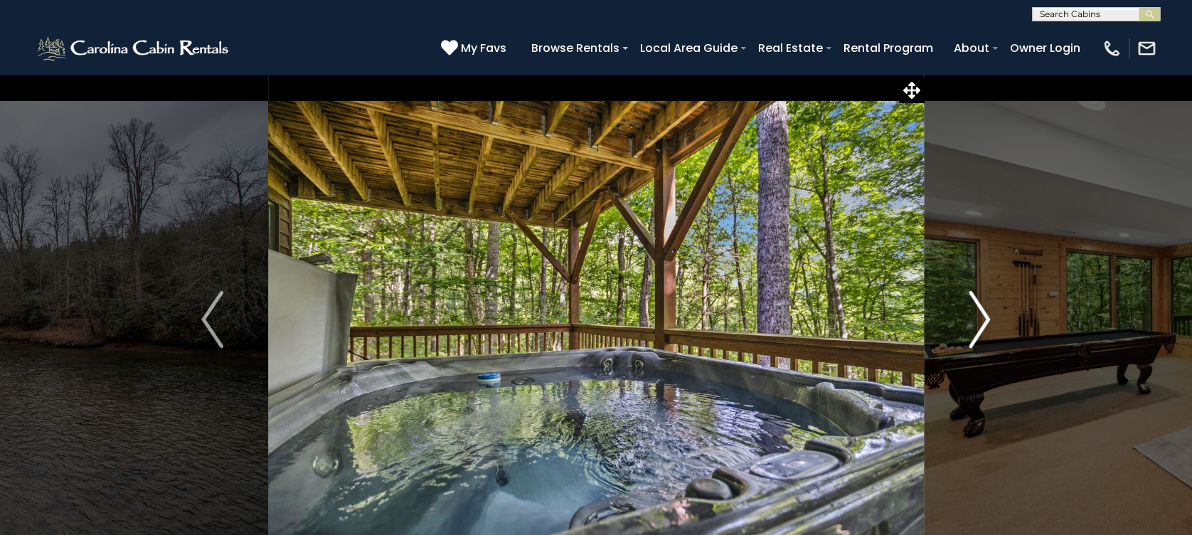
click at [985, 318] on img "Next" at bounding box center [978, 319] width 21 height 57
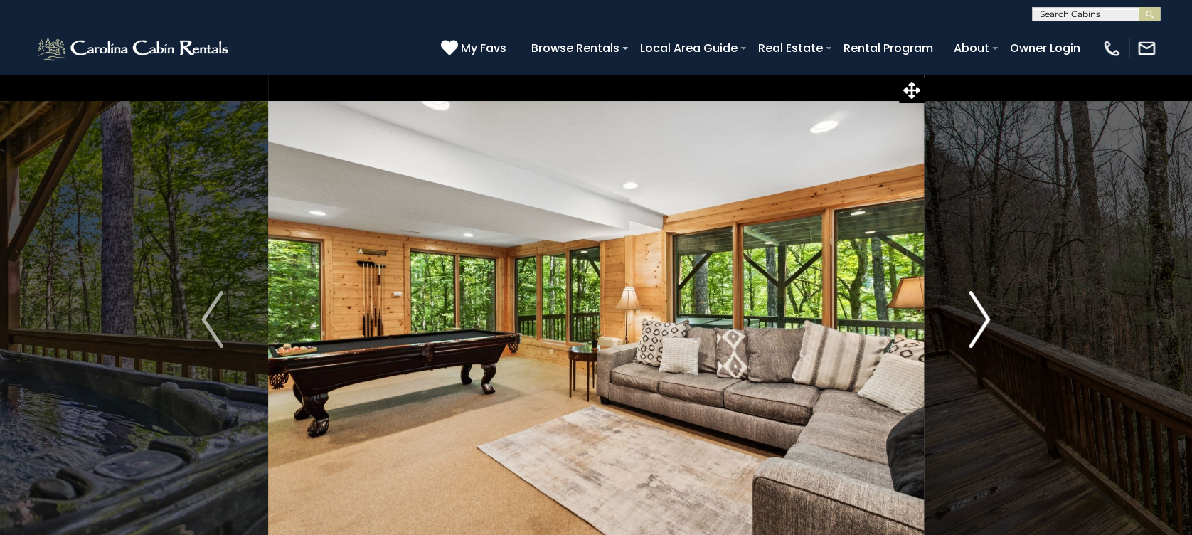
click at [985, 318] on img "Next" at bounding box center [978, 319] width 21 height 57
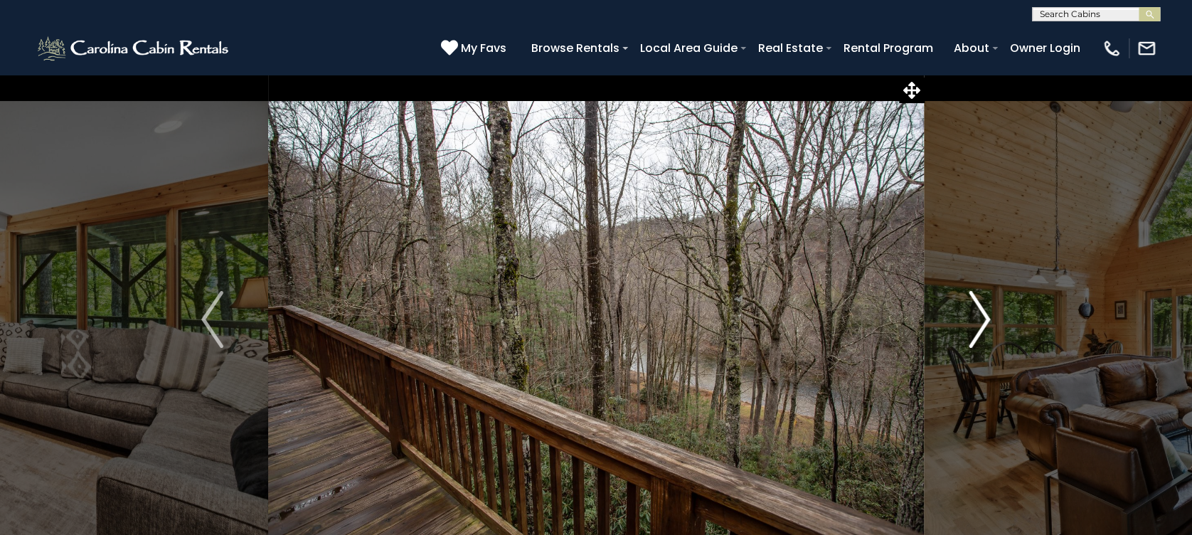
click at [985, 318] on img "Next" at bounding box center [978, 319] width 21 height 57
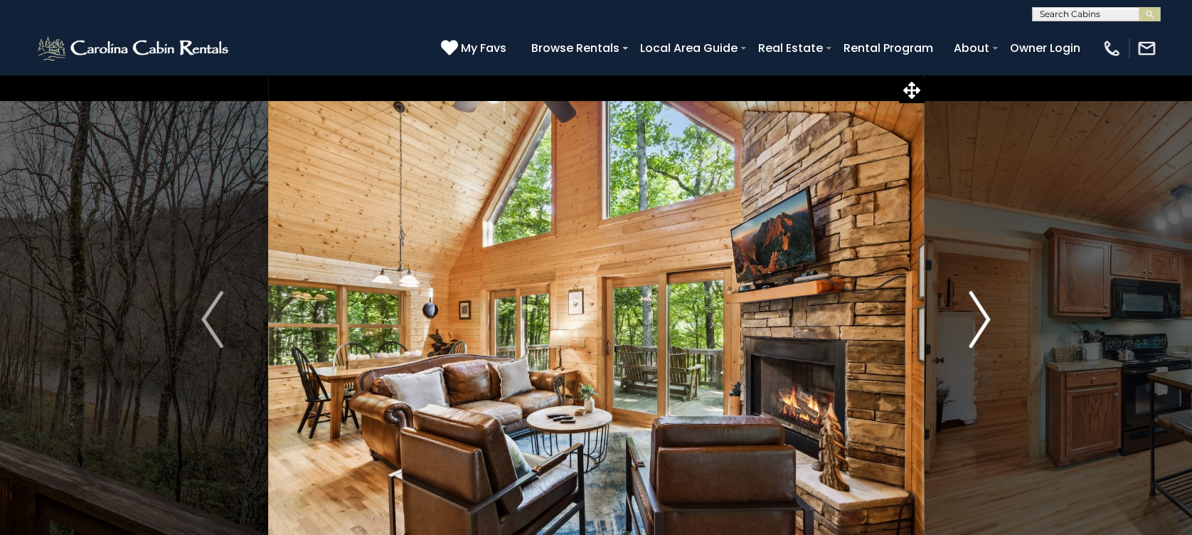
click at [985, 318] on img "Next" at bounding box center [978, 319] width 21 height 57
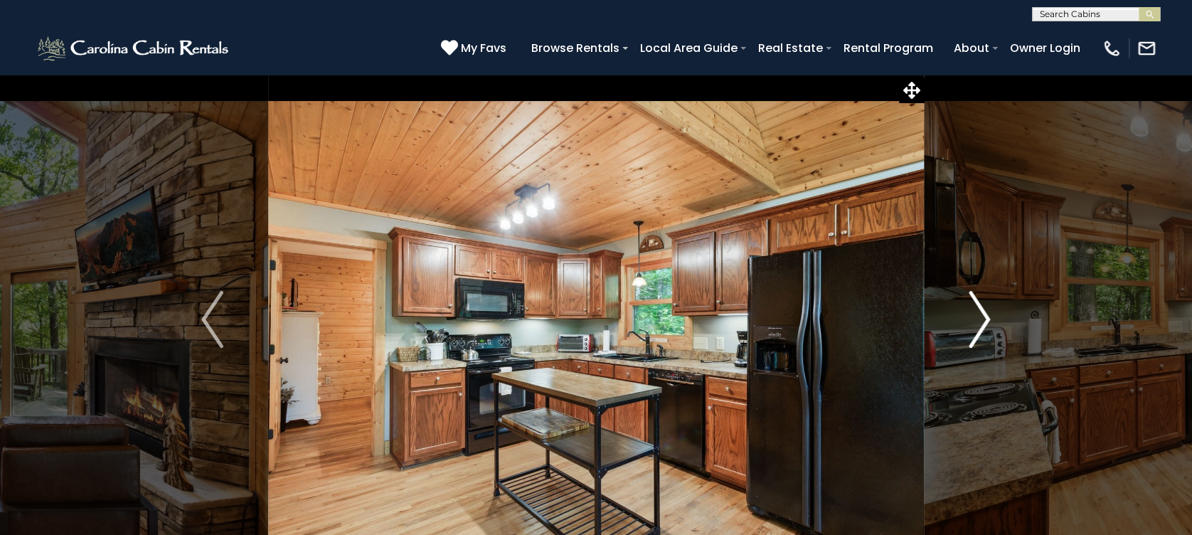
click at [985, 318] on img "Next" at bounding box center [978, 319] width 21 height 57
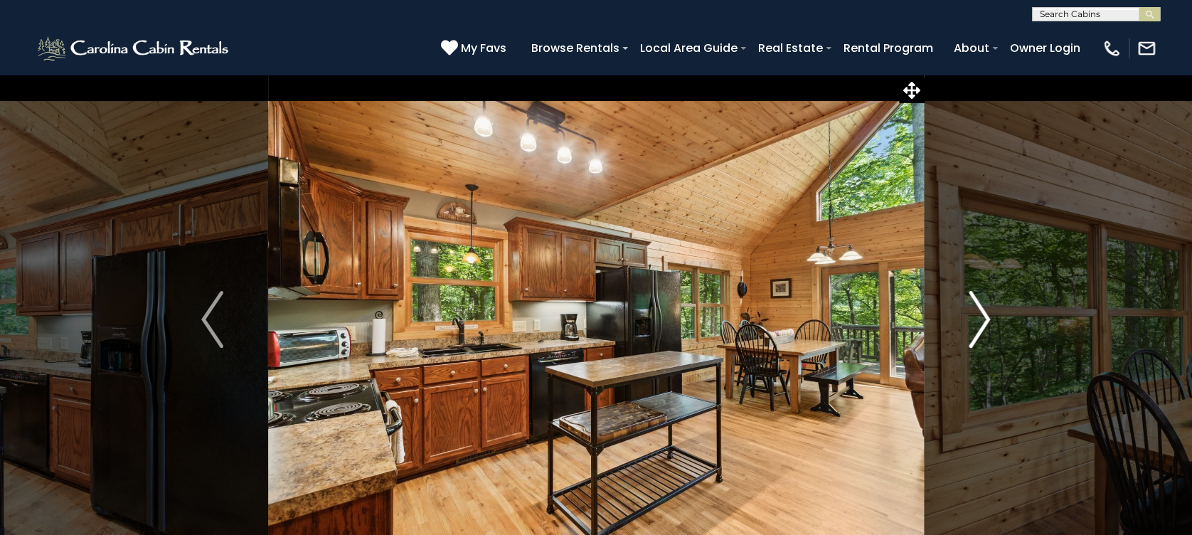
click at [985, 318] on img "Next" at bounding box center [978, 319] width 21 height 57
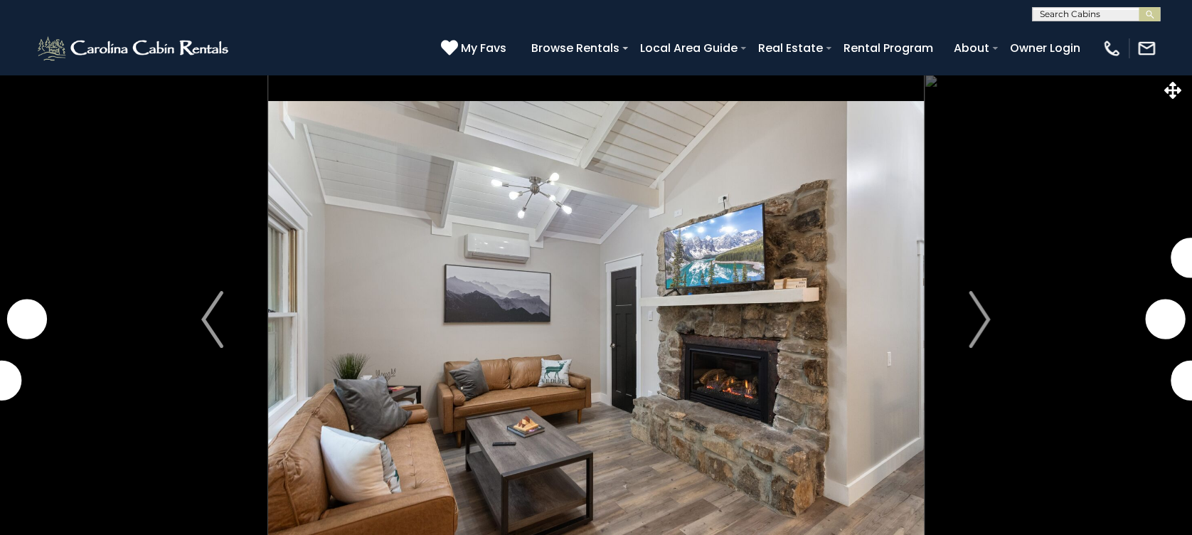
click at [982, 325] on img "Next" at bounding box center [978, 319] width 21 height 57
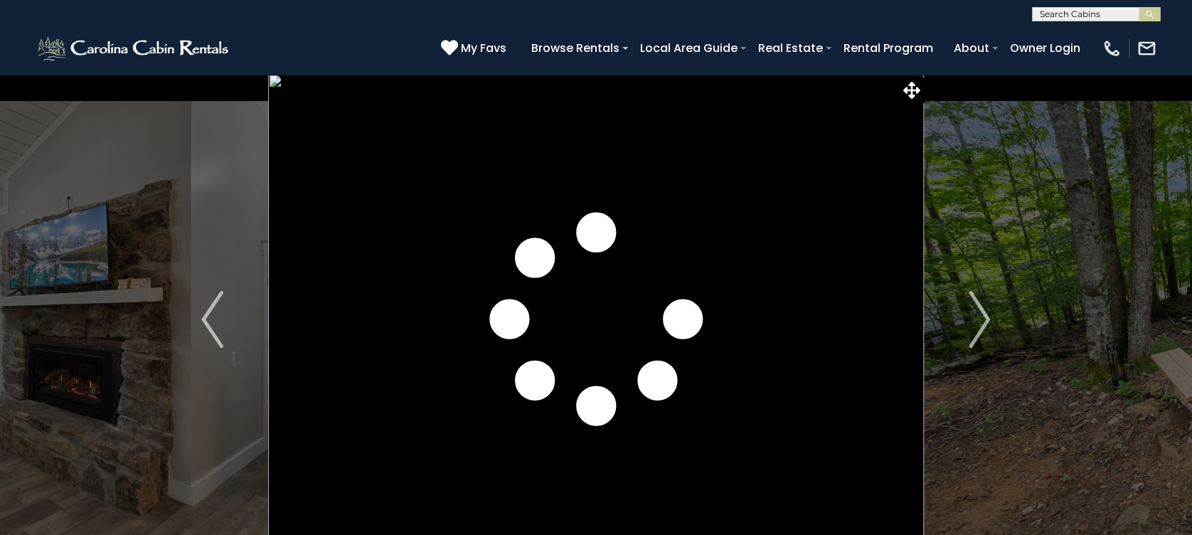
click at [982, 325] on img "Next" at bounding box center [978, 319] width 21 height 57
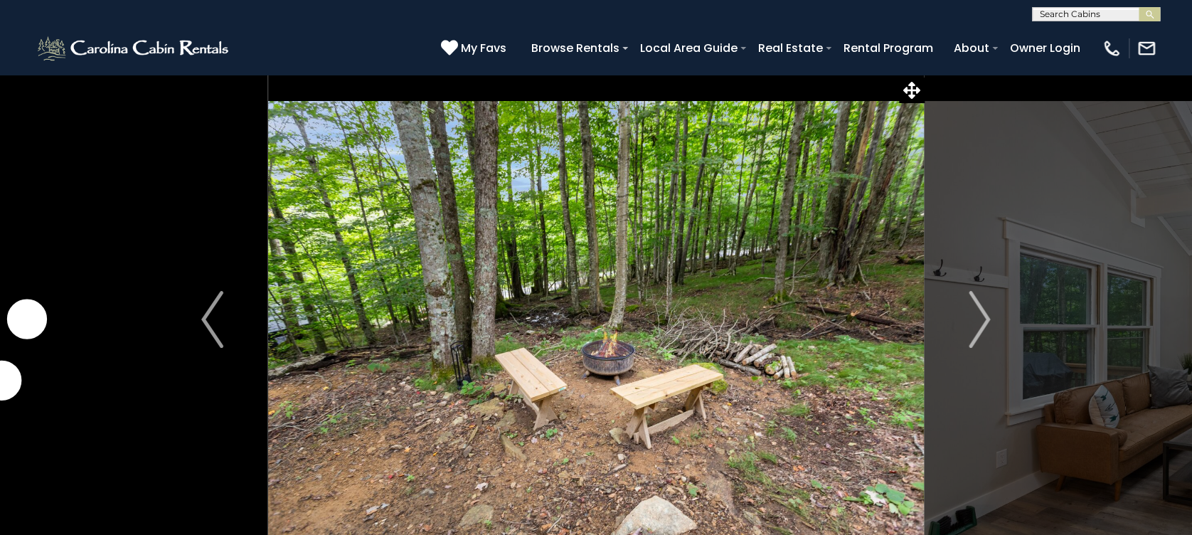
click at [982, 325] on img "Next" at bounding box center [978, 319] width 21 height 57
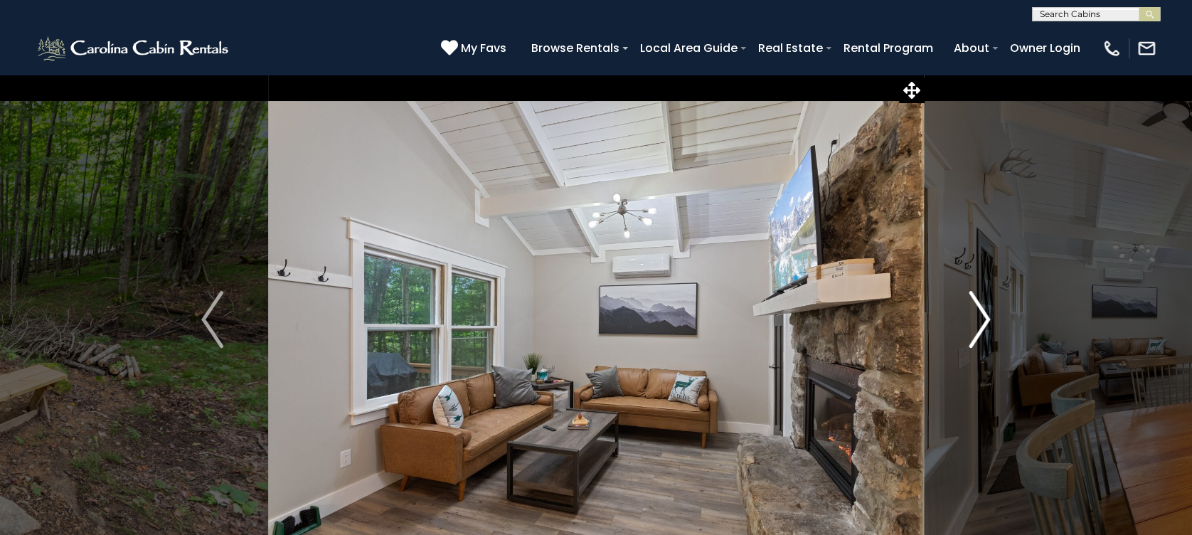
click at [982, 324] on img "Next" at bounding box center [978, 319] width 21 height 57
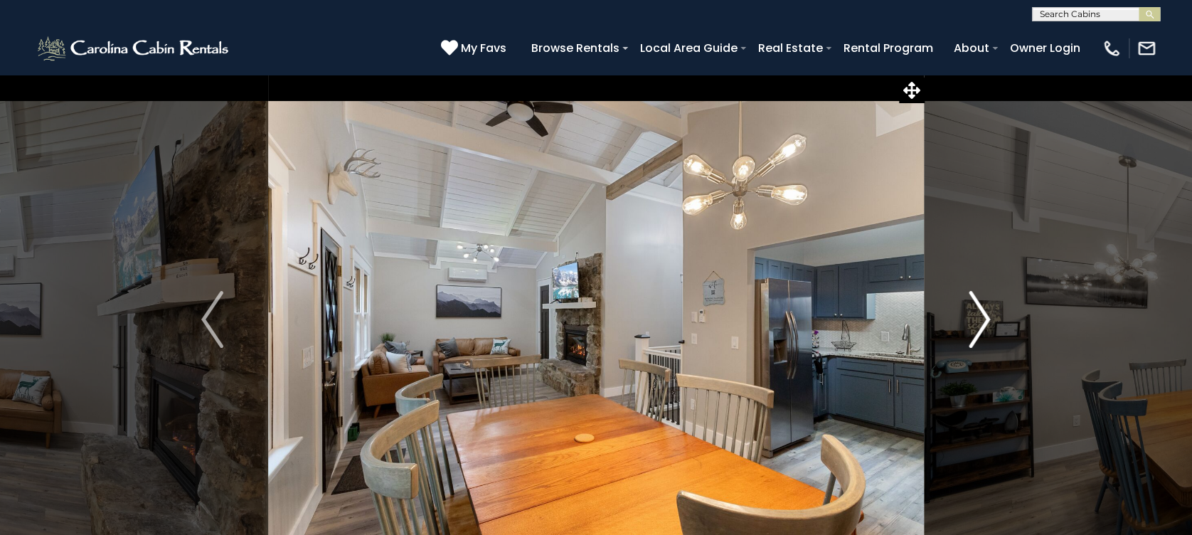
click at [982, 324] on img "Next" at bounding box center [978, 319] width 21 height 57
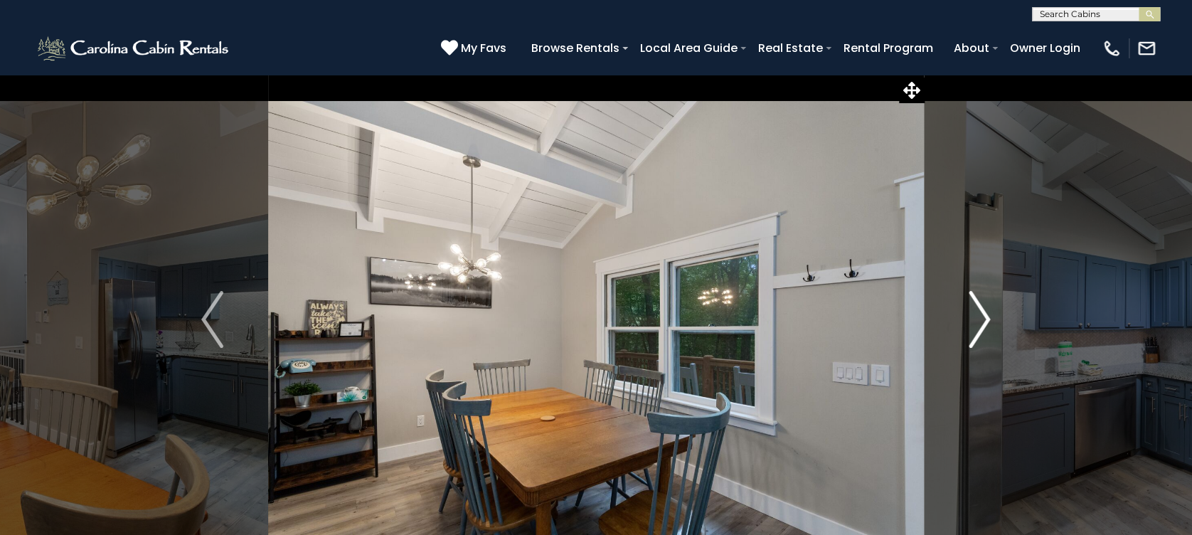
click at [982, 324] on img "Next" at bounding box center [978, 319] width 21 height 57
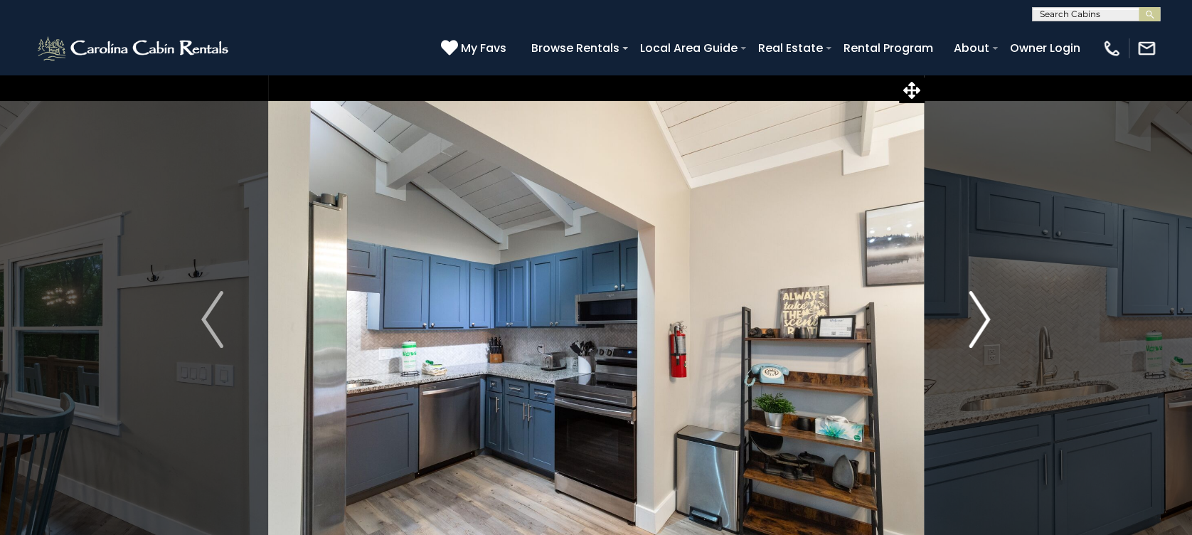
click at [982, 324] on img "Next" at bounding box center [978, 319] width 21 height 57
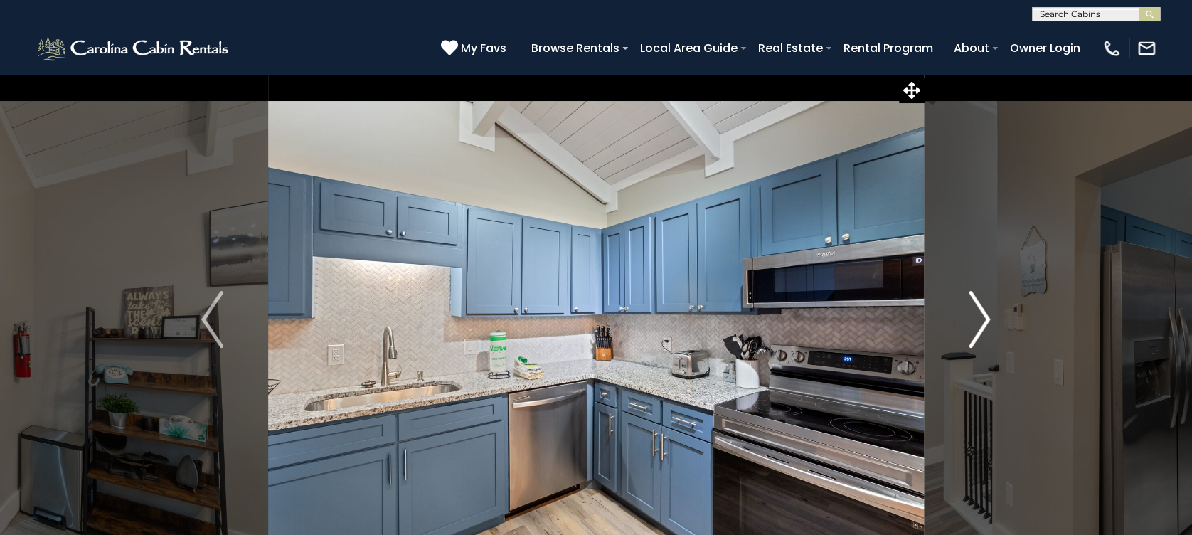
click at [982, 324] on img "Next" at bounding box center [978, 319] width 21 height 57
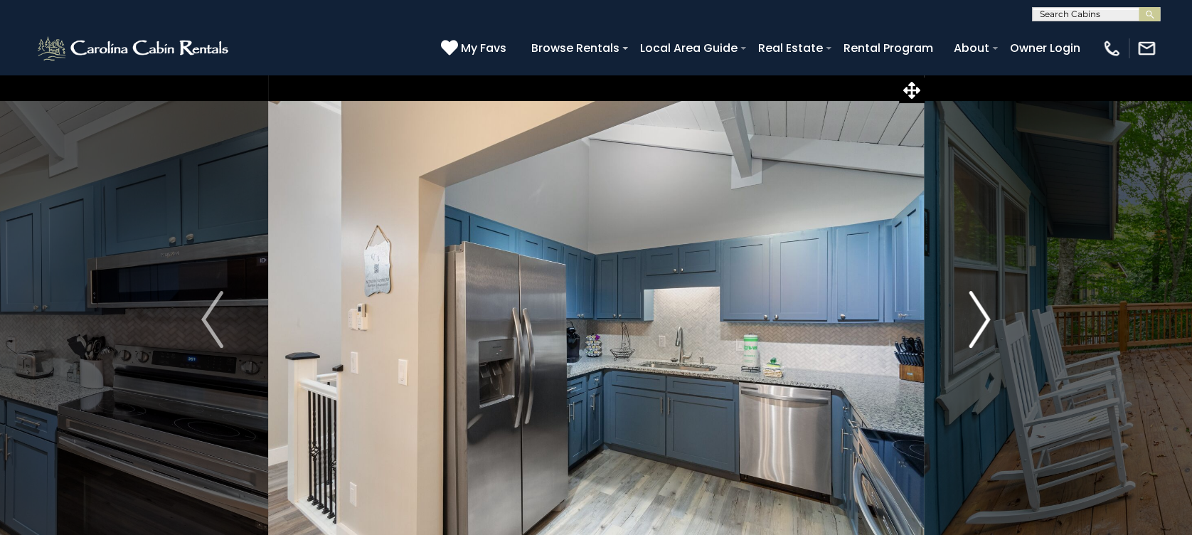
click at [982, 324] on img "Next" at bounding box center [978, 319] width 21 height 57
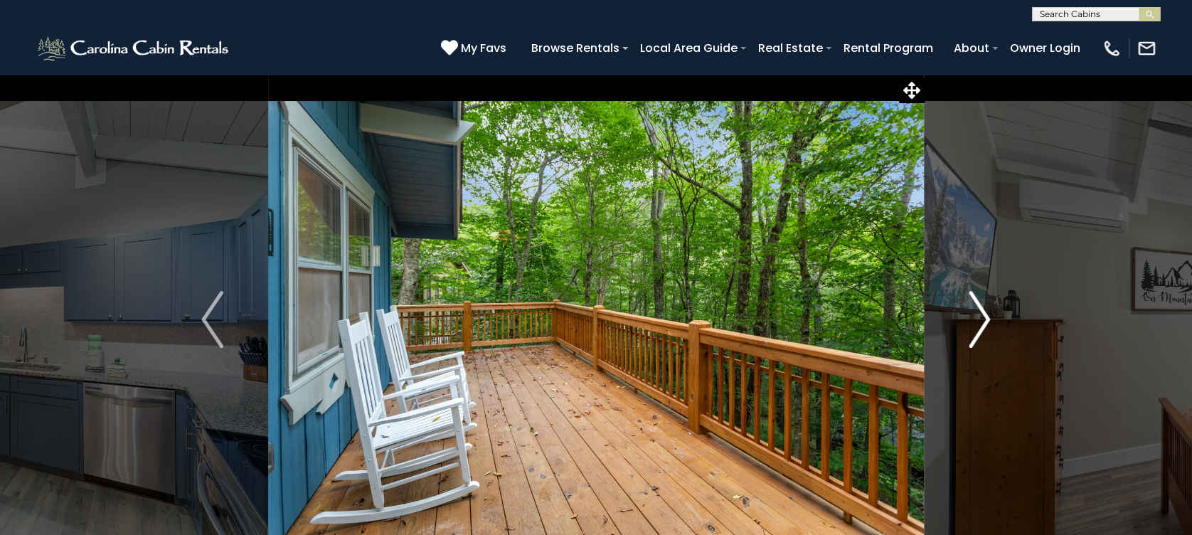
click at [982, 324] on img "Next" at bounding box center [978, 319] width 21 height 57
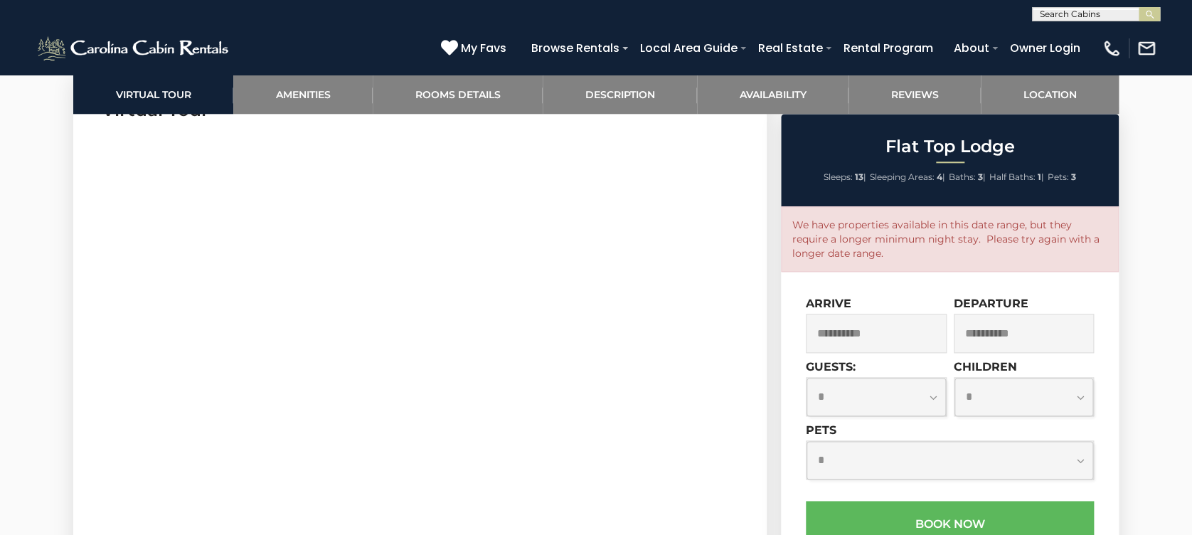
scroll to position [758, 0]
click at [894, 336] on input "**********" at bounding box center [876, 333] width 141 height 39
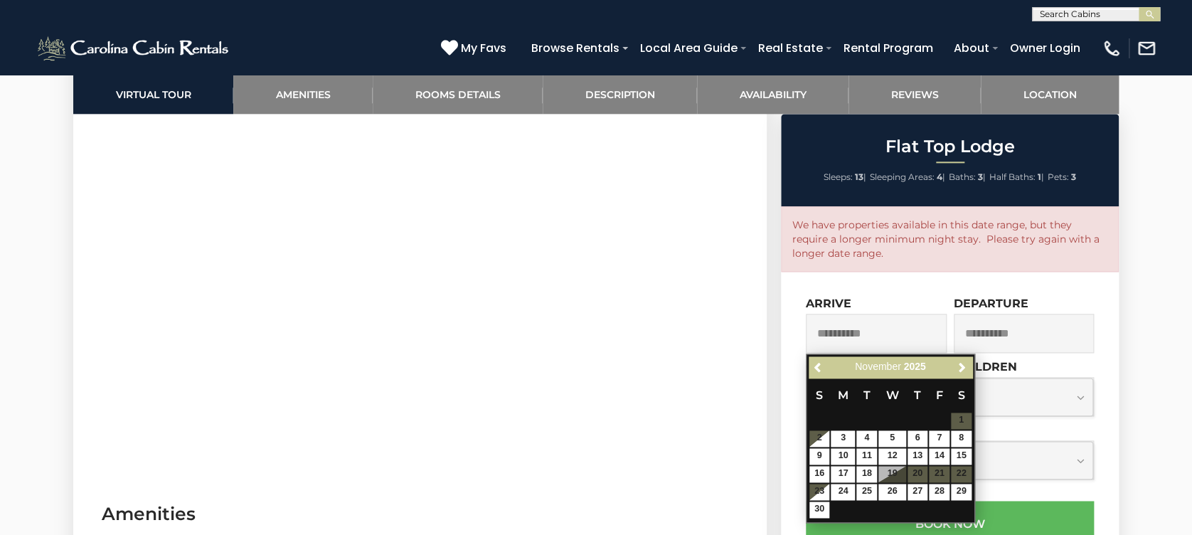
click at [916, 279] on div "**********" at bounding box center [950, 496] width 338 height 448
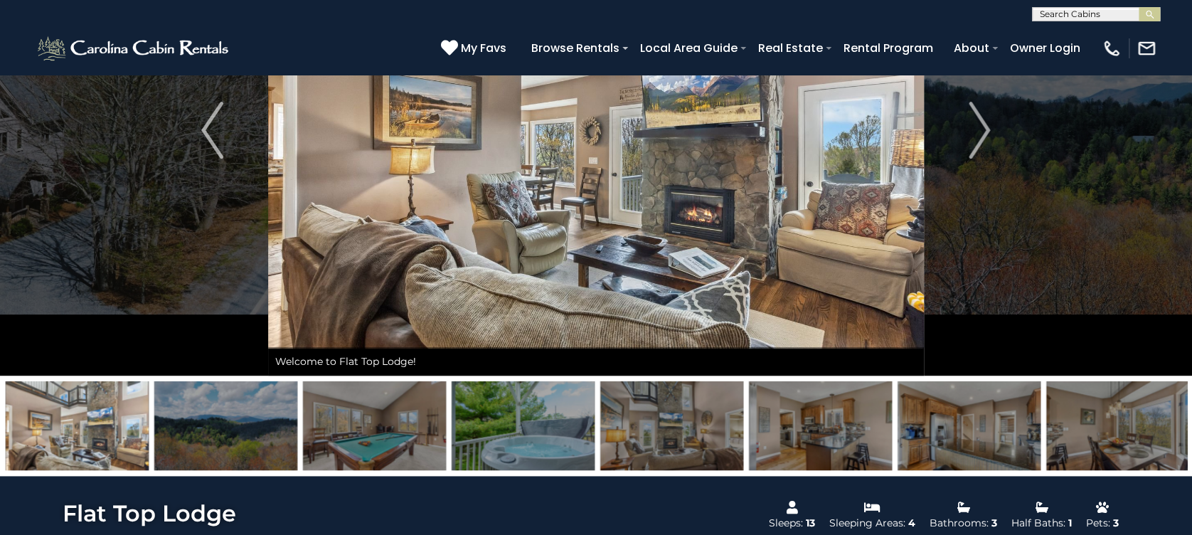
scroll to position [0, 0]
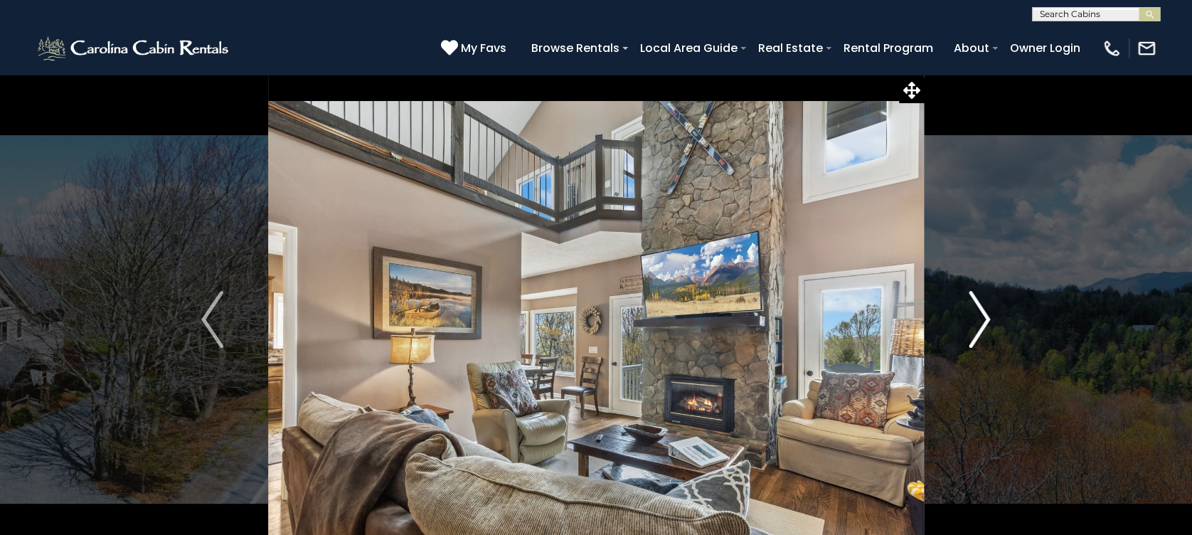
click at [985, 319] on img "Next" at bounding box center [978, 319] width 21 height 57
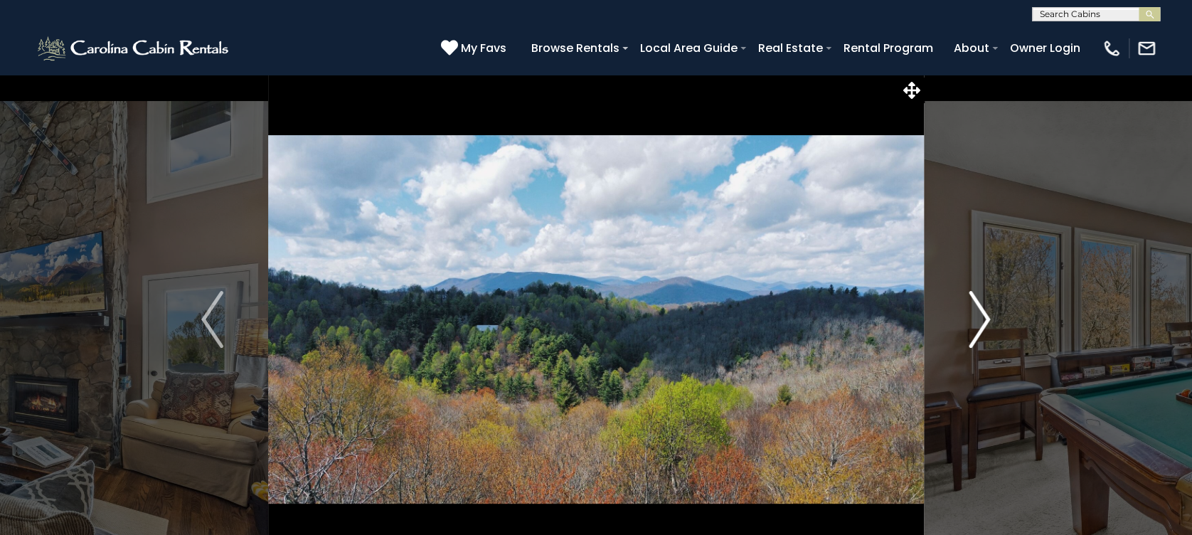
click at [985, 319] on img "Next" at bounding box center [978, 319] width 21 height 57
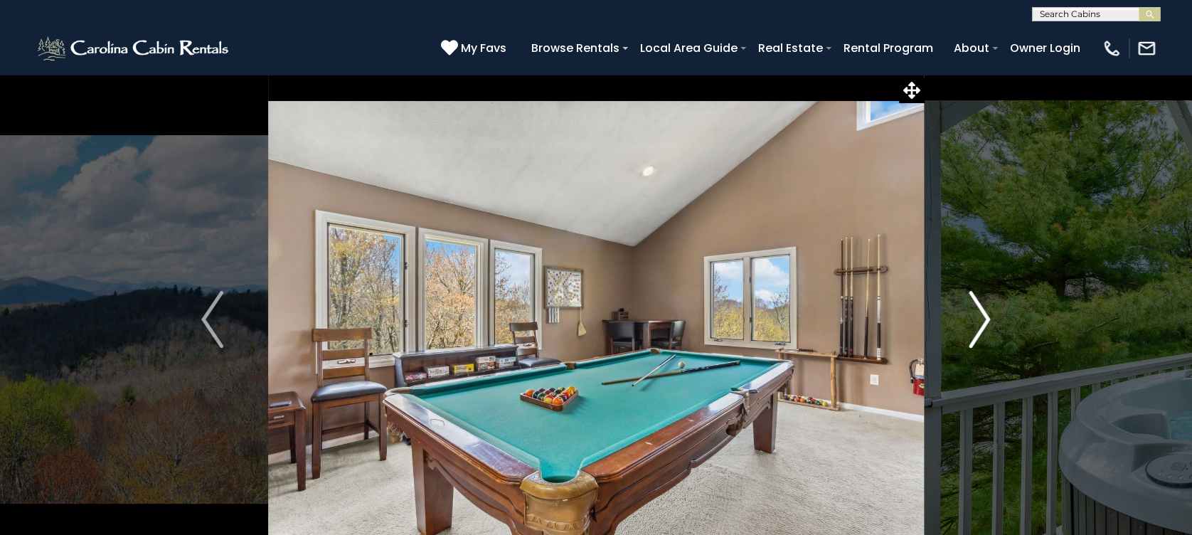
click at [985, 319] on img "Next" at bounding box center [978, 319] width 21 height 57
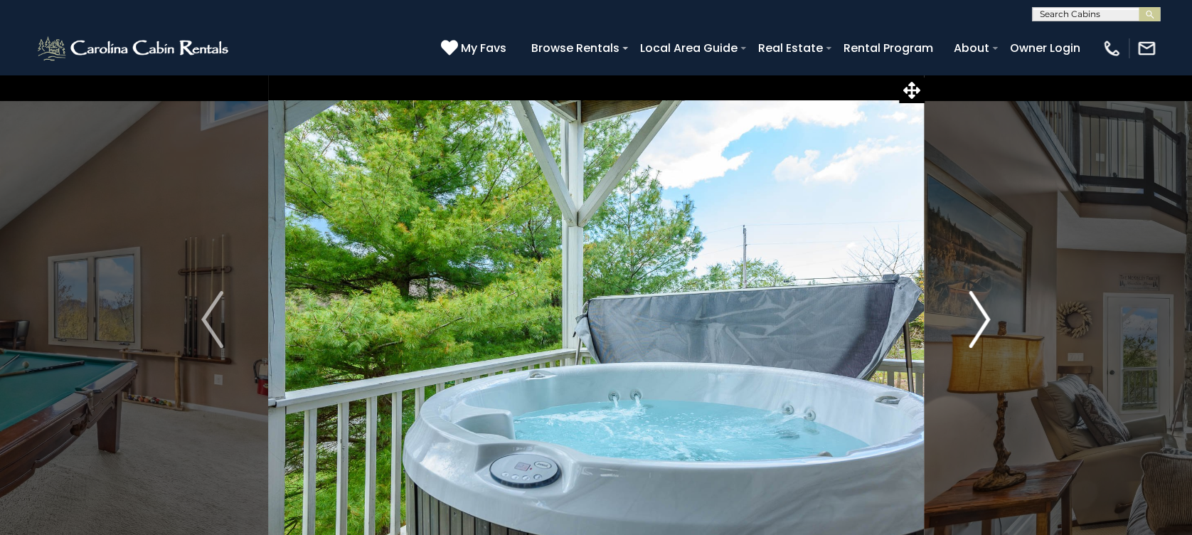
click at [985, 319] on img "Next" at bounding box center [978, 319] width 21 height 57
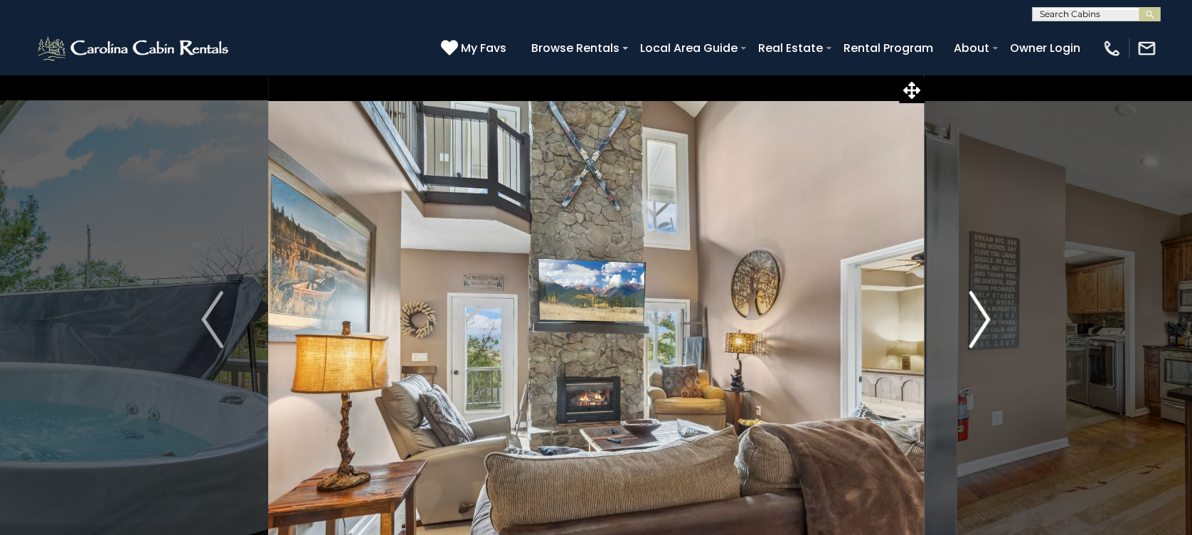
click at [985, 319] on img "Next" at bounding box center [978, 319] width 21 height 57
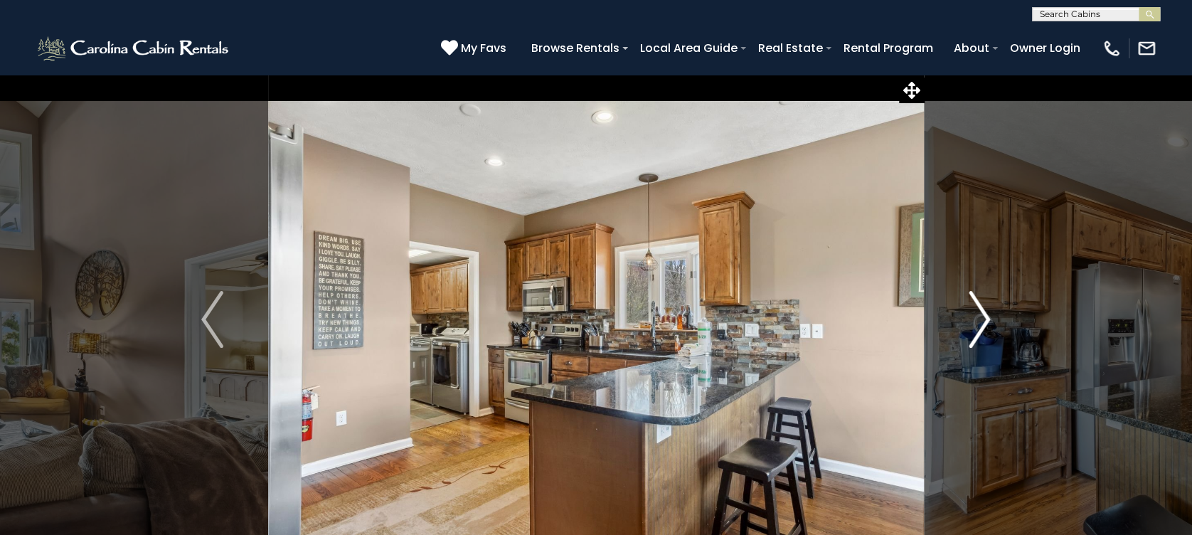
click at [985, 319] on img "Next" at bounding box center [978, 319] width 21 height 57
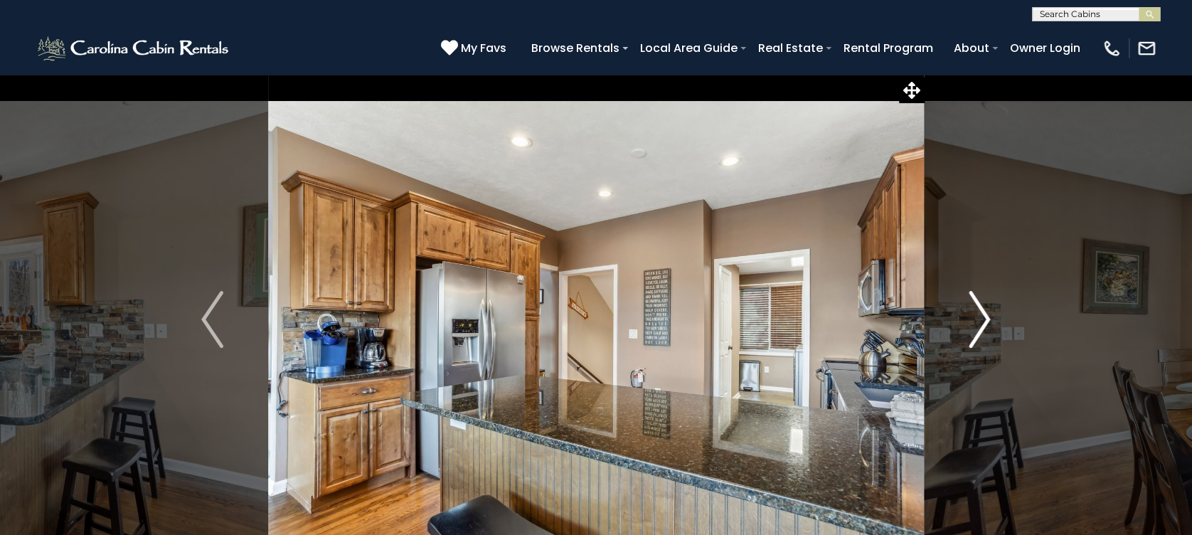
click at [985, 319] on img "Next" at bounding box center [978, 319] width 21 height 57
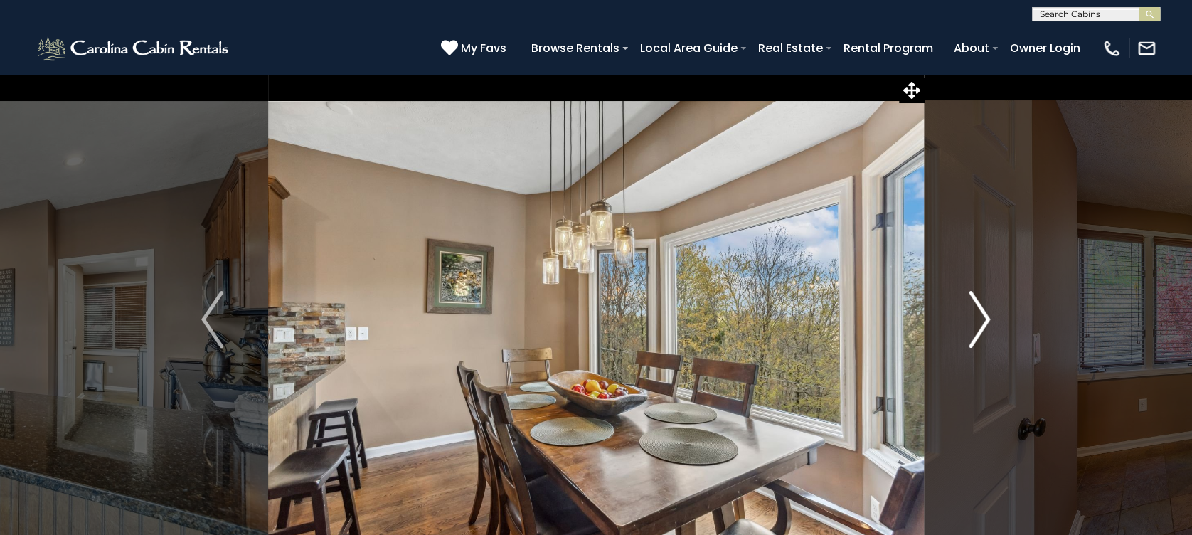
click at [985, 319] on img "Next" at bounding box center [978, 319] width 21 height 57
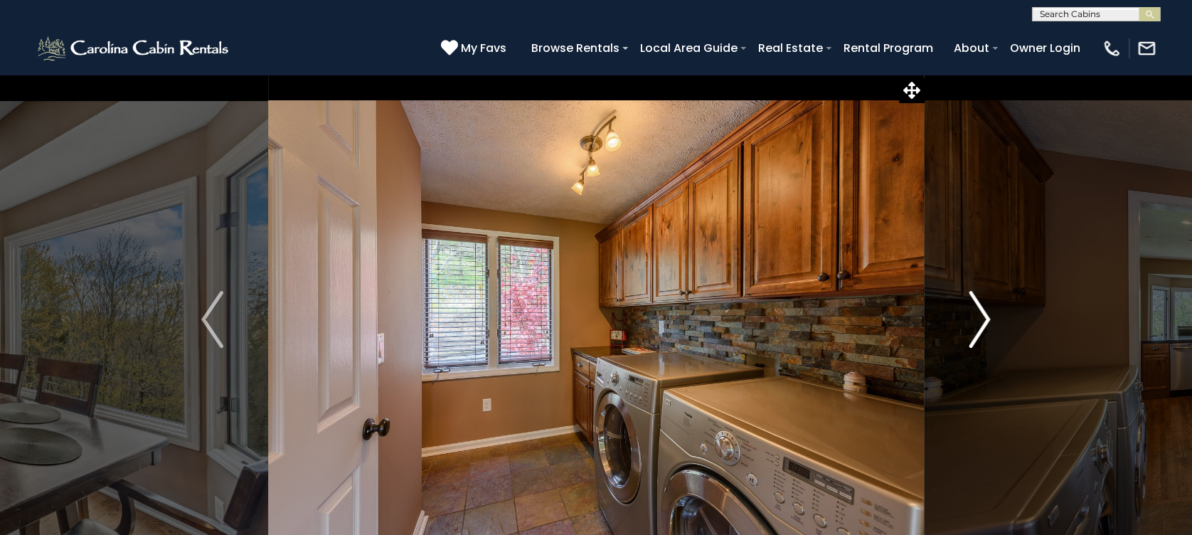
click at [985, 319] on img "Next" at bounding box center [978, 319] width 21 height 57
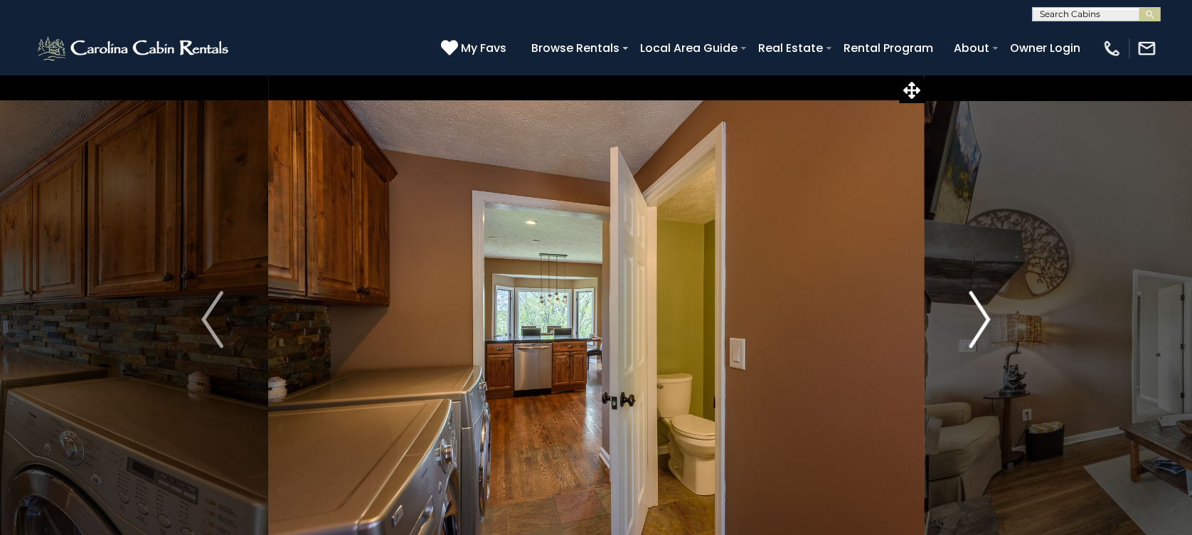
click at [985, 319] on img "Next" at bounding box center [978, 319] width 21 height 57
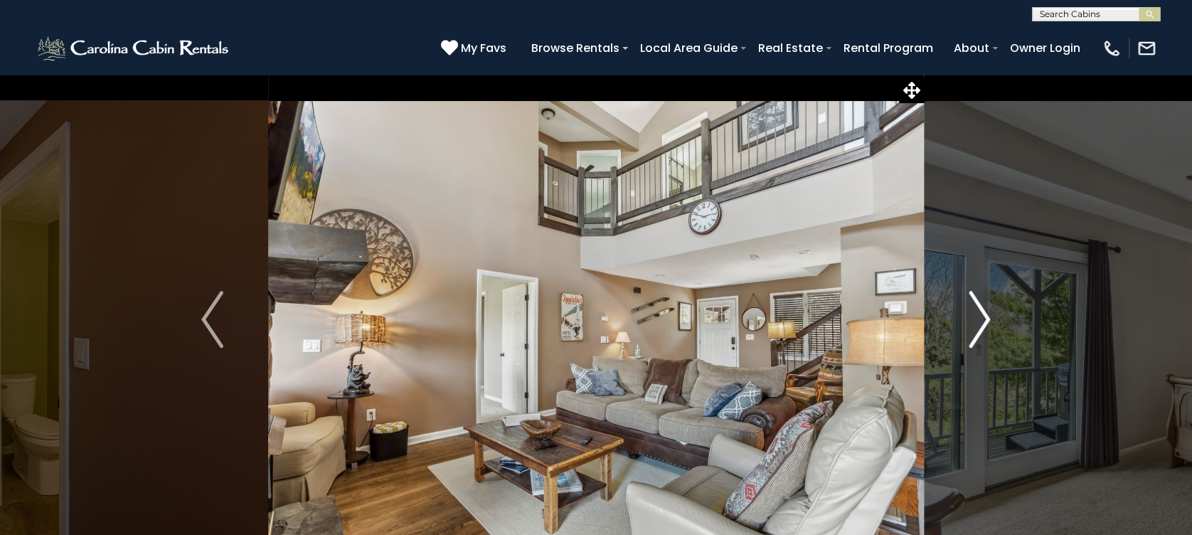
click at [985, 319] on img "Next" at bounding box center [978, 319] width 21 height 57
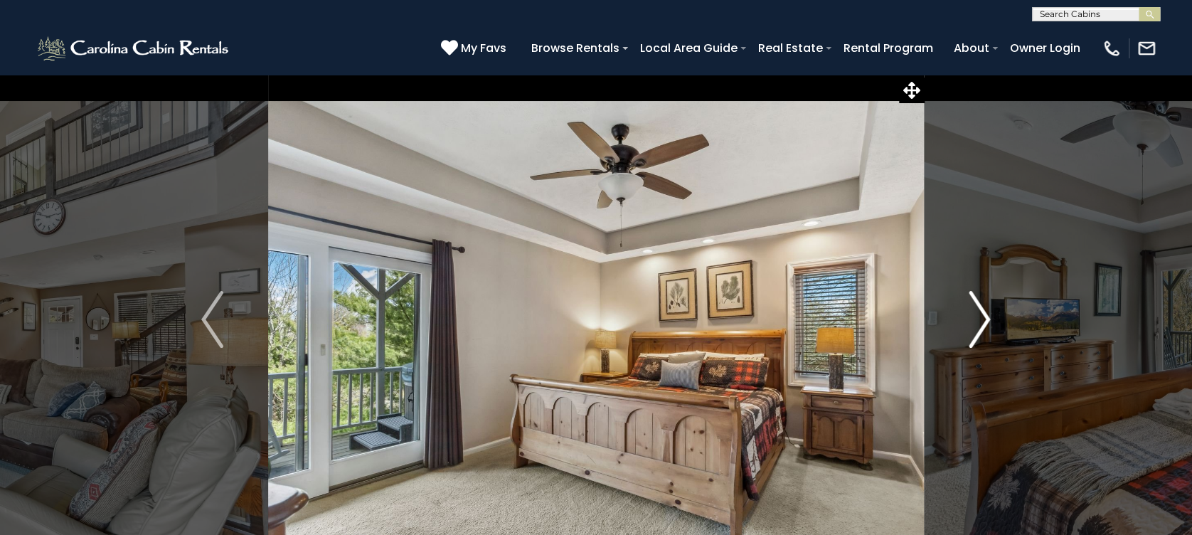
click at [985, 319] on img "Next" at bounding box center [978, 319] width 21 height 57
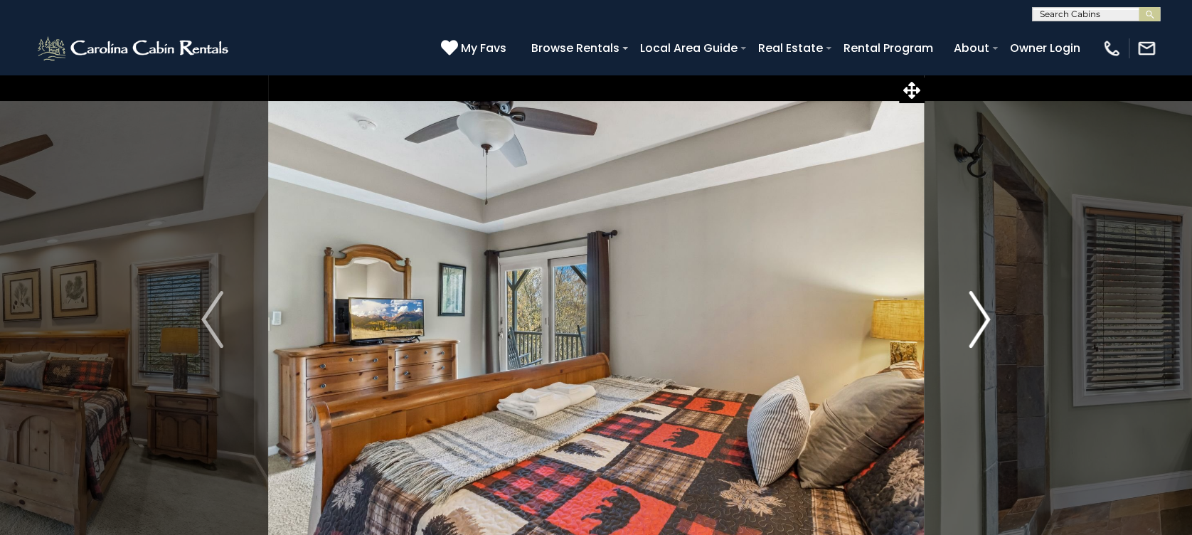
click at [985, 319] on img "Next" at bounding box center [978, 319] width 21 height 57
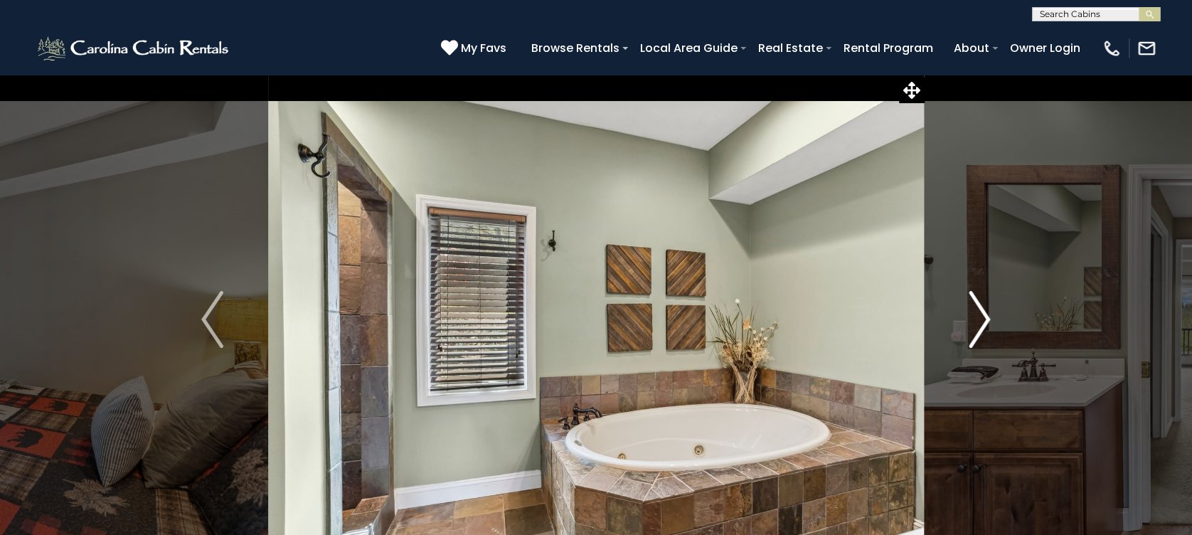
click at [985, 319] on img "Next" at bounding box center [978, 319] width 21 height 57
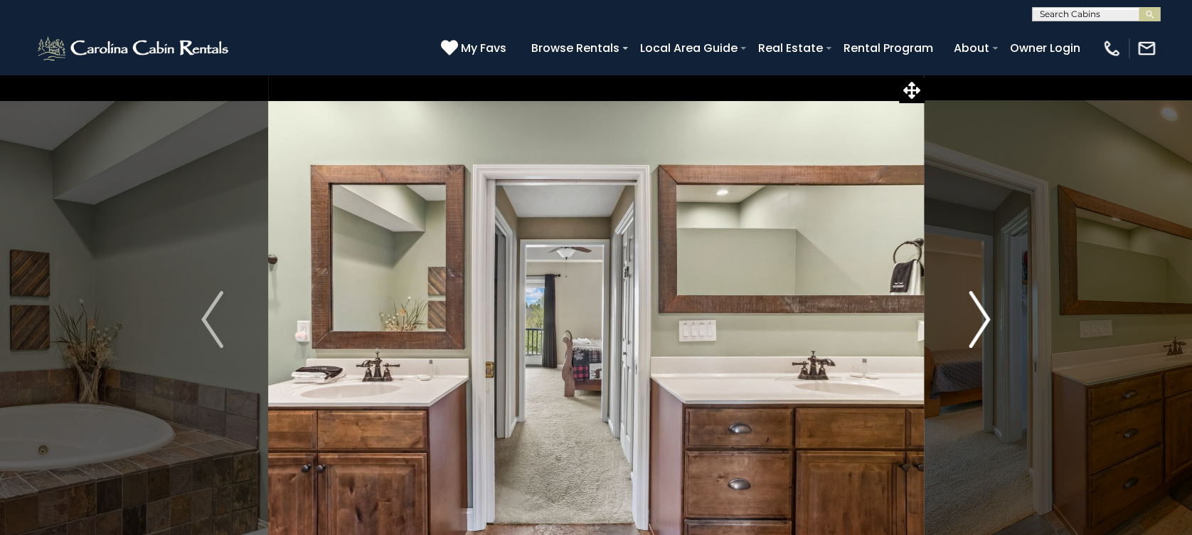
click at [985, 319] on img "Next" at bounding box center [978, 319] width 21 height 57
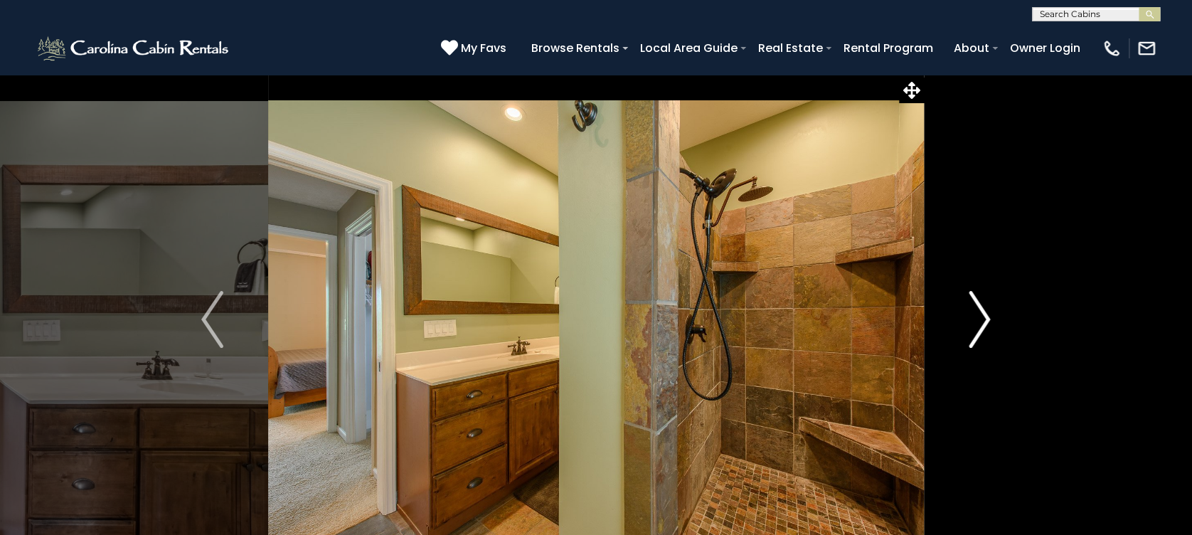
click at [985, 319] on img "Next" at bounding box center [978, 319] width 21 height 57
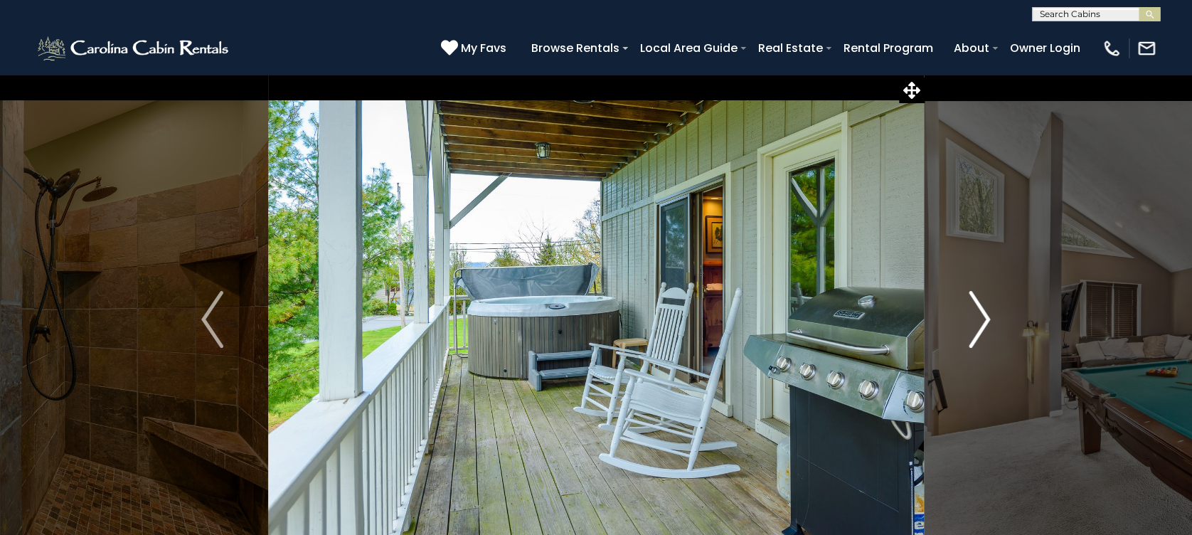
click at [985, 319] on img "Next" at bounding box center [978, 319] width 21 height 57
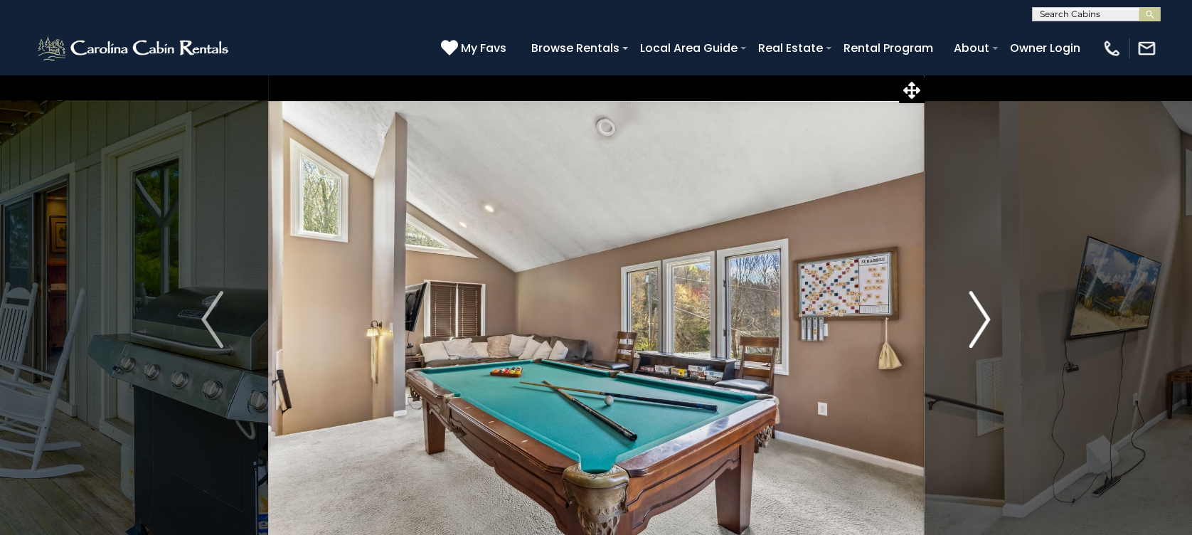
click at [985, 319] on img "Next" at bounding box center [978, 319] width 21 height 57
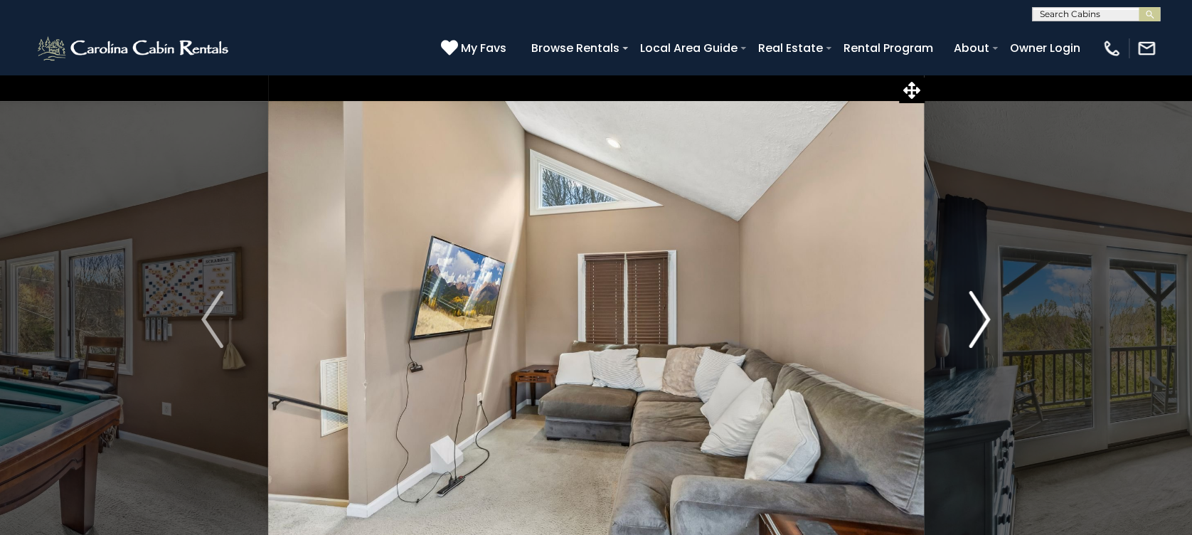
click at [985, 319] on img "Next" at bounding box center [978, 319] width 21 height 57
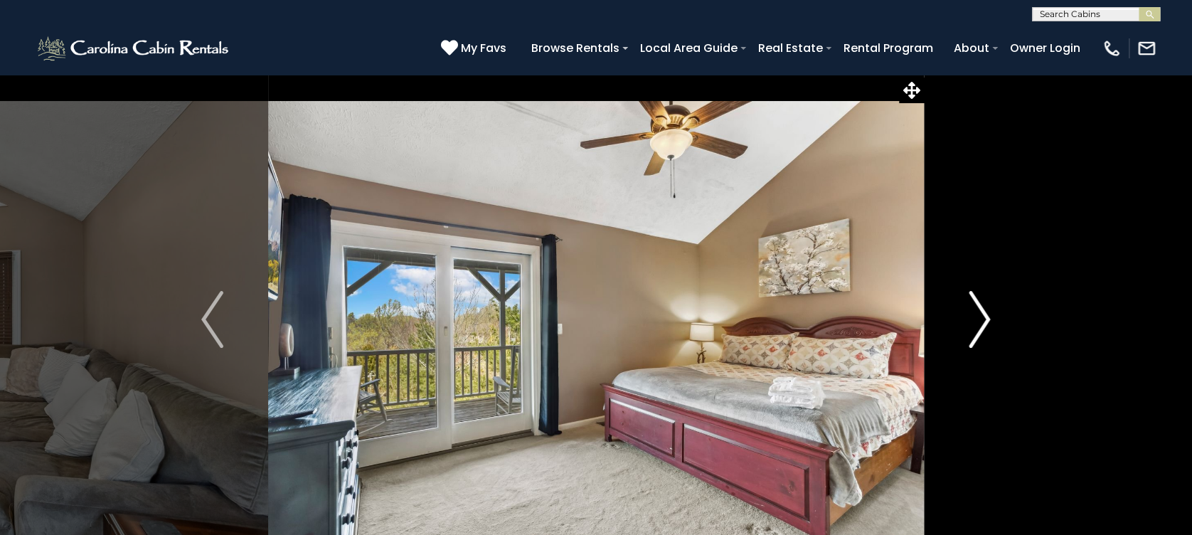
click at [985, 319] on img "Next" at bounding box center [978, 319] width 21 height 57
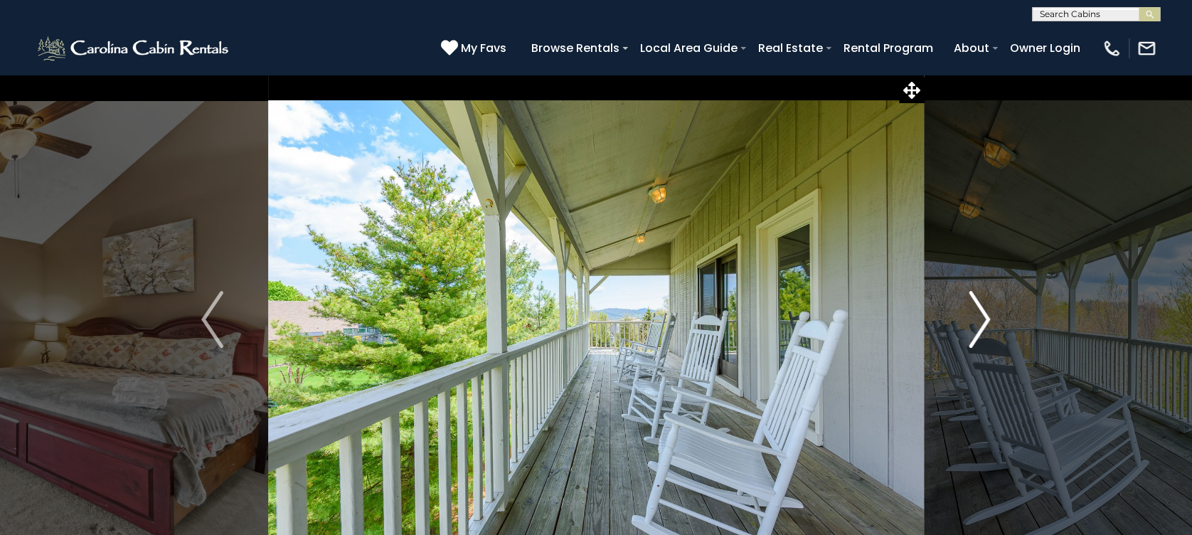
click at [985, 319] on img "Next" at bounding box center [978, 319] width 21 height 57
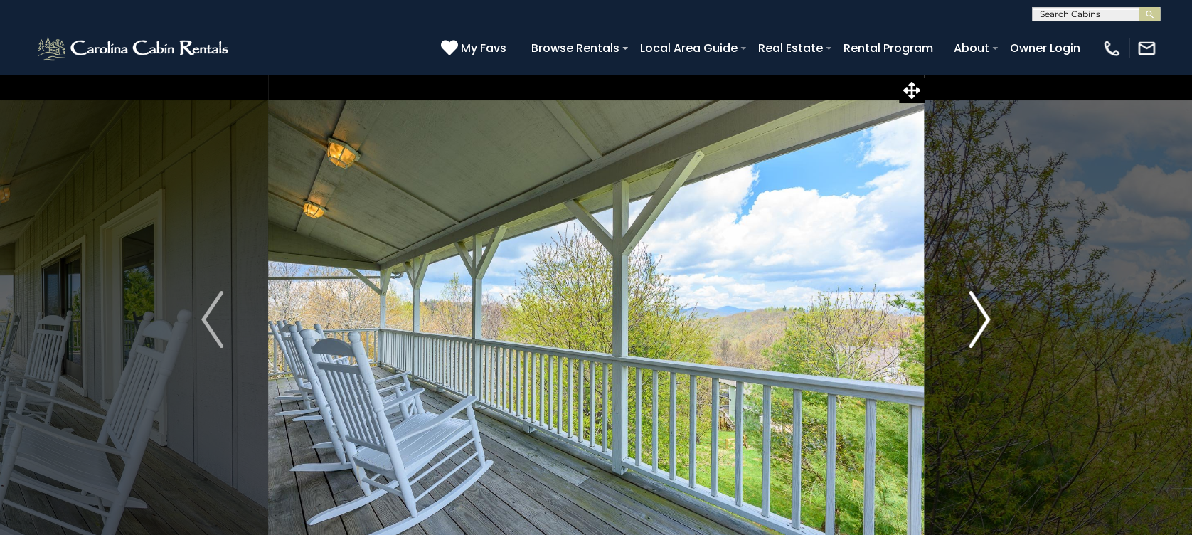
click at [985, 319] on img "Next" at bounding box center [978, 319] width 21 height 57
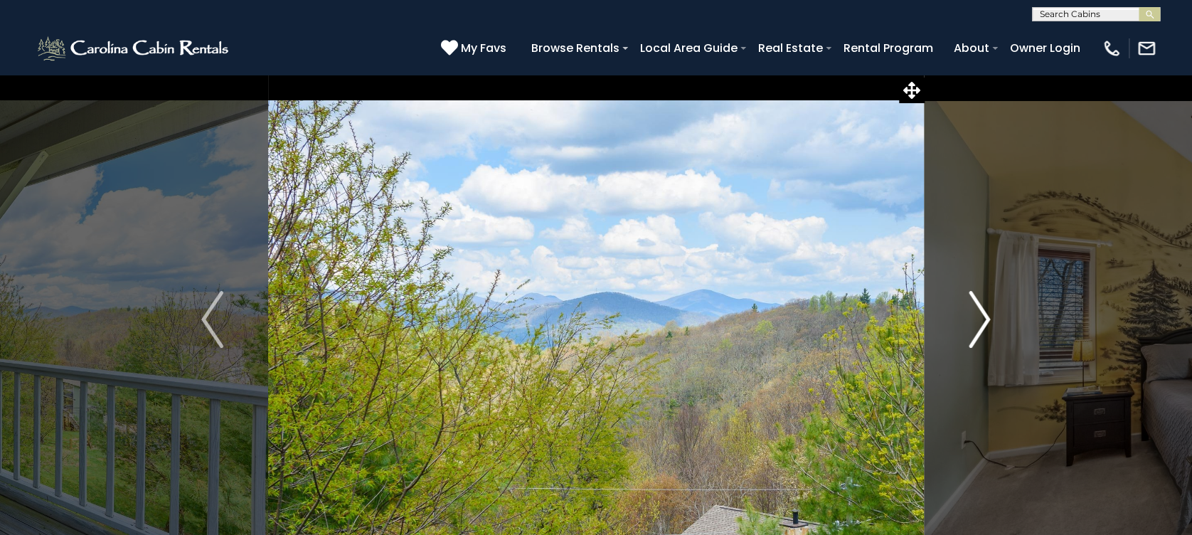
click at [985, 319] on img "Next" at bounding box center [978, 319] width 21 height 57
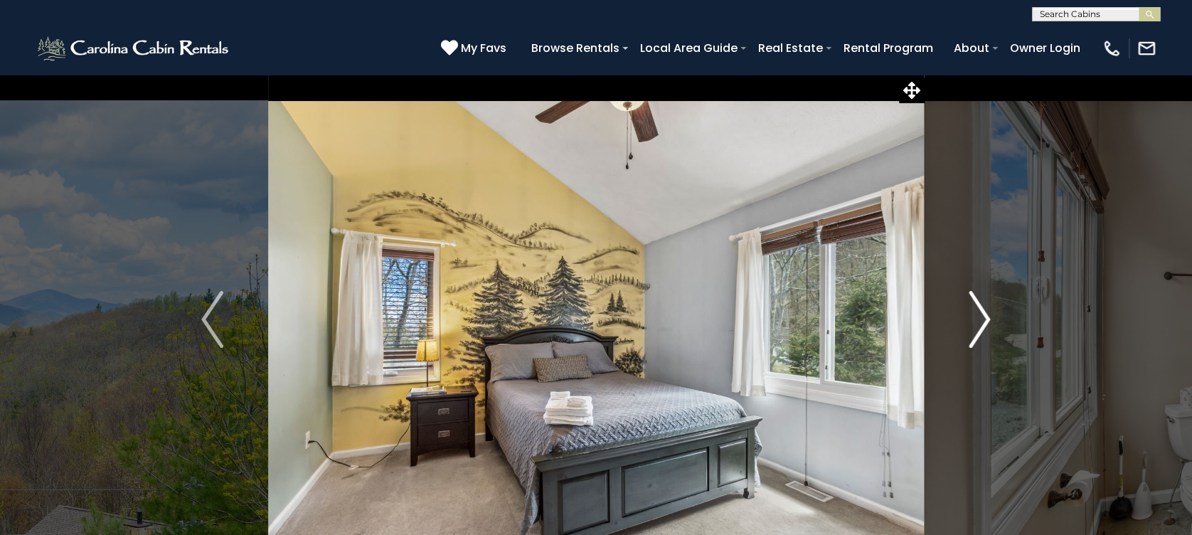
click at [985, 319] on img "Next" at bounding box center [978, 319] width 21 height 57
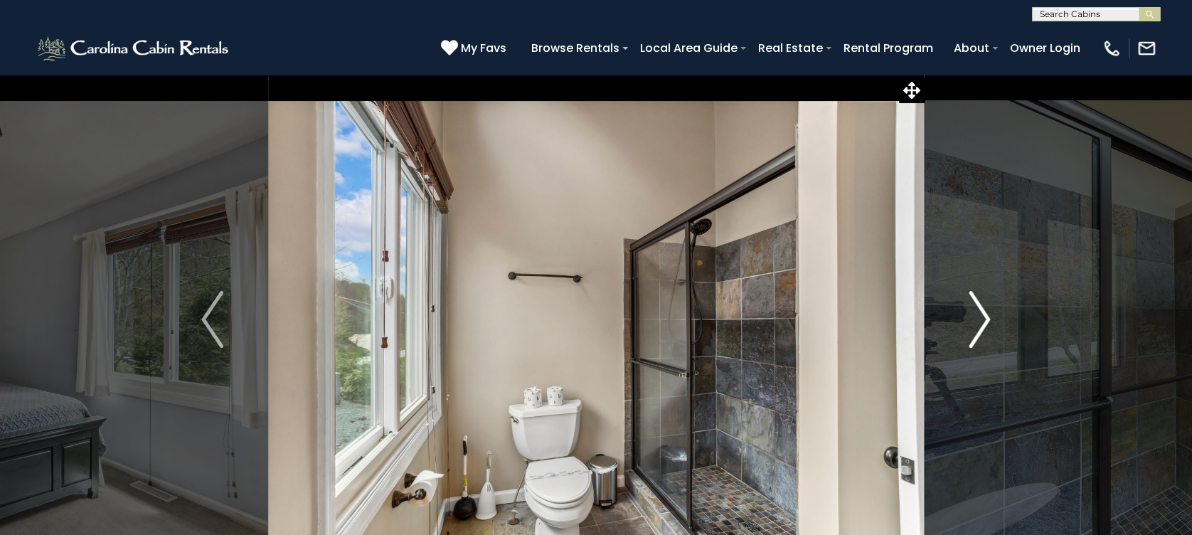
click at [985, 319] on img "Next" at bounding box center [978, 319] width 21 height 57
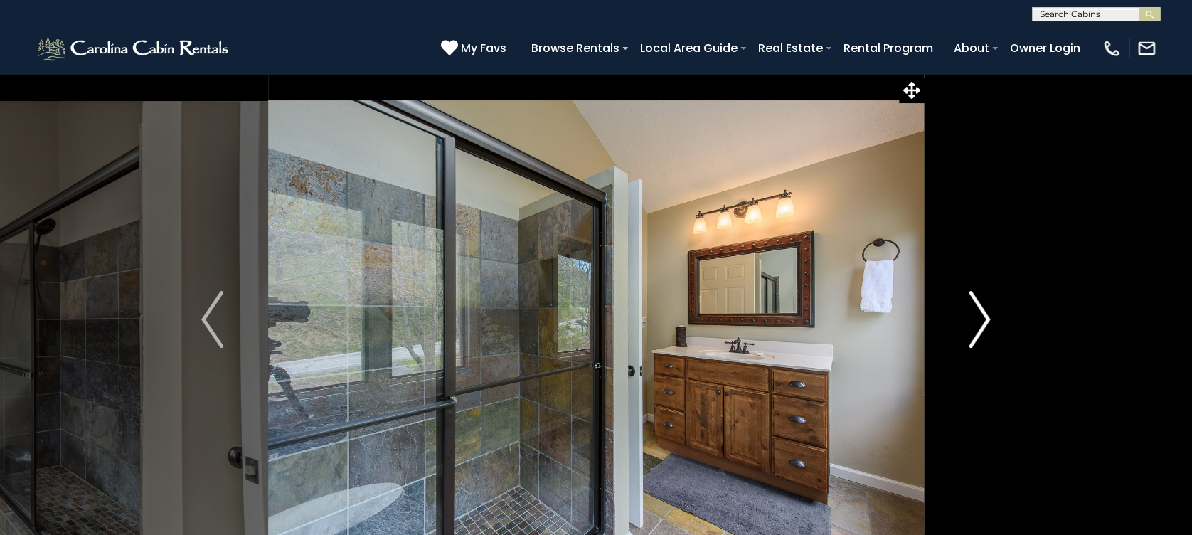
click at [985, 319] on img "Next" at bounding box center [978, 319] width 21 height 57
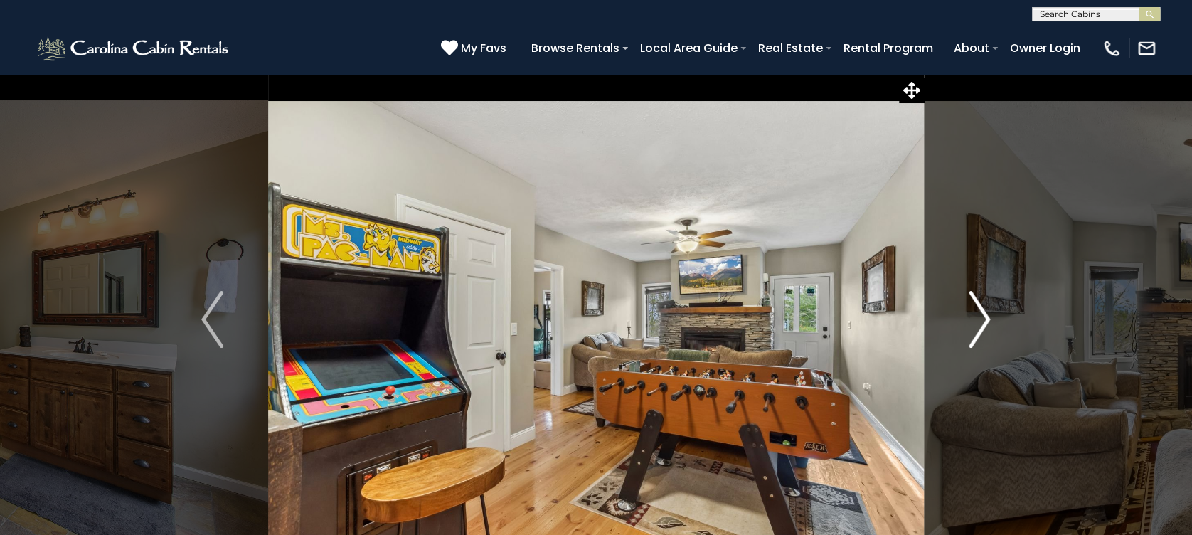
click at [985, 319] on img "Next" at bounding box center [978, 319] width 21 height 57
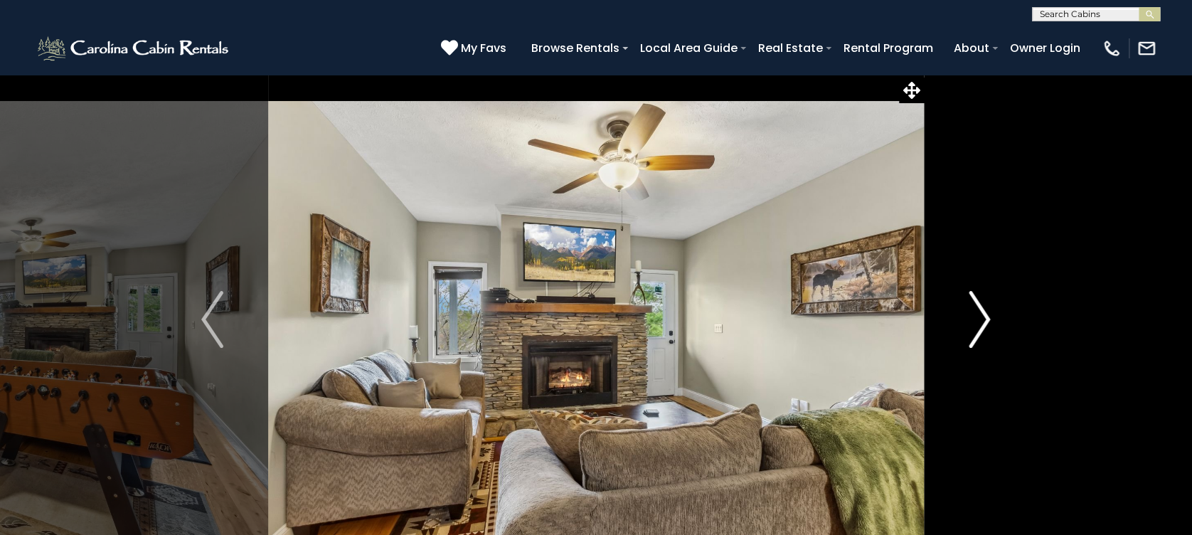
click at [985, 319] on img "Next" at bounding box center [978, 319] width 21 height 57
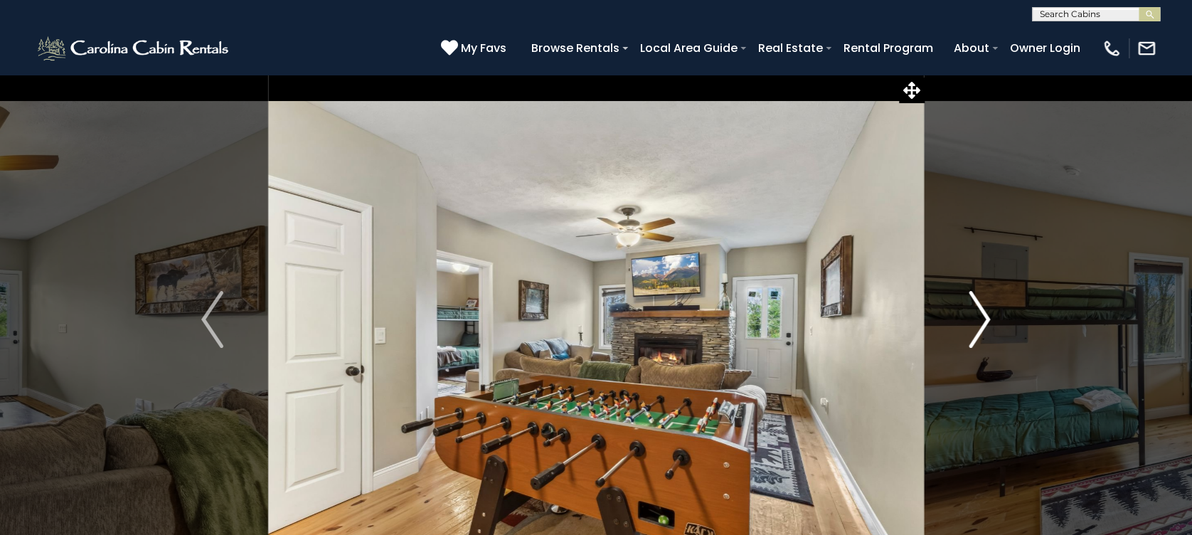
click at [985, 319] on img "Next" at bounding box center [978, 319] width 21 height 57
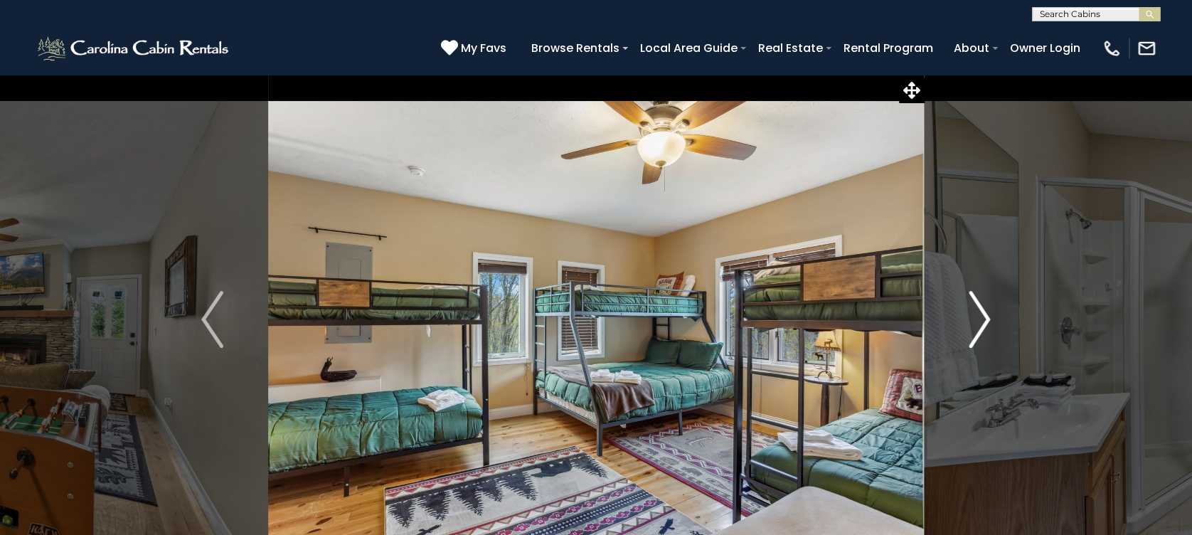
click at [985, 317] on img "Next" at bounding box center [978, 319] width 21 height 57
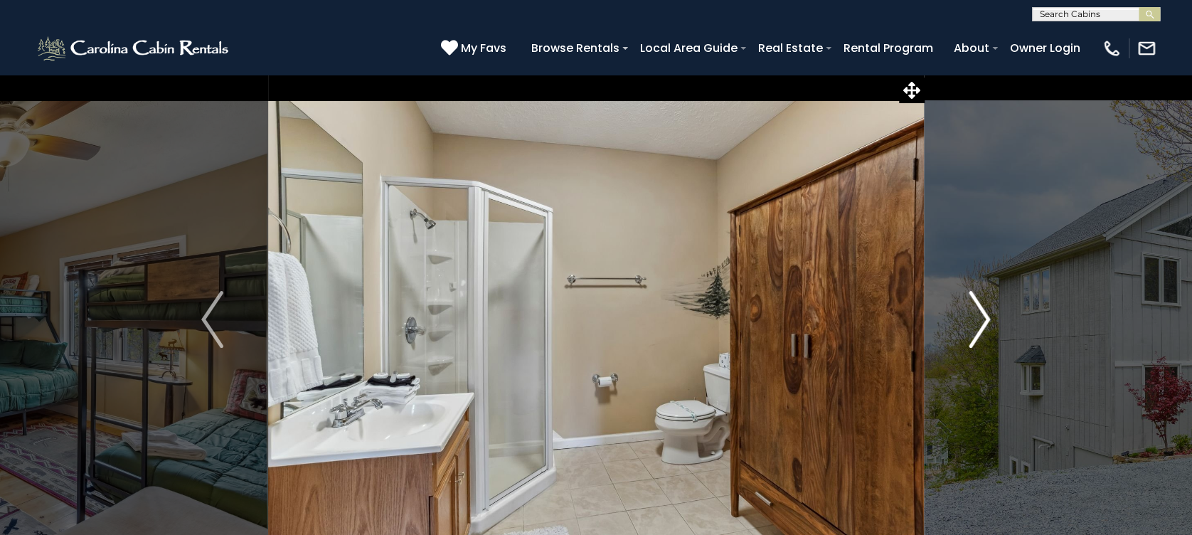
click at [985, 317] on img "Next" at bounding box center [978, 319] width 21 height 57
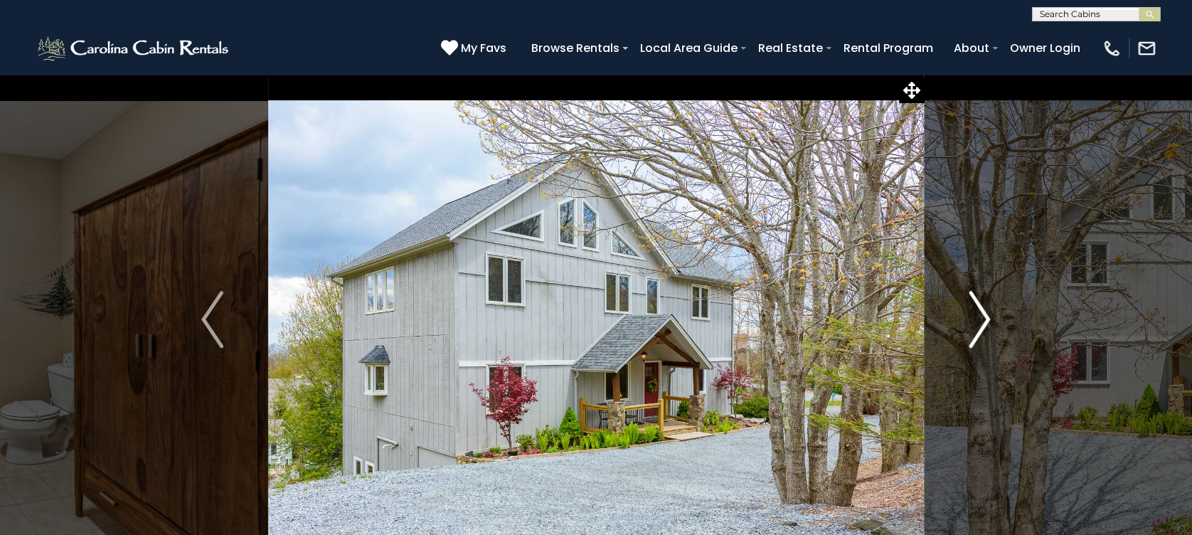
click at [985, 317] on img "Next" at bounding box center [978, 319] width 21 height 57
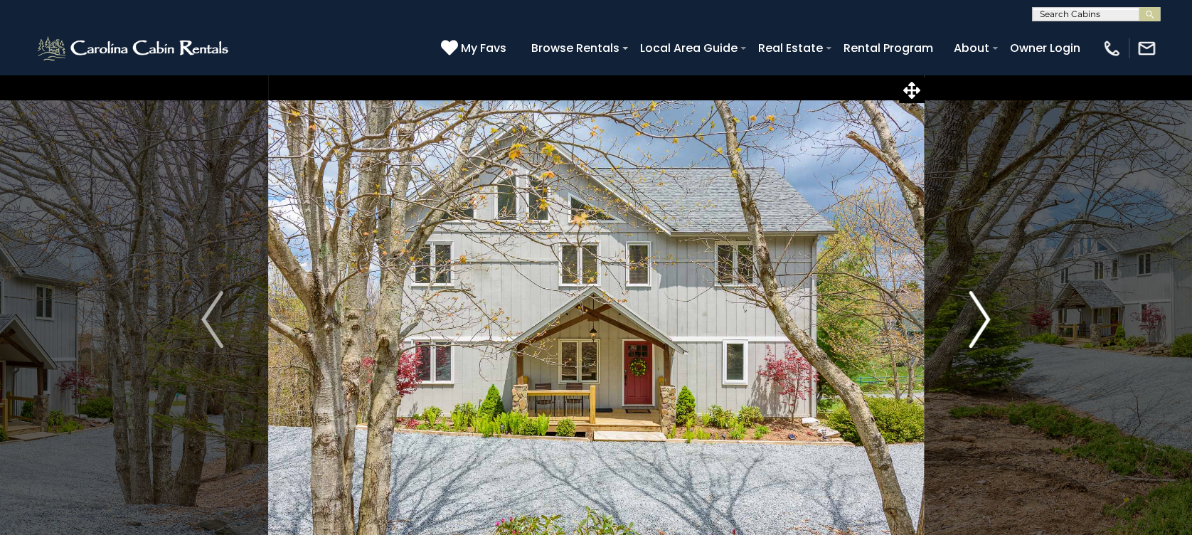
click at [985, 317] on img "Next" at bounding box center [978, 319] width 21 height 57
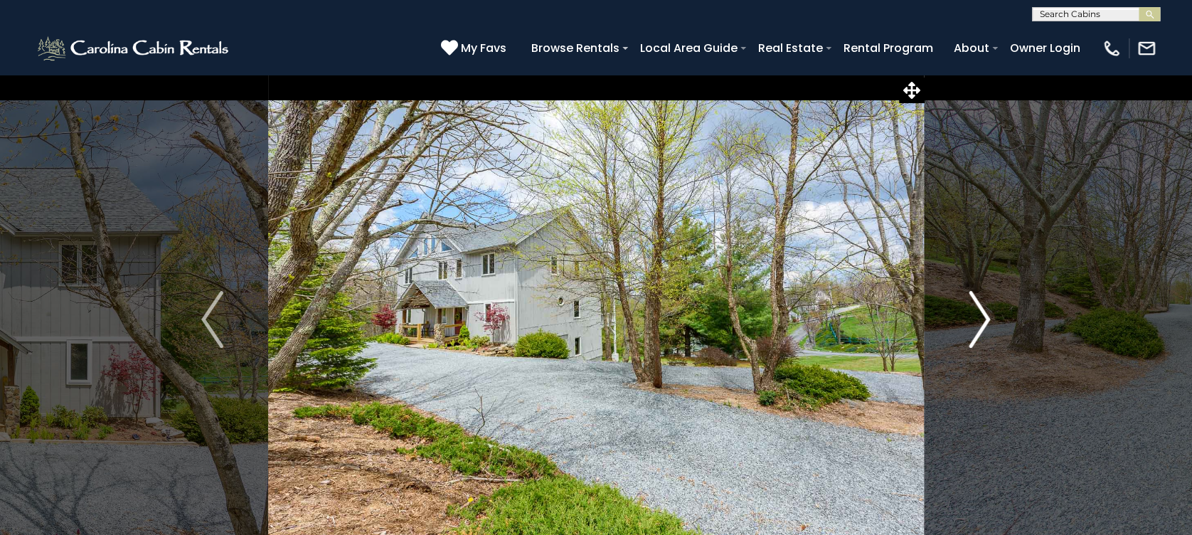
click at [985, 317] on img "Next" at bounding box center [978, 319] width 21 height 57
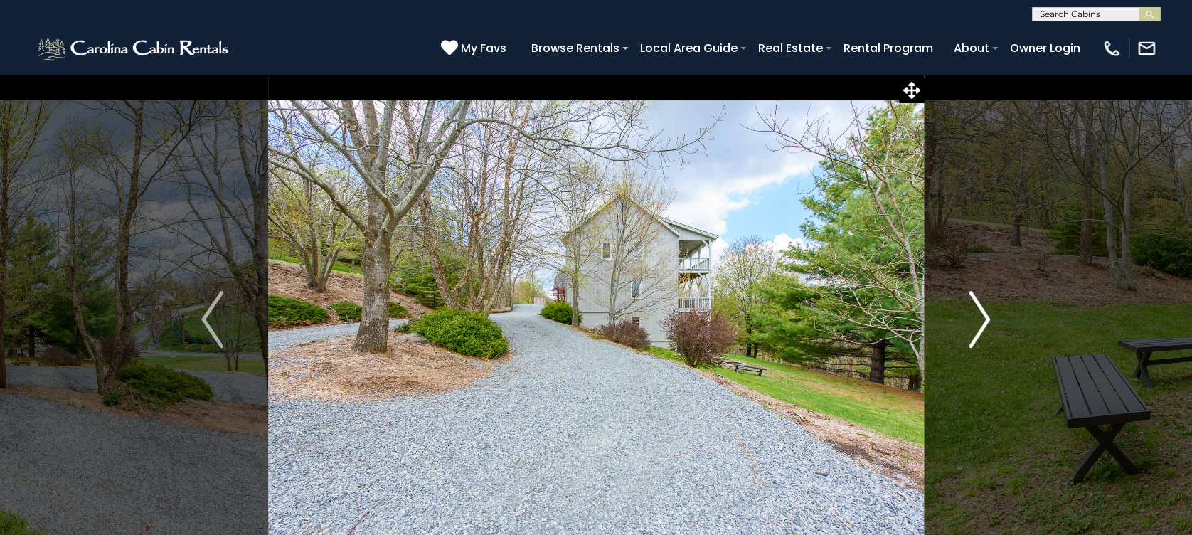
click at [985, 317] on img "Next" at bounding box center [978, 319] width 21 height 57
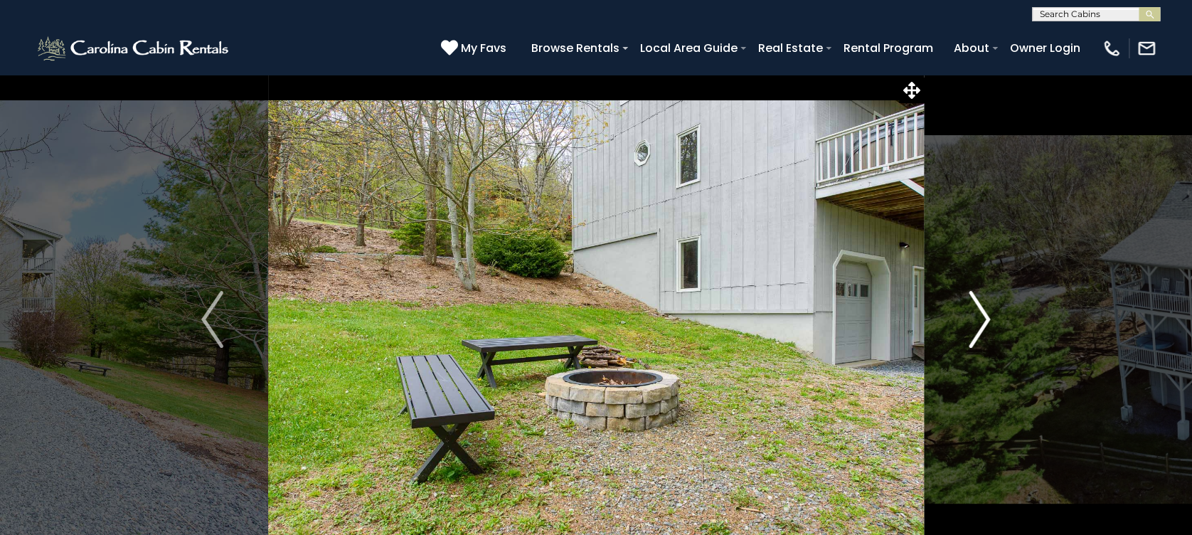
click at [985, 317] on img "Next" at bounding box center [978, 319] width 21 height 57
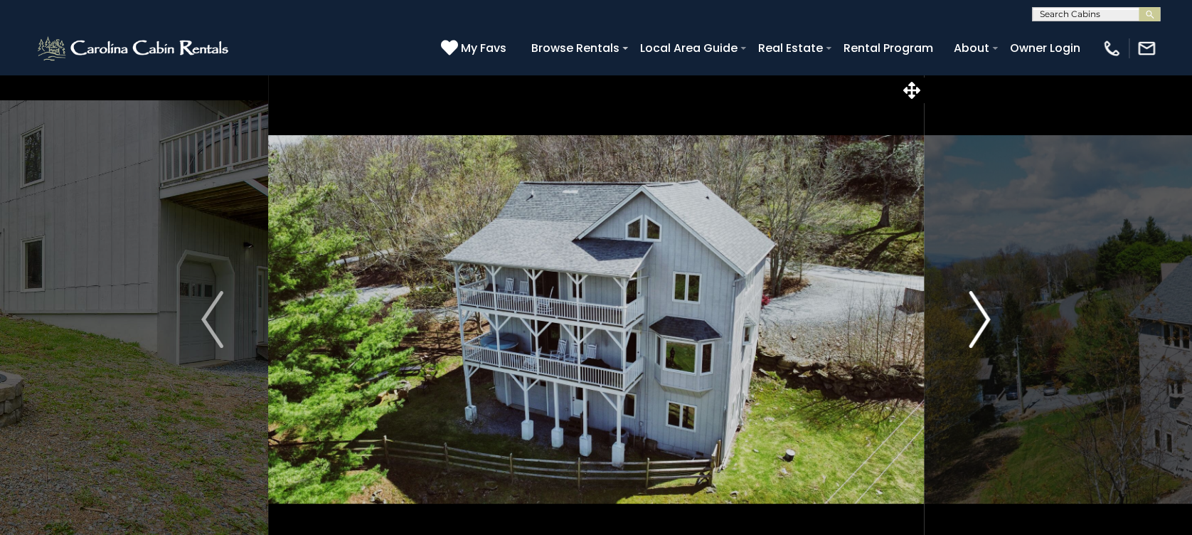
click at [985, 317] on img "Next" at bounding box center [978, 319] width 21 height 57
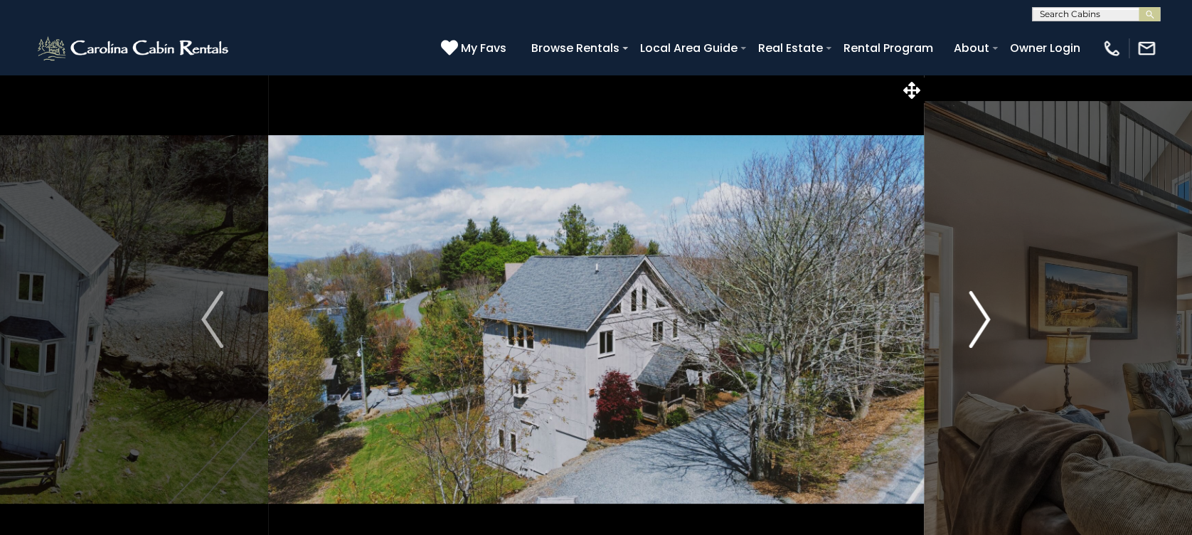
click at [985, 317] on img "Next" at bounding box center [978, 319] width 21 height 57
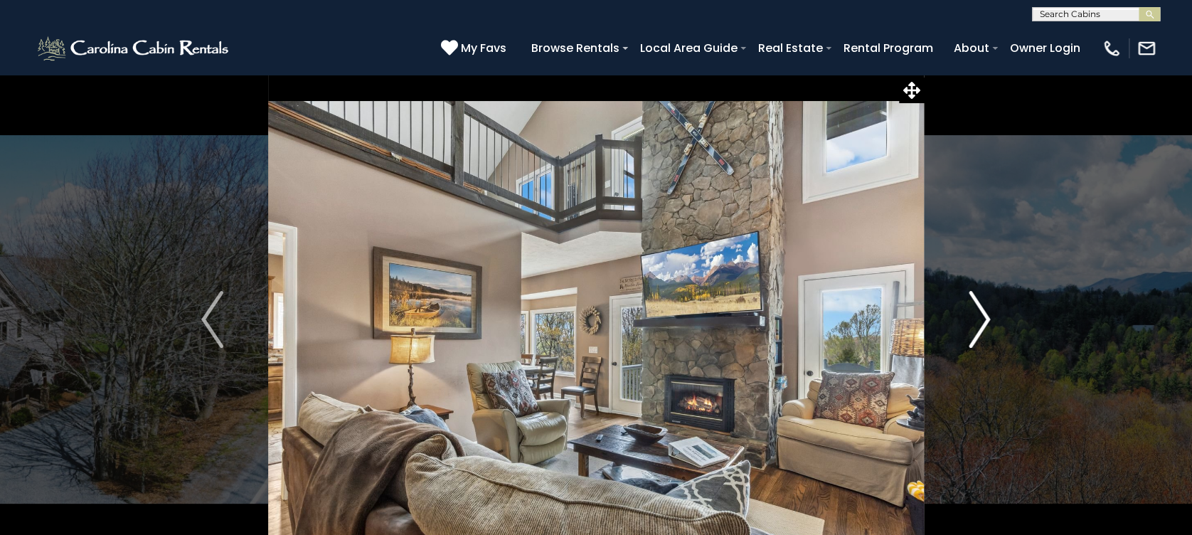
click at [985, 317] on img "Next" at bounding box center [978, 319] width 21 height 57
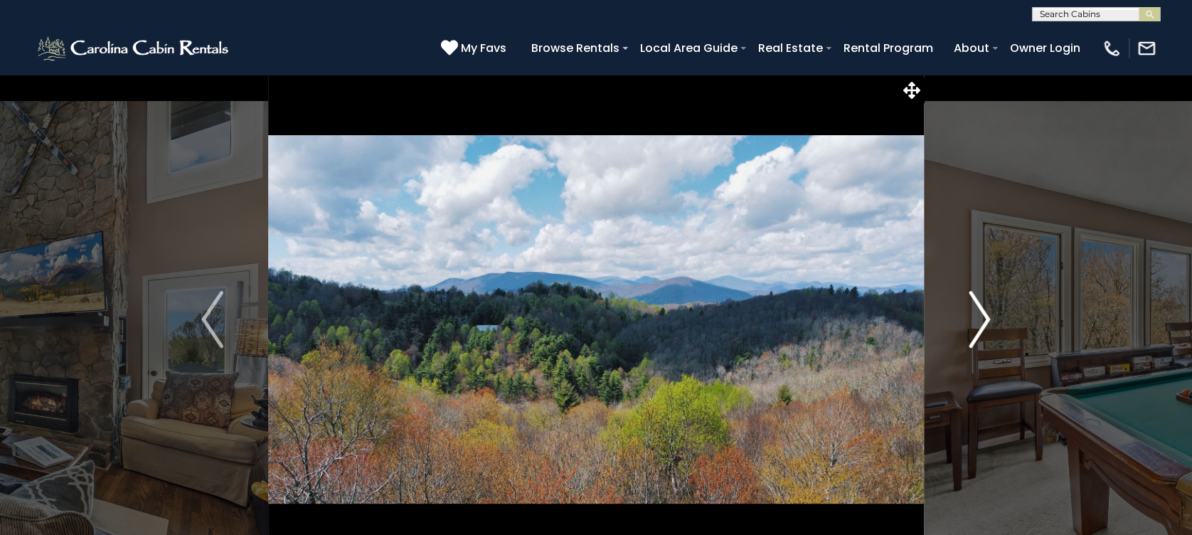
click at [985, 317] on img "Next" at bounding box center [978, 319] width 21 height 57
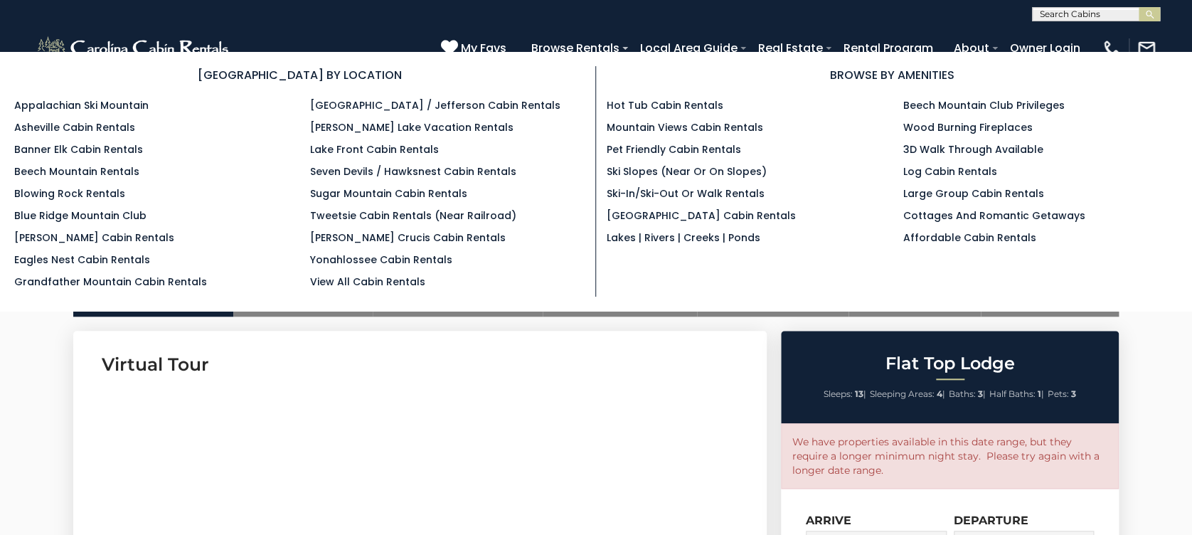
scroll to position [853, 0]
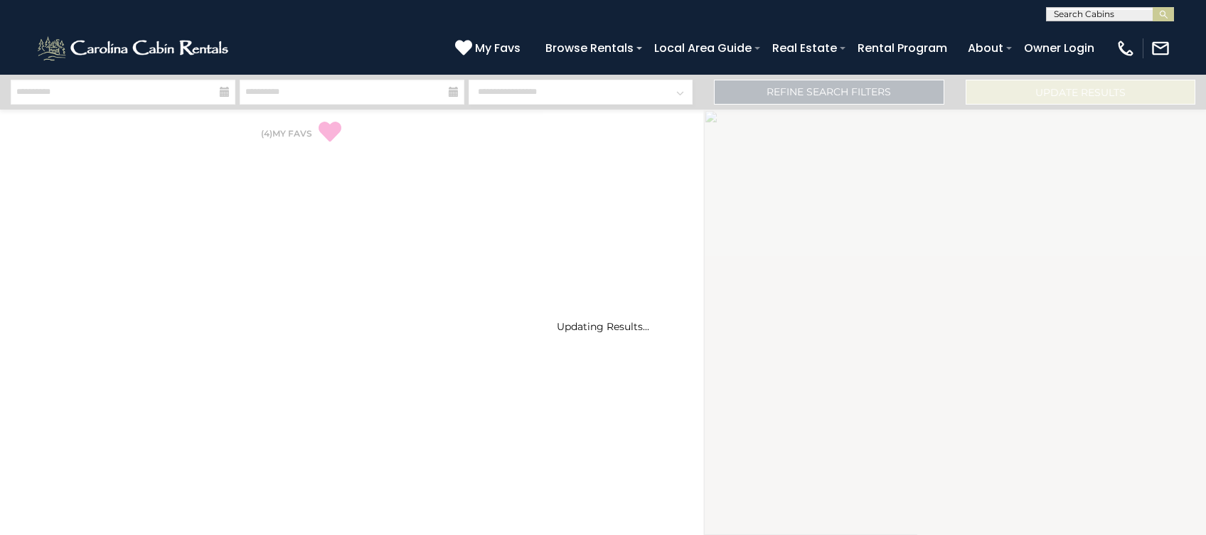
select select "*"
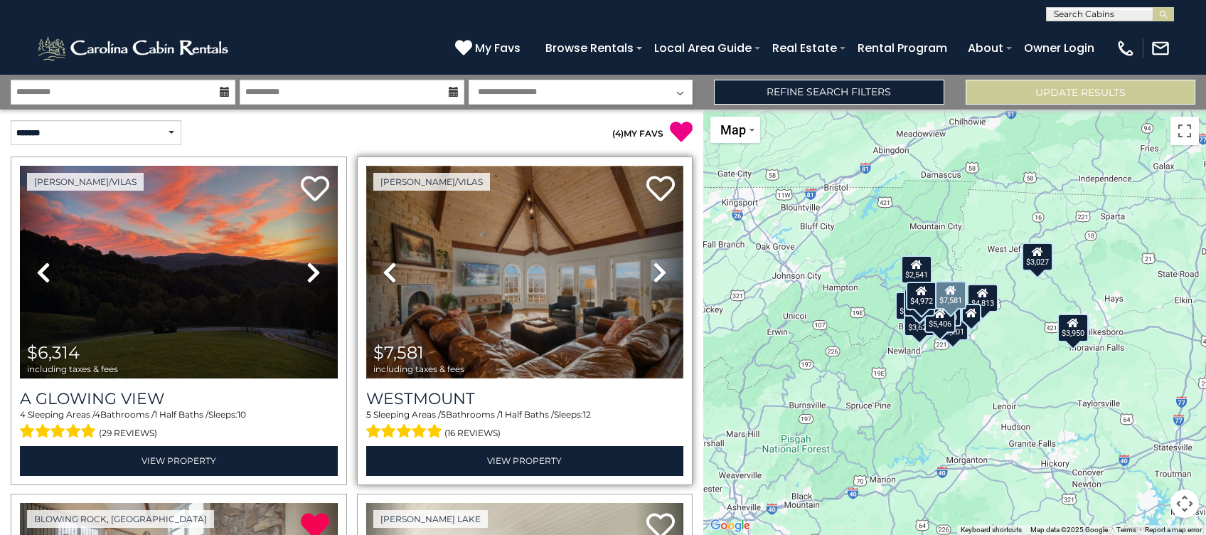
click at [522, 279] on img at bounding box center [525, 272] width 318 height 213
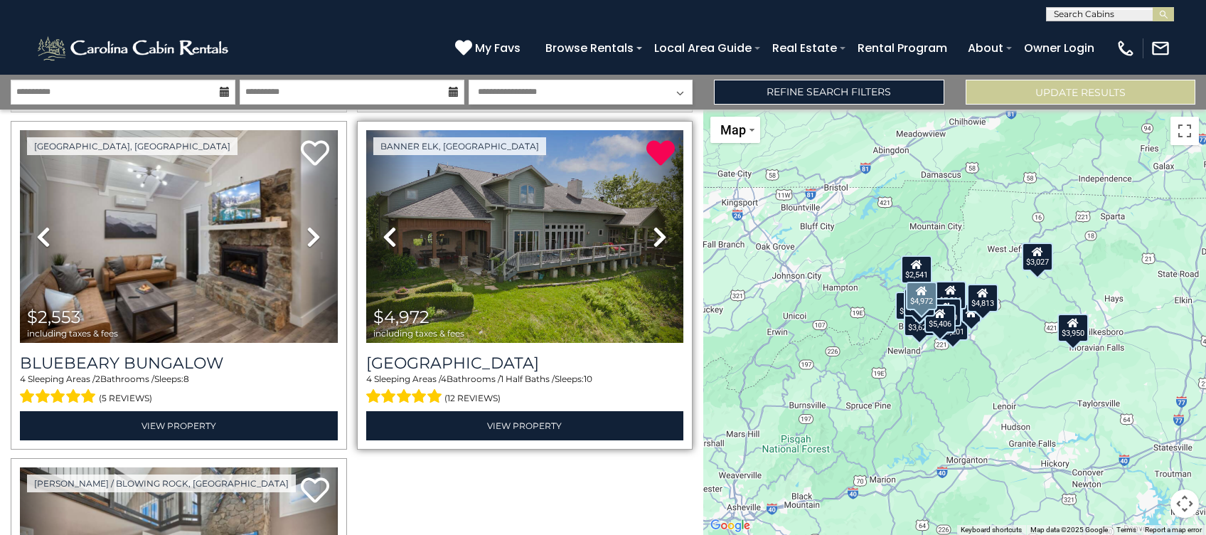
scroll to position [2085, 0]
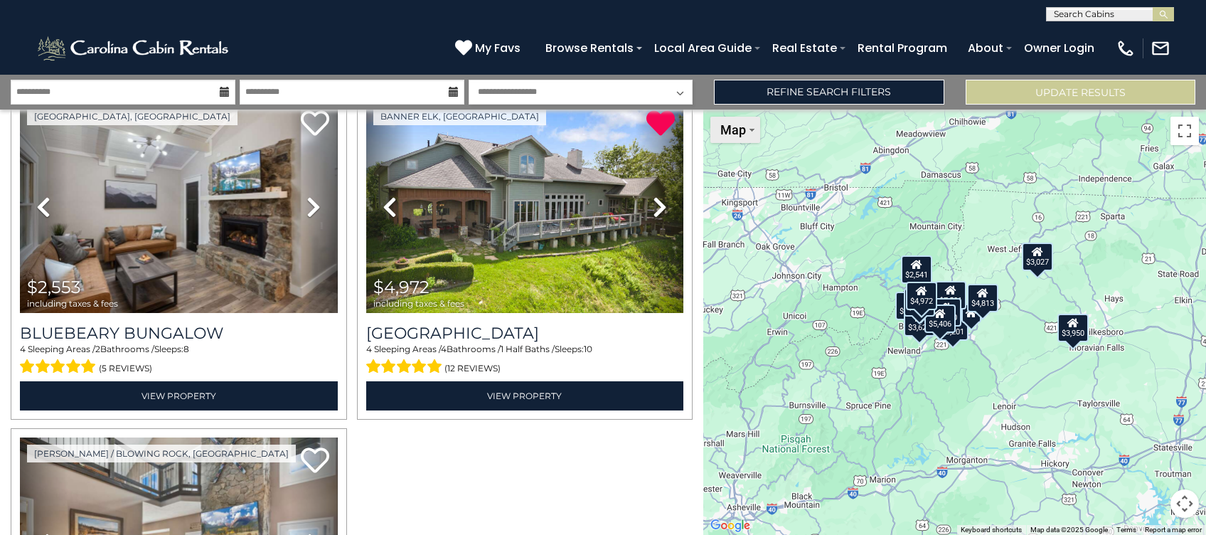
click at [755, 132] on button "Map" at bounding box center [735, 130] width 50 height 26
click at [1009, 393] on div "$6,314 $7,581 $3,201 $3,950 $4,813 $6,210 $3,627 $2,723 $2,541 $3,027 $3,420 $5…" at bounding box center [954, 321] width 503 height 425
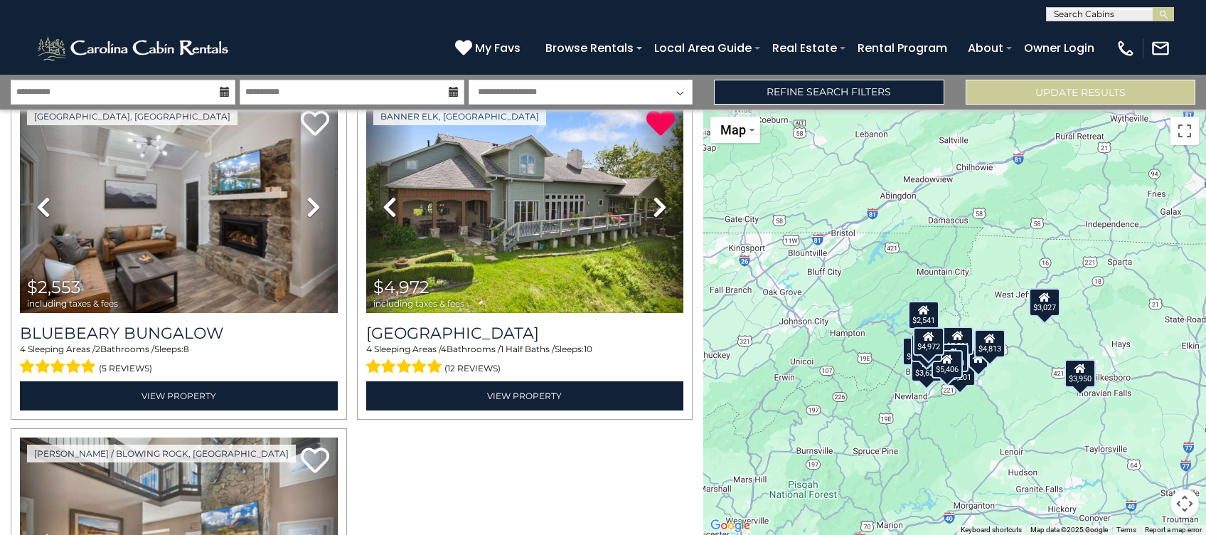
drag, startPoint x: 989, startPoint y: 347, endPoint x: 995, endPoint y: 395, distance: 48.1
click at [995, 395] on div "$6,314 $7,581 $3,201 $3,950 $4,813 $6,210 $3,627 $2,723 $2,541 $3,027 $3,420 $5…" at bounding box center [954, 321] width 503 height 425
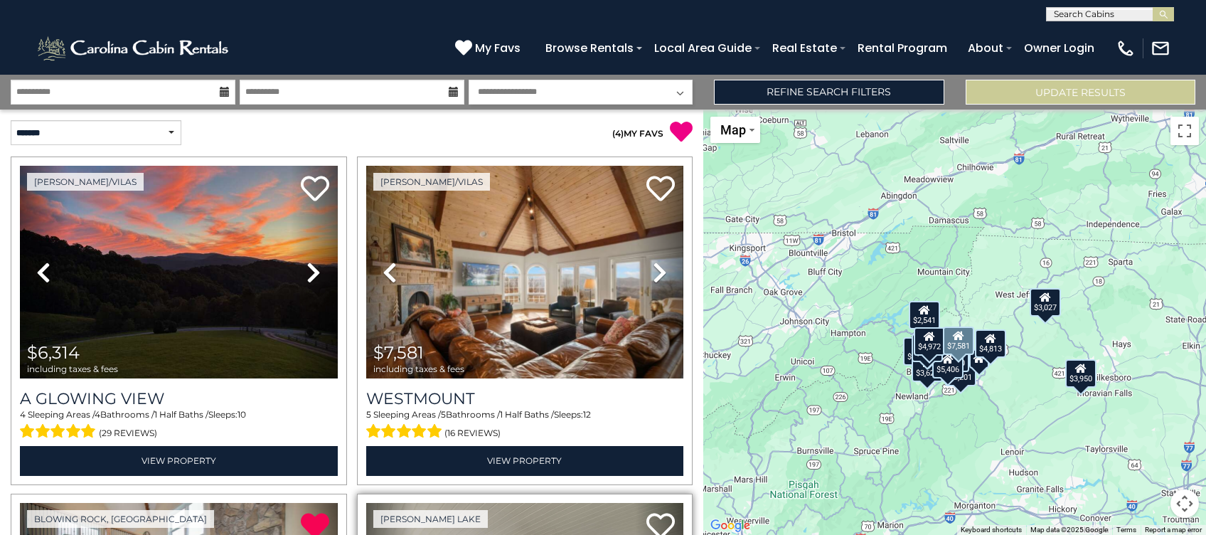
scroll to position [95, 0]
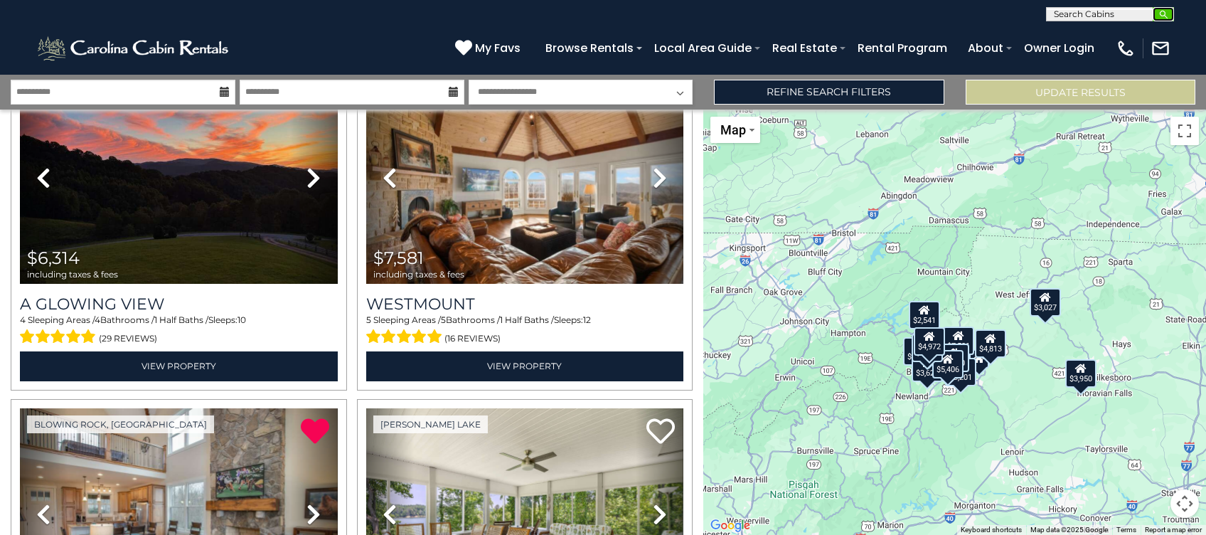
click at [1159, 13] on img "submit" at bounding box center [1163, 14] width 11 height 11
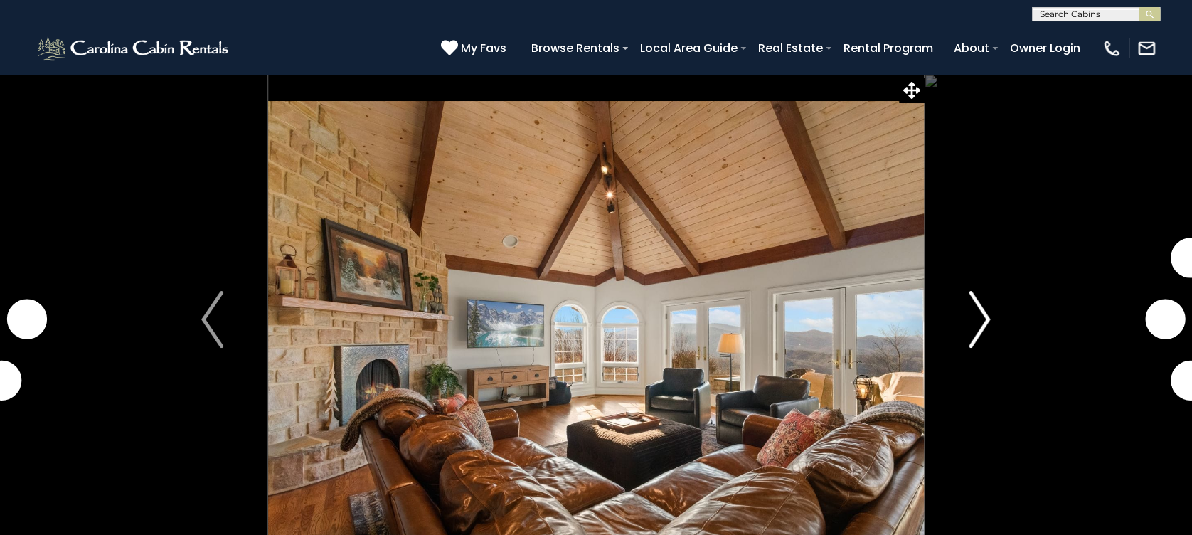
click at [976, 309] on img "Next" at bounding box center [978, 319] width 21 height 57
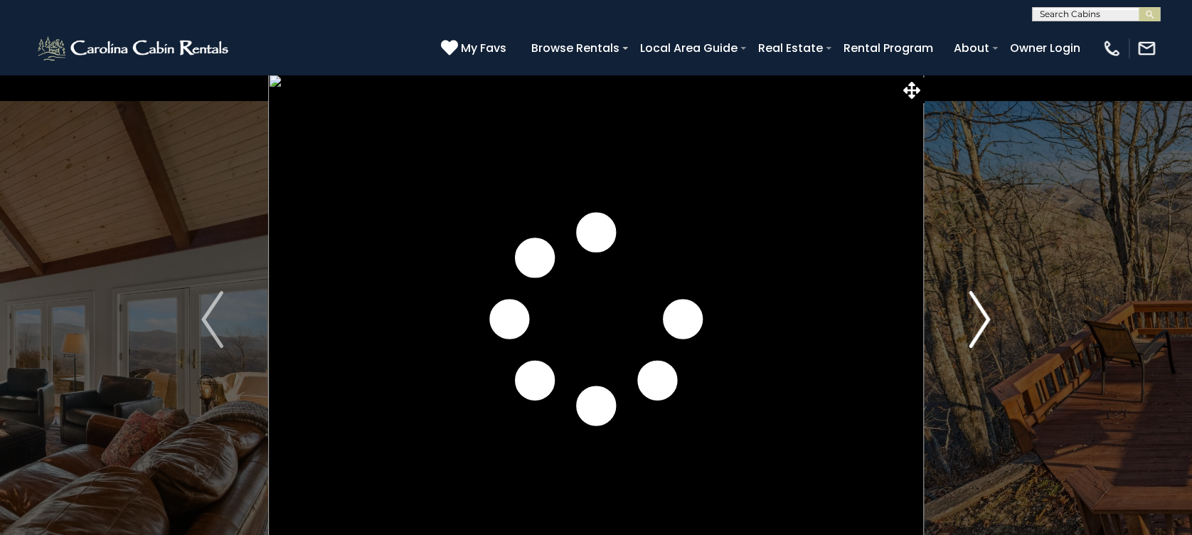
click at [978, 309] on img "Next" at bounding box center [978, 319] width 21 height 57
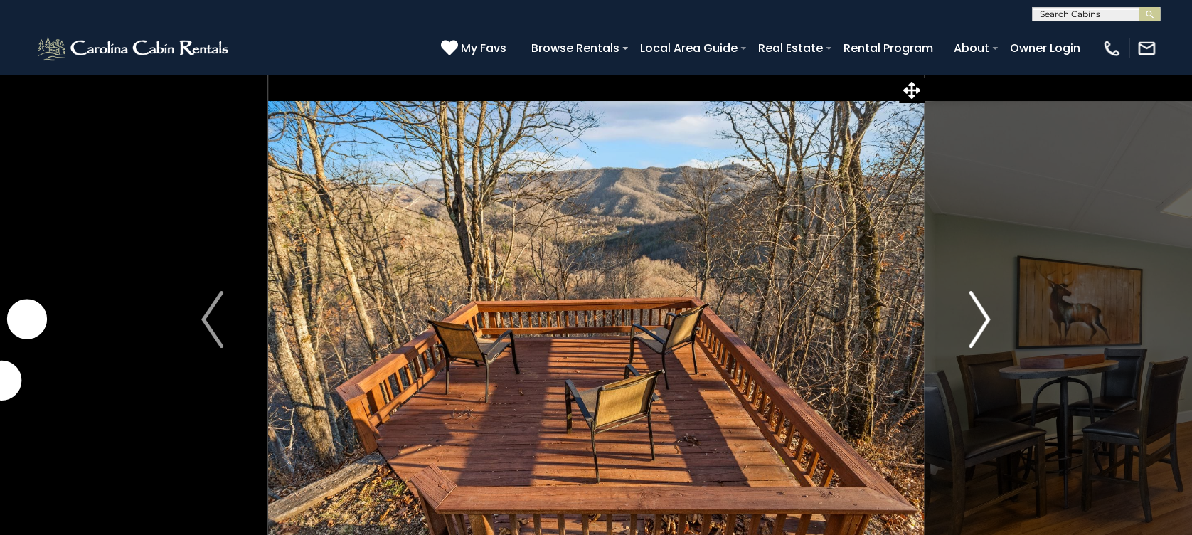
click at [978, 309] on img "Next" at bounding box center [978, 319] width 21 height 57
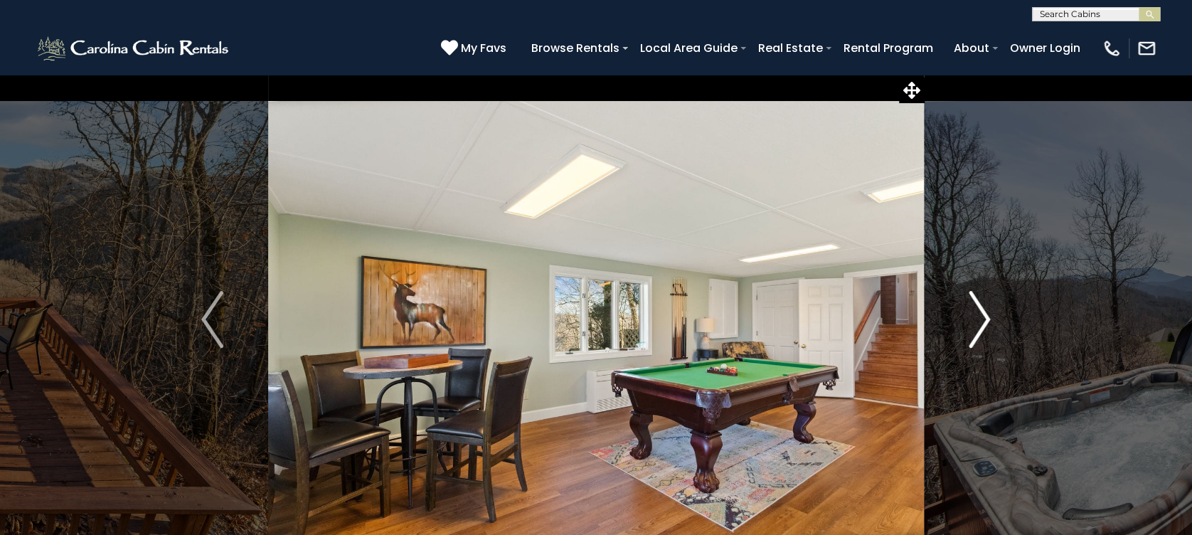
click at [978, 309] on img "Next" at bounding box center [978, 319] width 21 height 57
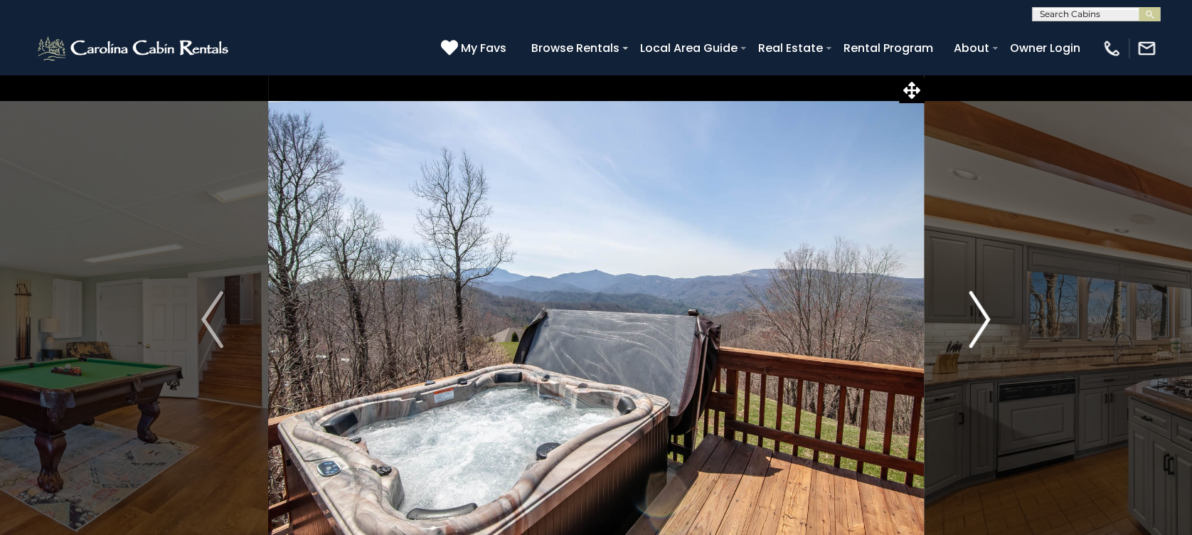
click at [978, 309] on img "Next" at bounding box center [978, 319] width 21 height 57
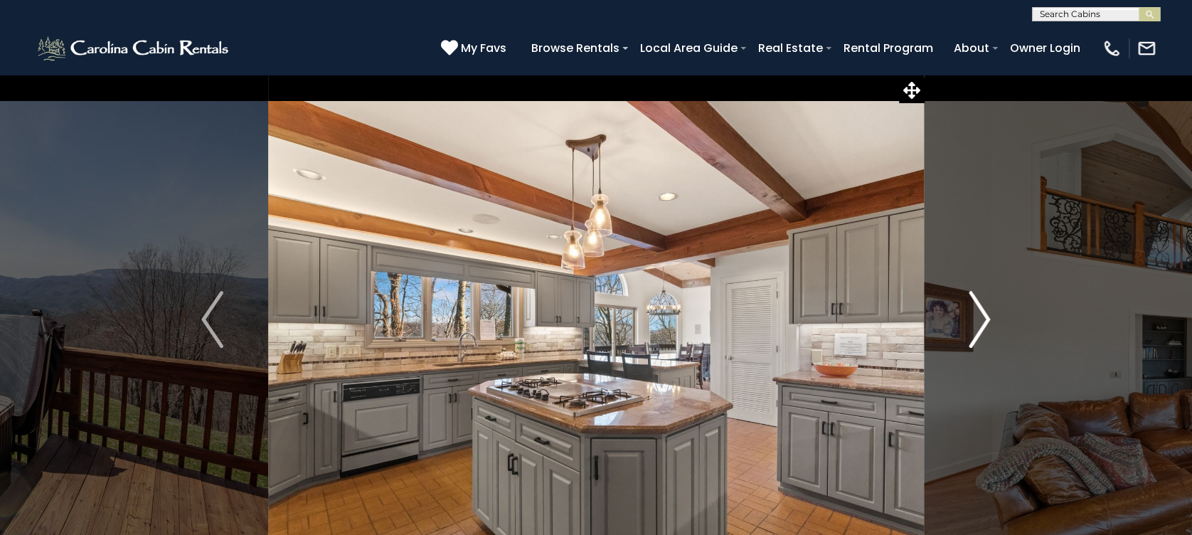
click at [978, 309] on img "Next" at bounding box center [978, 319] width 21 height 57
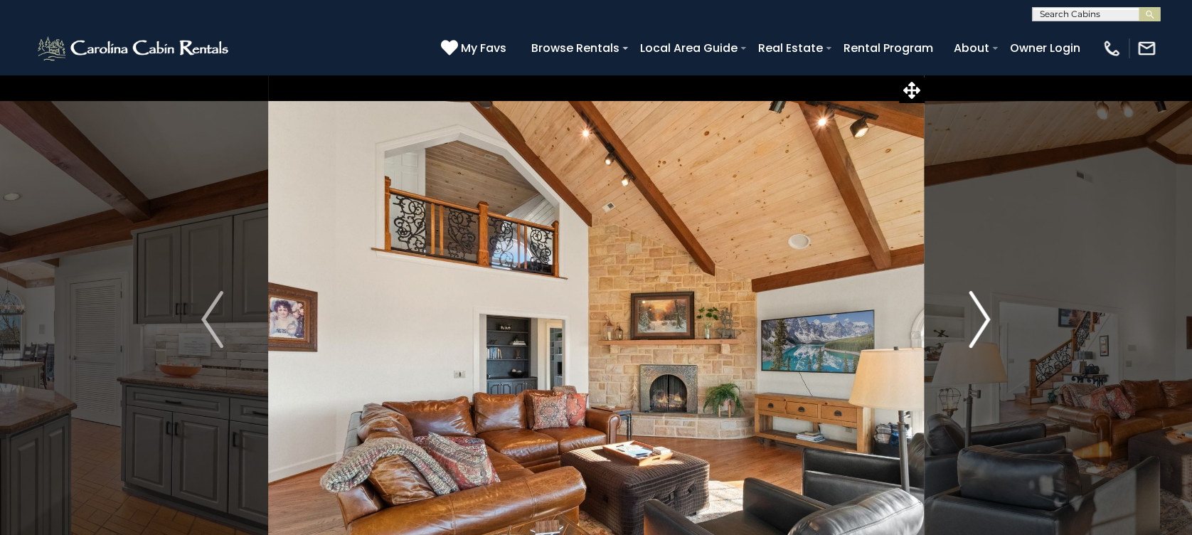
click at [978, 309] on img "Next" at bounding box center [978, 319] width 21 height 57
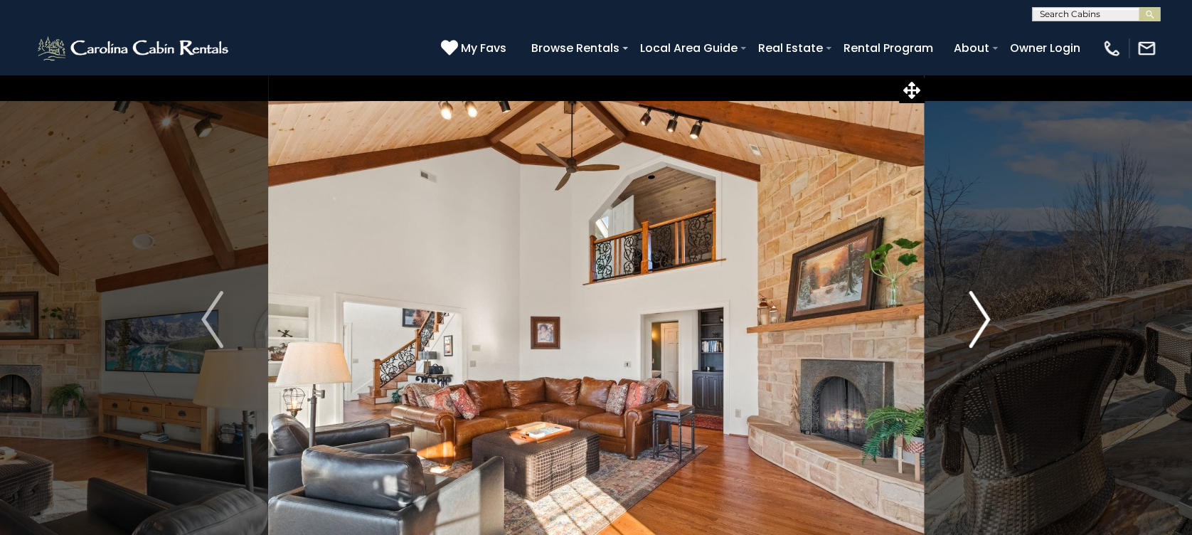
click at [978, 308] on img "Next" at bounding box center [978, 319] width 21 height 57
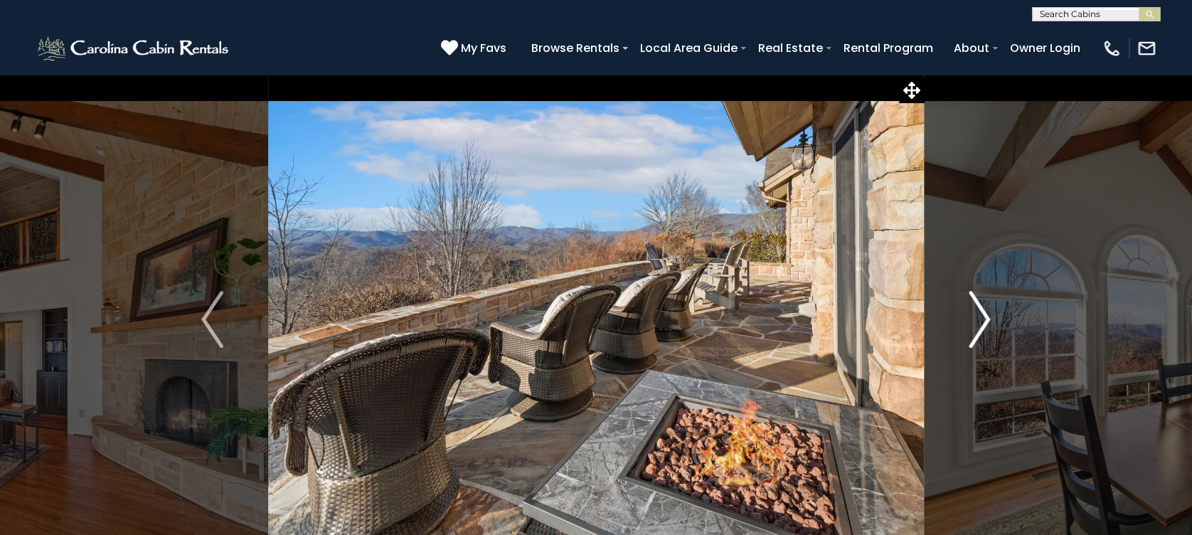
click at [978, 308] on img "Next" at bounding box center [978, 319] width 21 height 57
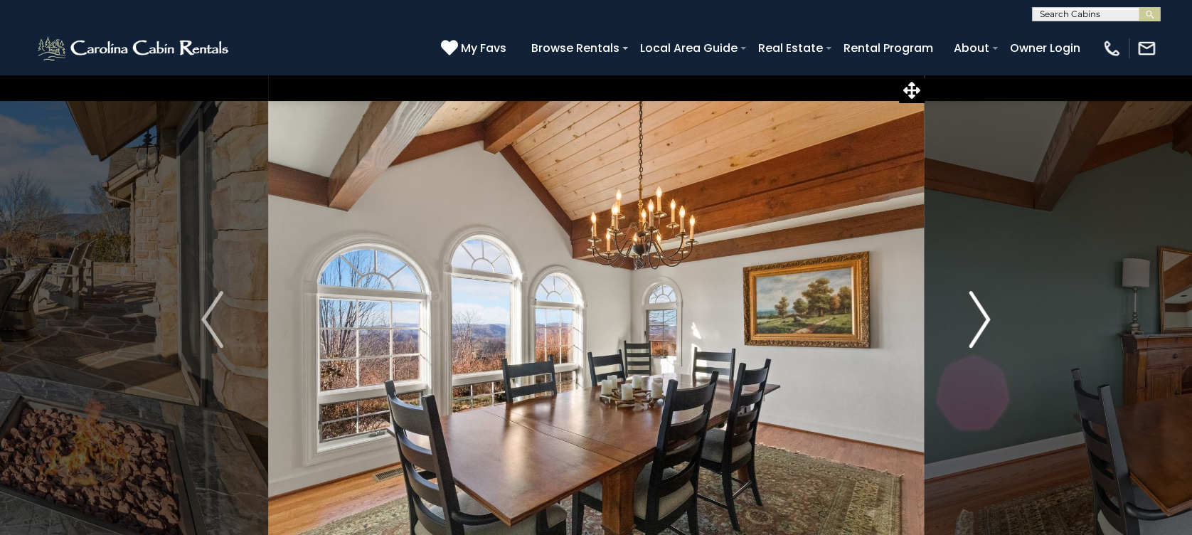
click at [978, 307] on img "Next" at bounding box center [978, 319] width 21 height 57
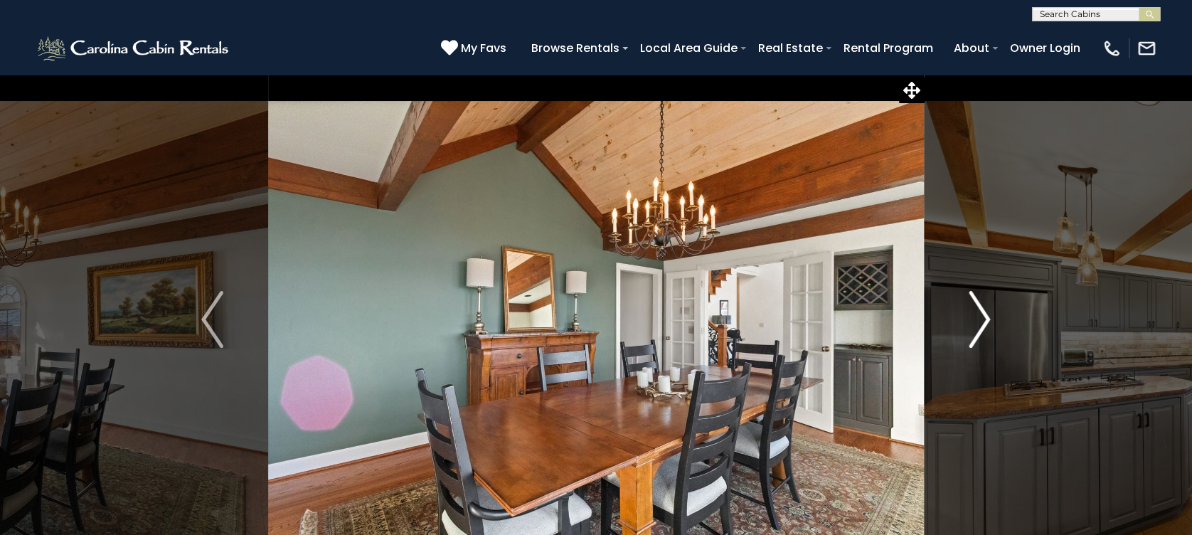
click at [978, 307] on img "Next" at bounding box center [978, 319] width 21 height 57
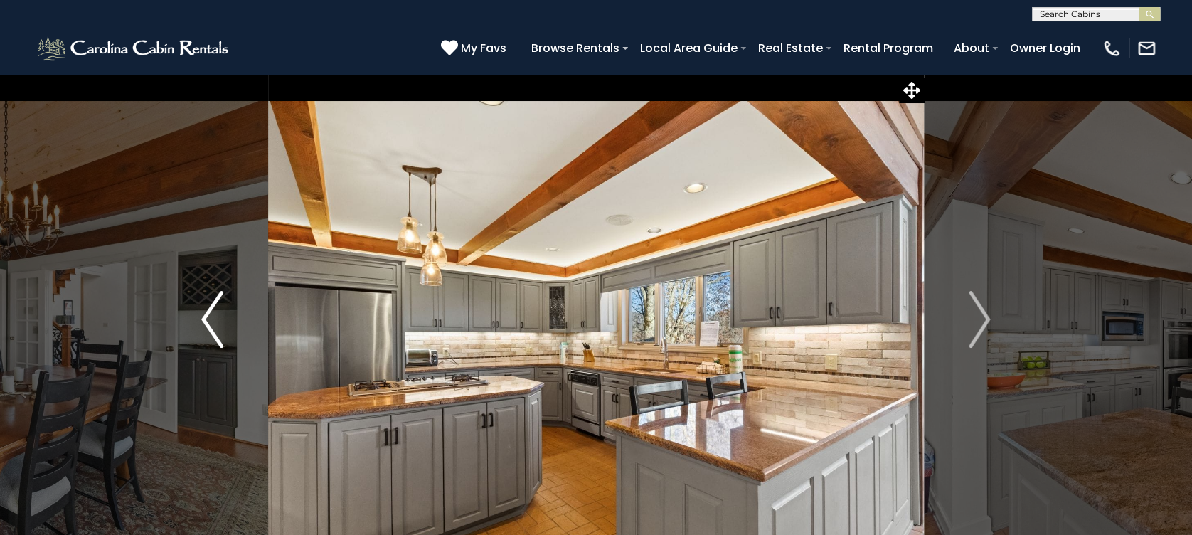
click at [237, 311] on button "Previous" at bounding box center [212, 319] width 112 height 491
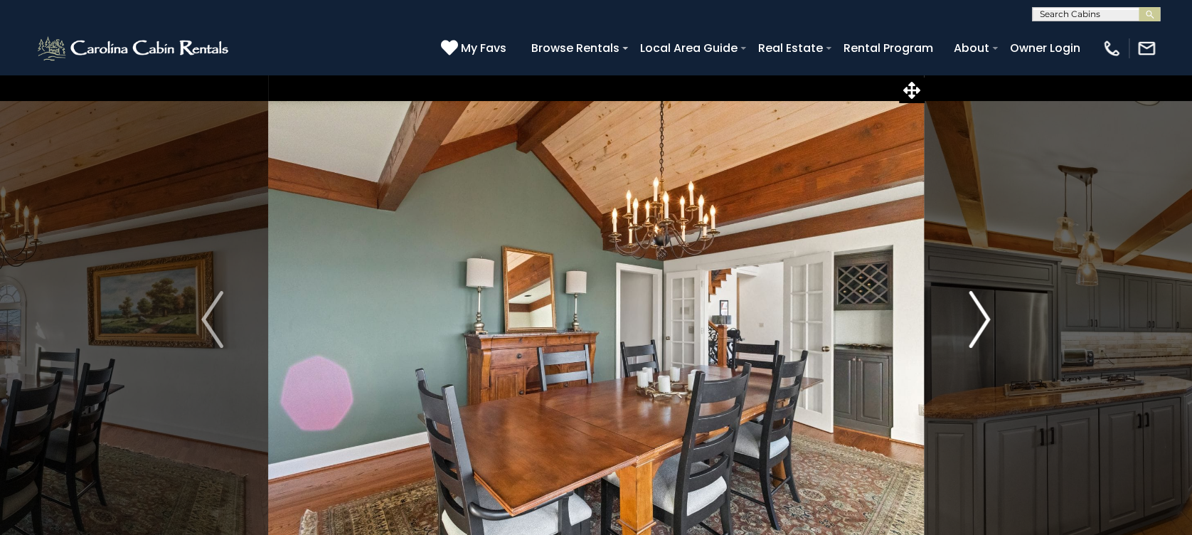
click at [971, 316] on img "Next" at bounding box center [978, 319] width 21 height 57
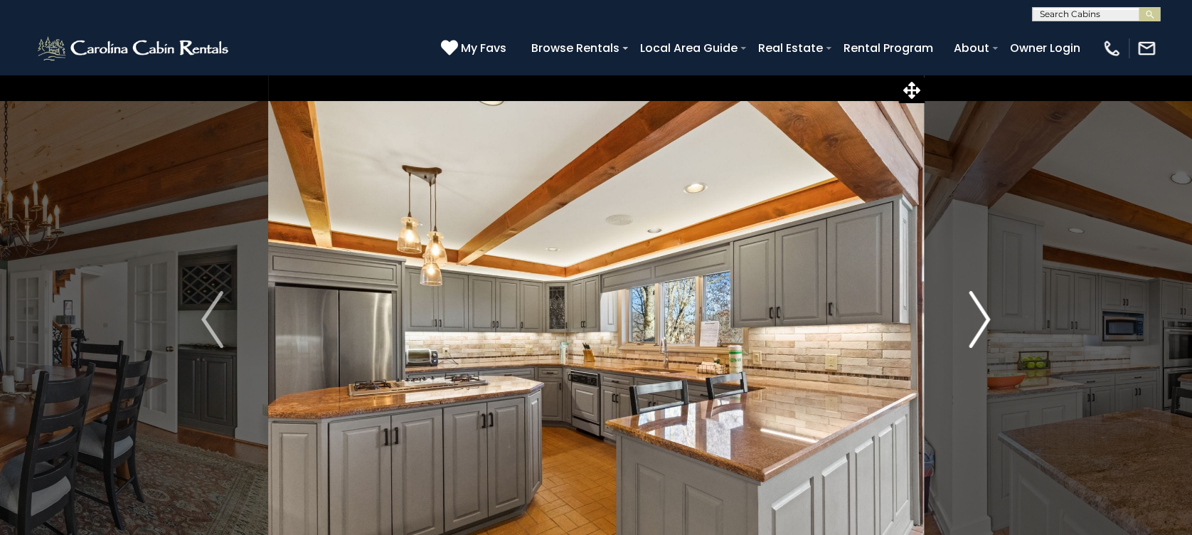
click at [971, 316] on img "Next" at bounding box center [978, 319] width 21 height 57
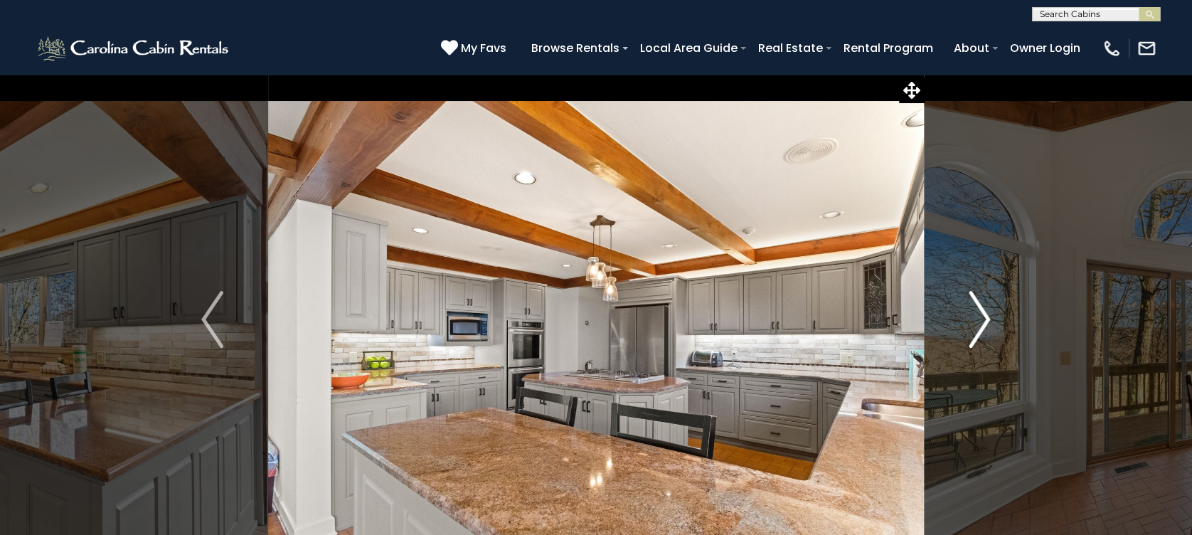
click at [973, 316] on img "Next" at bounding box center [978, 319] width 21 height 57
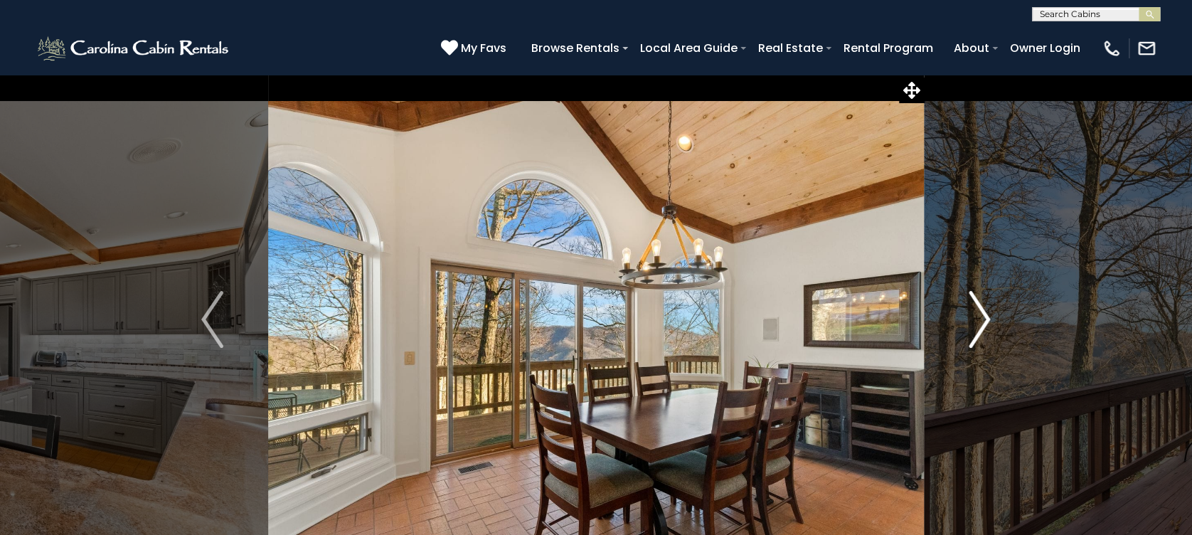
click at [973, 316] on img "Next" at bounding box center [978, 319] width 21 height 57
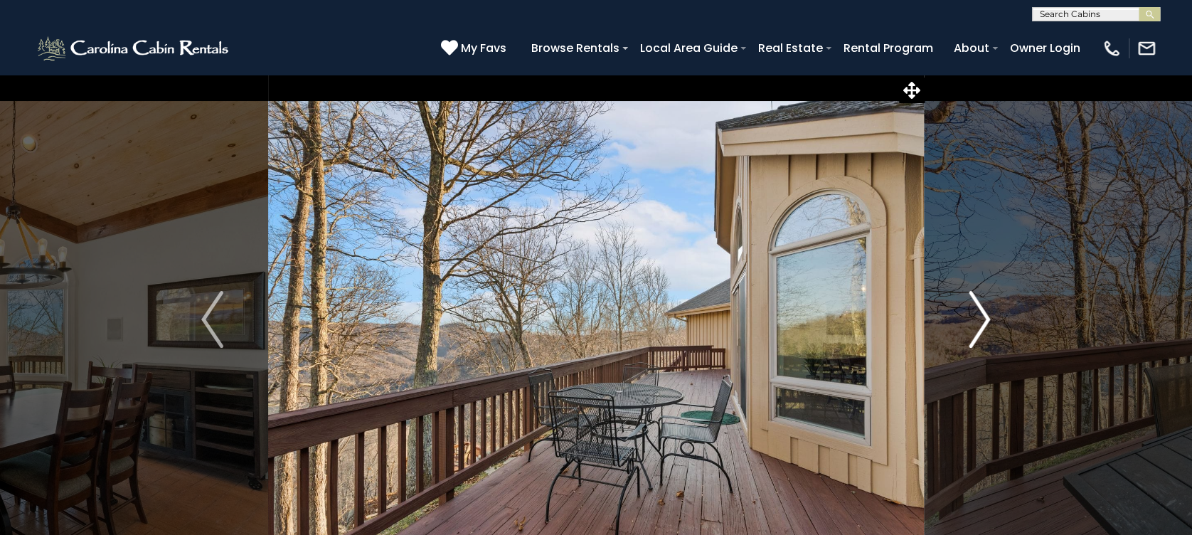
click at [975, 319] on img "Next" at bounding box center [978, 319] width 21 height 57
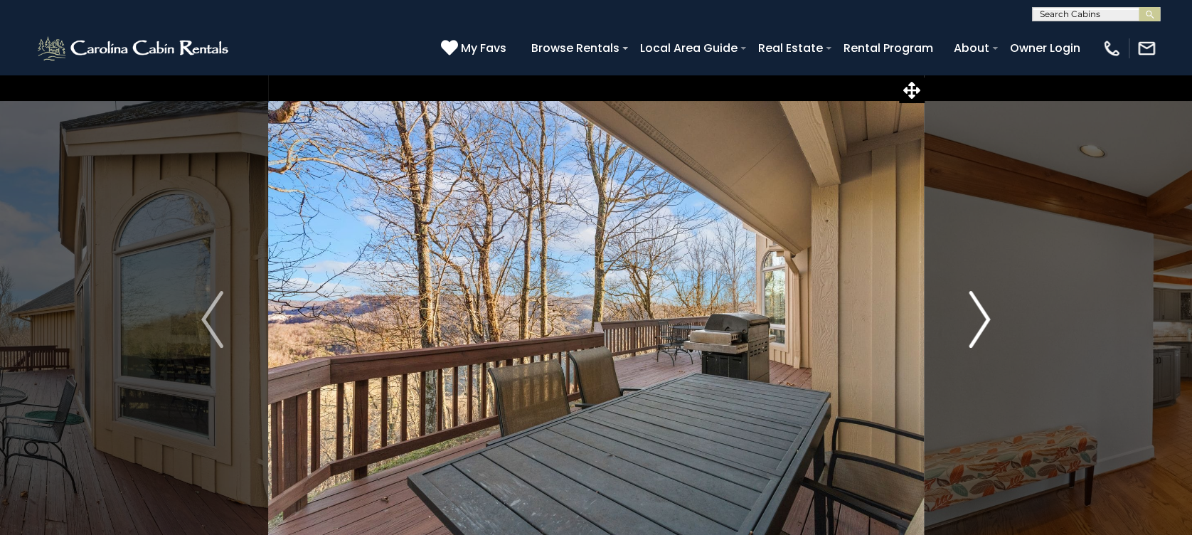
click at [979, 318] on img "Next" at bounding box center [978, 319] width 21 height 57
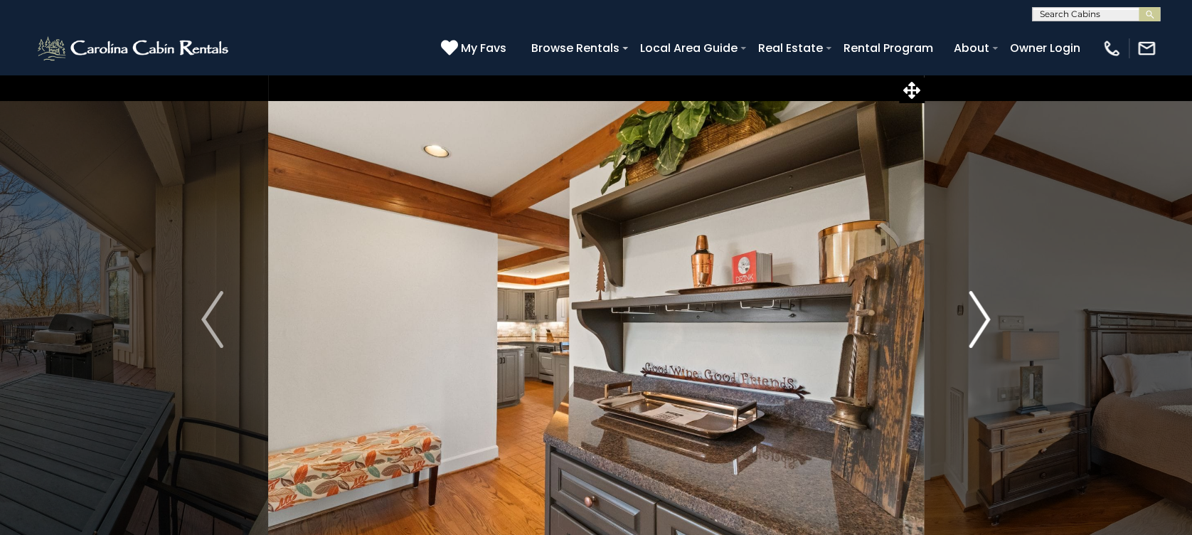
click at [985, 318] on img "Next" at bounding box center [978, 319] width 21 height 57
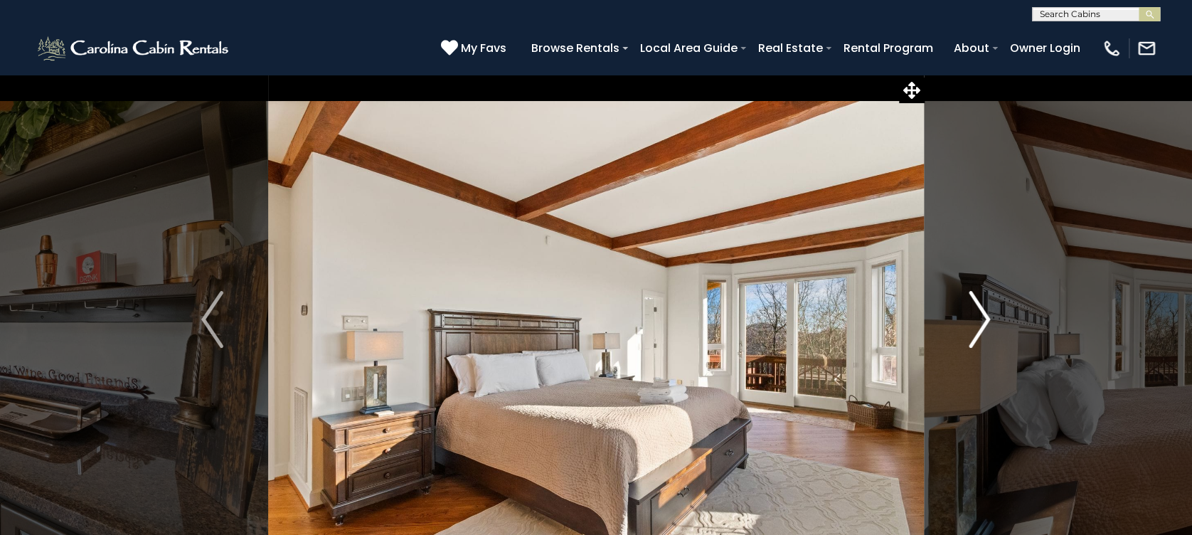
click at [985, 318] on img "Next" at bounding box center [978, 319] width 21 height 57
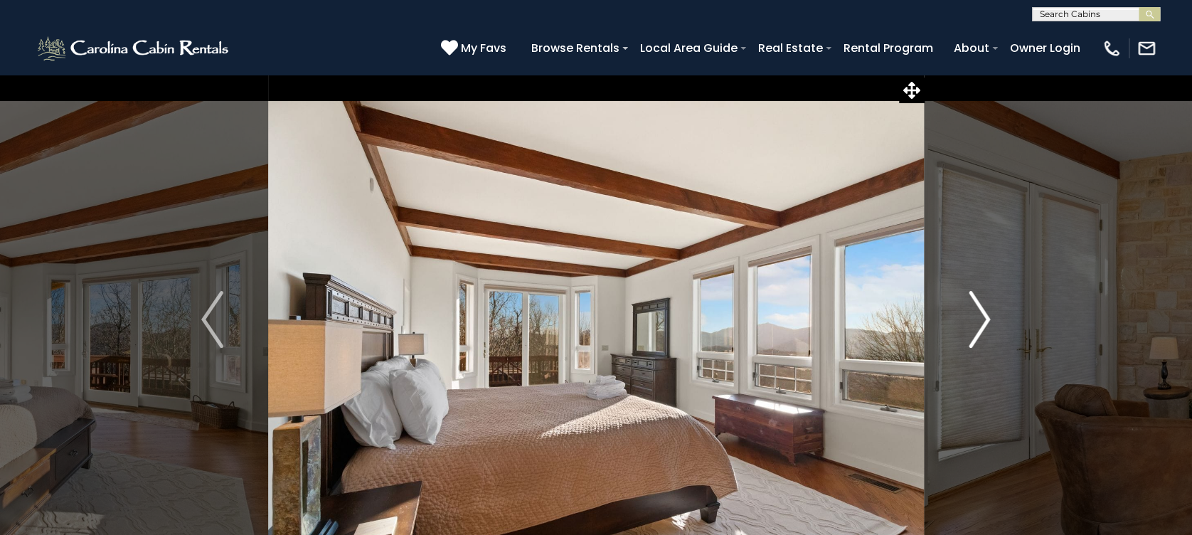
click at [985, 318] on img "Next" at bounding box center [978, 319] width 21 height 57
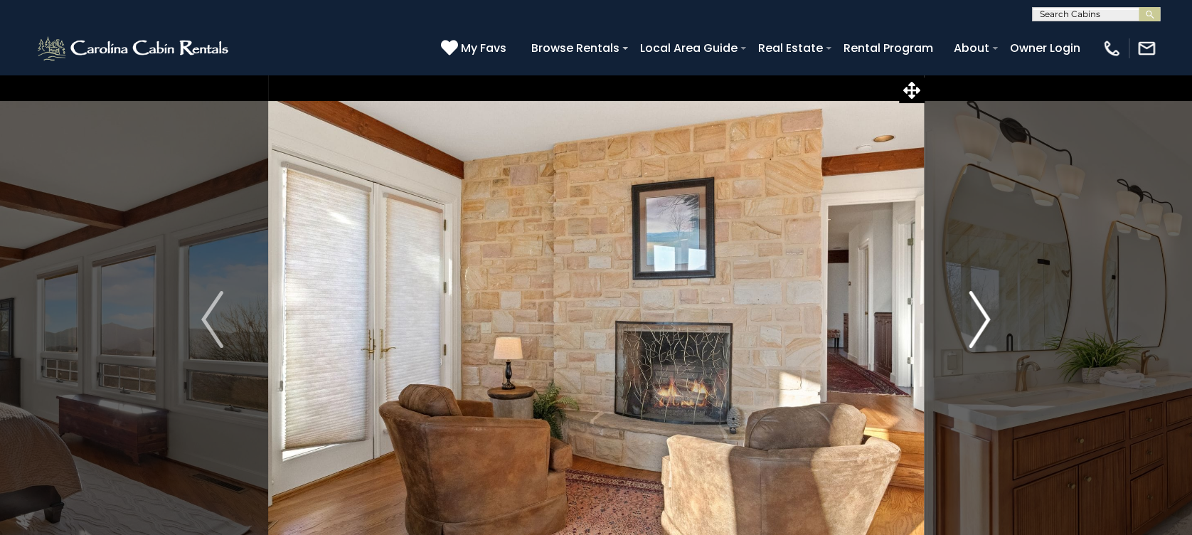
click at [985, 318] on img "Next" at bounding box center [978, 319] width 21 height 57
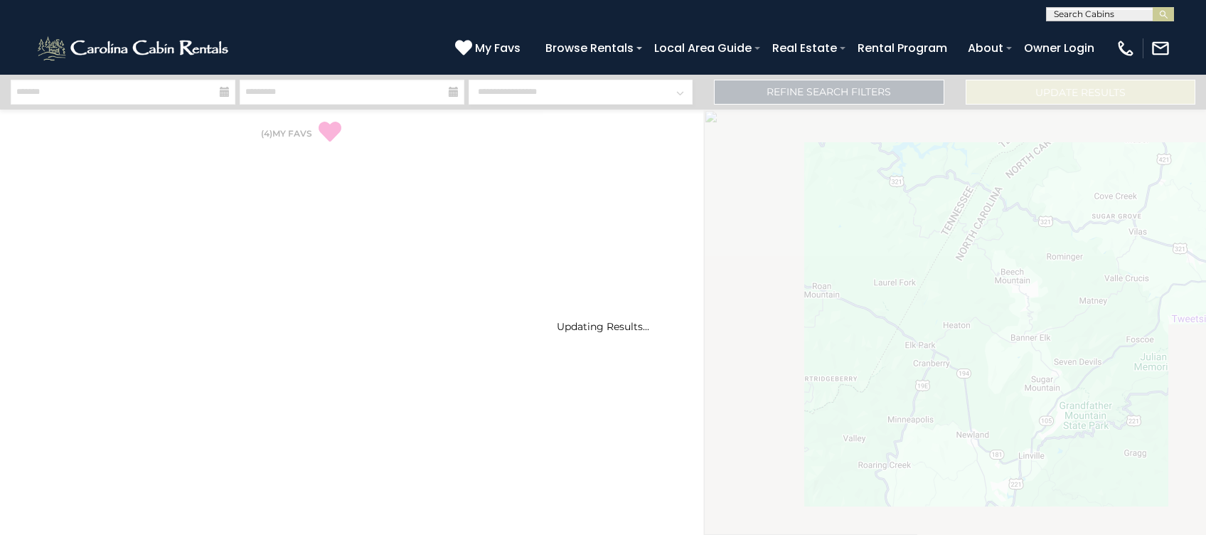
select select "*"
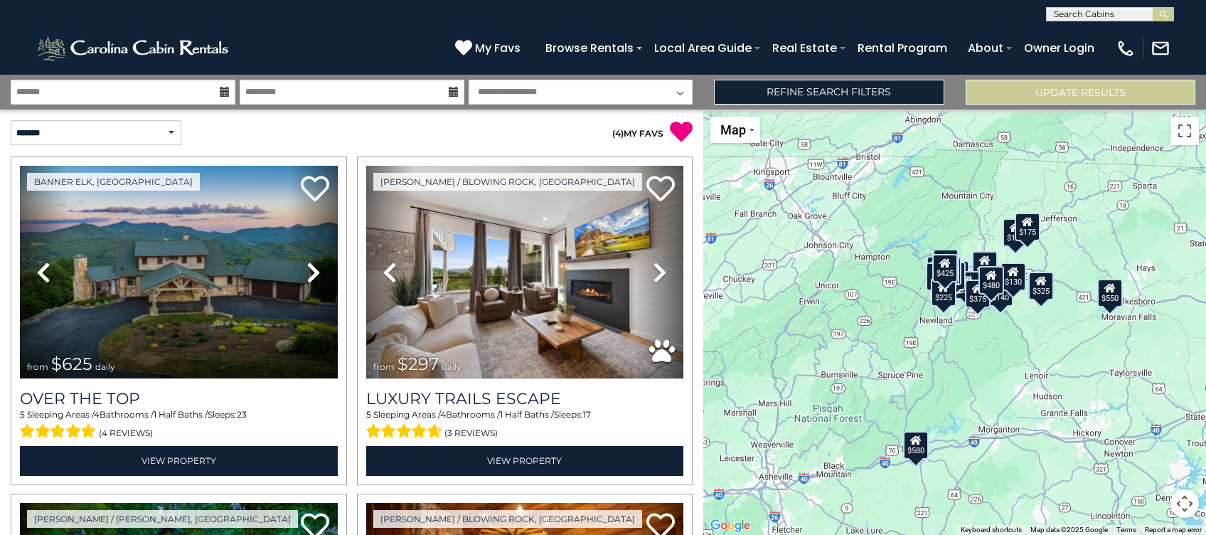
click at [1143, 10] on input "text" at bounding box center [1109, 17] width 124 height 14
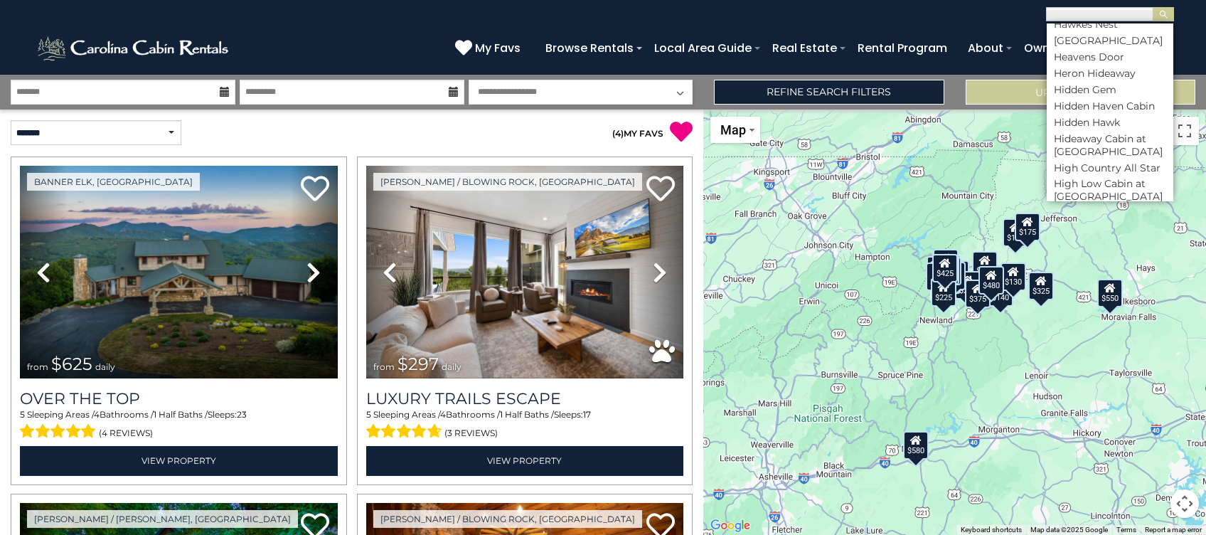
scroll to position [3507, 0]
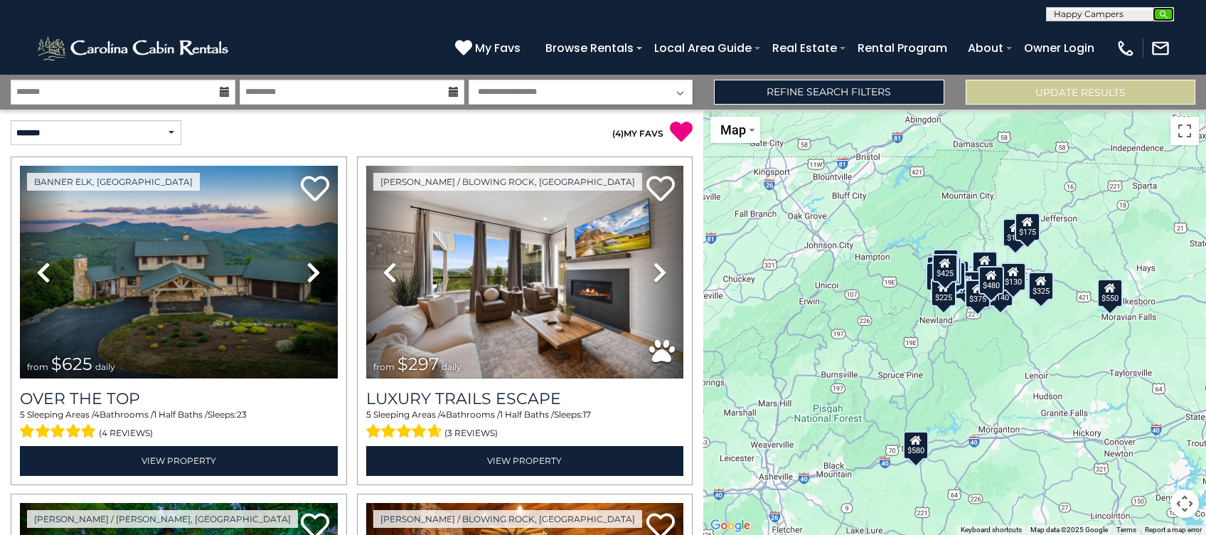
click at [1158, 14] on img "submit" at bounding box center [1163, 14] width 11 height 11
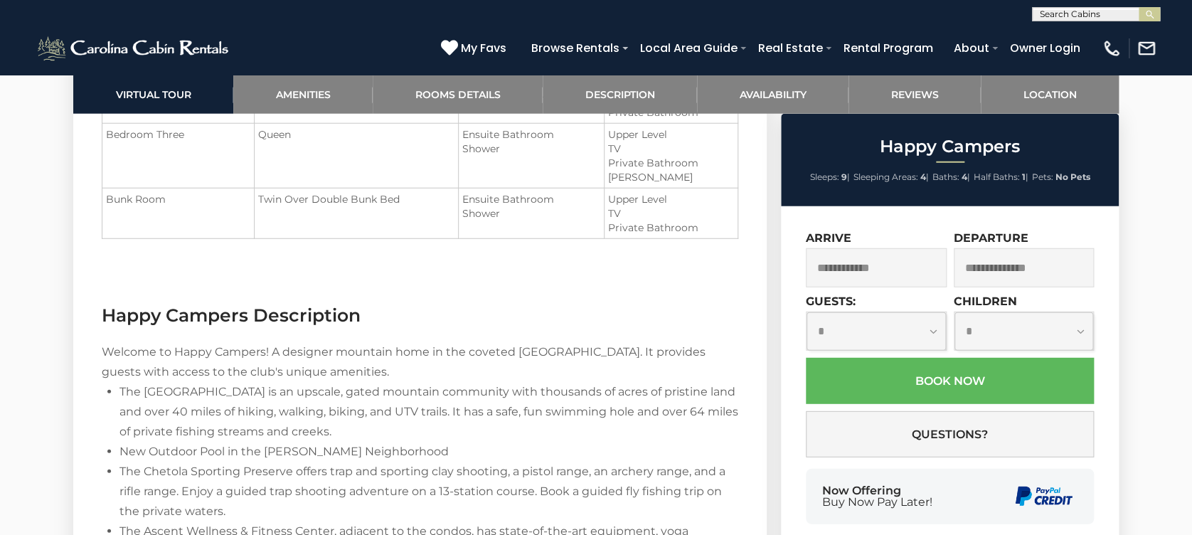
scroll to position [1801, 0]
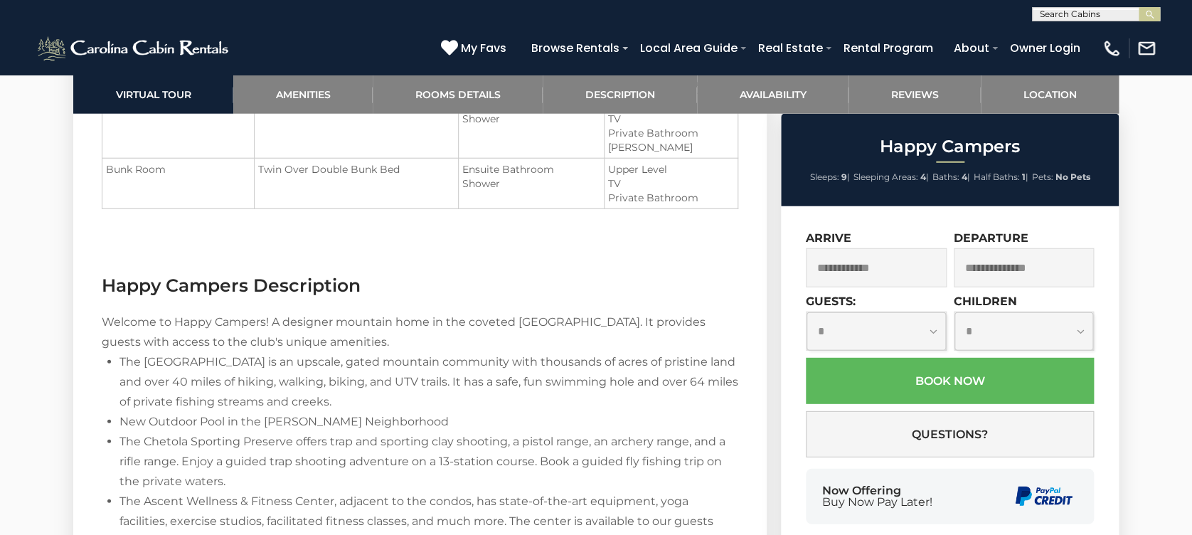
click at [870, 264] on input "text" at bounding box center [876, 267] width 141 height 39
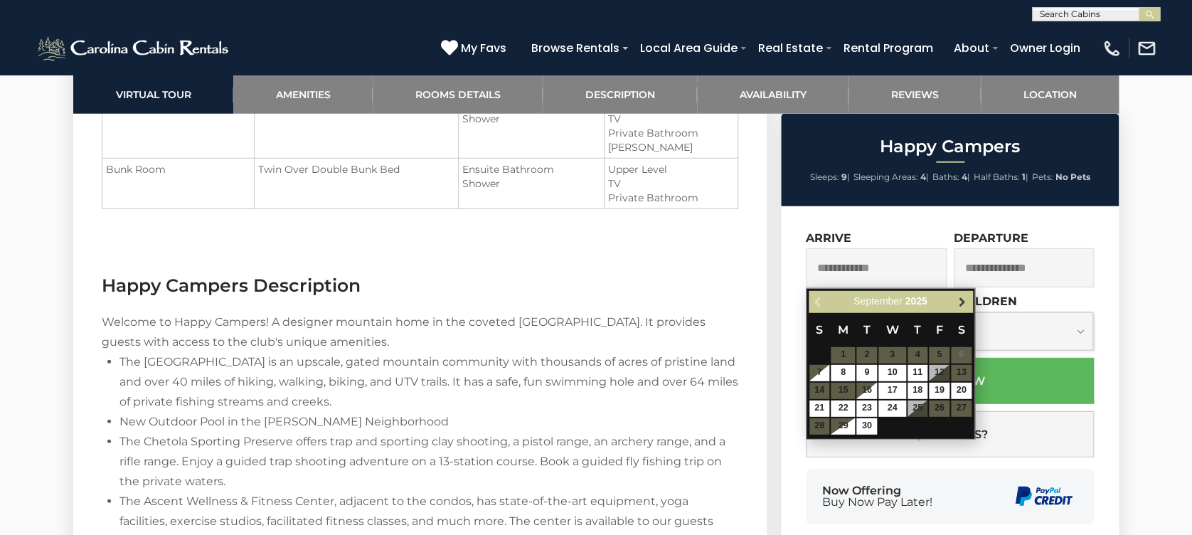
click at [954, 301] on link "Next" at bounding box center [962, 302] width 18 height 18
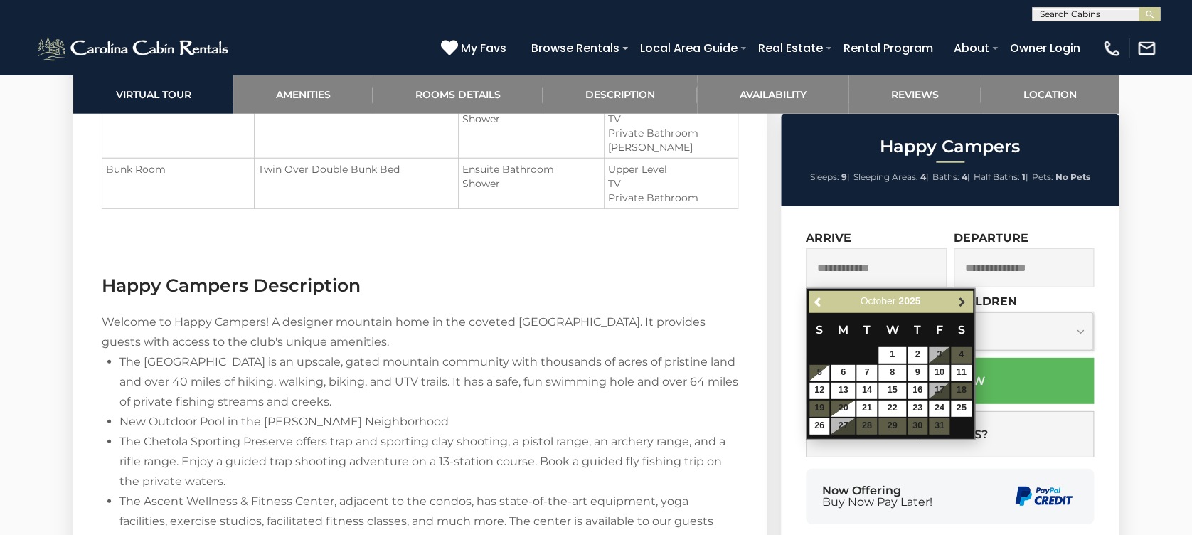
click at [955, 299] on link "Next" at bounding box center [962, 302] width 18 height 18
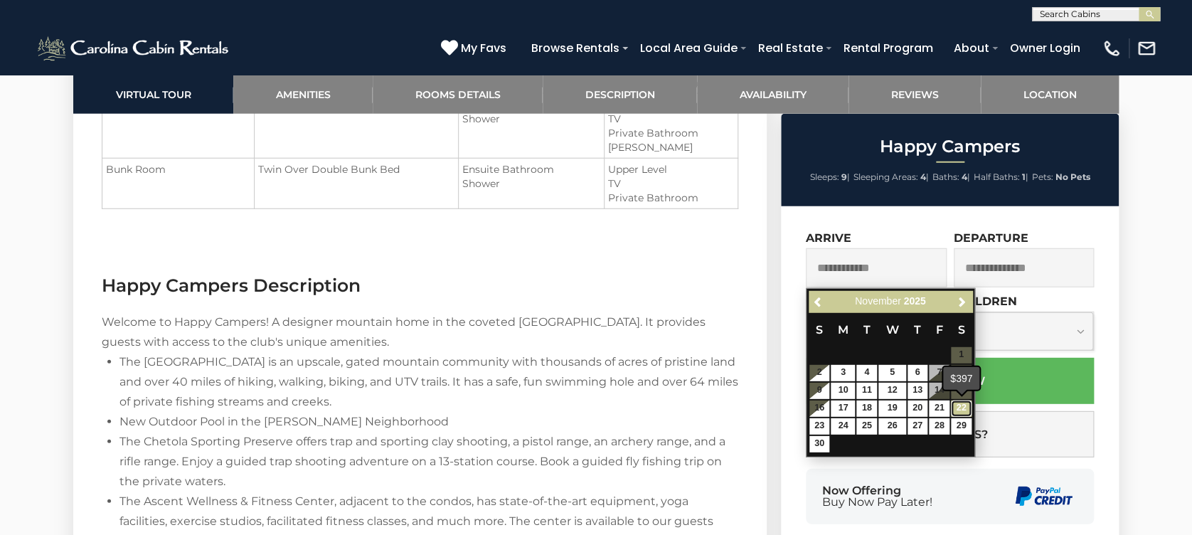
click at [964, 405] on link "22" at bounding box center [961, 408] width 21 height 16
type input "**********"
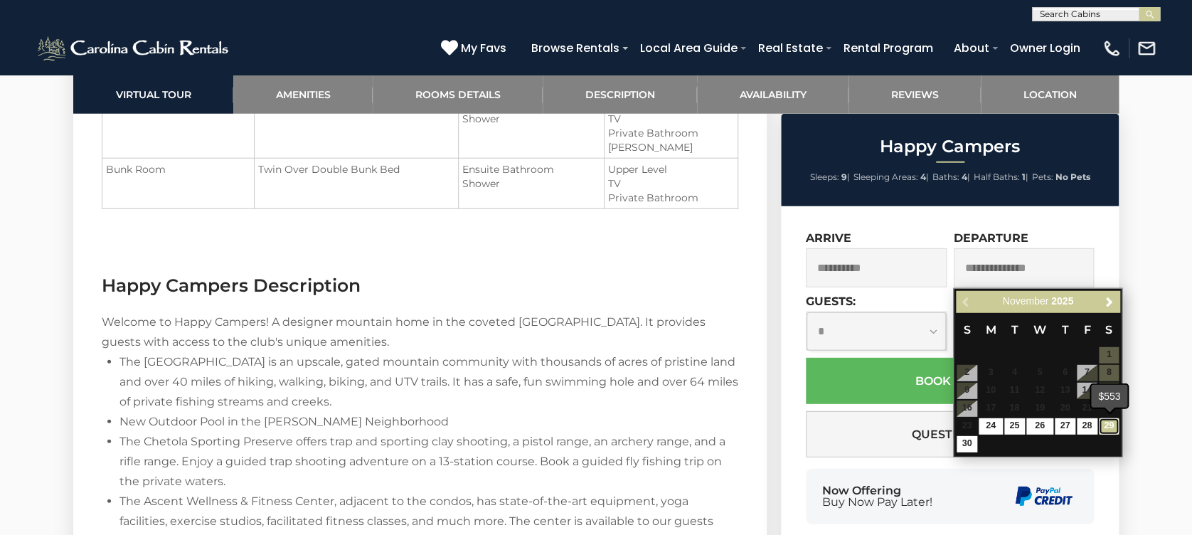
click at [1109, 428] on link "29" at bounding box center [1108, 426] width 21 height 16
type input "**********"
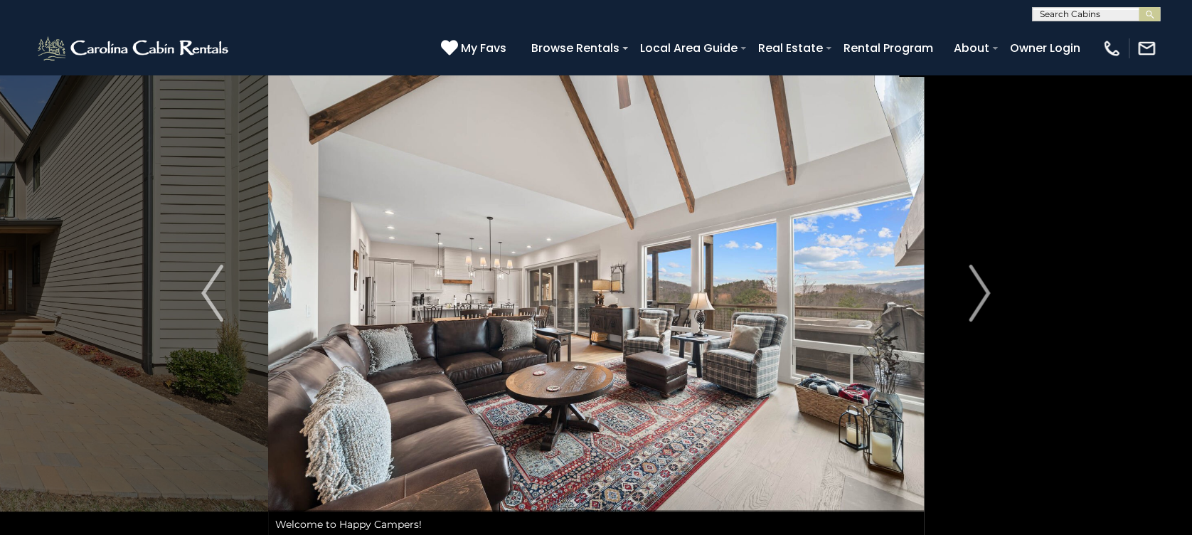
scroll to position [0, 0]
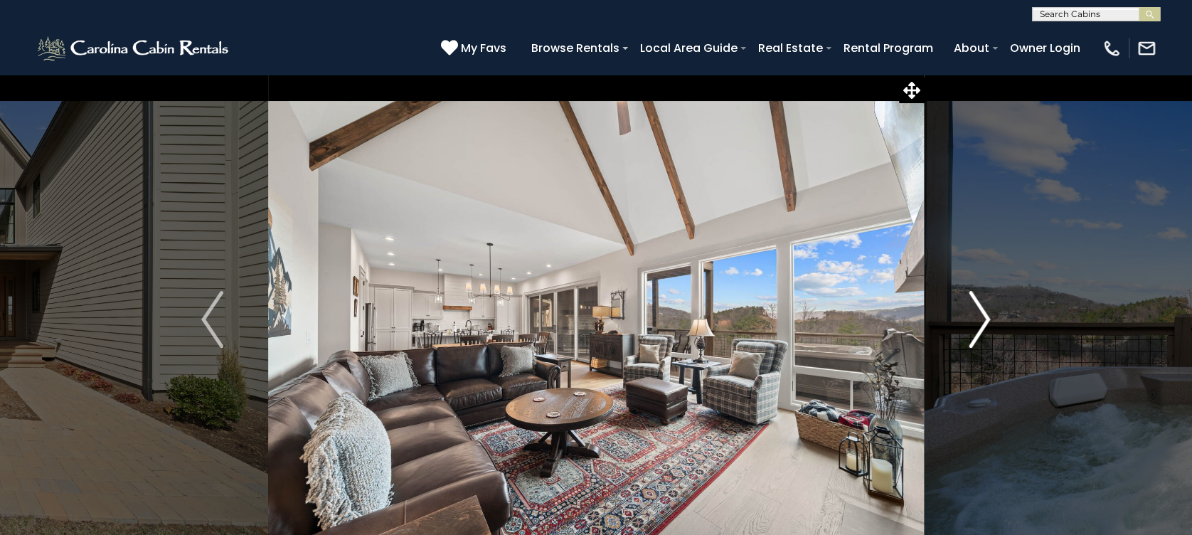
click at [991, 312] on button "Next" at bounding box center [980, 319] width 112 height 491
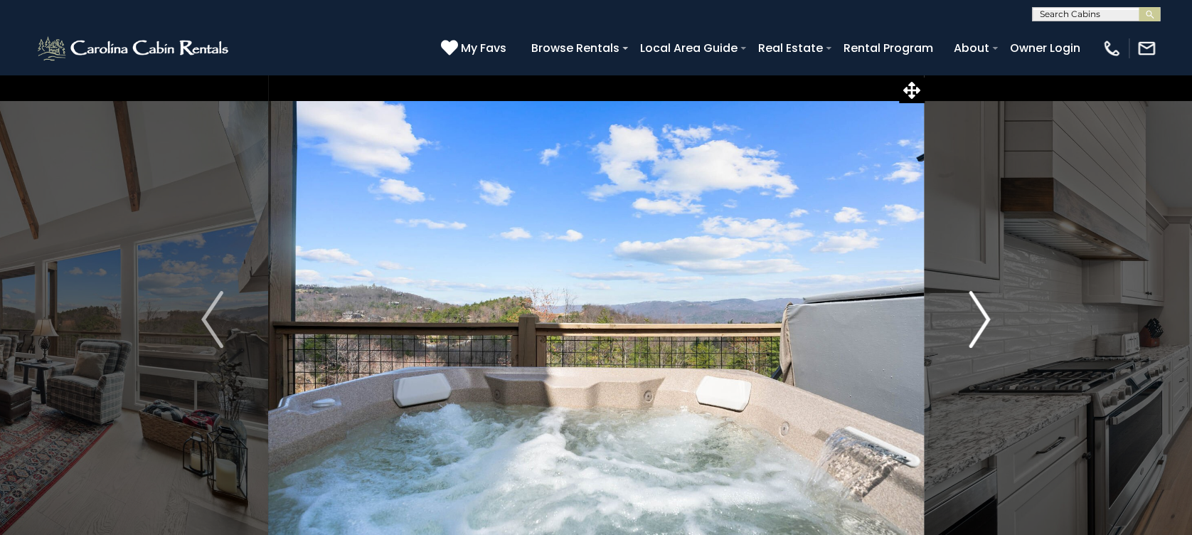
click at [990, 314] on img "Next" at bounding box center [978, 319] width 21 height 57
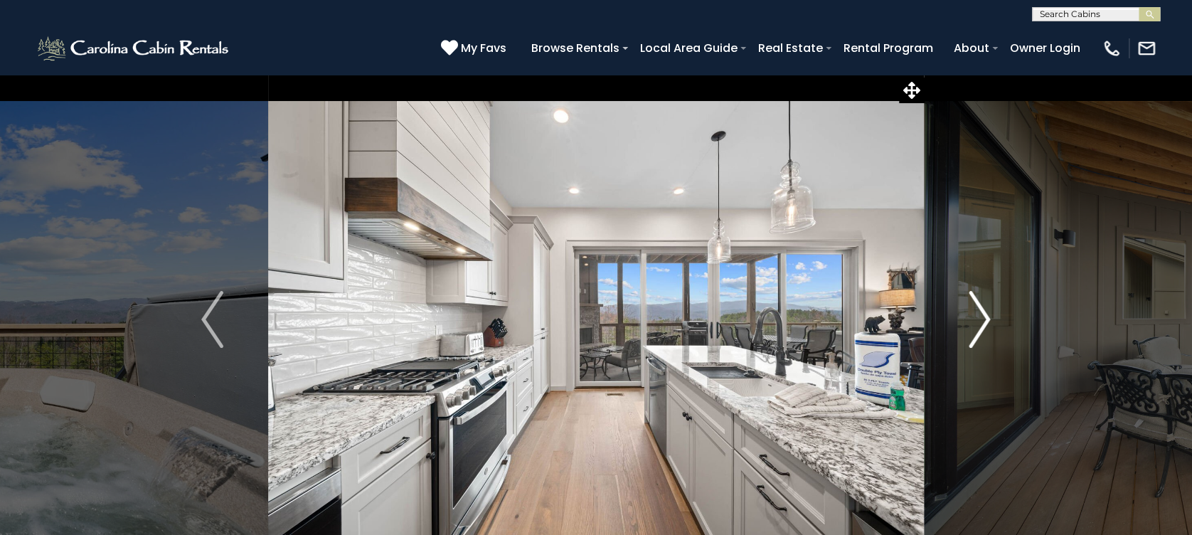
click at [988, 319] on img "Next" at bounding box center [978, 319] width 21 height 57
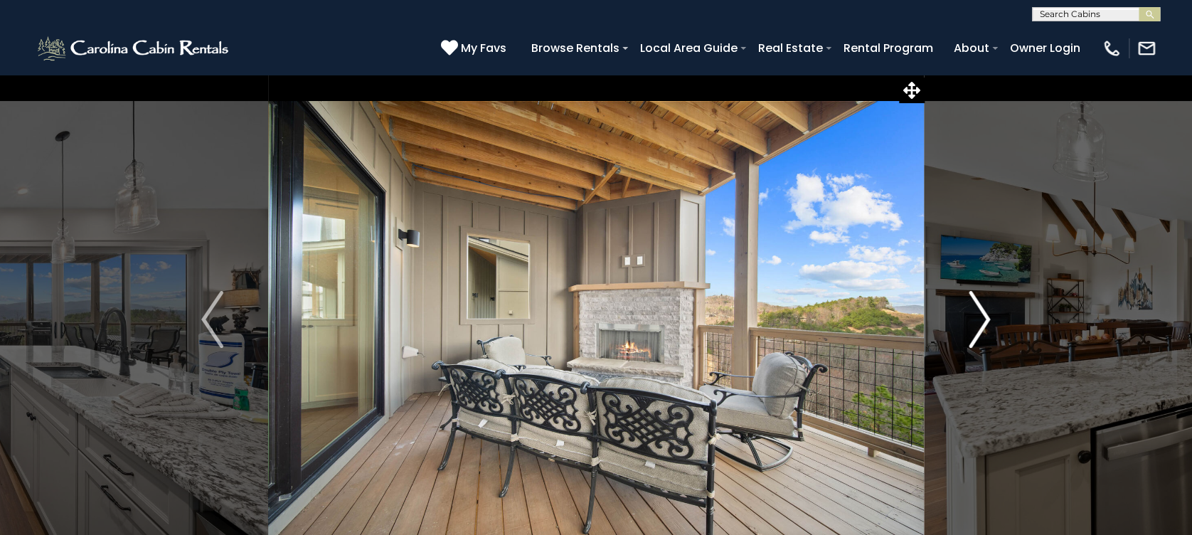
click at [988, 319] on img "Next" at bounding box center [978, 319] width 21 height 57
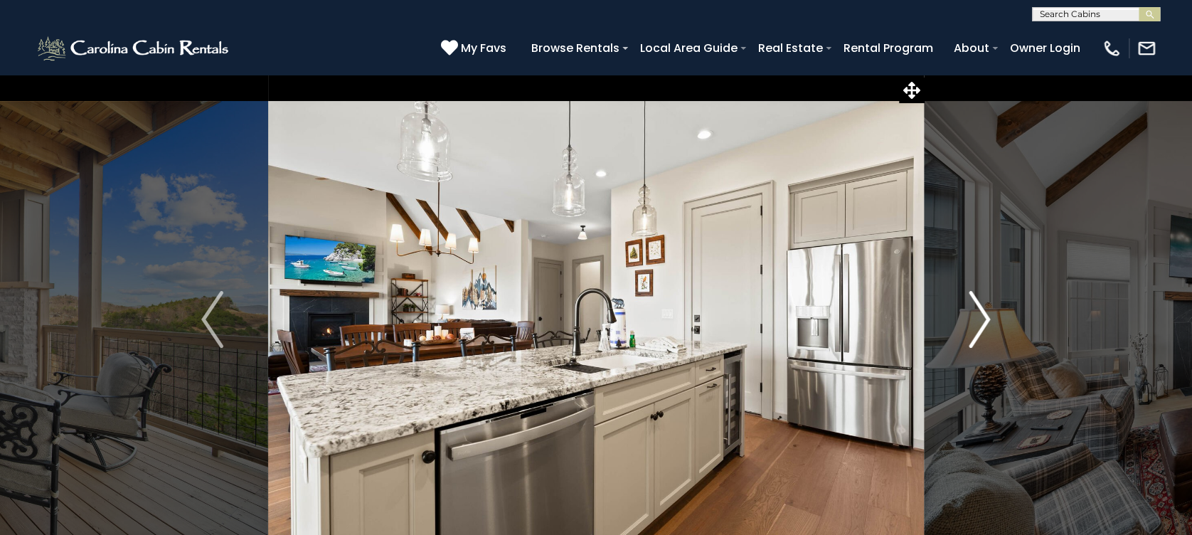
click at [970, 314] on img "Next" at bounding box center [978, 319] width 21 height 57
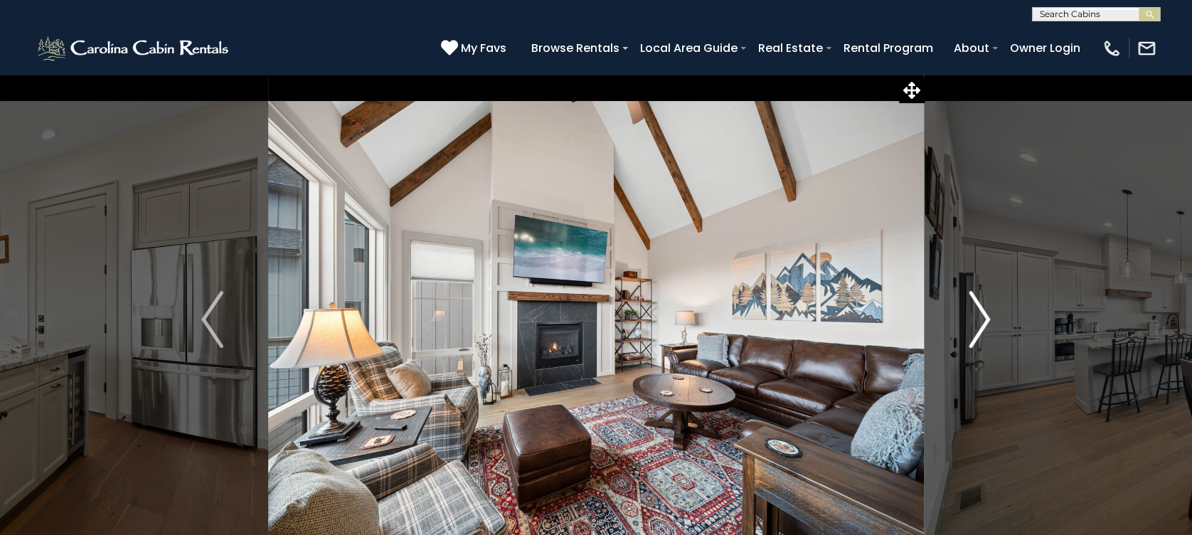
click at [973, 316] on img "Next" at bounding box center [978, 319] width 21 height 57
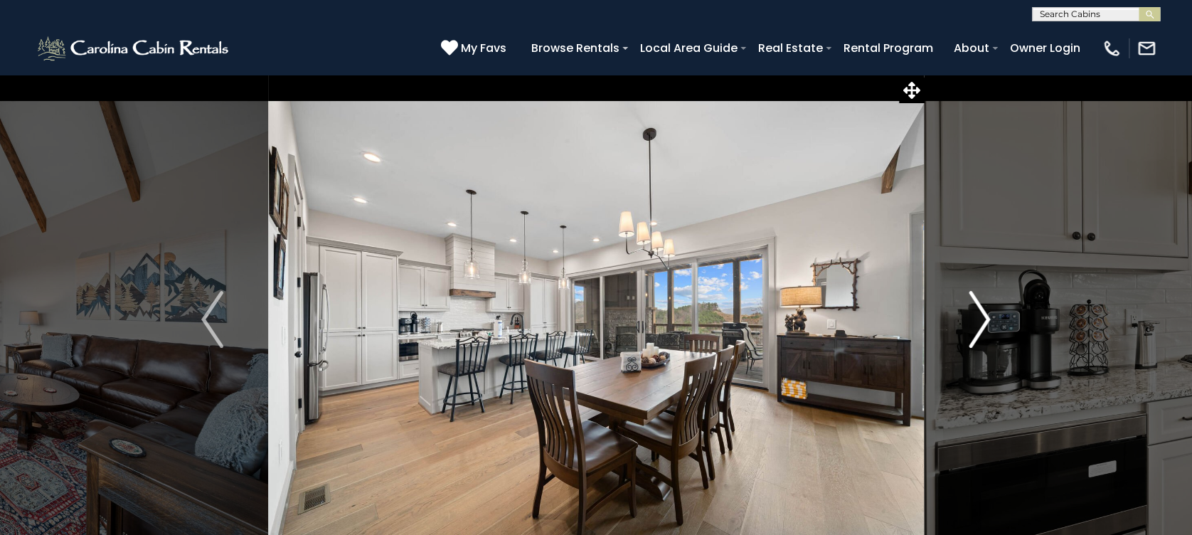
drag, startPoint x: 1002, startPoint y: 338, endPoint x: 997, endPoint y: 331, distance: 8.1
click at [1000, 335] on button "Next" at bounding box center [980, 319] width 112 height 491
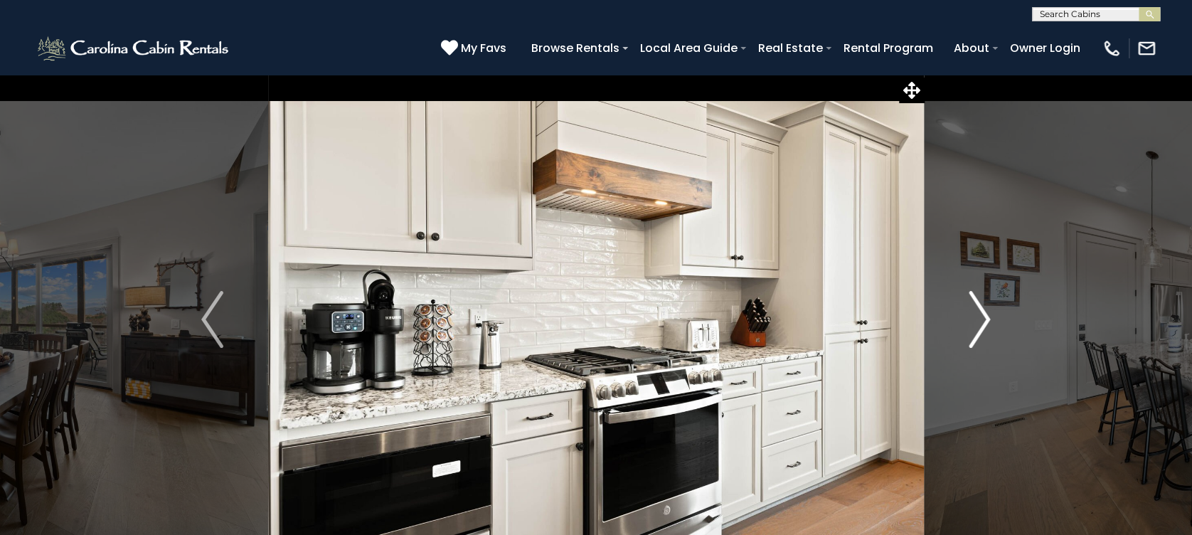
click at [982, 323] on img "Next" at bounding box center [978, 319] width 21 height 57
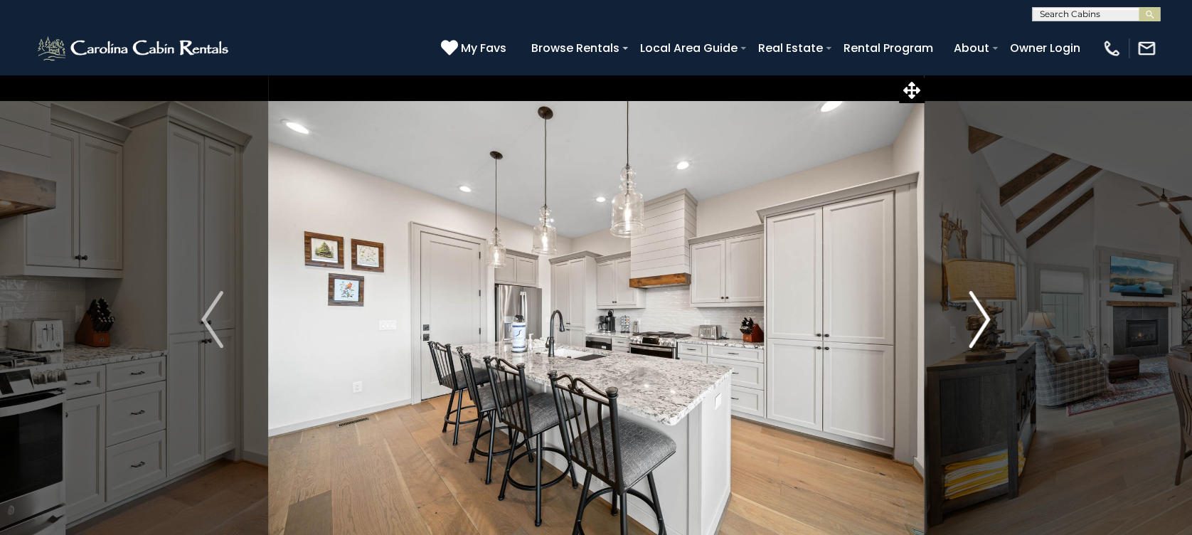
click at [980, 323] on img "Next" at bounding box center [978, 319] width 21 height 57
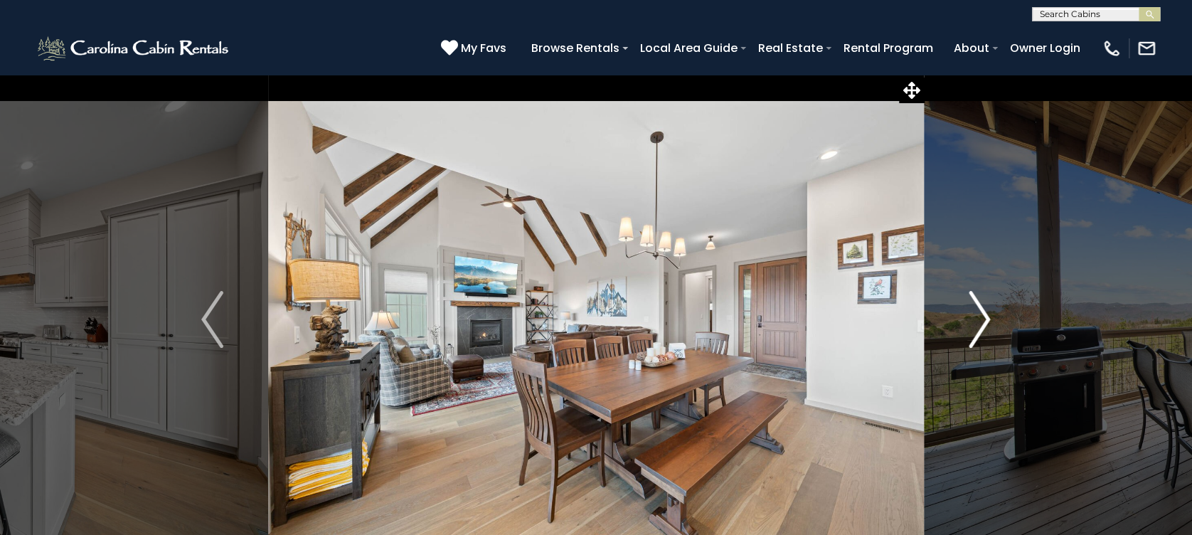
click at [980, 323] on img "Next" at bounding box center [978, 319] width 21 height 57
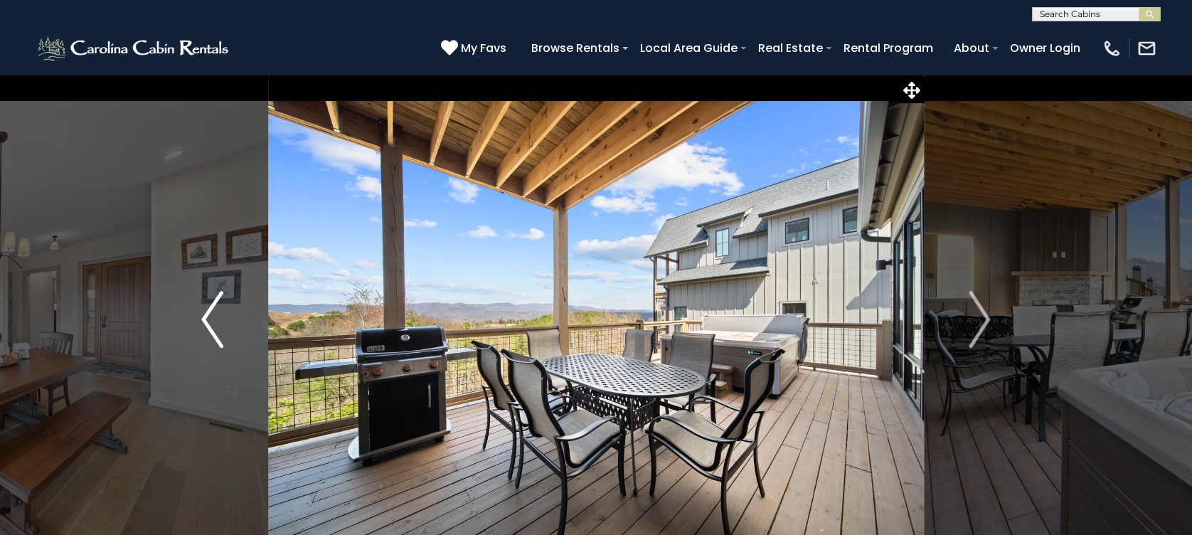
click at [207, 324] on img "Previous" at bounding box center [211, 319] width 21 height 57
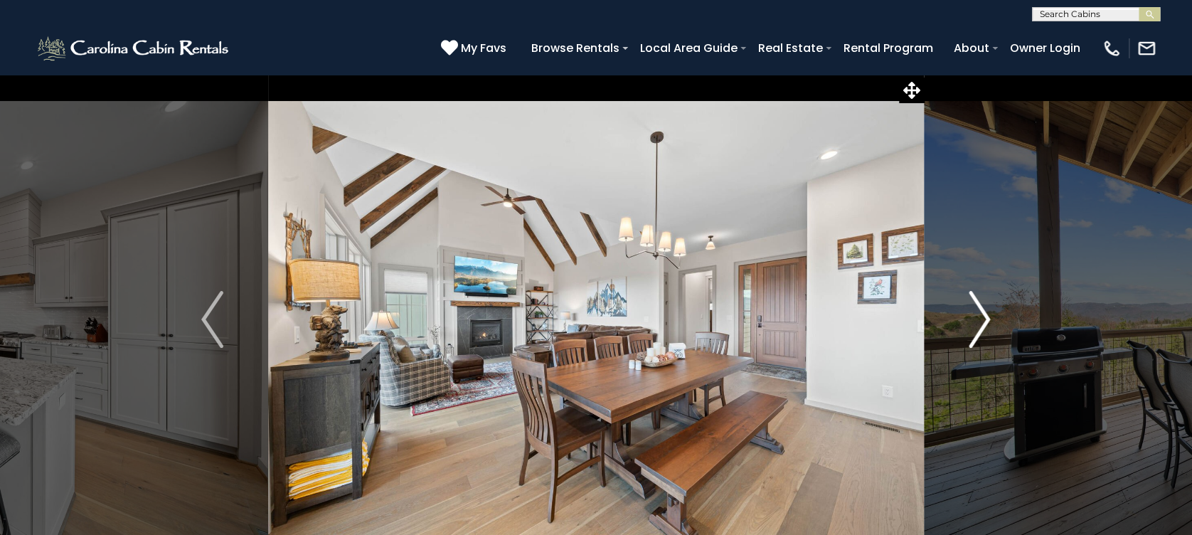
click at [967, 330] on button "Next" at bounding box center [980, 319] width 112 height 491
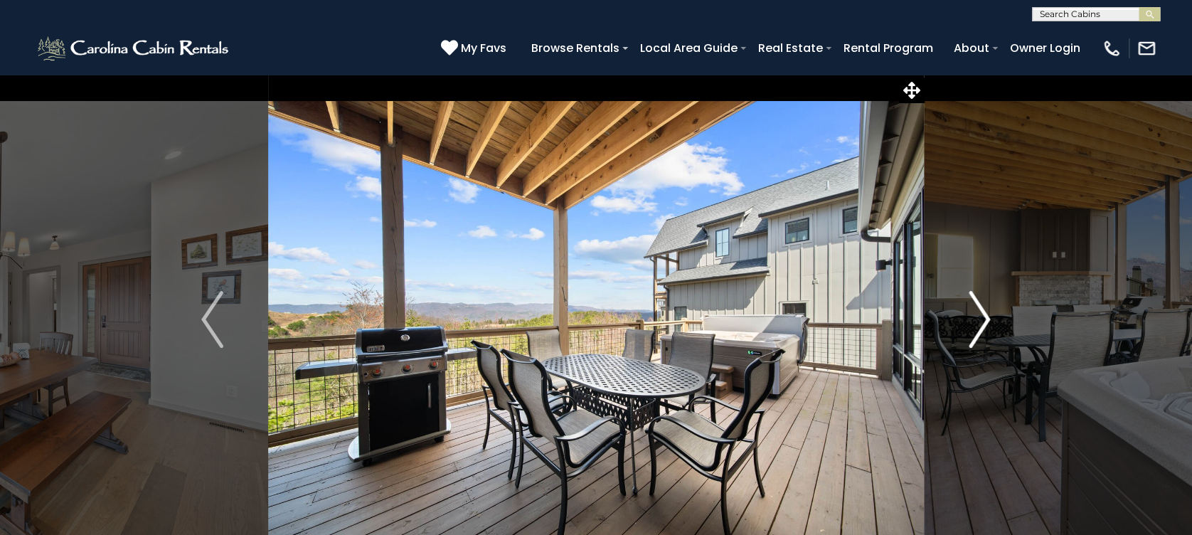
click at [968, 330] on img "Next" at bounding box center [978, 319] width 21 height 57
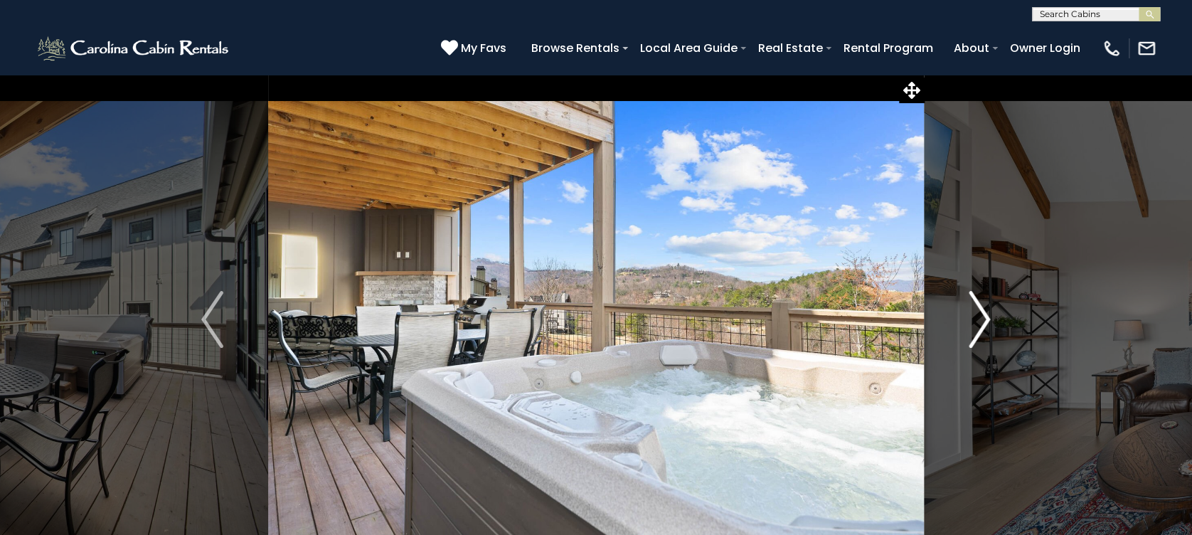
click at [971, 329] on img "Next" at bounding box center [978, 319] width 21 height 57
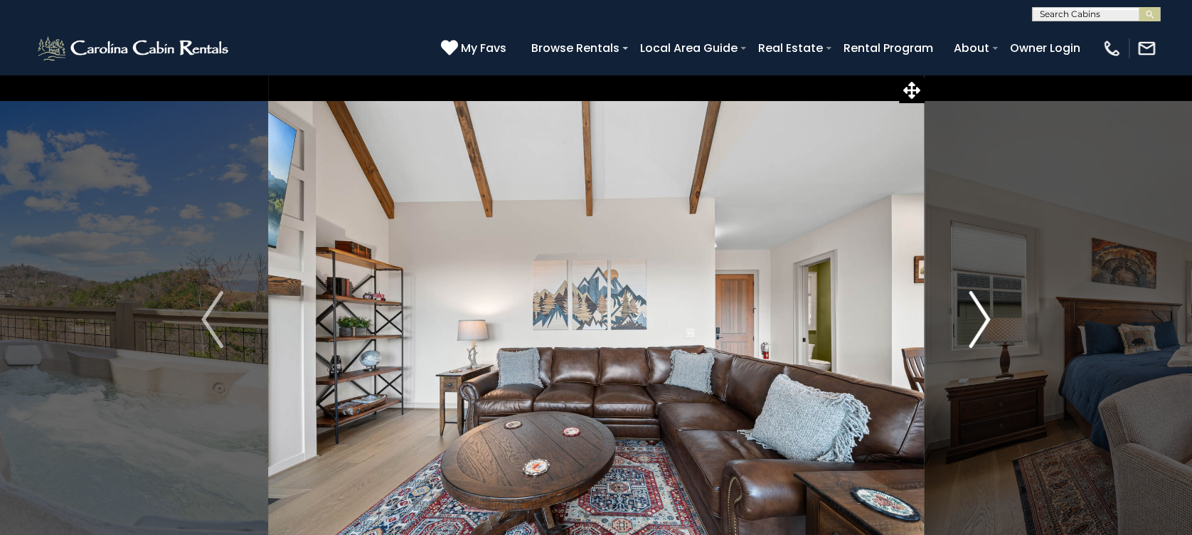
click at [971, 329] on img "Next" at bounding box center [978, 319] width 21 height 57
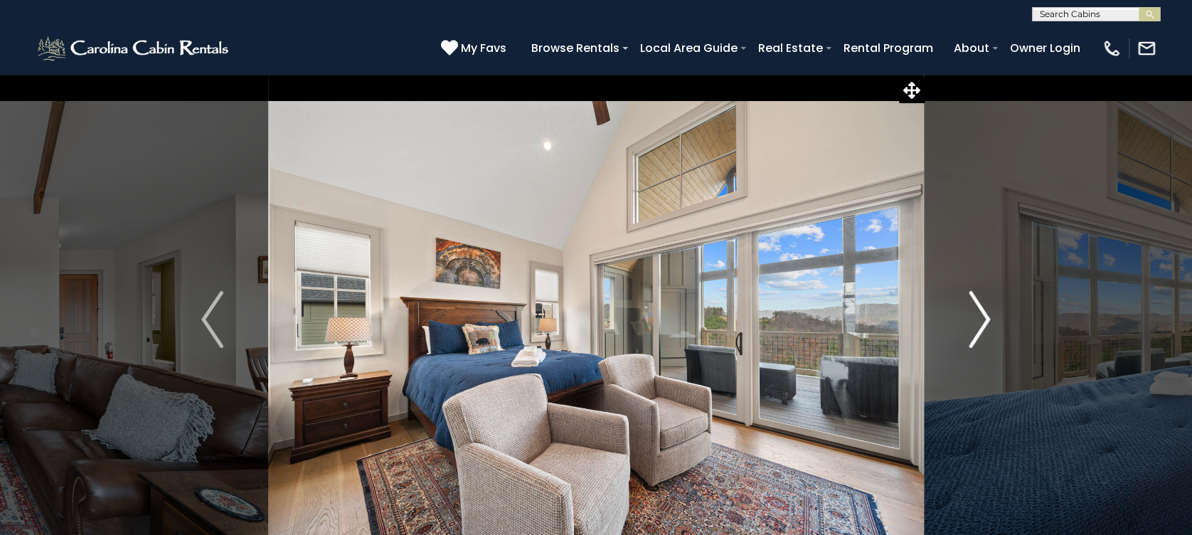
click at [971, 329] on img "Next" at bounding box center [978, 319] width 21 height 57
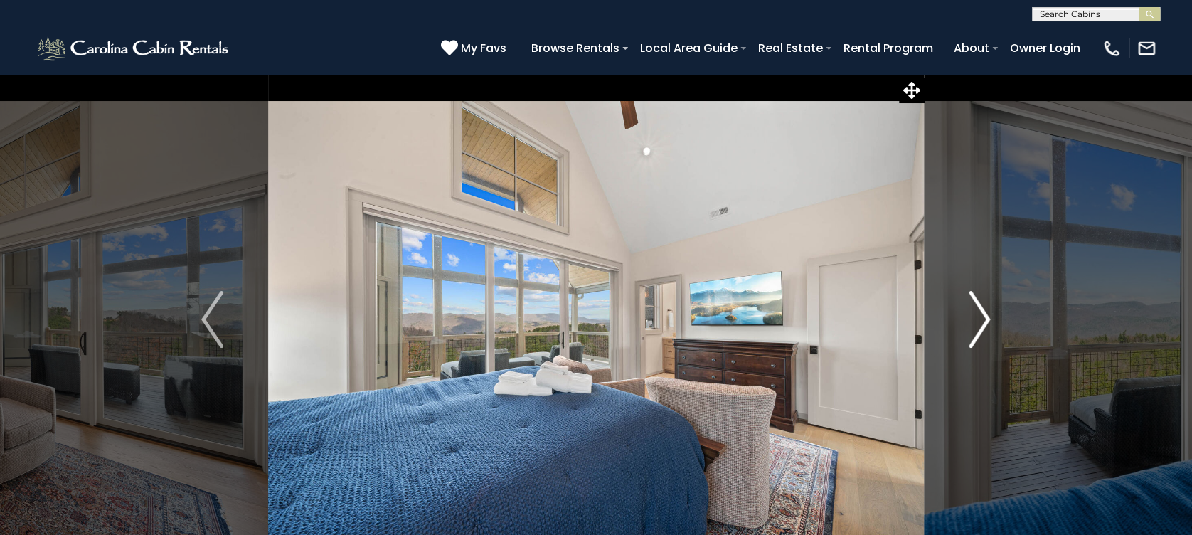
click at [971, 329] on img "Next" at bounding box center [978, 319] width 21 height 57
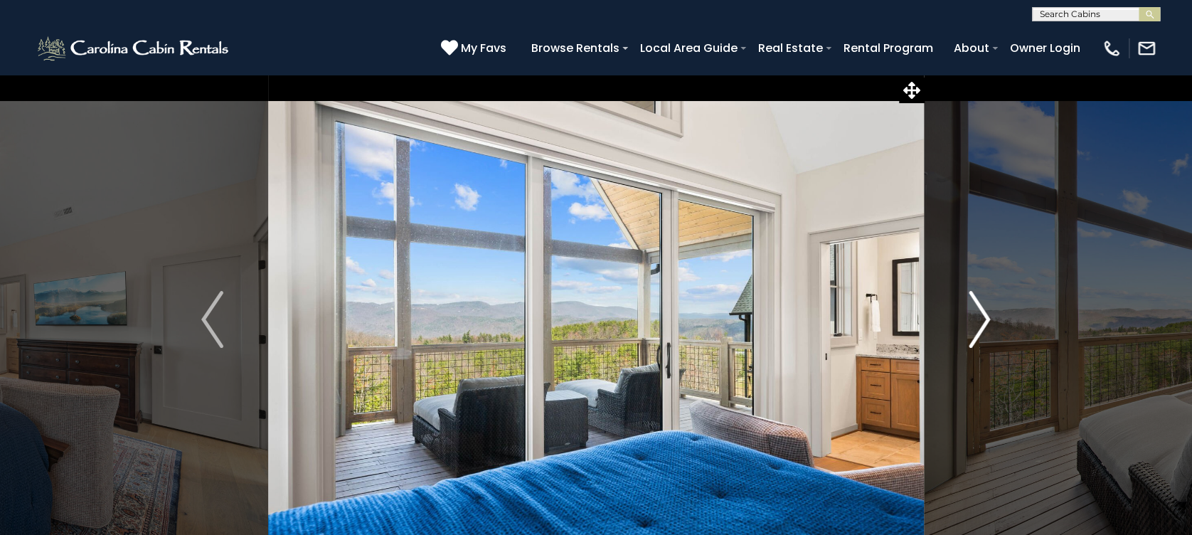
click at [971, 329] on img "Next" at bounding box center [978, 319] width 21 height 57
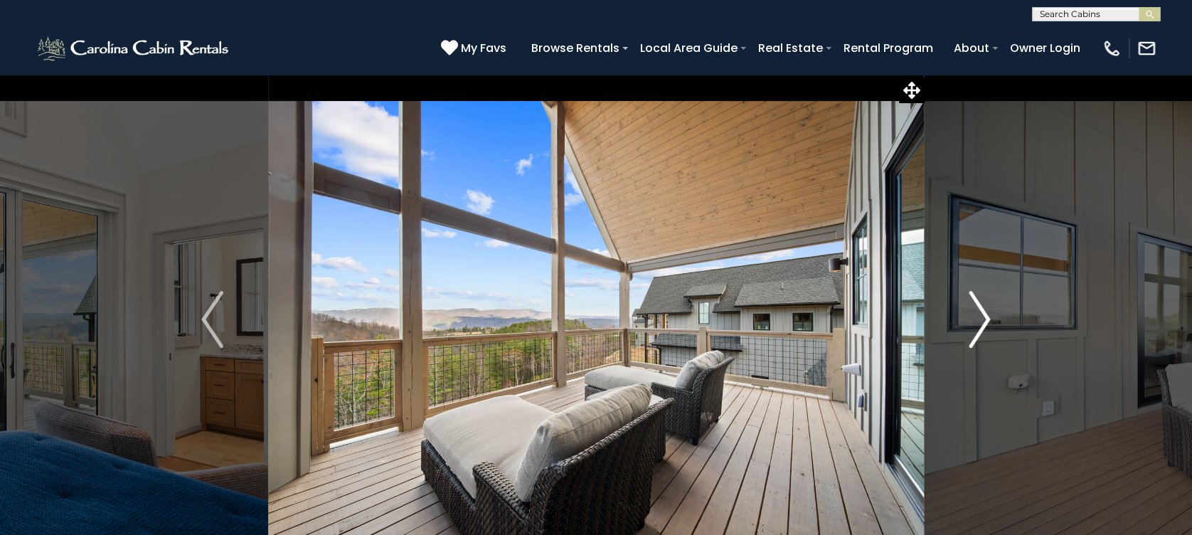
click at [971, 329] on img "Next" at bounding box center [978, 319] width 21 height 57
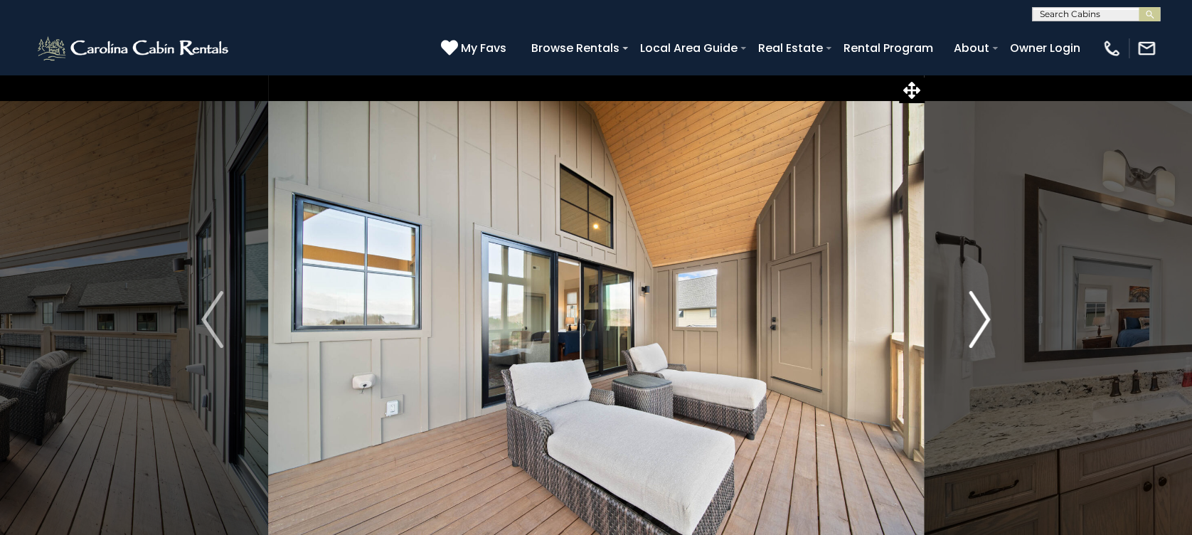
click at [971, 329] on img "Next" at bounding box center [978, 319] width 21 height 57
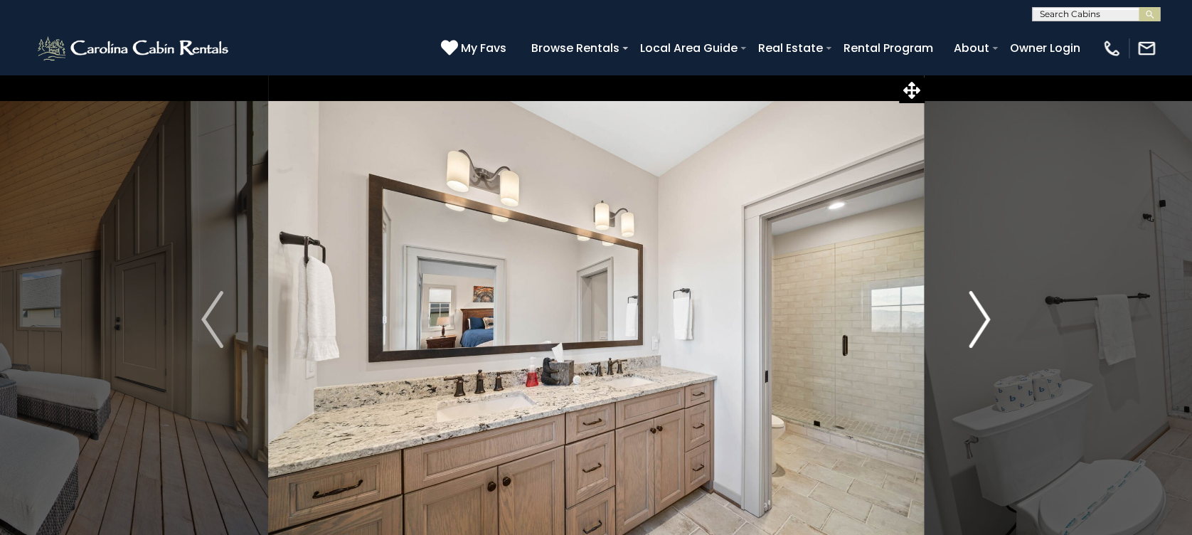
click at [971, 329] on img "Next" at bounding box center [978, 319] width 21 height 57
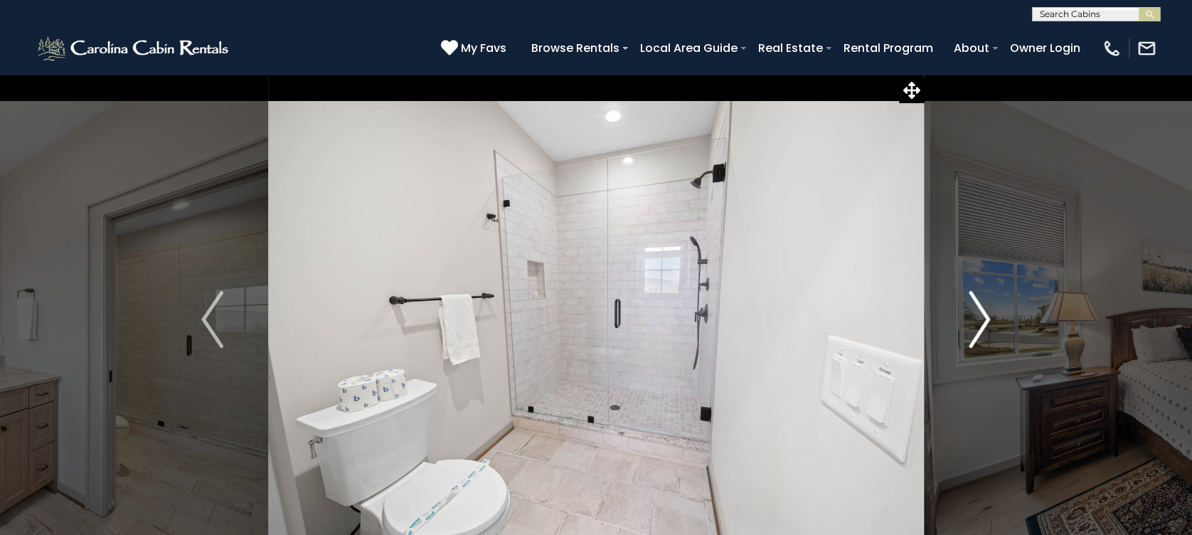
click at [971, 329] on img "Next" at bounding box center [978, 319] width 21 height 57
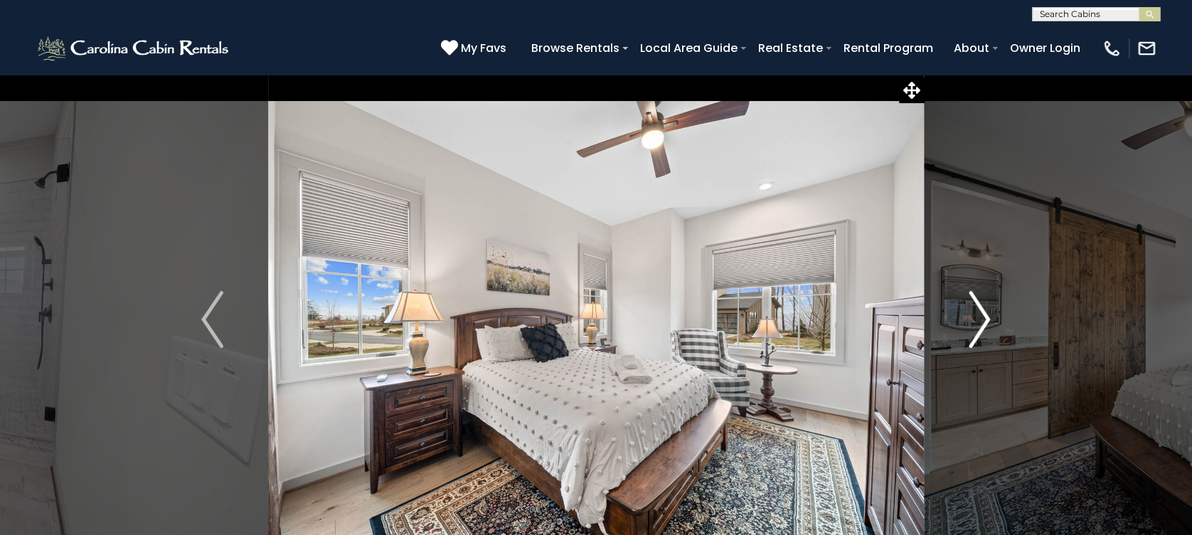
click at [971, 329] on img "Next" at bounding box center [978, 319] width 21 height 57
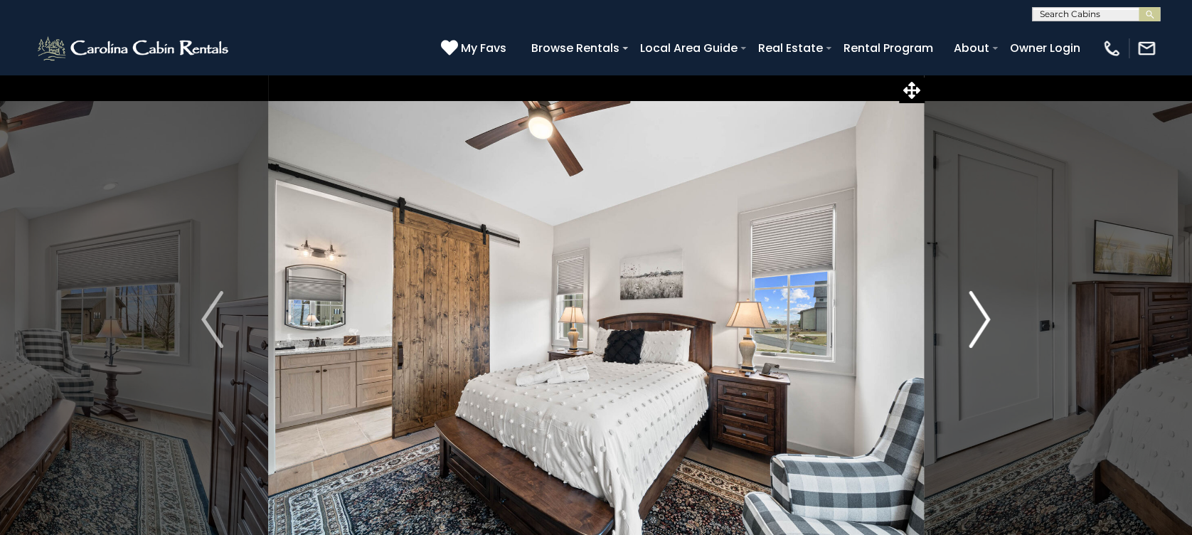
click at [971, 329] on img "Next" at bounding box center [978, 319] width 21 height 57
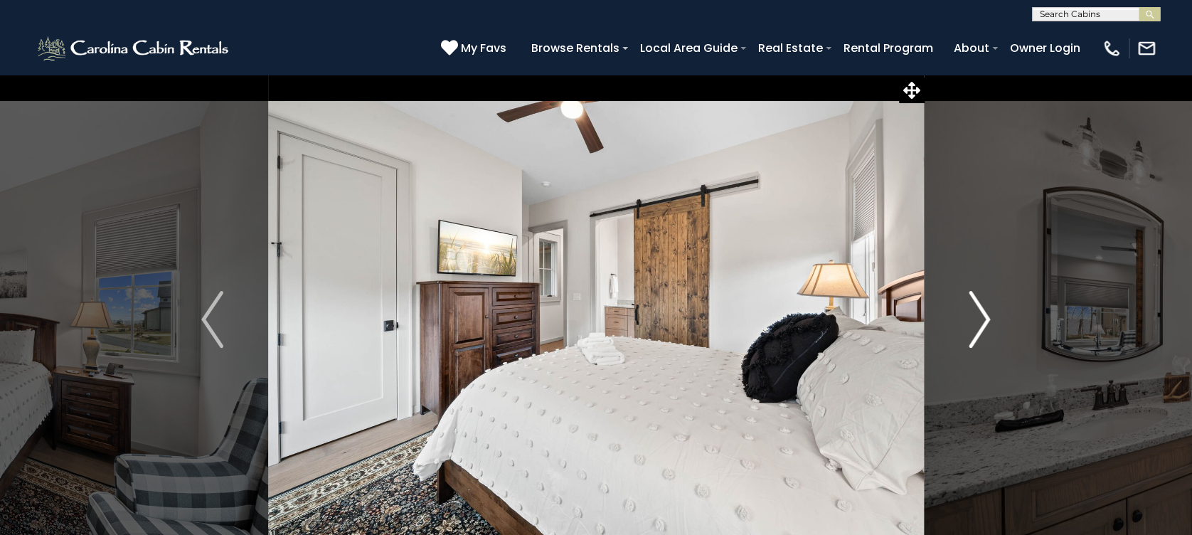
click at [973, 329] on img "Next" at bounding box center [978, 319] width 21 height 57
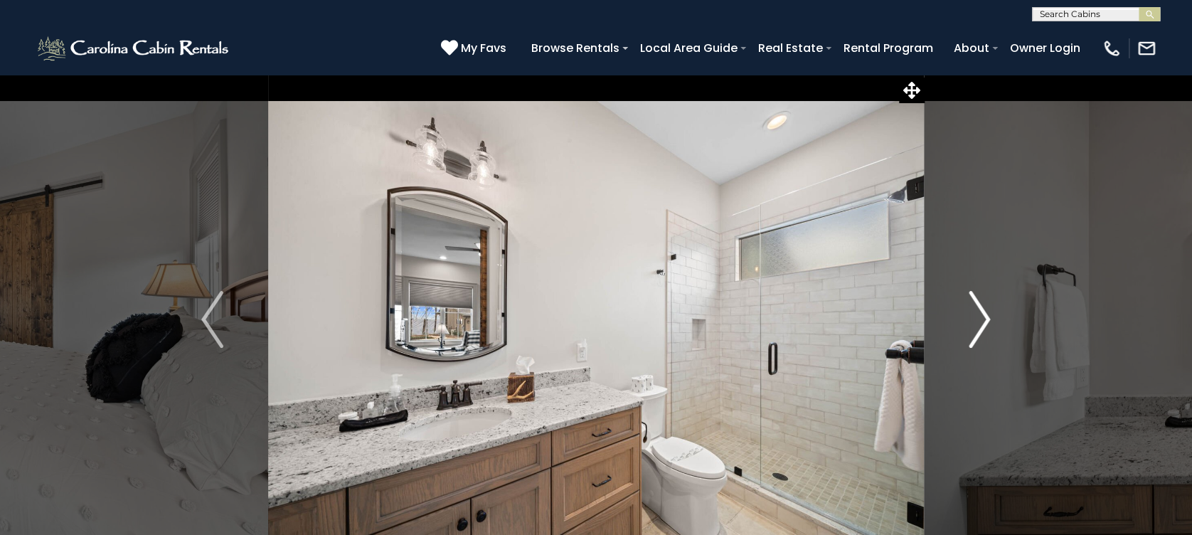
click at [973, 329] on img "Next" at bounding box center [978, 319] width 21 height 57
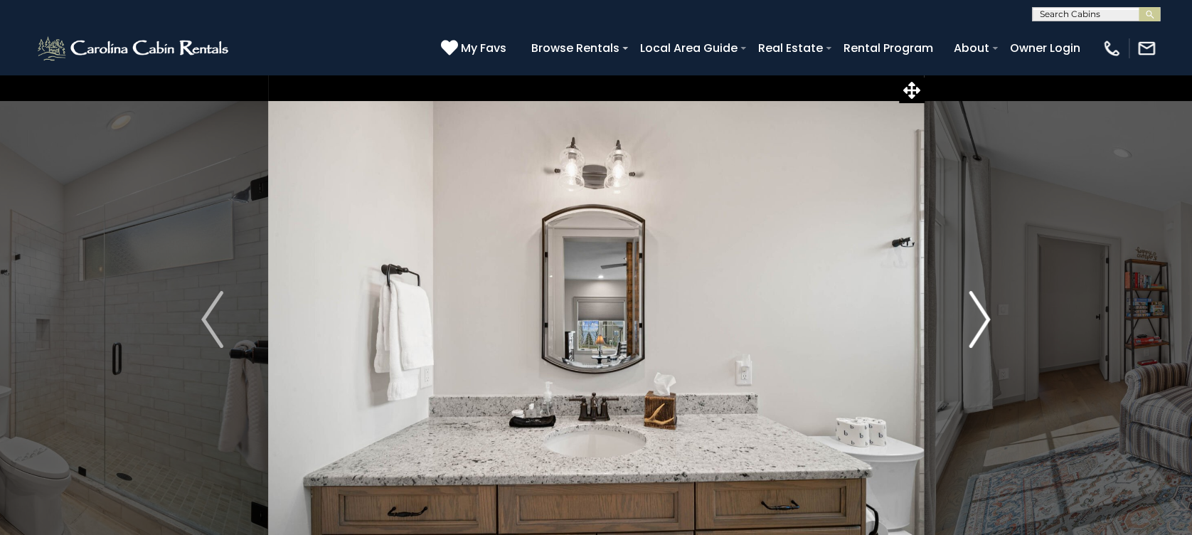
click at [973, 329] on img "Next" at bounding box center [978, 319] width 21 height 57
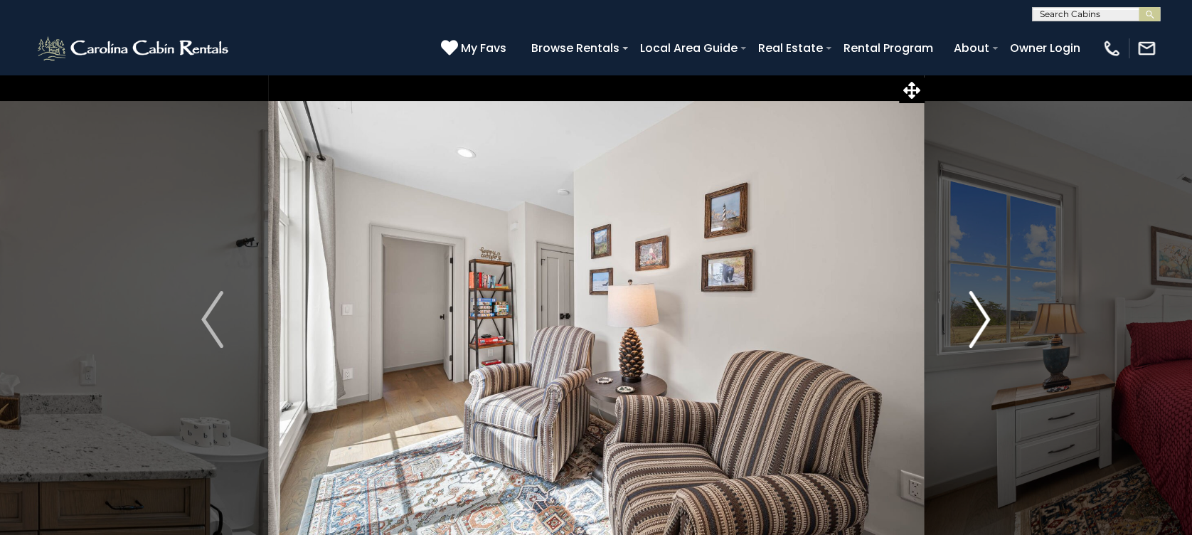
click at [973, 329] on img "Next" at bounding box center [978, 319] width 21 height 57
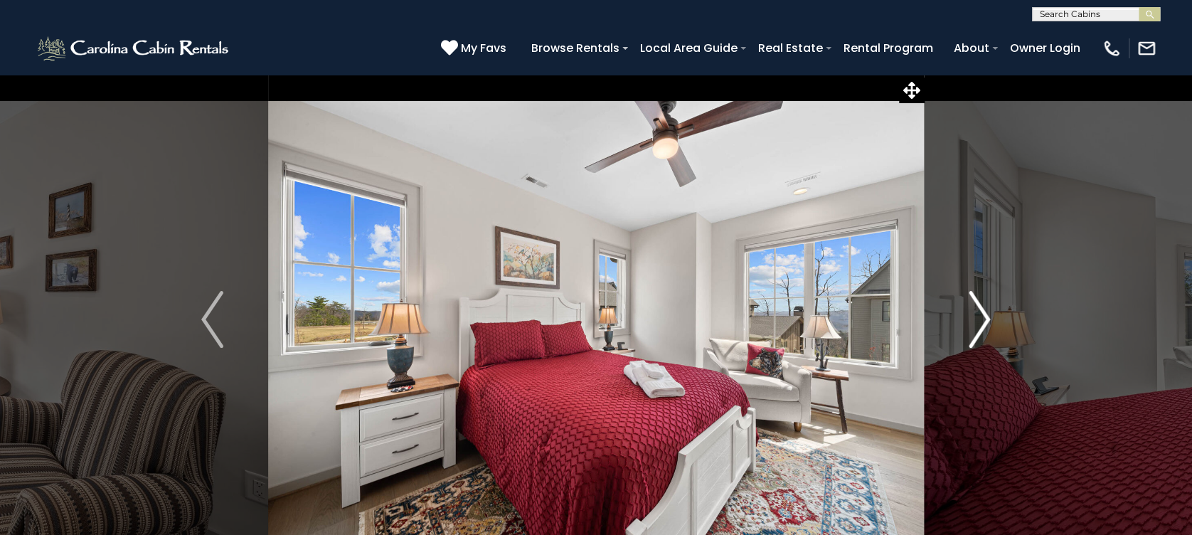
click at [973, 329] on img "Next" at bounding box center [978, 319] width 21 height 57
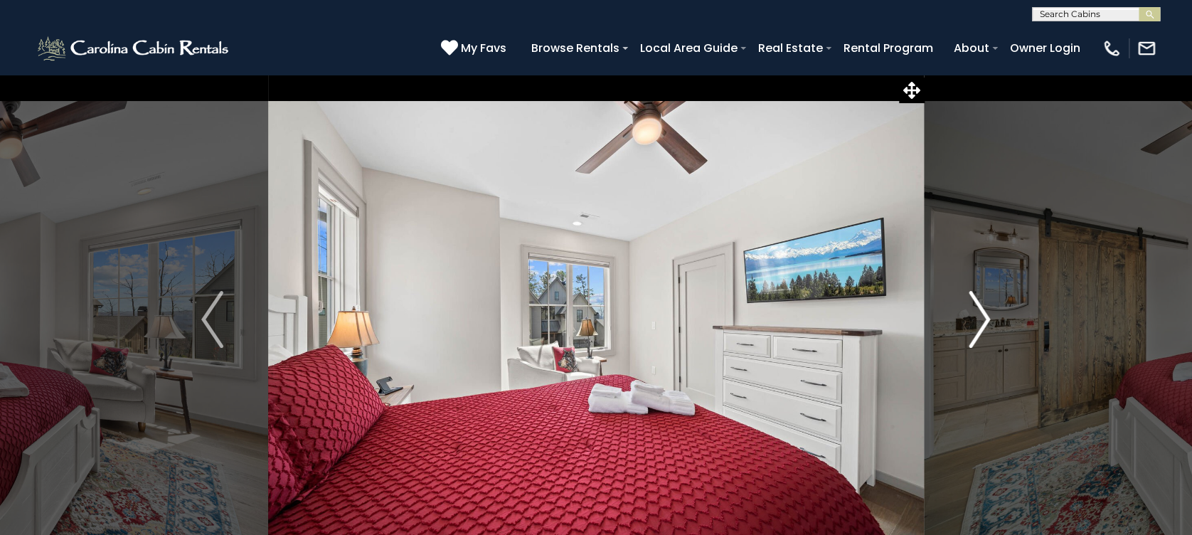
click at [973, 329] on img "Next" at bounding box center [978, 319] width 21 height 57
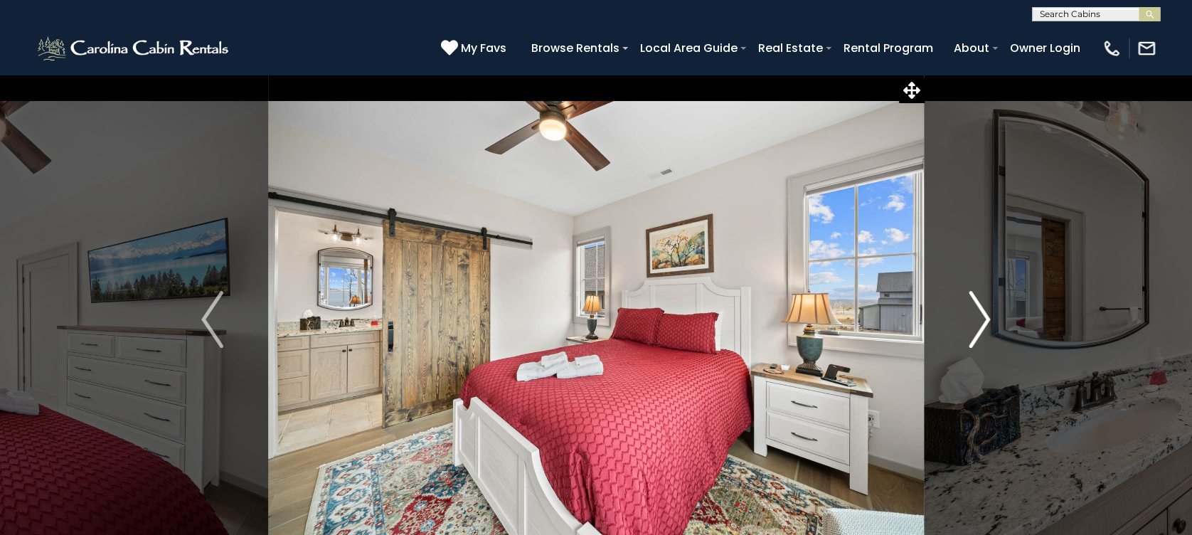
click at [973, 329] on img "Next" at bounding box center [978, 319] width 21 height 57
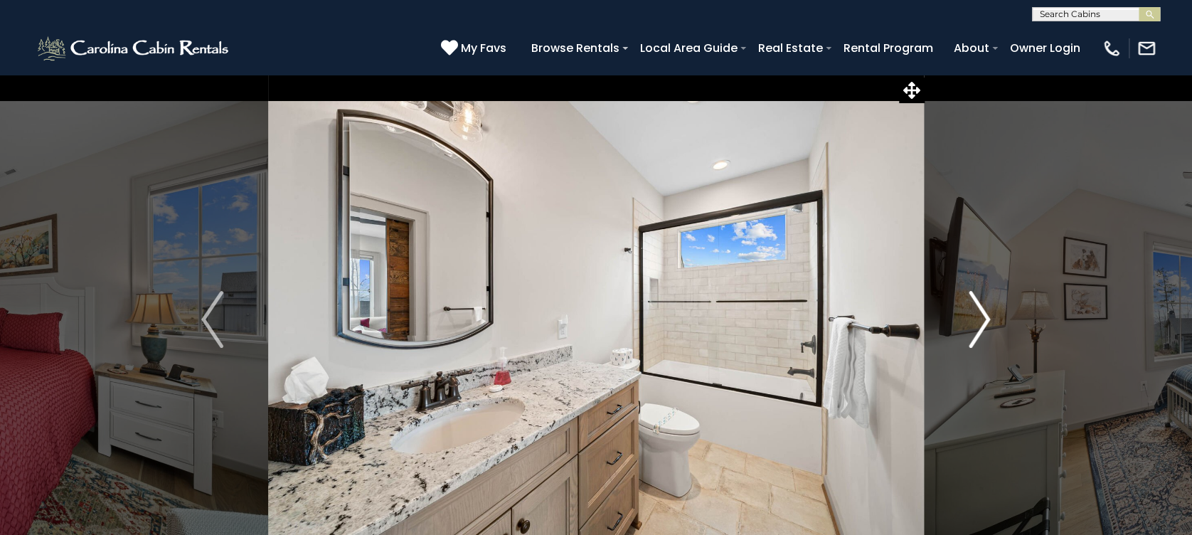
click at [973, 329] on img "Next" at bounding box center [978, 319] width 21 height 57
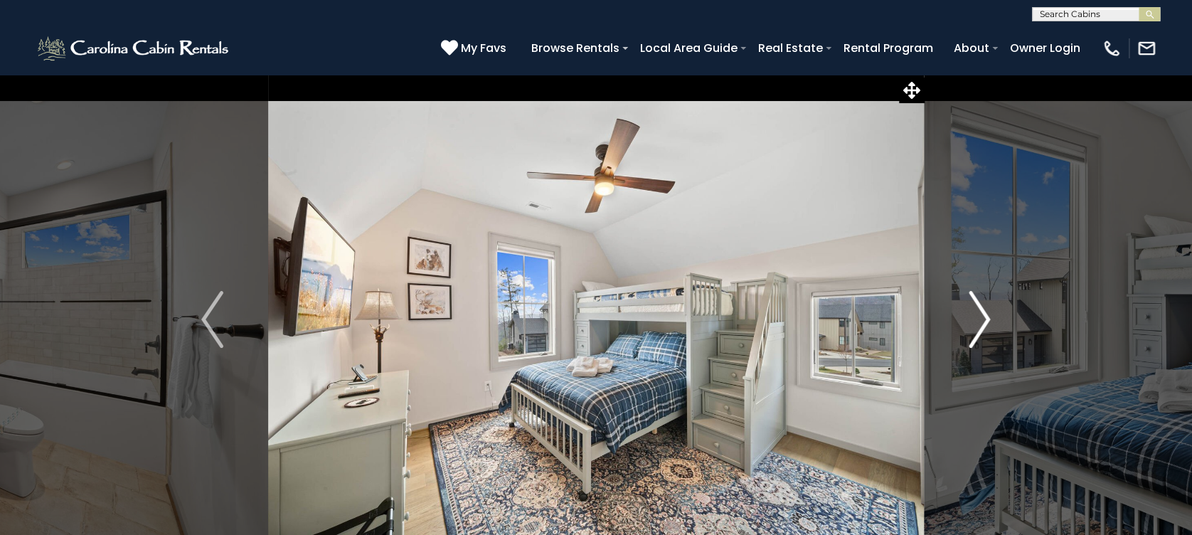
click at [973, 329] on img "Next" at bounding box center [978, 319] width 21 height 57
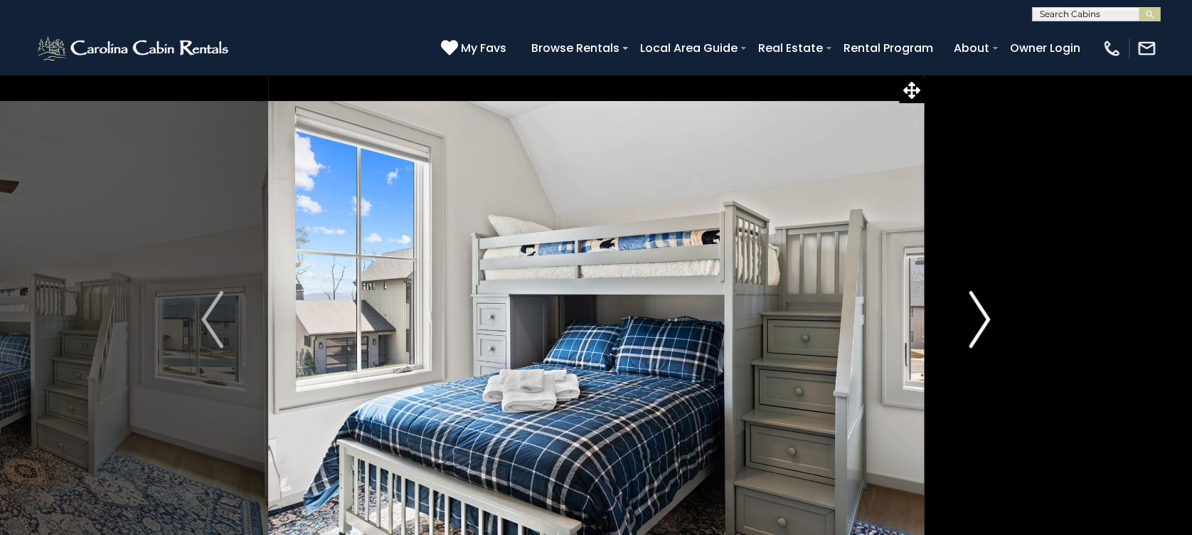
click at [973, 329] on img "Next" at bounding box center [978, 319] width 21 height 57
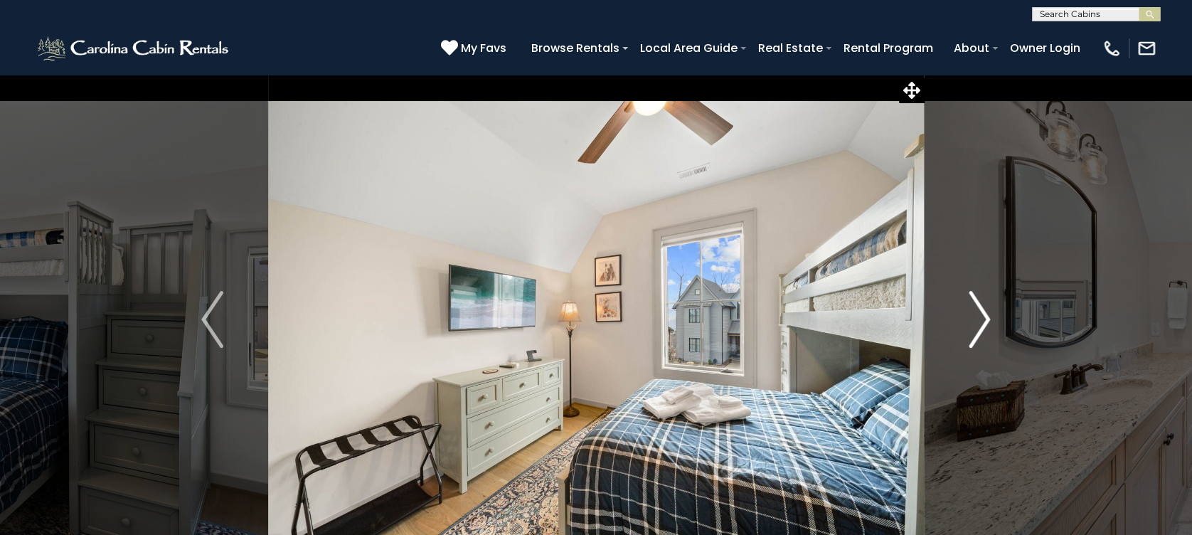
click at [973, 329] on img "Next" at bounding box center [978, 319] width 21 height 57
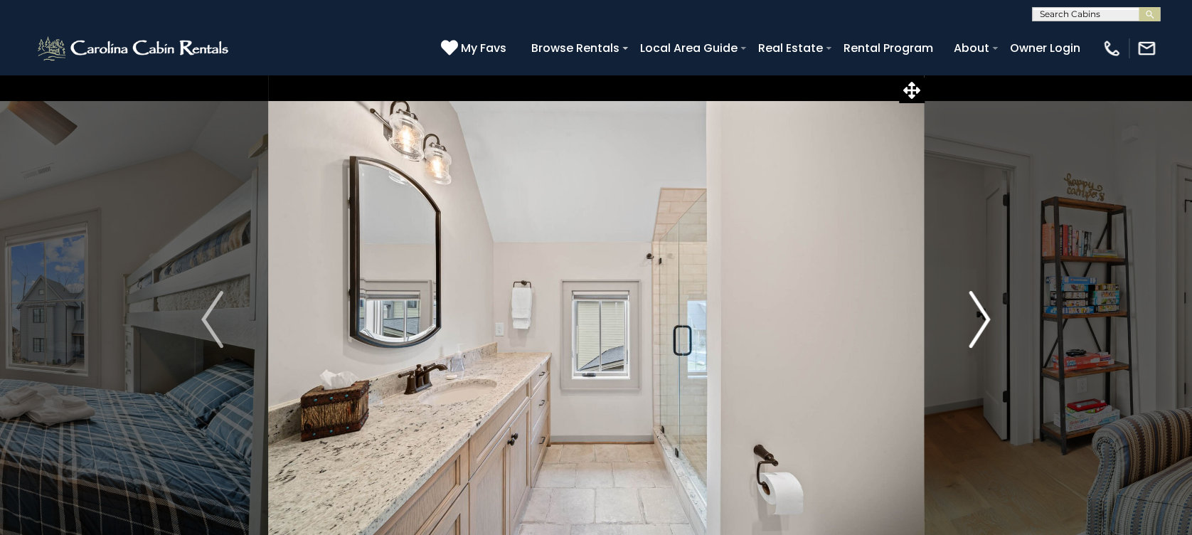
click at [973, 329] on img "Next" at bounding box center [978, 319] width 21 height 57
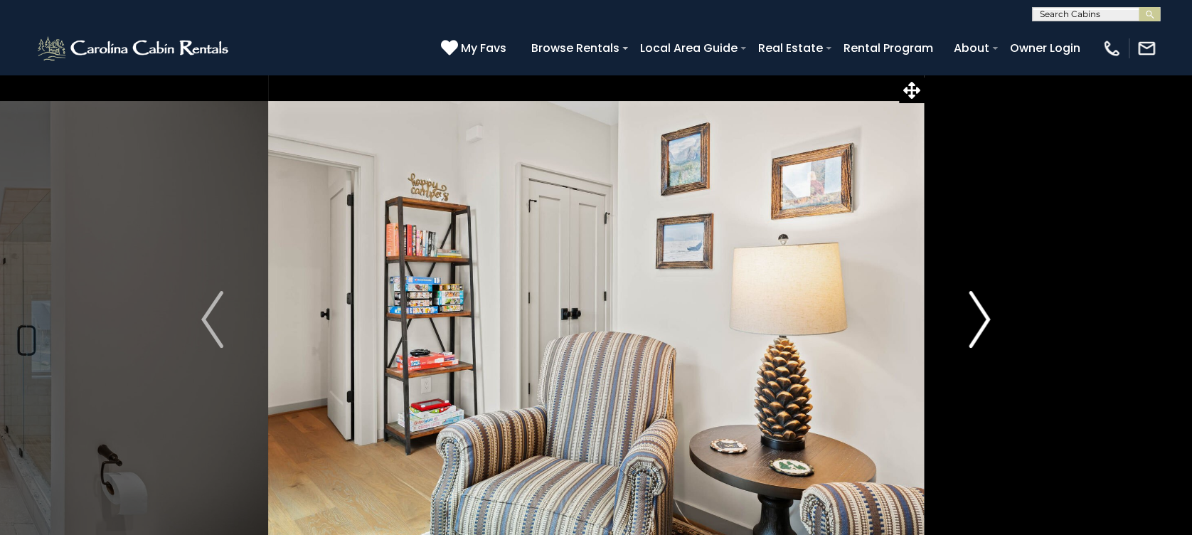
click at [973, 329] on img "Next" at bounding box center [978, 319] width 21 height 57
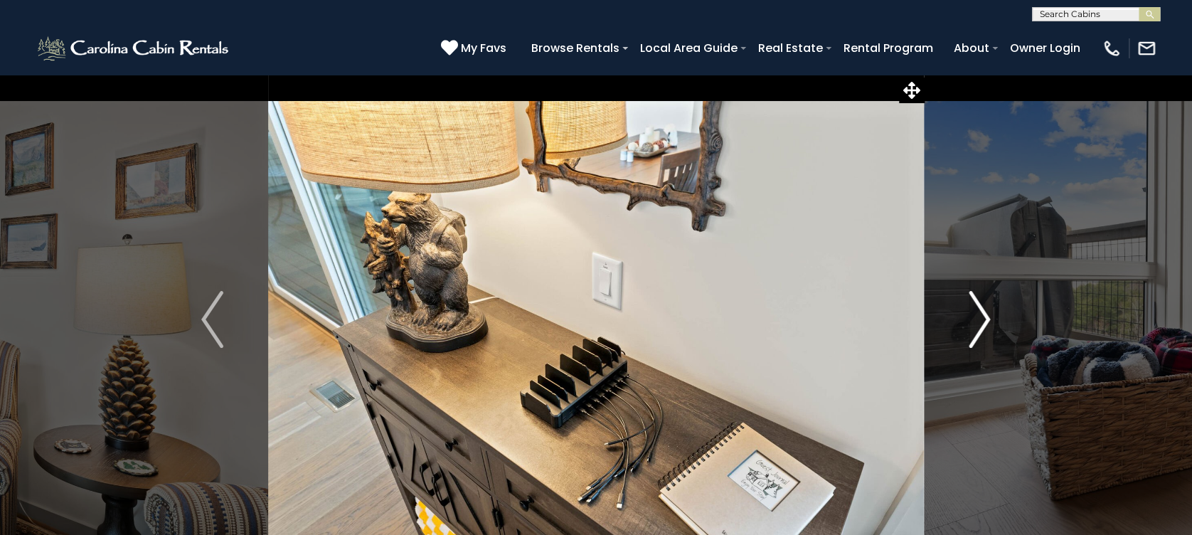
click at [973, 329] on img "Next" at bounding box center [978, 319] width 21 height 57
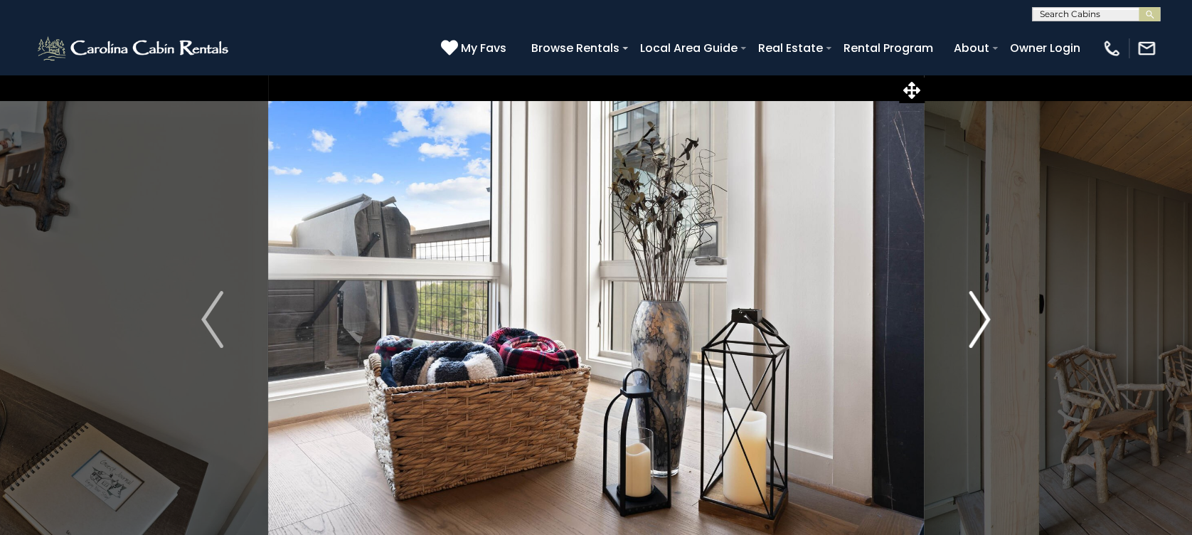
click at [973, 329] on img "Next" at bounding box center [978, 319] width 21 height 57
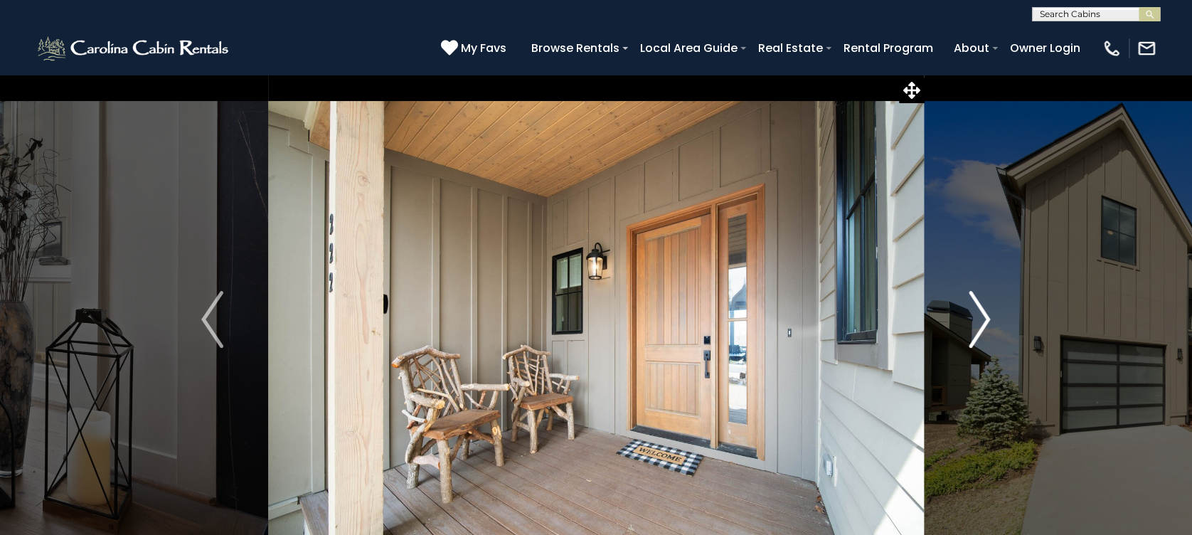
click at [973, 329] on img "Next" at bounding box center [978, 319] width 21 height 57
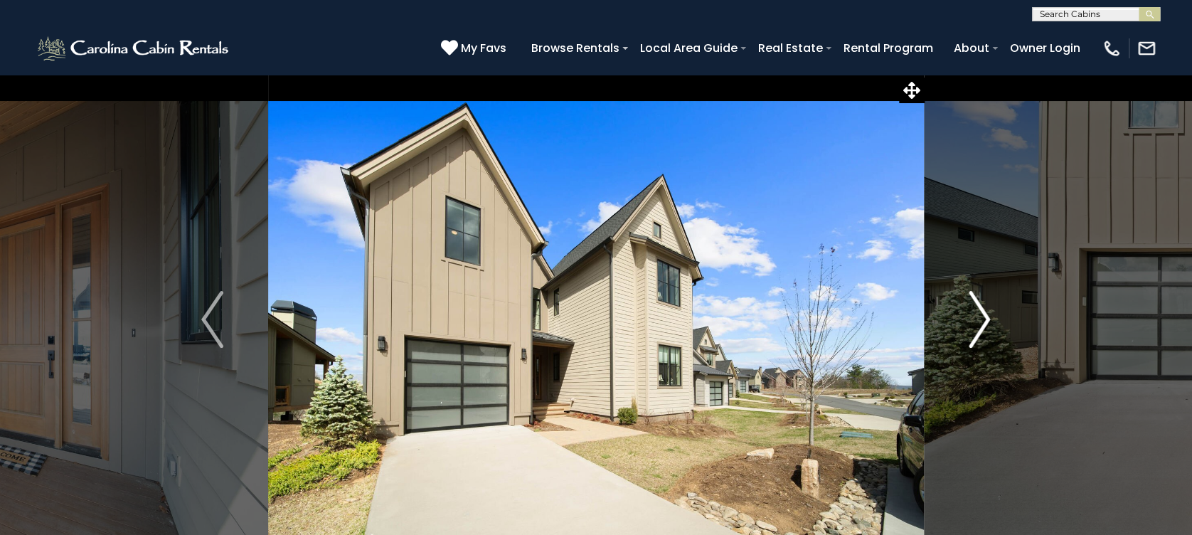
click at [973, 329] on img "Next" at bounding box center [978, 319] width 21 height 57
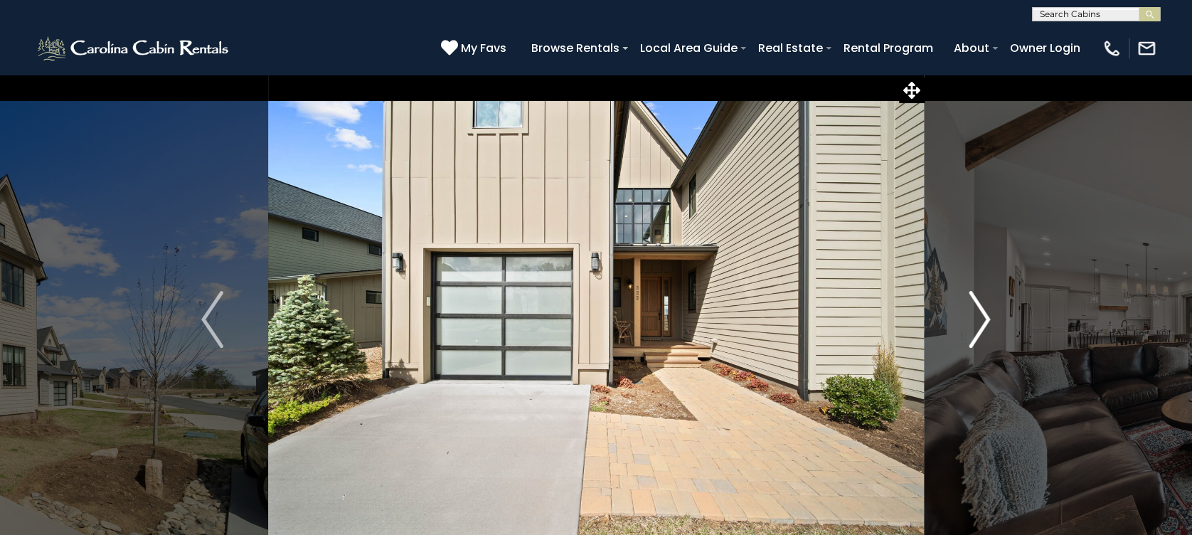
click at [973, 329] on img "Next" at bounding box center [978, 319] width 21 height 57
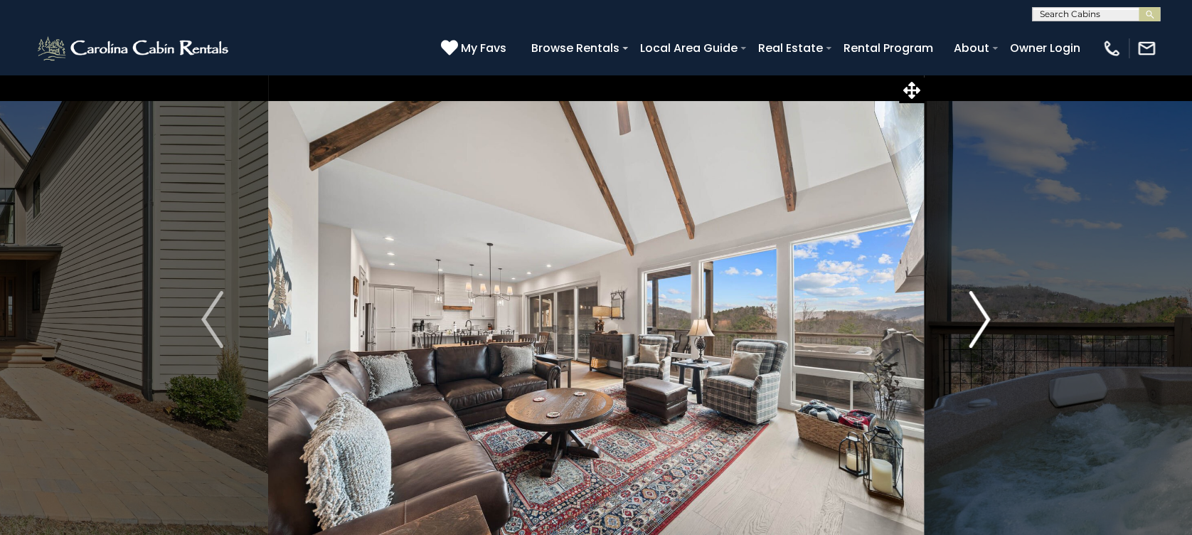
click at [973, 329] on img "Next" at bounding box center [978, 319] width 21 height 57
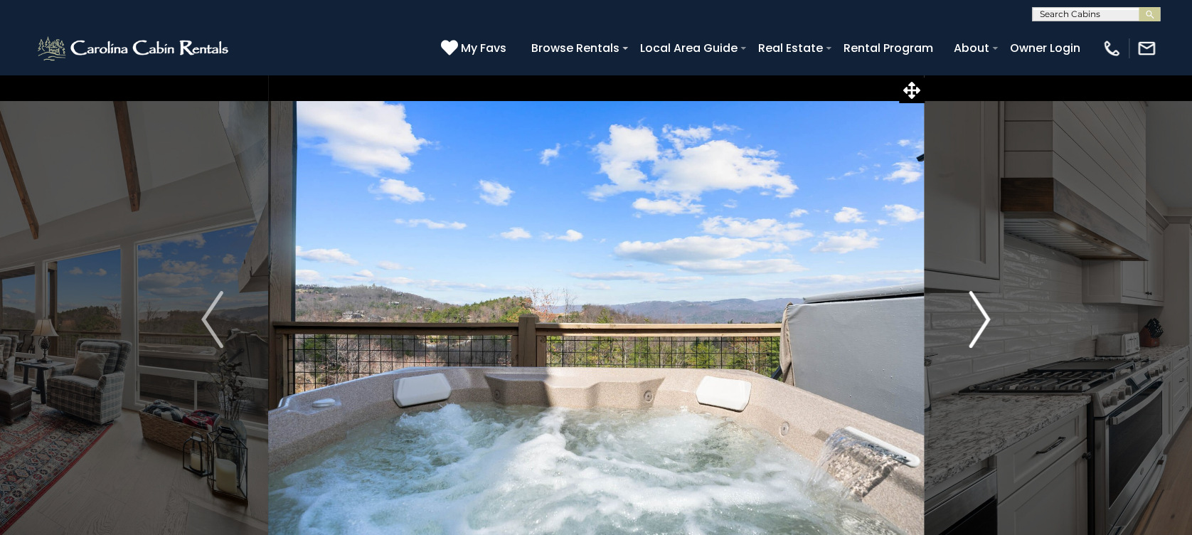
click at [988, 311] on img "Next" at bounding box center [978, 319] width 21 height 57
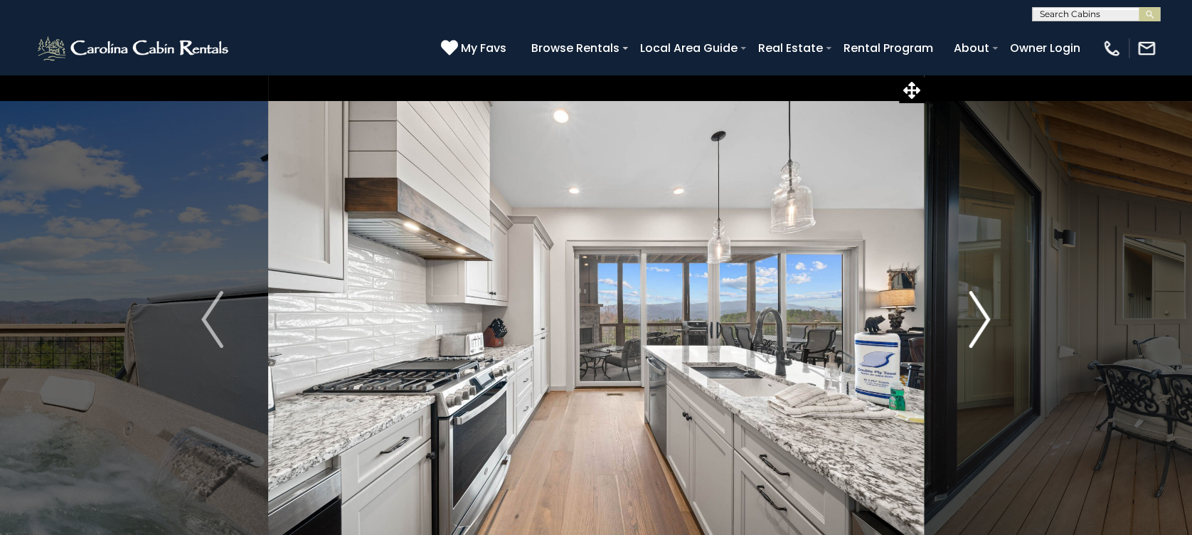
click at [988, 311] on img "Next" at bounding box center [978, 319] width 21 height 57
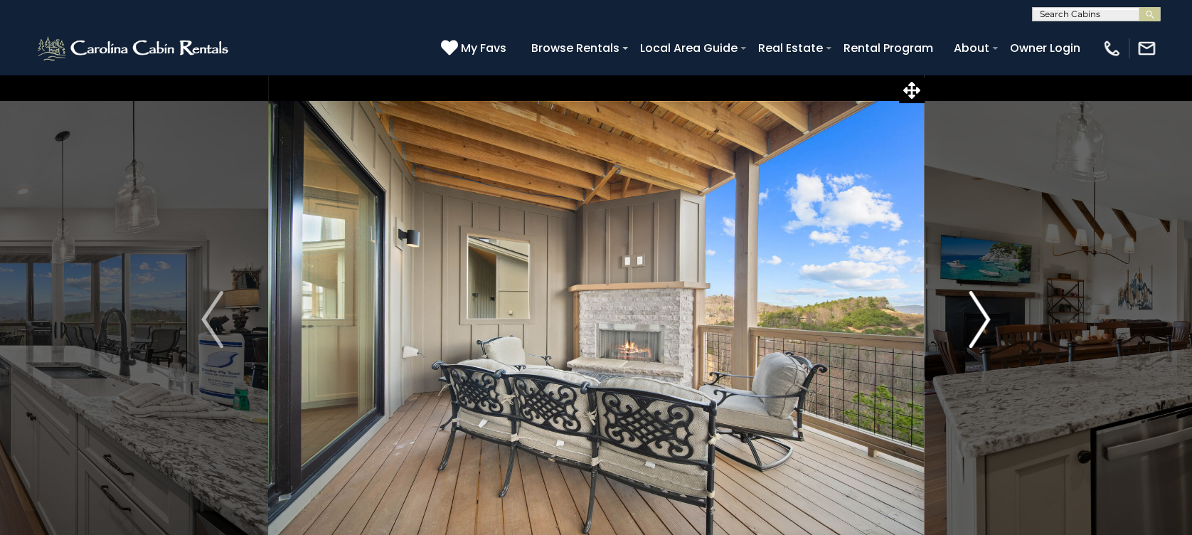
click at [988, 311] on img "Next" at bounding box center [978, 319] width 21 height 57
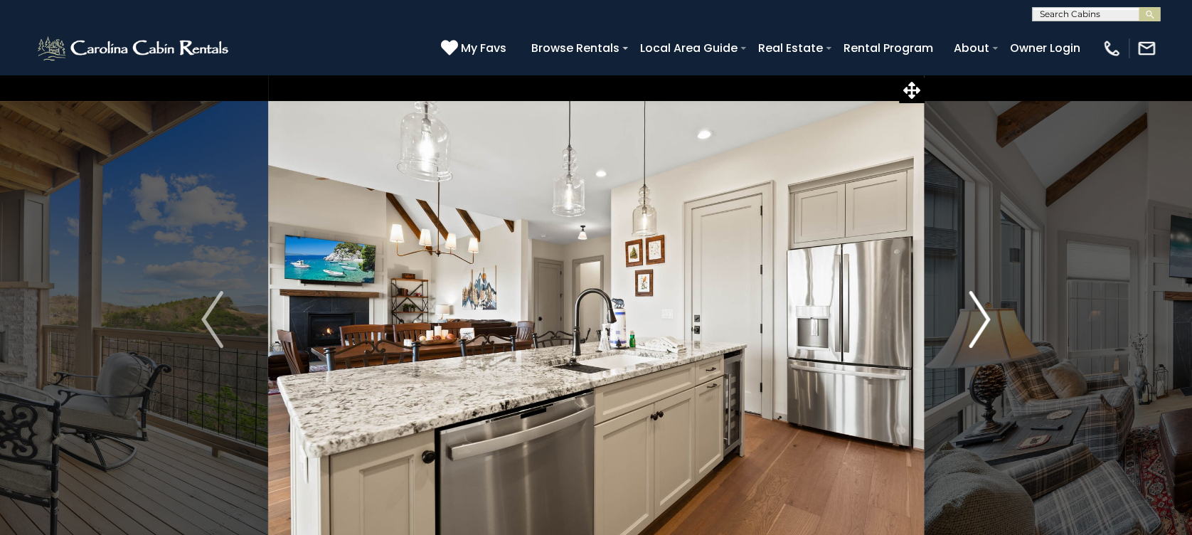
click at [988, 311] on img "Next" at bounding box center [978, 319] width 21 height 57
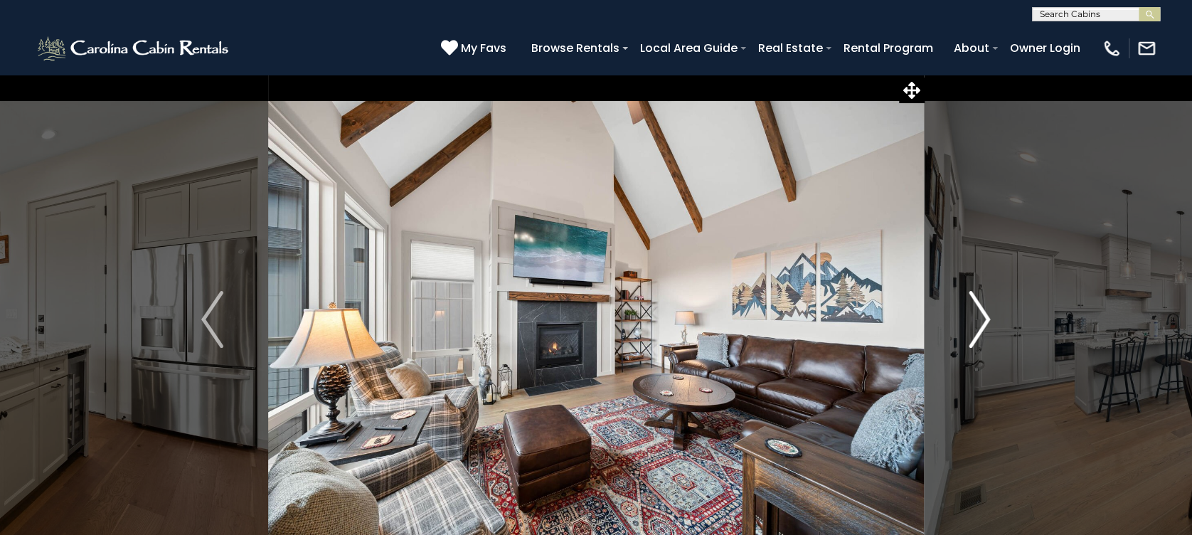
click at [988, 311] on img "Next" at bounding box center [978, 319] width 21 height 57
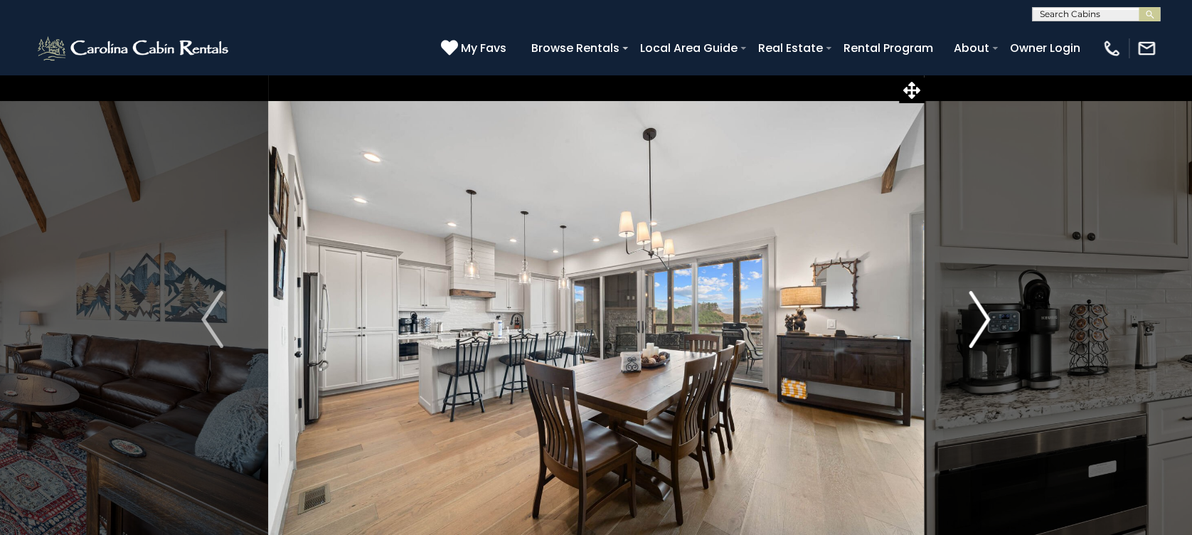
click at [988, 311] on img "Next" at bounding box center [978, 319] width 21 height 57
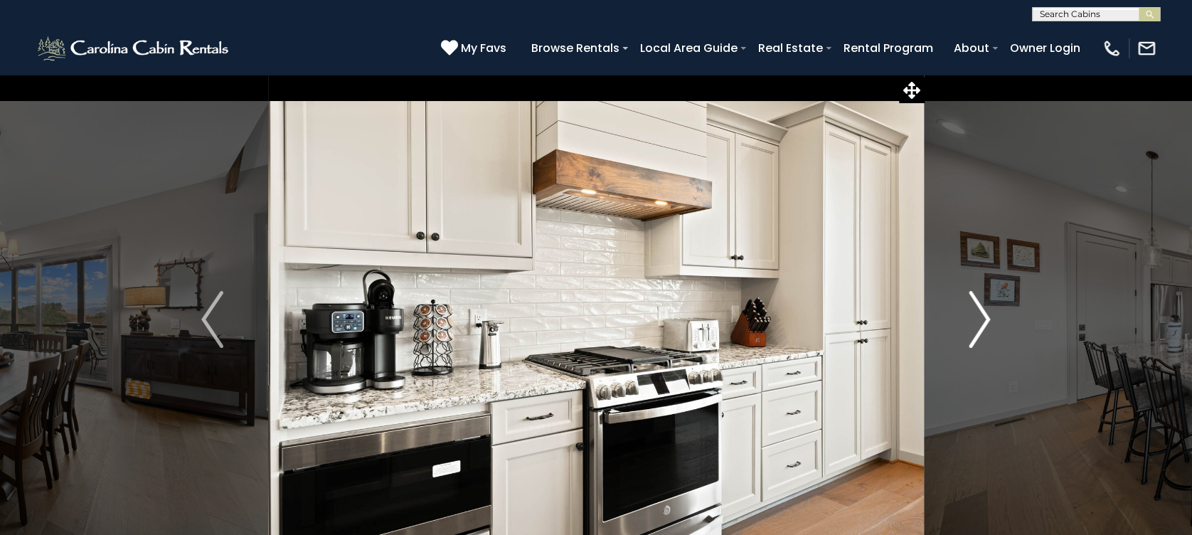
click at [988, 311] on img "Next" at bounding box center [978, 319] width 21 height 57
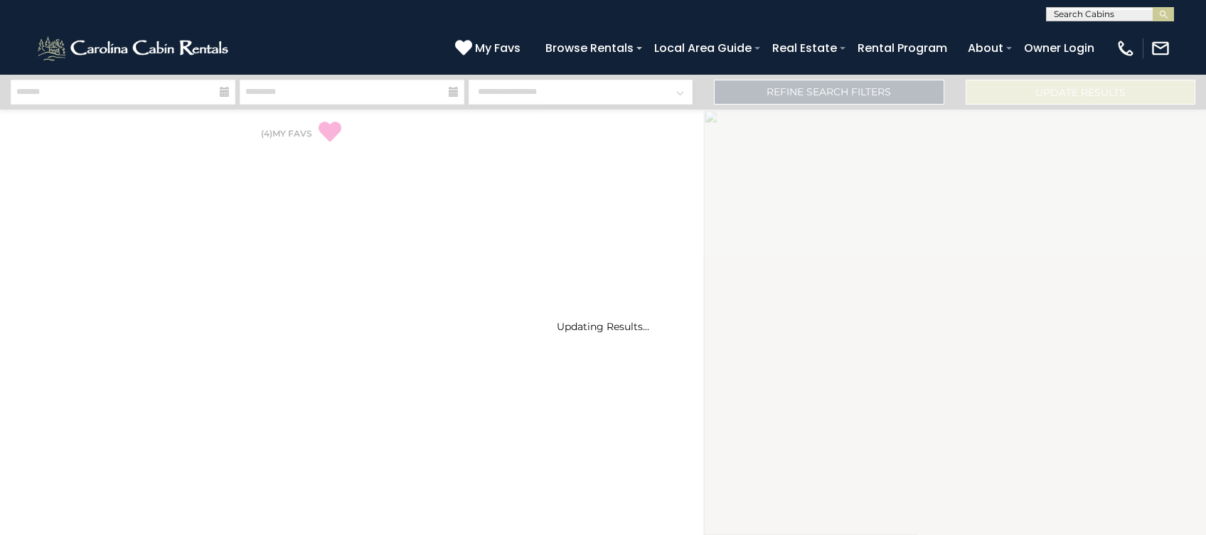
select select "*"
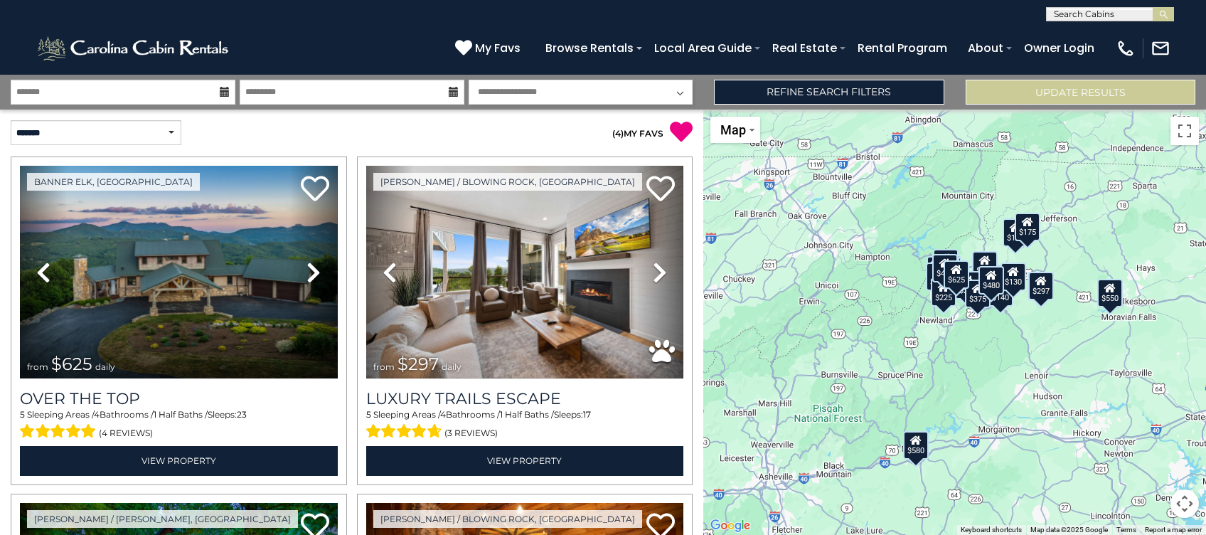
click at [222, 92] on icon at bounding box center [225, 92] width 10 height 10
click at [207, 92] on input "text" at bounding box center [123, 92] width 225 height 25
